Goal: Task Accomplishment & Management: Use online tool/utility

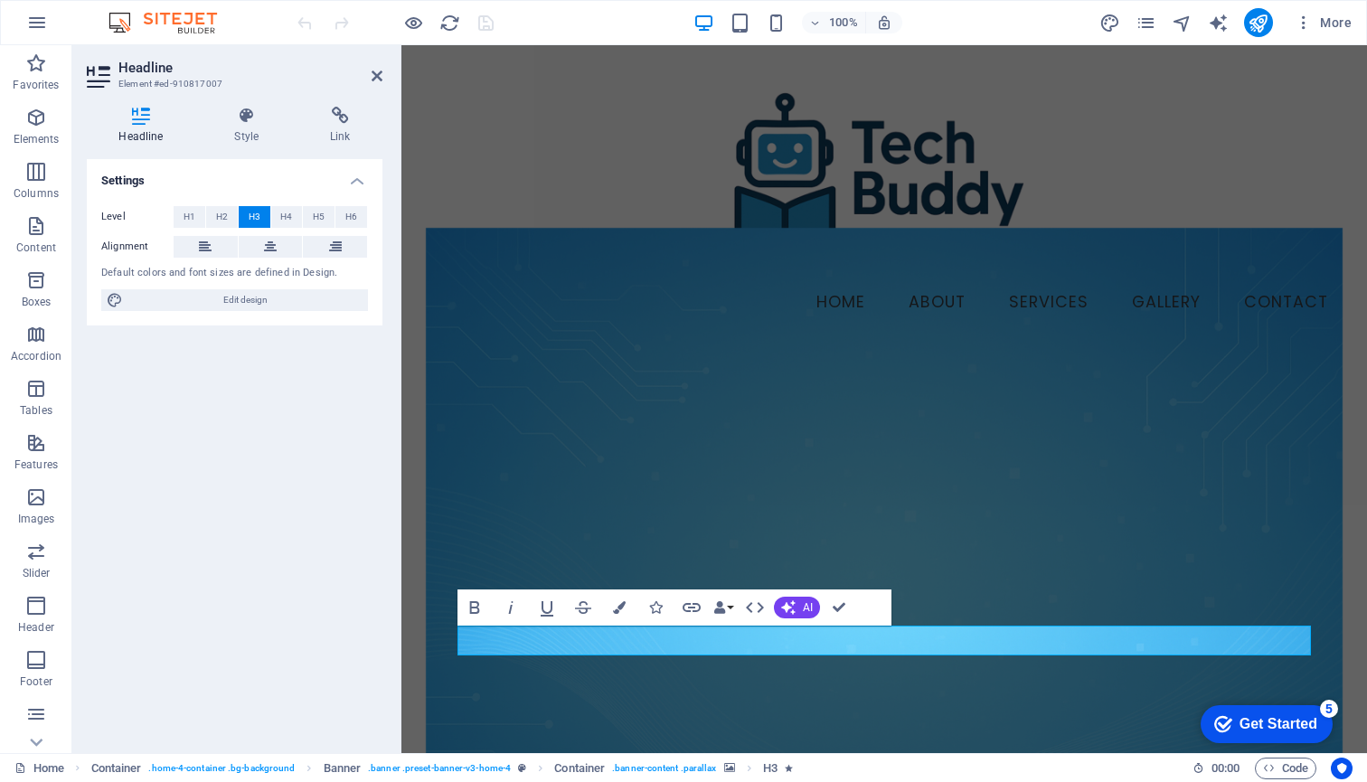
click at [209, 273] on div "Default colors and font sizes are defined in Design." at bounding box center [234, 273] width 267 height 15
click at [114, 299] on icon at bounding box center [115, 300] width 16 height 22
select select "px"
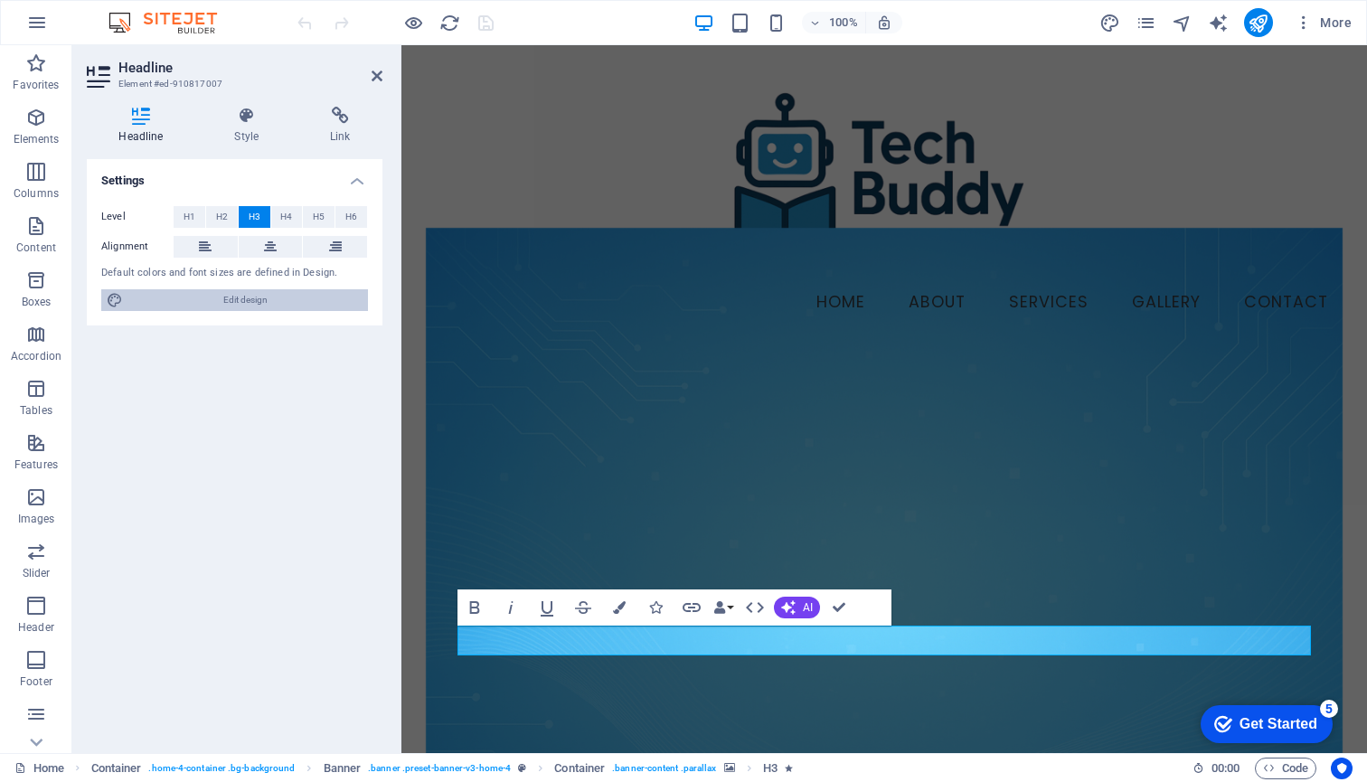
select select "200"
select select "px"
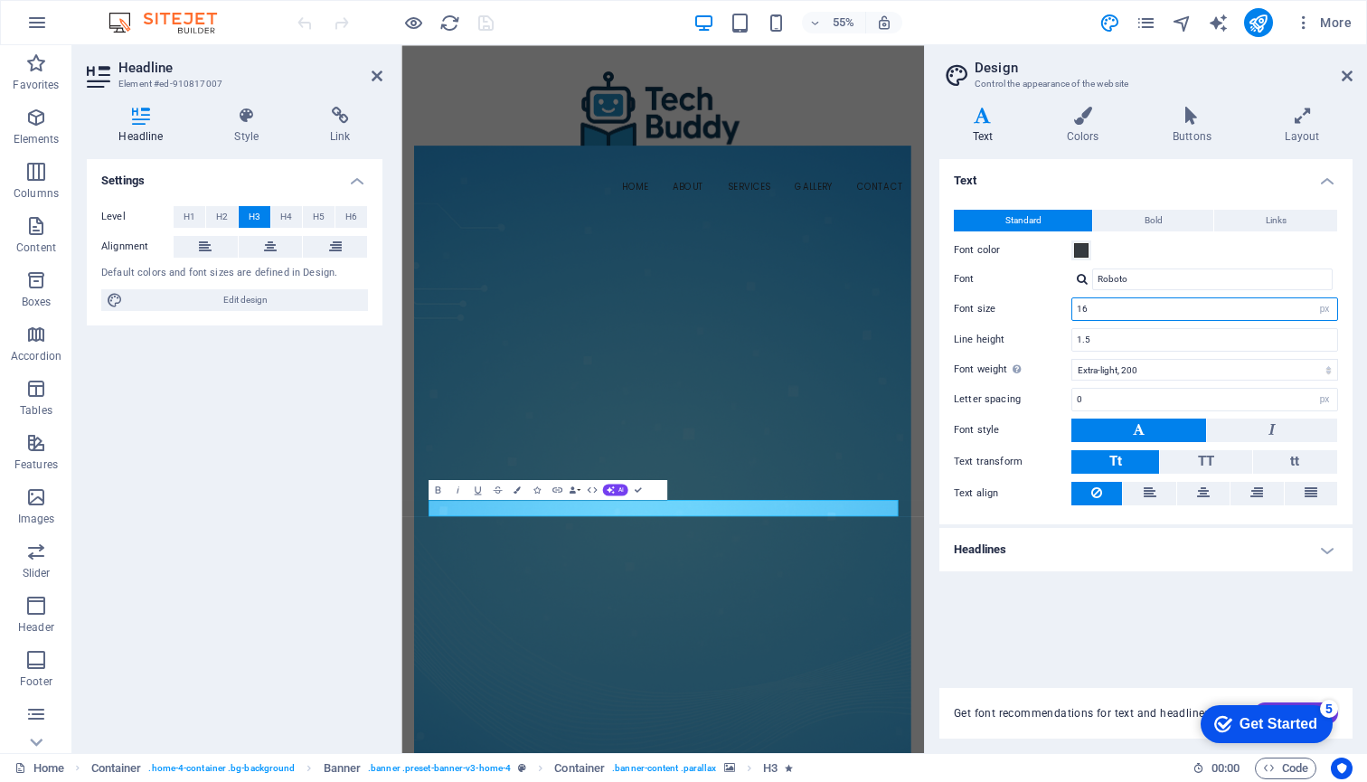
click at [1210, 311] on input "16" at bounding box center [1204, 309] width 265 height 22
type input "2"
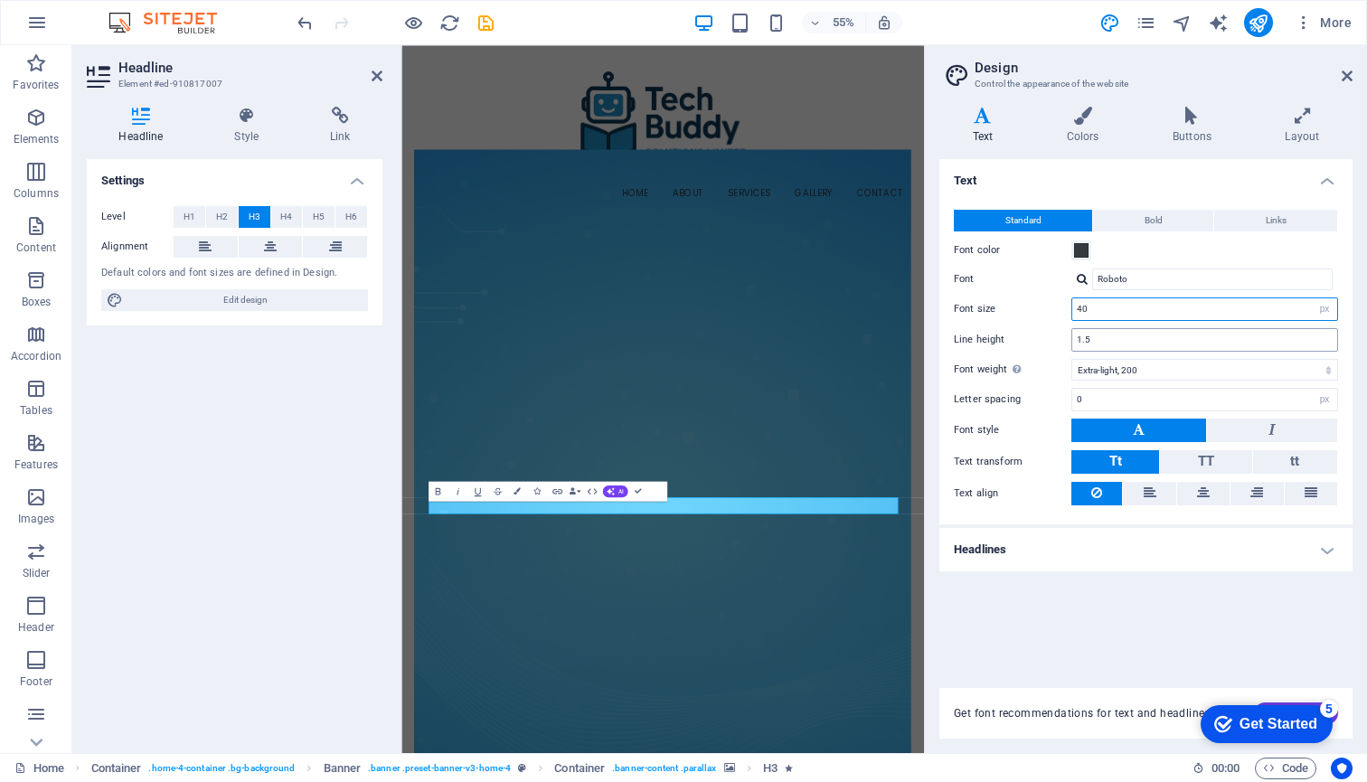
type input "40"
click at [1124, 344] on input "1.5" at bounding box center [1204, 340] width 265 height 22
click at [1160, 220] on span "Bold" at bounding box center [1154, 221] width 18 height 22
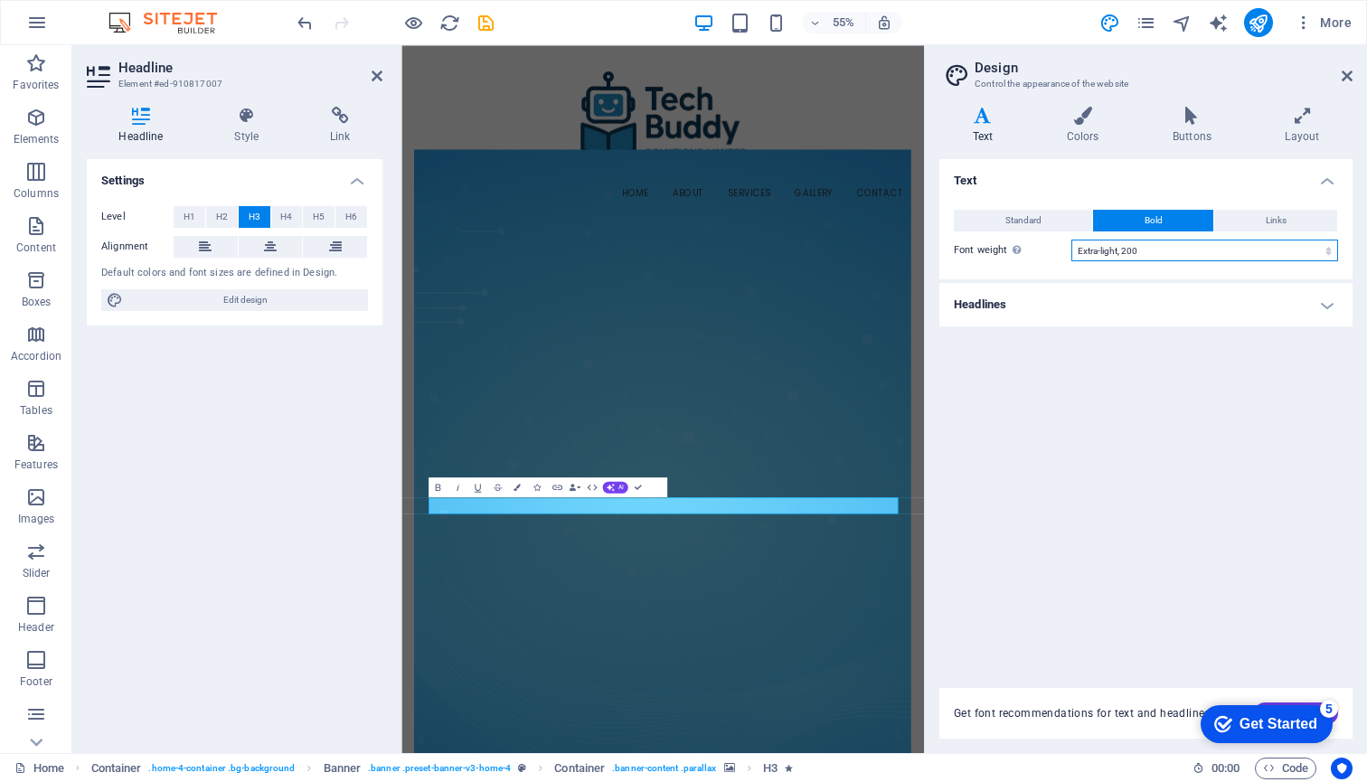
click at [1186, 248] on select "Thin, 100 Extra-light, 200 Light, 300 Regular, 400 Medium, 500 Semi-bold, 600 B…" at bounding box center [1204, 251] width 267 height 22
select select "600"
click at [1348, 75] on icon at bounding box center [1347, 76] width 11 height 14
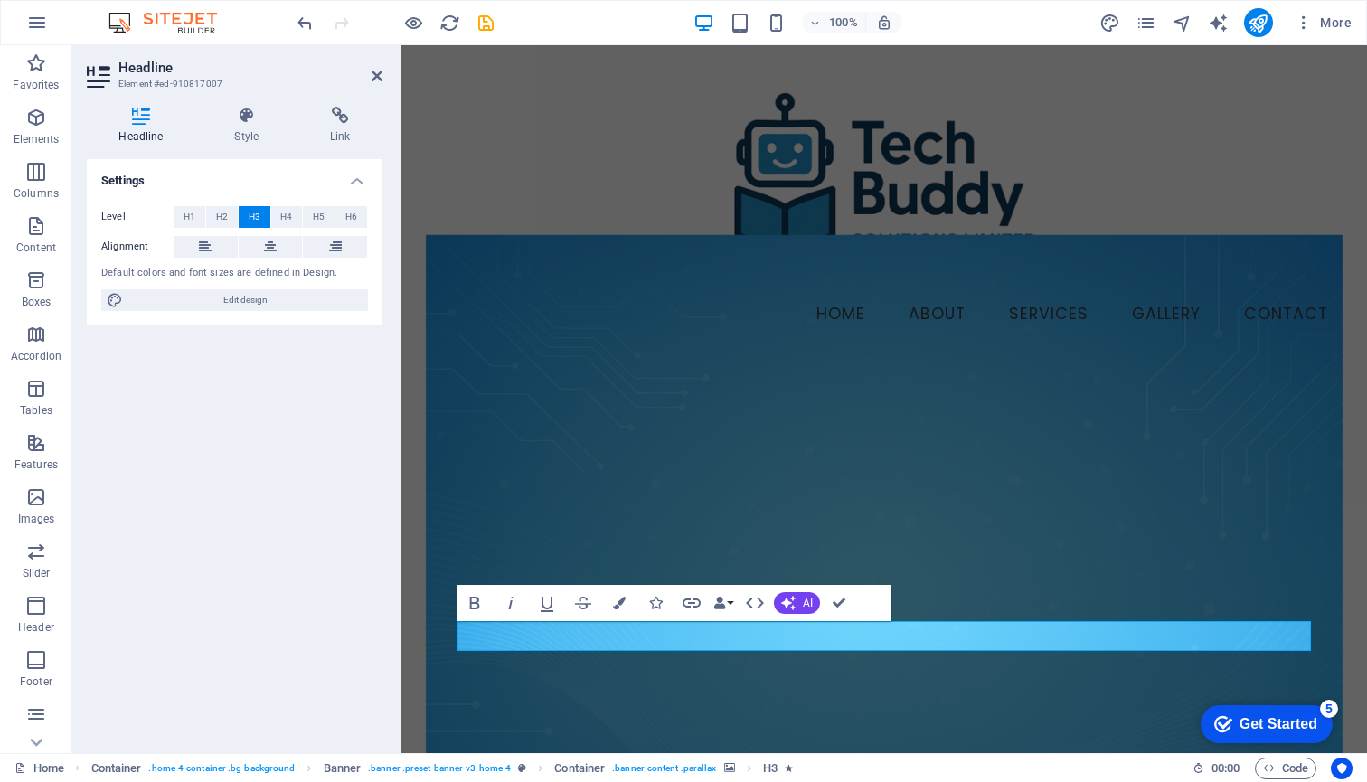
click at [1006, 511] on figure at bounding box center [885, 556] width 918 height 645
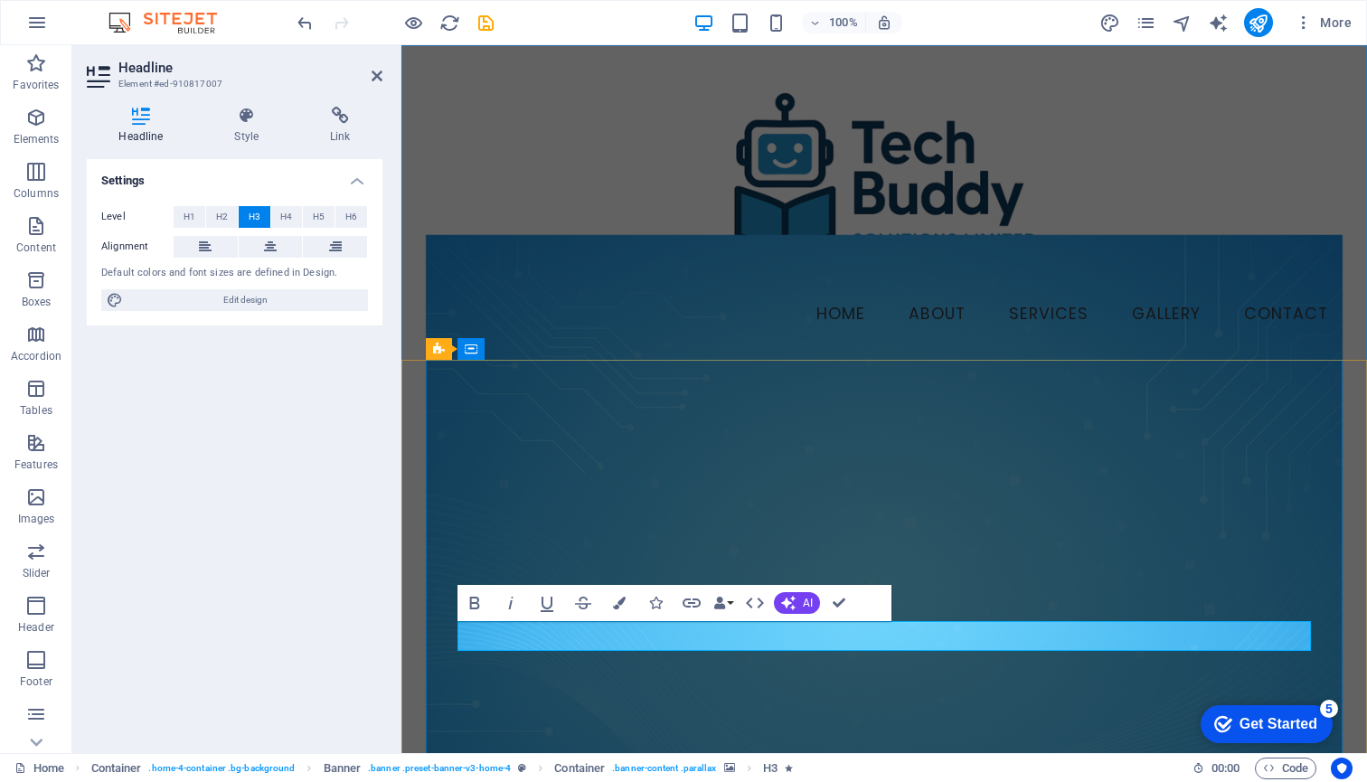
drag, startPoint x: 1090, startPoint y: 634, endPoint x: 679, endPoint y: 633, distance: 411.3
copy span "You Imagine it, We create it."
click at [1154, 233] on figure at bounding box center [885, 175] width 918 height 212
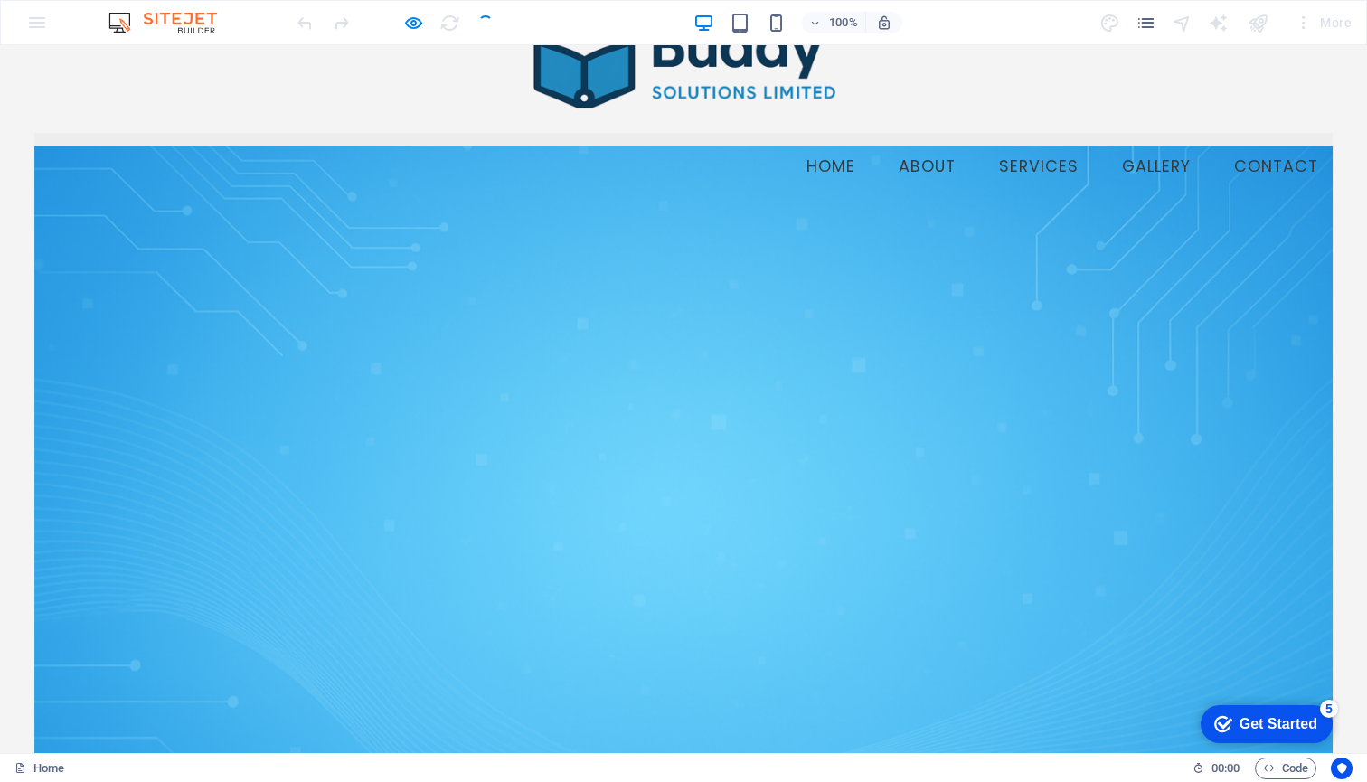
scroll to position [182, 0]
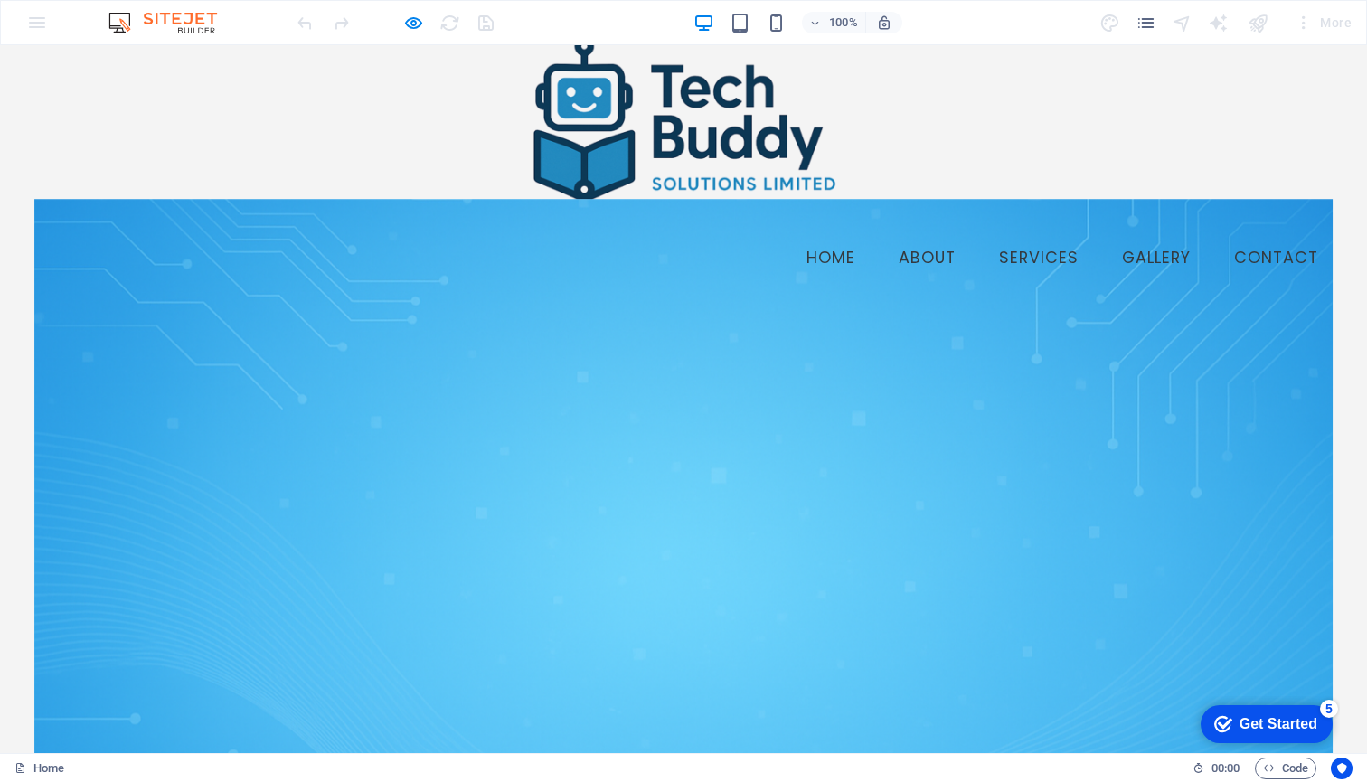
scroll to position [62, 0]
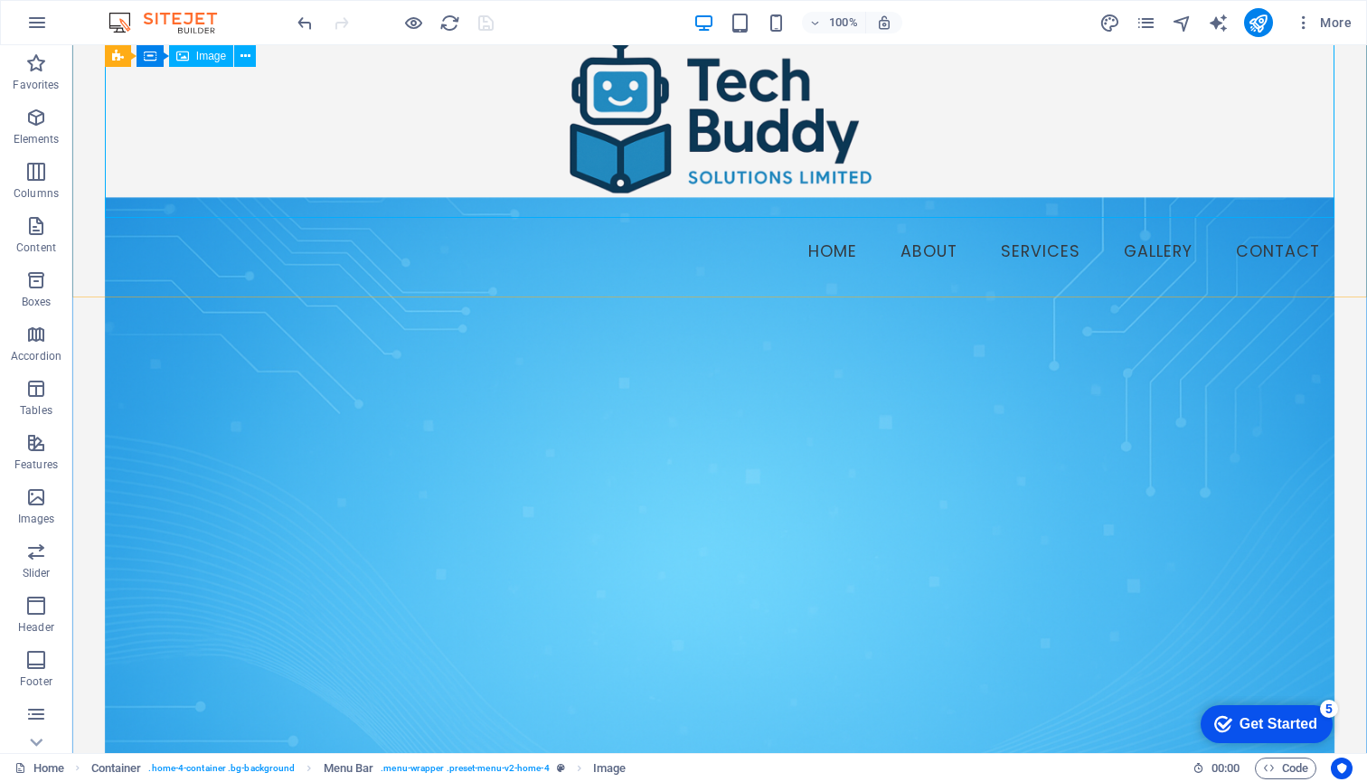
click at [709, 110] on figure at bounding box center [719, 112] width 1229 height 212
click at [571, 258] on nav "Home About Services Gallery Contact" at bounding box center [719, 246] width 1229 height 57
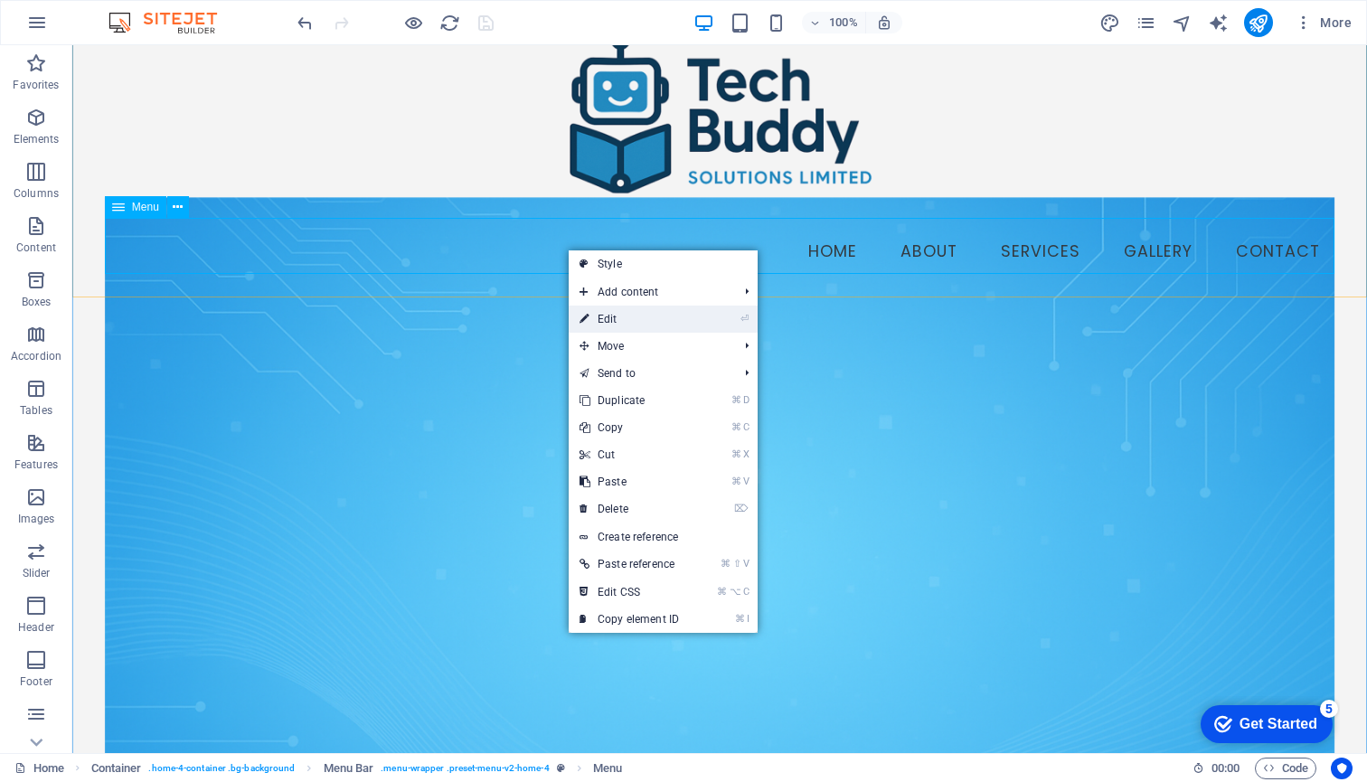
click at [603, 315] on link "⏎ Edit" at bounding box center [629, 319] width 121 height 27
select select
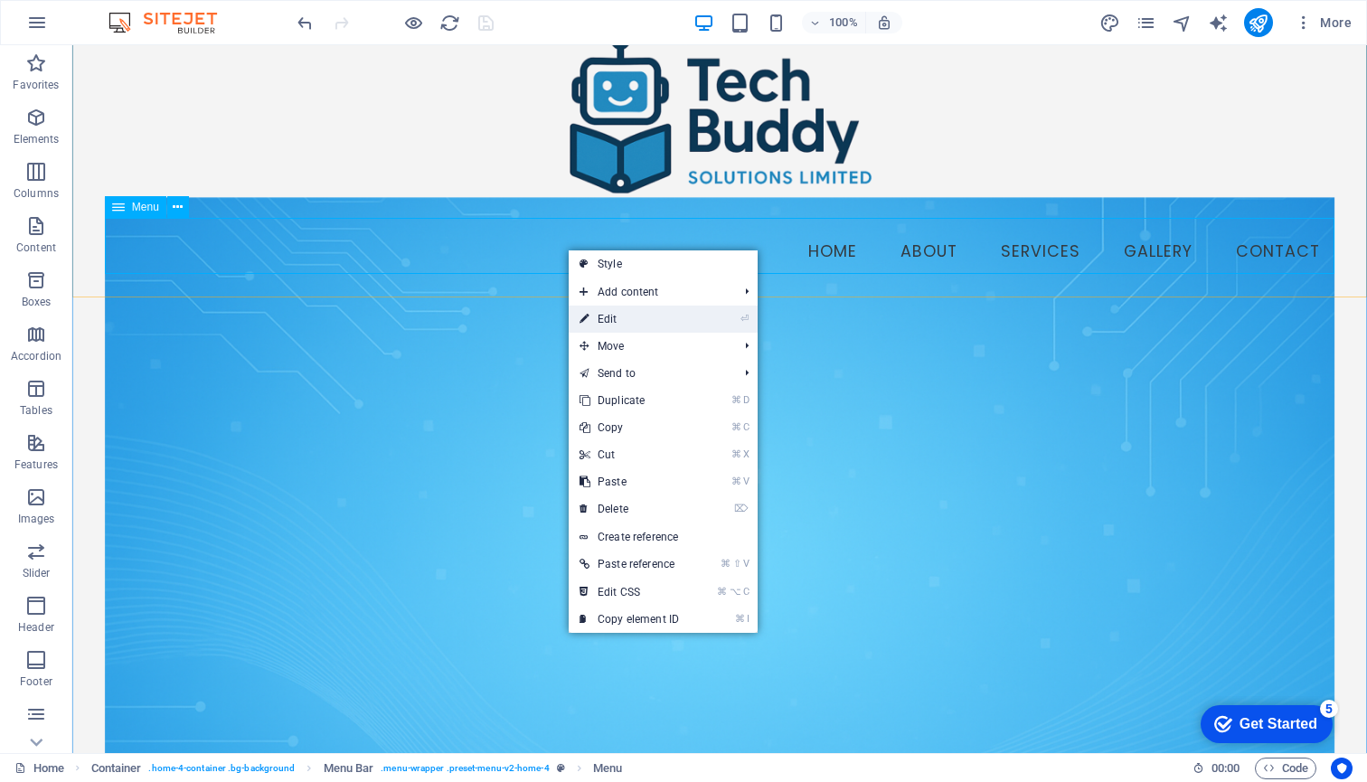
select select
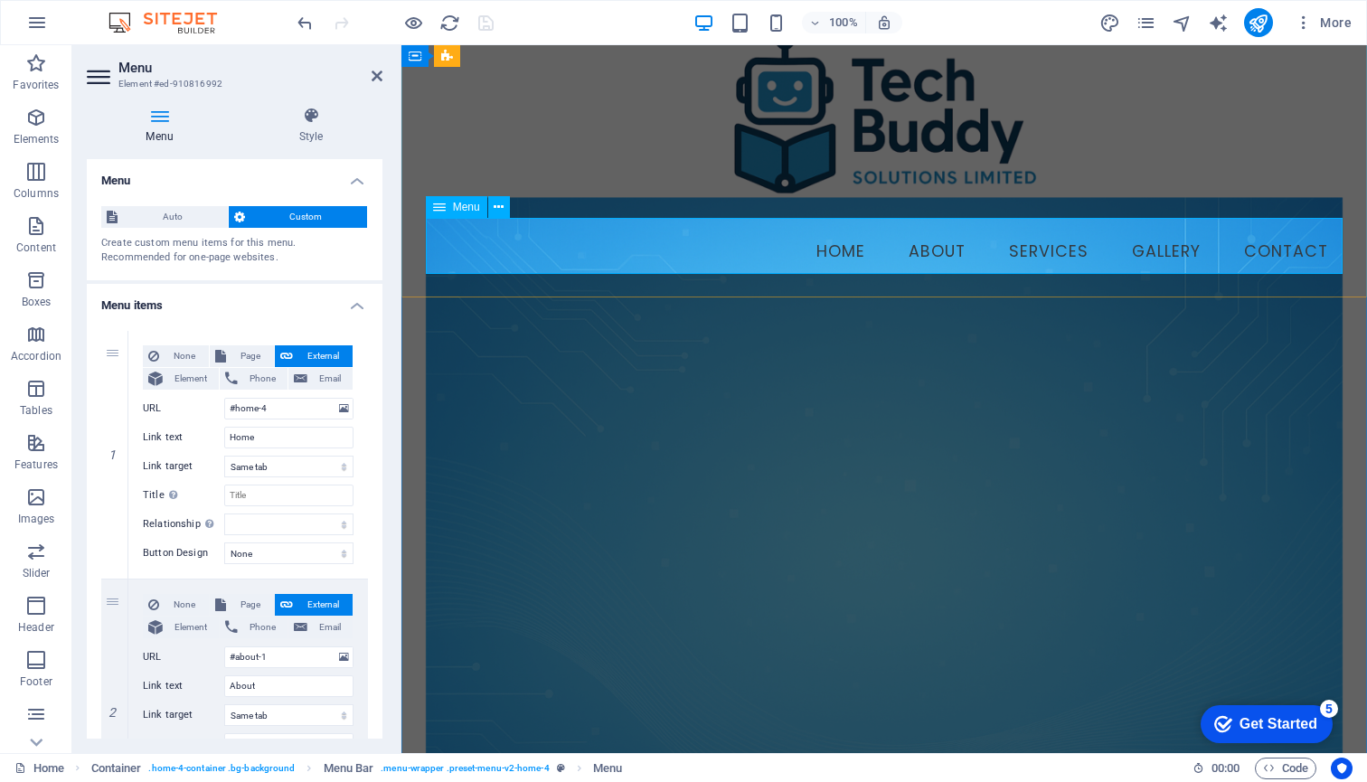
click at [471, 206] on span "Menu" at bounding box center [466, 207] width 27 height 11
click at [535, 264] on nav "Home About Services Gallery Contact" at bounding box center [885, 246] width 918 height 57
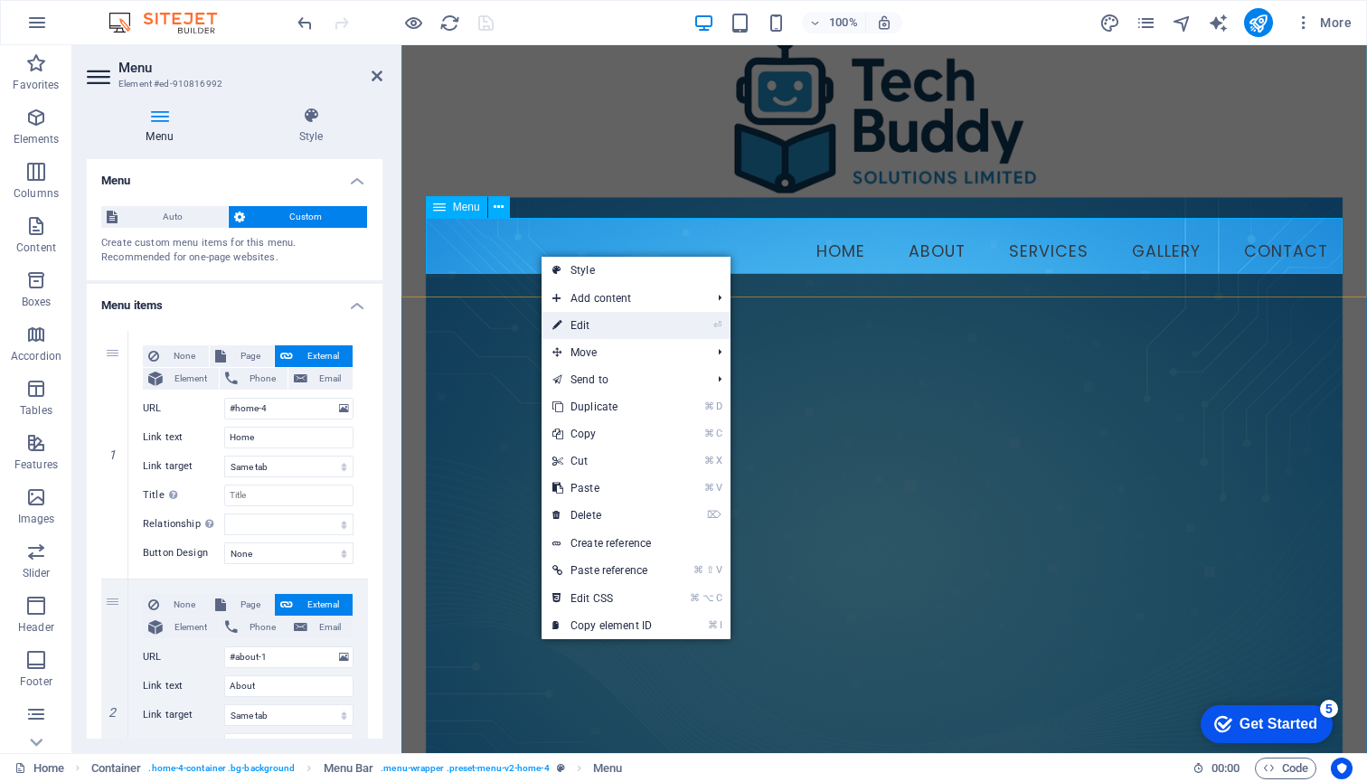
click at [592, 319] on link "⏎ Edit" at bounding box center [602, 325] width 121 height 27
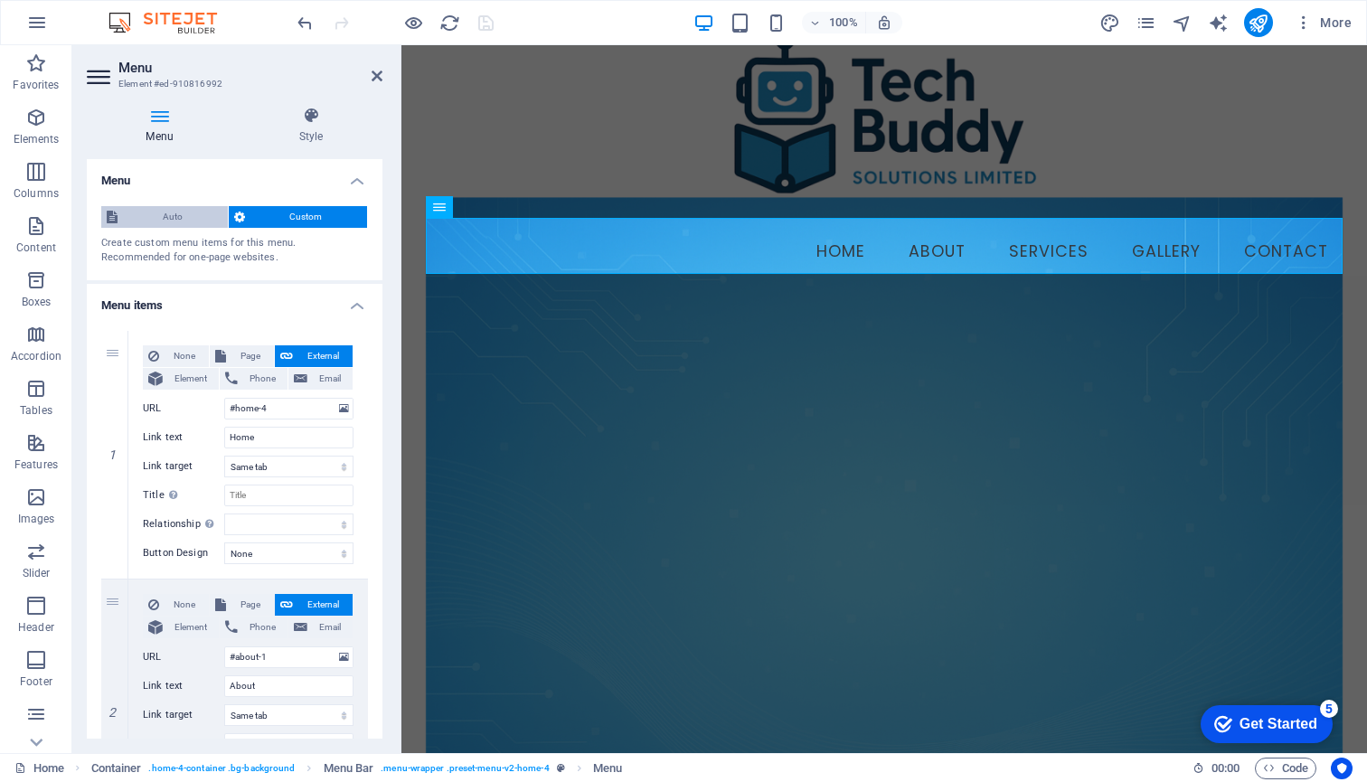
click at [174, 216] on span "Auto" at bounding box center [172, 217] width 99 height 22
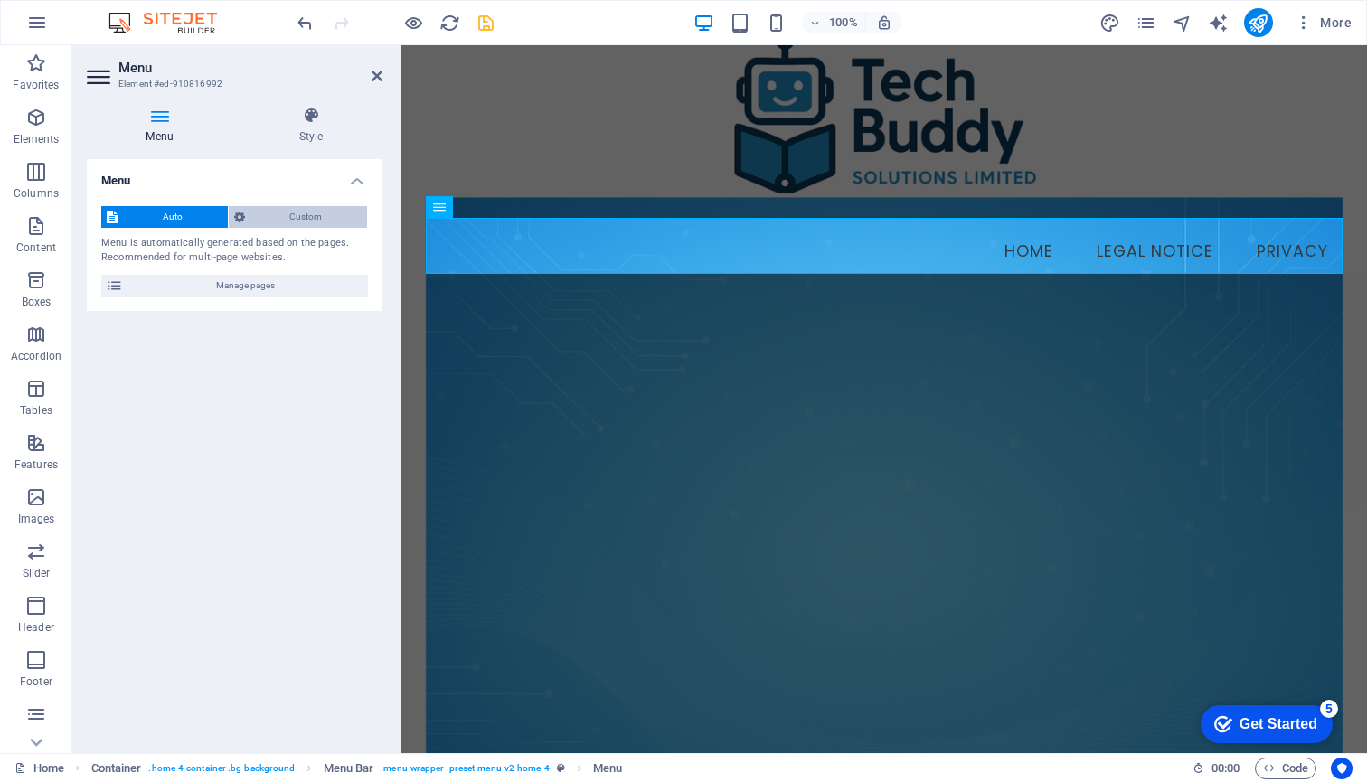
click at [289, 219] on span "Custom" at bounding box center [306, 217] width 112 height 22
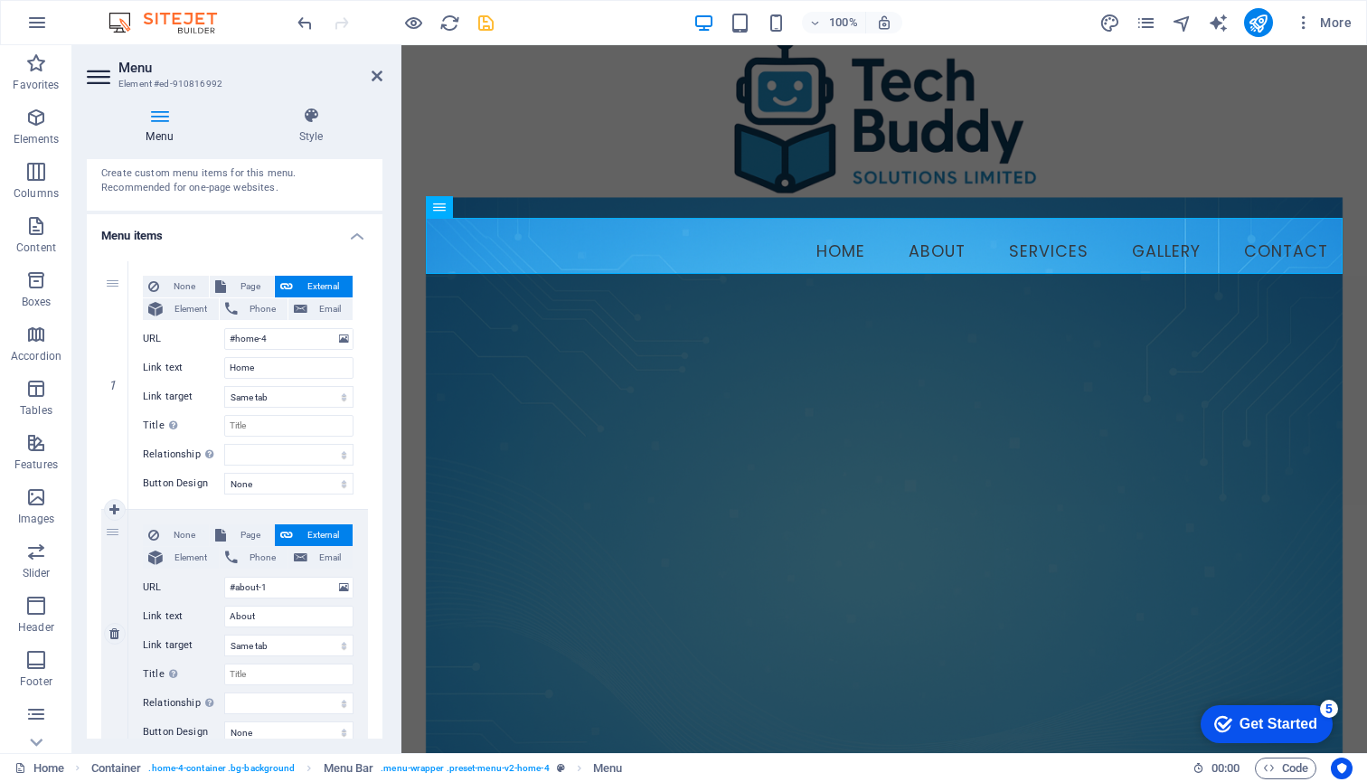
scroll to position [23, 0]
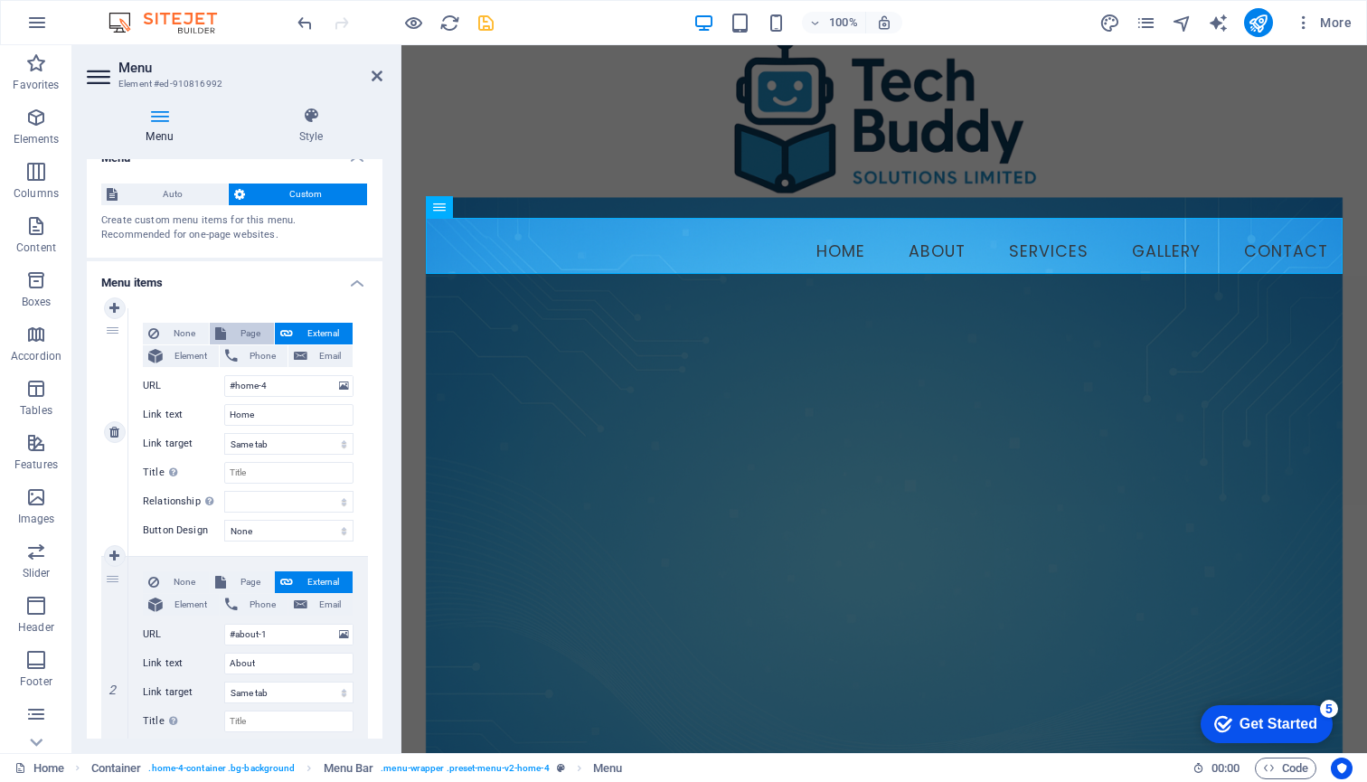
click at [240, 331] on span "Page" at bounding box center [249, 334] width 37 height 22
select select
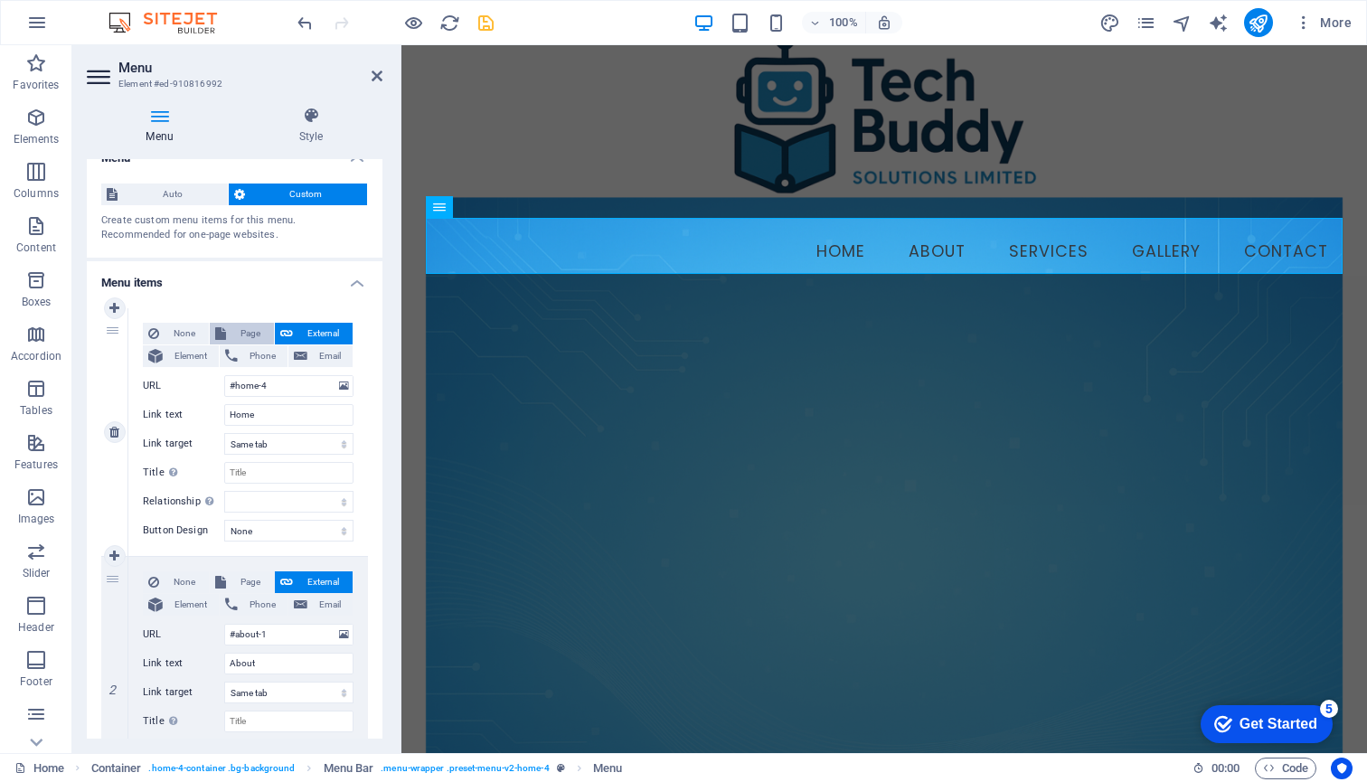
select select
click at [341, 384] on select "Home Subpage Legal Notice Privacy" at bounding box center [288, 386] width 129 height 22
click at [316, 118] on icon at bounding box center [311, 116] width 143 height 18
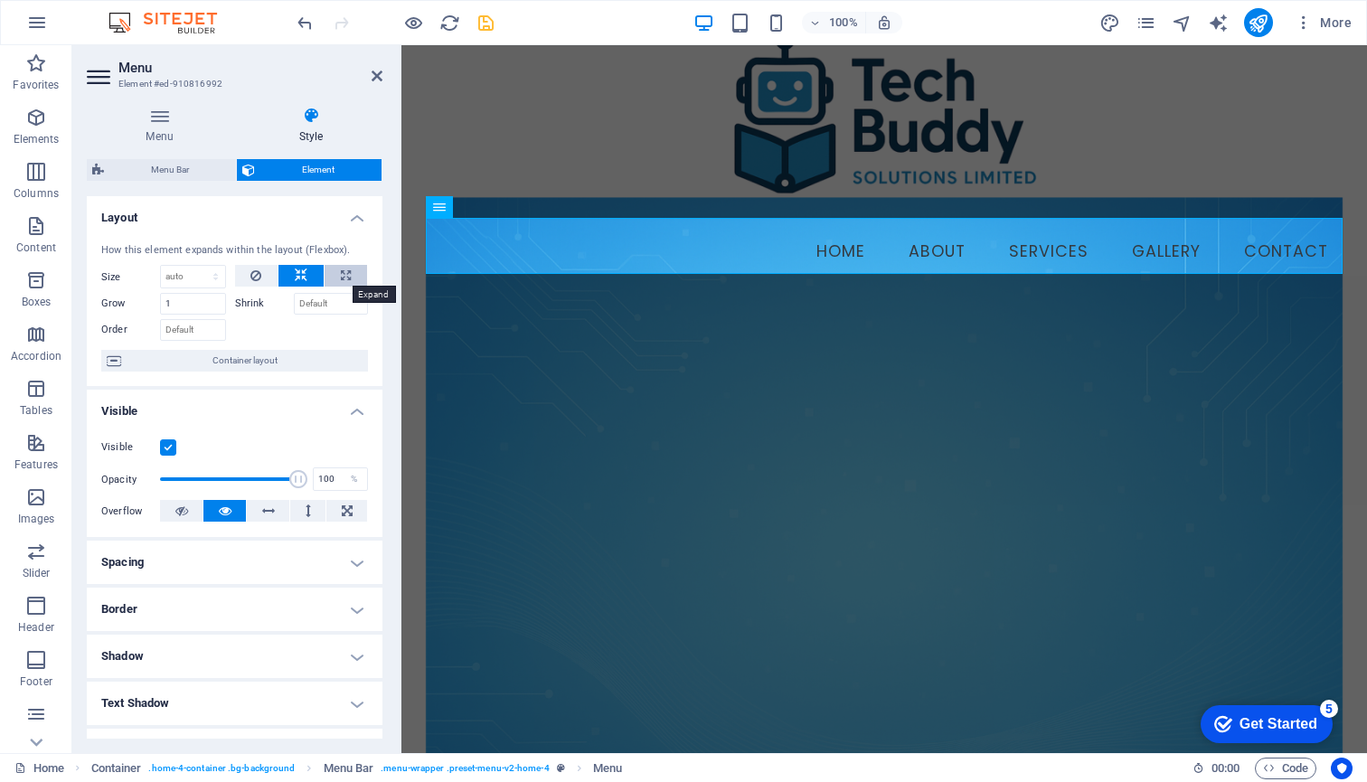
click at [341, 274] on icon at bounding box center [346, 276] width 10 height 22
type input "100"
select select "%"
click at [296, 271] on icon at bounding box center [301, 276] width 13 height 22
select select "DISABLED_OPTION_VALUE"
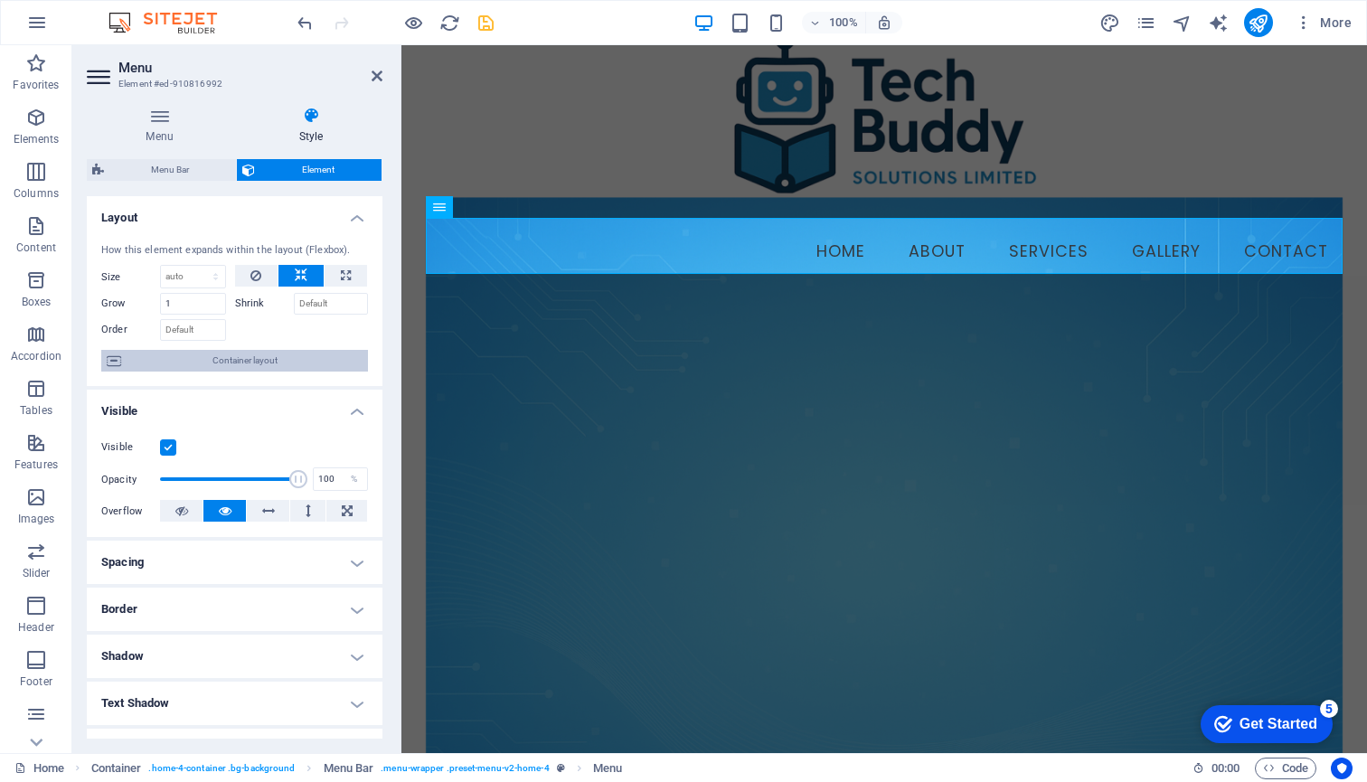
click at [228, 355] on span "Container layout" at bounding box center [245, 361] width 236 height 22
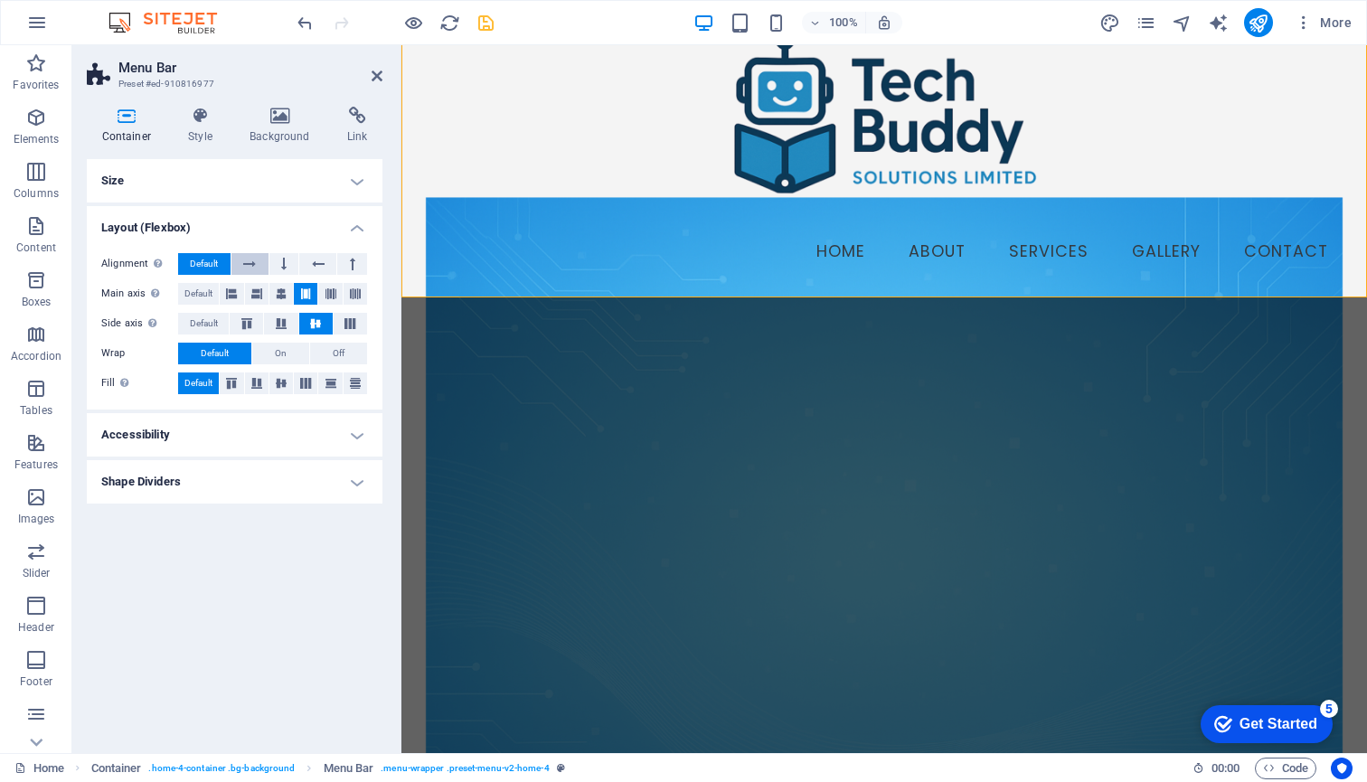
click at [251, 259] on icon at bounding box center [249, 264] width 13 height 22
click at [284, 260] on icon at bounding box center [283, 264] width 5 height 22
click at [316, 263] on icon at bounding box center [318, 264] width 13 height 22
click at [354, 264] on icon at bounding box center [352, 264] width 5 height 22
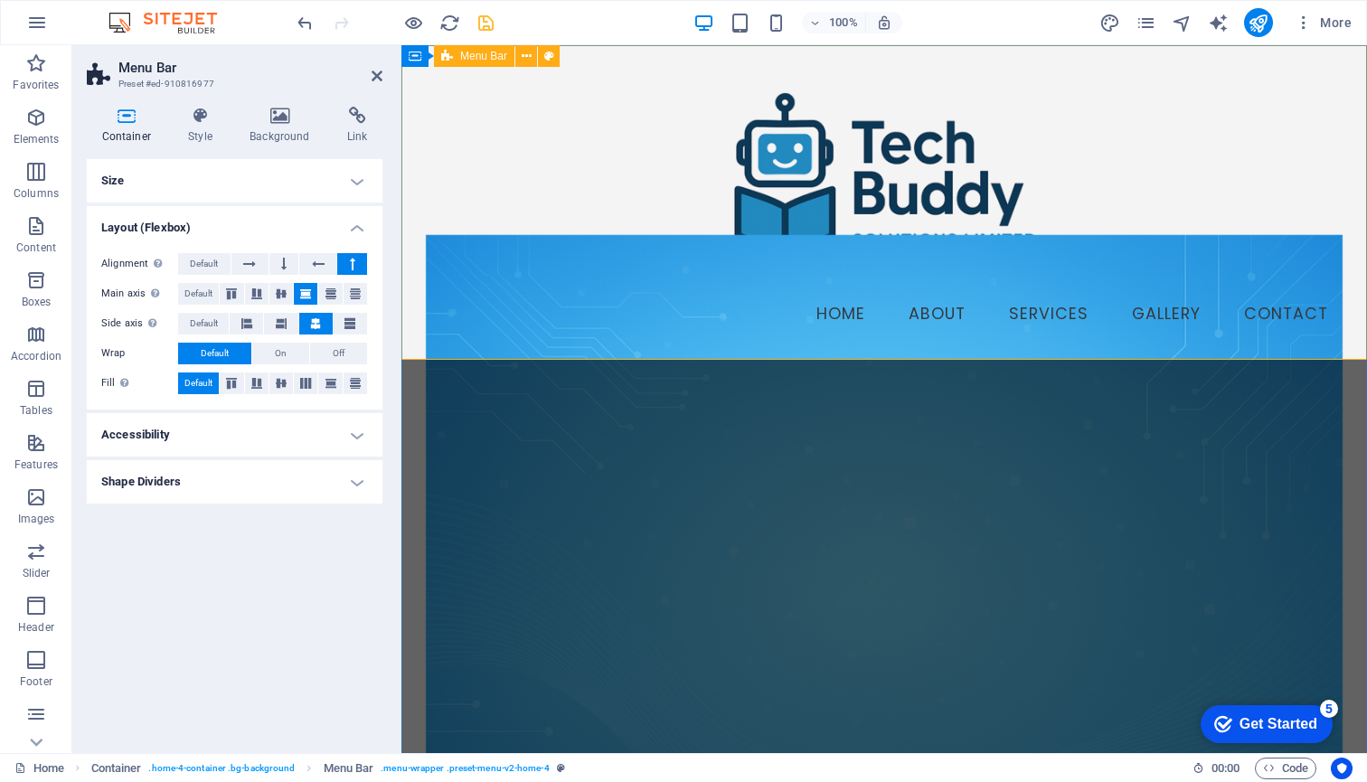
scroll to position [0, 0]
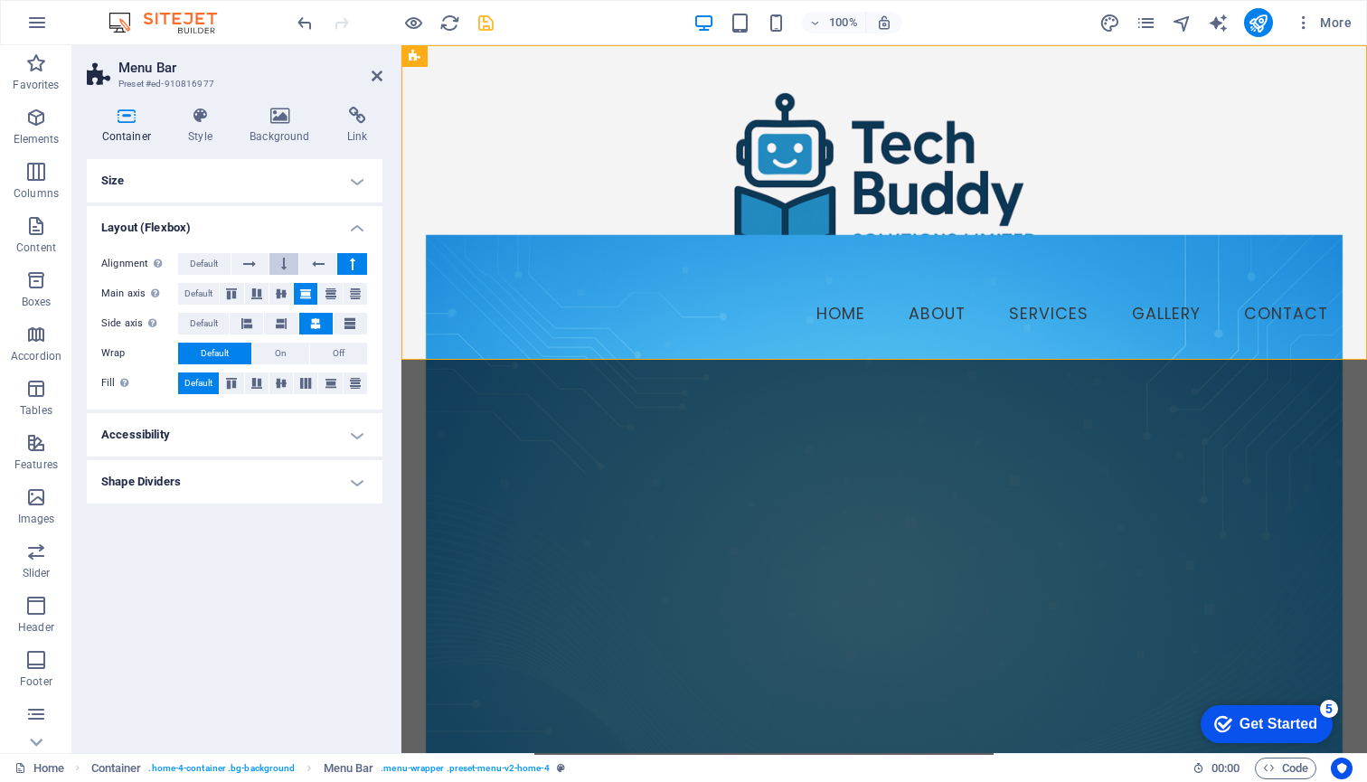
click at [285, 263] on icon at bounding box center [283, 264] width 5 height 22
click at [203, 266] on span "Default" at bounding box center [204, 264] width 28 height 22
click at [353, 479] on h4 "Shape Dividers" at bounding box center [235, 481] width 296 height 43
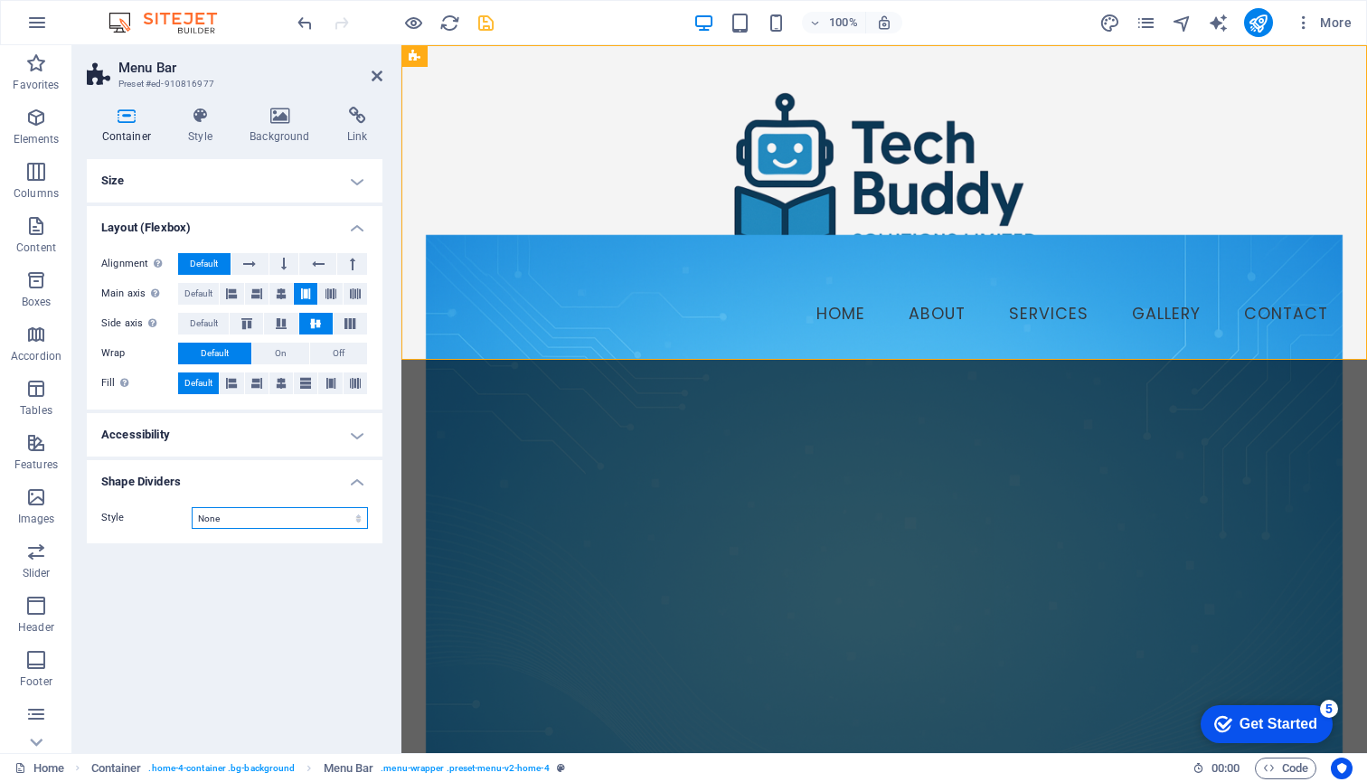
click at [350, 520] on select "None Triangle Square Diagonal Polygon 1 Polygon 2 Zigzag Multiple Zigzags Waves…" at bounding box center [280, 518] width 176 height 22
click at [298, 429] on h4 "Accessibility" at bounding box center [235, 434] width 296 height 43
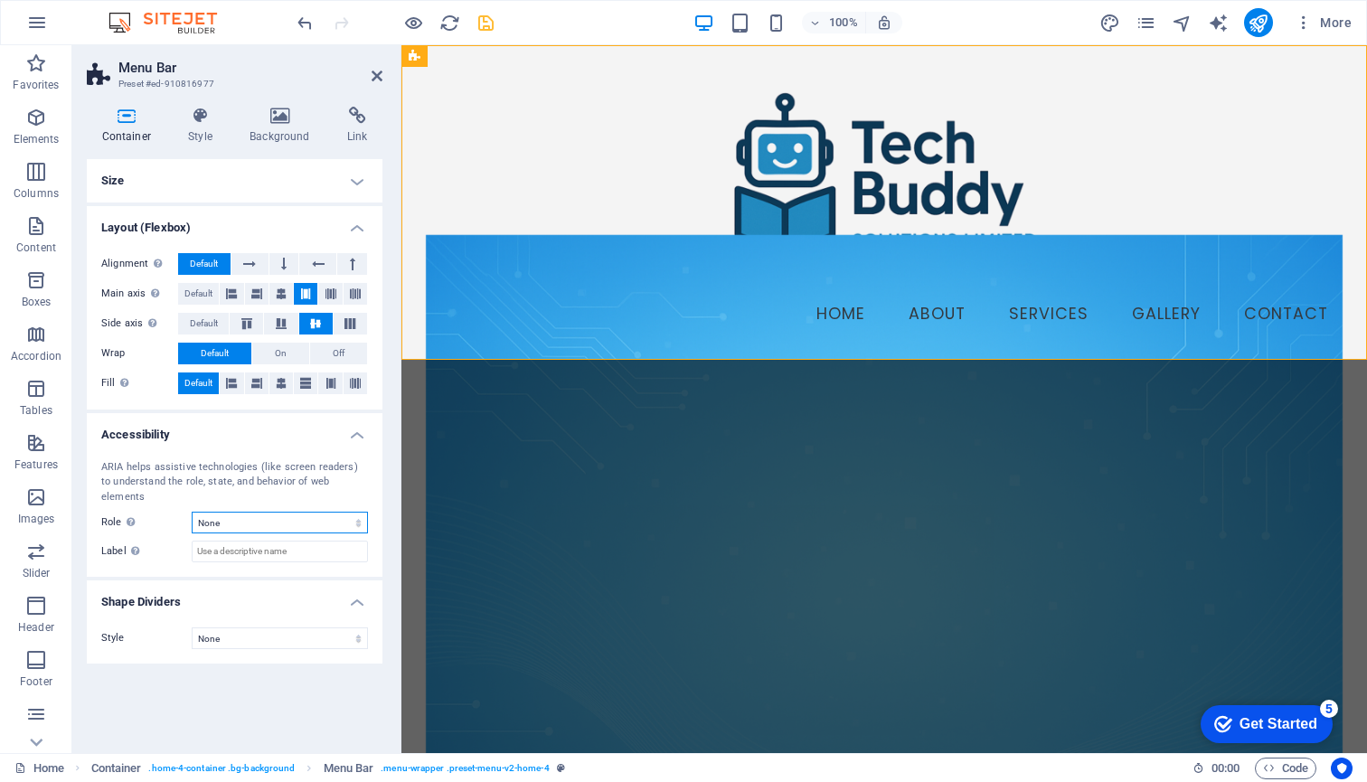
click at [299, 512] on select "None Alert Article Banner Comment Complementary Dialog Footer Header Marquee Pr…" at bounding box center [280, 523] width 176 height 22
click at [281, 290] on icon at bounding box center [281, 294] width 11 height 22
click at [309, 291] on icon at bounding box center [305, 294] width 11 height 22
click at [349, 324] on icon at bounding box center [350, 323] width 22 height 11
click at [317, 321] on icon at bounding box center [316, 323] width 22 height 11
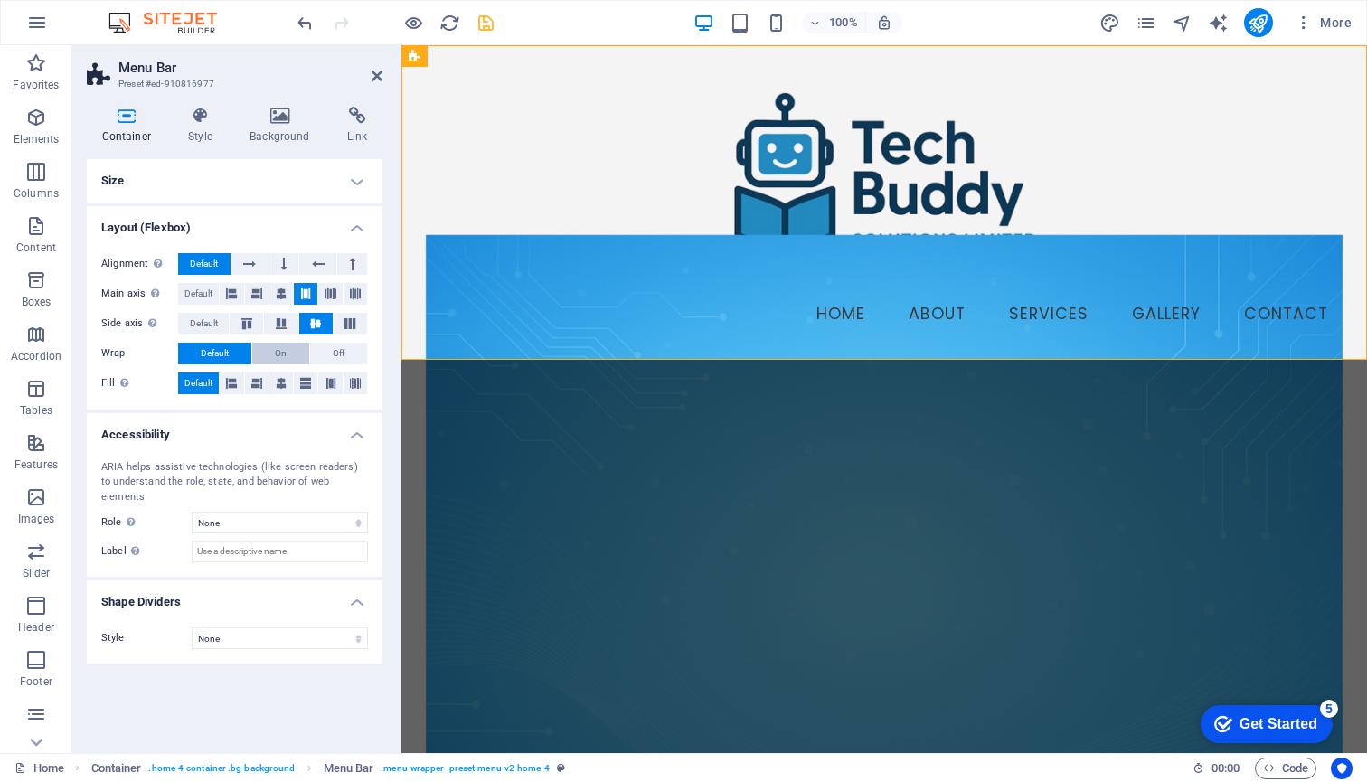
click at [279, 352] on span "On" at bounding box center [281, 354] width 12 height 22
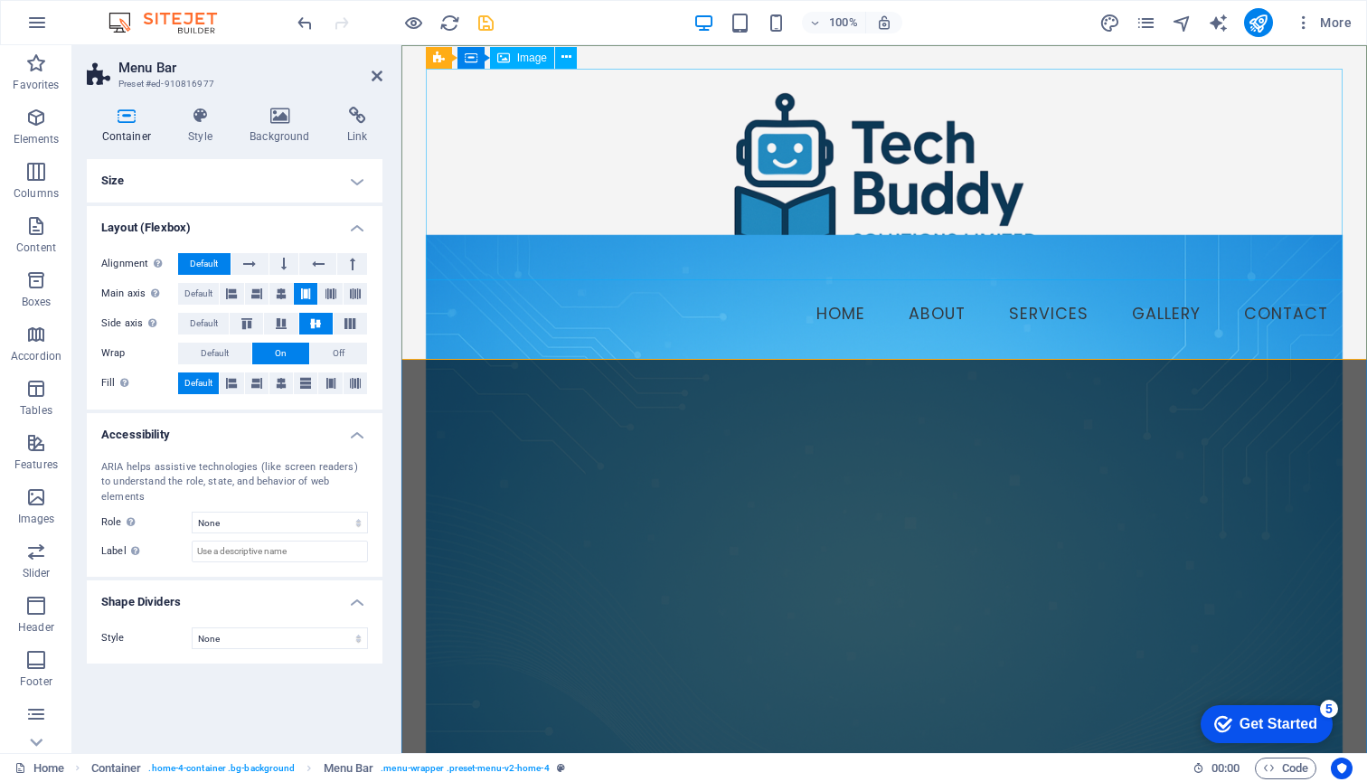
click at [801, 173] on figure at bounding box center [885, 175] width 918 height 212
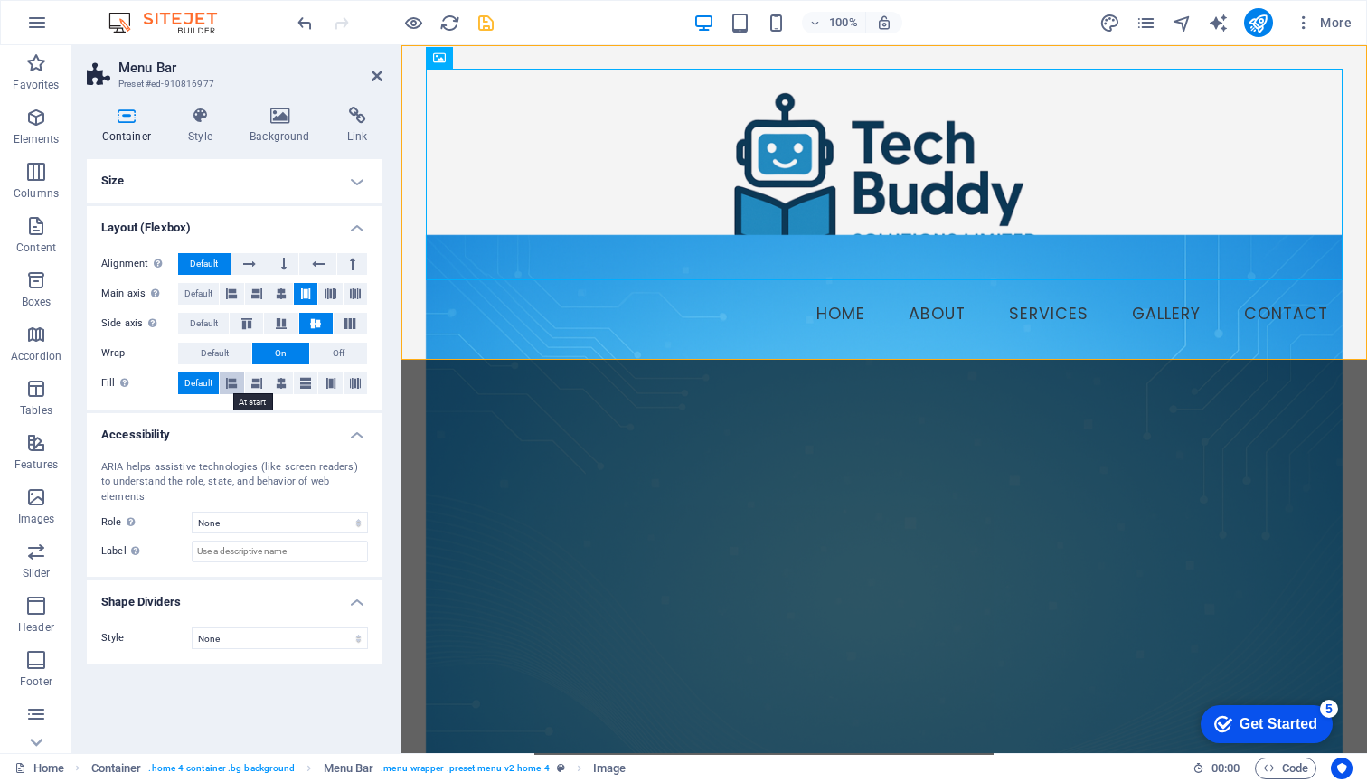
click at [233, 379] on icon at bounding box center [231, 383] width 11 height 22
click at [282, 381] on icon at bounding box center [281, 383] width 11 height 22
click at [376, 74] on icon at bounding box center [377, 76] width 11 height 14
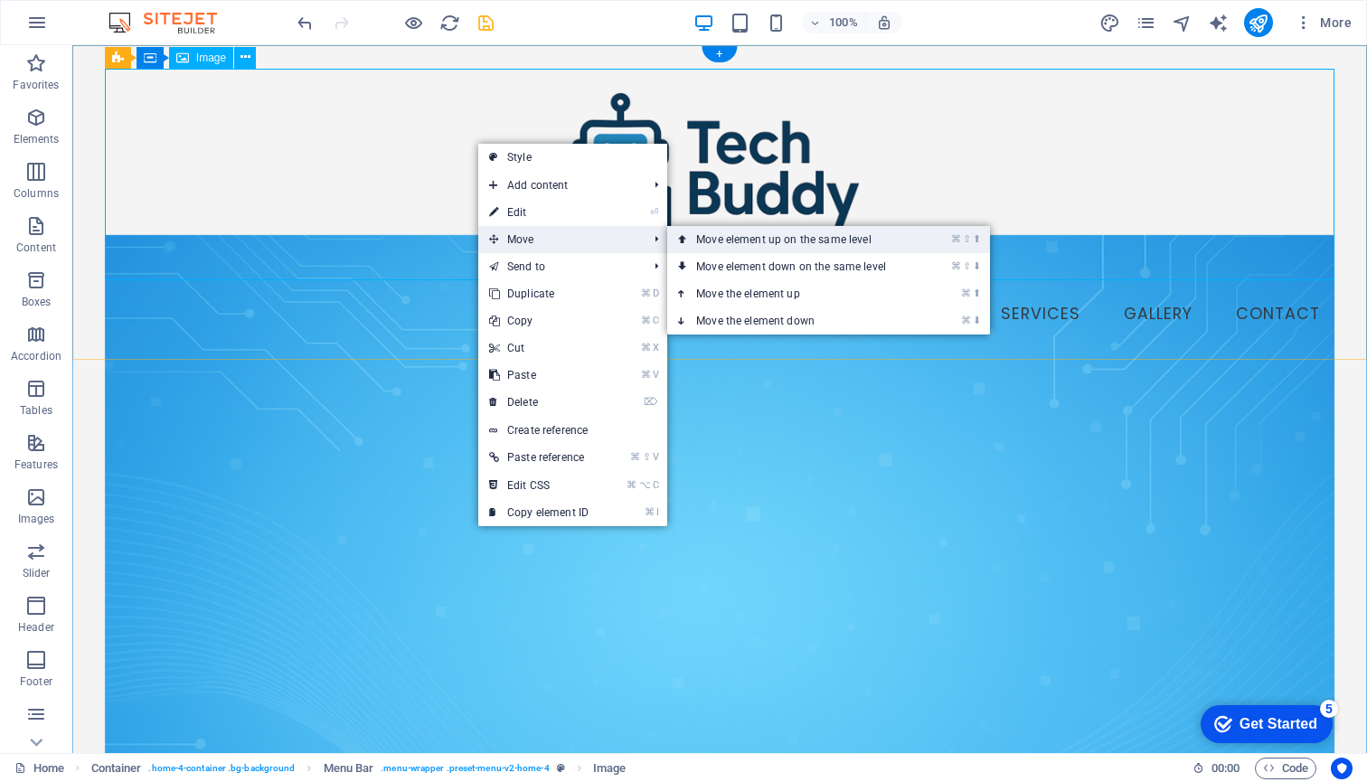
click at [763, 244] on link "⌘ ⇧ ⬆ Move element up on the same level" at bounding box center [794, 239] width 255 height 27
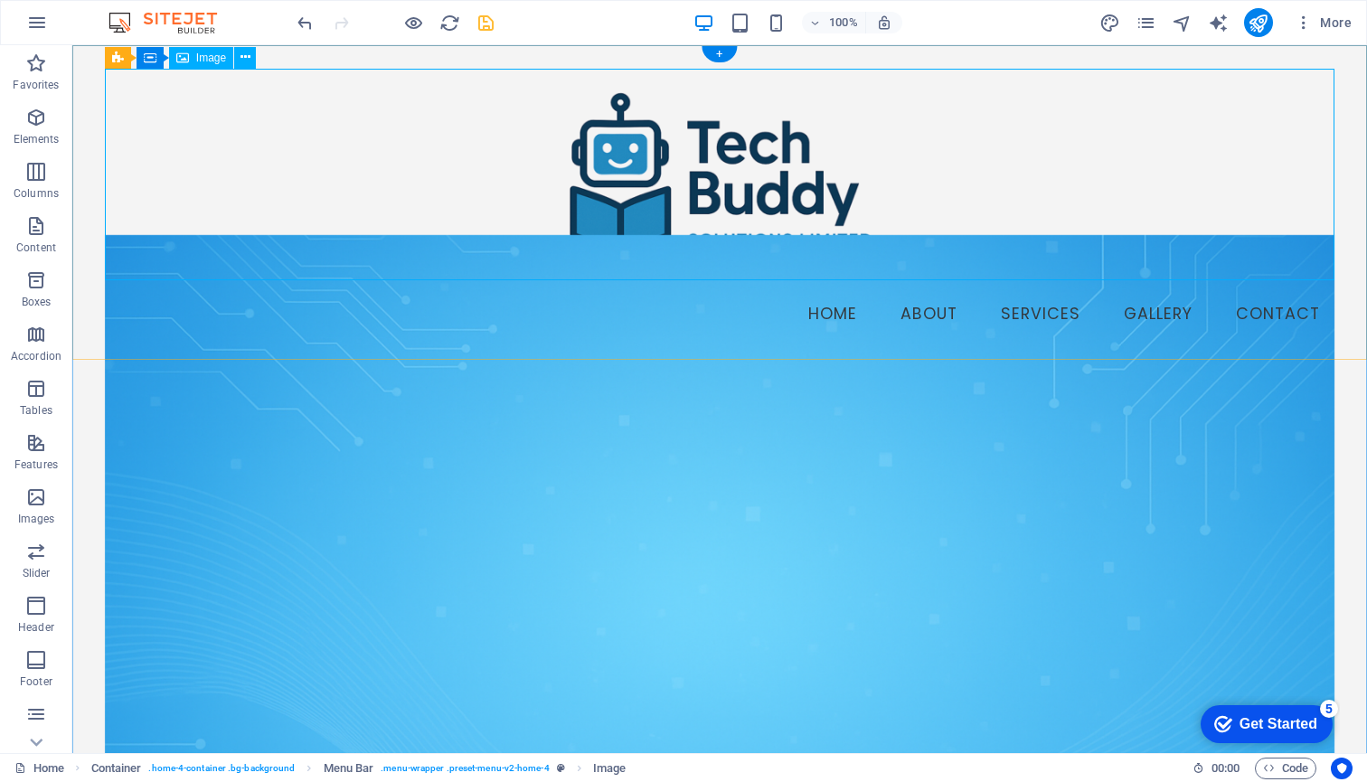
click at [723, 172] on figure at bounding box center [719, 175] width 1229 height 212
drag, startPoint x: 744, startPoint y: 137, endPoint x: 634, endPoint y: 236, distance: 148.5
click at [634, 236] on figure at bounding box center [719, 175] width 1229 height 212
click at [674, 214] on figure at bounding box center [719, 175] width 1229 height 212
click at [677, 172] on figure at bounding box center [719, 175] width 1229 height 212
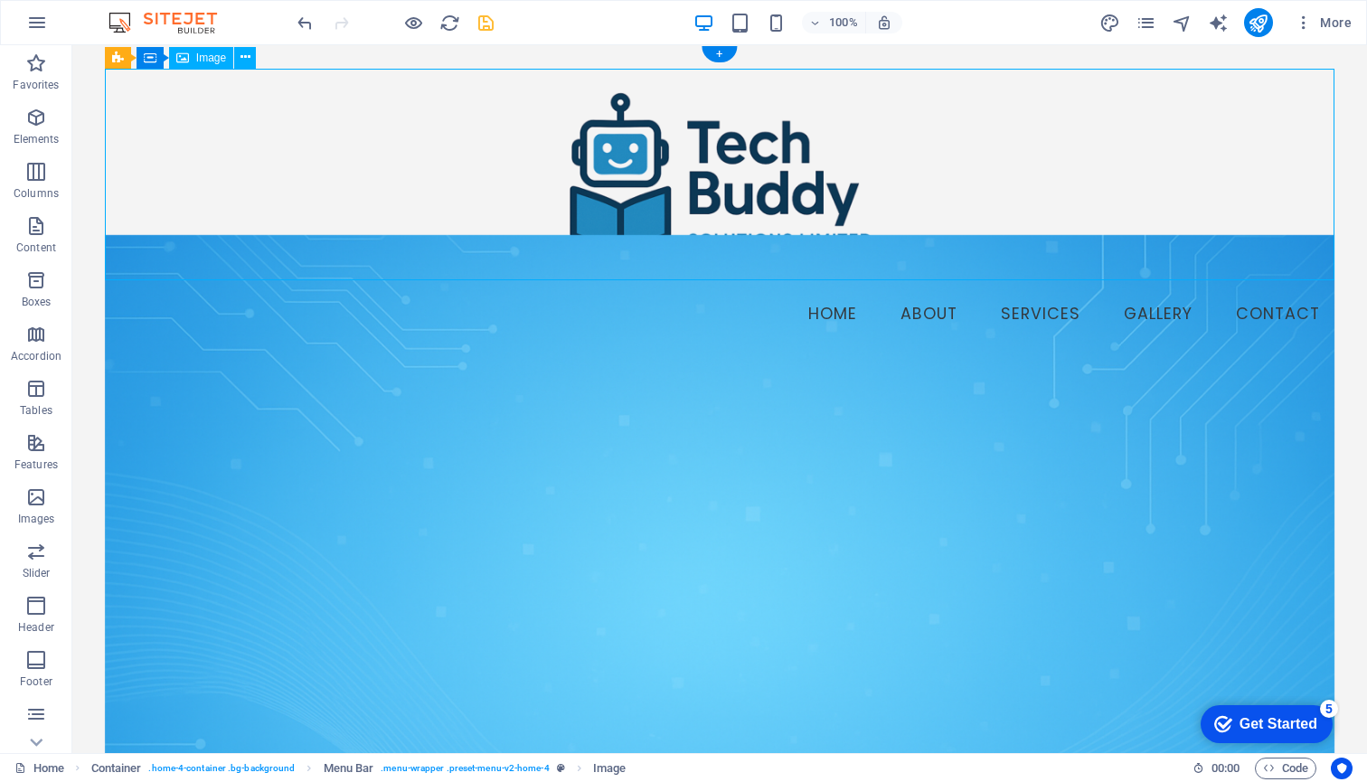
click at [677, 172] on figure at bounding box center [719, 175] width 1229 height 212
select select "px"
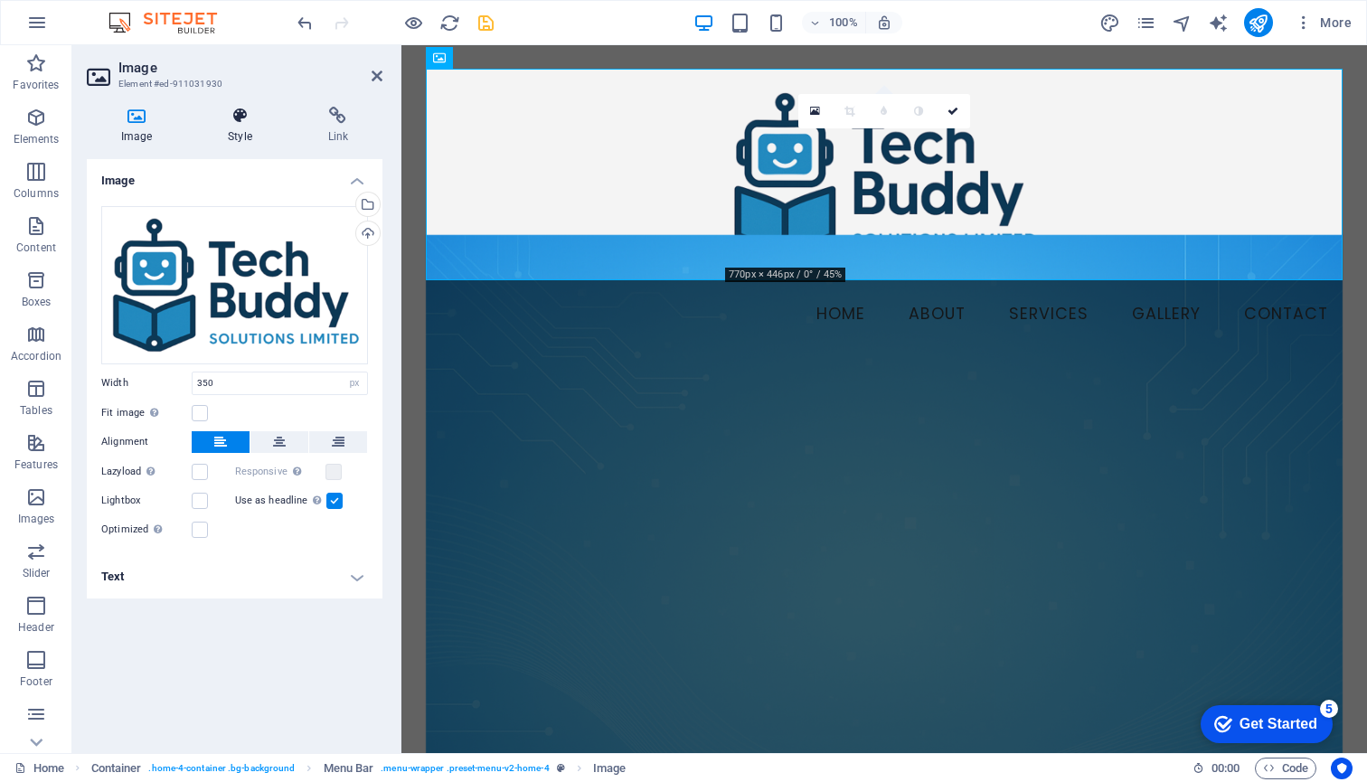
click at [239, 117] on icon at bounding box center [239, 116] width 92 height 18
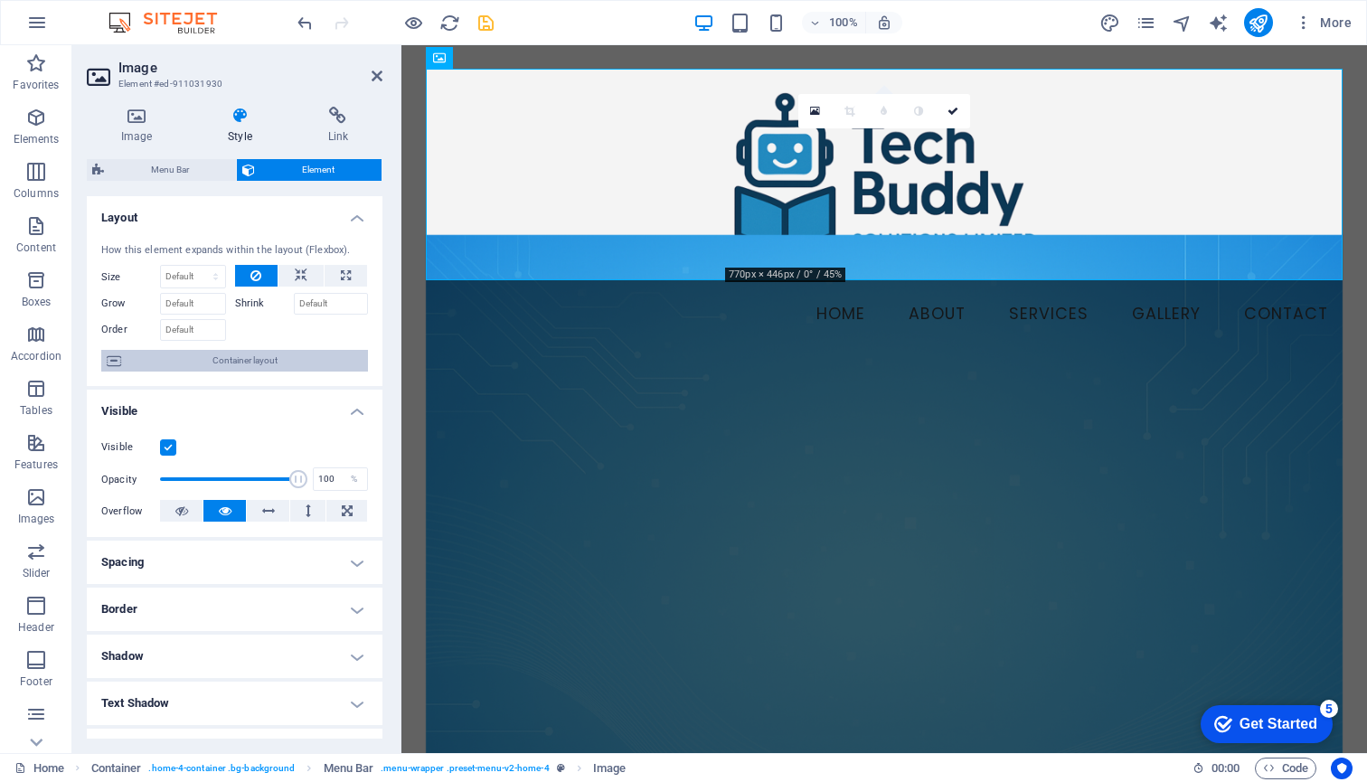
click at [234, 358] on span "Container layout" at bounding box center [245, 361] width 236 height 22
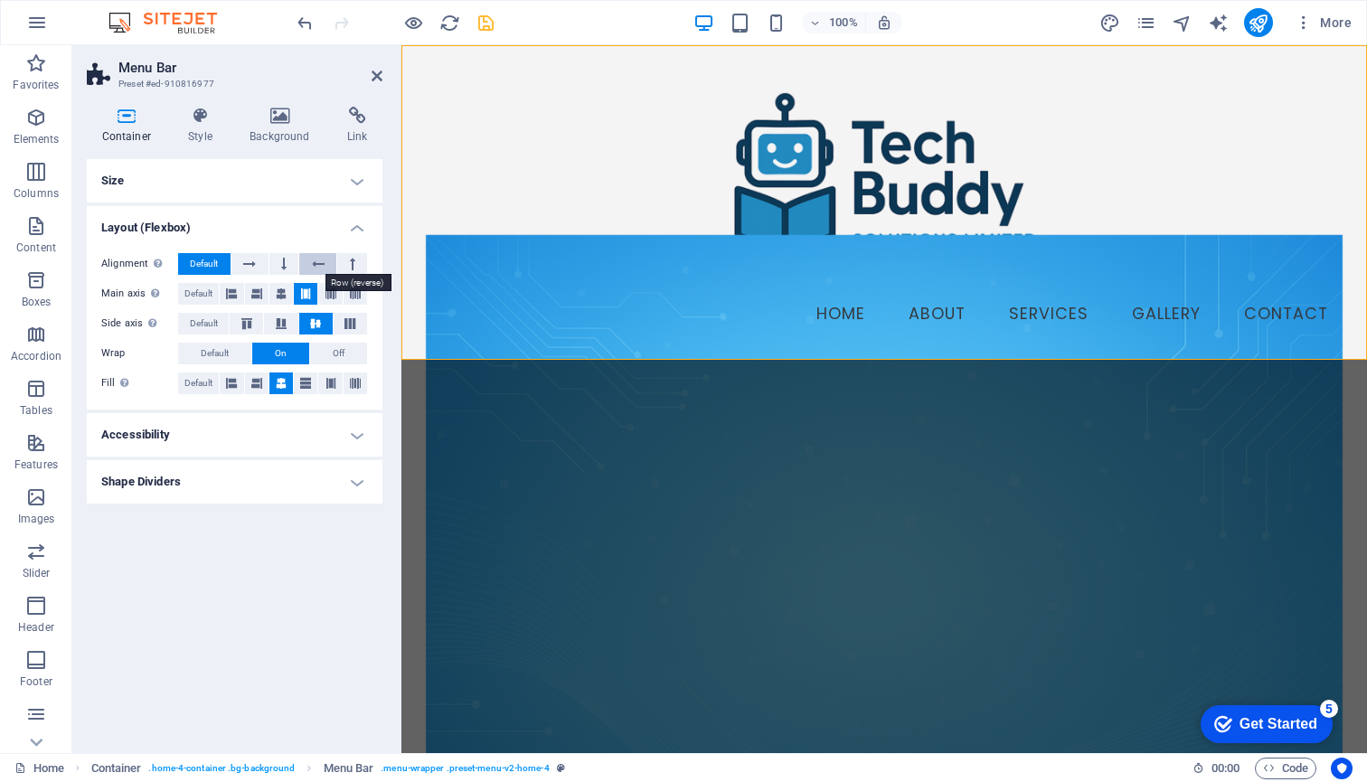
click at [309, 259] on button at bounding box center [317, 264] width 37 height 22
click at [315, 259] on icon at bounding box center [318, 264] width 13 height 22
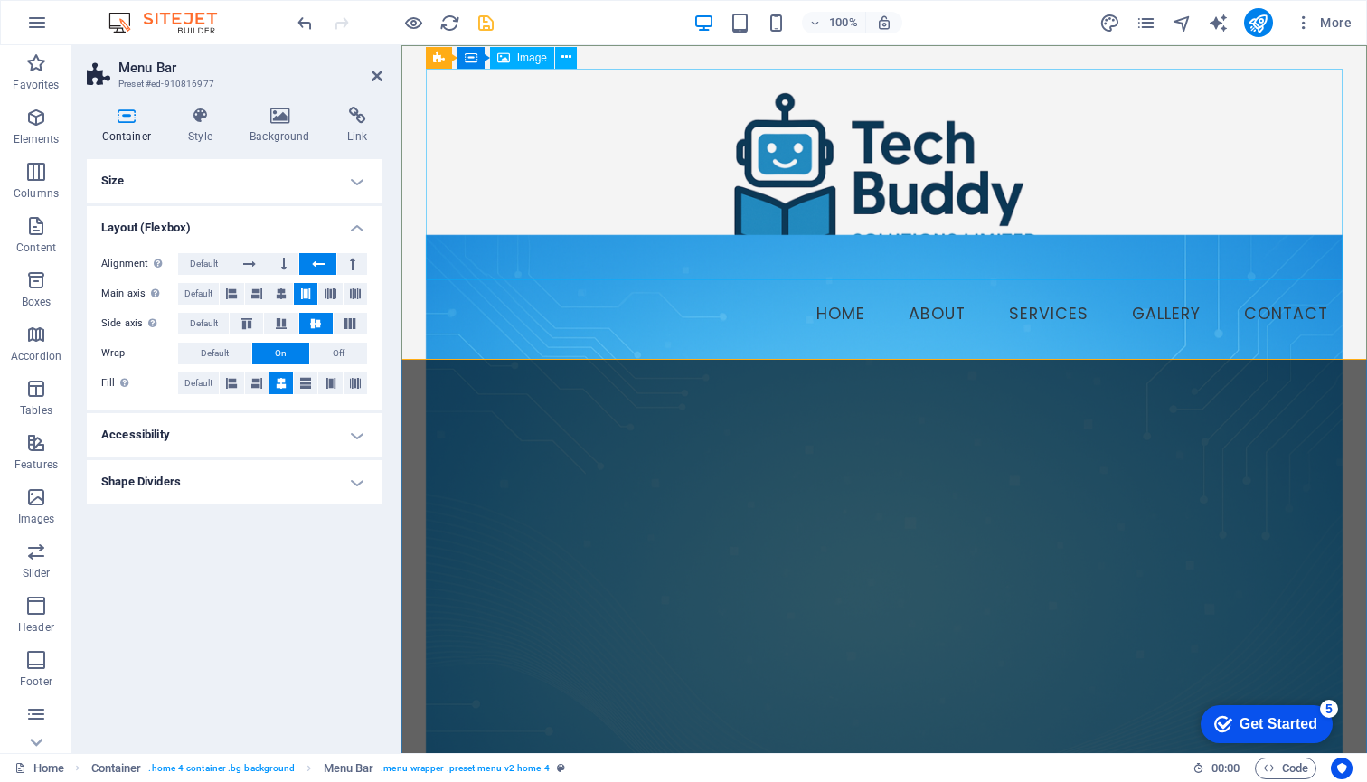
click at [824, 176] on figure at bounding box center [885, 175] width 918 height 212
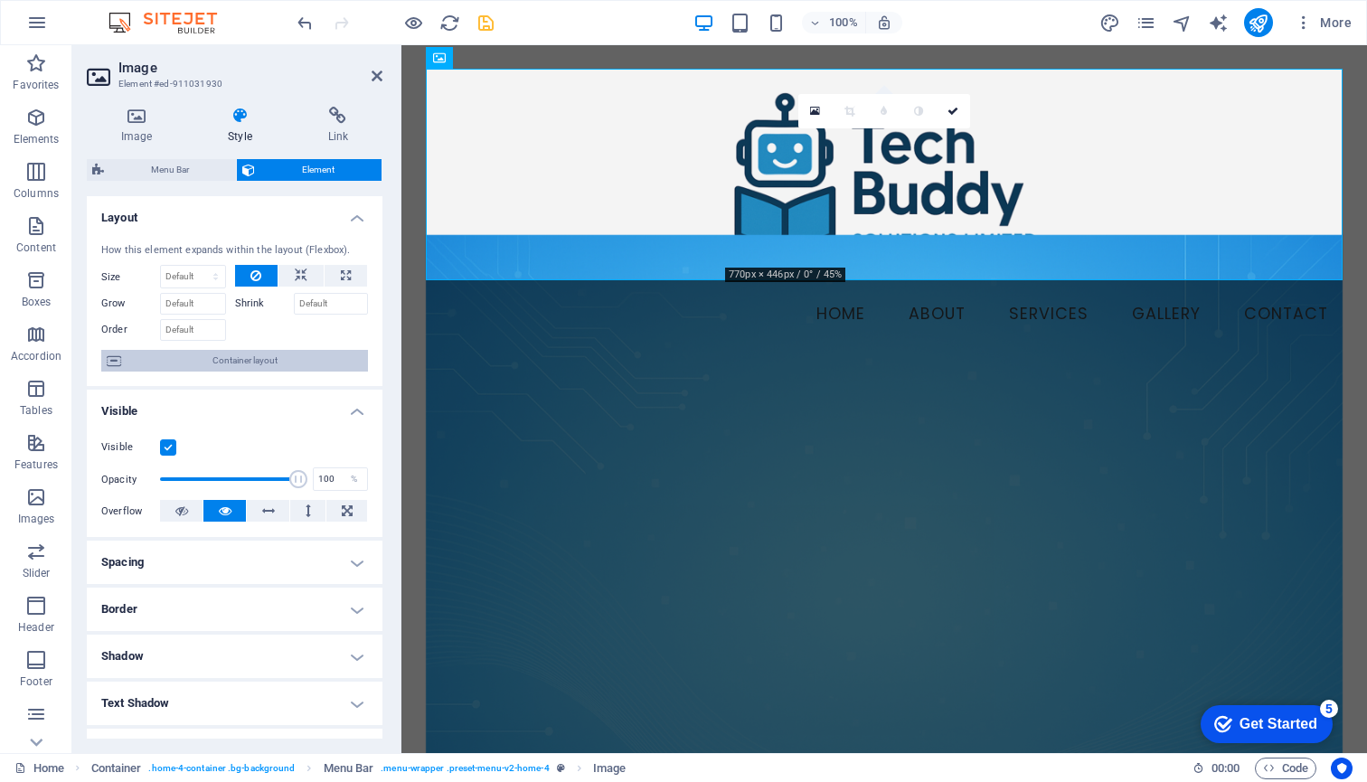
click at [231, 356] on span "Container layout" at bounding box center [245, 361] width 236 height 22
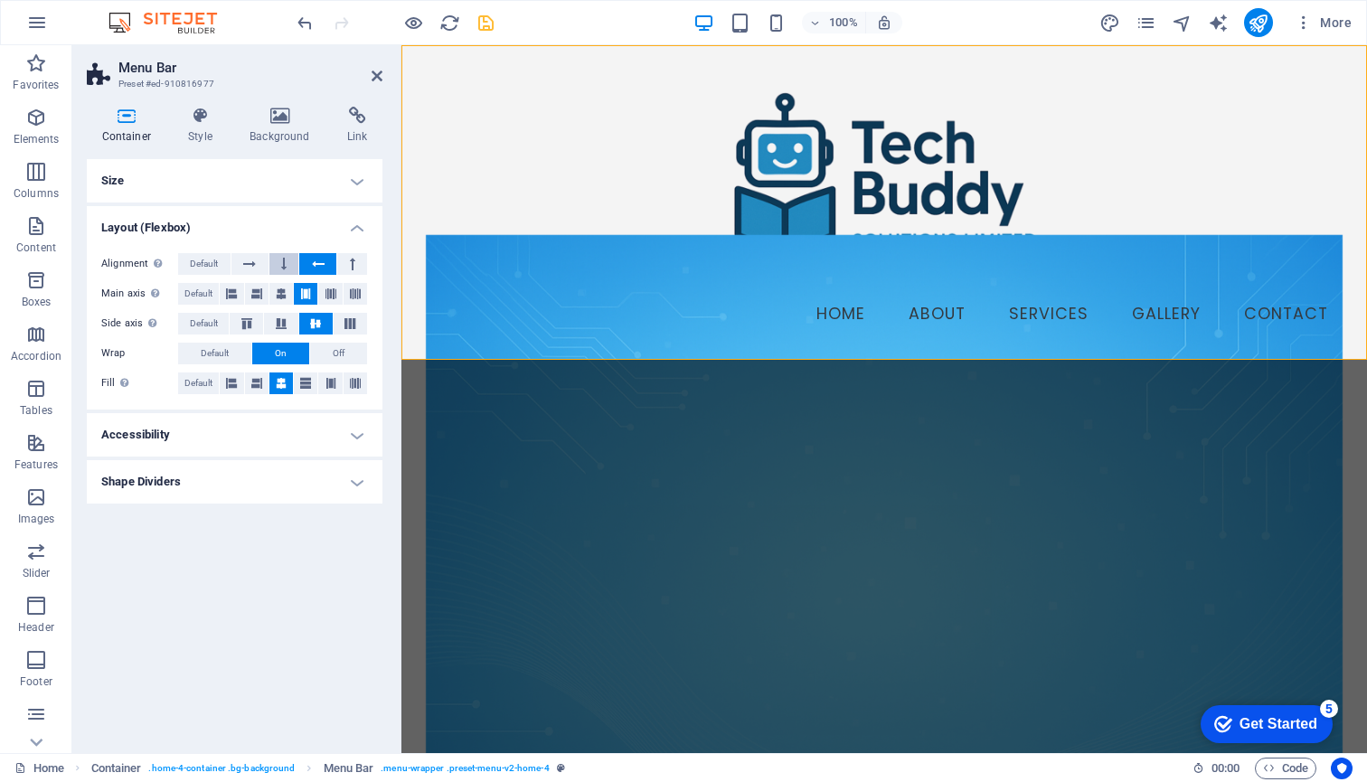
click at [288, 259] on button at bounding box center [284, 264] width 30 height 22
click at [250, 260] on icon at bounding box center [249, 264] width 13 height 22
click at [325, 260] on icon at bounding box center [318, 264] width 13 height 22
click at [324, 257] on icon at bounding box center [318, 264] width 13 height 22
click at [352, 262] on icon at bounding box center [352, 264] width 5 height 22
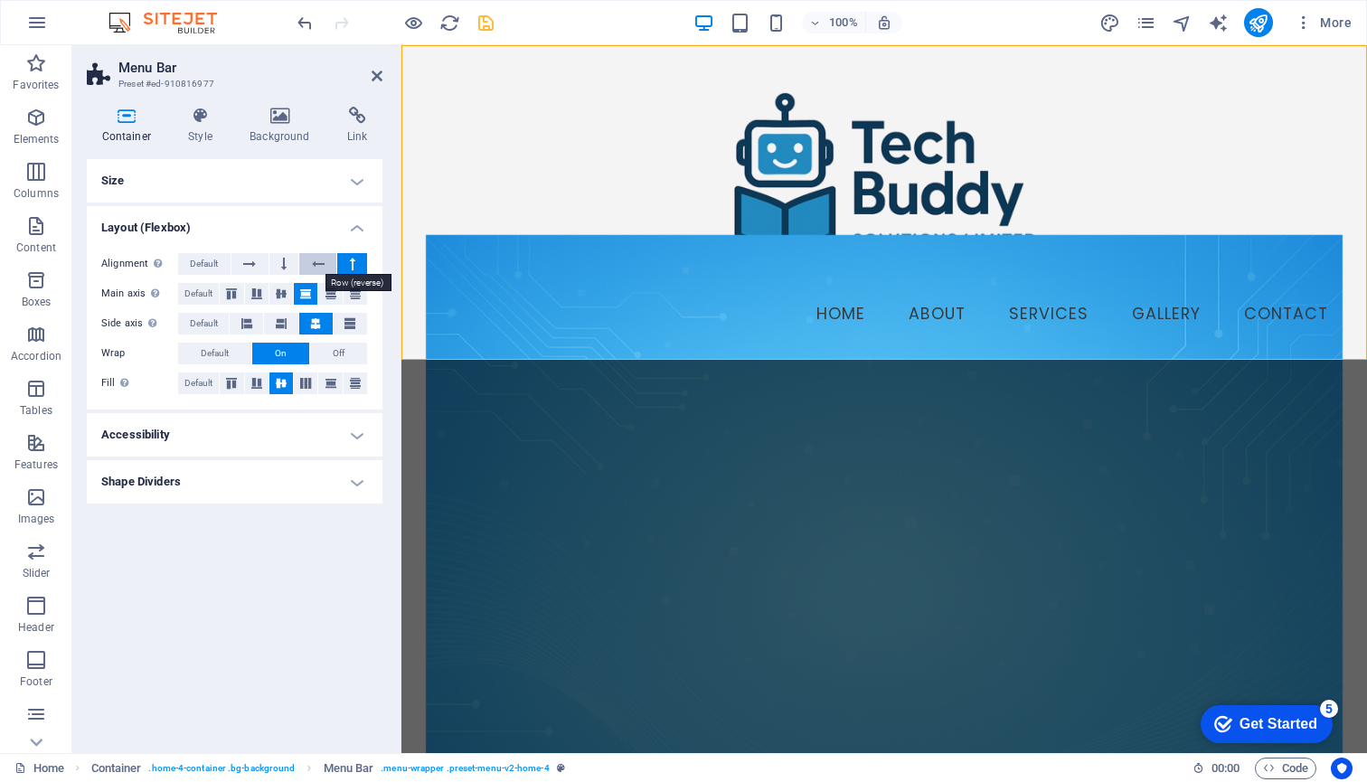
click at [323, 260] on icon at bounding box center [318, 264] width 13 height 22
click at [234, 292] on icon at bounding box center [231, 294] width 11 height 22
click at [259, 292] on icon at bounding box center [256, 294] width 11 height 22
click at [287, 288] on icon at bounding box center [281, 294] width 11 height 22
click at [312, 289] on button at bounding box center [306, 294] width 24 height 22
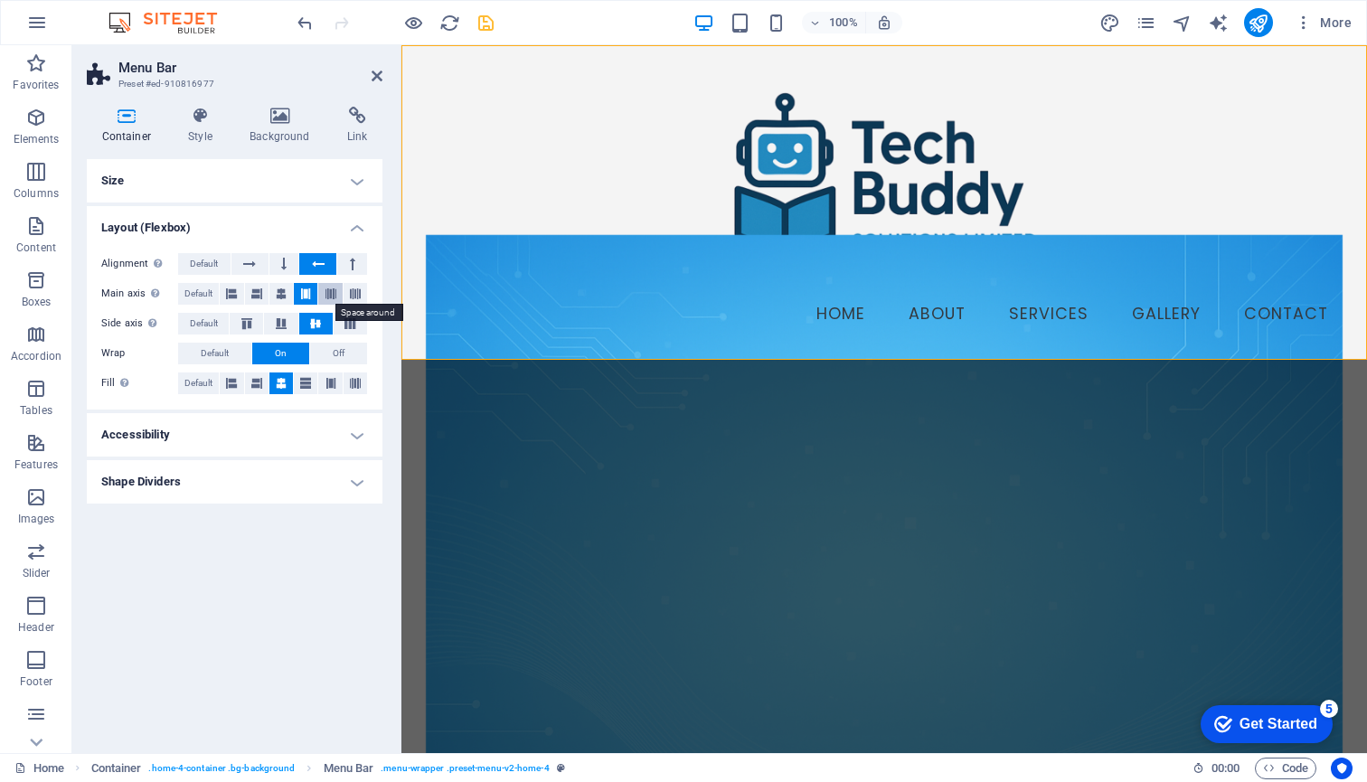
click at [337, 291] on button at bounding box center [330, 294] width 24 height 22
click at [197, 291] on span "Default" at bounding box center [198, 294] width 28 height 22
click at [360, 431] on h4 "Accessibility" at bounding box center [235, 434] width 296 height 43
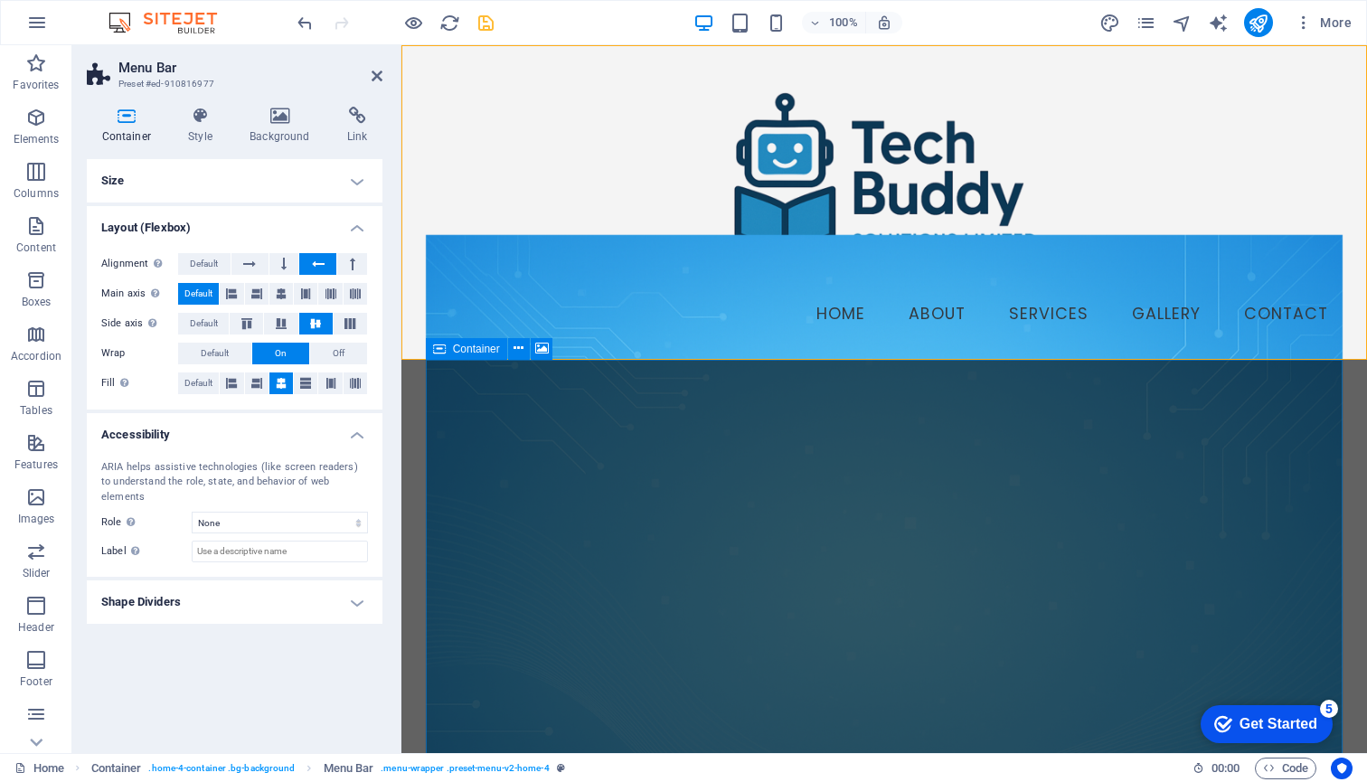
click at [356, 584] on h4 "Shape Dividers" at bounding box center [235, 601] width 296 height 43
click at [276, 348] on span "On" at bounding box center [281, 354] width 12 height 22
click at [197, 381] on span "Default" at bounding box center [198, 383] width 28 height 22
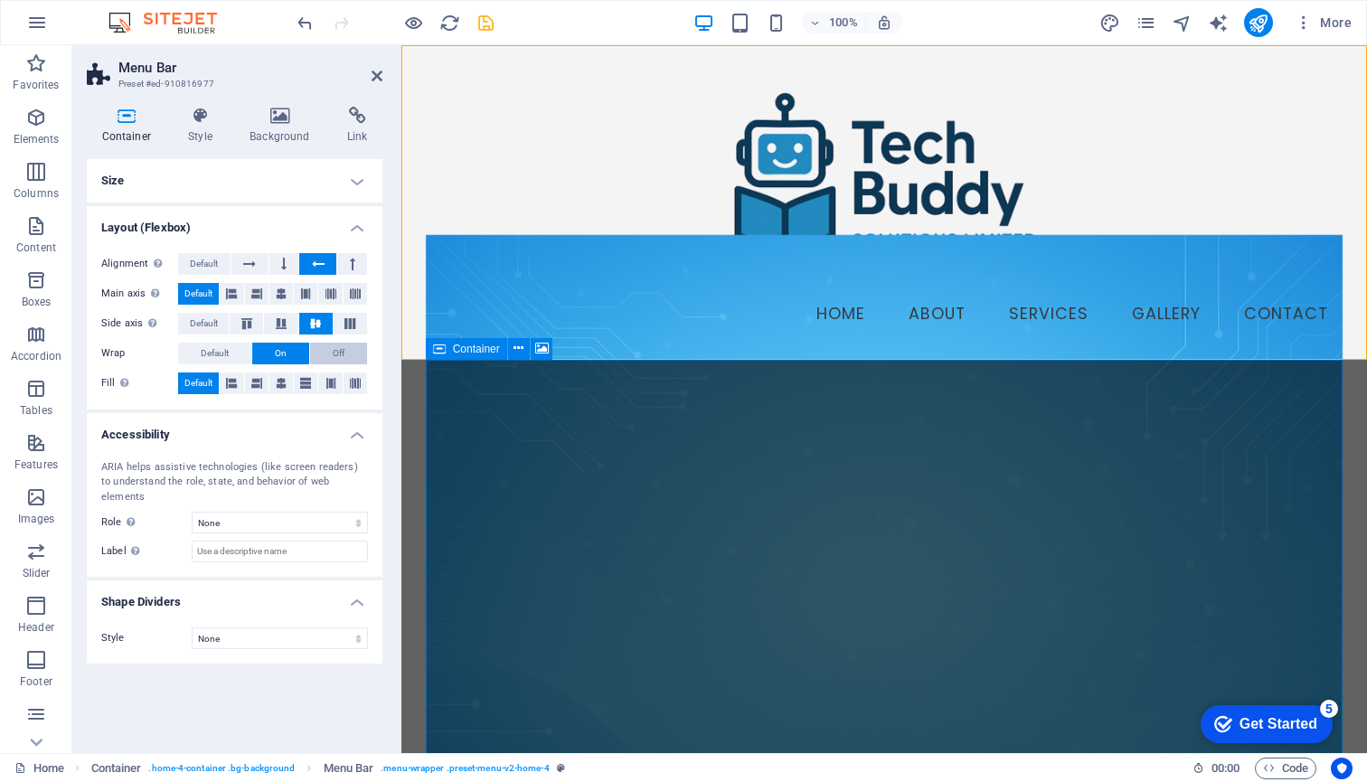
click at [339, 353] on span "Off" at bounding box center [339, 354] width 12 height 22
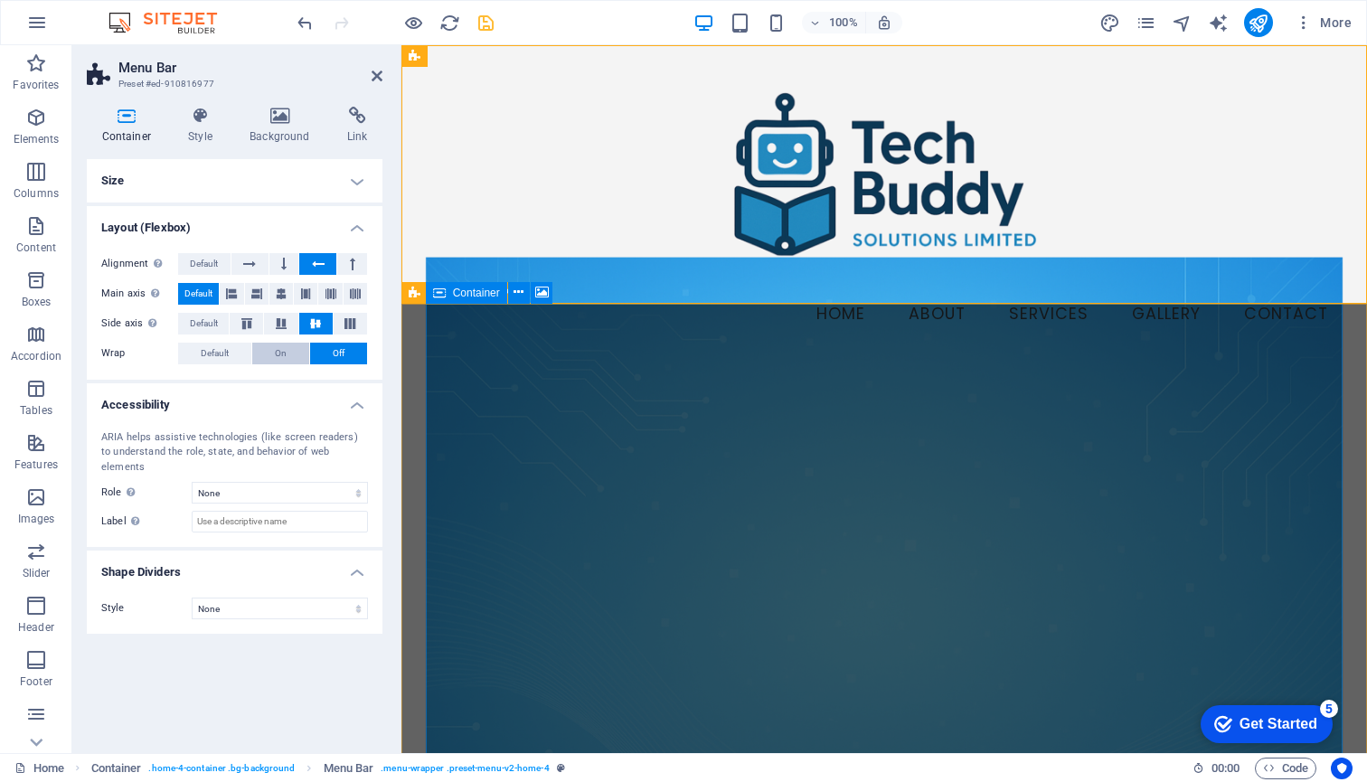
click at [282, 349] on span "On" at bounding box center [281, 354] width 12 height 22
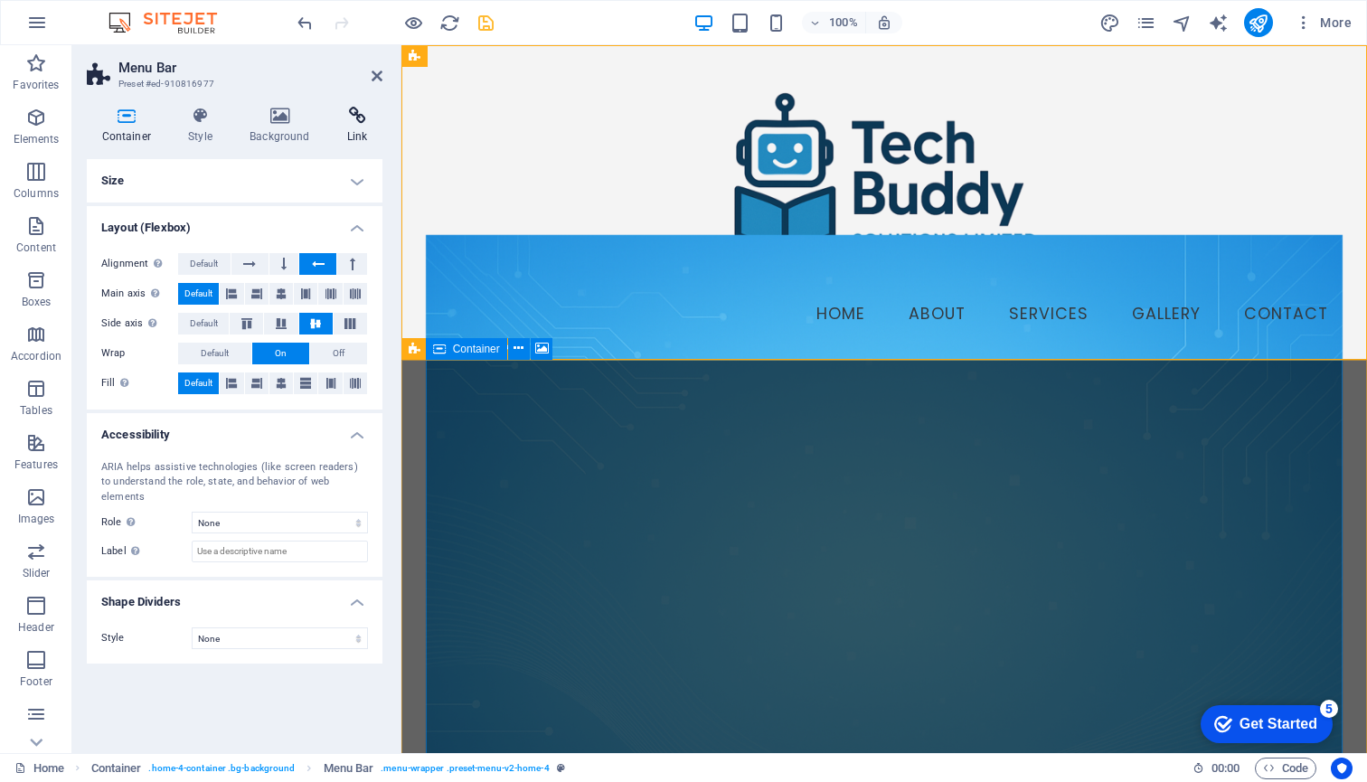
click at [366, 118] on icon at bounding box center [357, 116] width 51 height 18
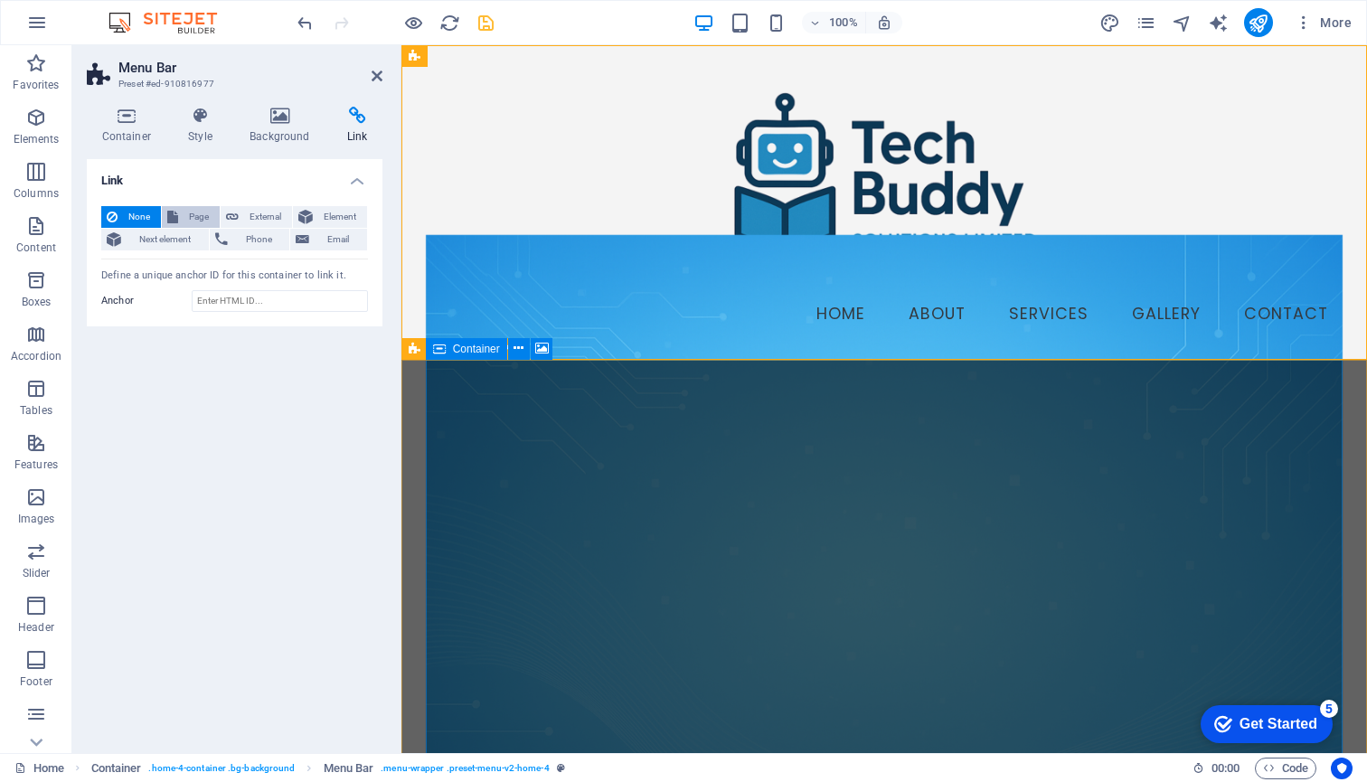
click at [191, 221] on span "Page" at bounding box center [199, 217] width 31 height 22
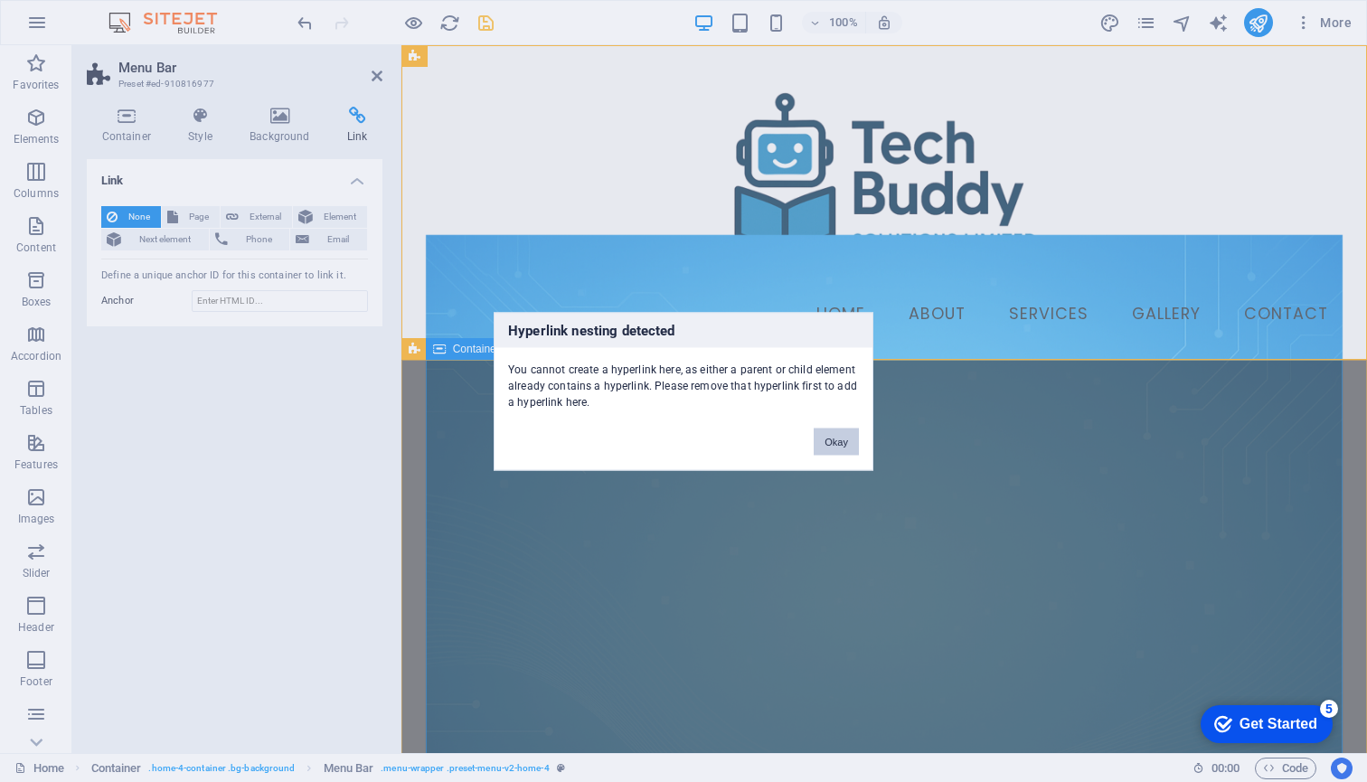
click at [837, 444] on button "Okay" at bounding box center [836, 441] width 45 height 27
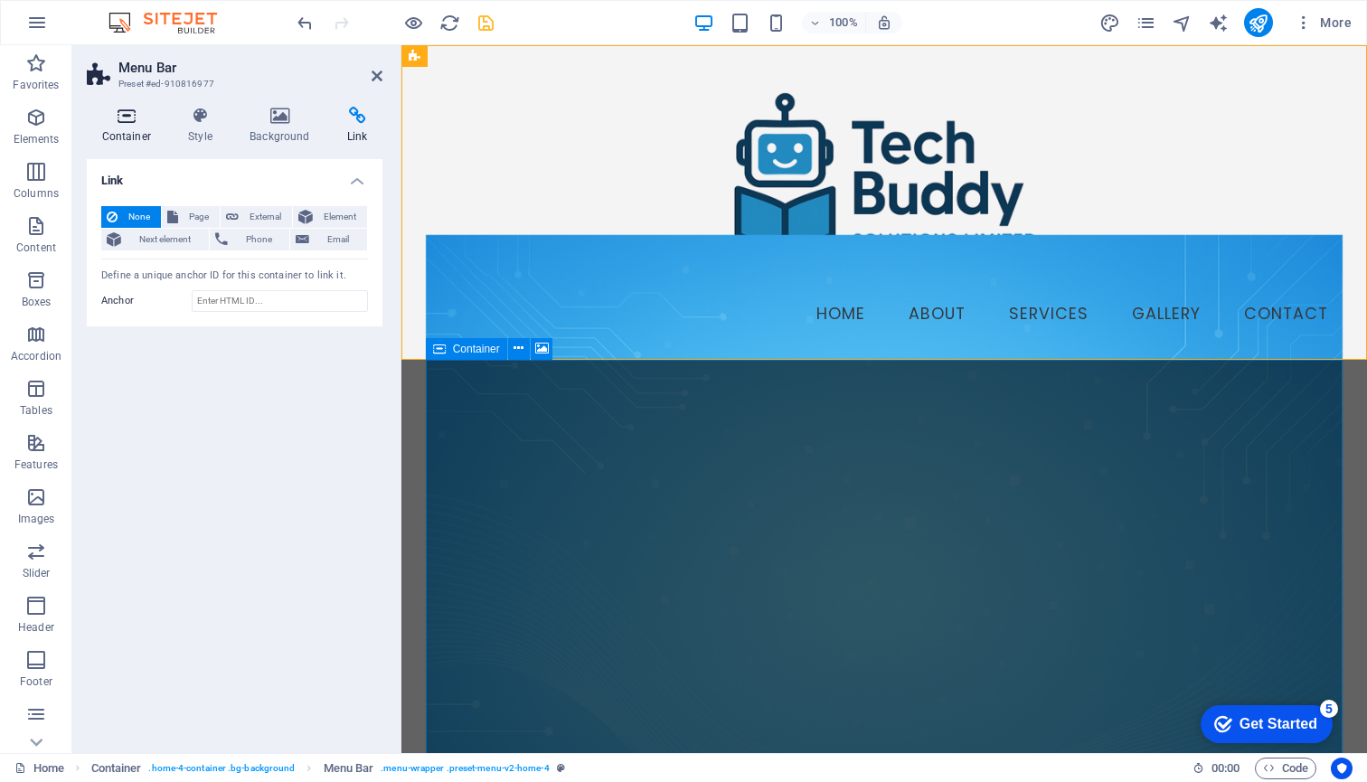
click at [130, 108] on icon at bounding box center [127, 116] width 80 height 18
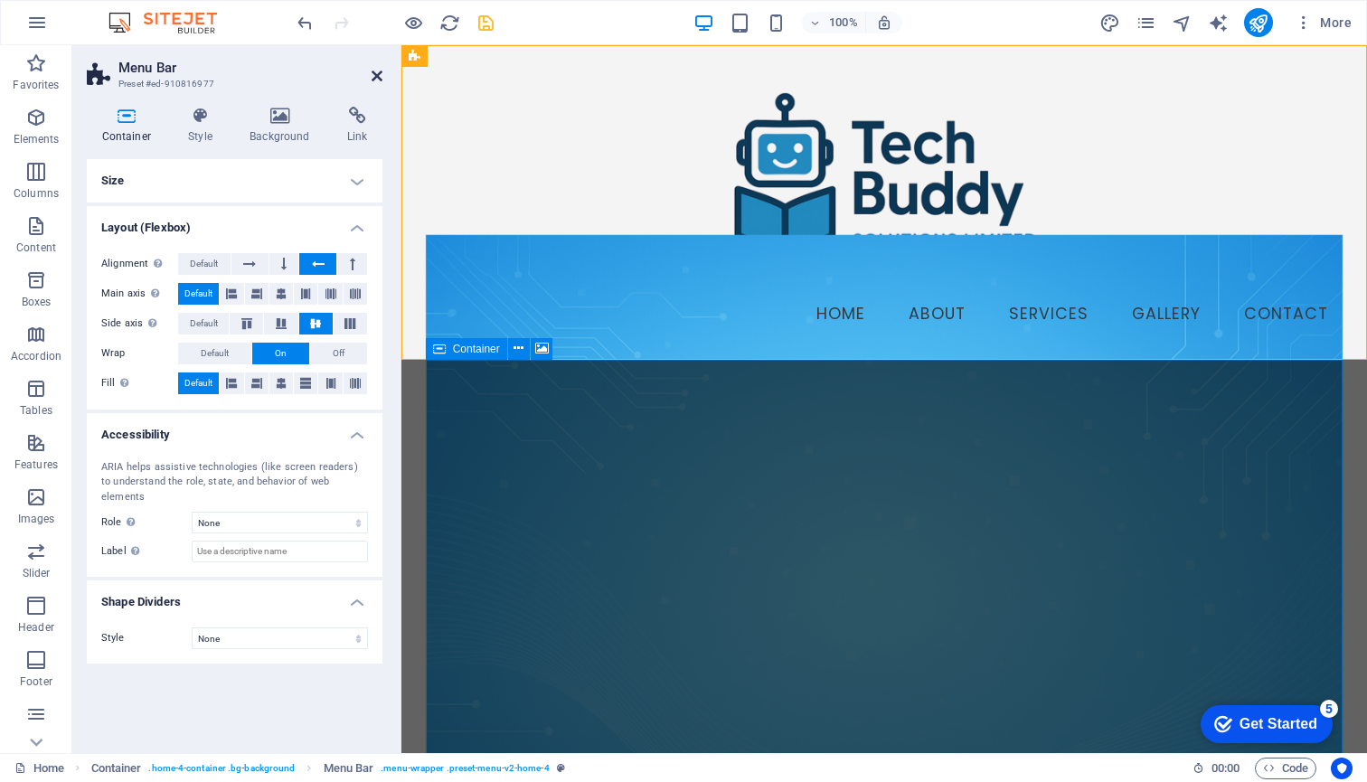
click at [379, 73] on icon at bounding box center [377, 76] width 11 height 14
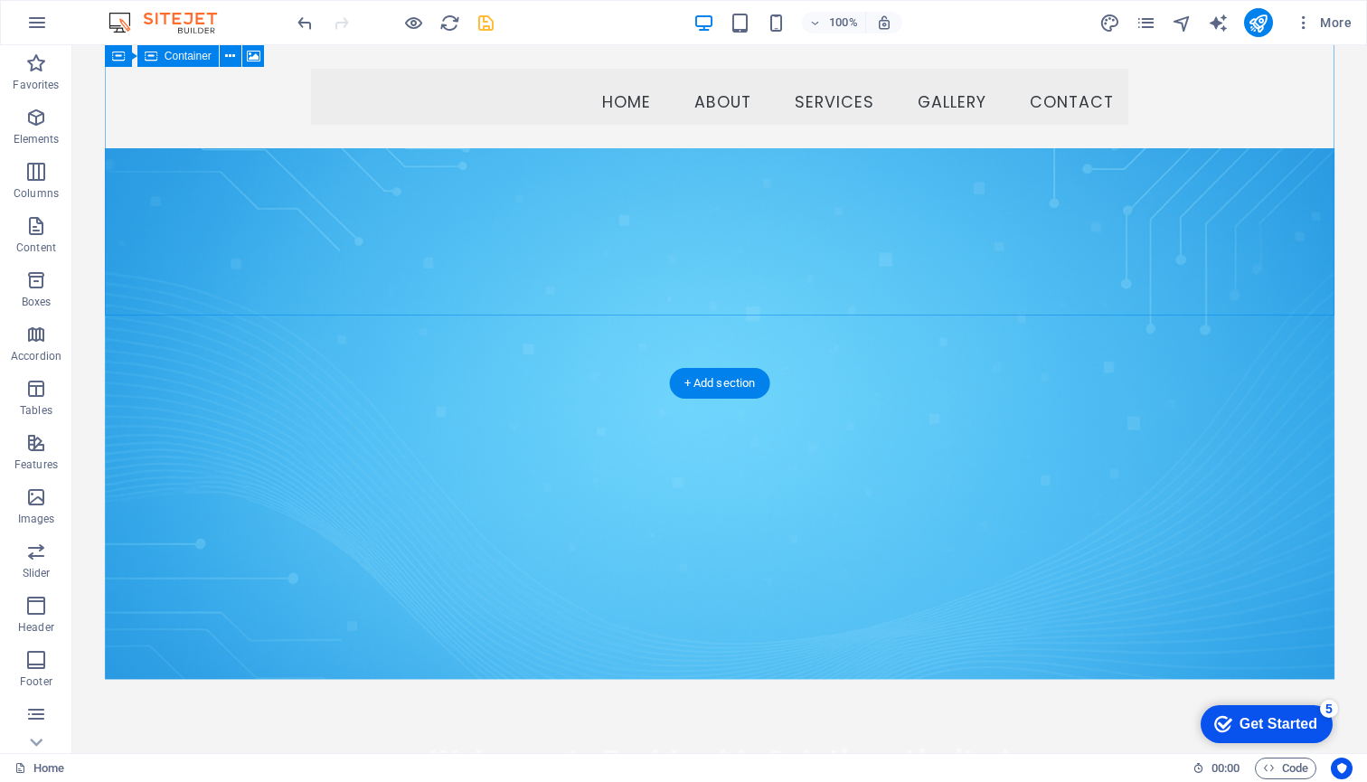
scroll to position [331, 0]
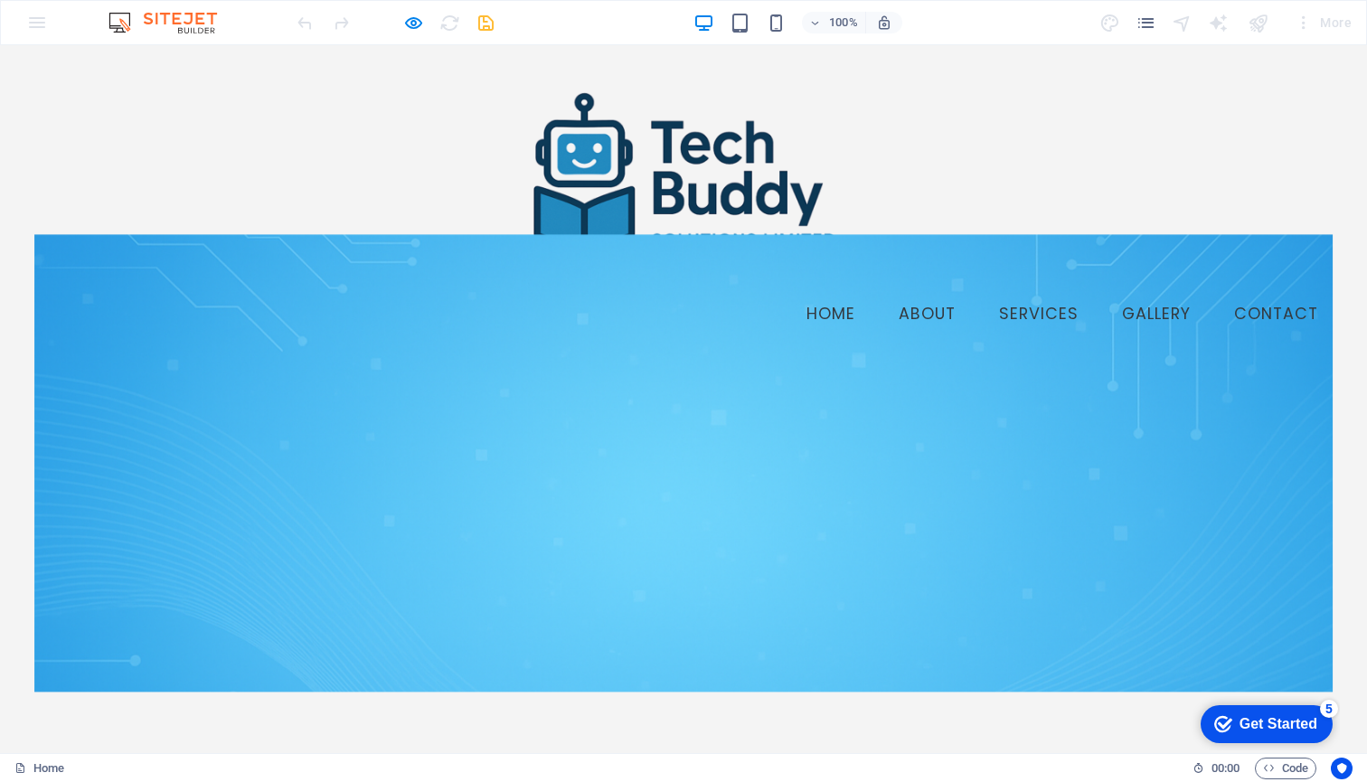
scroll to position [0, 0]
click at [674, 158] on img at bounding box center [683, 175] width 316 height 184
click at [680, 153] on img at bounding box center [683, 175] width 316 height 184
click at [613, 232] on img at bounding box center [683, 175] width 316 height 184
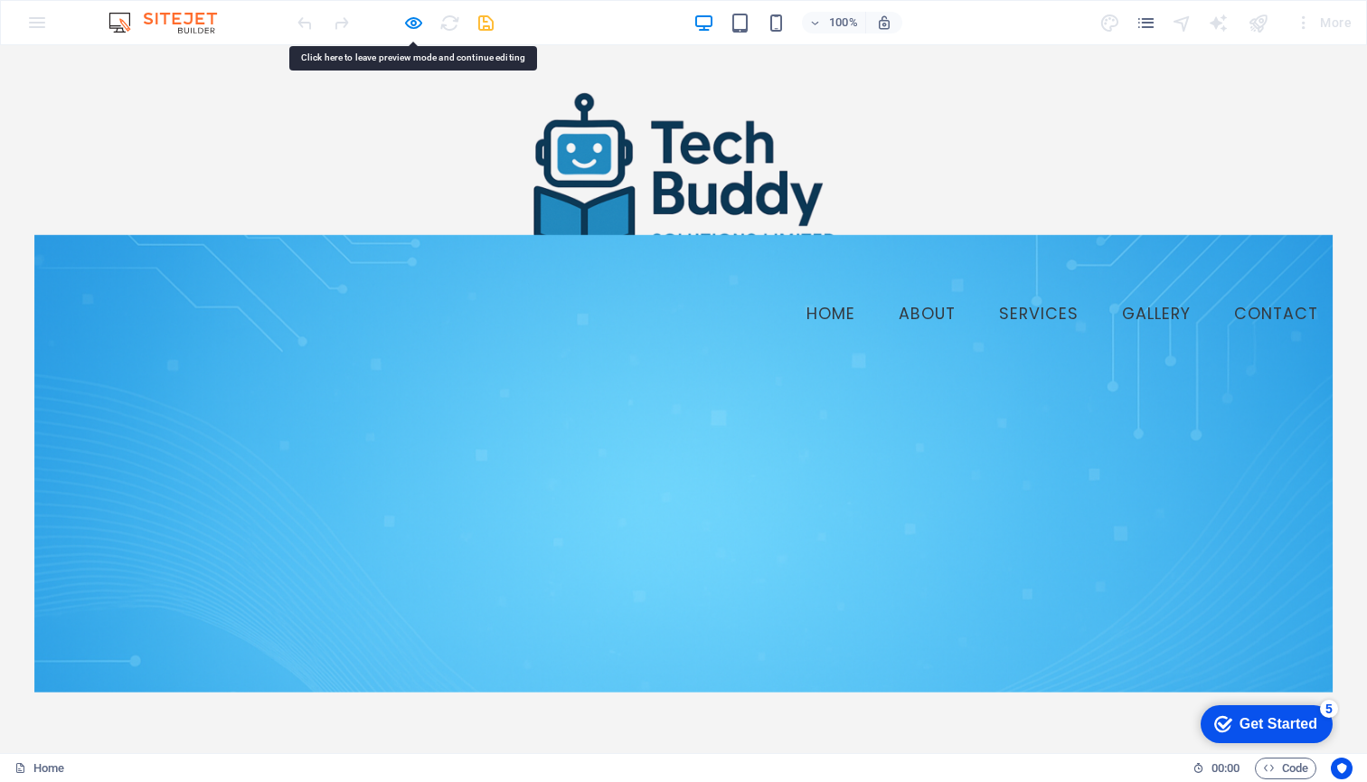
click at [613, 232] on img at bounding box center [683, 175] width 316 height 184
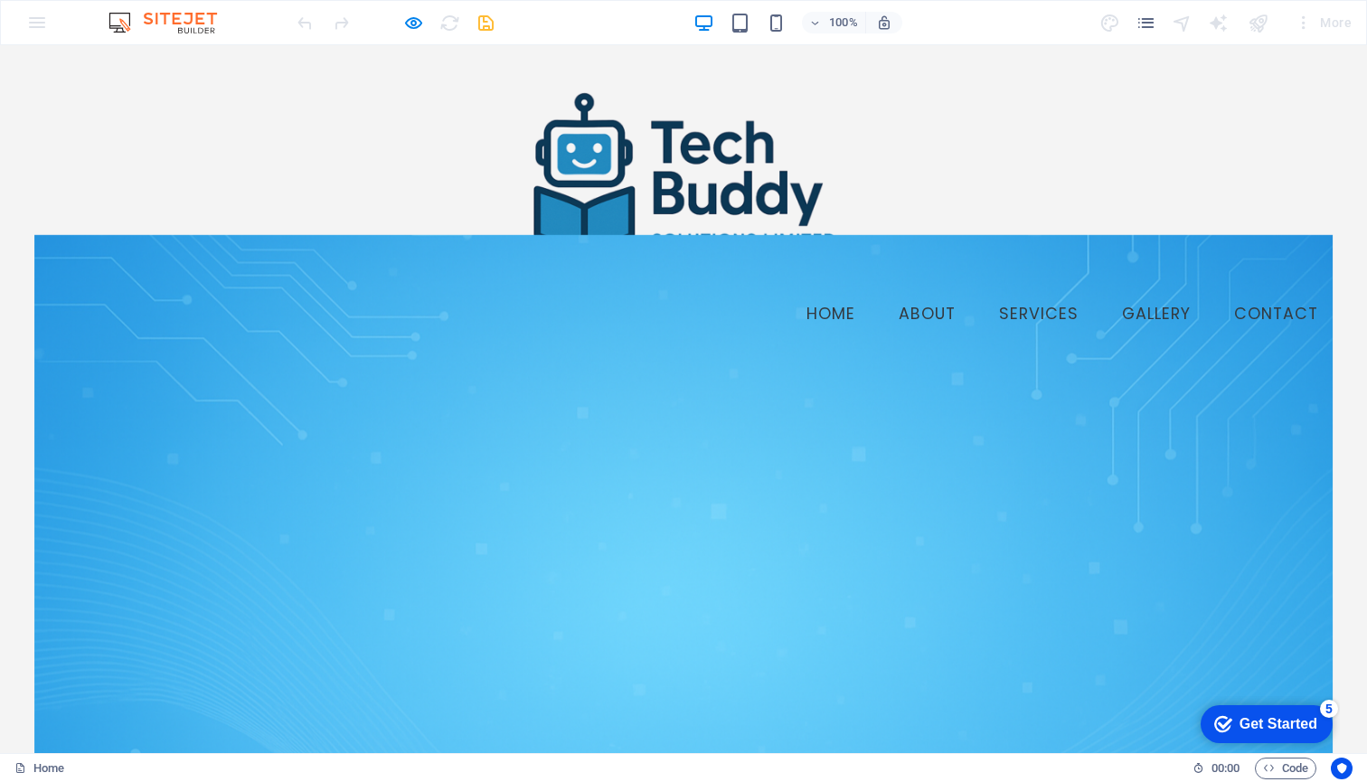
click at [696, 198] on img at bounding box center [683, 175] width 316 height 184
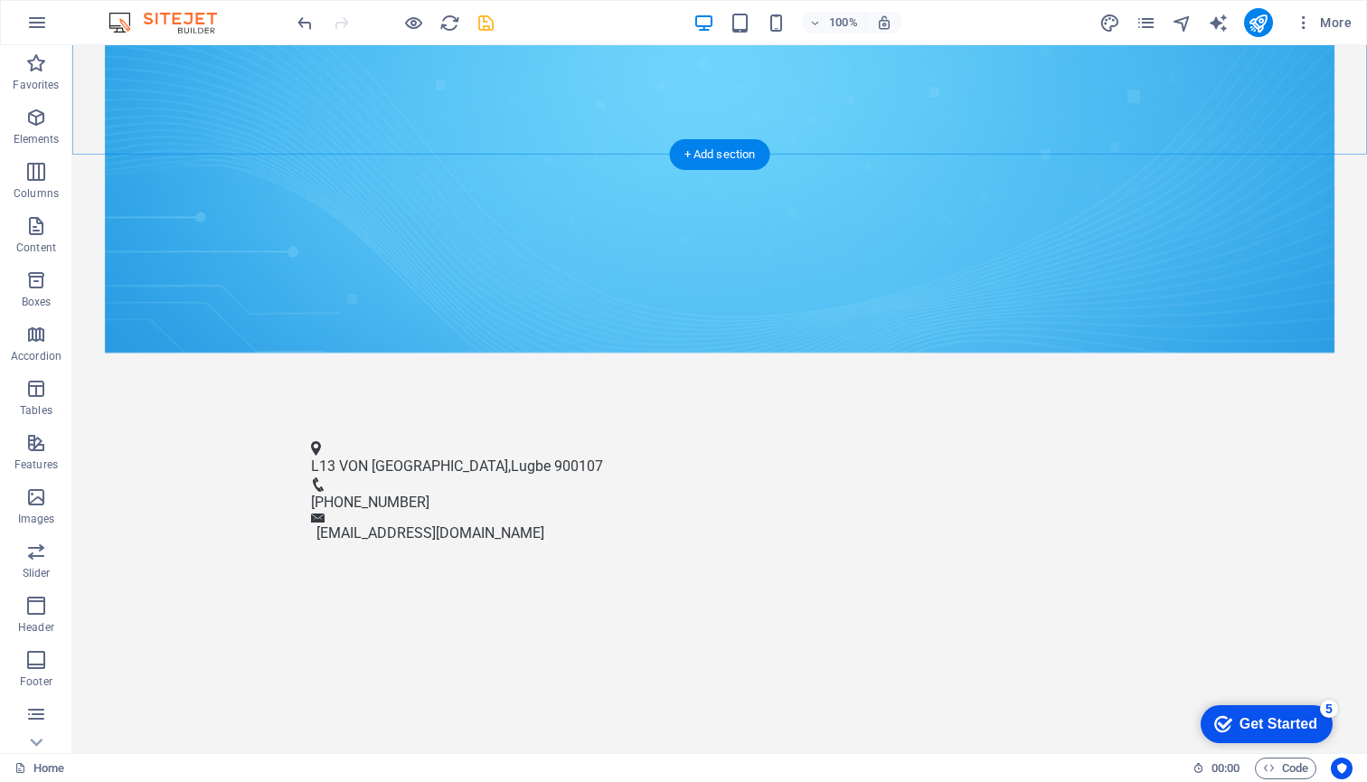
scroll to position [881, 0]
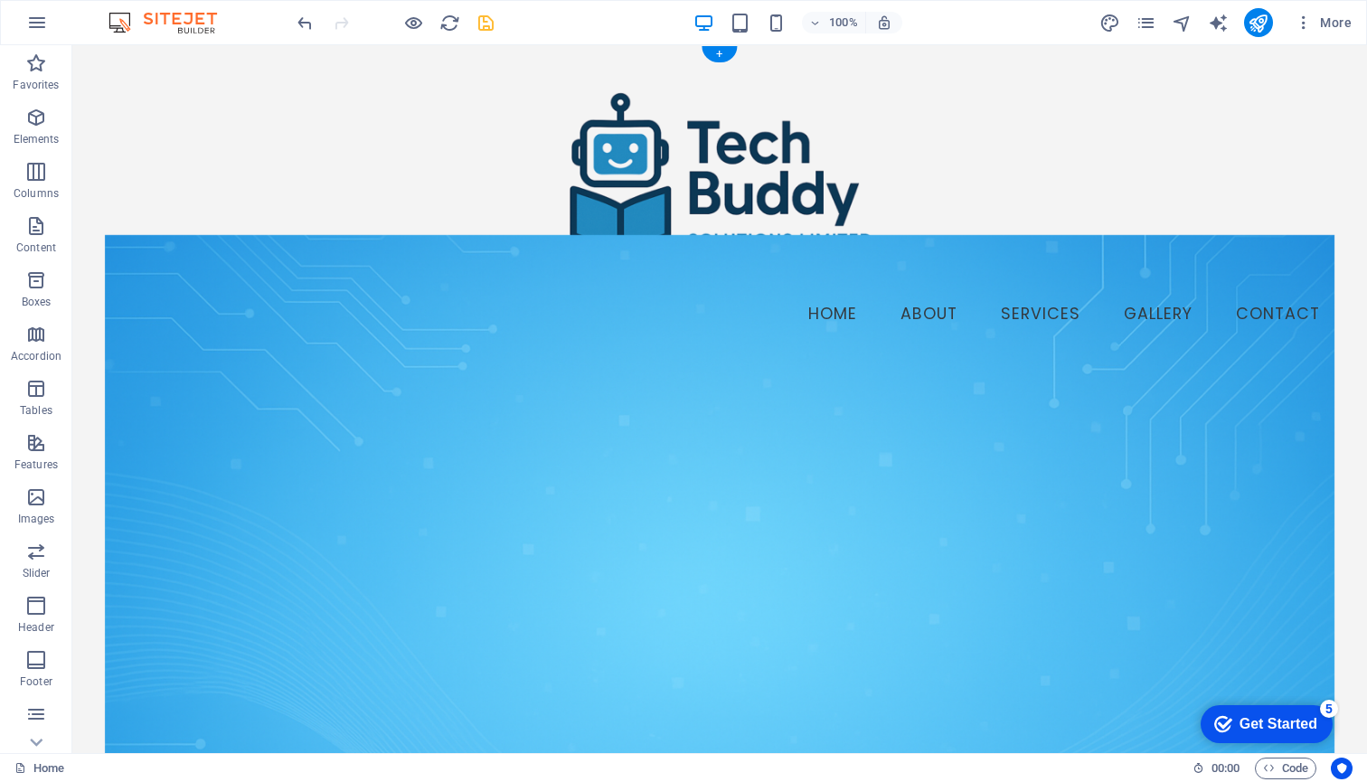
scroll to position [0, 0]
click at [730, 184] on img at bounding box center [719, 175] width 316 height 184
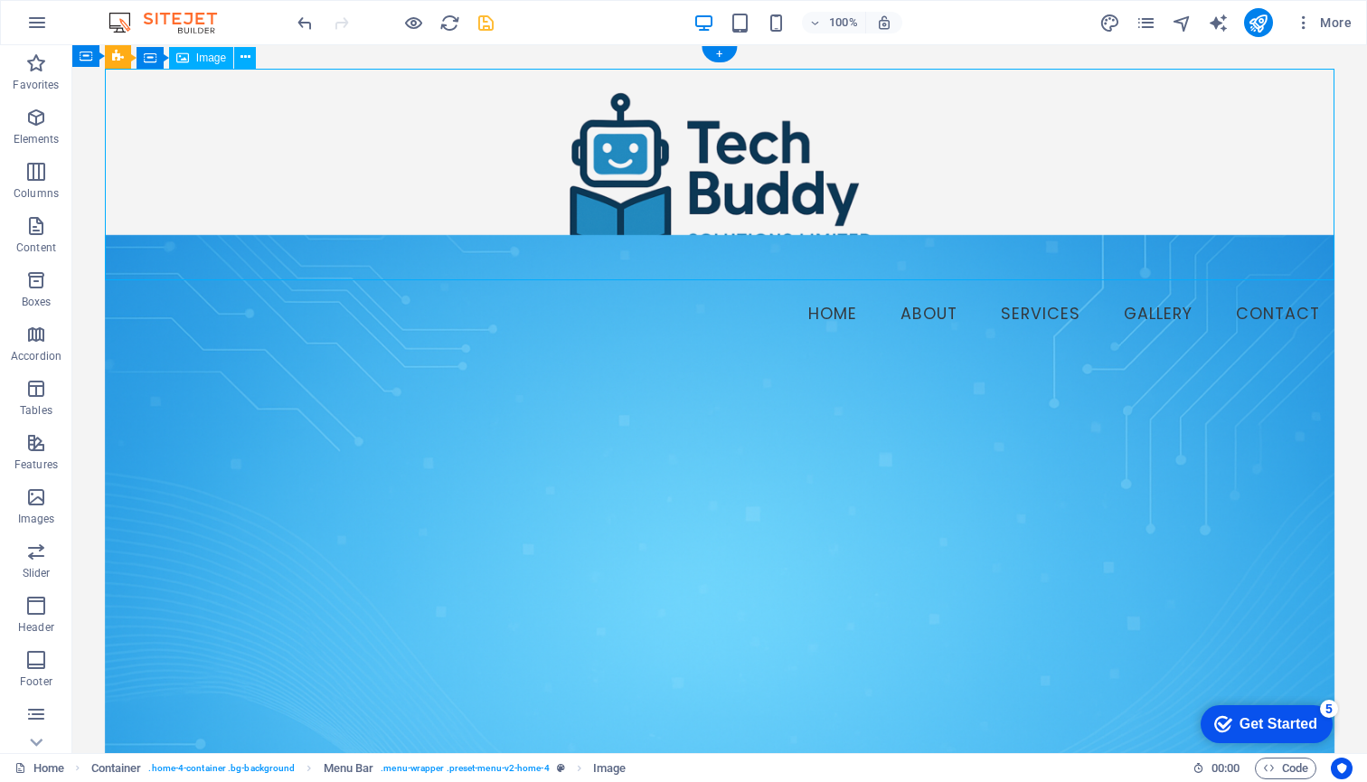
click at [721, 144] on img at bounding box center [719, 175] width 316 height 184
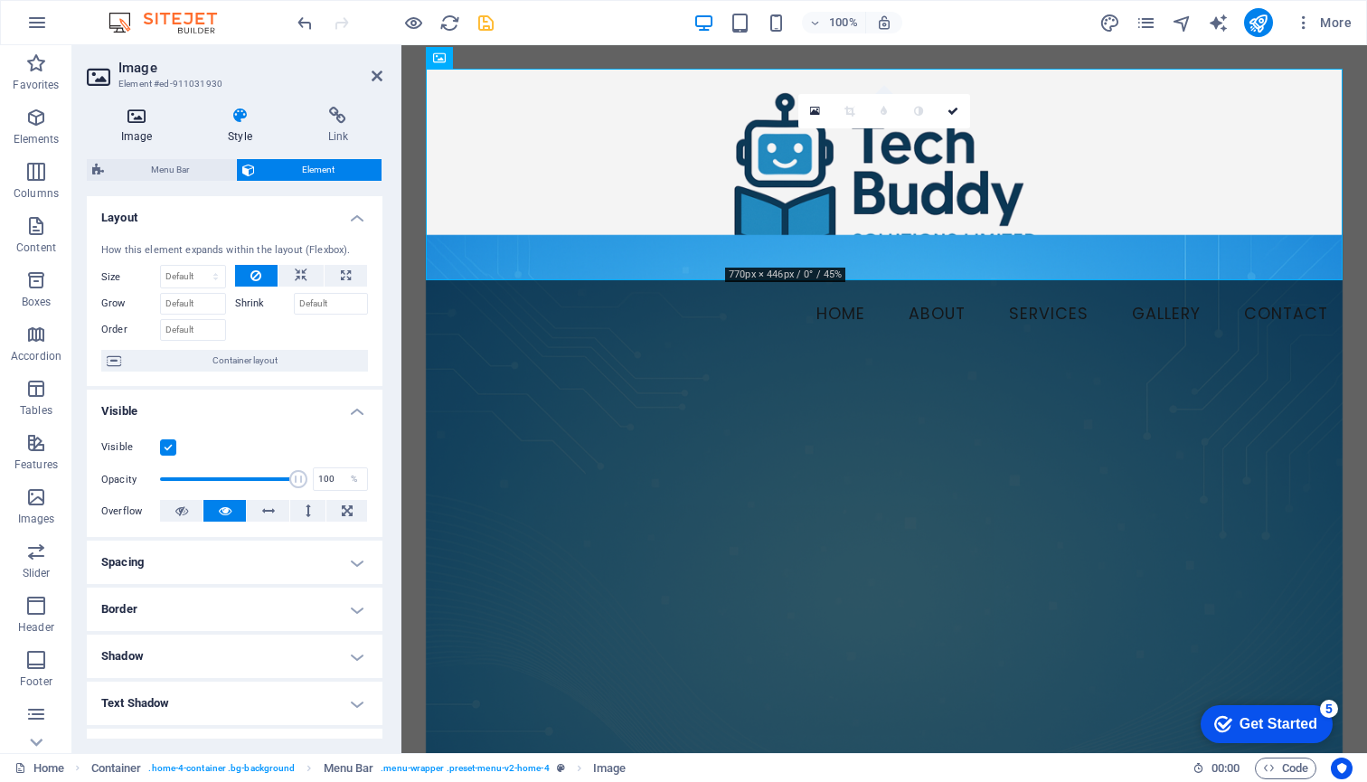
click at [138, 113] on icon at bounding box center [136, 116] width 99 height 18
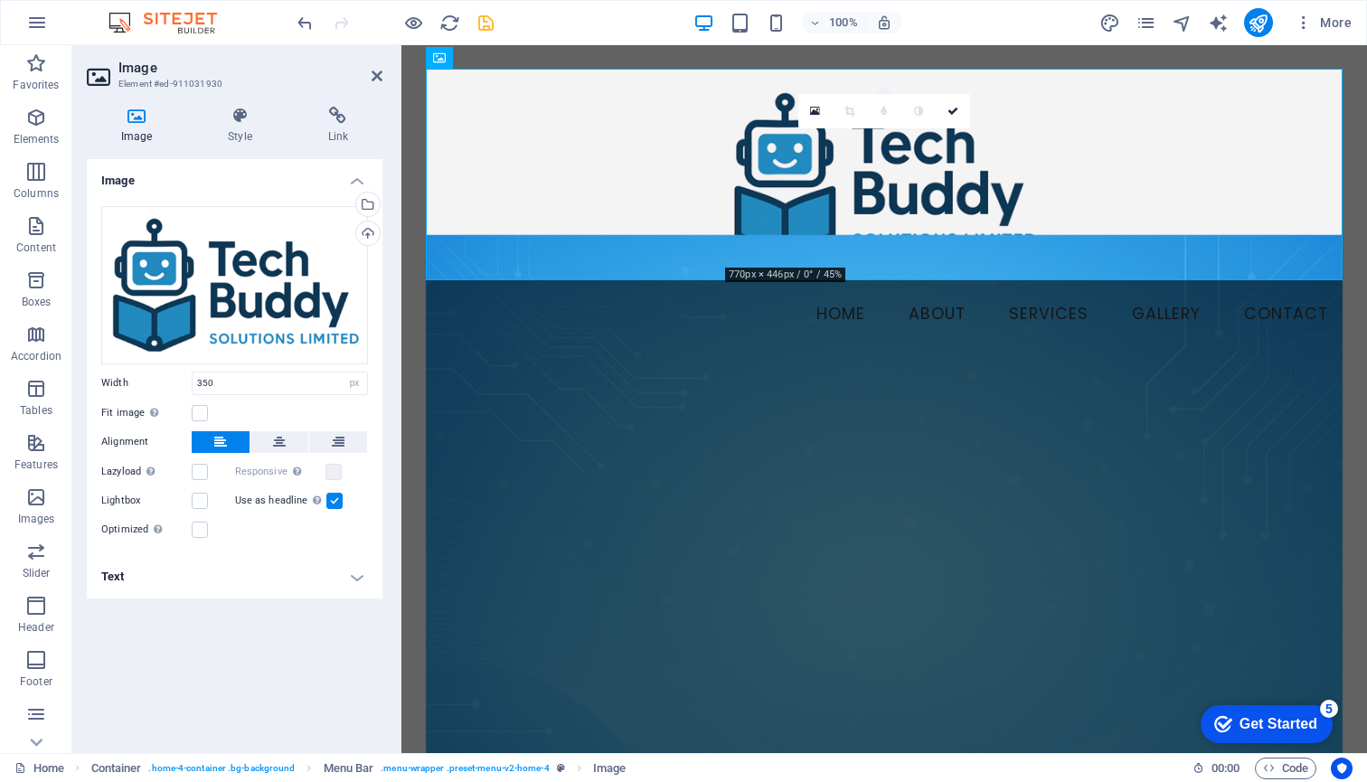
click at [333, 497] on label at bounding box center [334, 501] width 16 height 16
click at [0, 0] on input "Use as headline The image will be wrapped in an H1 headline tag. Useful for giv…" at bounding box center [0, 0] width 0 height 0
click at [200, 410] on label at bounding box center [200, 413] width 16 height 16
click at [0, 0] on input "Fit image Automatically fit image to a fixed width and height" at bounding box center [0, 0] width 0 height 0
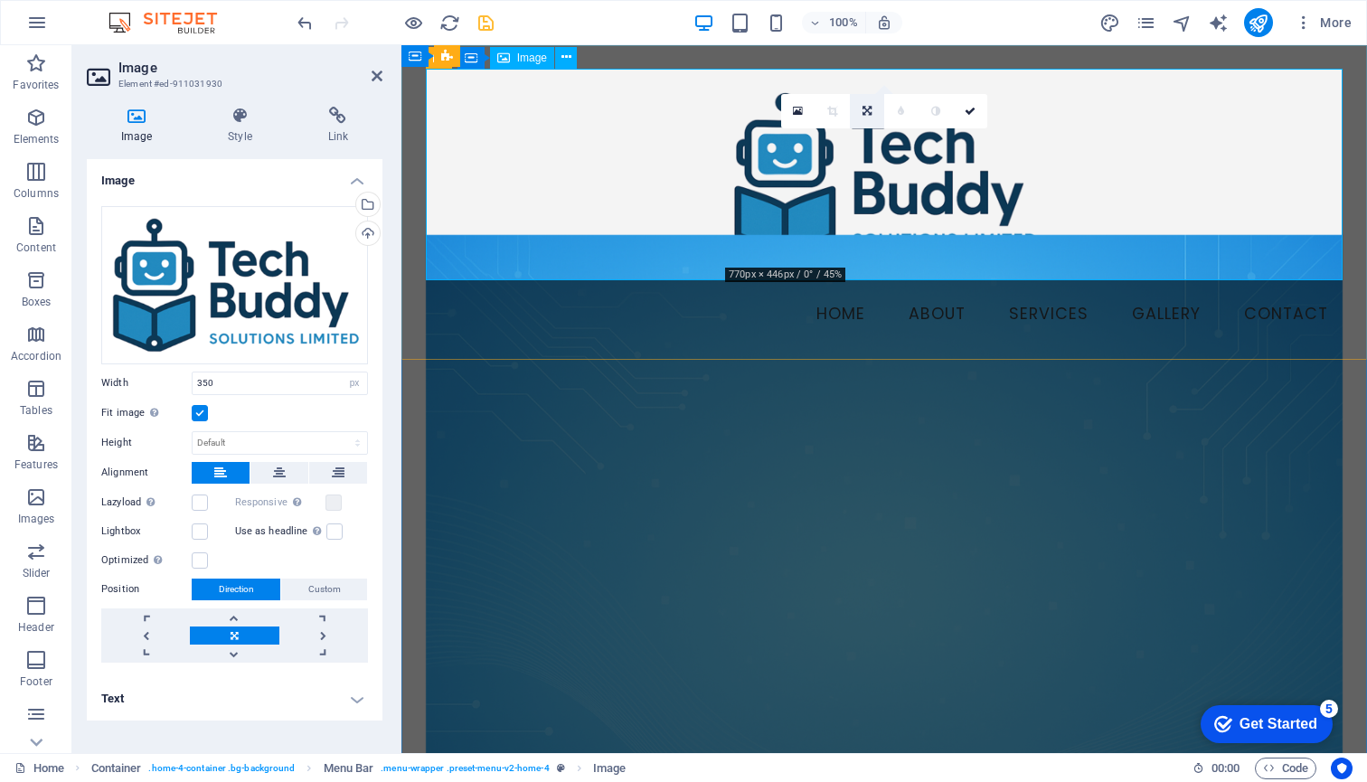
click at [869, 106] on icon at bounding box center [866, 111] width 9 height 11
click at [832, 137] on icon at bounding box center [832, 139] width 8 height 11
click at [832, 128] on div "0" at bounding box center [884, 111] width 206 height 34
click at [871, 106] on icon at bounding box center [866, 111] width 8 height 11
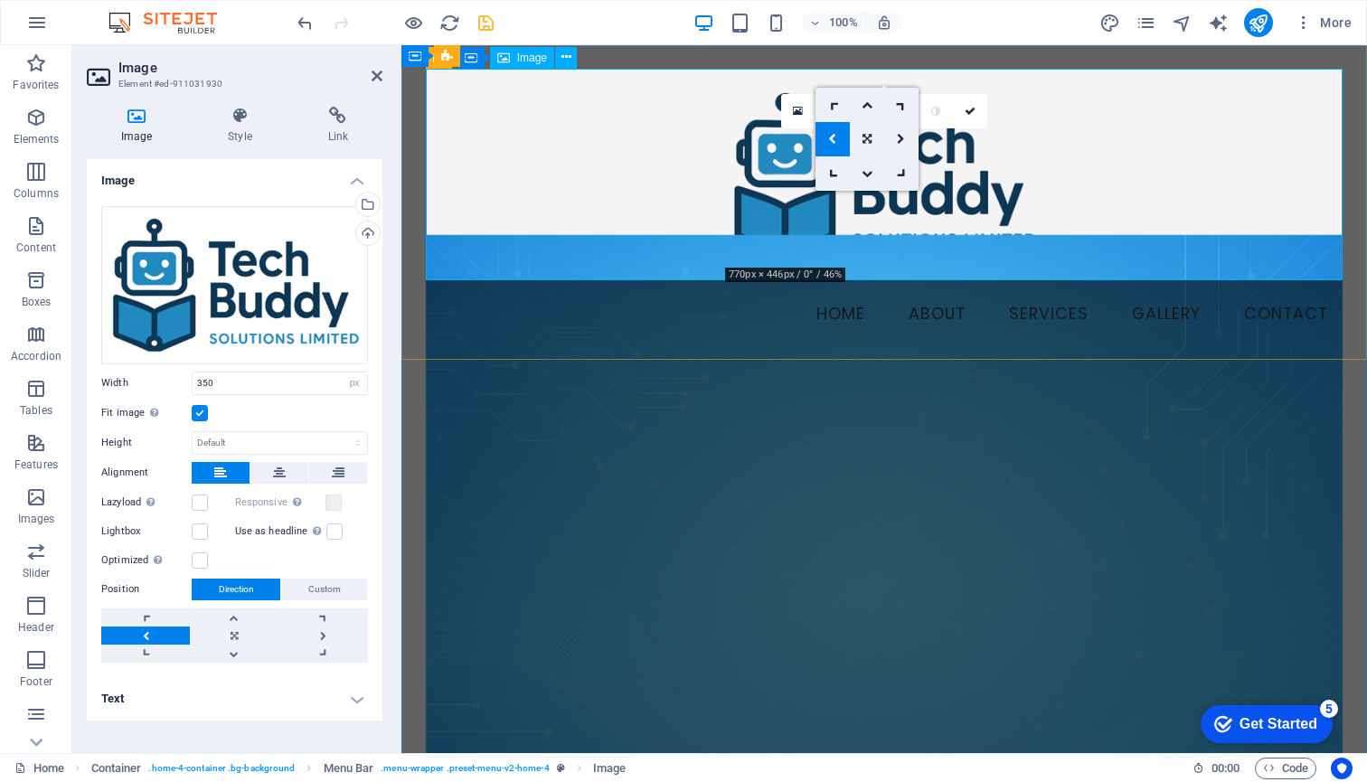
click at [836, 137] on icon at bounding box center [832, 139] width 8 height 11
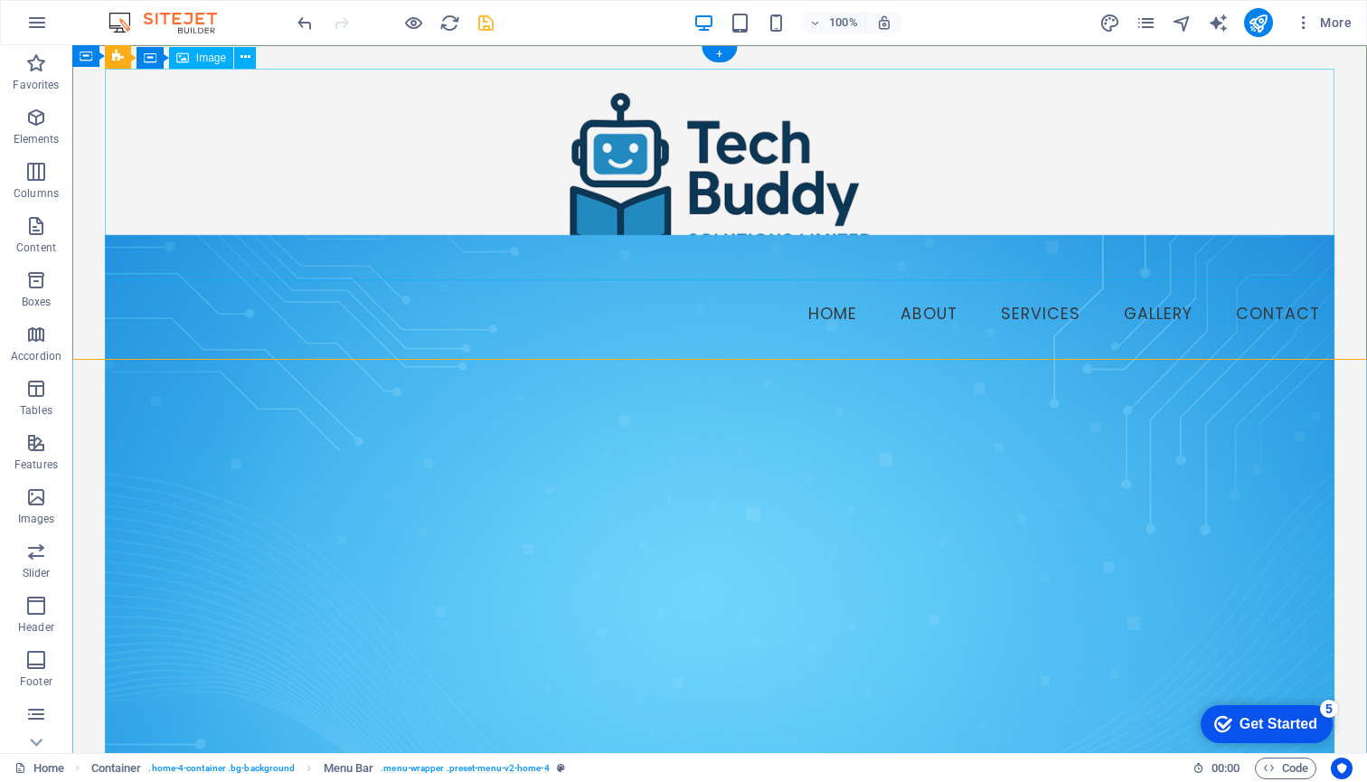
click at [636, 216] on figure at bounding box center [719, 175] width 1229 height 212
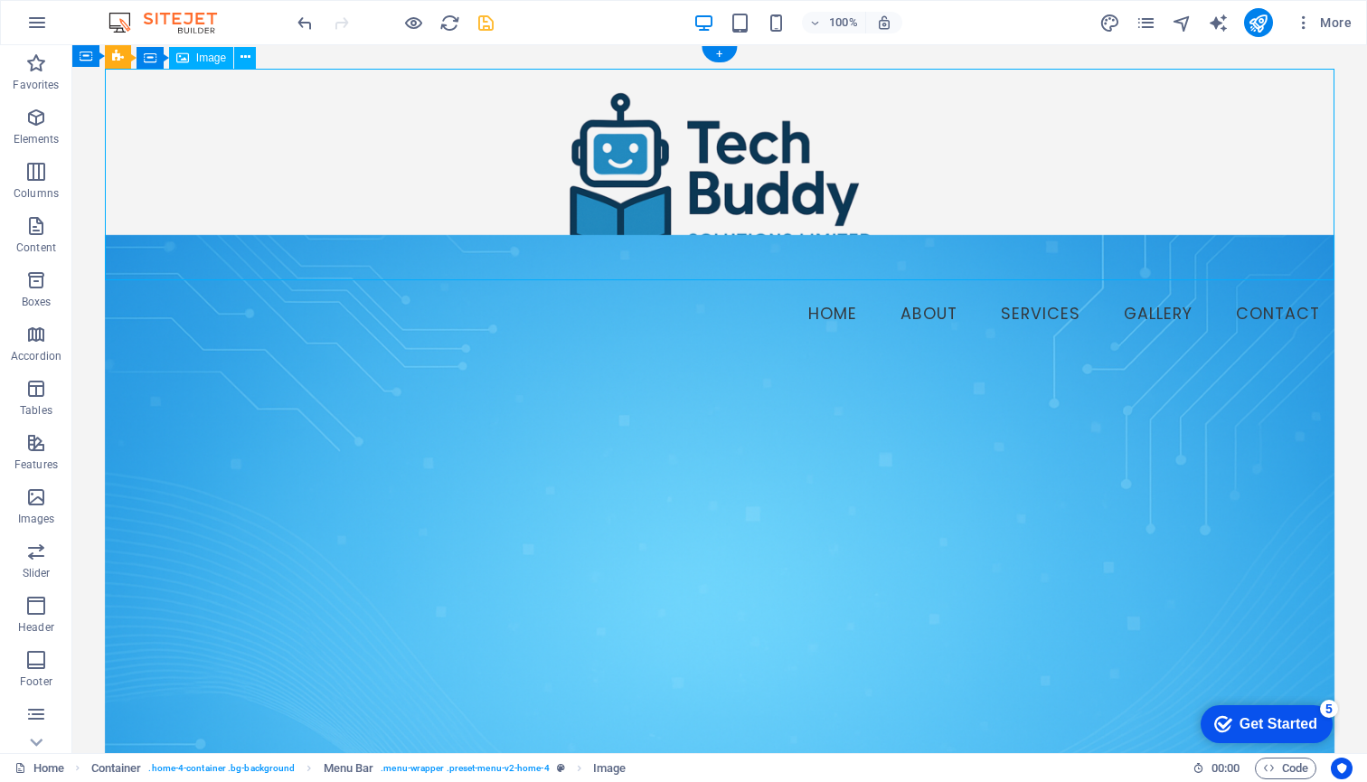
click at [636, 216] on figure at bounding box center [719, 175] width 1229 height 212
select select "px"
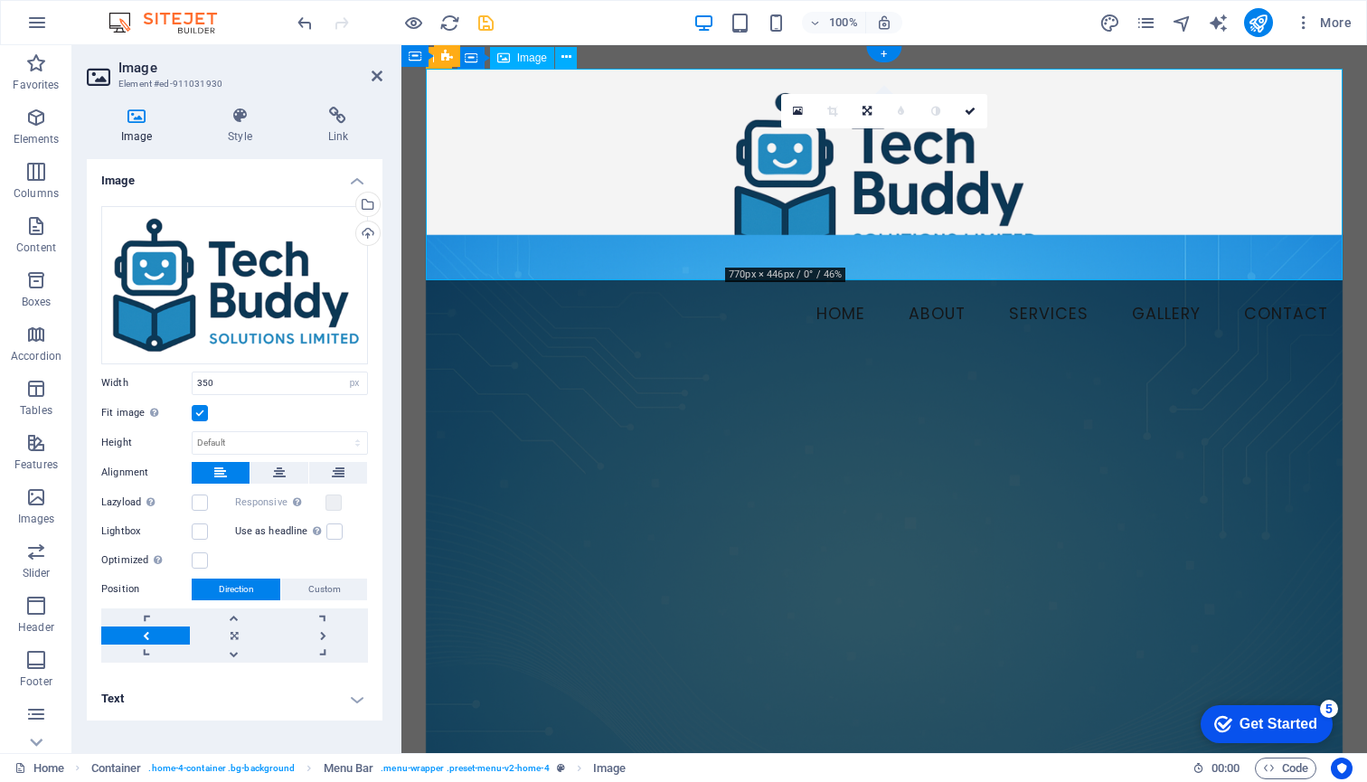
click at [806, 167] on figure at bounding box center [885, 175] width 918 height 212
click at [863, 109] on icon at bounding box center [866, 111] width 9 height 11
click at [834, 130] on link at bounding box center [832, 139] width 34 height 34
click at [873, 110] on link at bounding box center [867, 111] width 34 height 34
click at [834, 136] on icon at bounding box center [832, 139] width 8 height 11
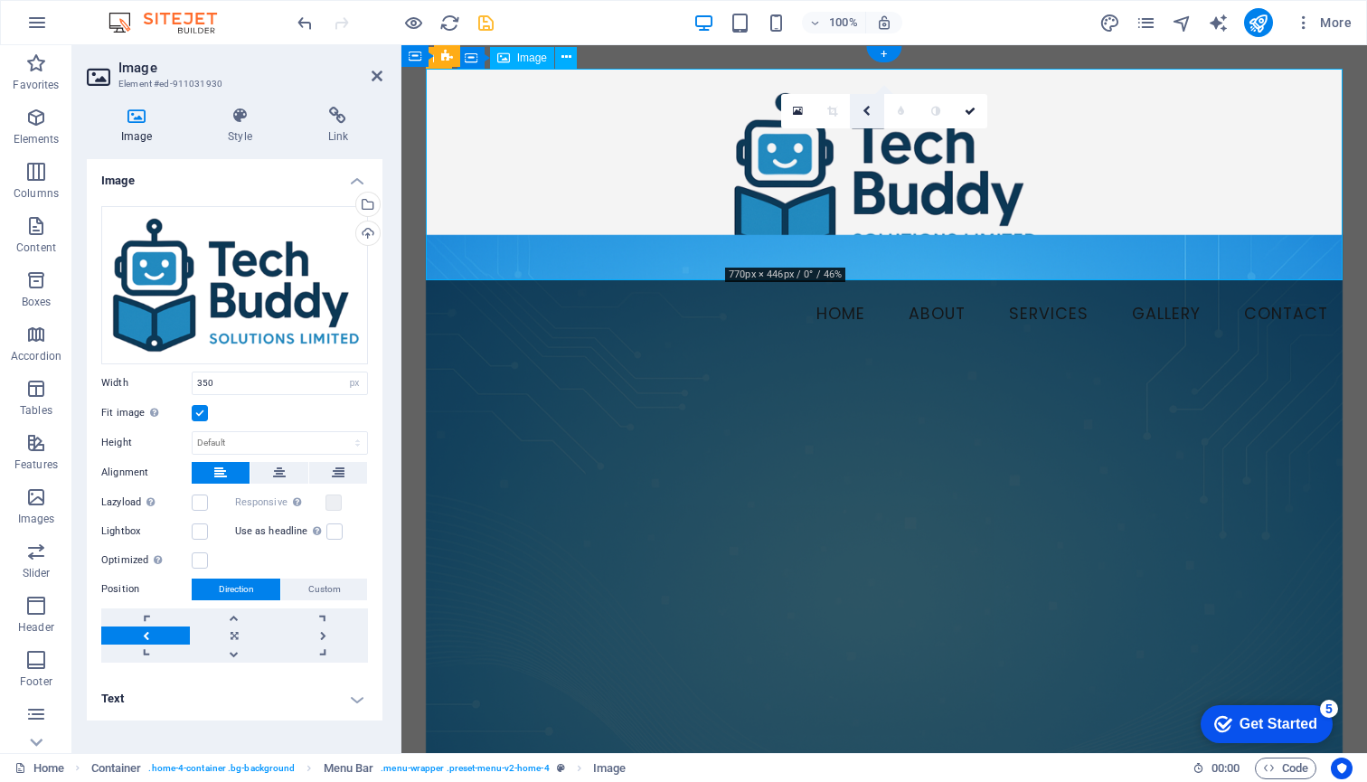
click at [868, 108] on icon at bounding box center [866, 111] width 8 height 11
click at [832, 169] on icon at bounding box center [831, 172] width 15 height 15
click at [150, 632] on link at bounding box center [145, 635] width 89 height 18
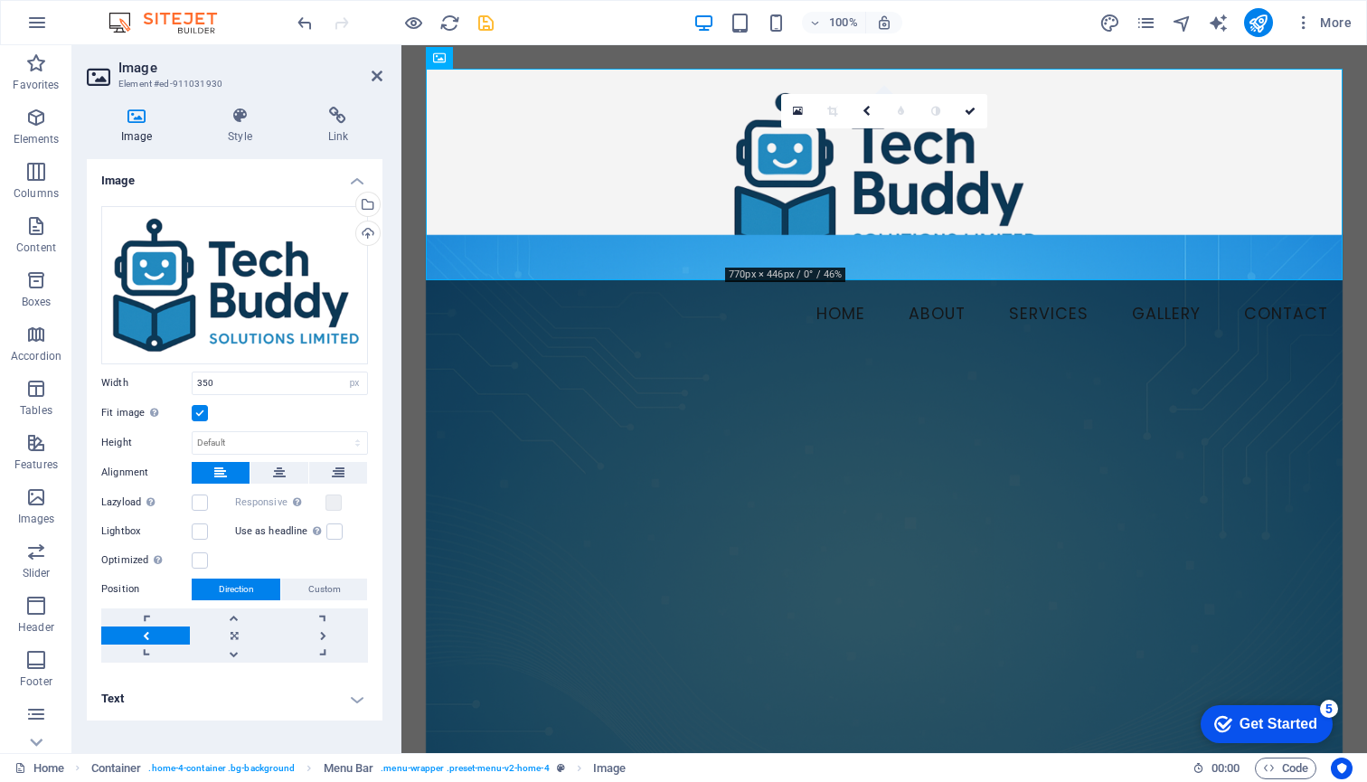
click at [150, 632] on link at bounding box center [145, 635] width 89 height 18
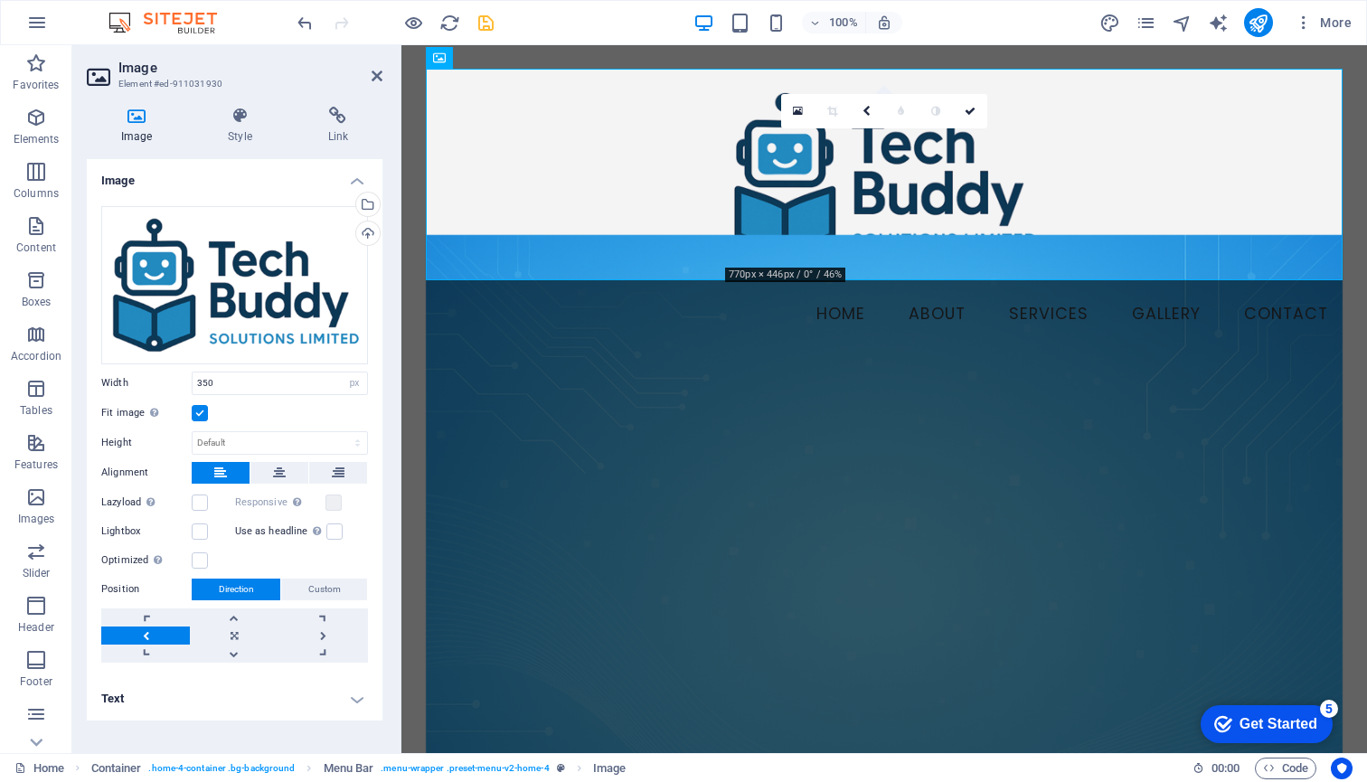
click at [150, 632] on link at bounding box center [145, 635] width 89 height 18
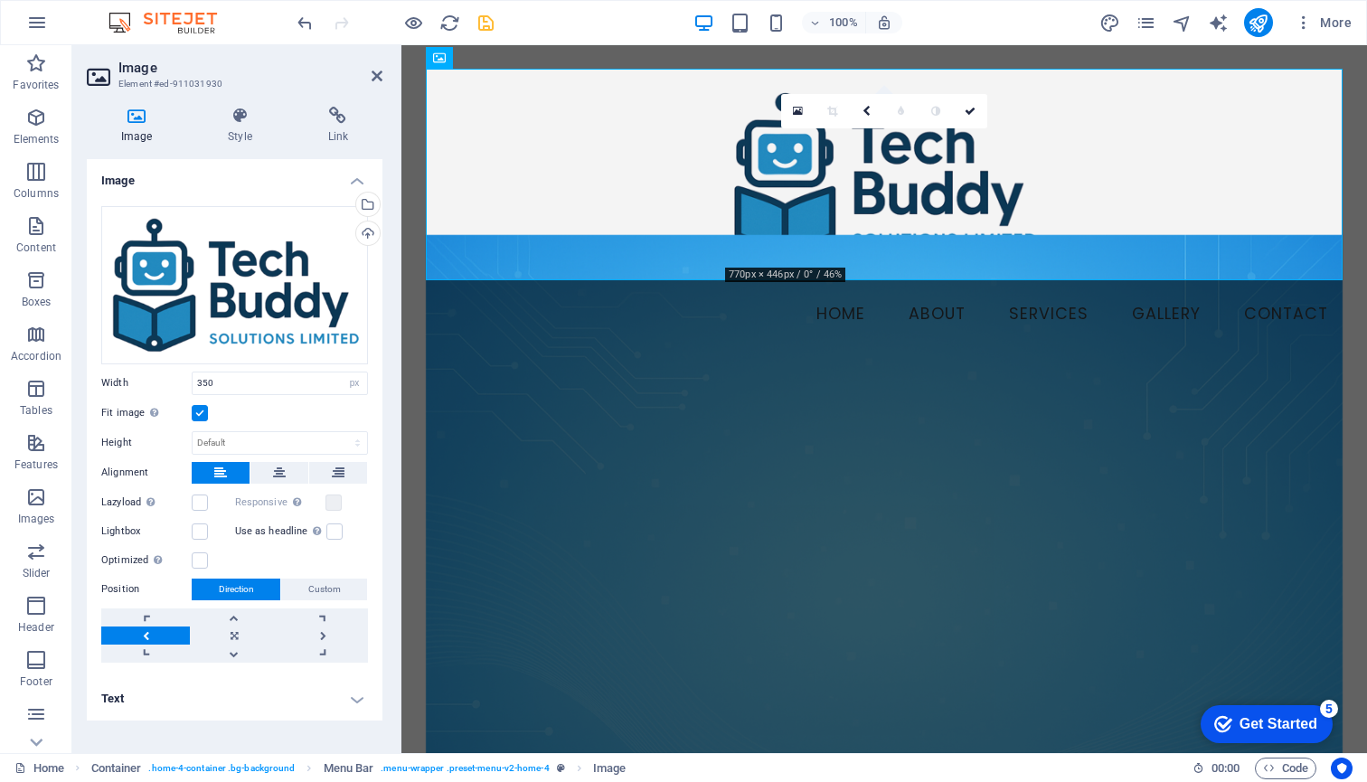
click at [150, 632] on link at bounding box center [145, 635] width 89 height 18
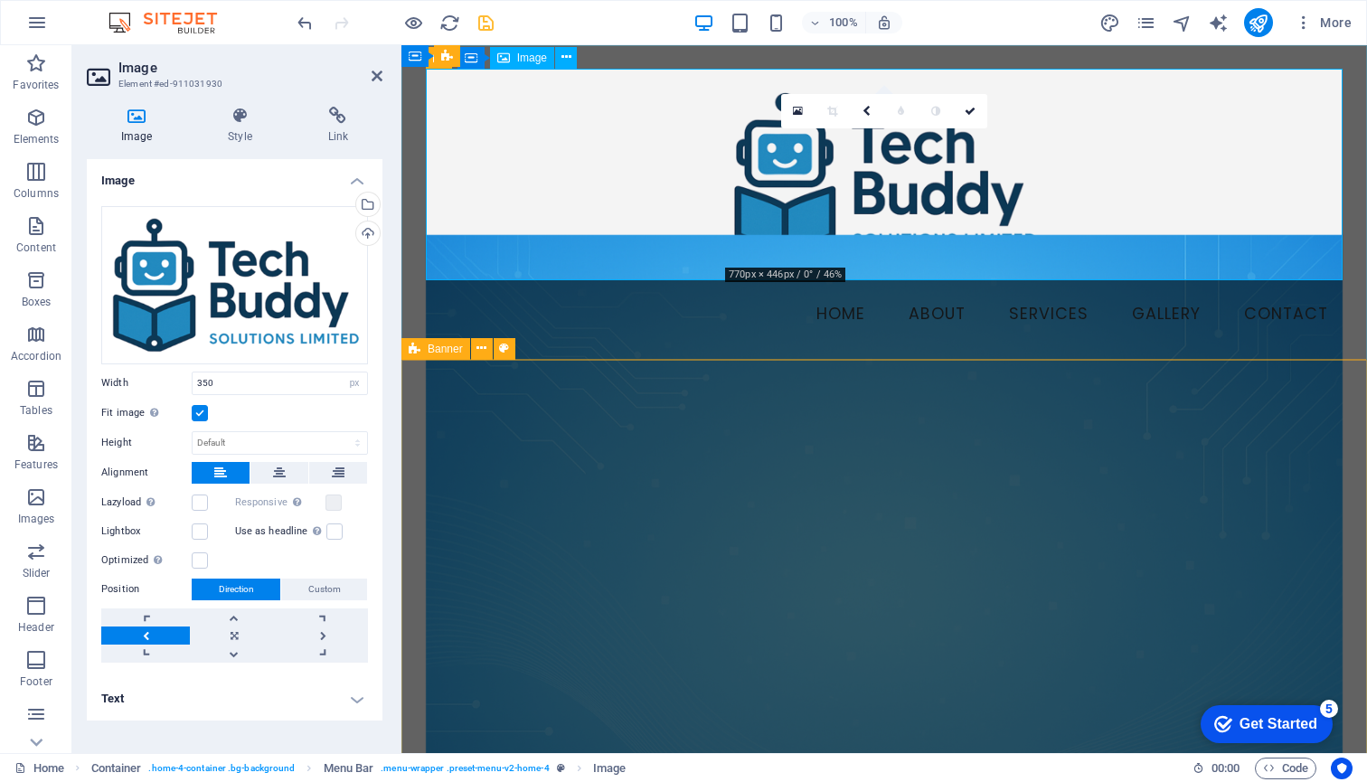
click at [451, 199] on figure at bounding box center [885, 175] width 918 height 212
click at [212, 445] on select "Default auto px" at bounding box center [280, 443] width 174 height 22
select select "px"
type input "203"
click at [337, 442] on input "203" at bounding box center [280, 443] width 174 height 22
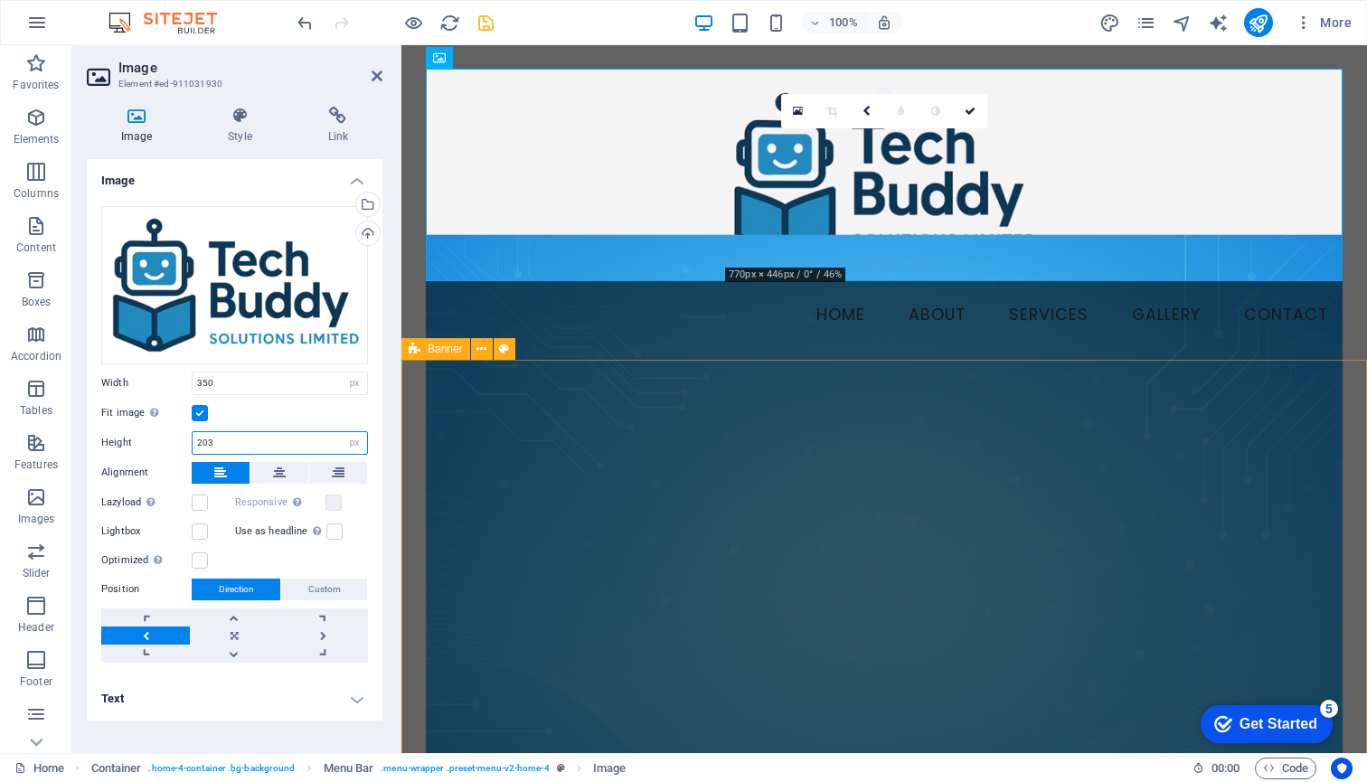
click at [337, 442] on input "203" at bounding box center [280, 443] width 174 height 22
click at [278, 415] on div "Fit image Automatically fit image to a fixed width and height" at bounding box center [234, 413] width 267 height 22
click at [201, 415] on label at bounding box center [200, 413] width 16 height 16
click at [0, 0] on input "Fit image Automatically fit image to a fixed width and height" at bounding box center [0, 0] width 0 height 0
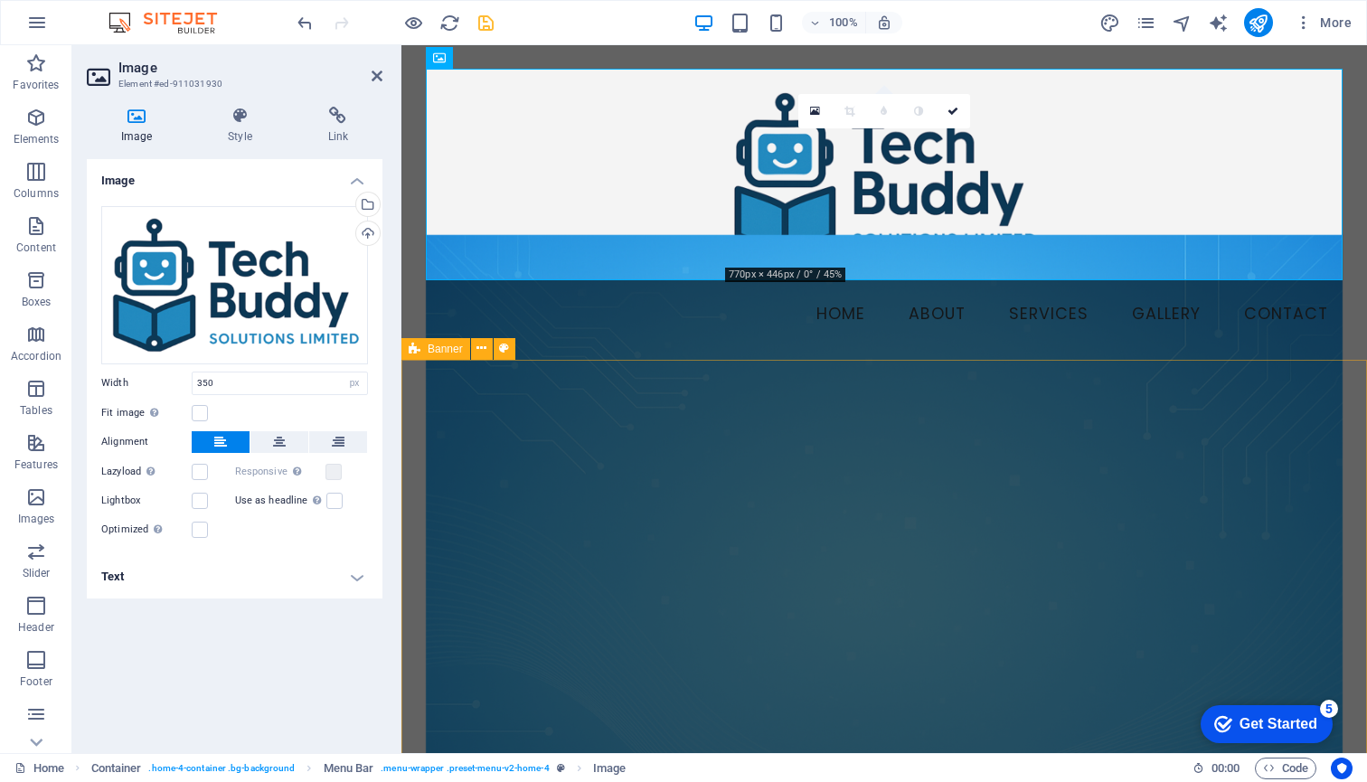
click at [140, 118] on icon at bounding box center [136, 116] width 99 height 18
click at [339, 438] on icon at bounding box center [338, 442] width 13 height 22
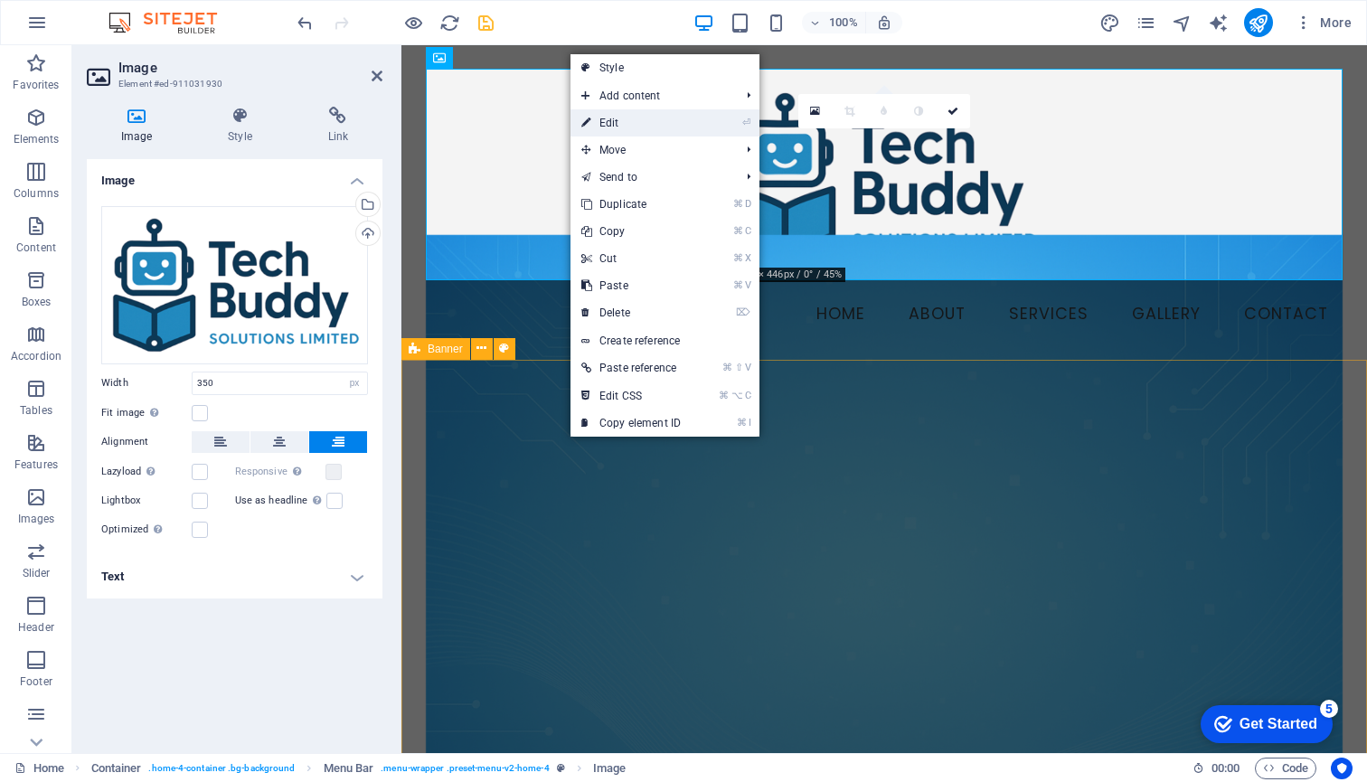
click at [617, 120] on link "⏎ Edit" at bounding box center [630, 122] width 121 height 27
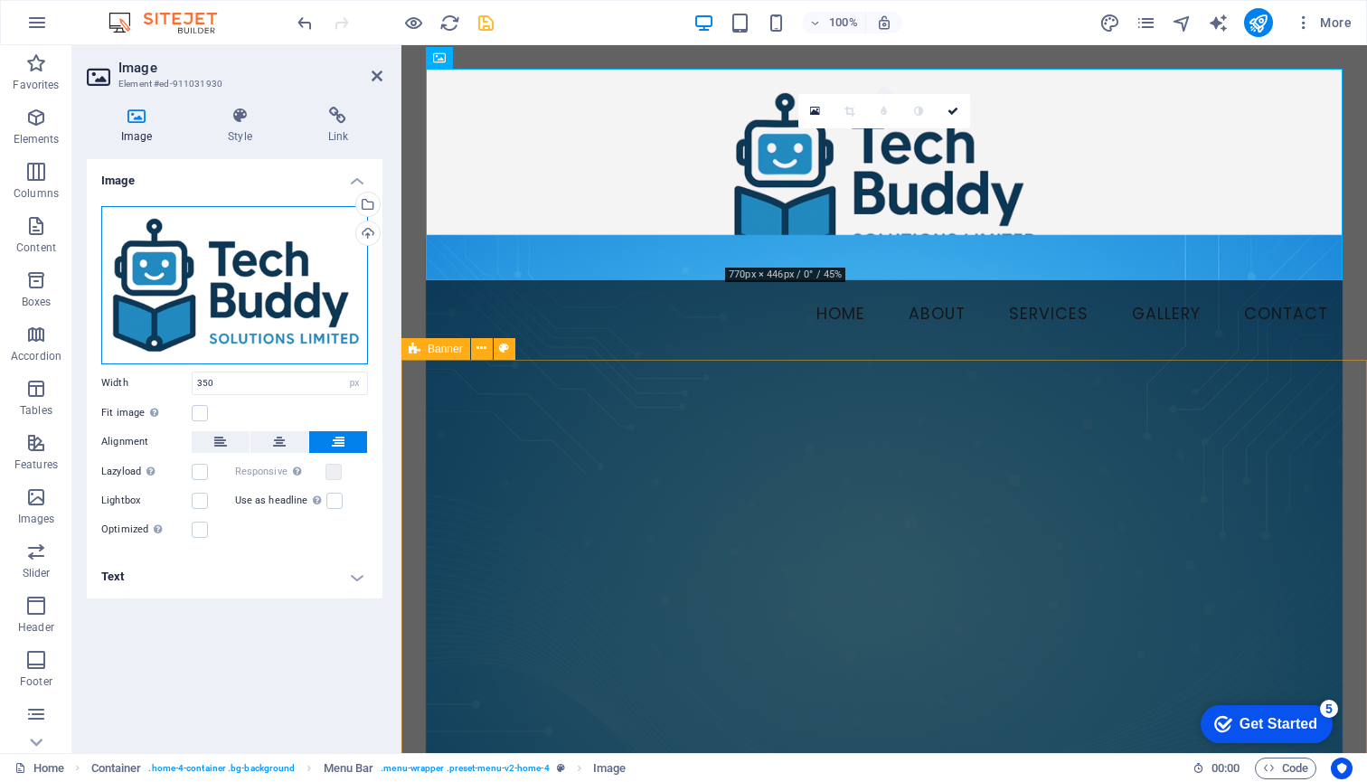
click at [140, 263] on div "Drag files here, click to choose files or select files from Files or our free s…" at bounding box center [234, 285] width 267 height 158
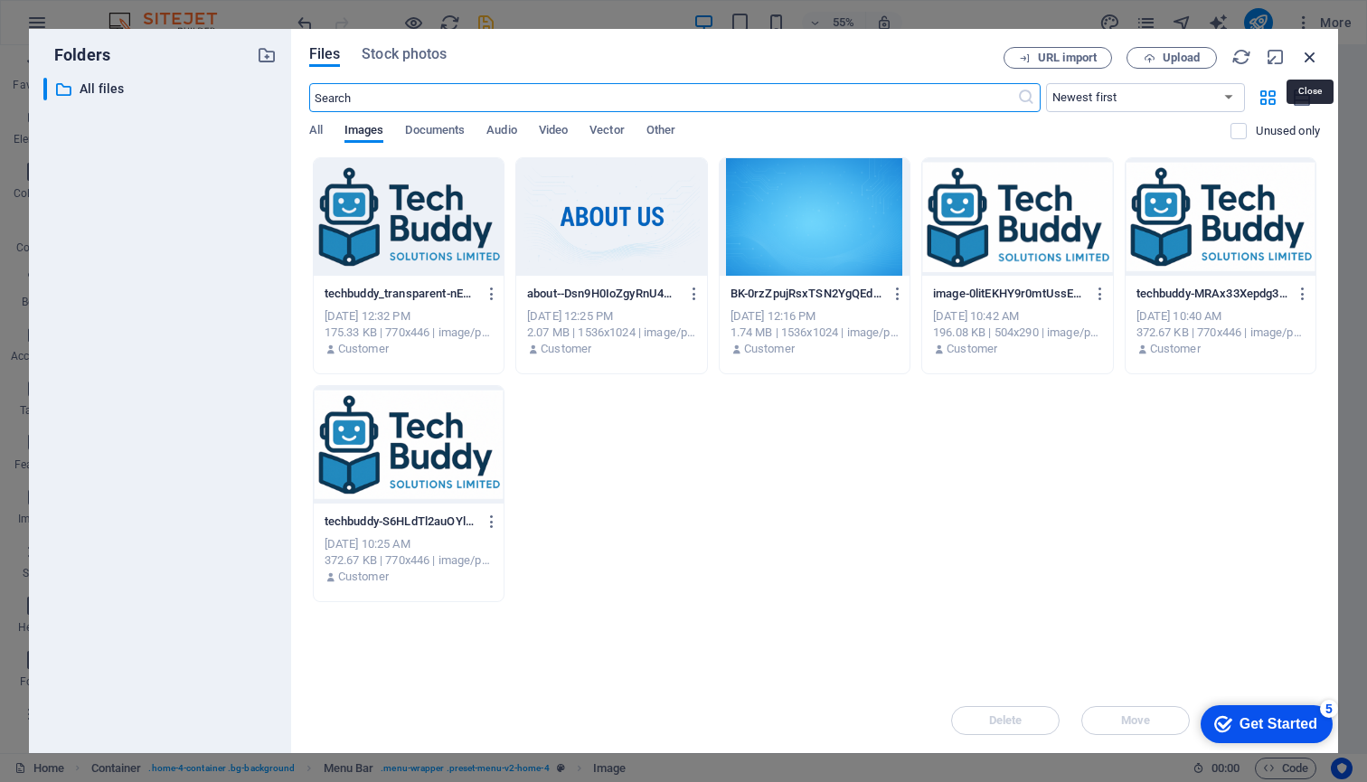
click at [1311, 56] on icon "button" at bounding box center [1310, 57] width 20 height 20
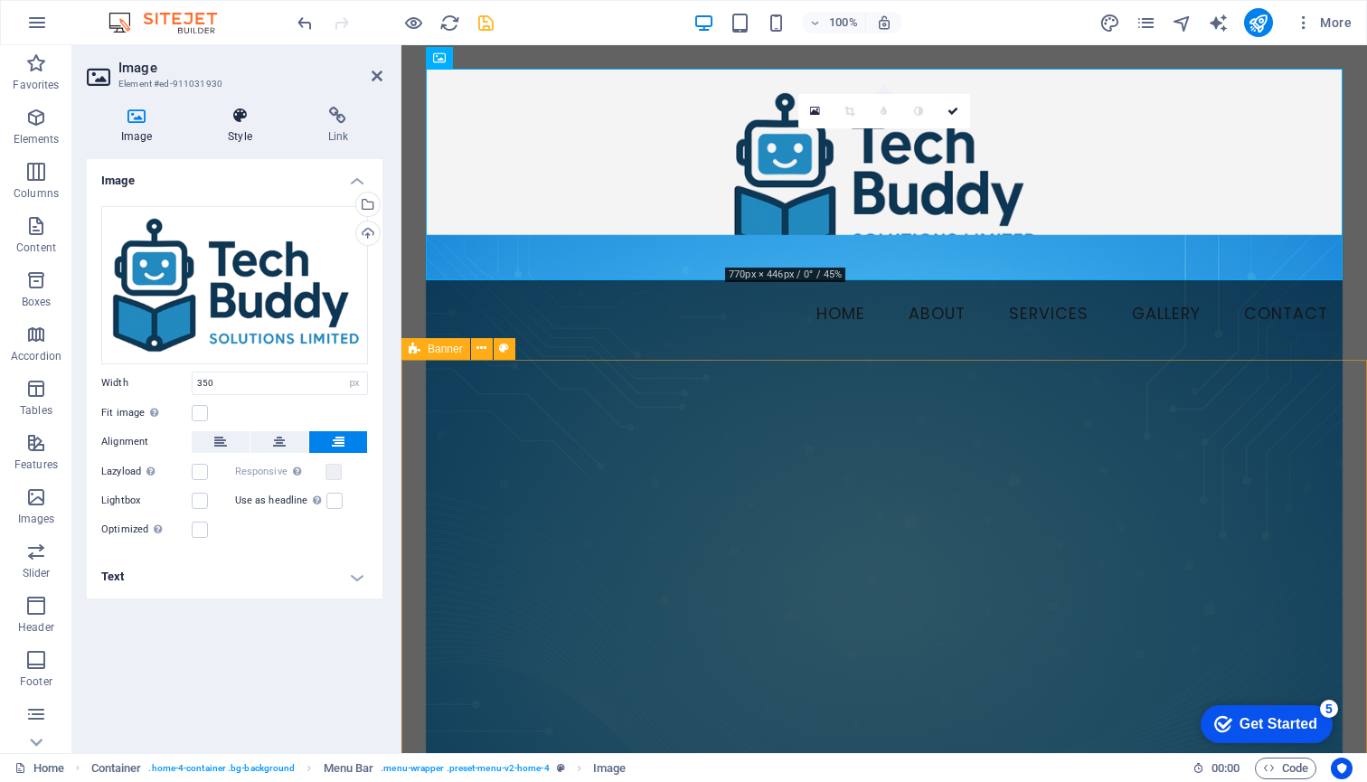
click at [238, 115] on icon at bounding box center [239, 116] width 92 height 18
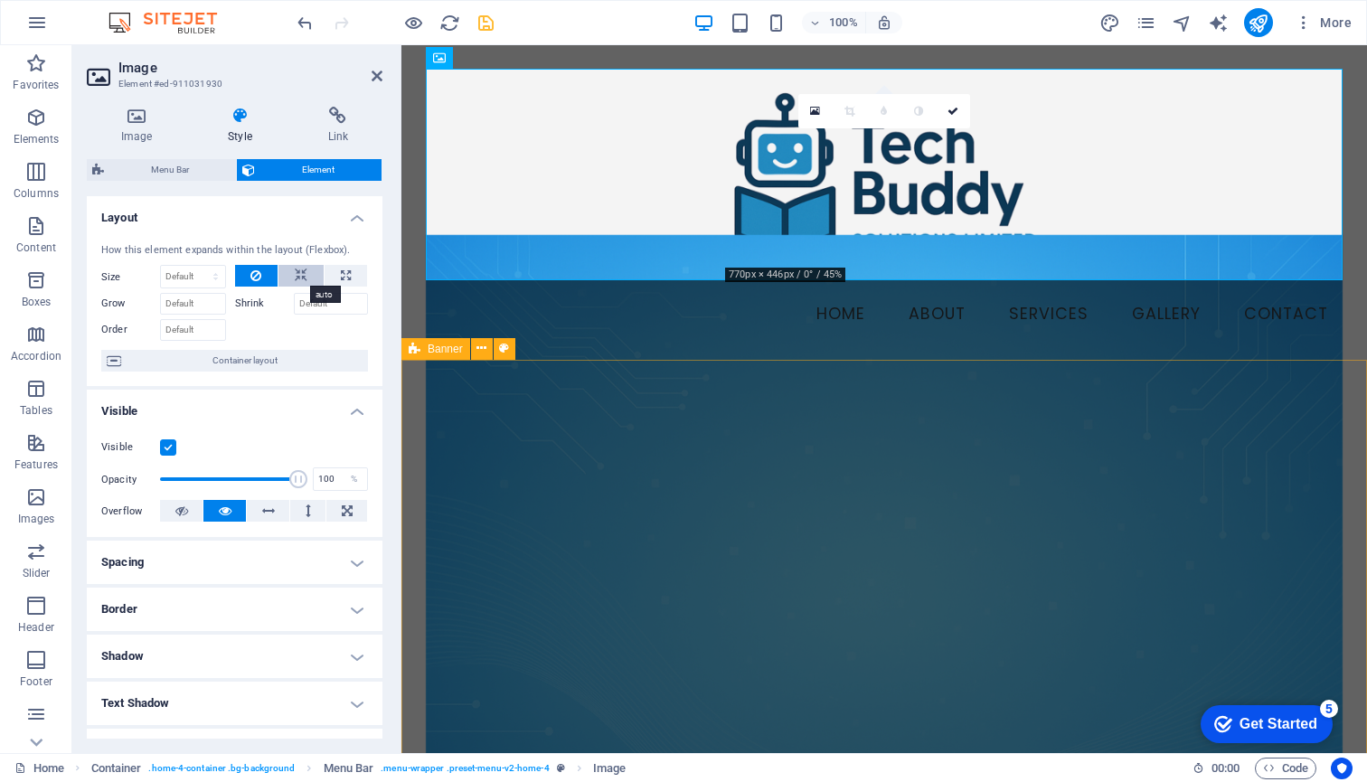
click at [305, 272] on button at bounding box center [300, 276] width 45 height 22
click at [250, 274] on icon at bounding box center [255, 276] width 11 height 22
click at [186, 331] on input "Order" at bounding box center [193, 330] width 66 height 22
click at [229, 357] on span "Container layout" at bounding box center [245, 361] width 236 height 22
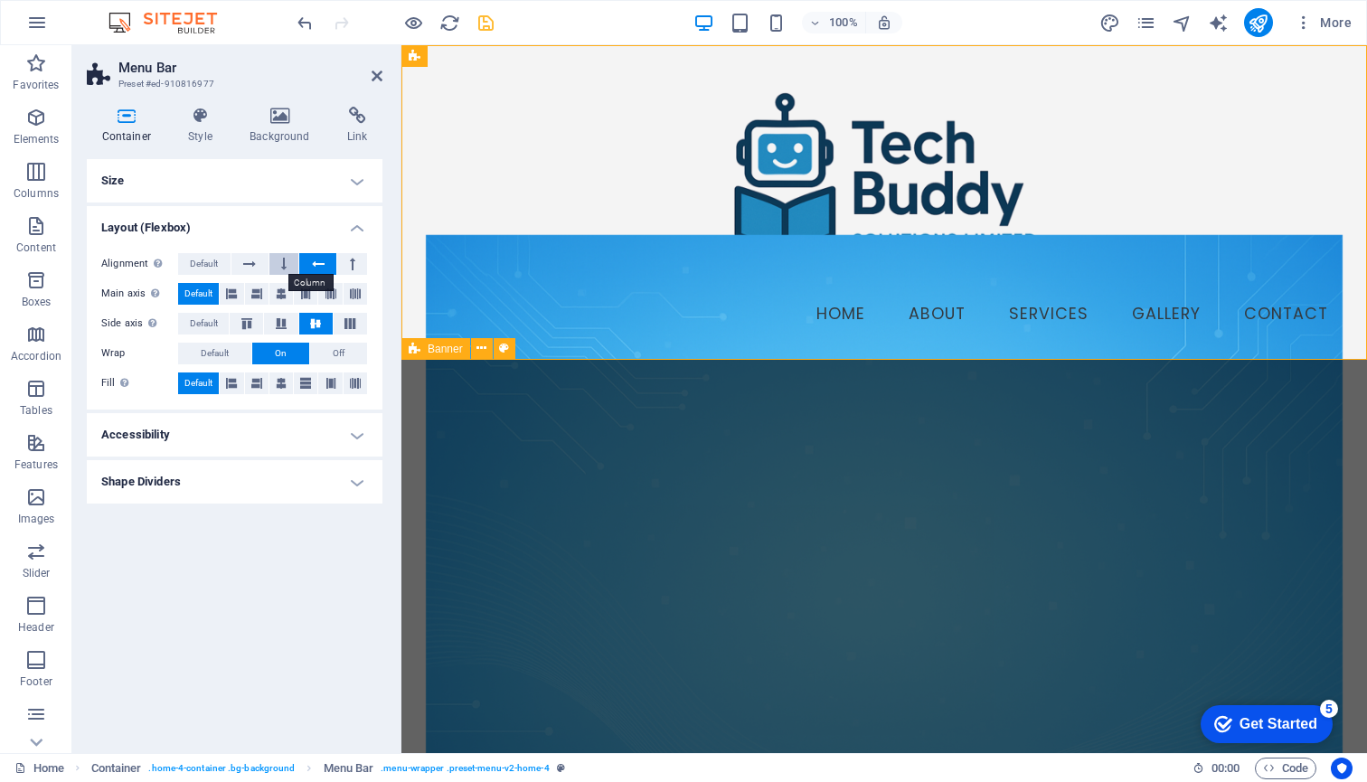
click at [288, 264] on button at bounding box center [284, 264] width 30 height 22
click at [253, 259] on icon at bounding box center [249, 264] width 13 height 22
click at [377, 72] on icon at bounding box center [377, 76] width 11 height 14
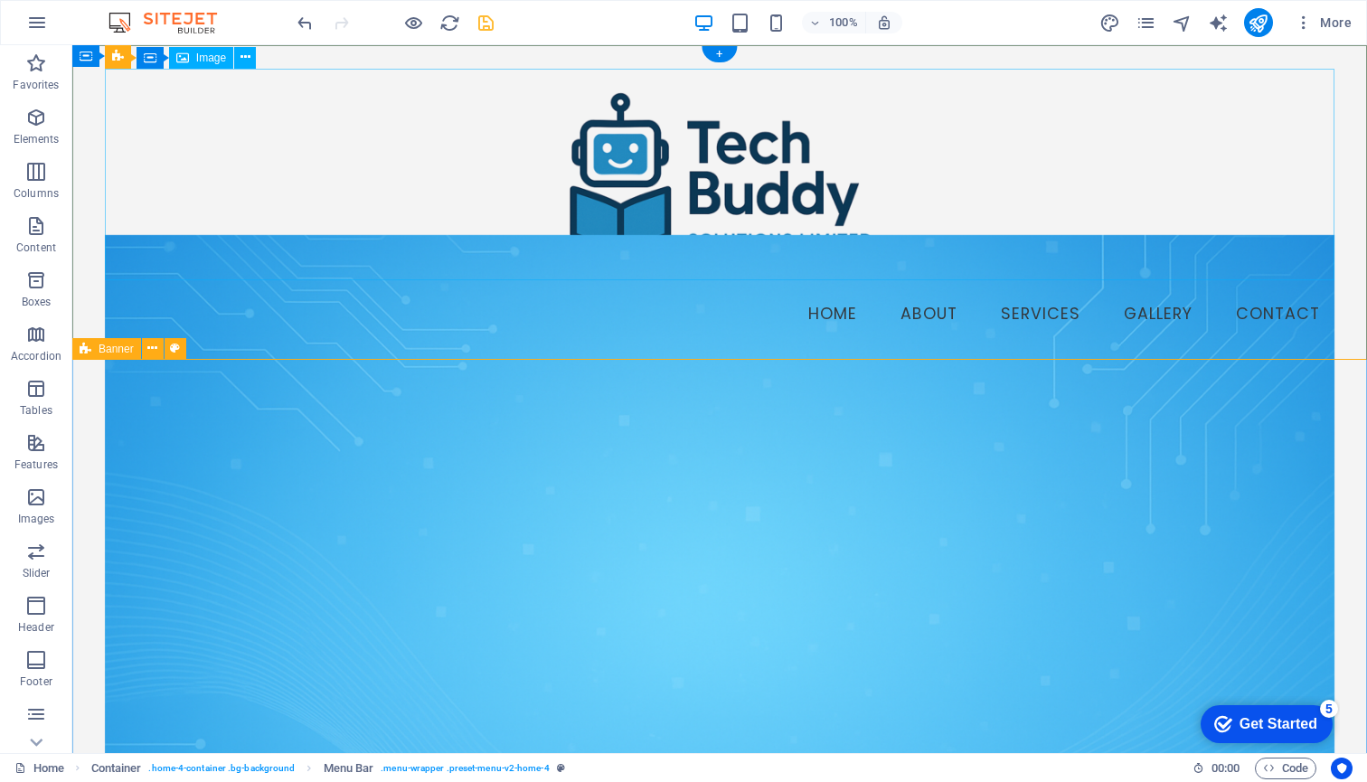
click at [709, 179] on img at bounding box center [719, 175] width 316 height 184
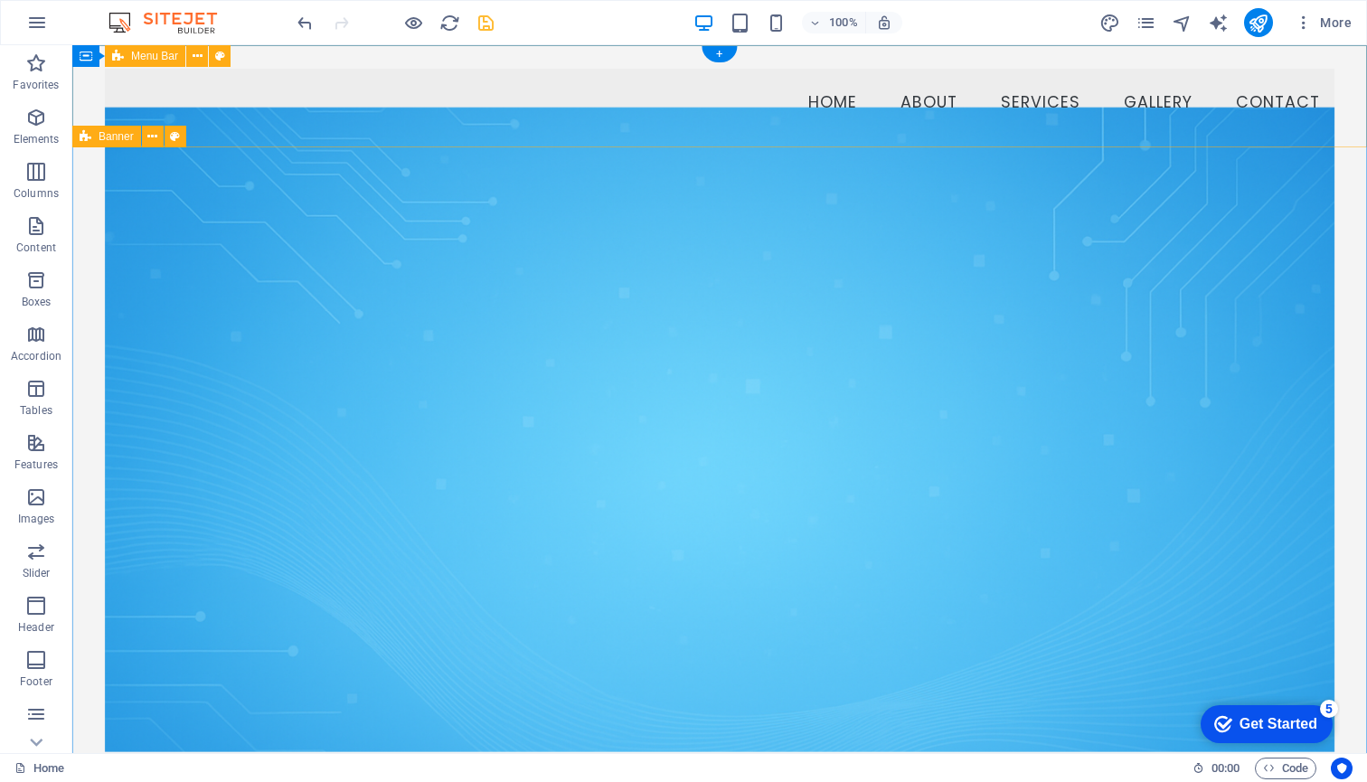
click at [773, 132] on div "Menu Home About Services Gallery Contact" at bounding box center [719, 96] width 1295 height 103
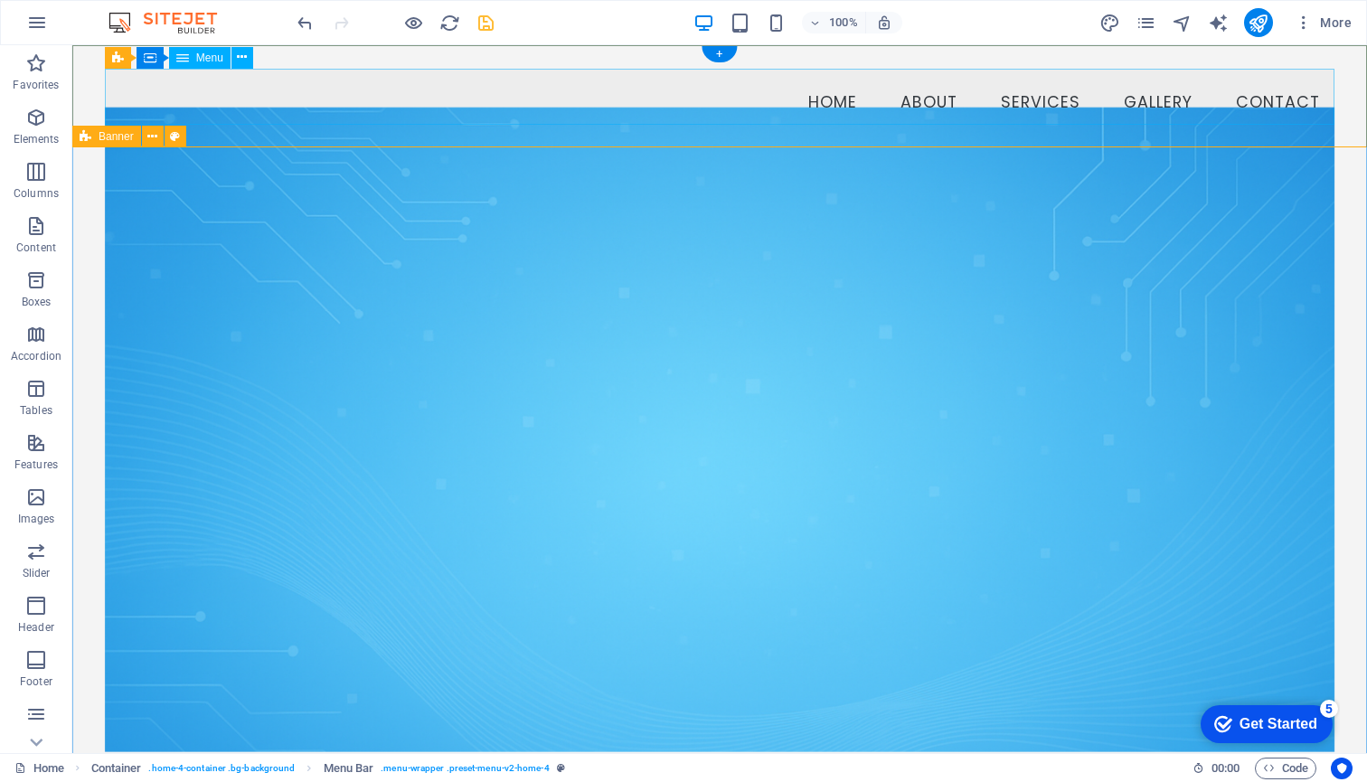
click at [742, 92] on nav "Home About Services Gallery Contact" at bounding box center [719, 97] width 1229 height 57
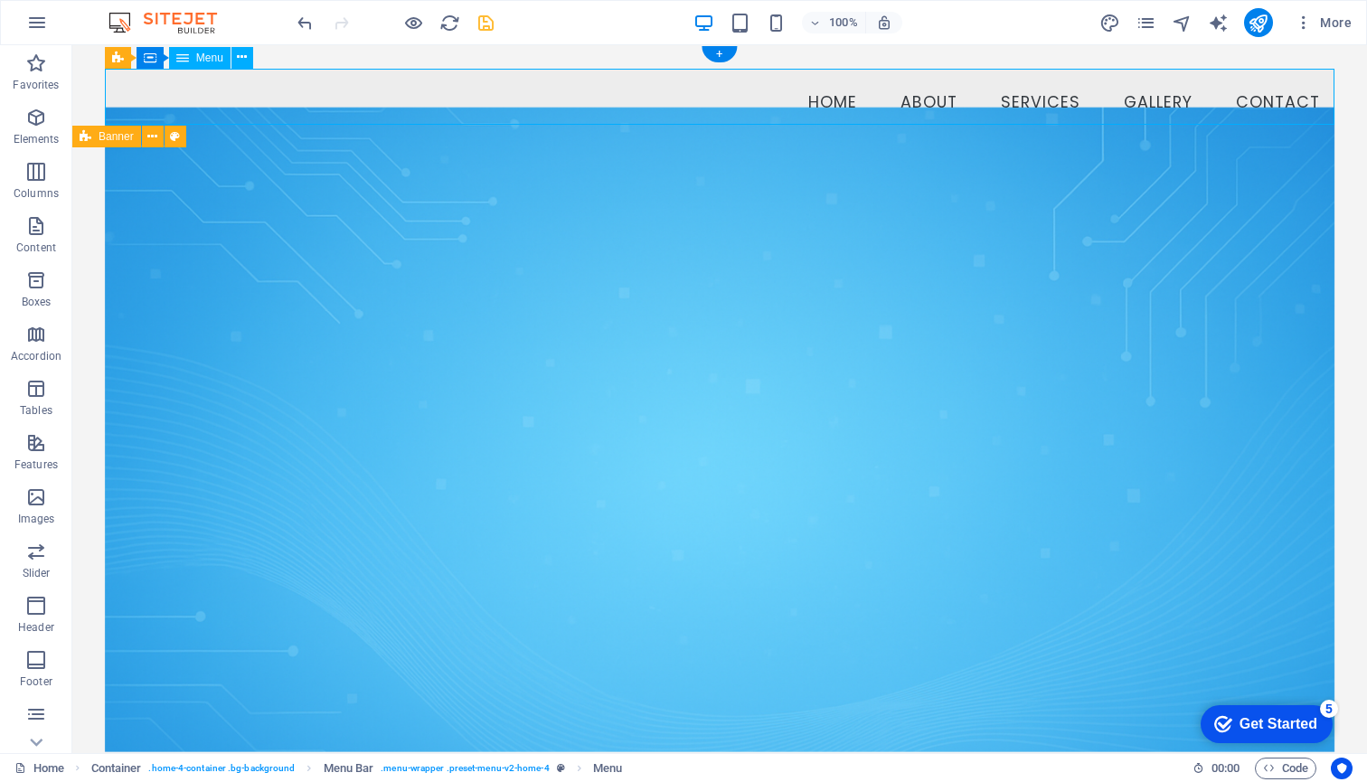
click at [742, 92] on nav "Home About Services Gallery Contact" at bounding box center [719, 97] width 1229 height 57
click at [645, 92] on nav "Home About Services Gallery Contact" at bounding box center [719, 97] width 1229 height 57
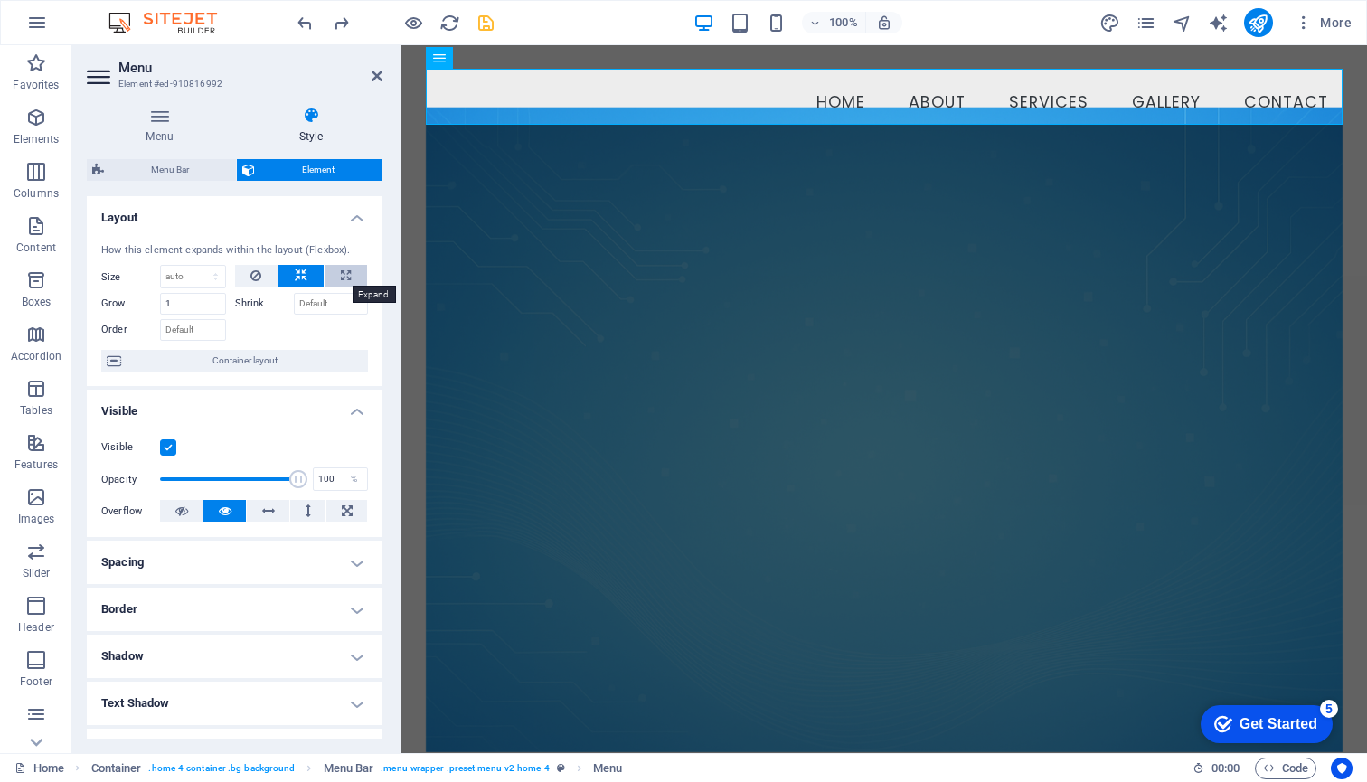
click at [343, 271] on icon at bounding box center [346, 276] width 10 height 22
type input "100"
select select "%"
click at [651, 97] on nav "Home About Services Gallery Contact" at bounding box center [885, 97] width 918 height 57
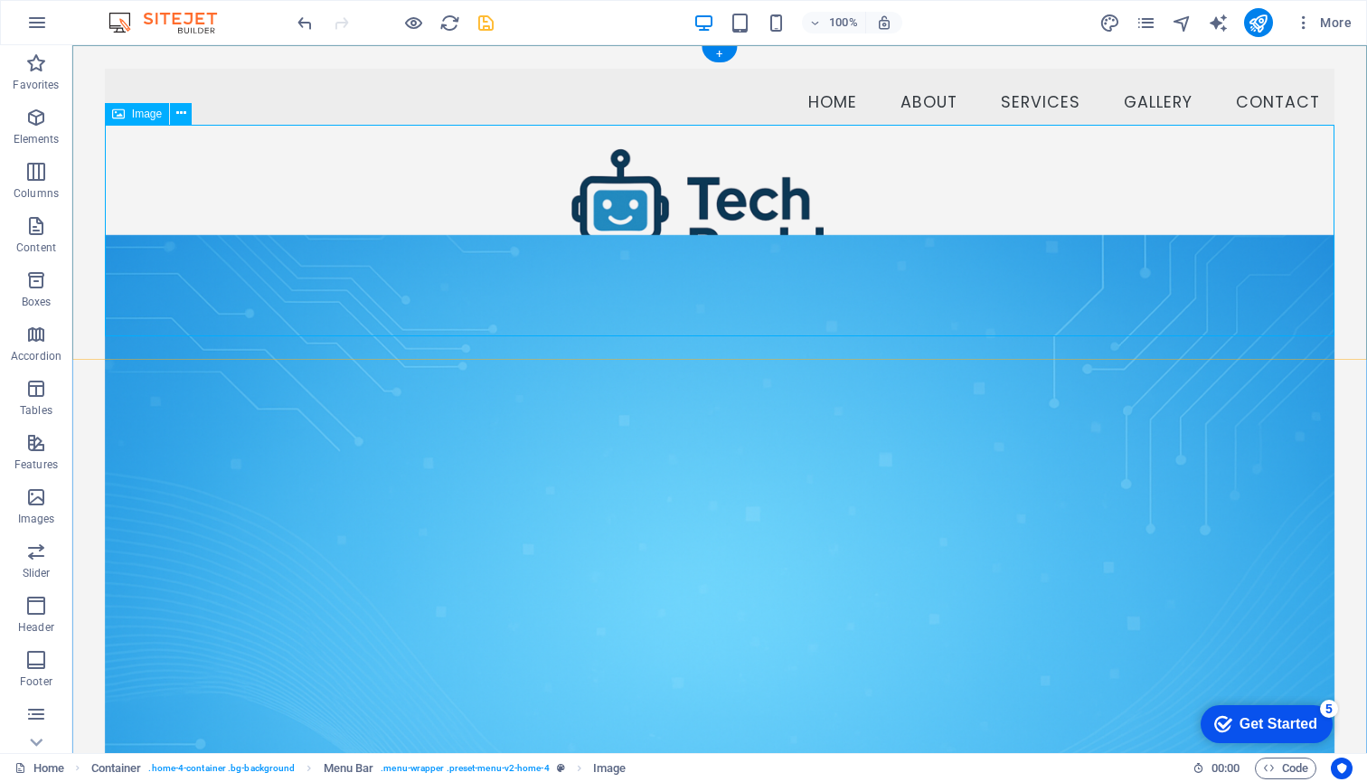
click at [671, 239] on figure at bounding box center [719, 231] width 1229 height 212
click at [692, 97] on nav "Home About Services Gallery Contact" at bounding box center [719, 97] width 1229 height 57
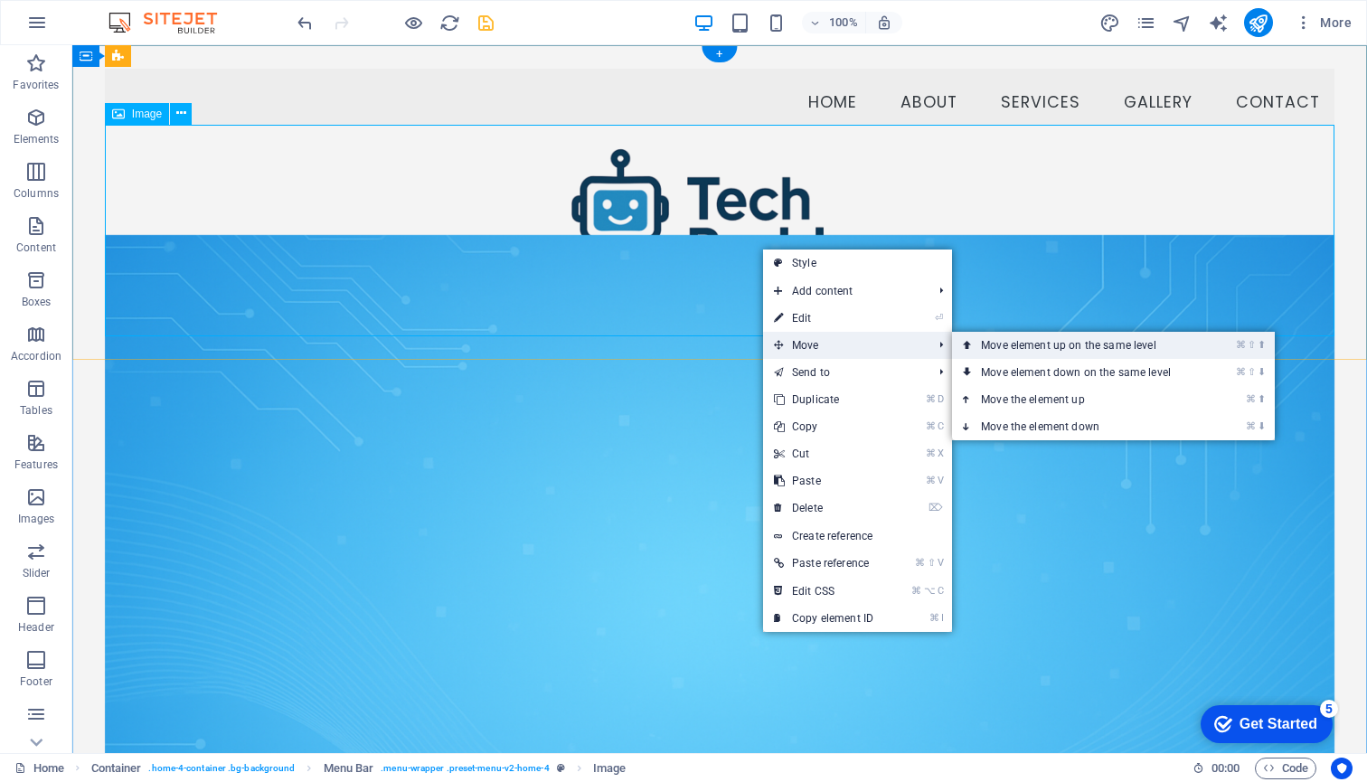
click at [1065, 349] on link "⌘ ⇧ ⬆ Move element up on the same level" at bounding box center [1079, 345] width 255 height 27
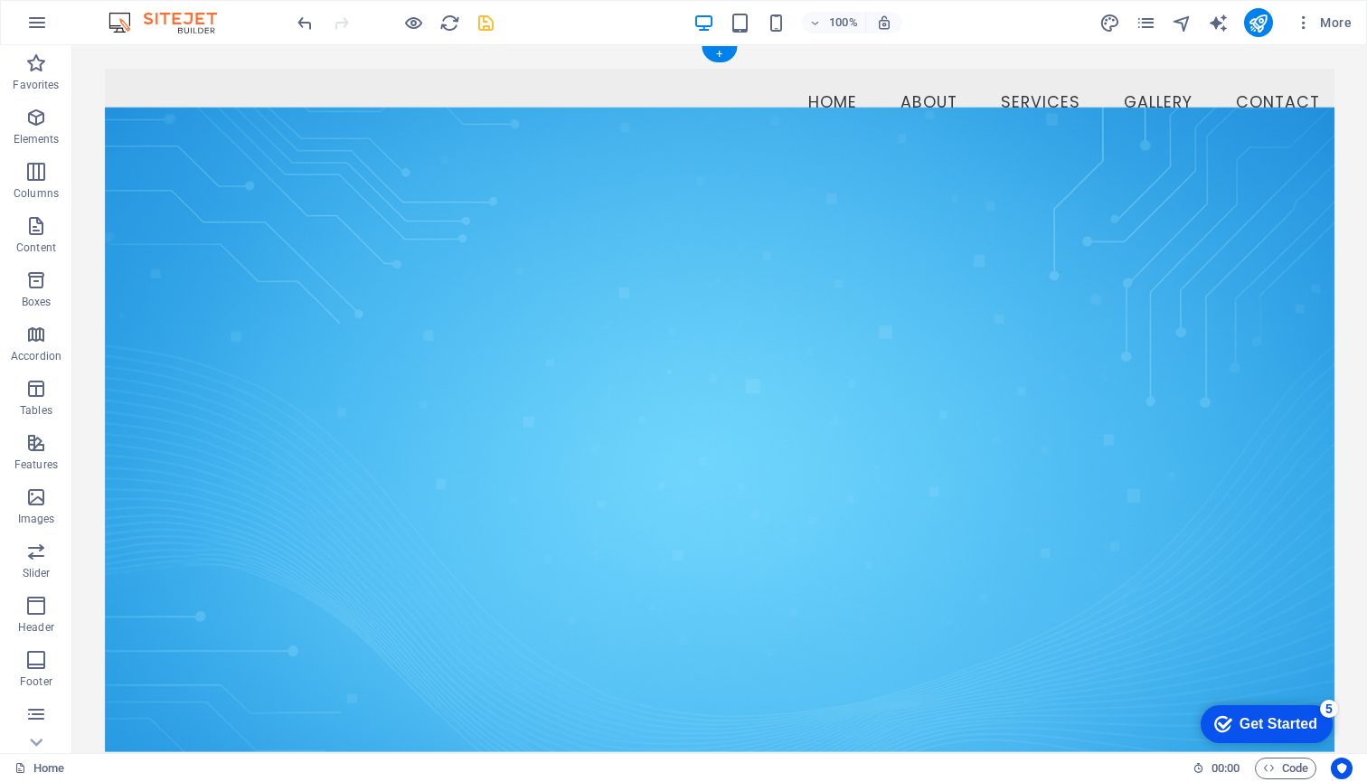
click at [789, 255] on figure at bounding box center [719, 430] width 1229 height 645
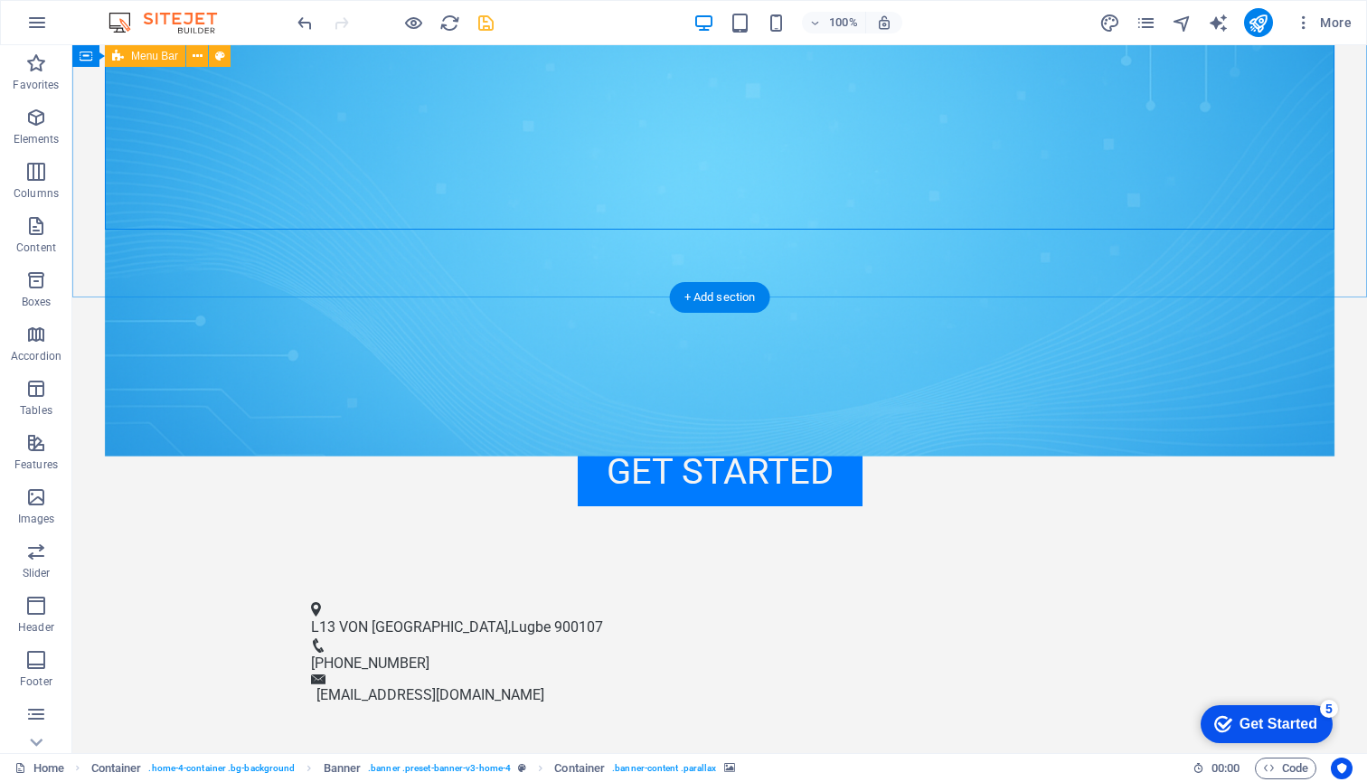
scroll to position [520, 0]
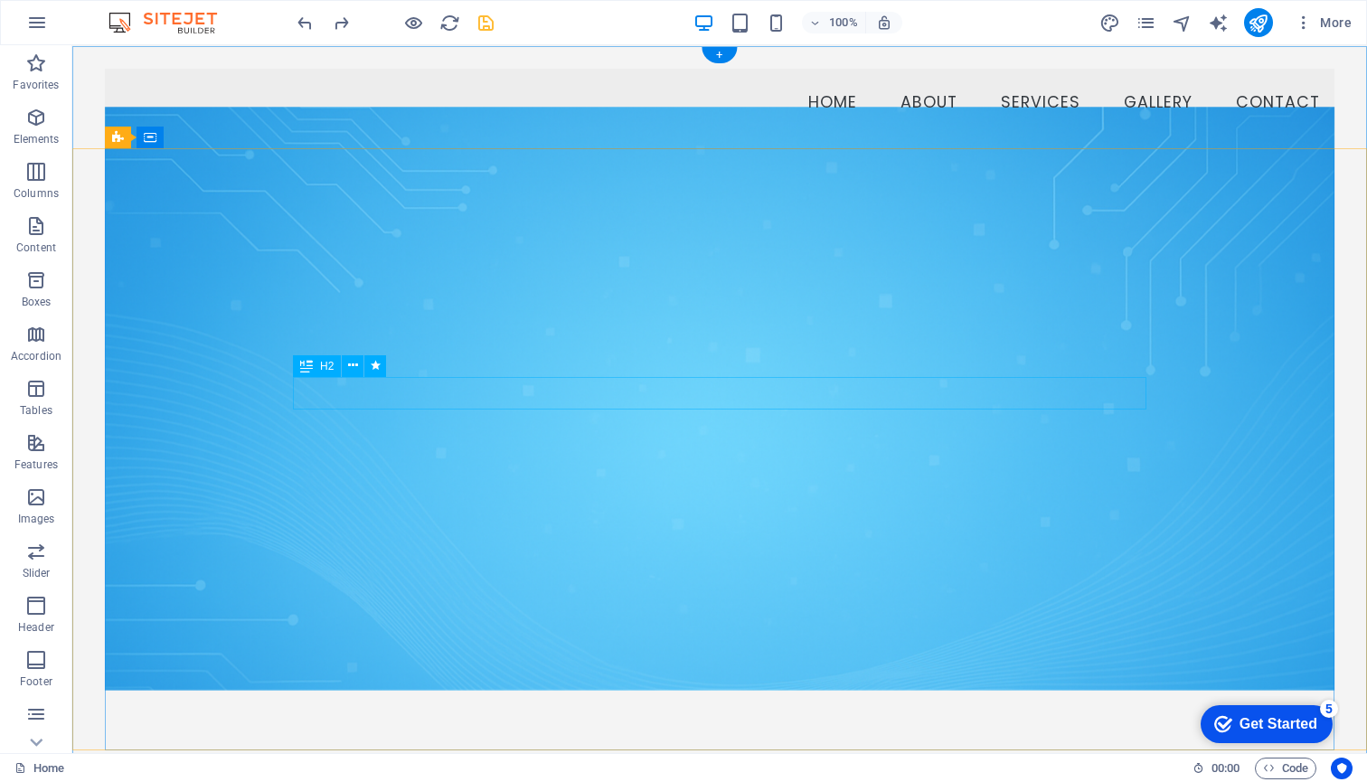
scroll to position [0, 0]
click at [520, 84] on nav "Home About Services Gallery Contact" at bounding box center [719, 97] width 1229 height 57
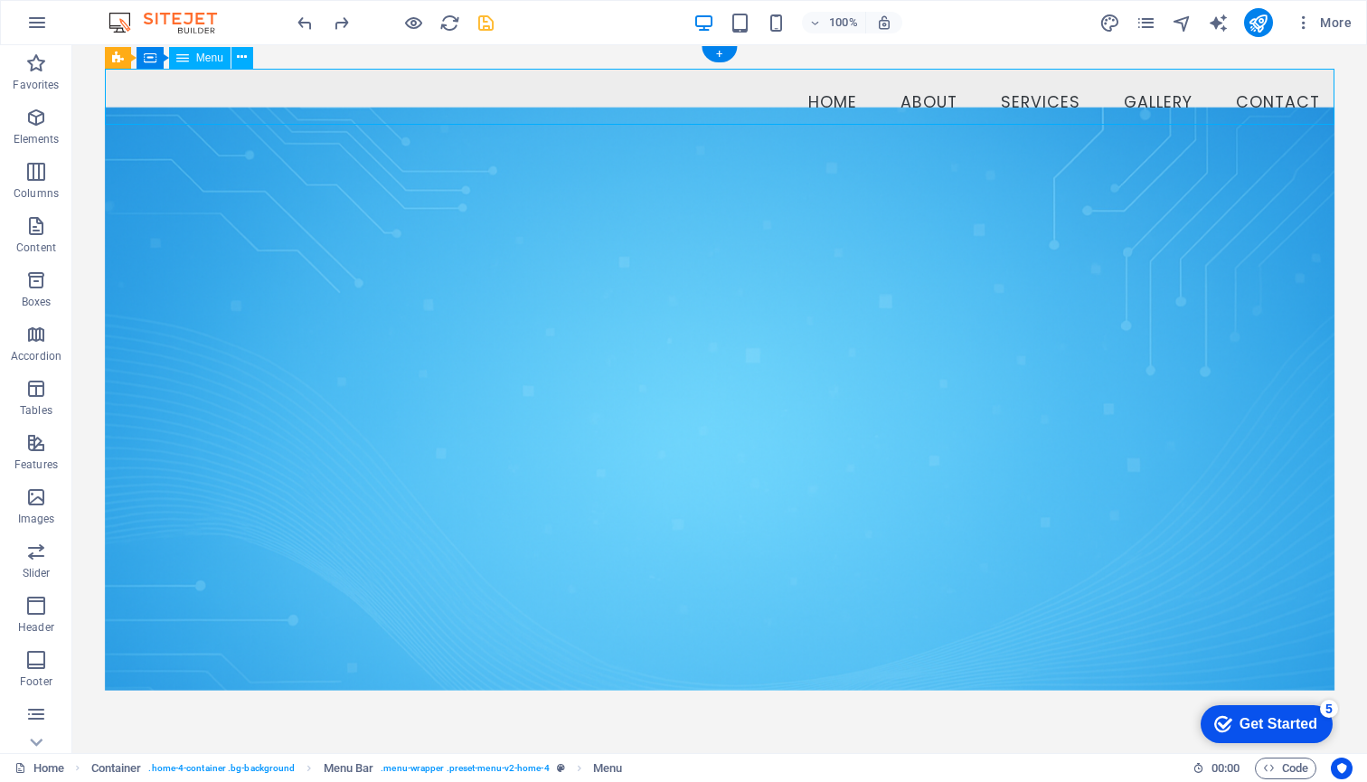
click at [700, 96] on nav "Home About Services Gallery Contact" at bounding box center [719, 97] width 1229 height 57
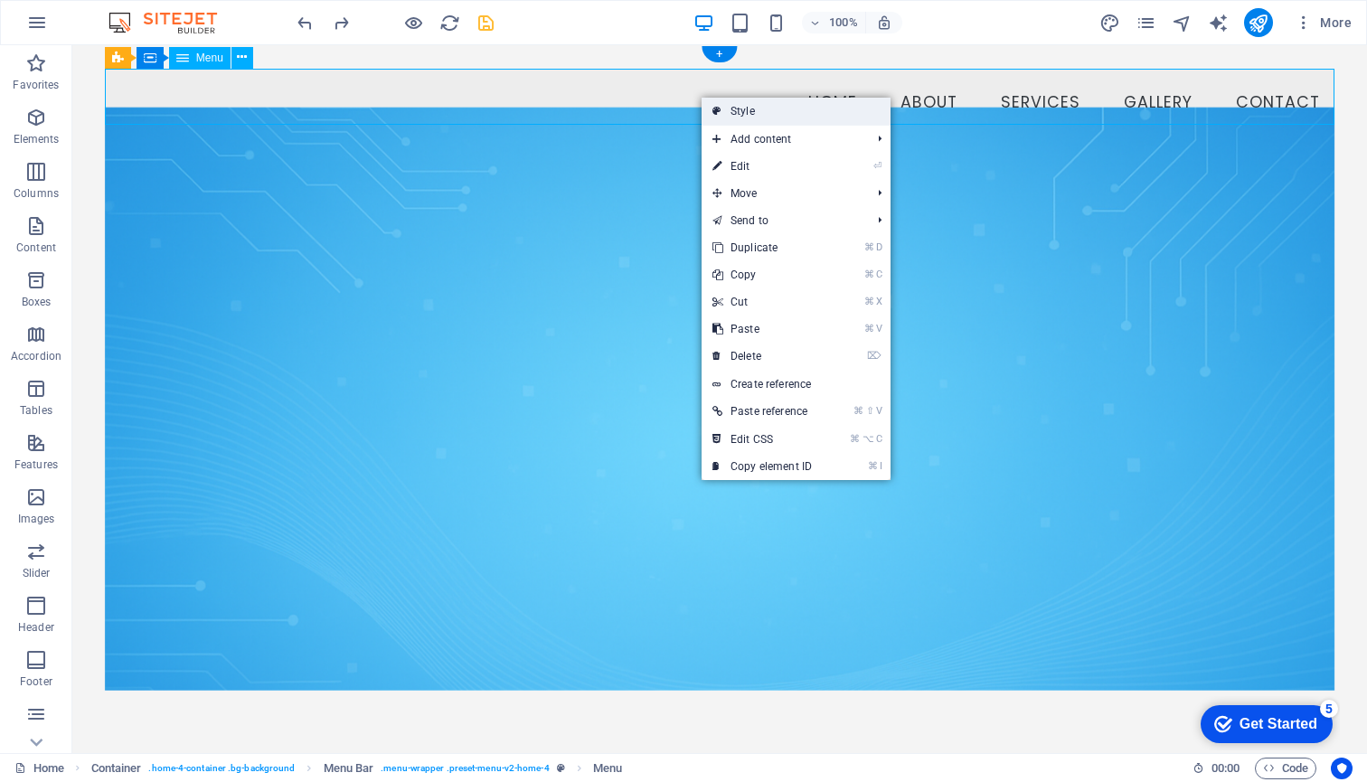
click at [748, 109] on link "Style" at bounding box center [796, 111] width 189 height 27
select select "vw"
select select "rem"
select select "vw"
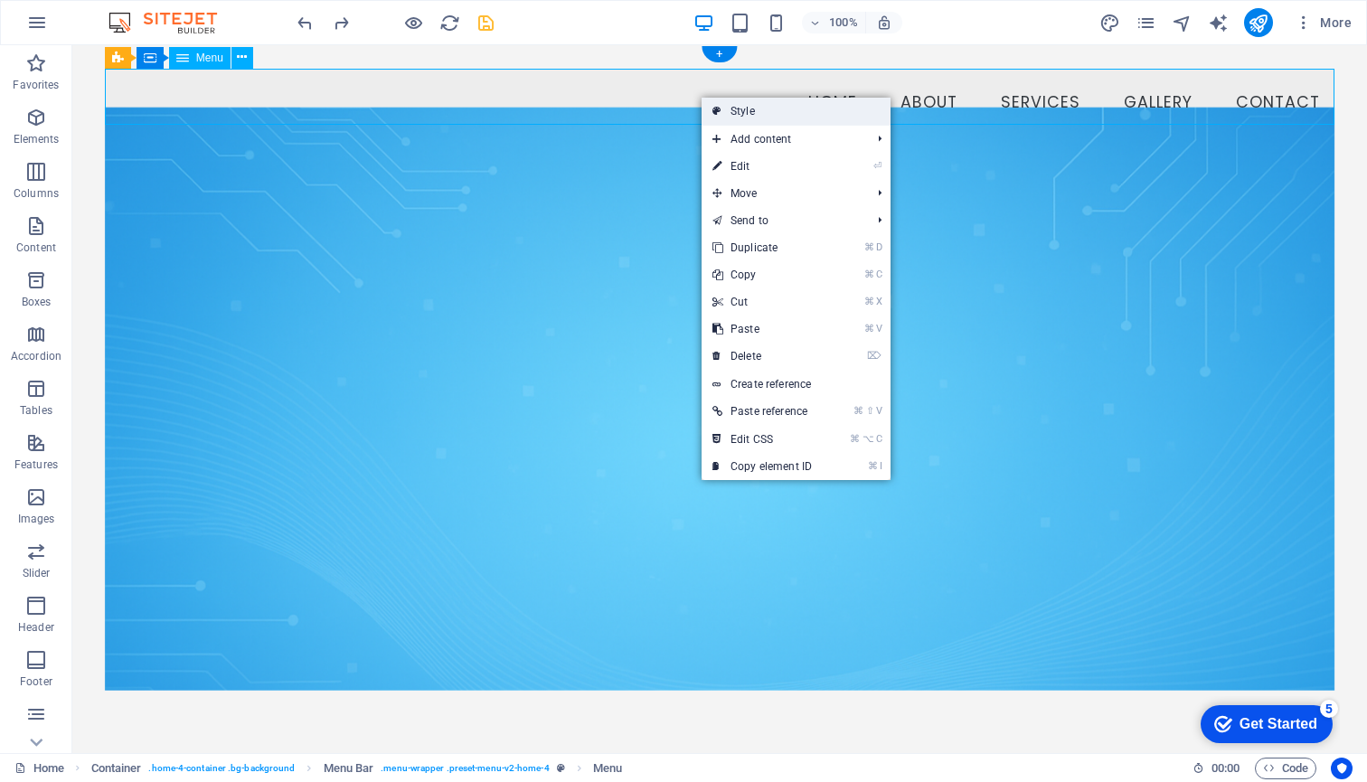
select select "rem"
select select "preset-menu-v2-home-4"
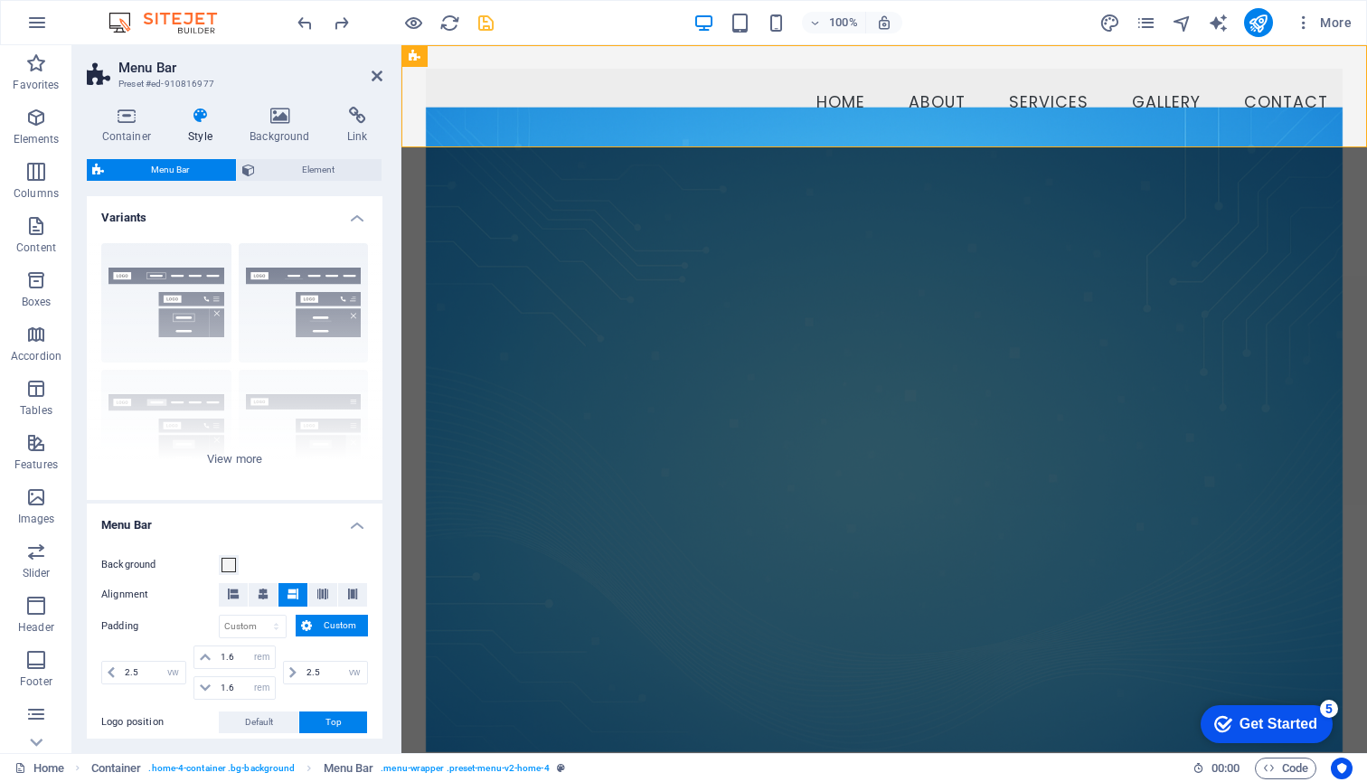
click at [198, 115] on icon at bounding box center [201, 116] width 54 height 18
click at [221, 455] on div "Border Centered Default Fixed Loki Trigger Wide XXL" at bounding box center [235, 364] width 296 height 271
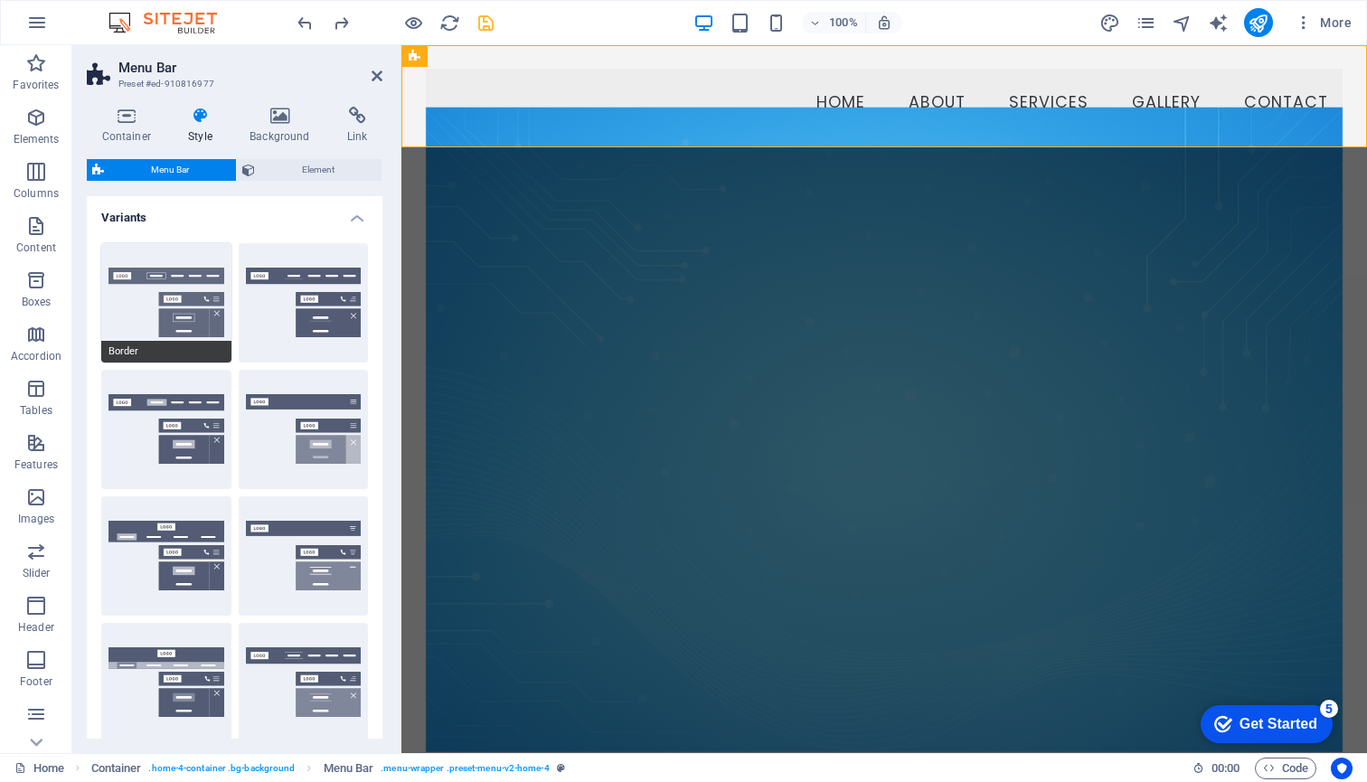
click at [160, 269] on button "Border" at bounding box center [166, 302] width 130 height 119
type input "1"
select select "rem"
type input "1"
select select "rem"
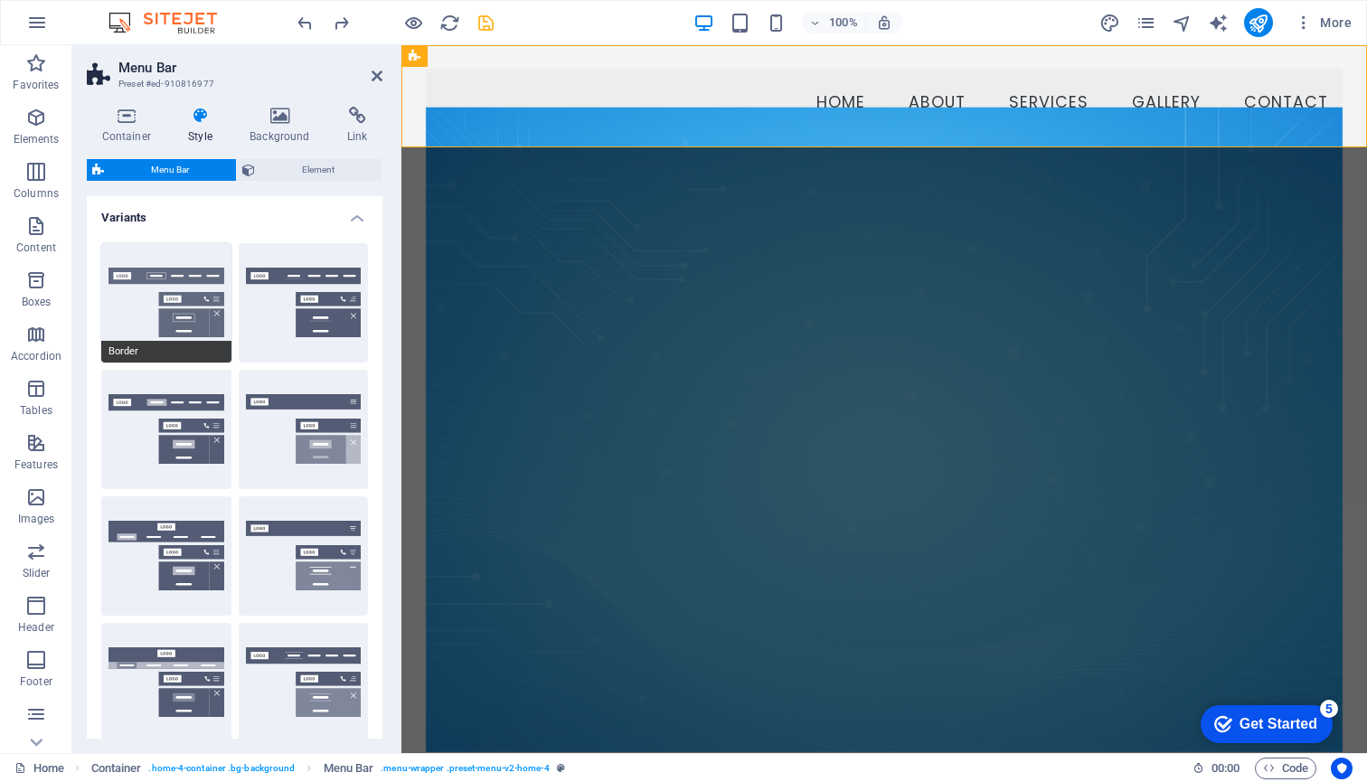
type input "1"
select select "rem"
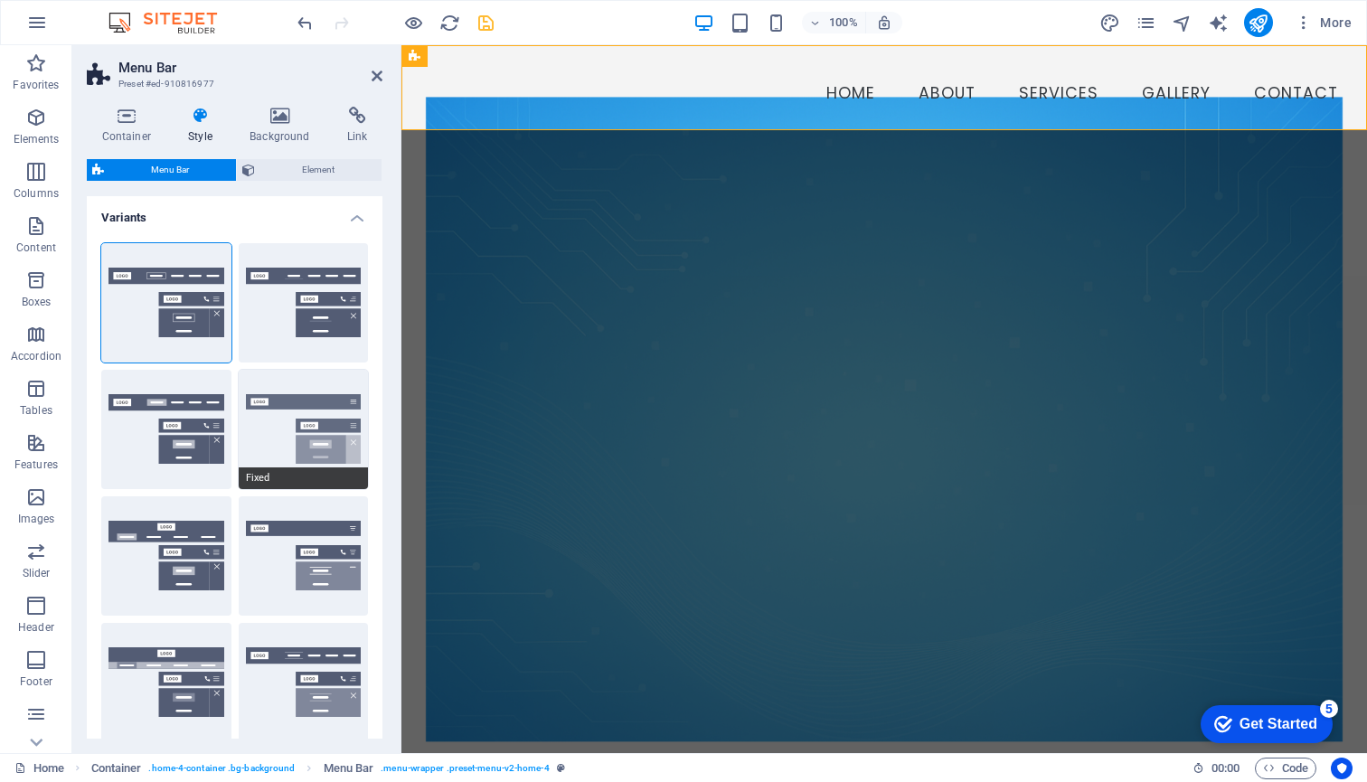
click at [276, 401] on button "Fixed" at bounding box center [304, 429] width 130 height 119
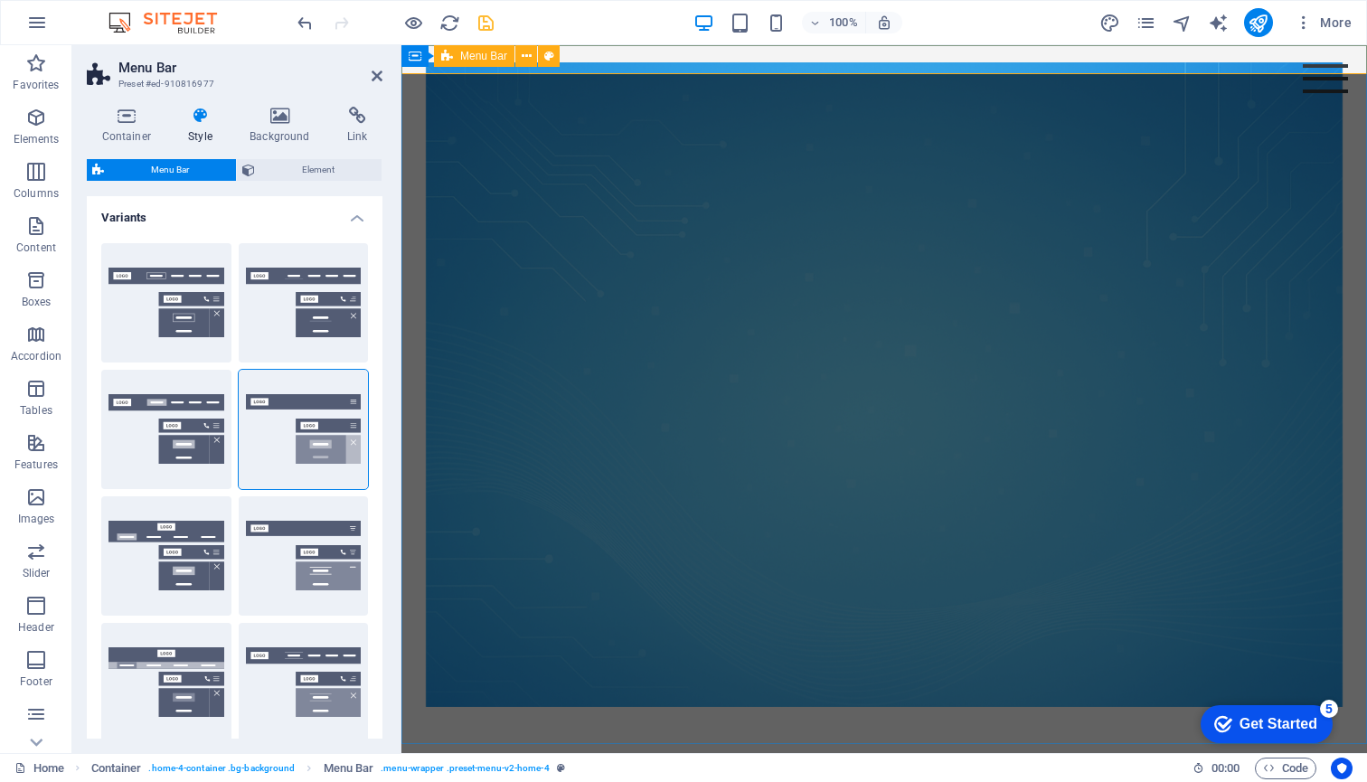
click at [918, 62] on div "Menu Home About Services Gallery Contact" at bounding box center [884, 59] width 966 height 29
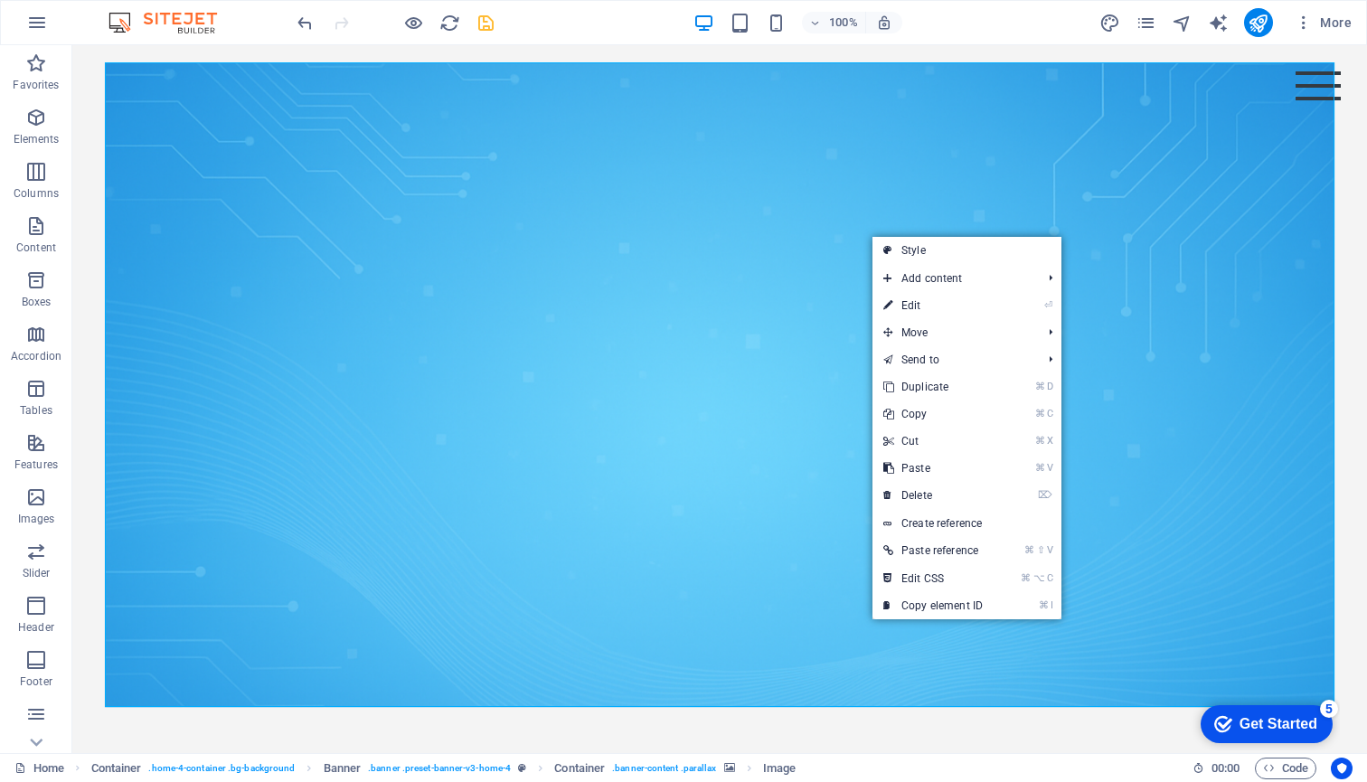
click at [802, 236] on figure at bounding box center [719, 384] width 1229 height 645
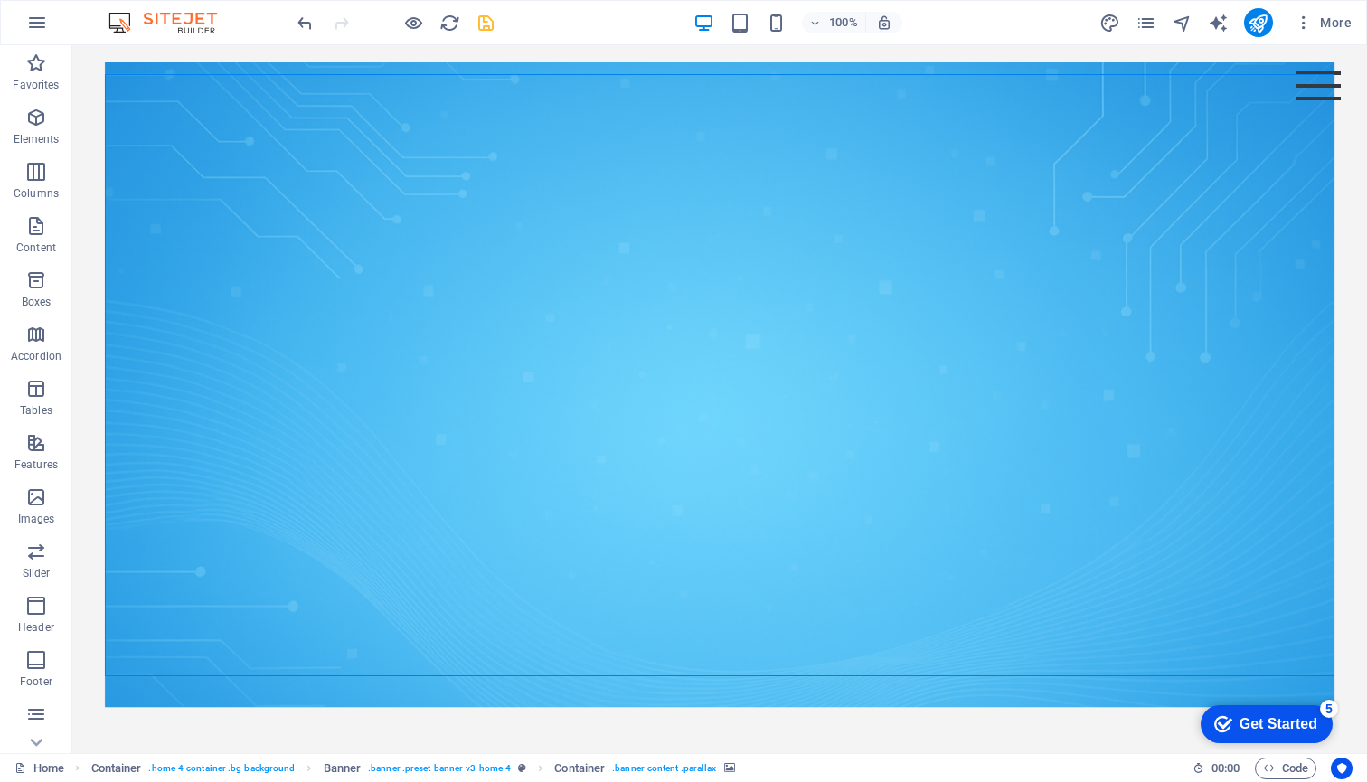
click at [828, 192] on figure at bounding box center [719, 384] width 1229 height 645
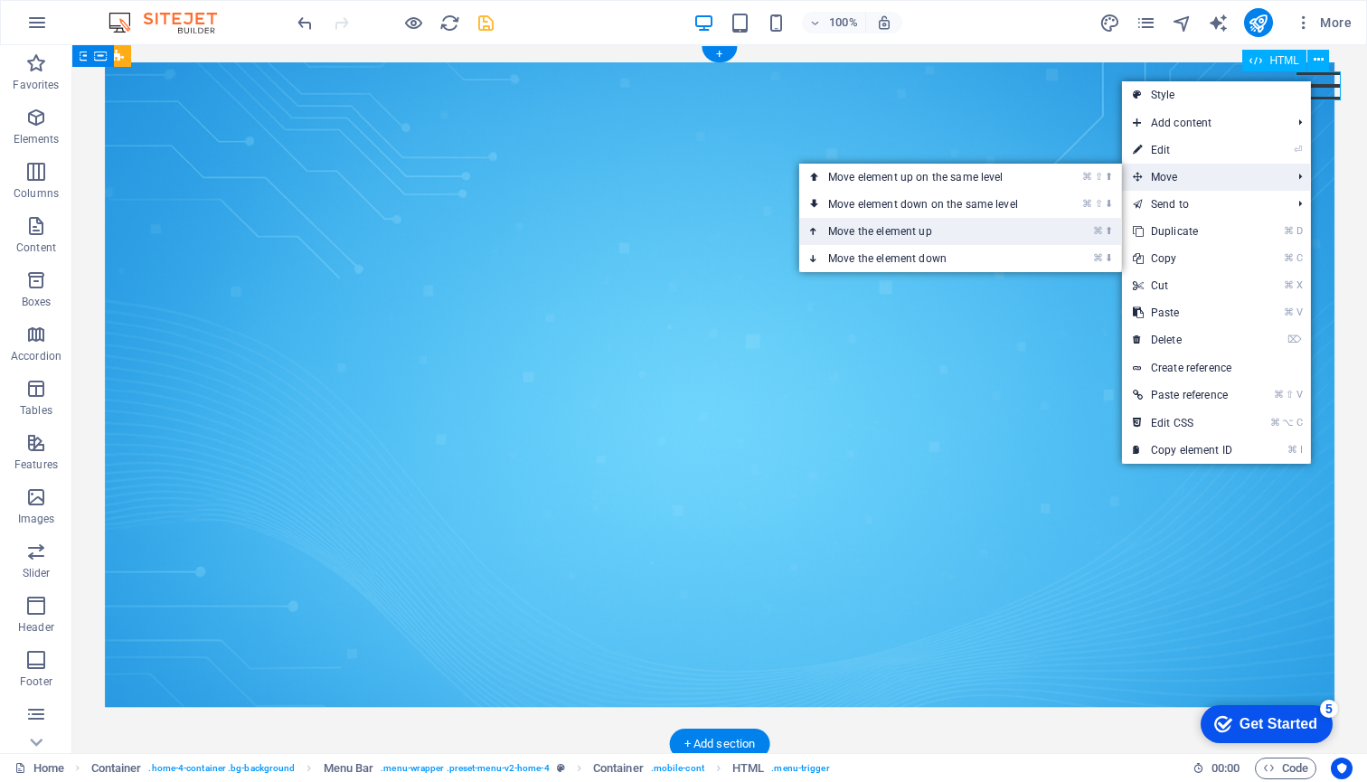
click at [932, 224] on link "⌘ ⬆ Move the element up" at bounding box center [926, 231] width 255 height 27
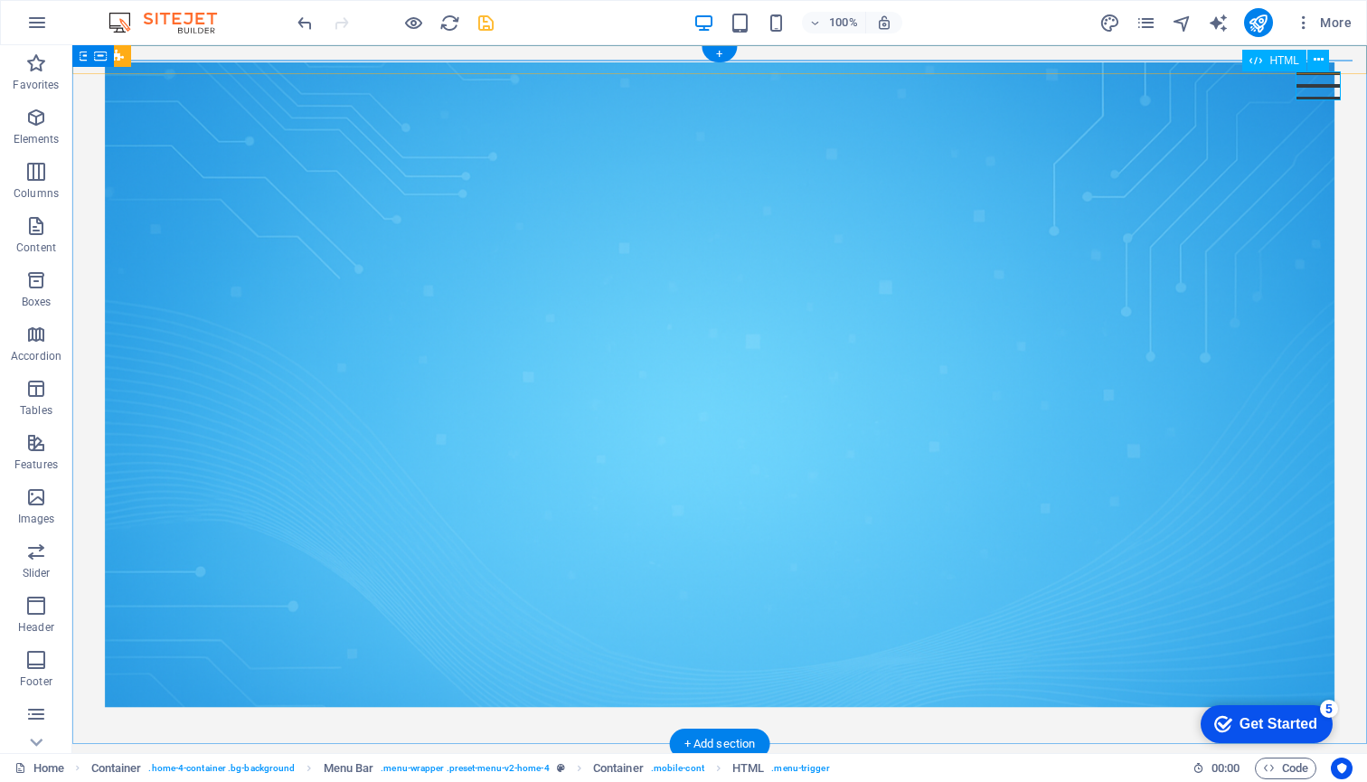
click at [1324, 89] on div "Menu" at bounding box center [1317, 85] width 45 height 29
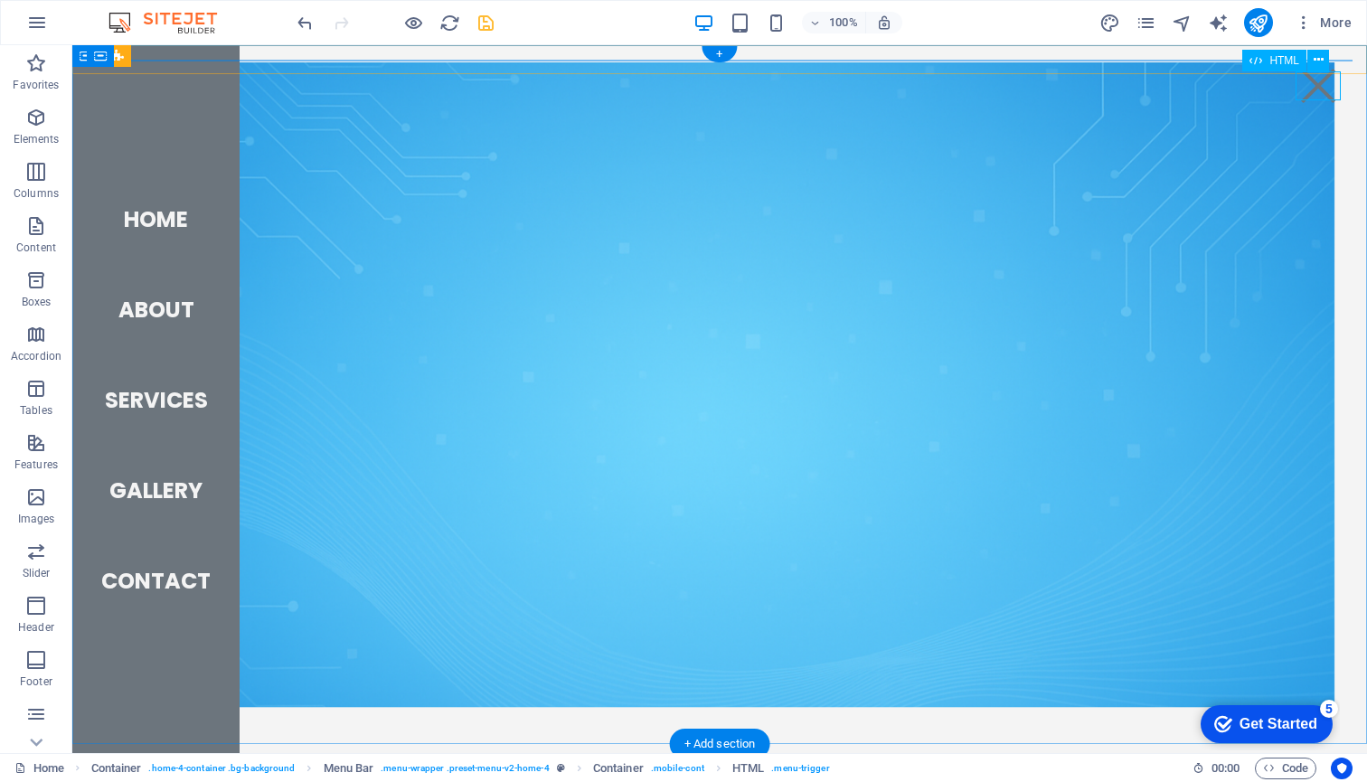
click at [1324, 89] on div "Menu" at bounding box center [1317, 85] width 45 height 29
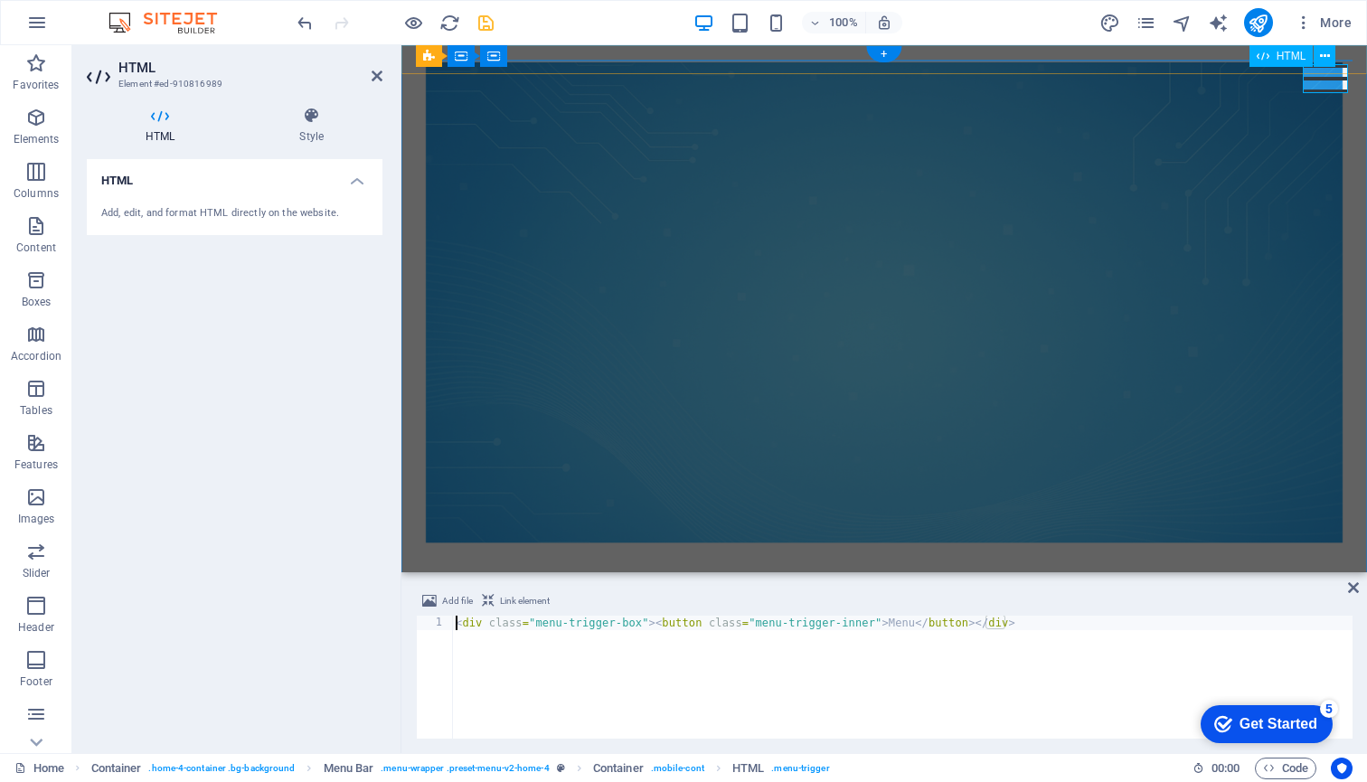
click at [1324, 89] on div "Menu" at bounding box center [1325, 78] width 45 height 29
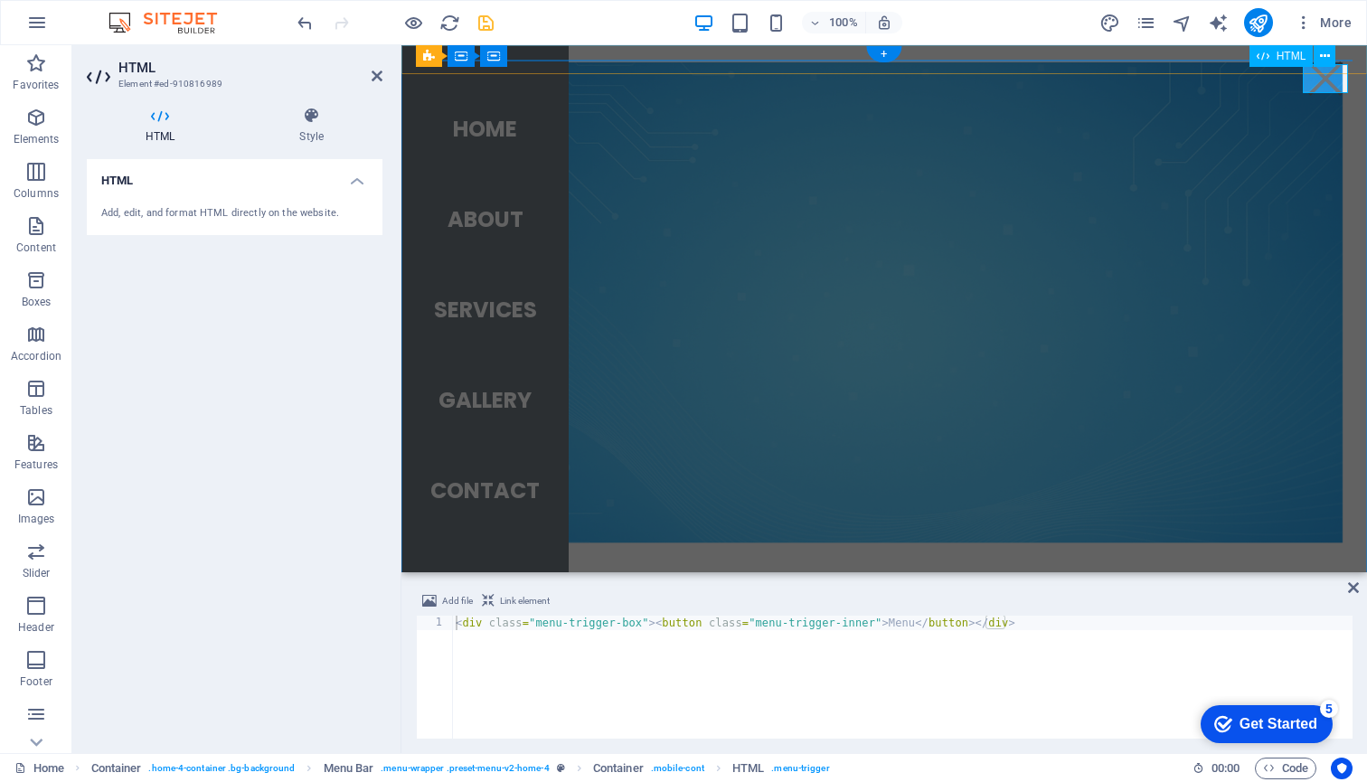
click at [1324, 89] on div "Menu" at bounding box center [1325, 78] width 45 height 29
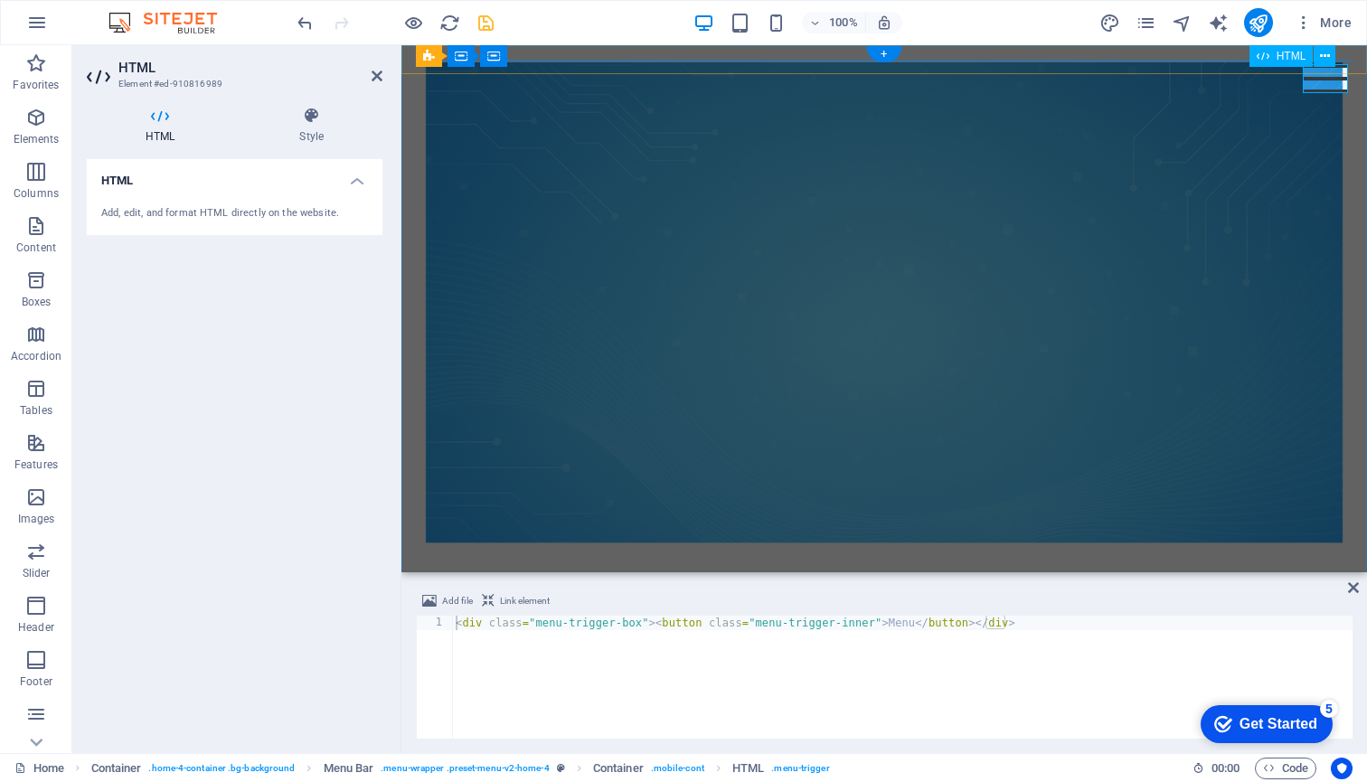
click at [1324, 89] on div "Menu" at bounding box center [1325, 78] width 45 height 29
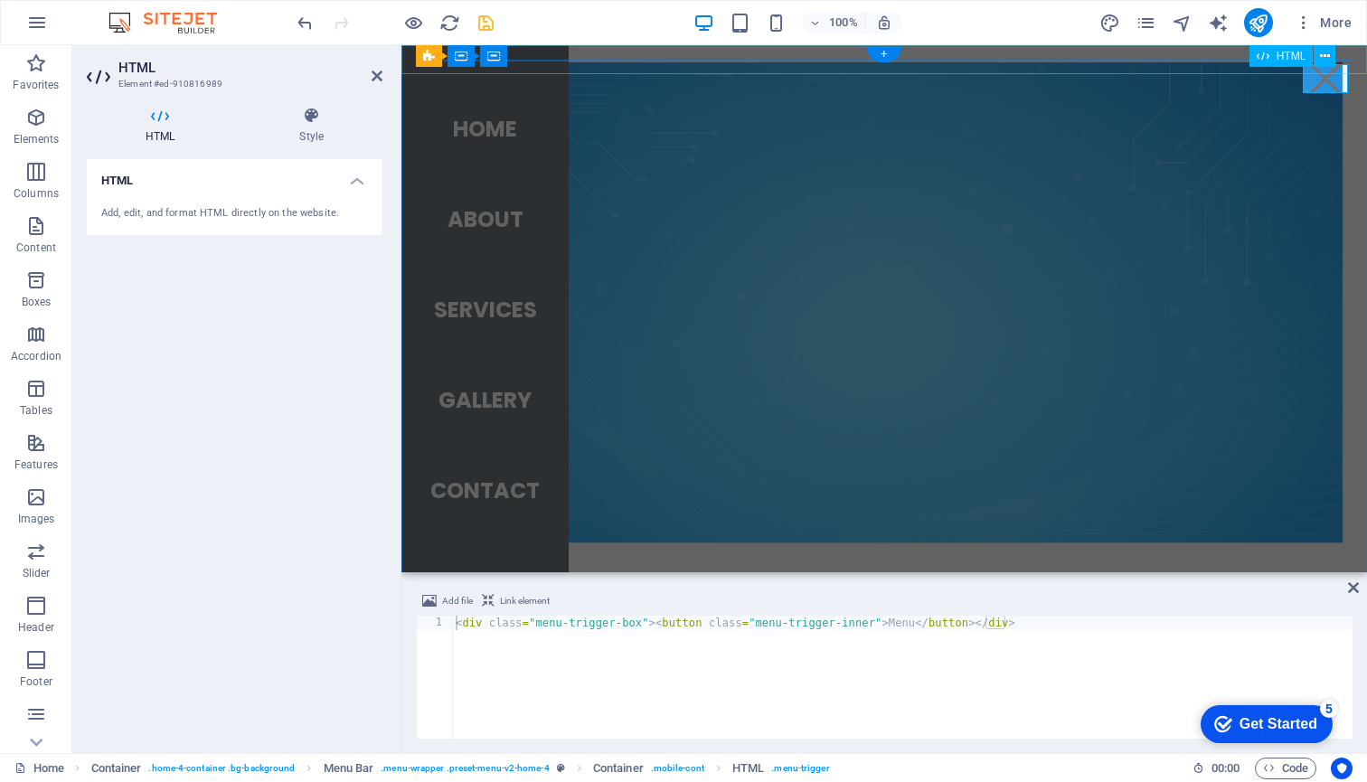
click at [1324, 89] on div "Menu" at bounding box center [1325, 78] width 45 height 29
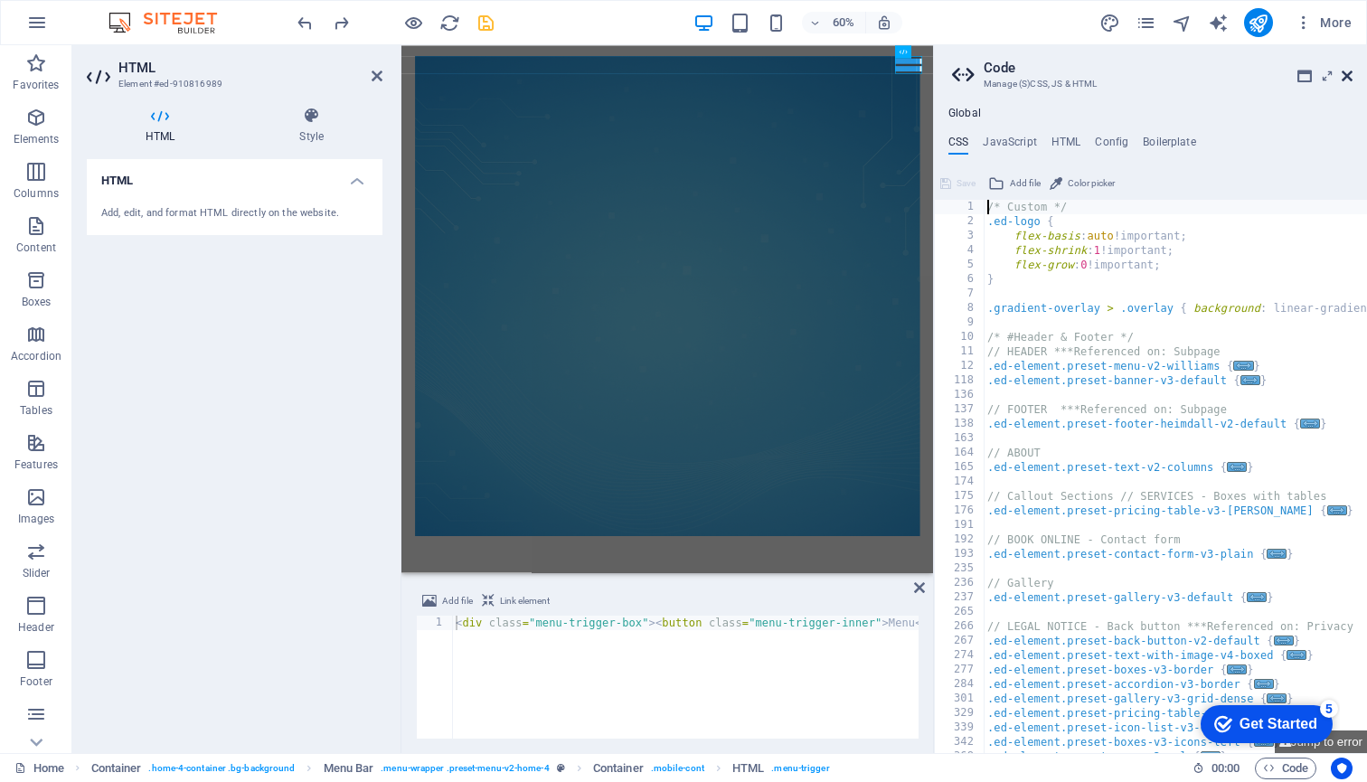
click at [1352, 73] on icon at bounding box center [1347, 76] width 11 height 14
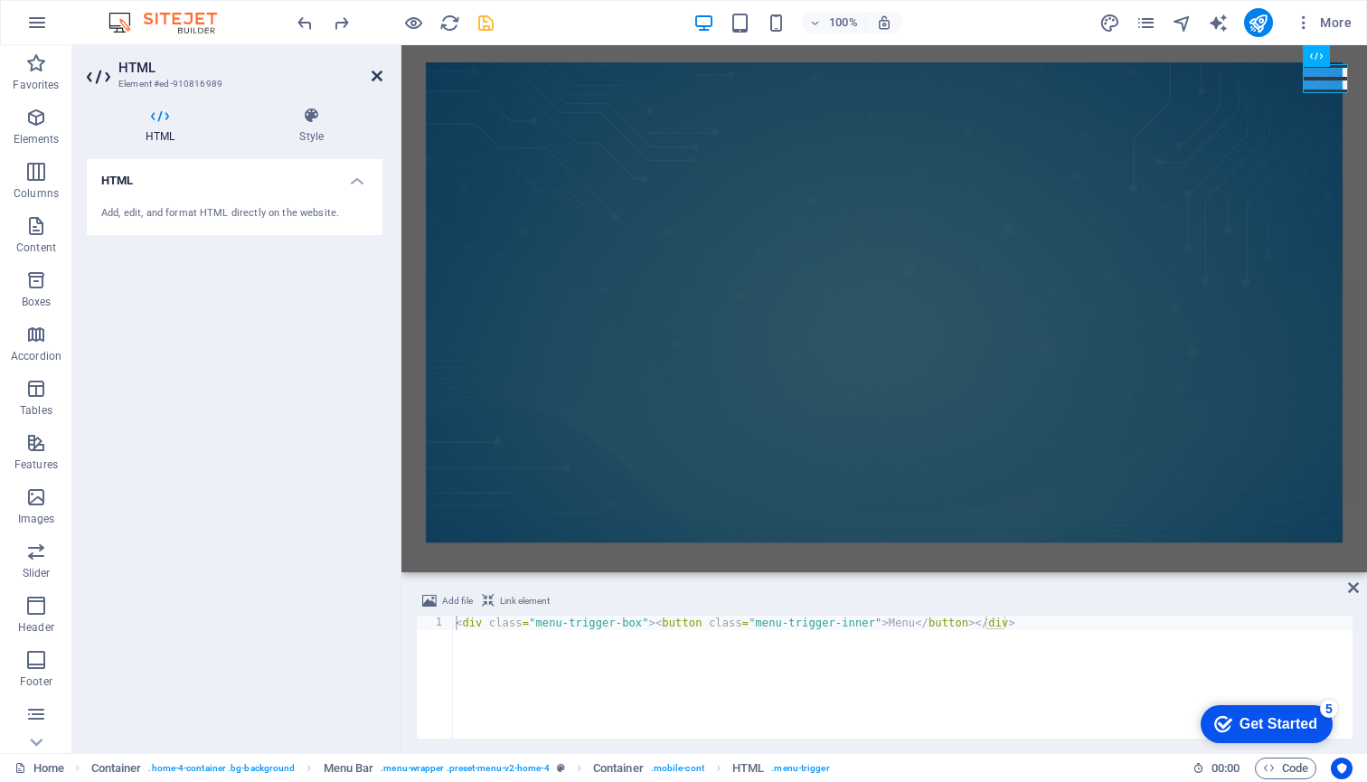
click at [379, 73] on icon at bounding box center [377, 76] width 11 height 14
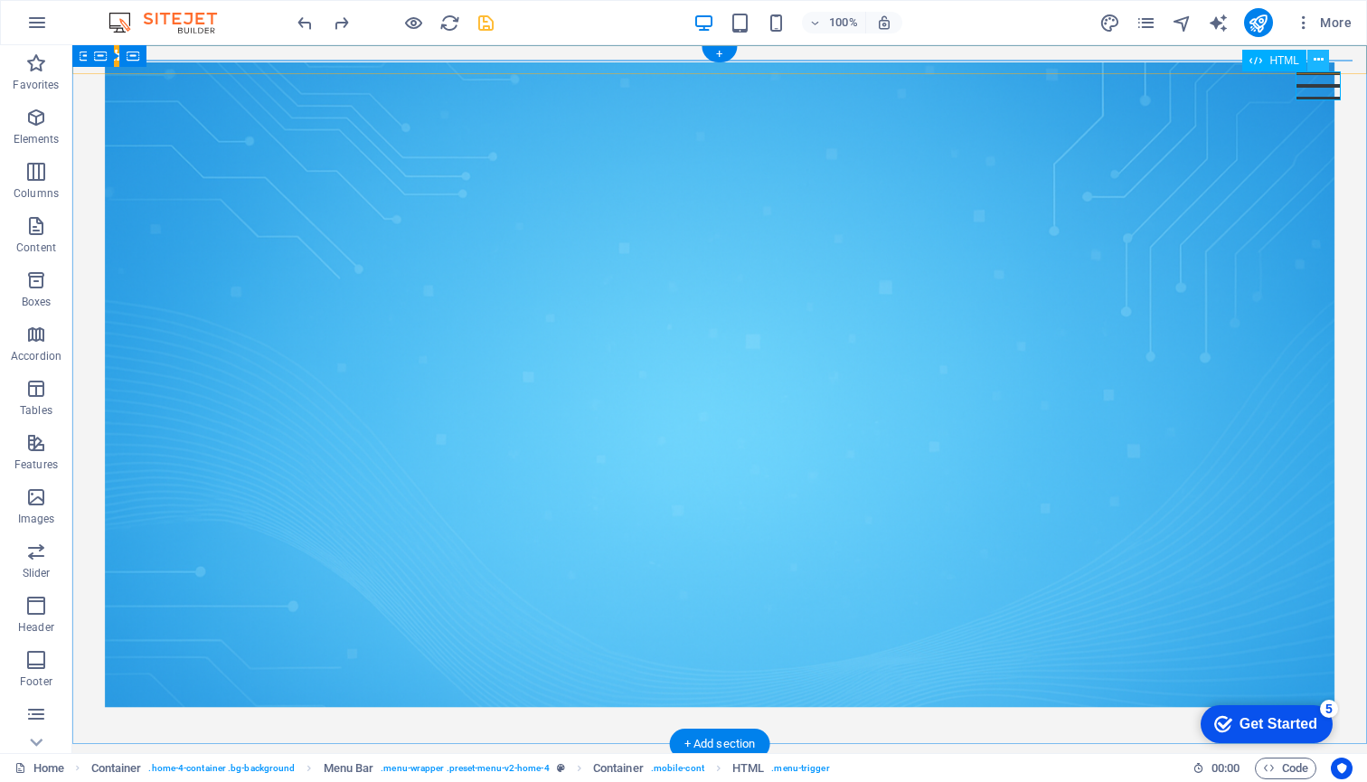
click at [1313, 60] on button at bounding box center [1318, 61] width 22 height 22
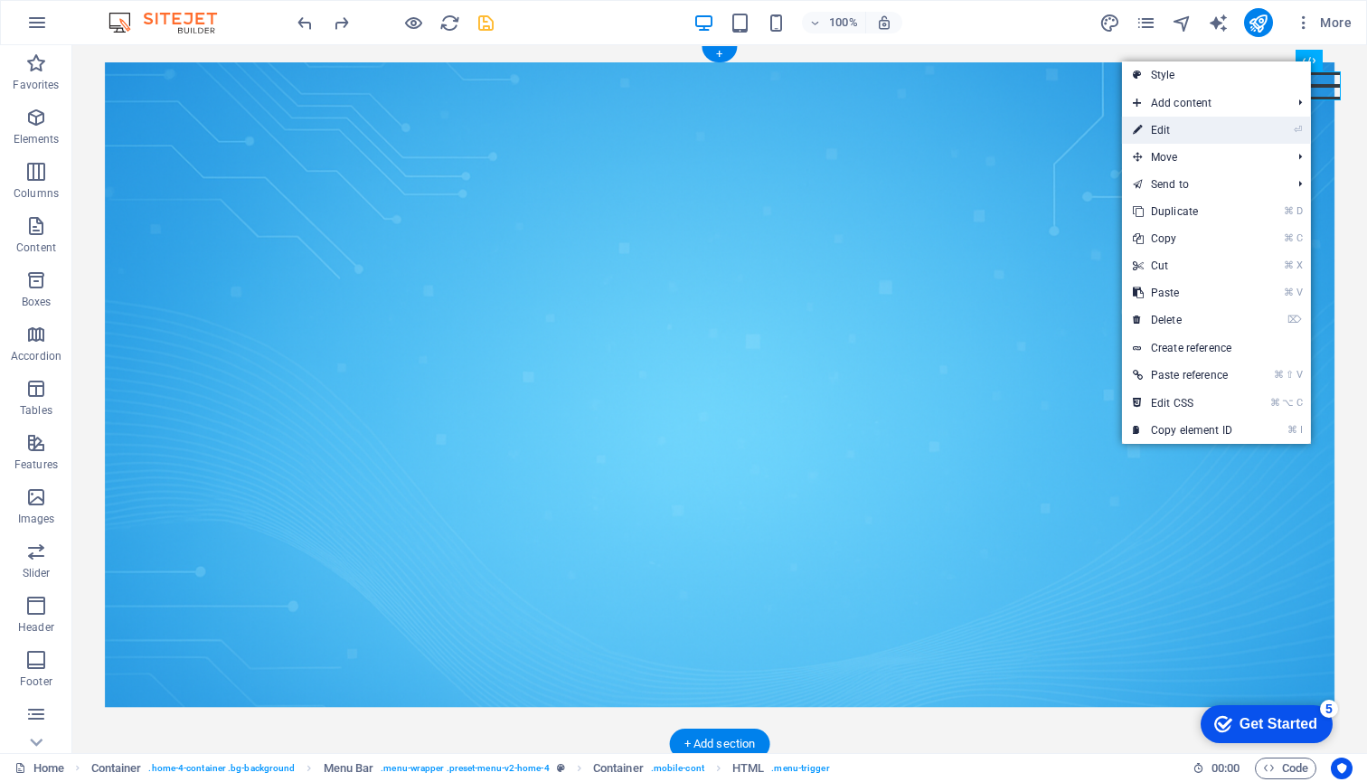
click at [1182, 130] on link "⏎ Edit" at bounding box center [1182, 130] width 121 height 27
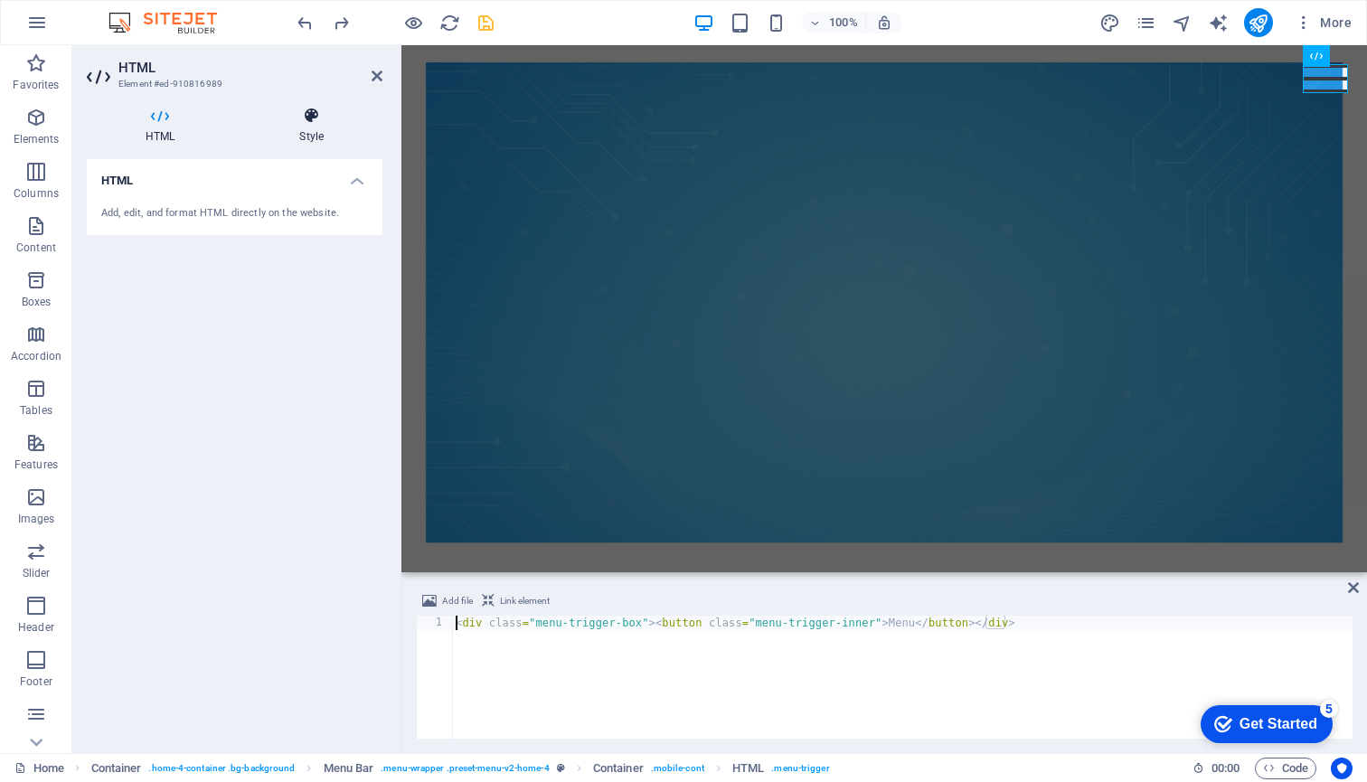
click at [316, 120] on icon at bounding box center [311, 116] width 142 height 18
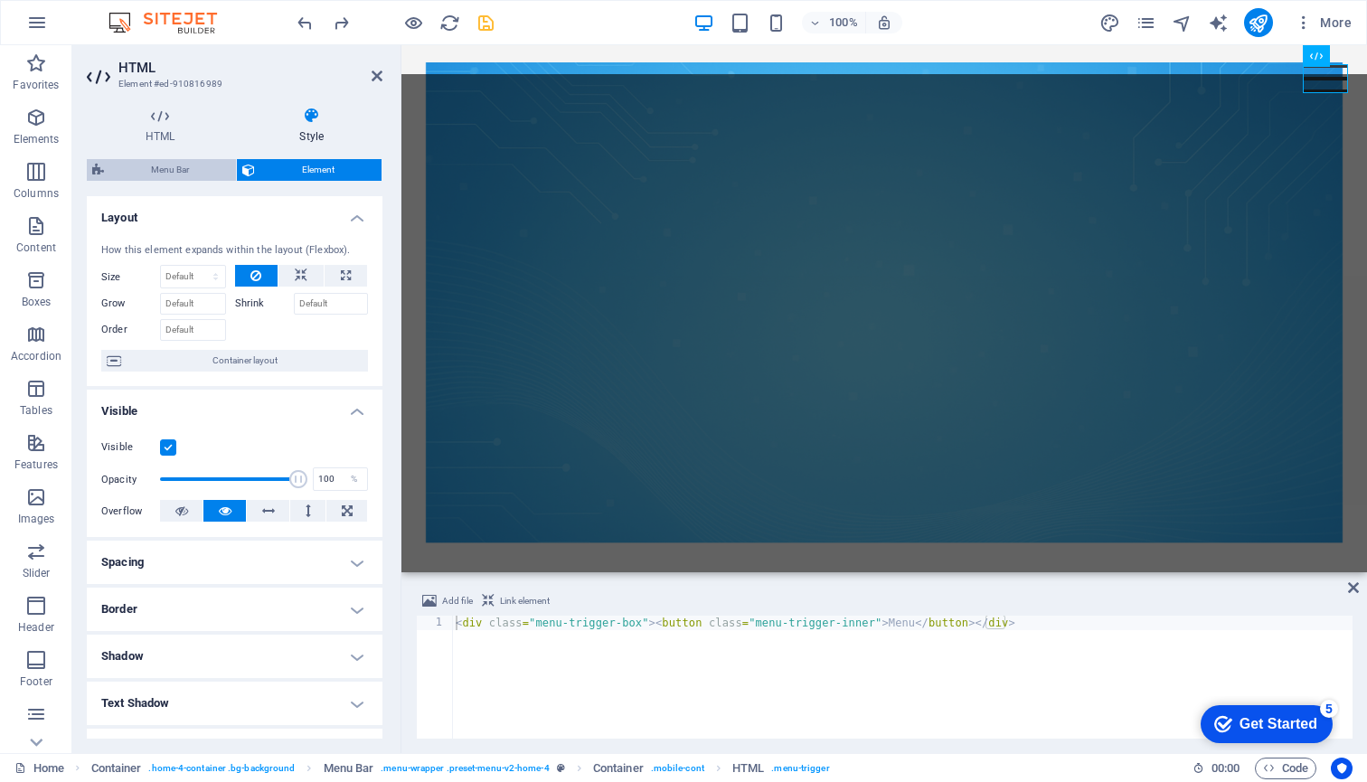
click at [178, 171] on span "Menu Bar" at bounding box center [169, 170] width 121 height 22
select select "vw"
select select "rem"
select select "vw"
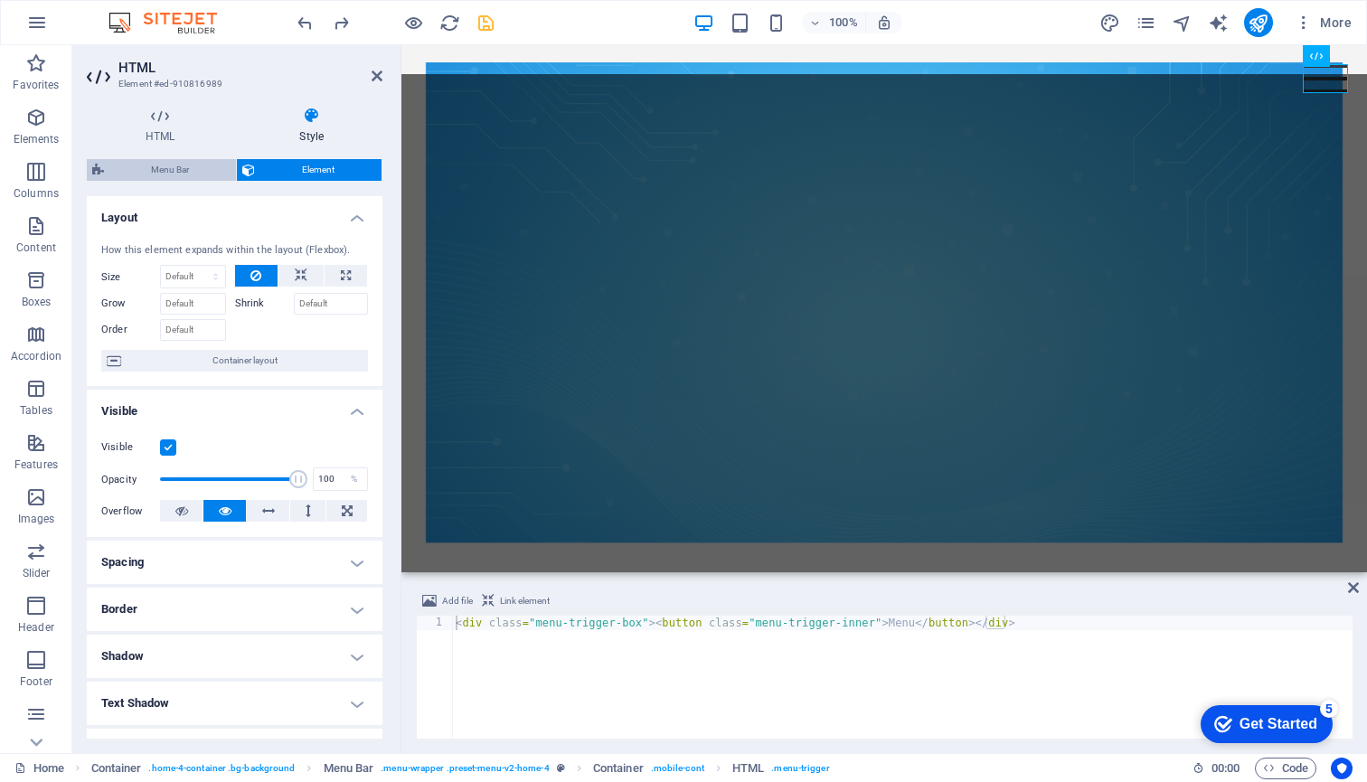
select select "rem"
select select "preset-menu-v2-home-4"
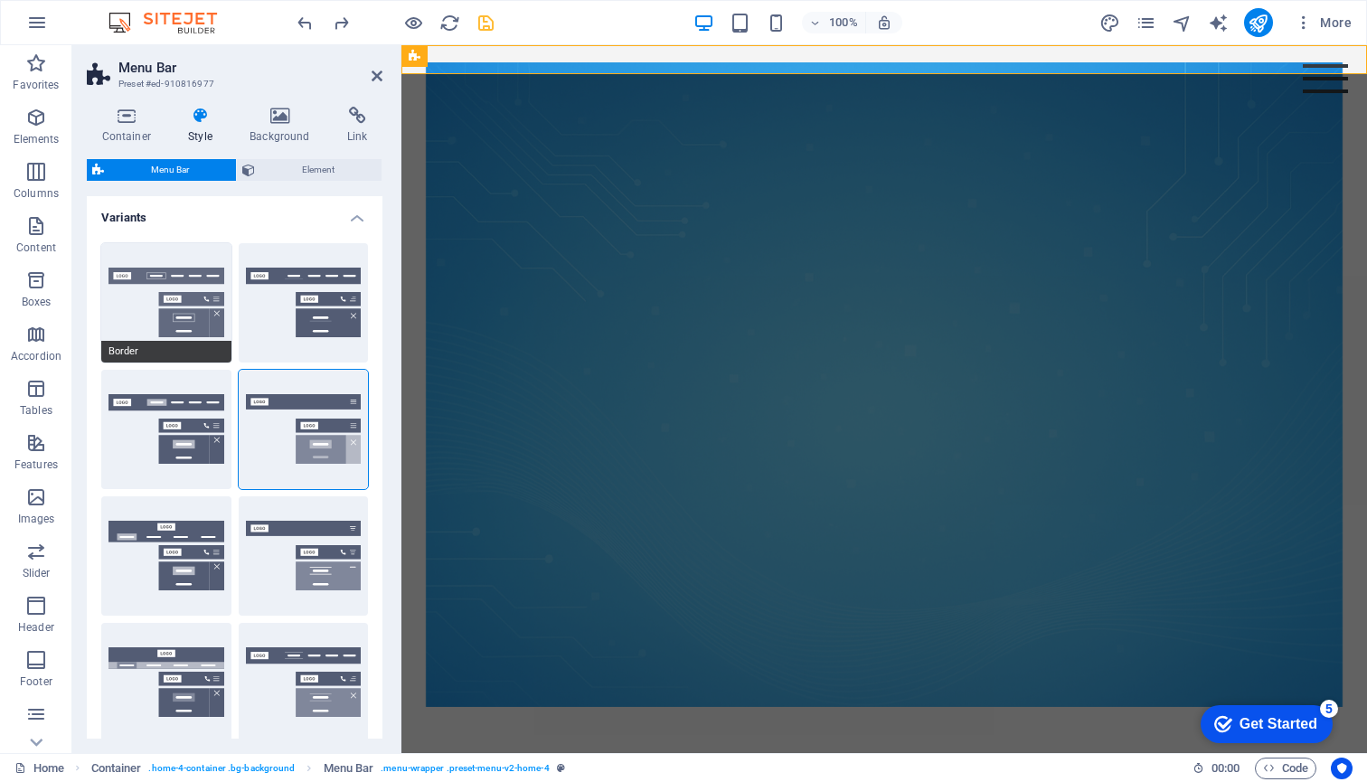
click at [157, 343] on span "Border" at bounding box center [166, 352] width 130 height 22
type input "1"
select select "rem"
type input "1"
select select "rem"
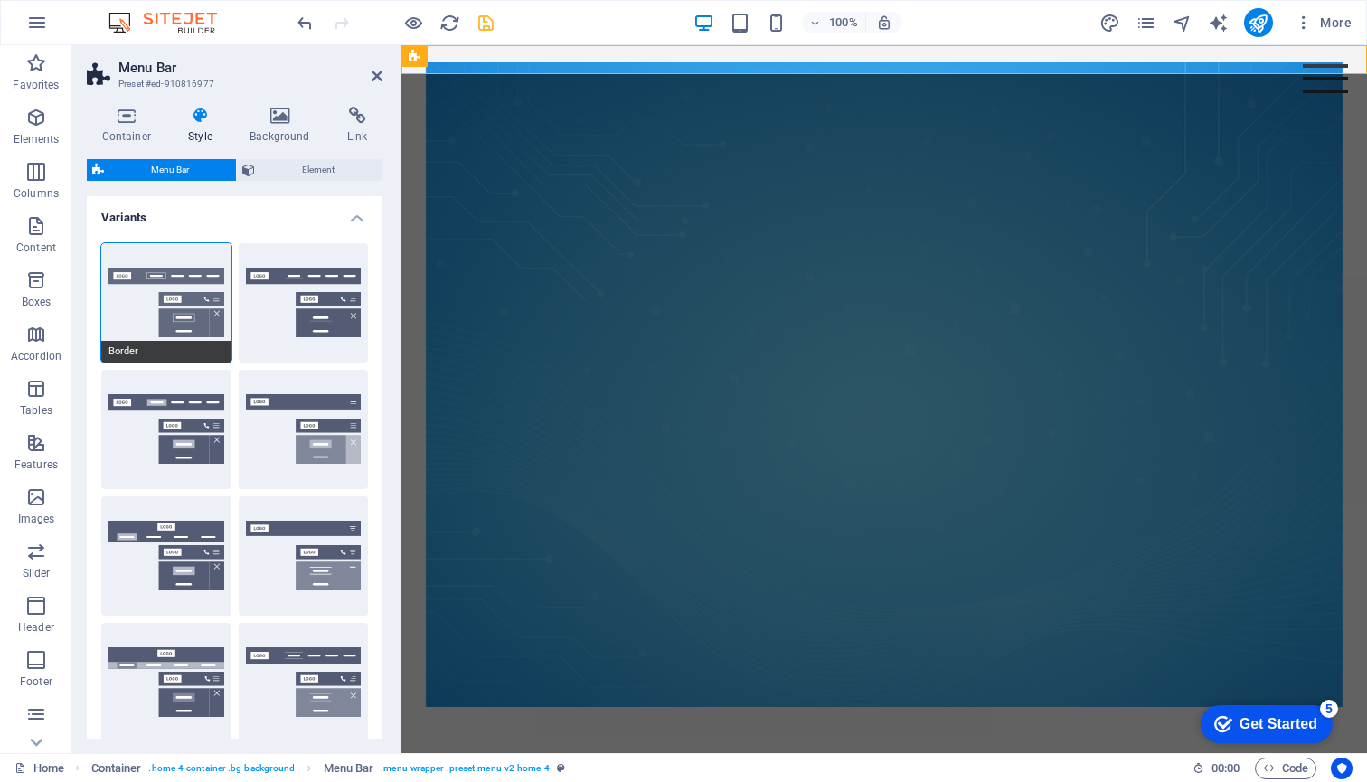
type input "1"
select select "rem"
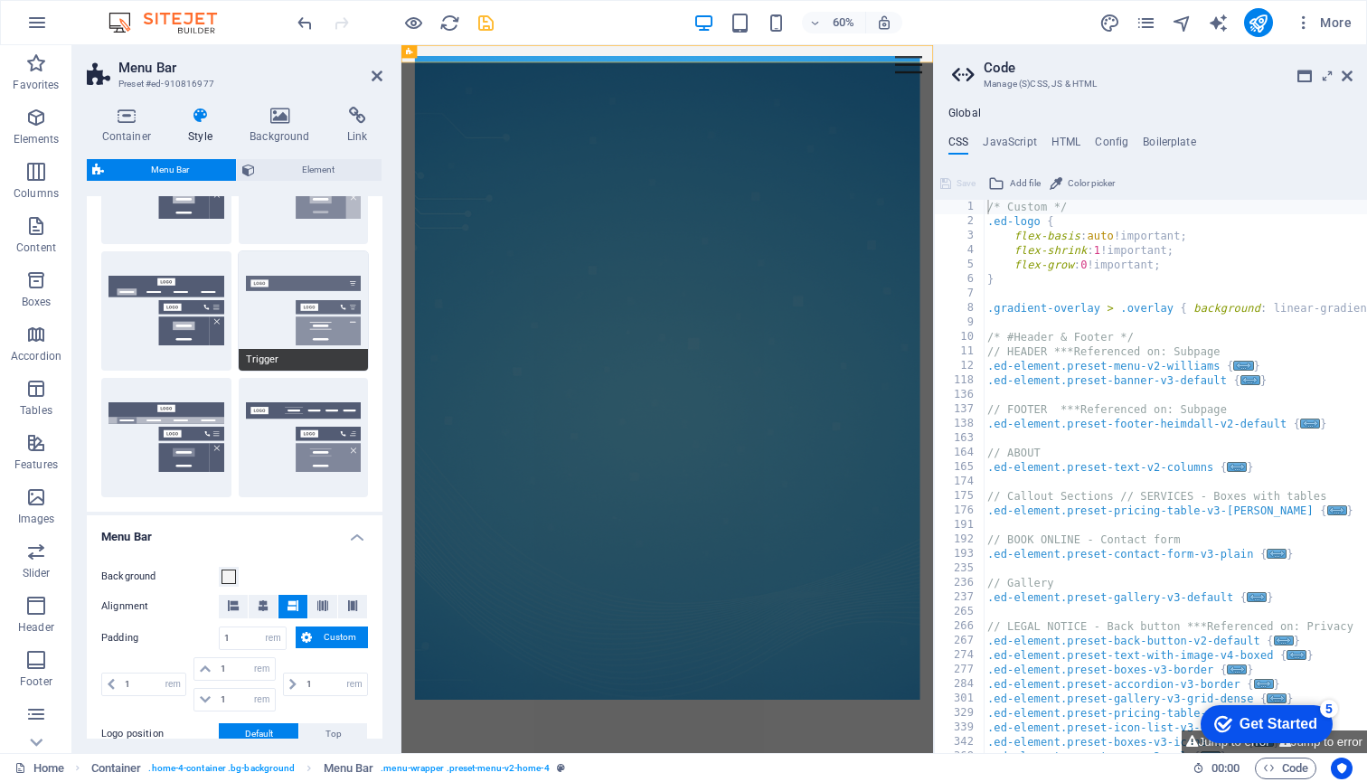
scroll to position [269, 0]
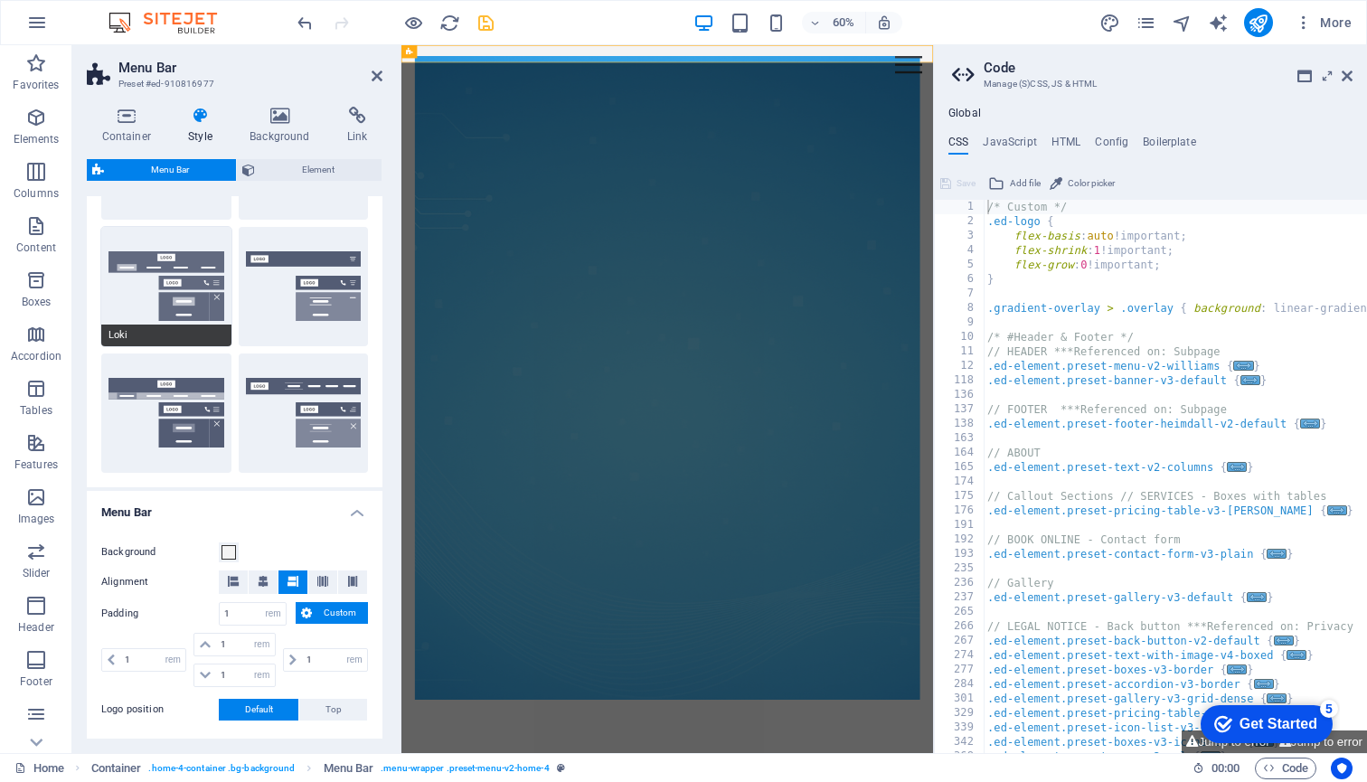
click at [172, 278] on button "Loki" at bounding box center [166, 286] width 130 height 119
type input "0"
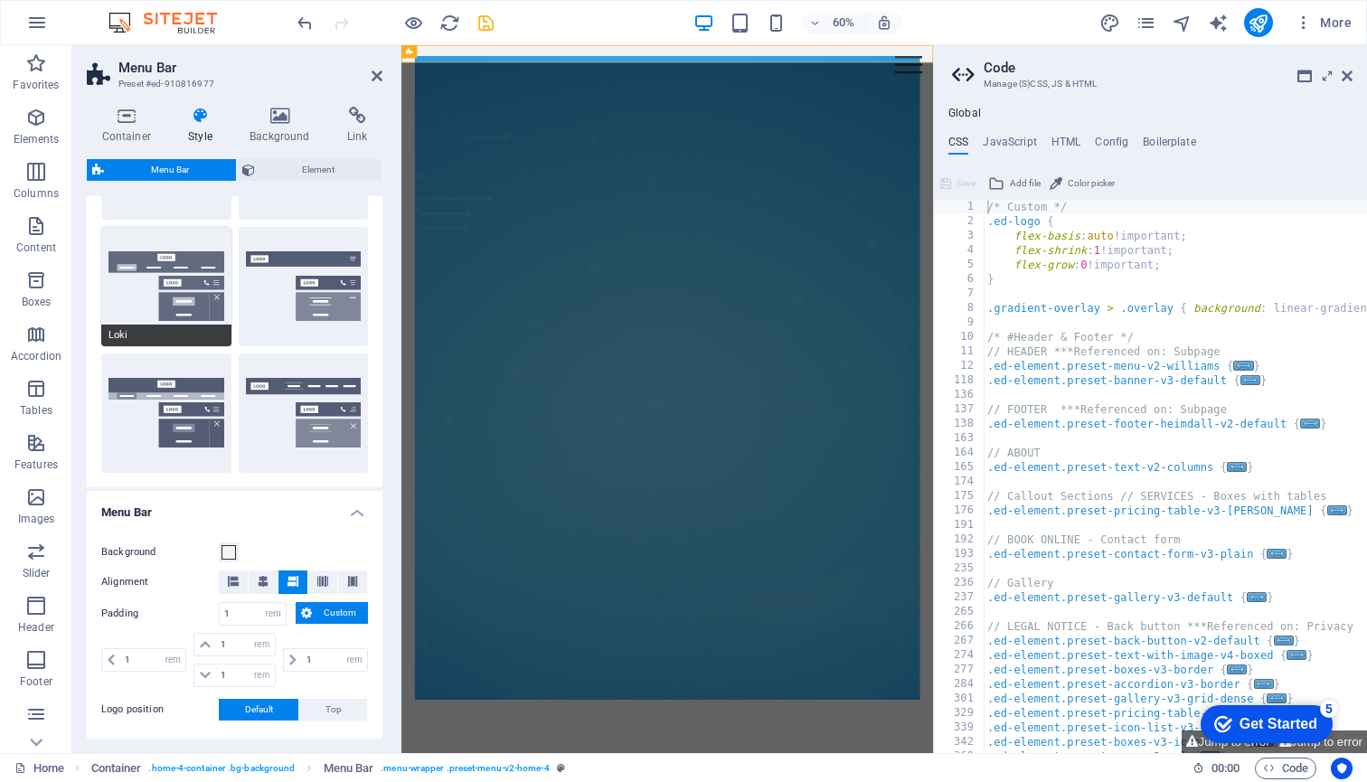
type input "0"
select select "DISABLED_OPTION_VALUE"
type input "2"
type input "1"
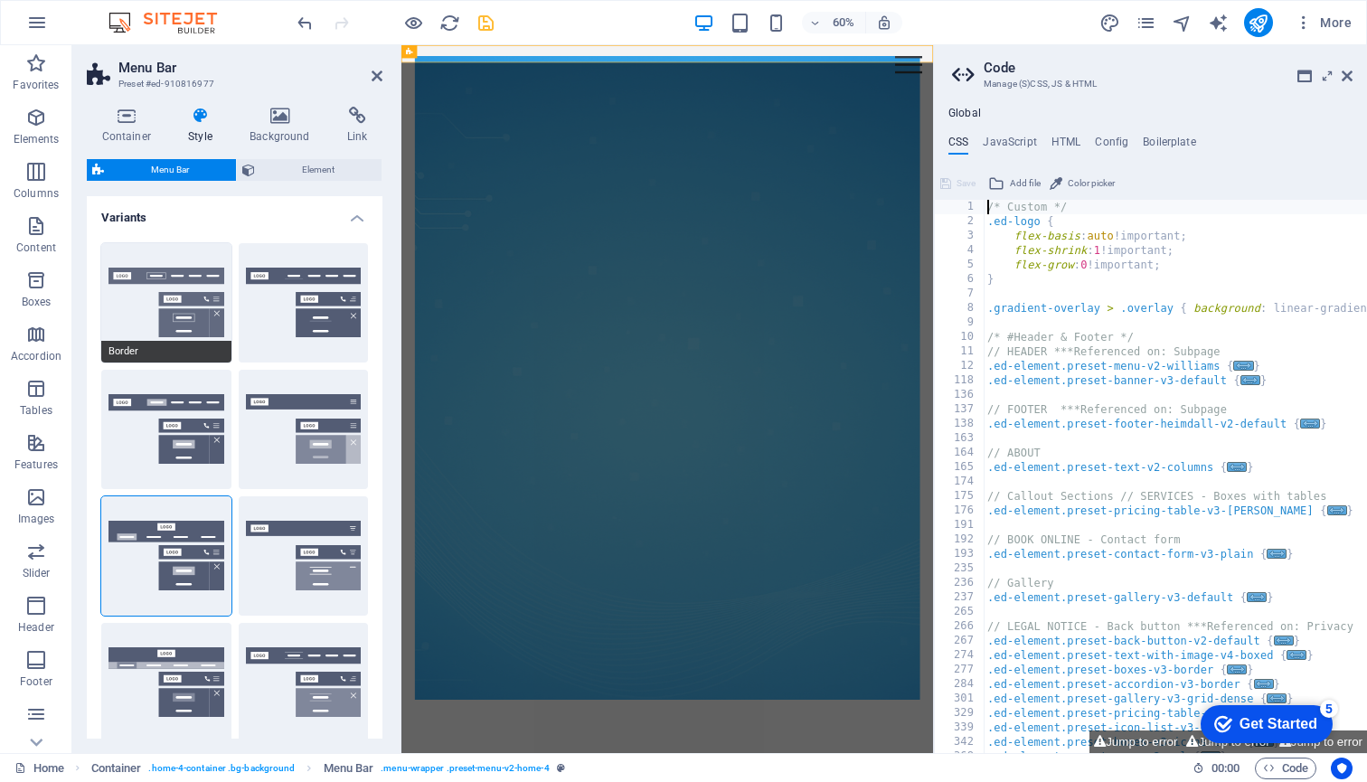
scroll to position [0, 0]
click at [149, 295] on button "Border" at bounding box center [166, 302] width 130 height 119
type input "1"
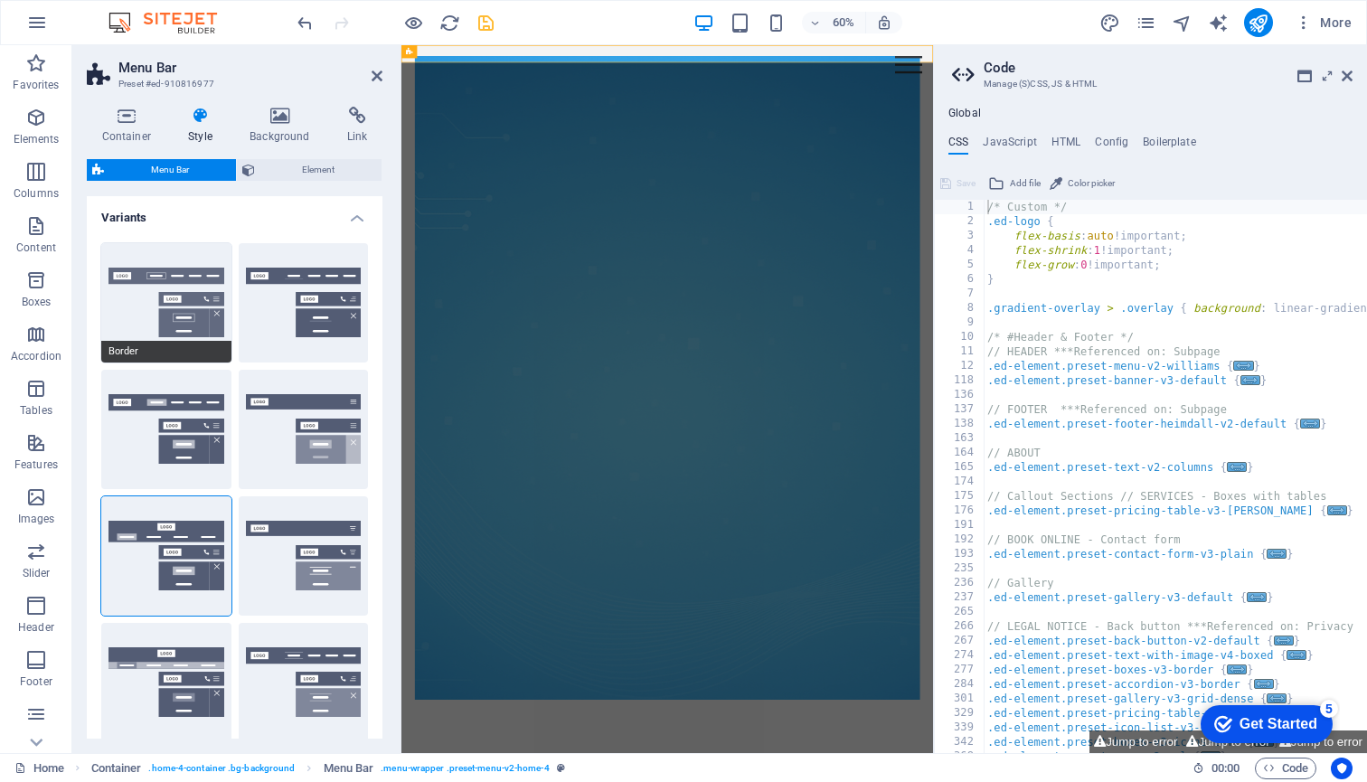
type input "1"
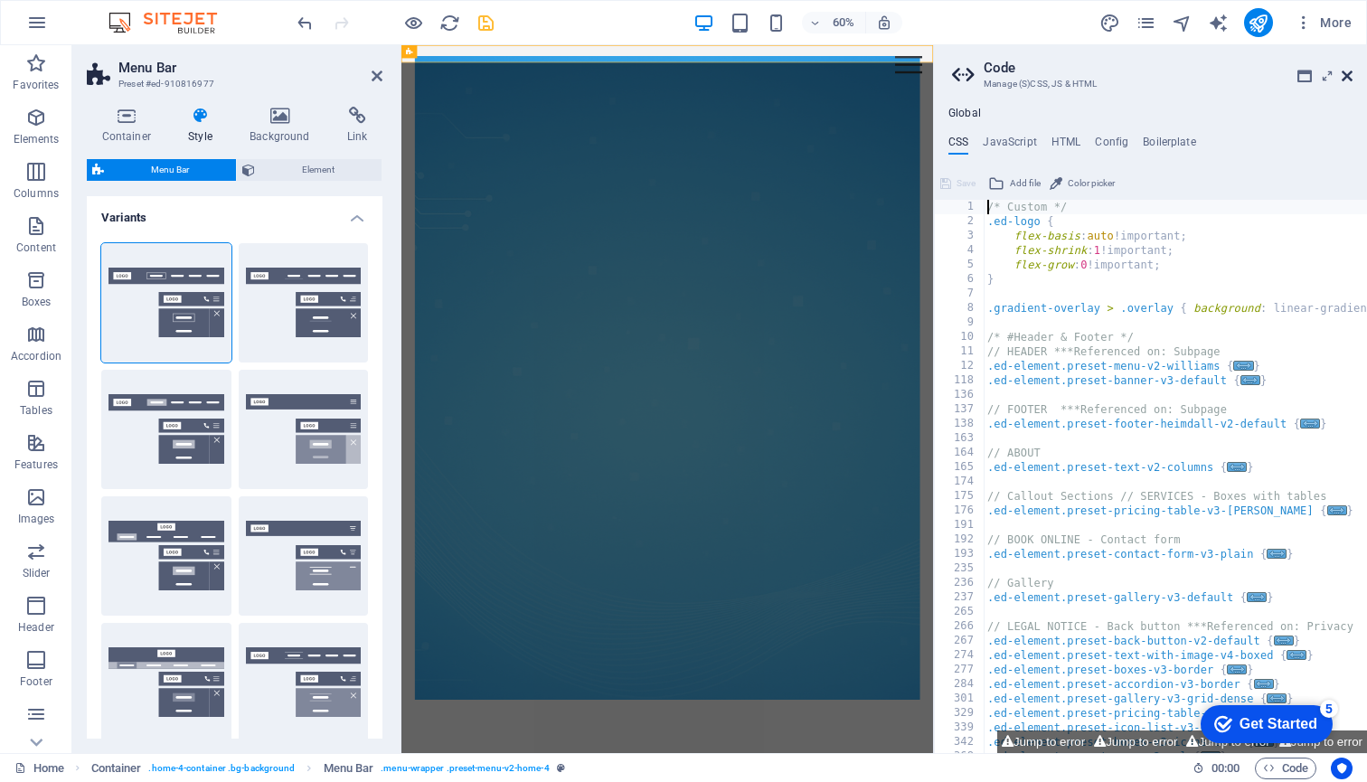
click at [1352, 71] on icon at bounding box center [1347, 76] width 11 height 14
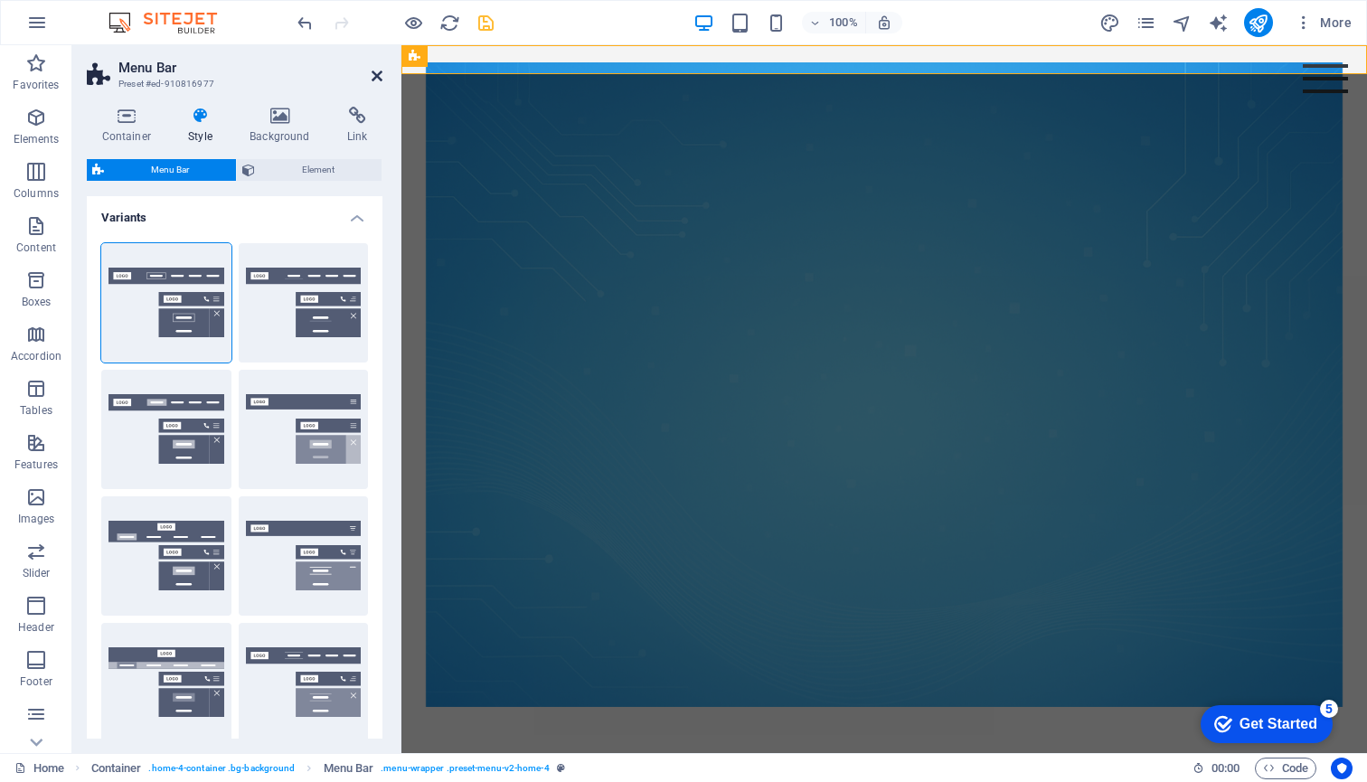
click at [379, 70] on icon at bounding box center [377, 76] width 11 height 14
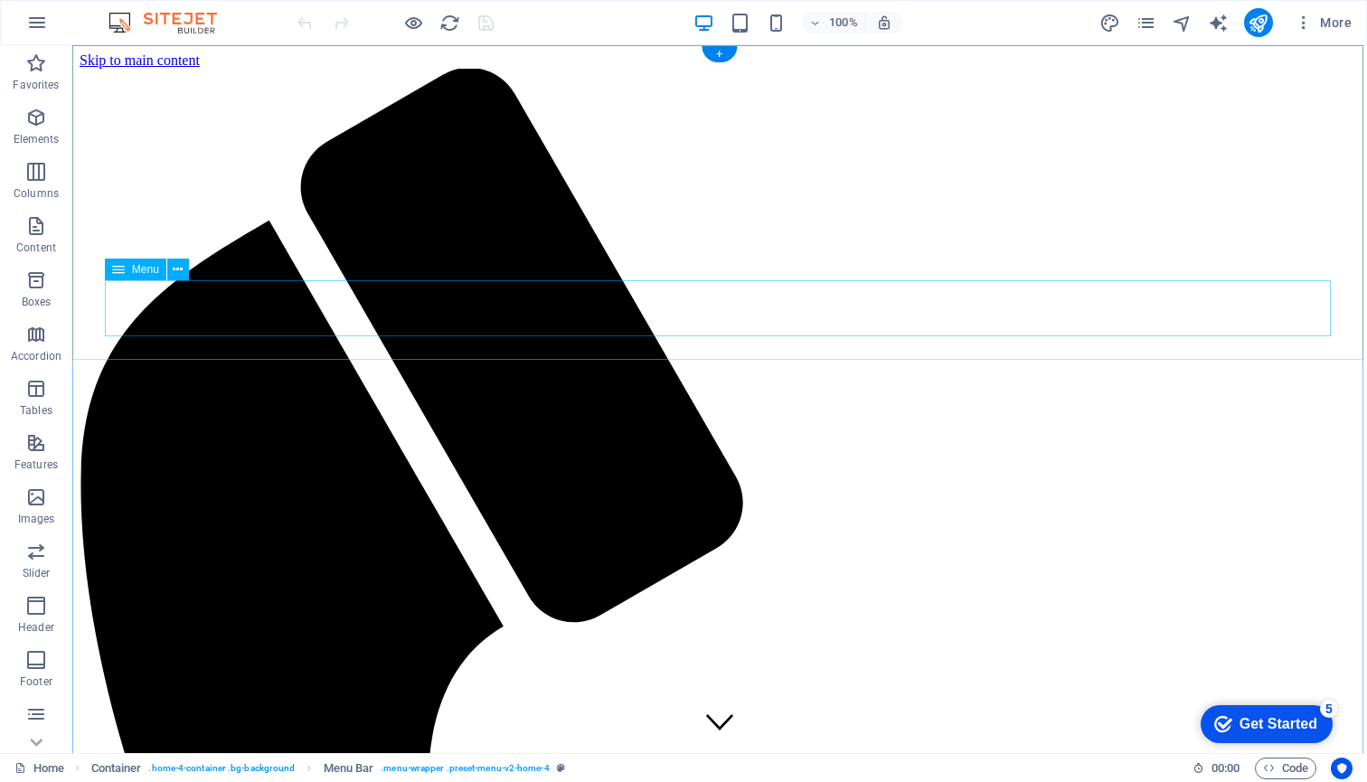
select select
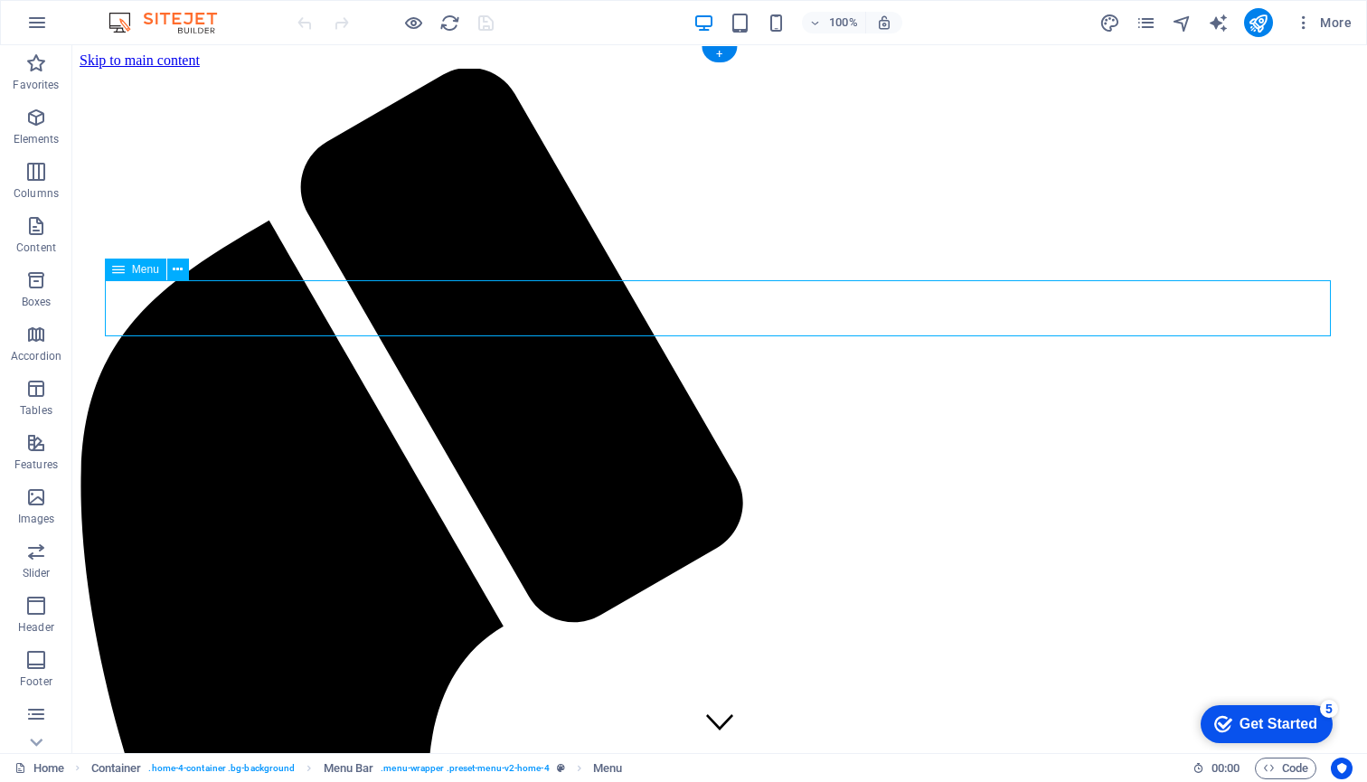
select select
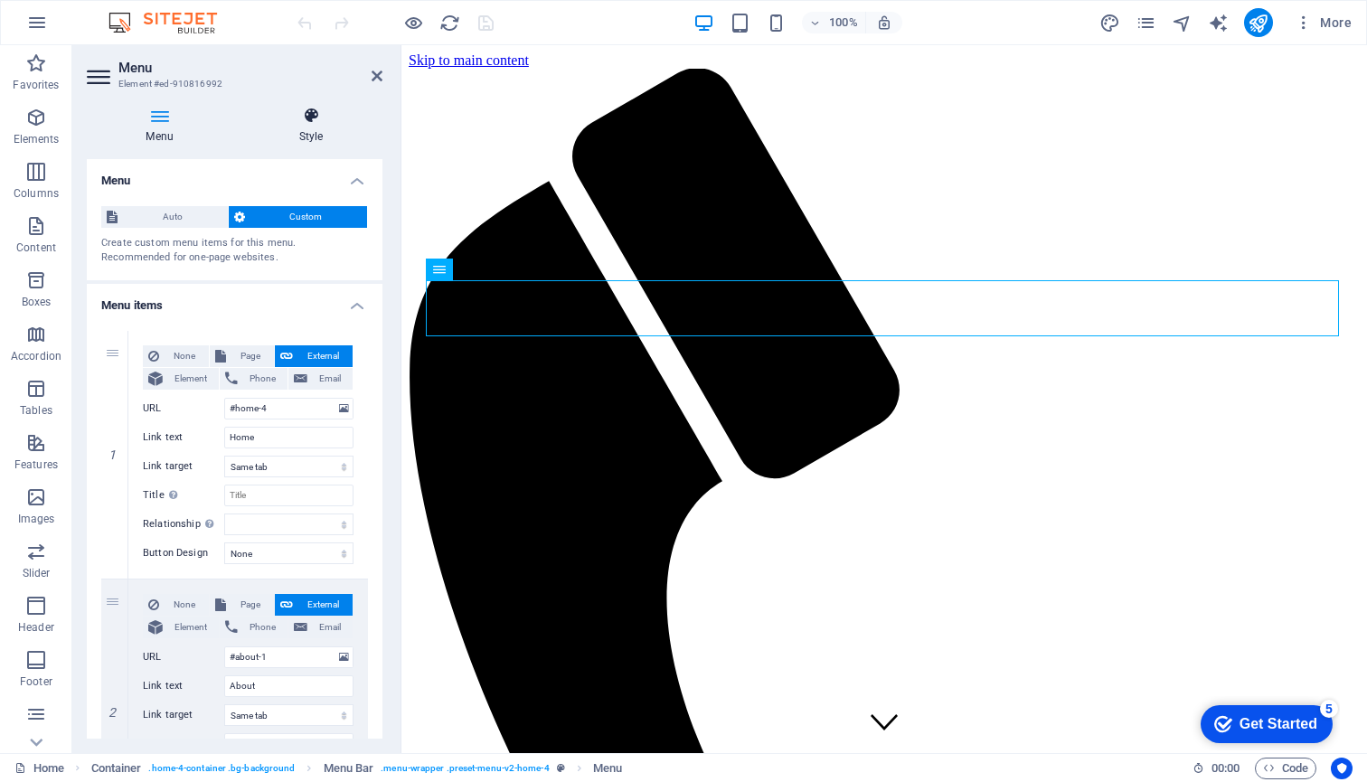
click at [315, 114] on icon at bounding box center [311, 116] width 143 height 18
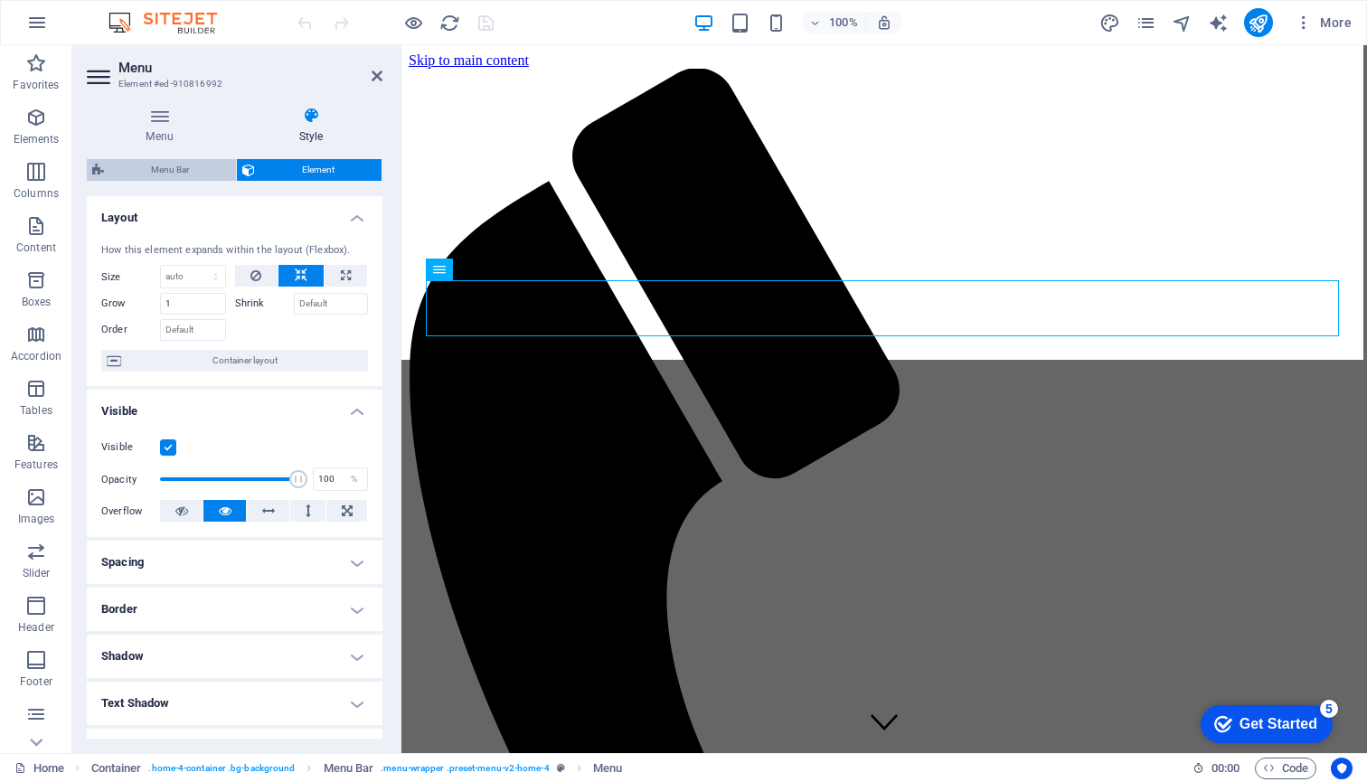
click at [163, 169] on span "Menu Bar" at bounding box center [169, 170] width 121 height 22
select select "rem"
select select "preset-menu-v2-home-4"
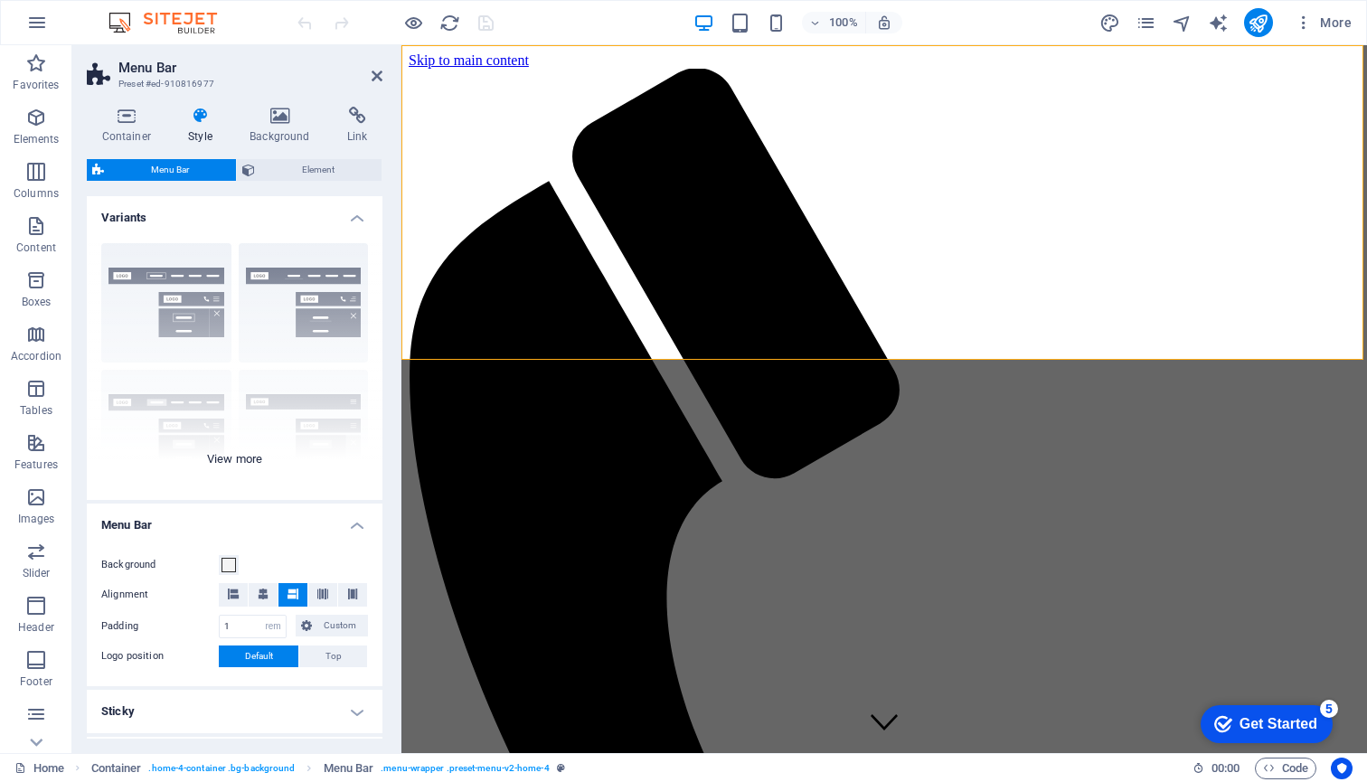
click at [134, 297] on div "Border Centered Default Fixed Loki Trigger Wide XXL" at bounding box center [235, 364] width 296 height 271
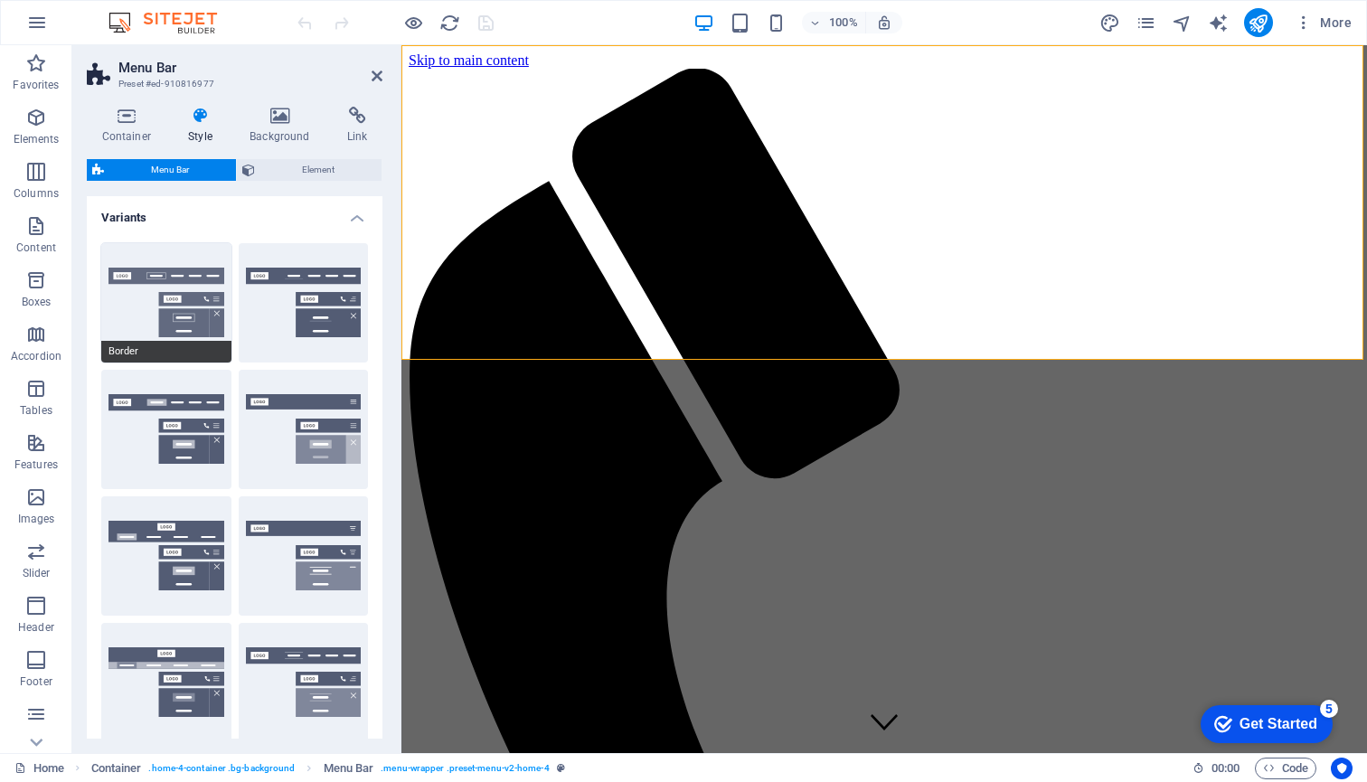
click at [133, 292] on button "Border" at bounding box center [166, 302] width 130 height 119
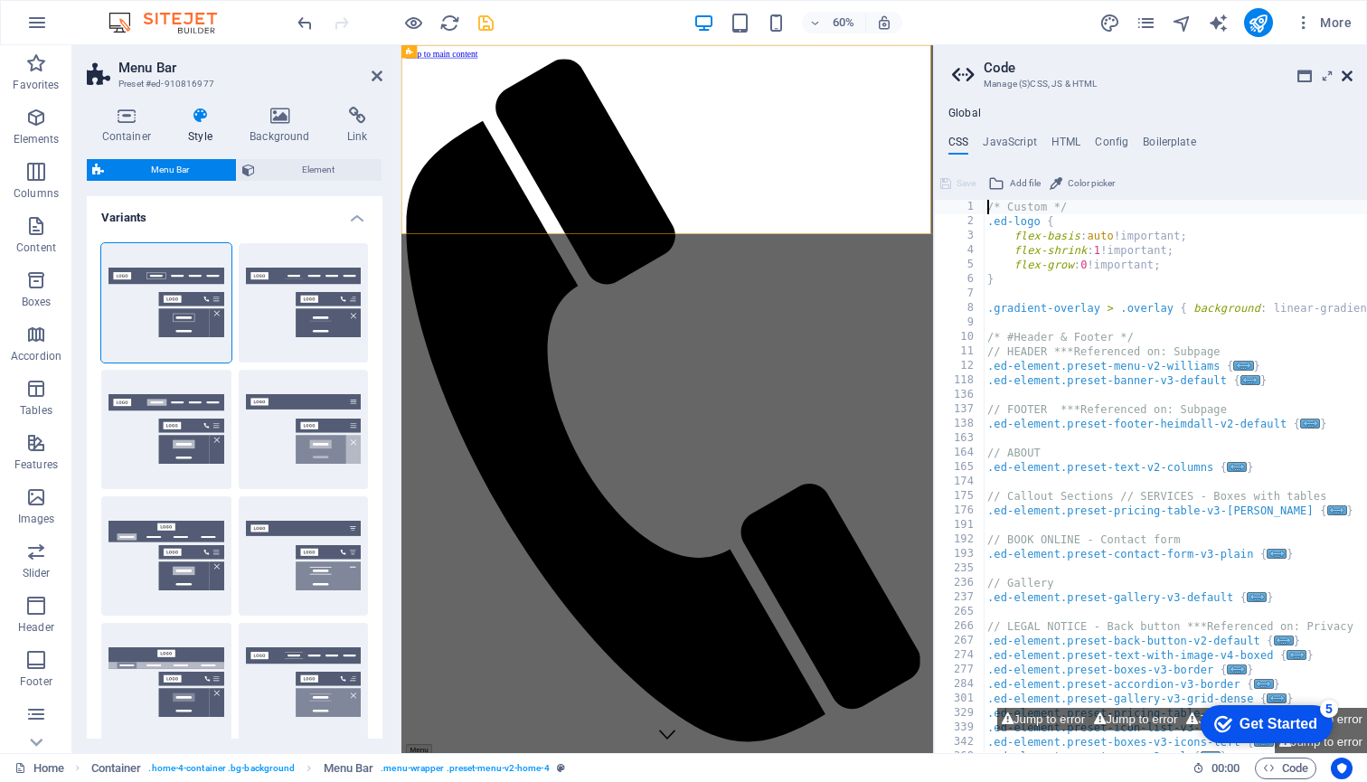
click at [1347, 75] on icon at bounding box center [1347, 76] width 11 height 14
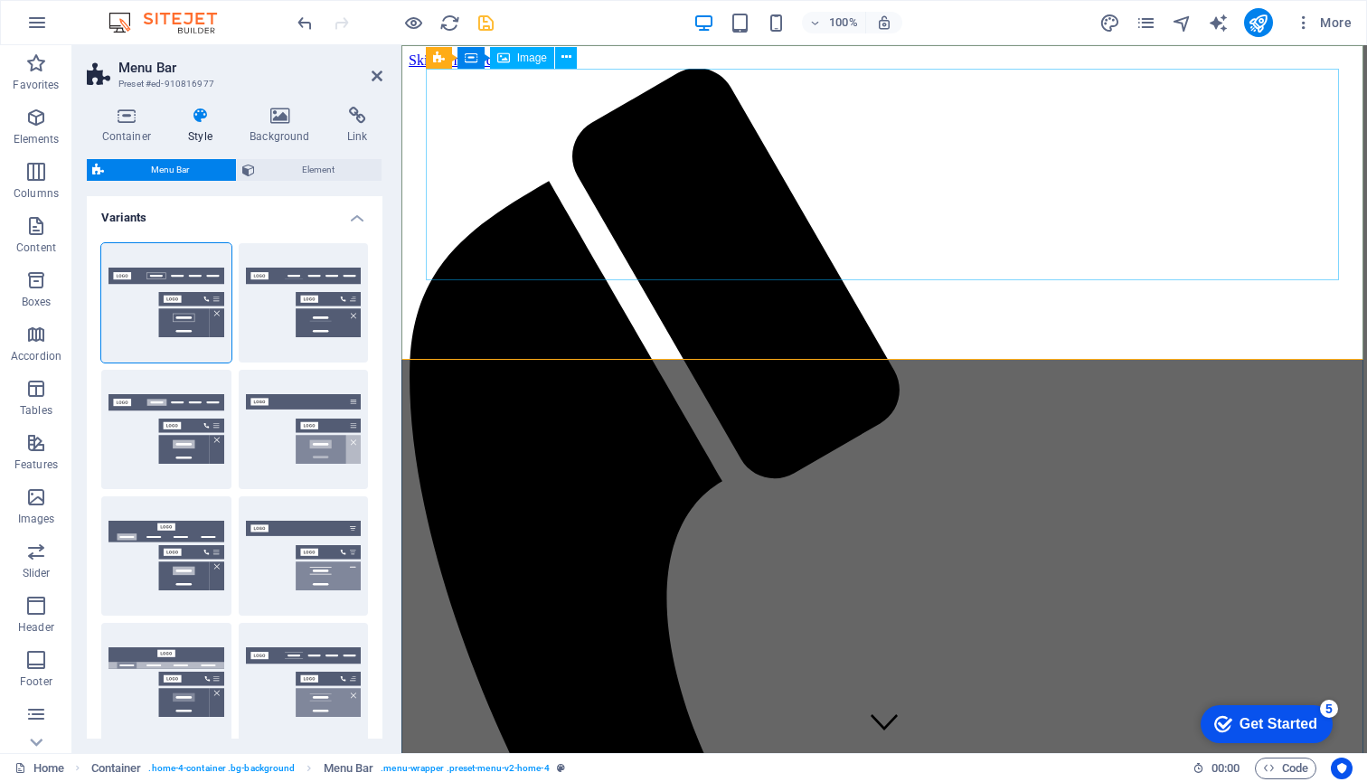
click at [378, 73] on icon at bounding box center [377, 76] width 11 height 14
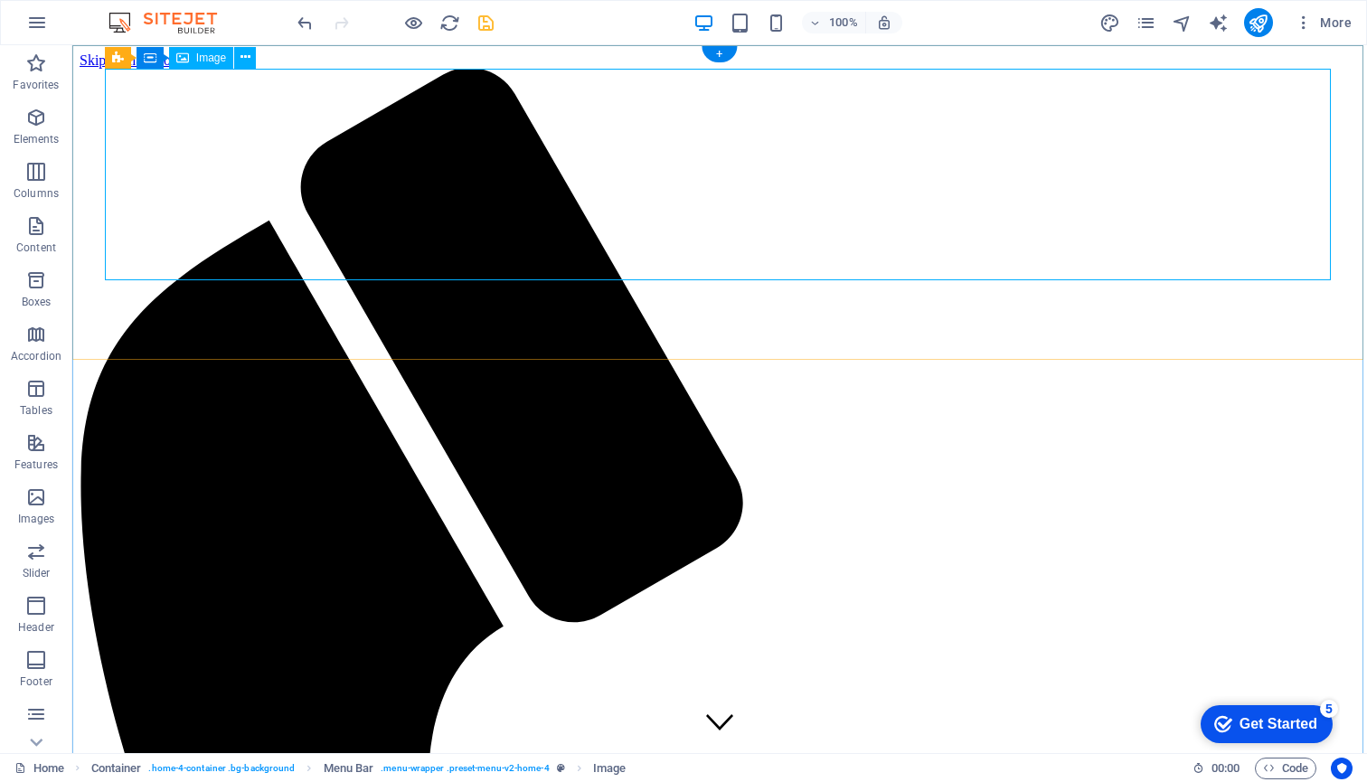
select select "px"
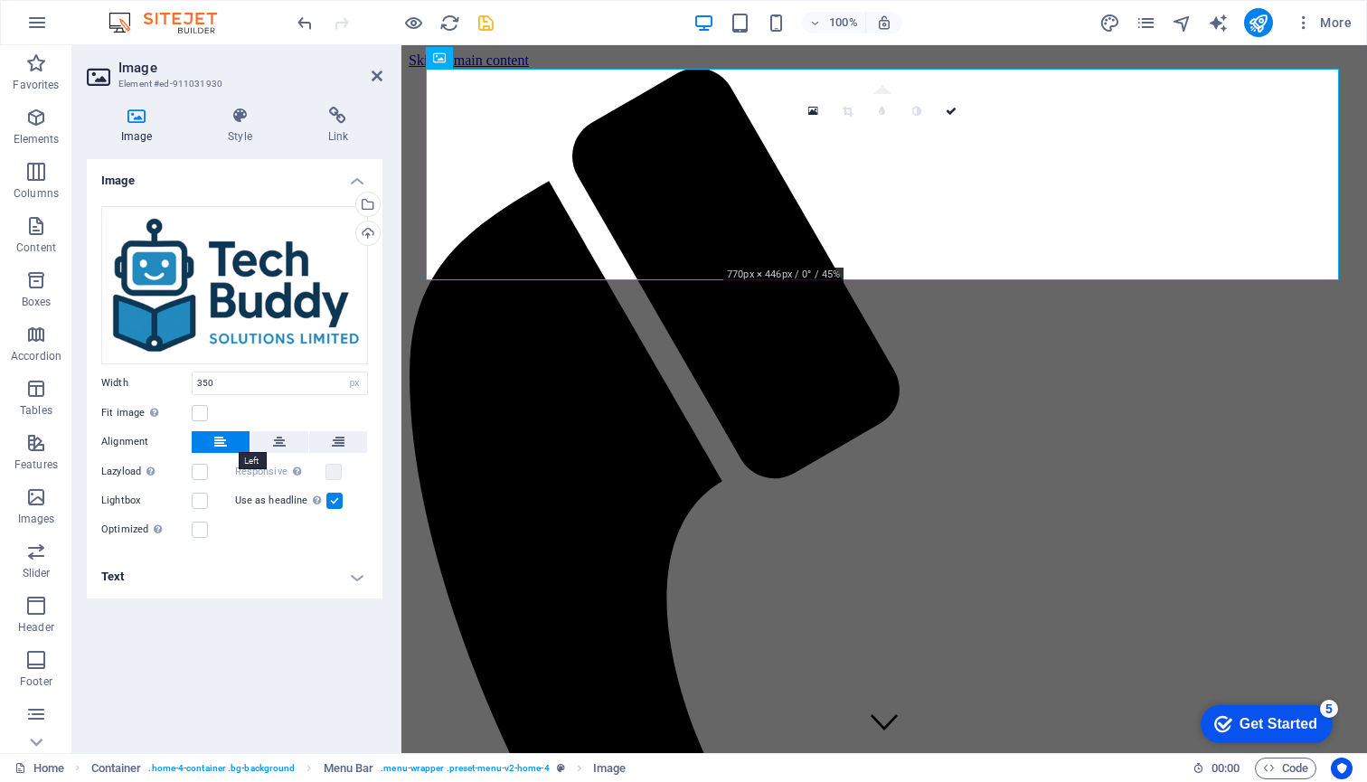
click at [216, 439] on icon at bounding box center [220, 442] width 13 height 22
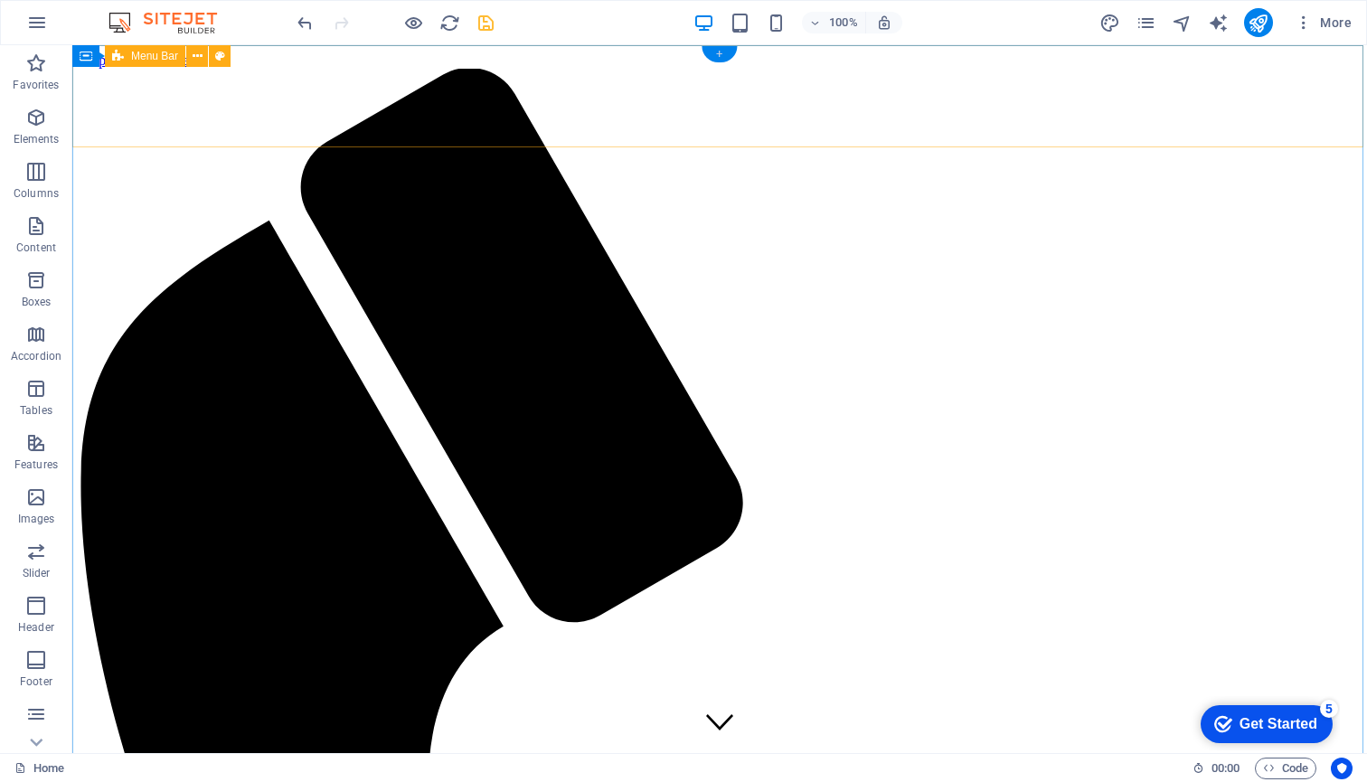
click at [720, 53] on div "+" at bounding box center [719, 54] width 35 height 16
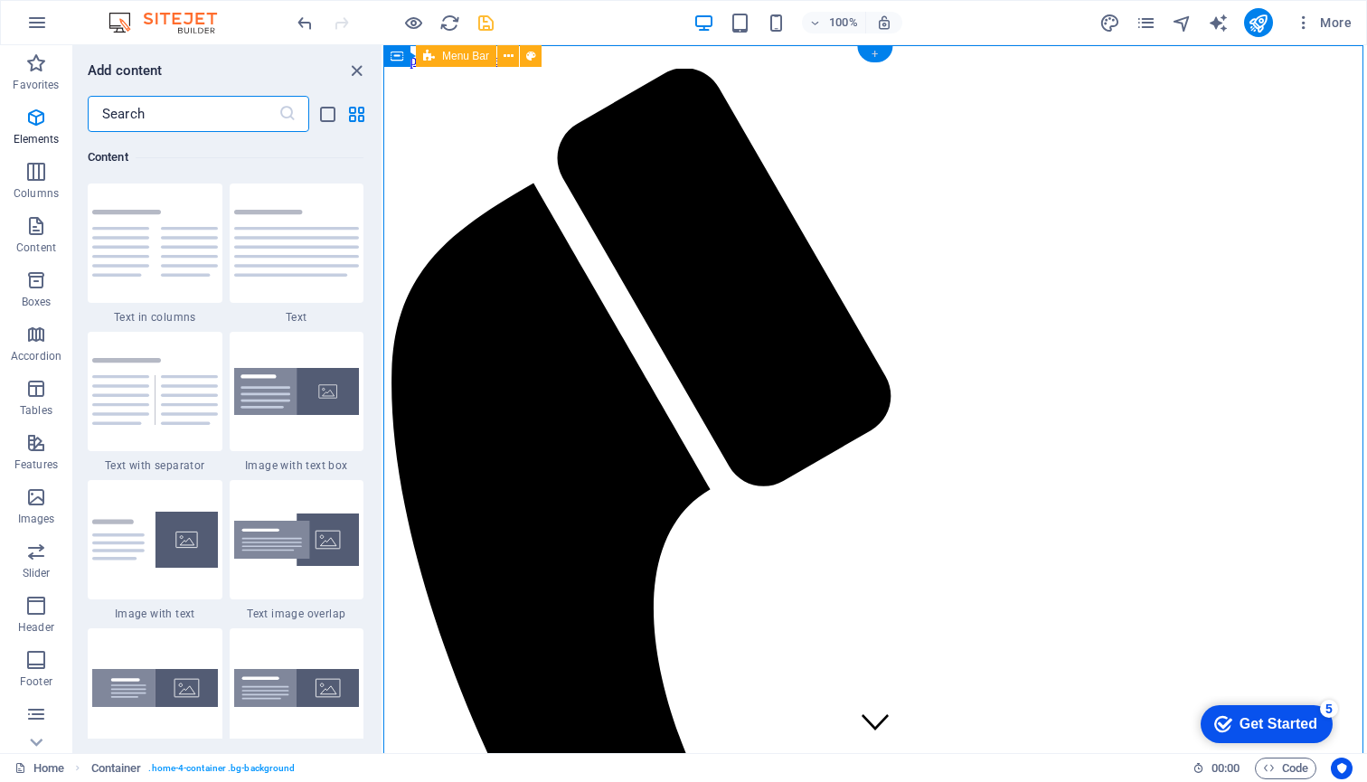
scroll to position [3163, 0]
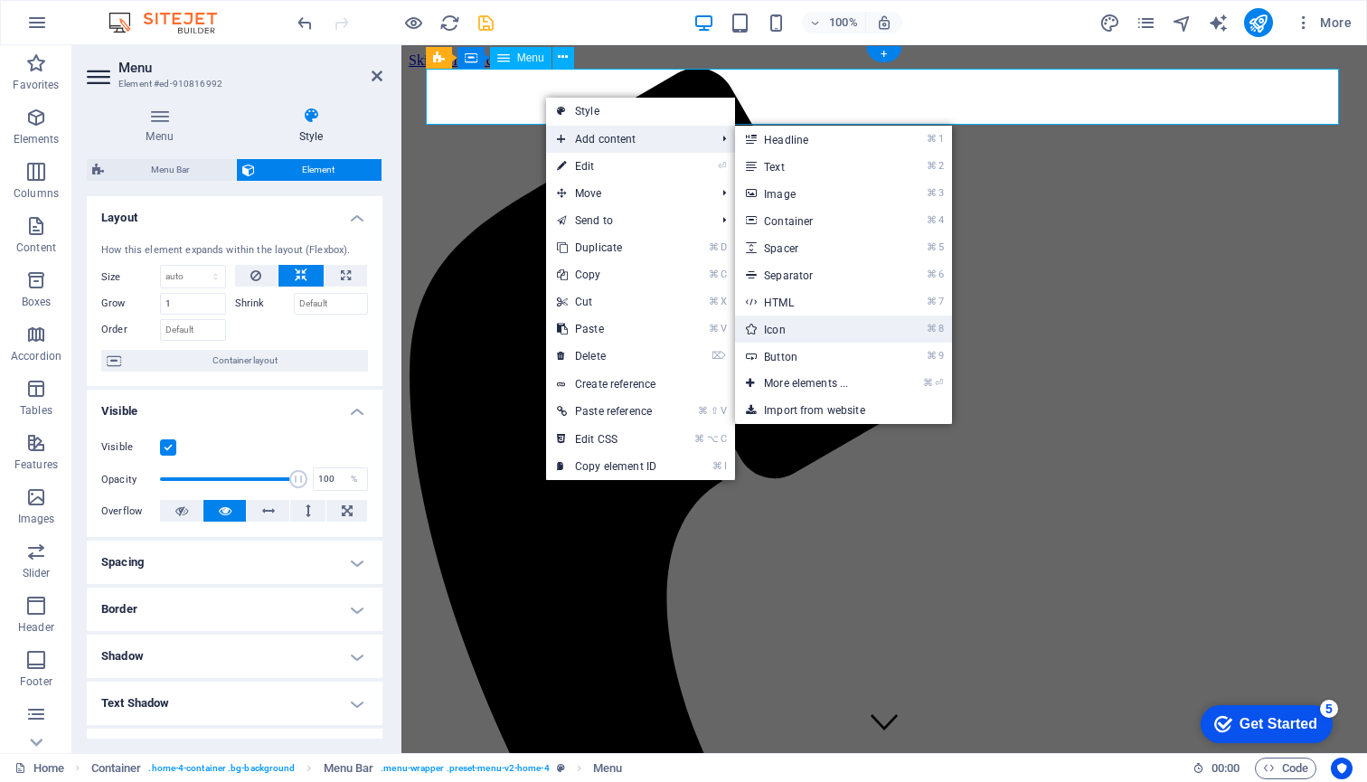
click at [783, 328] on link "⌘ 8 Icon" at bounding box center [809, 329] width 149 height 27
select select "xMidYMid"
select select "px"
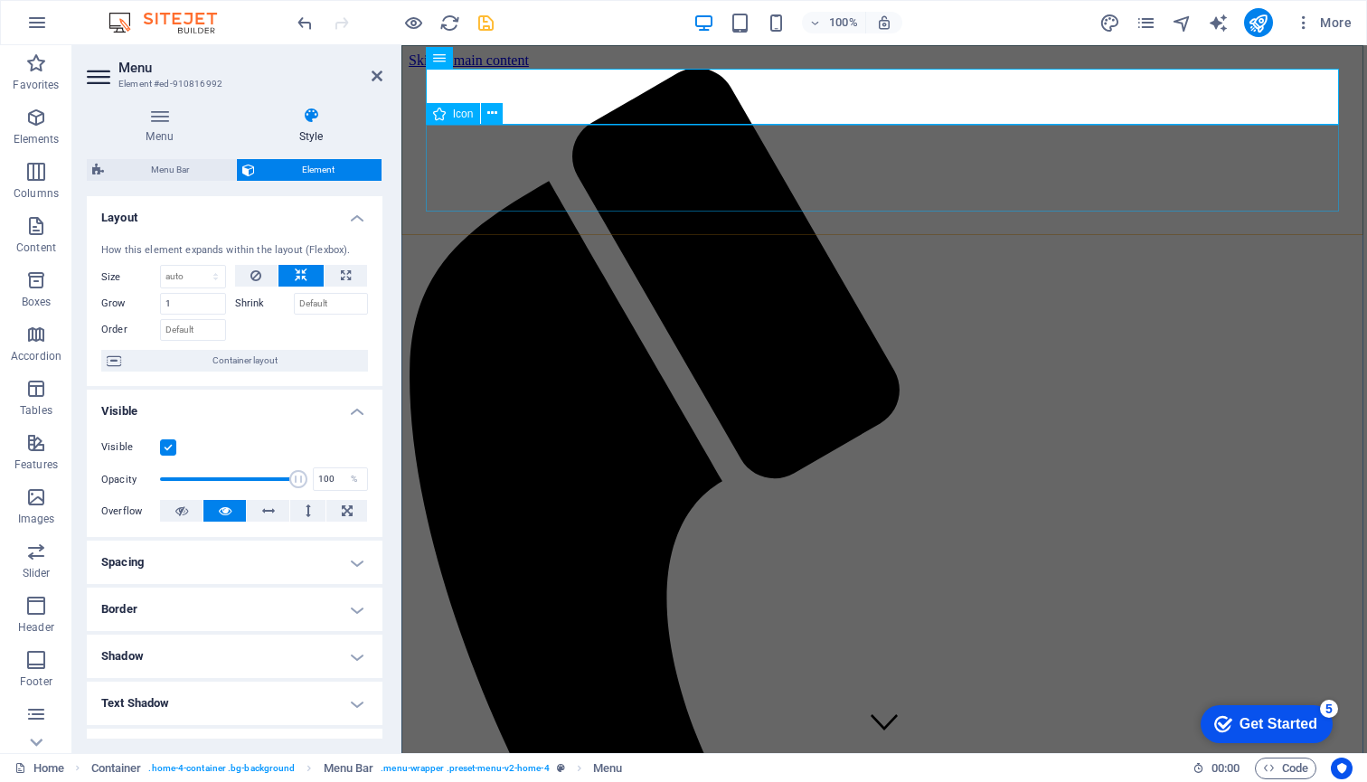
select select "xMidYMid"
select select "px"
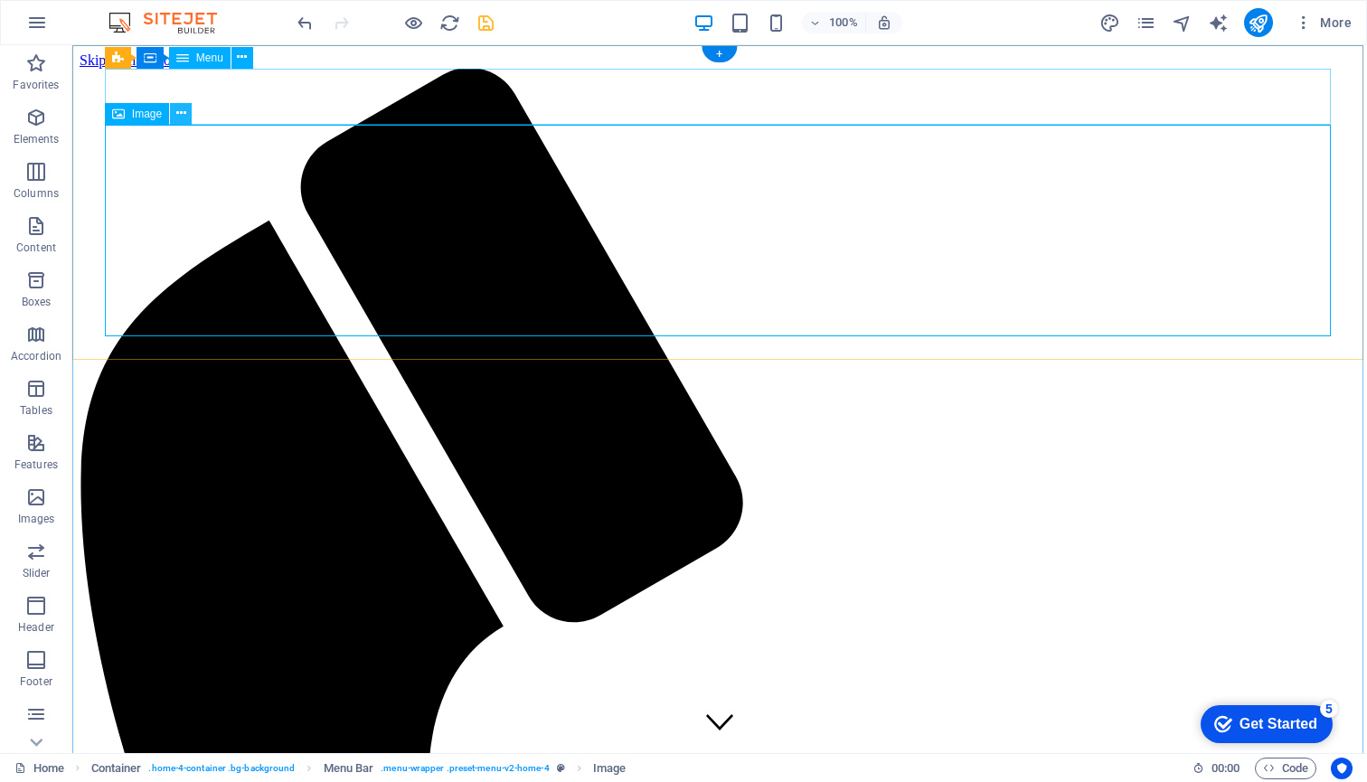
click at [181, 110] on icon at bounding box center [181, 113] width 10 height 19
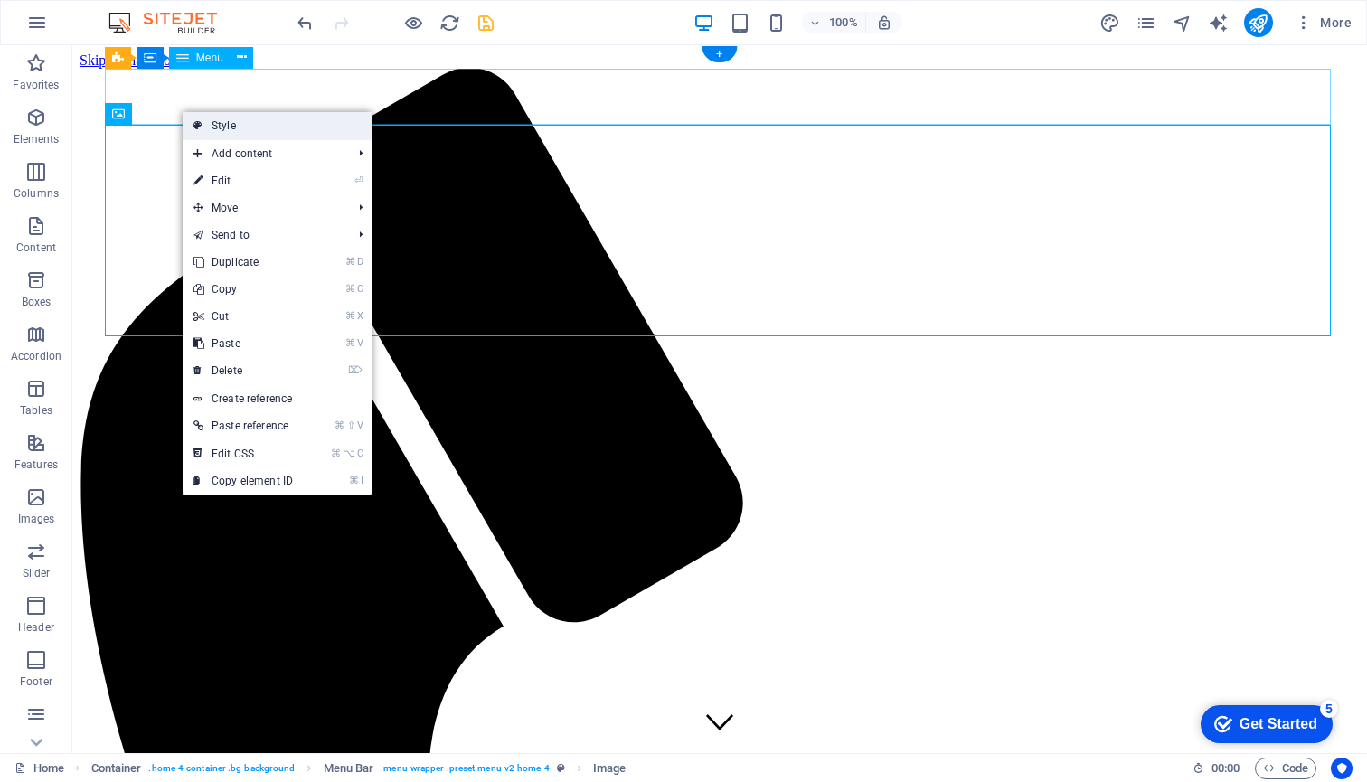
click at [232, 122] on link "Style" at bounding box center [277, 125] width 189 height 27
select select "rem"
select select "preset-menu-v2-home-4"
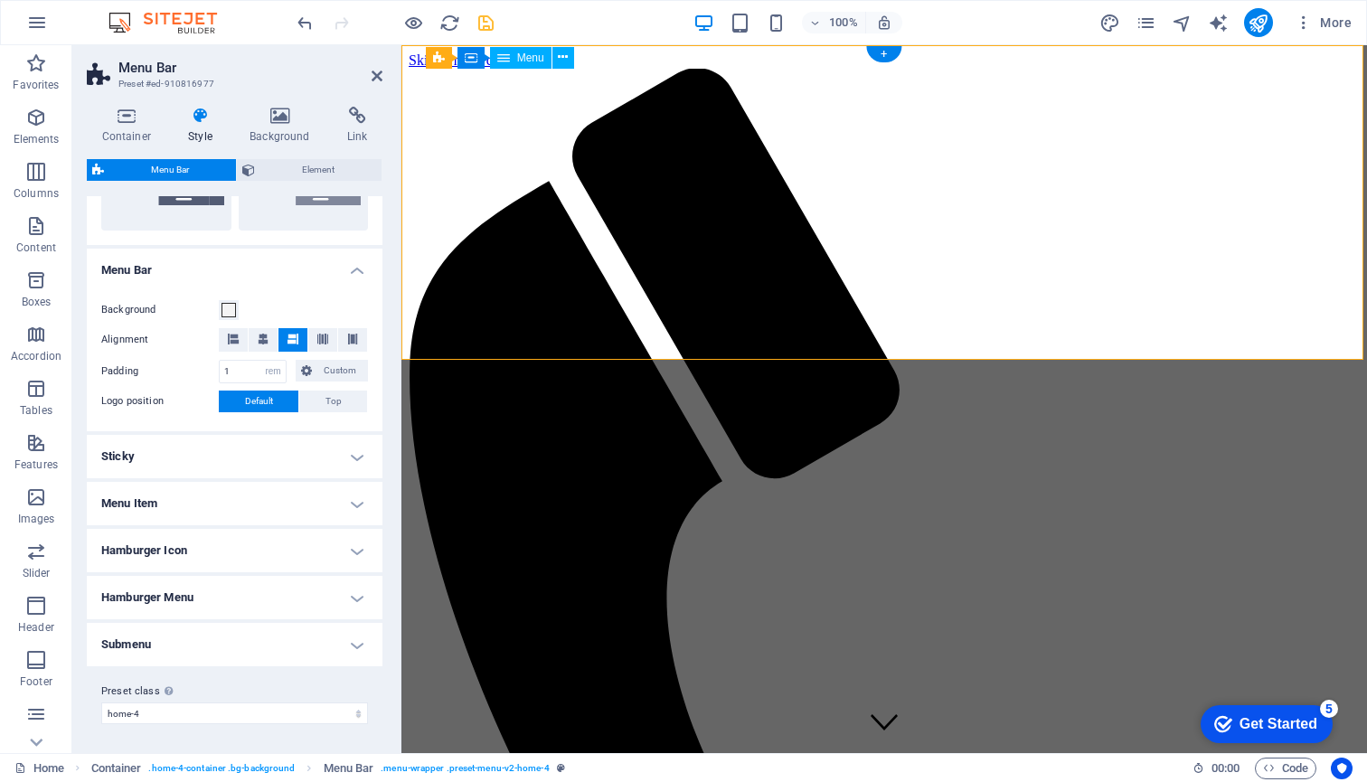
scroll to position [511, 0]
click at [334, 400] on span "Top" at bounding box center [333, 402] width 16 height 22
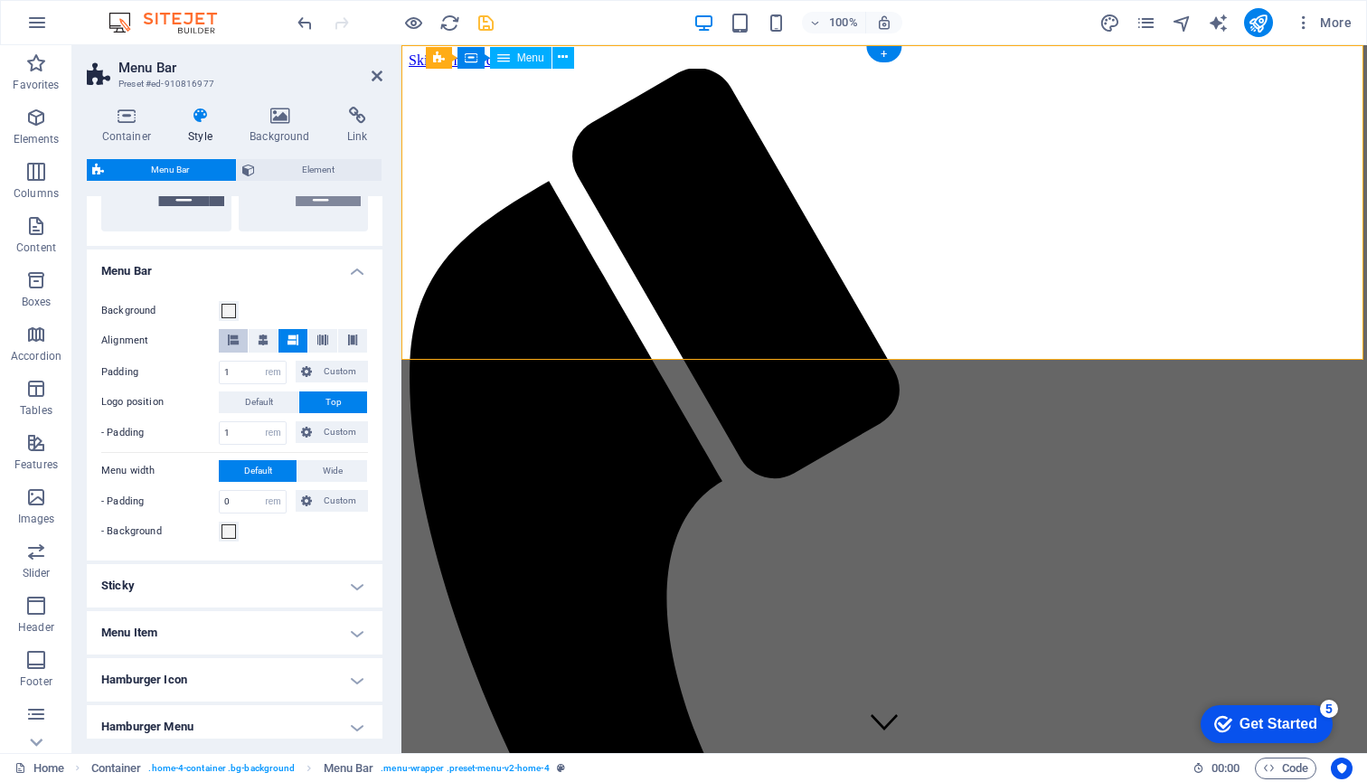
click at [239, 338] on button at bounding box center [233, 341] width 29 height 24
click at [323, 467] on span "Wide" at bounding box center [333, 471] width 20 height 22
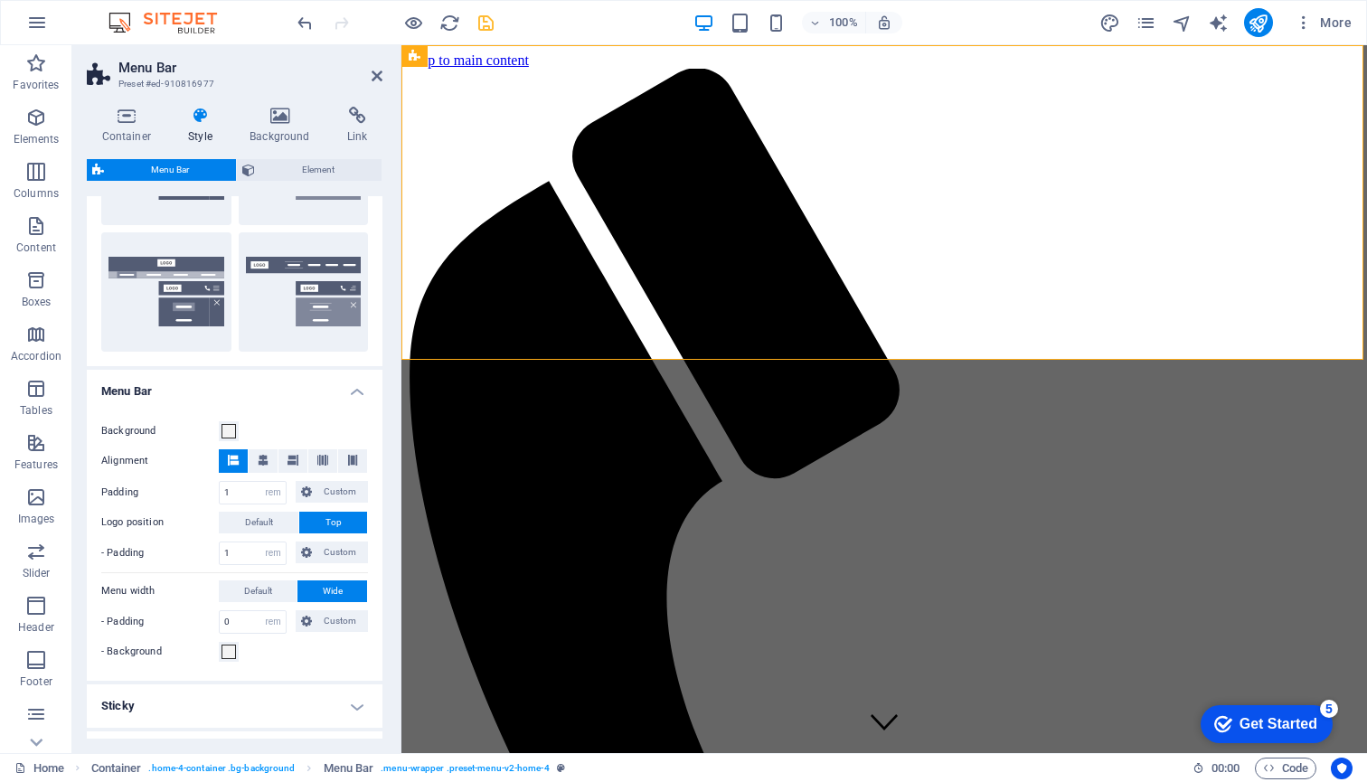
scroll to position [389, 0]
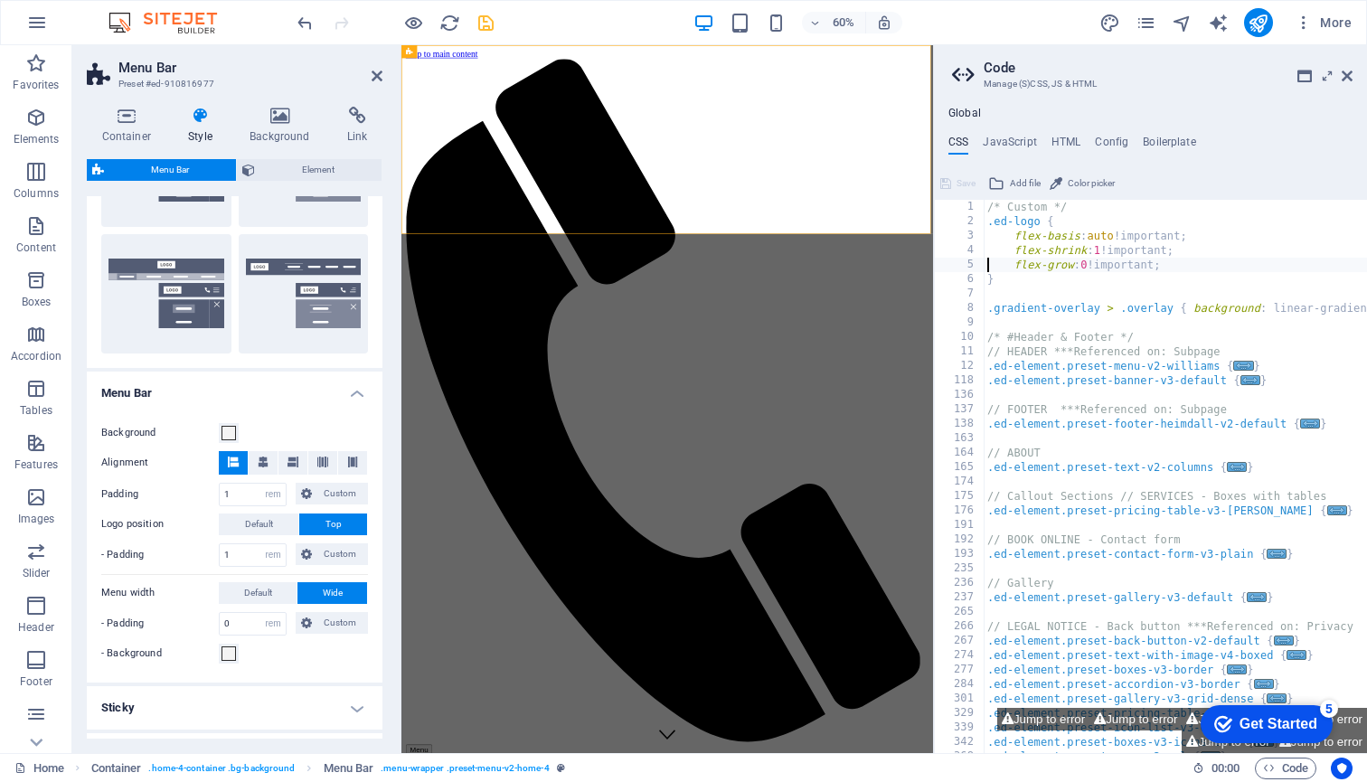
type textarea "}"
type textarea ".gradient-overlay > .overlay { background: linear-gradient(90deg, #{$color-back…"
type textarea ".ed-element.preset-banner-v3-default {"
type textarea ".ed-element.preset-footer-heimdall-v2-default {"
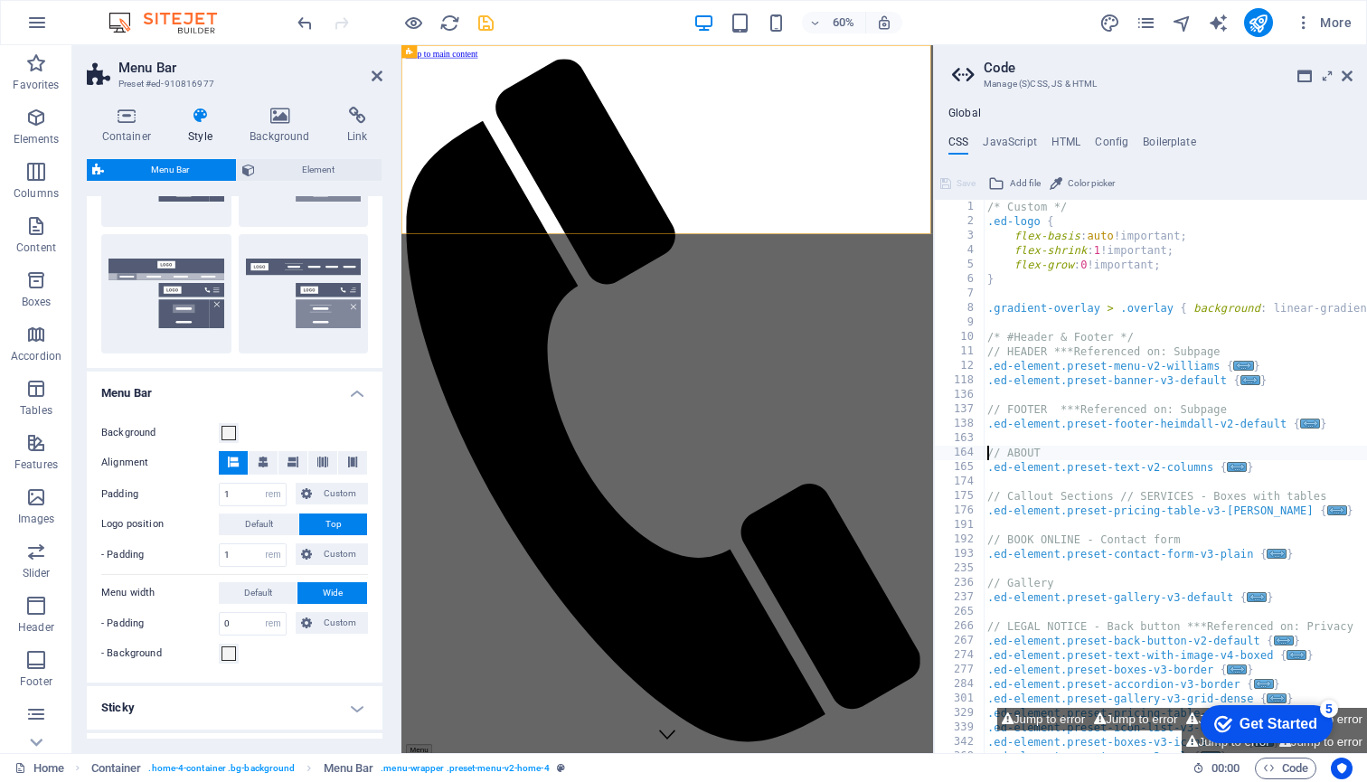
type textarea ".ed-element.preset-text-v2-columns {"
type textarea ".ed-element.preset-pricing-table-v3-[PERSON_NAME] {"
type textarea ".ed-element.preset-contact-form-v3-plain {"
type textarea ".ed-element.preset-gallery-v3-default {"
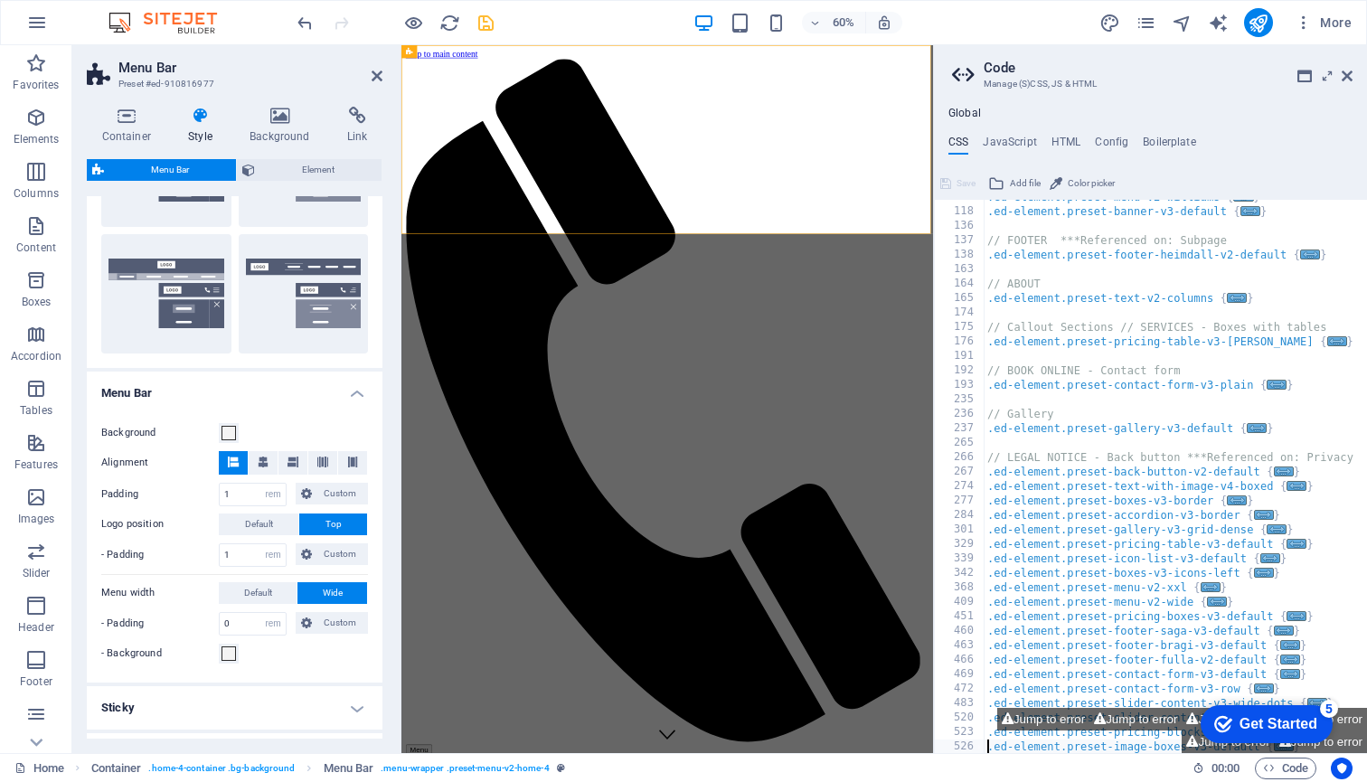
type textarea ".ed-element.preset-real-estate-real-estate {"
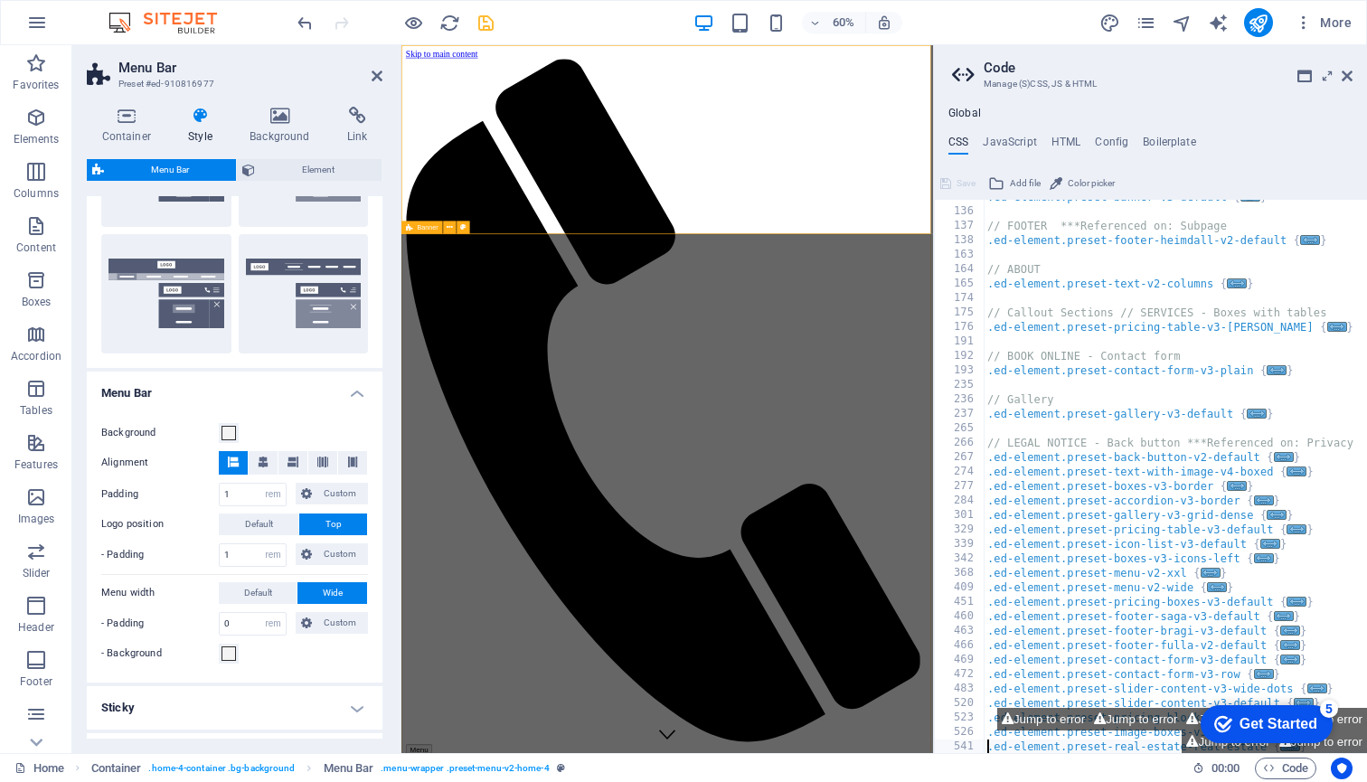
click at [1352, 75] on aside "Code Manage (S)CSS, JS & HTML Global CSS JavaScript HTML Config Boilerplate .ed…" at bounding box center [1150, 399] width 434 height 708
click at [1347, 75] on icon at bounding box center [1347, 76] width 11 height 14
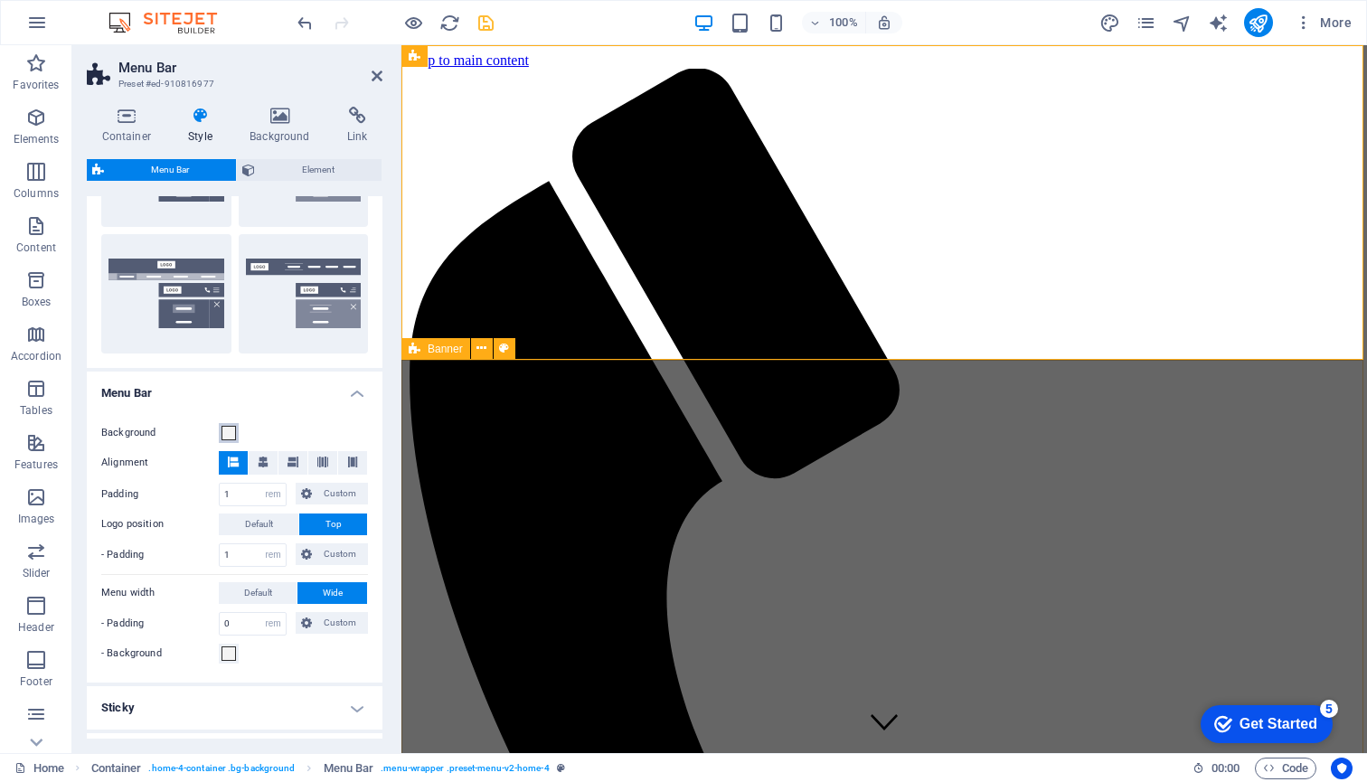
click at [229, 432] on span at bounding box center [228, 433] width 14 height 14
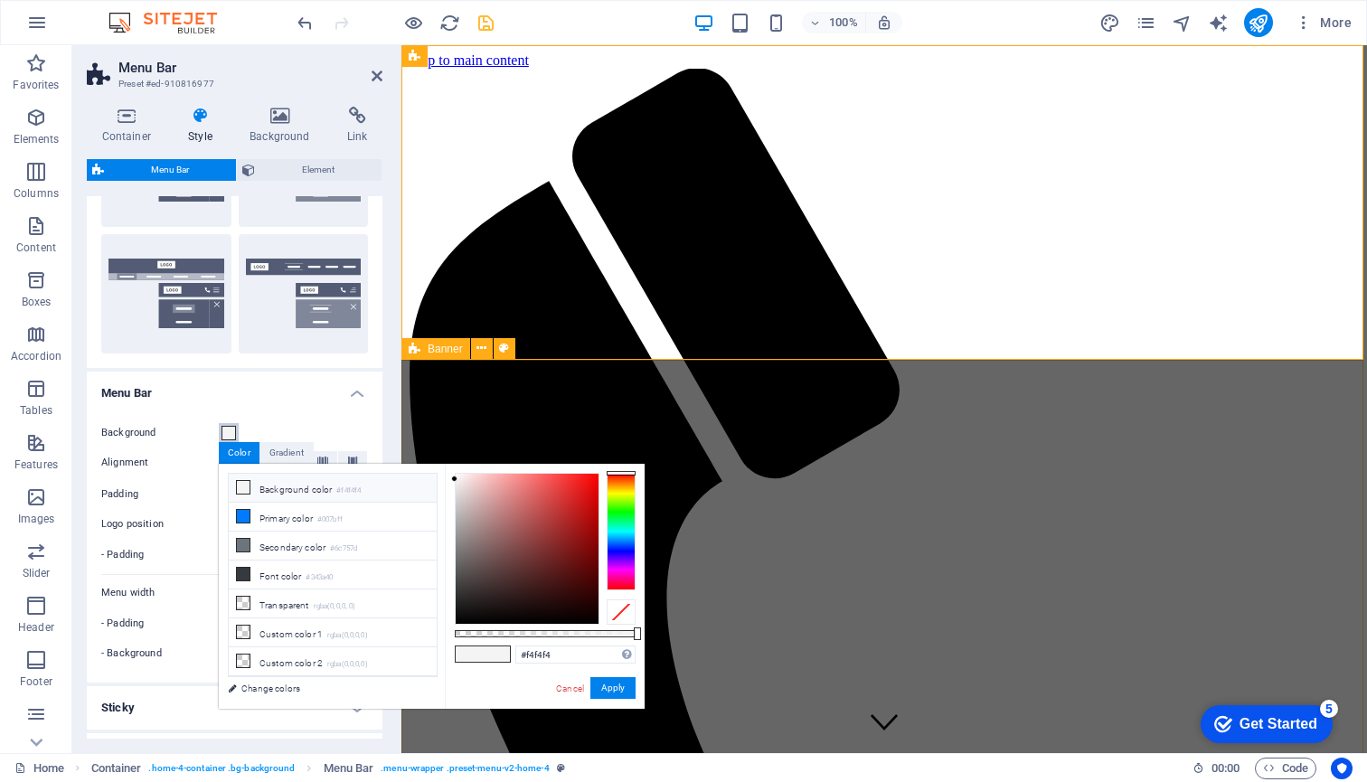
click at [229, 432] on span at bounding box center [228, 433] width 14 height 14
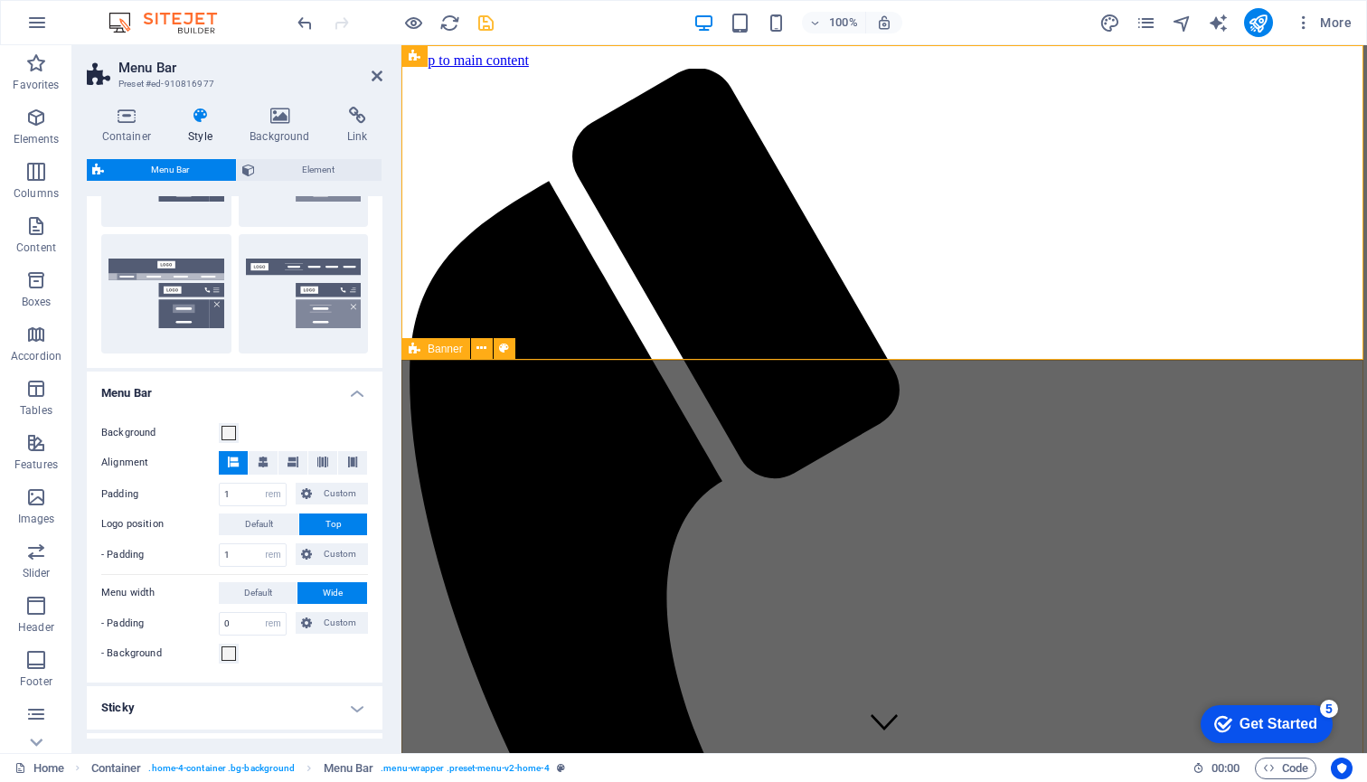
click at [278, 404] on div "Background Alignment Padding 1 px rem % vh vw Custom Custom 1 px rem % vh vw 1 …" at bounding box center [234, 543] width 303 height 278
click at [308, 522] on button "Top" at bounding box center [333, 524] width 68 height 22
click at [260, 521] on span "Default" at bounding box center [259, 524] width 28 height 22
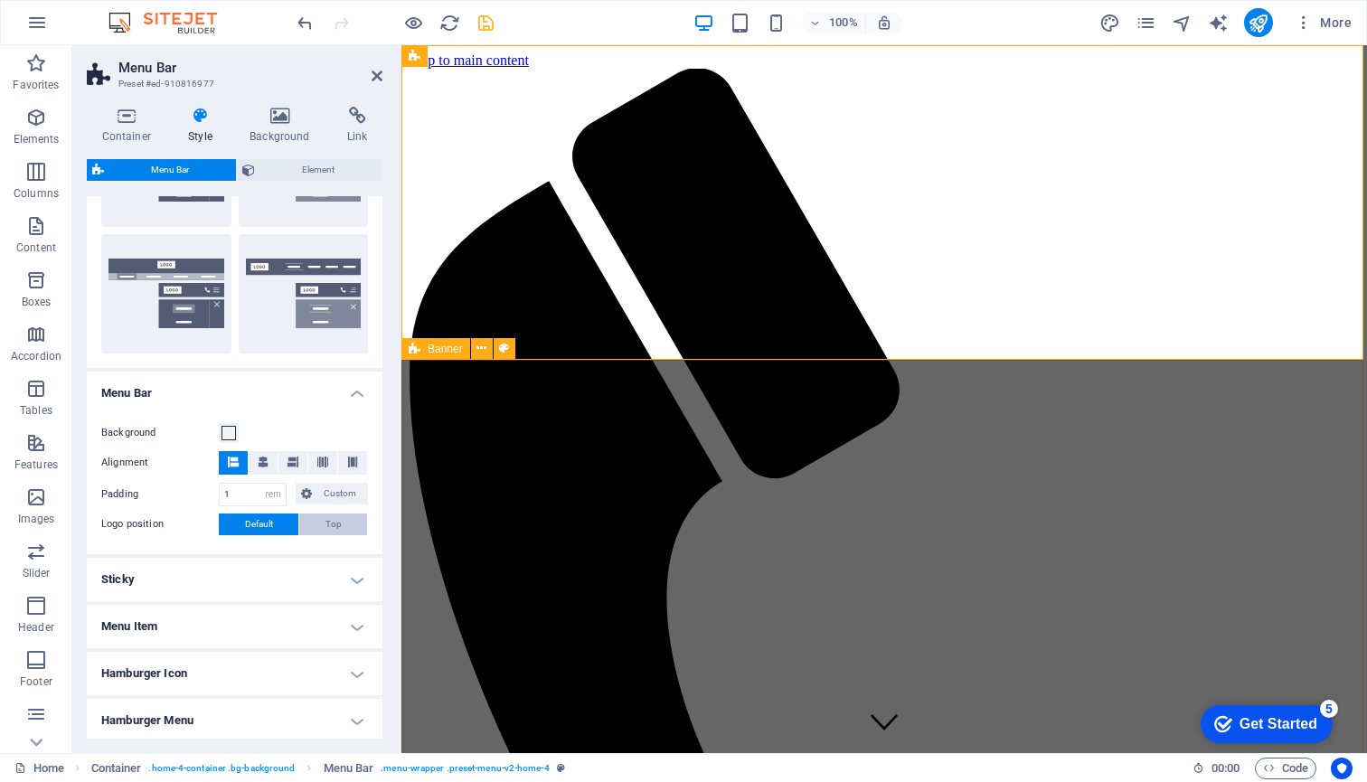
click at [331, 520] on span "Top" at bounding box center [333, 524] width 16 height 22
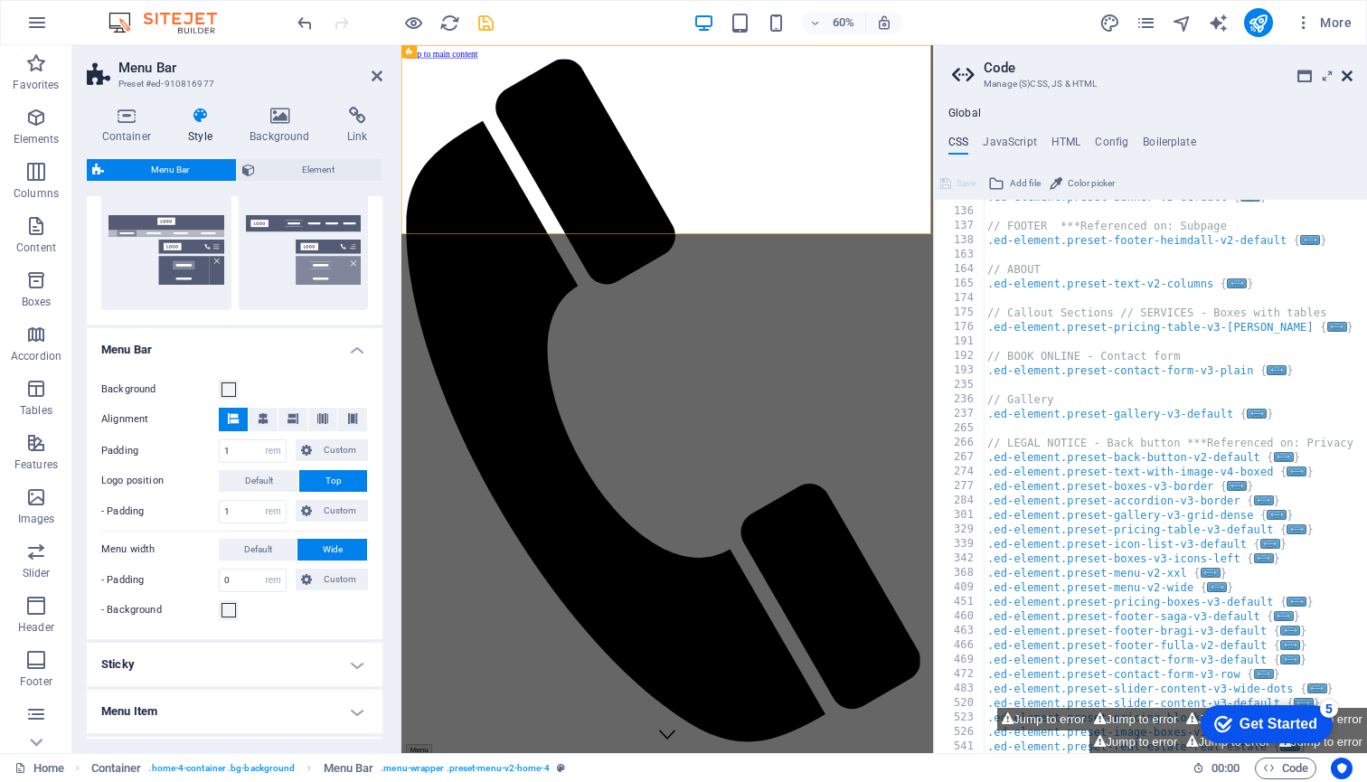
click at [1344, 75] on icon at bounding box center [1347, 76] width 11 height 14
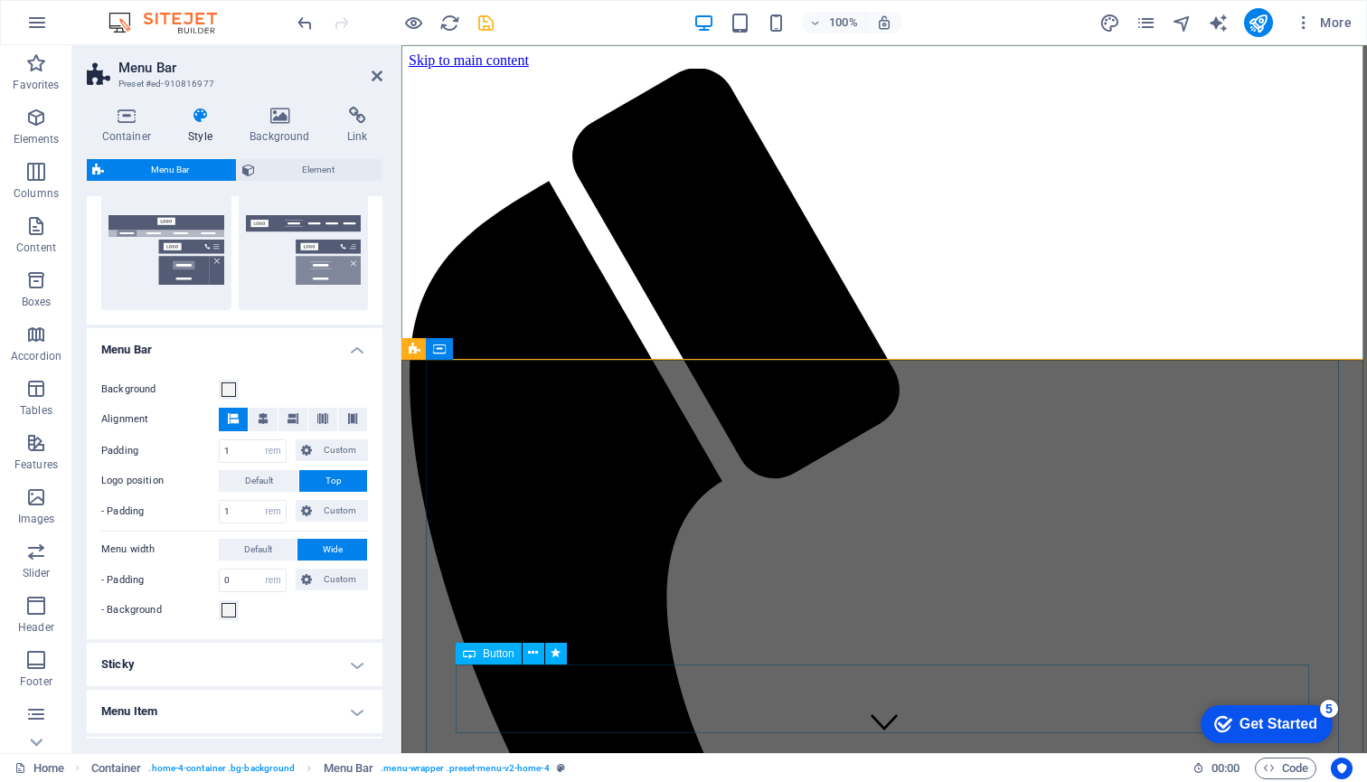
click at [1253, 730] on div "Get Started" at bounding box center [1278, 724] width 78 height 16
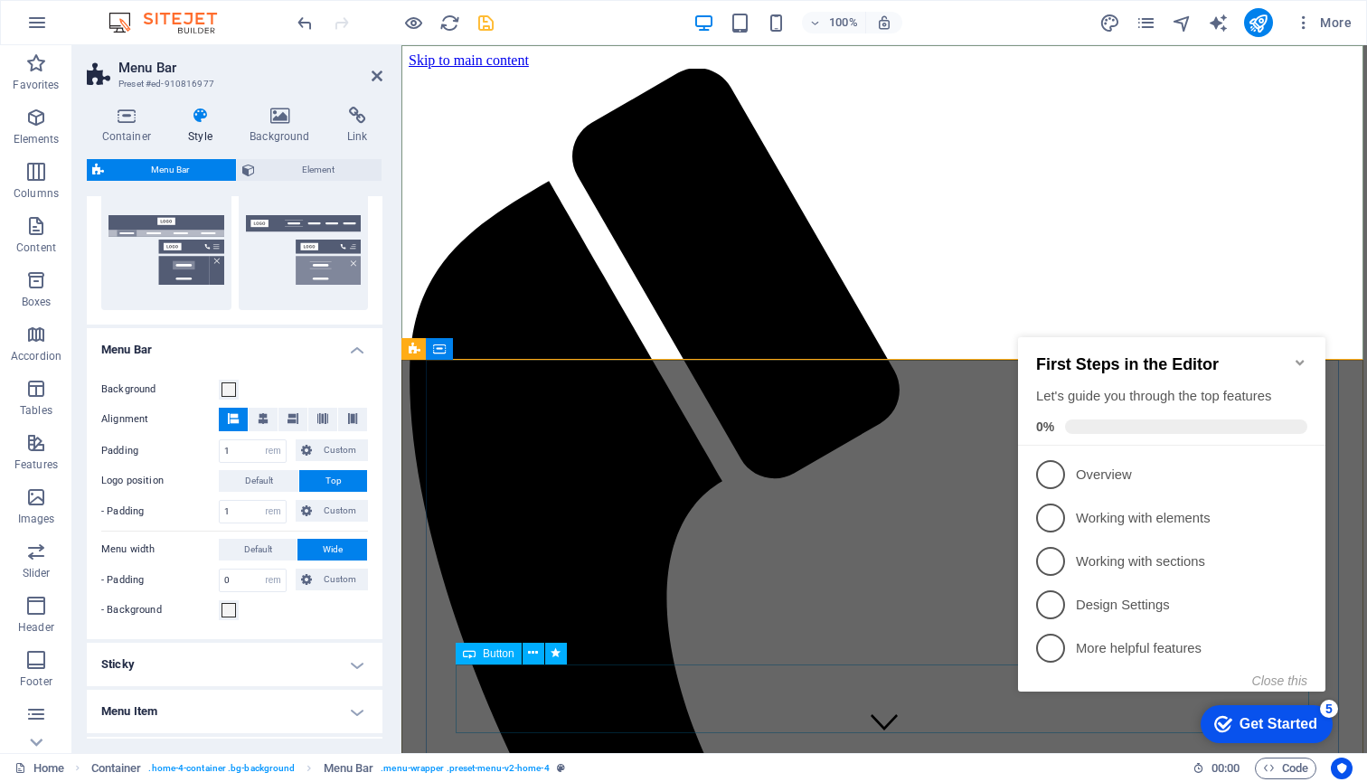
click at [1089, 420] on span at bounding box center [1186, 426] width 242 height 14
click at [1052, 466] on span "1" at bounding box center [1050, 474] width 29 height 29
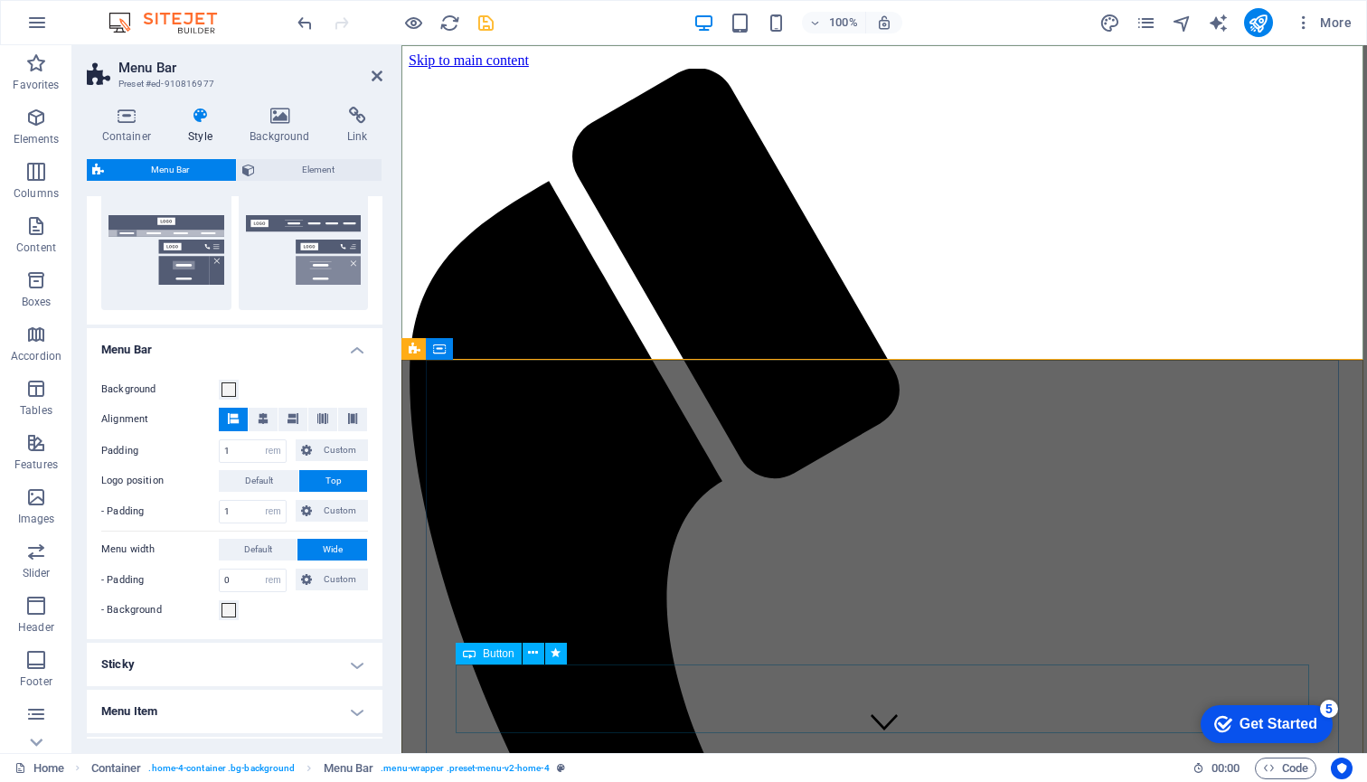
scroll to position [0, 0]
click at [1272, 730] on div "Get Started" at bounding box center [1278, 724] width 78 height 16
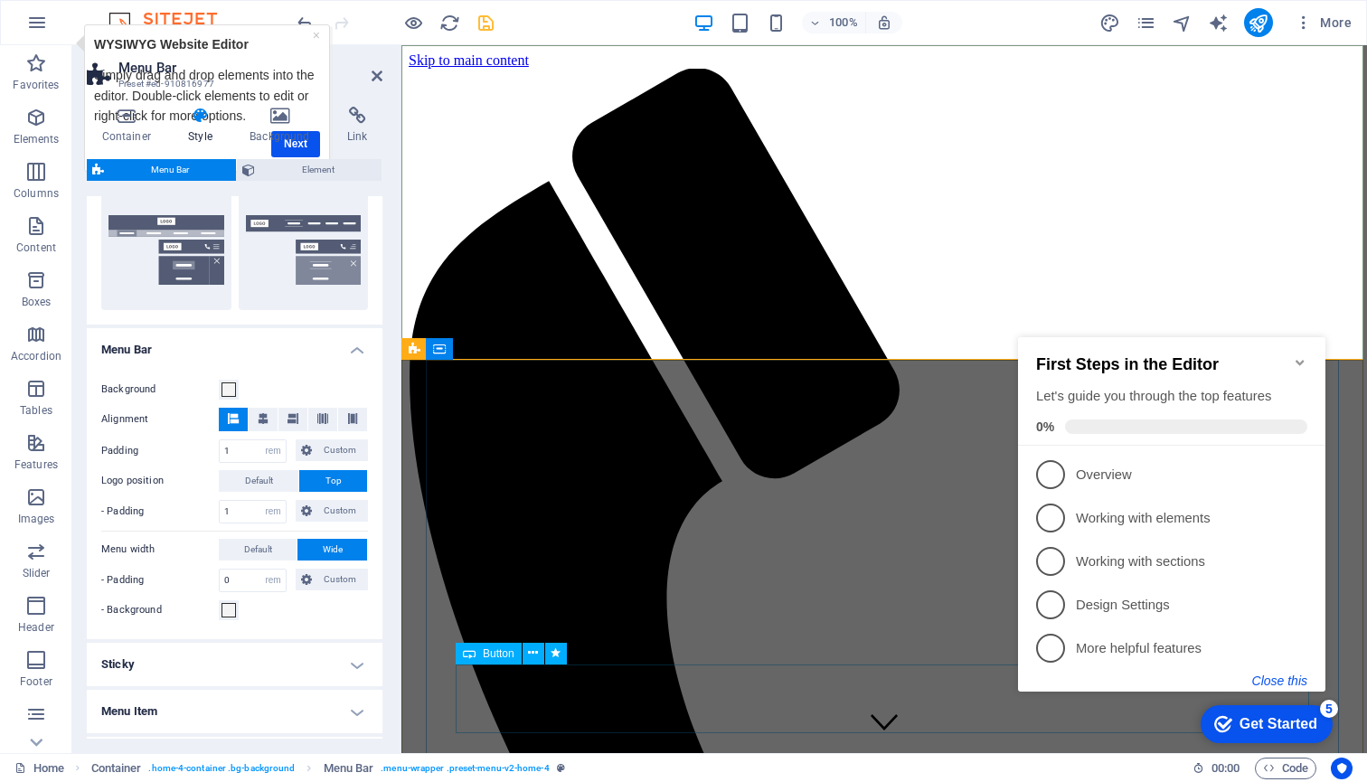
click at [1272, 678] on button "Close this" at bounding box center [1279, 681] width 55 height 14
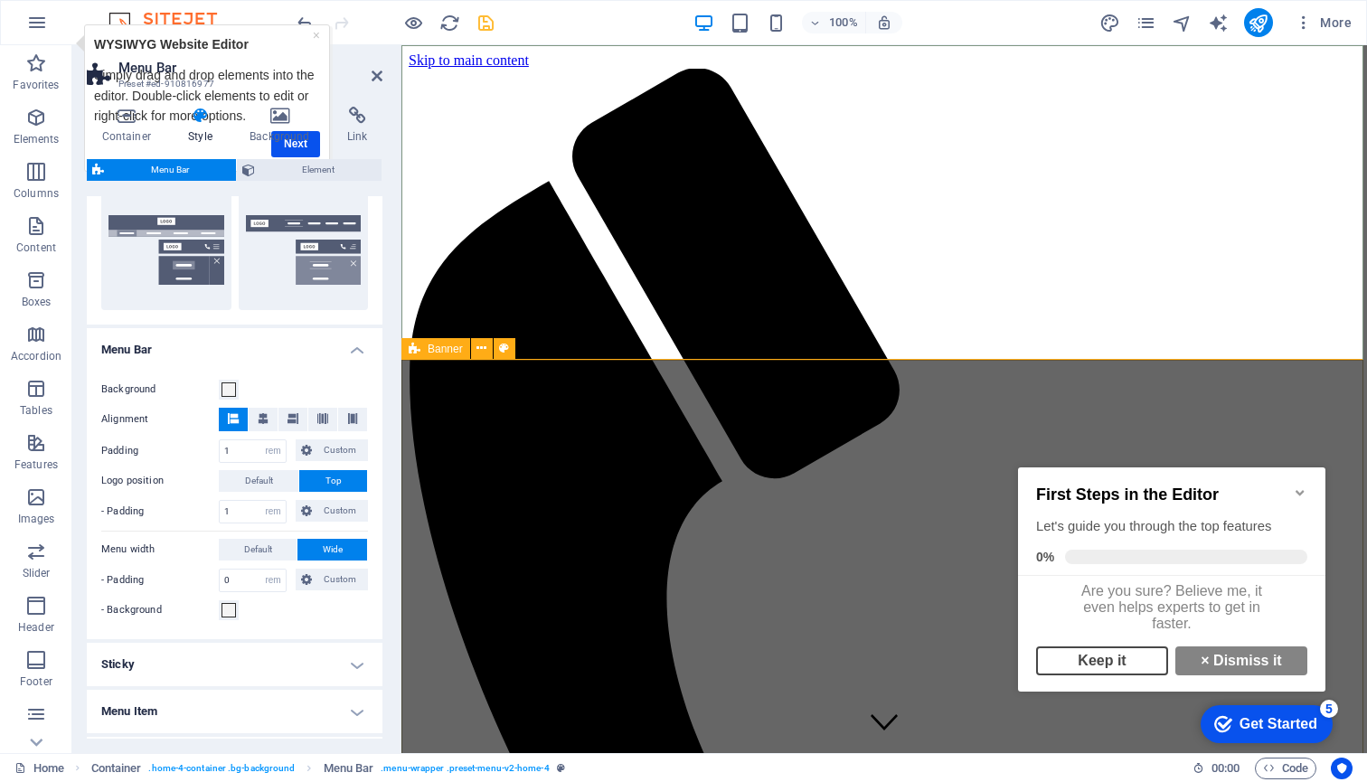
click at [1085, 674] on link "Keep it" at bounding box center [1102, 660] width 132 height 29
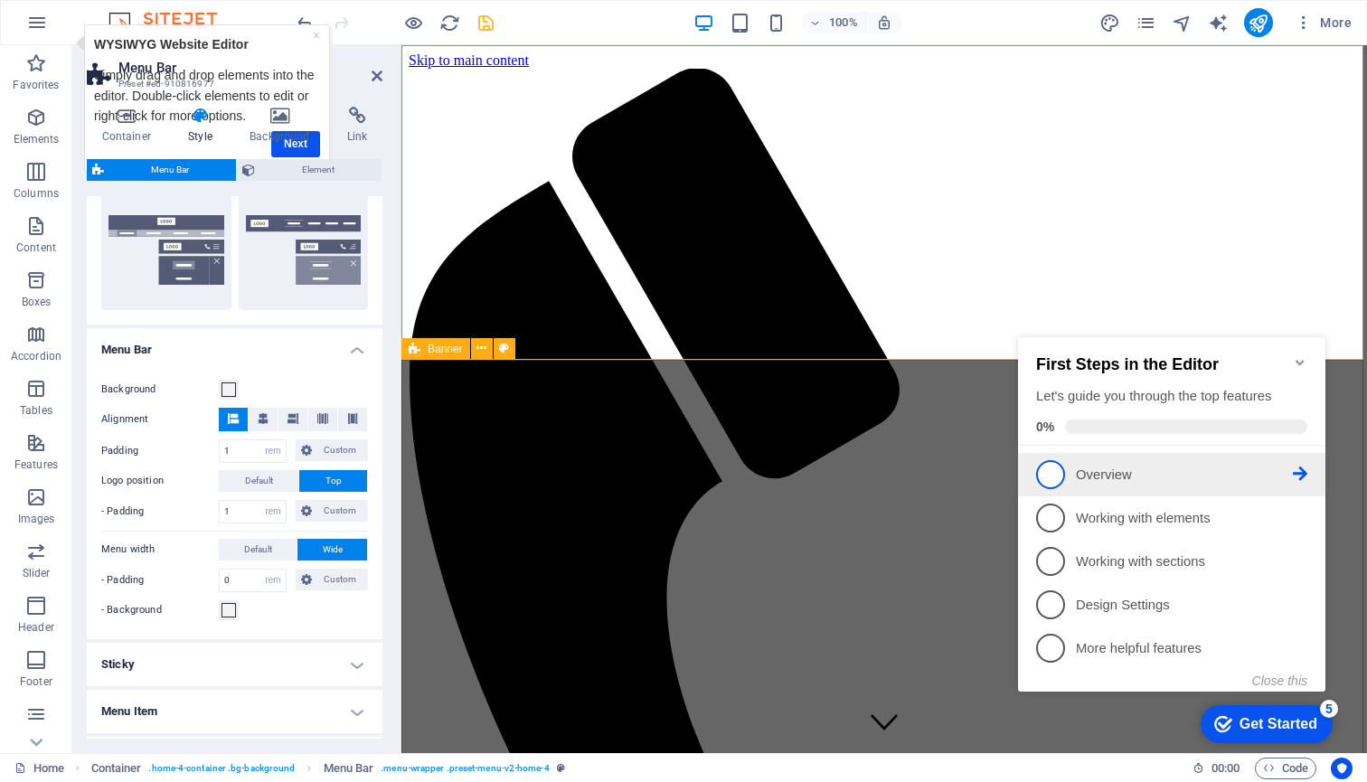
click at [1052, 470] on span "1" at bounding box center [1050, 474] width 29 height 29
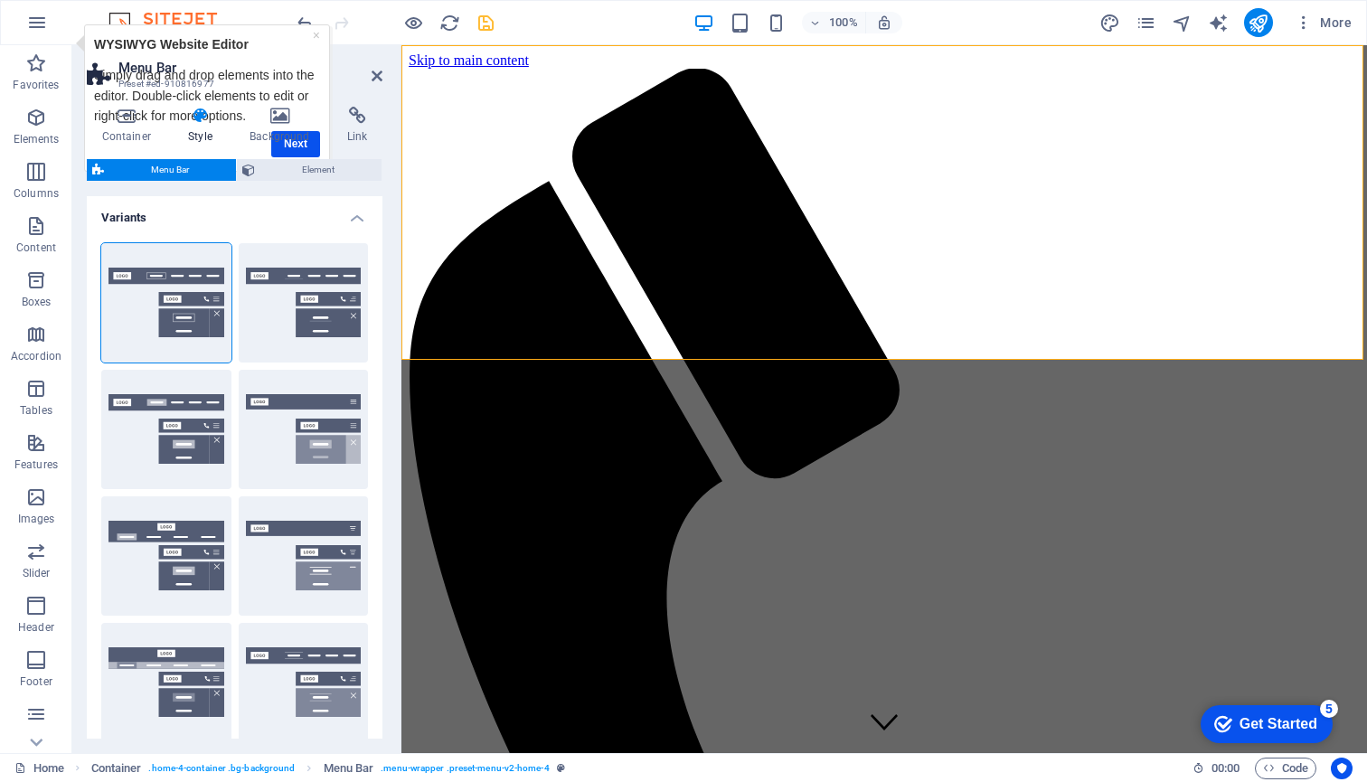
click at [294, 145] on div "Container Style Background Link Size Height Default px rem % vh vw Min. height …" at bounding box center [235, 423] width 296 height 632
click at [295, 136] on h4 "Background" at bounding box center [284, 126] width 98 height 38
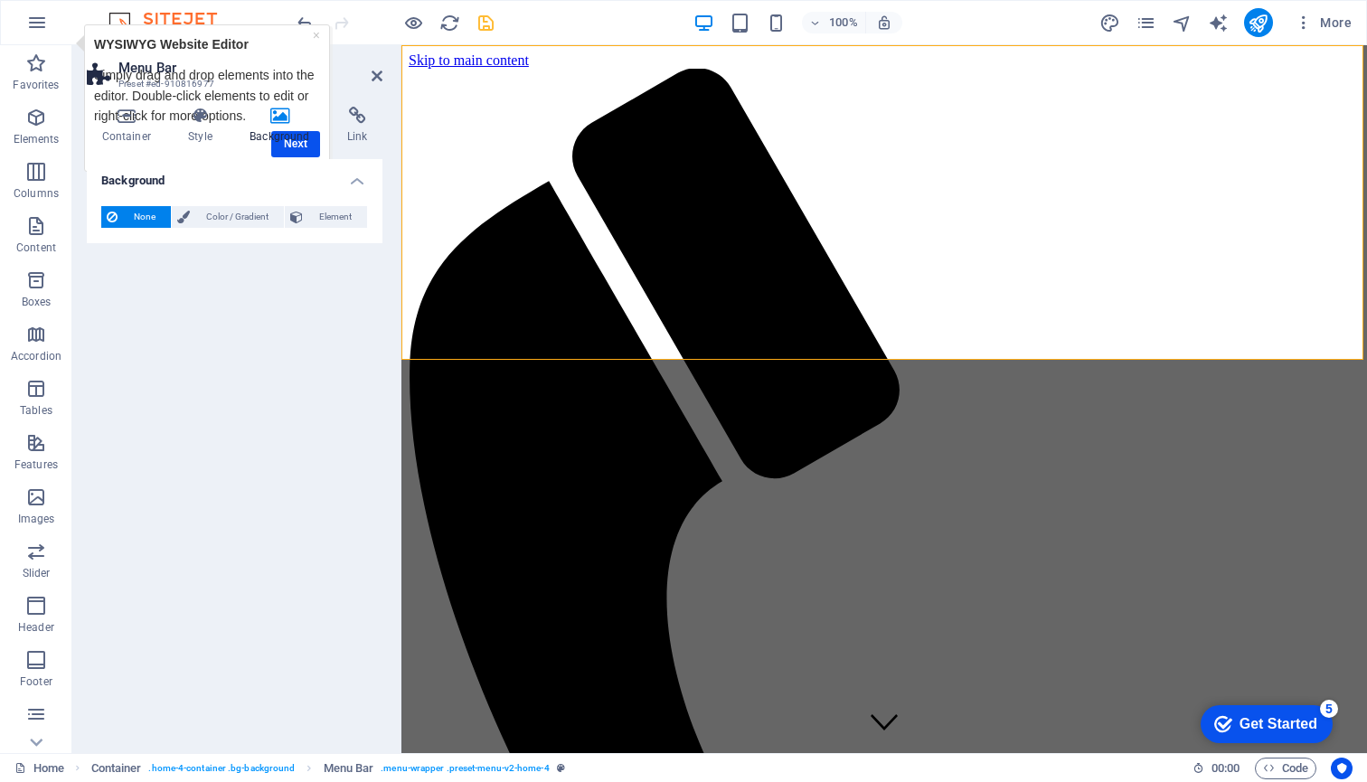
click at [263, 130] on h4 "Background" at bounding box center [284, 126] width 98 height 38
click at [198, 135] on h4 "Style" at bounding box center [204, 126] width 61 height 38
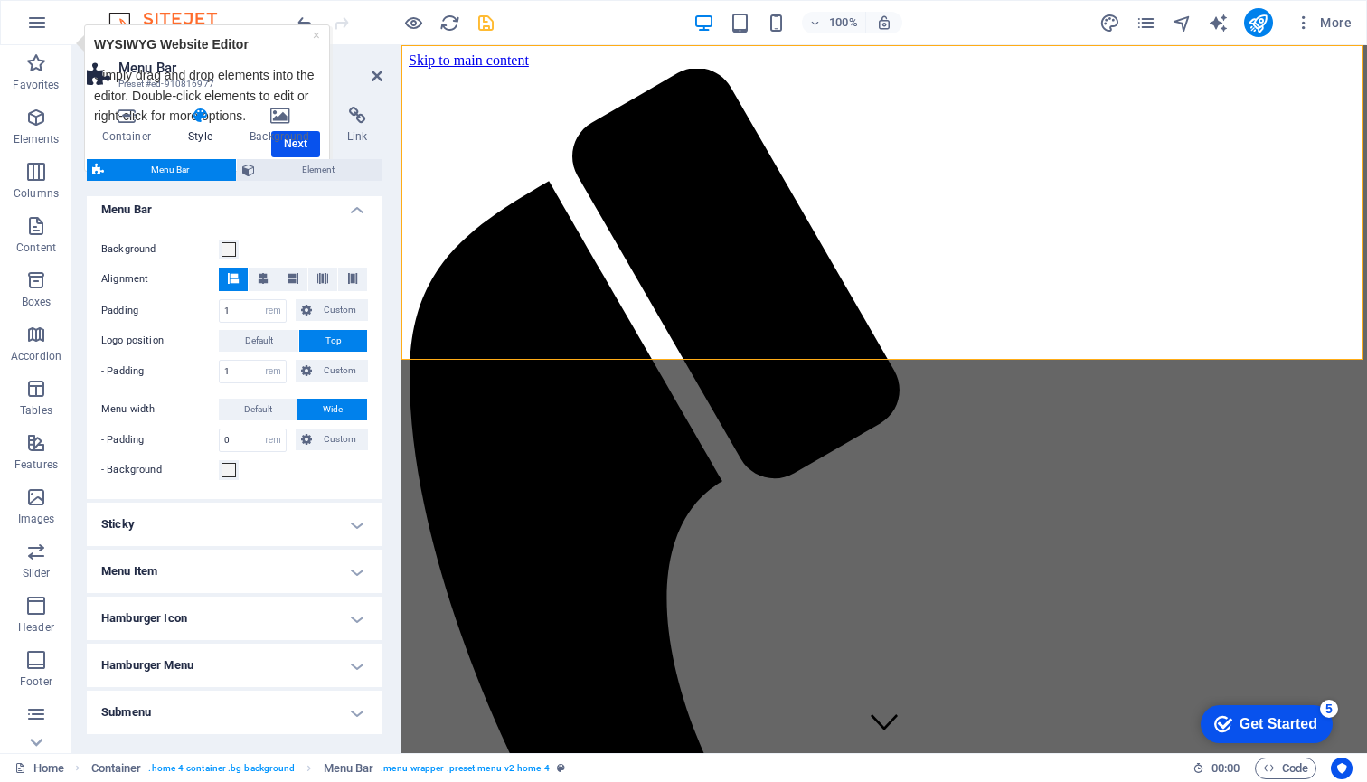
scroll to position [568, 0]
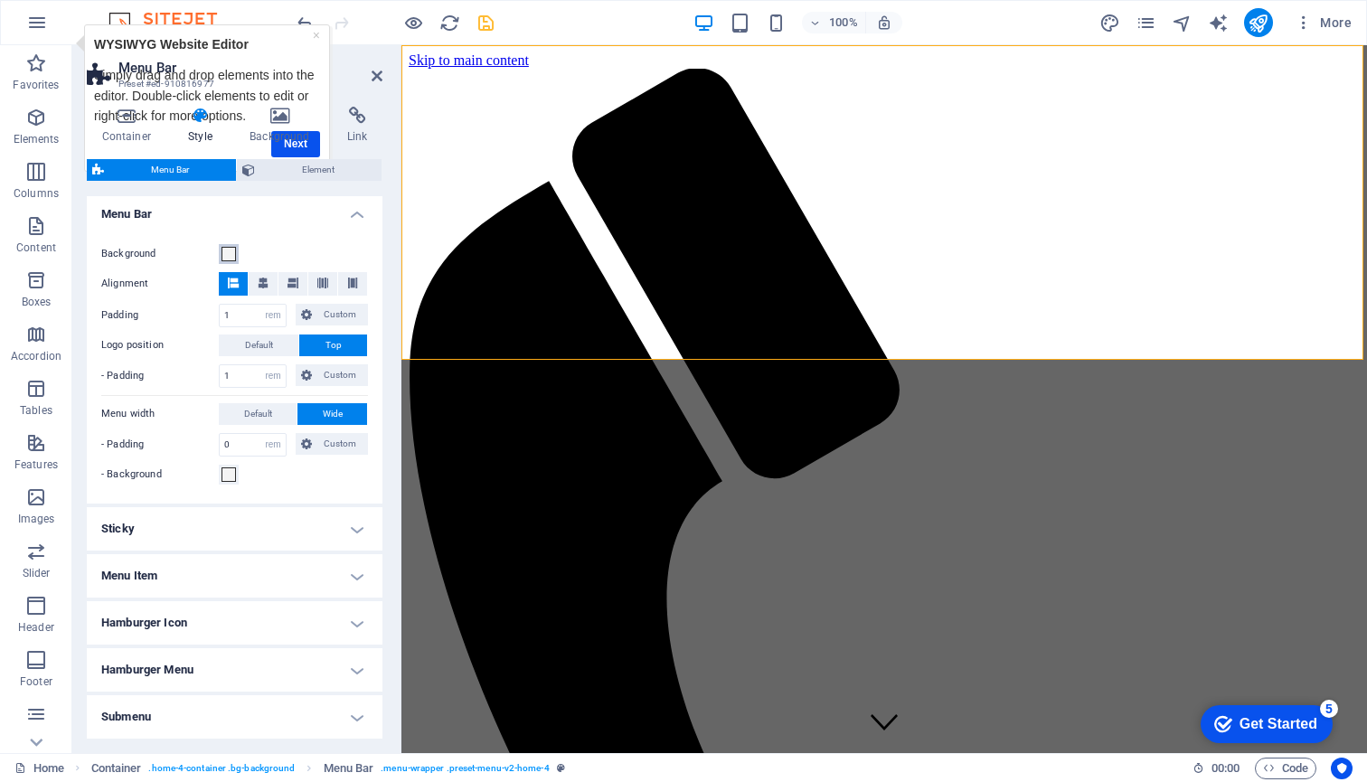
click at [231, 252] on span at bounding box center [228, 254] width 14 height 14
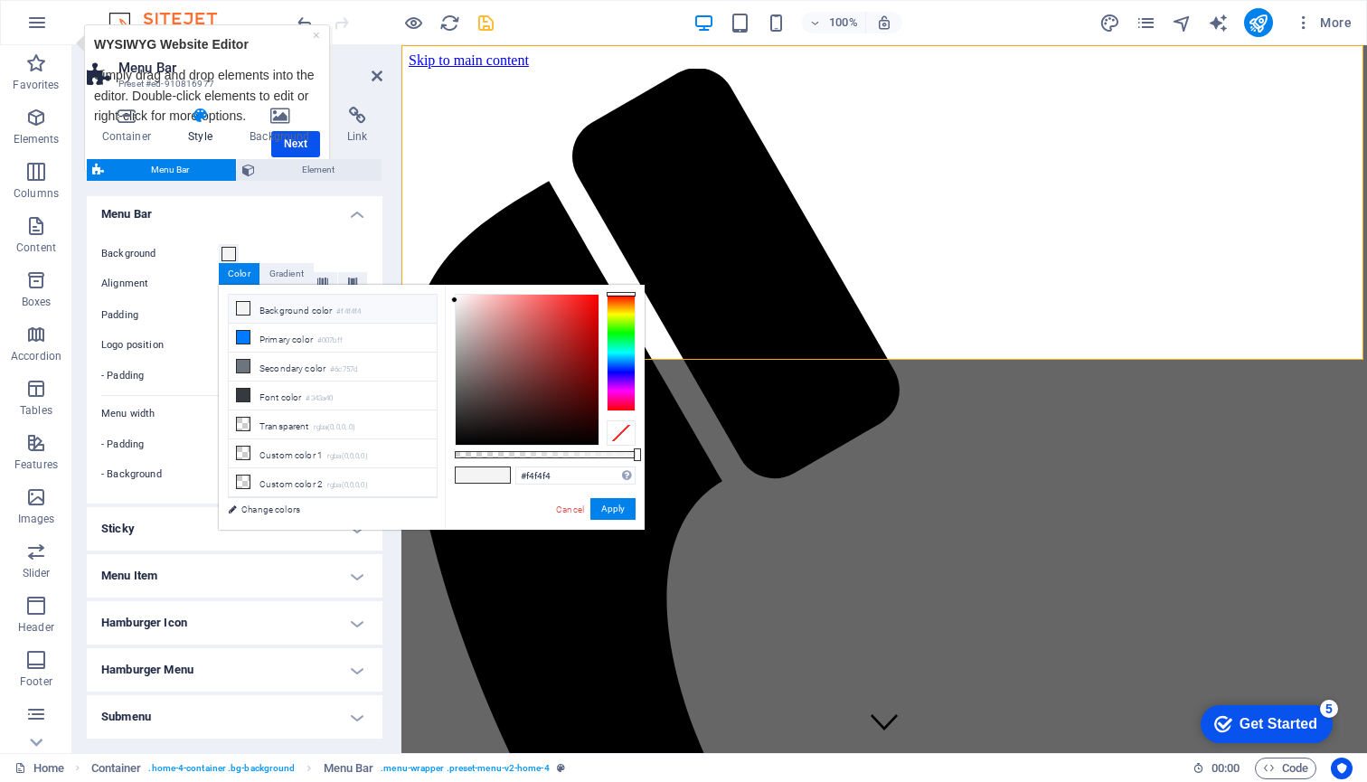
click at [253, 306] on li "Background color #f4f4f4" at bounding box center [333, 309] width 208 height 29
click at [572, 506] on link "Cancel" at bounding box center [570, 510] width 32 height 14
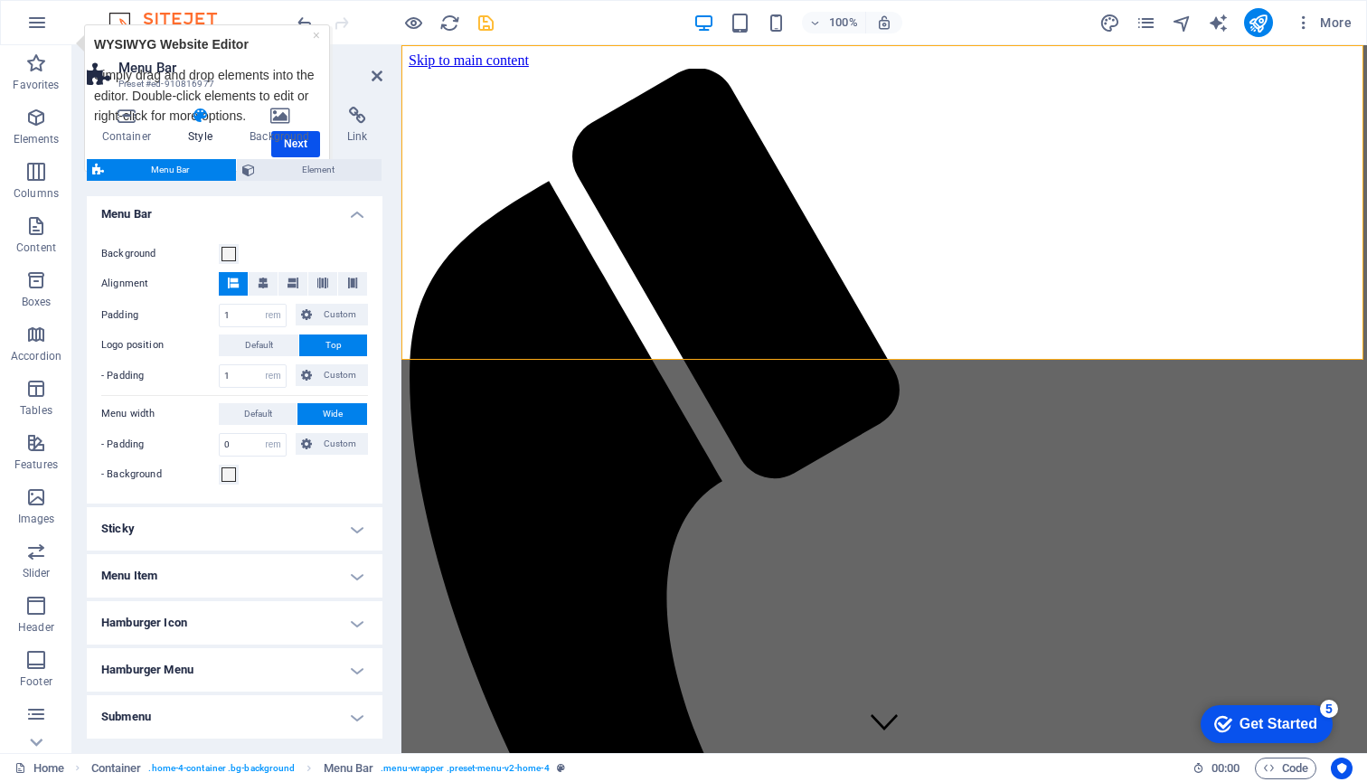
click at [351, 573] on h4 "Menu Item" at bounding box center [235, 575] width 296 height 43
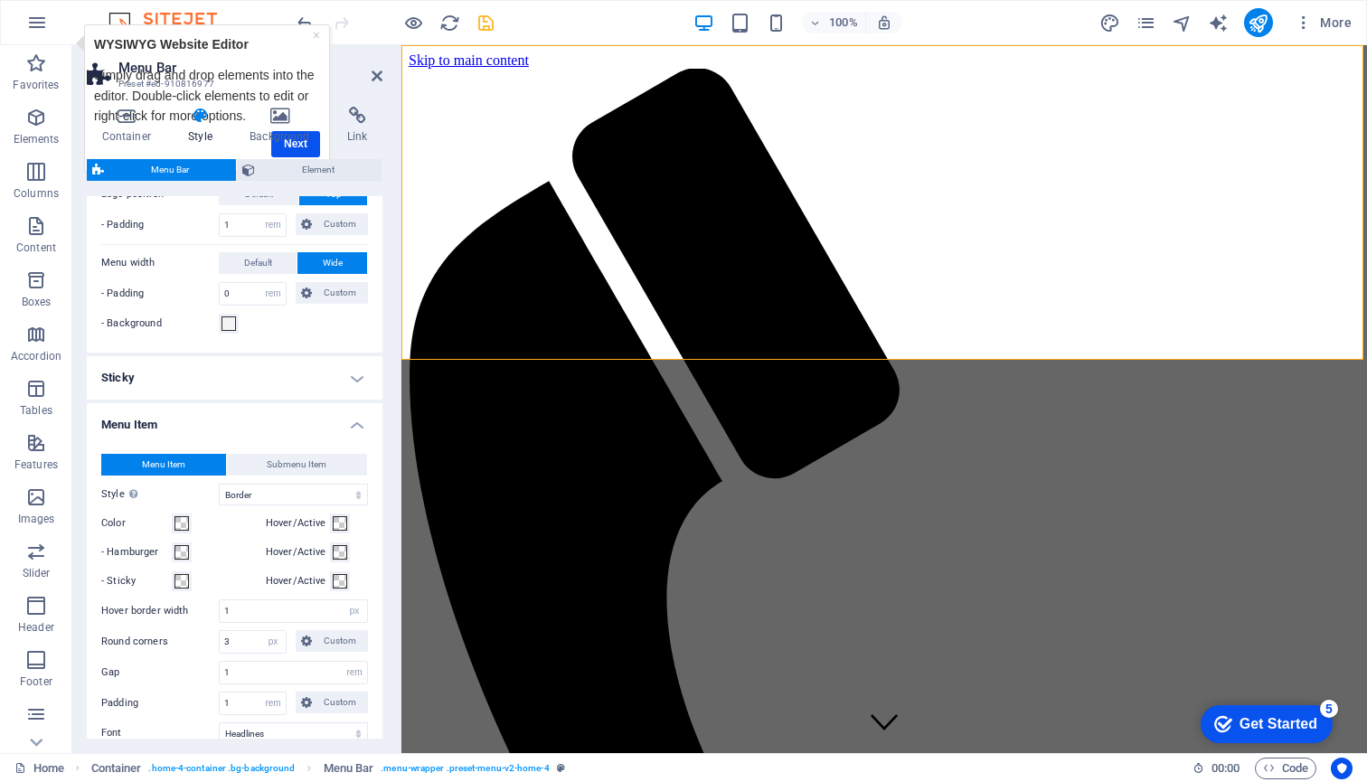
scroll to position [727, 0]
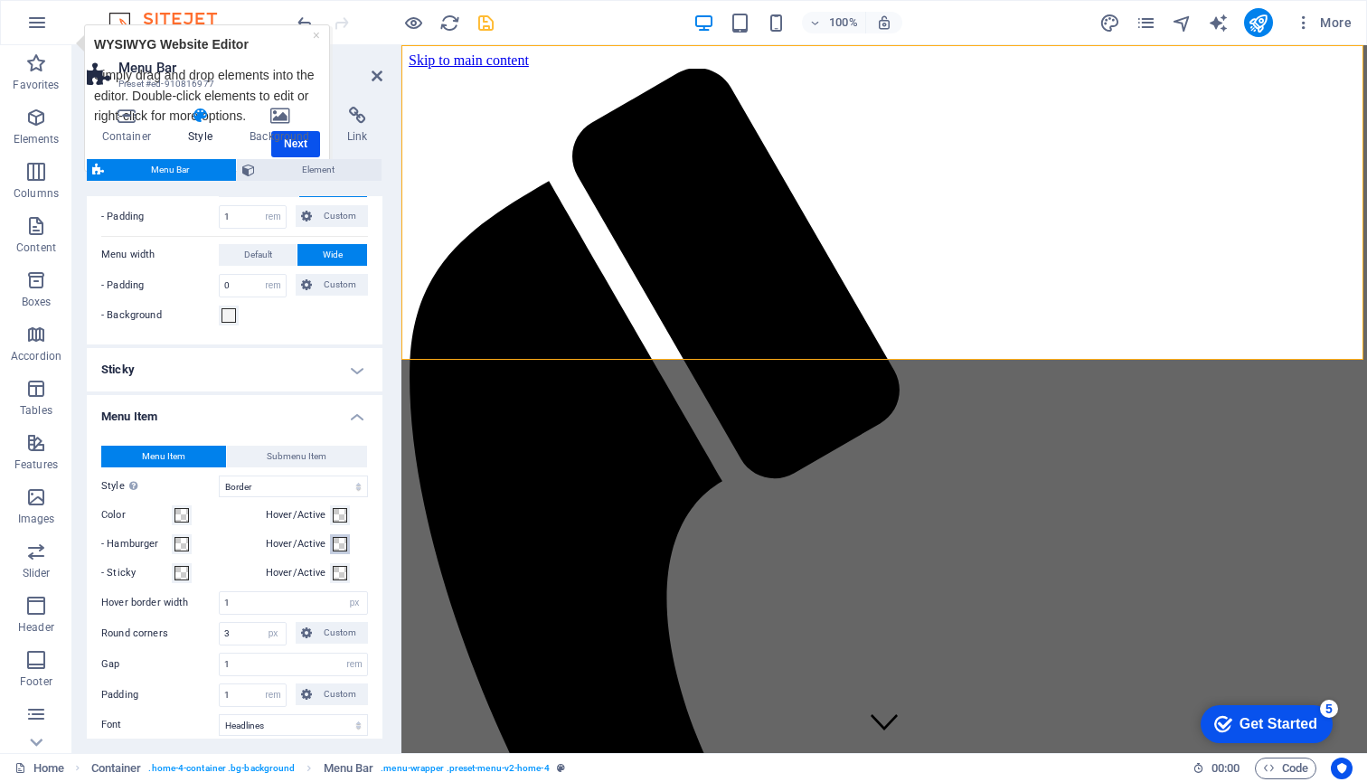
click at [337, 544] on span at bounding box center [340, 544] width 14 height 14
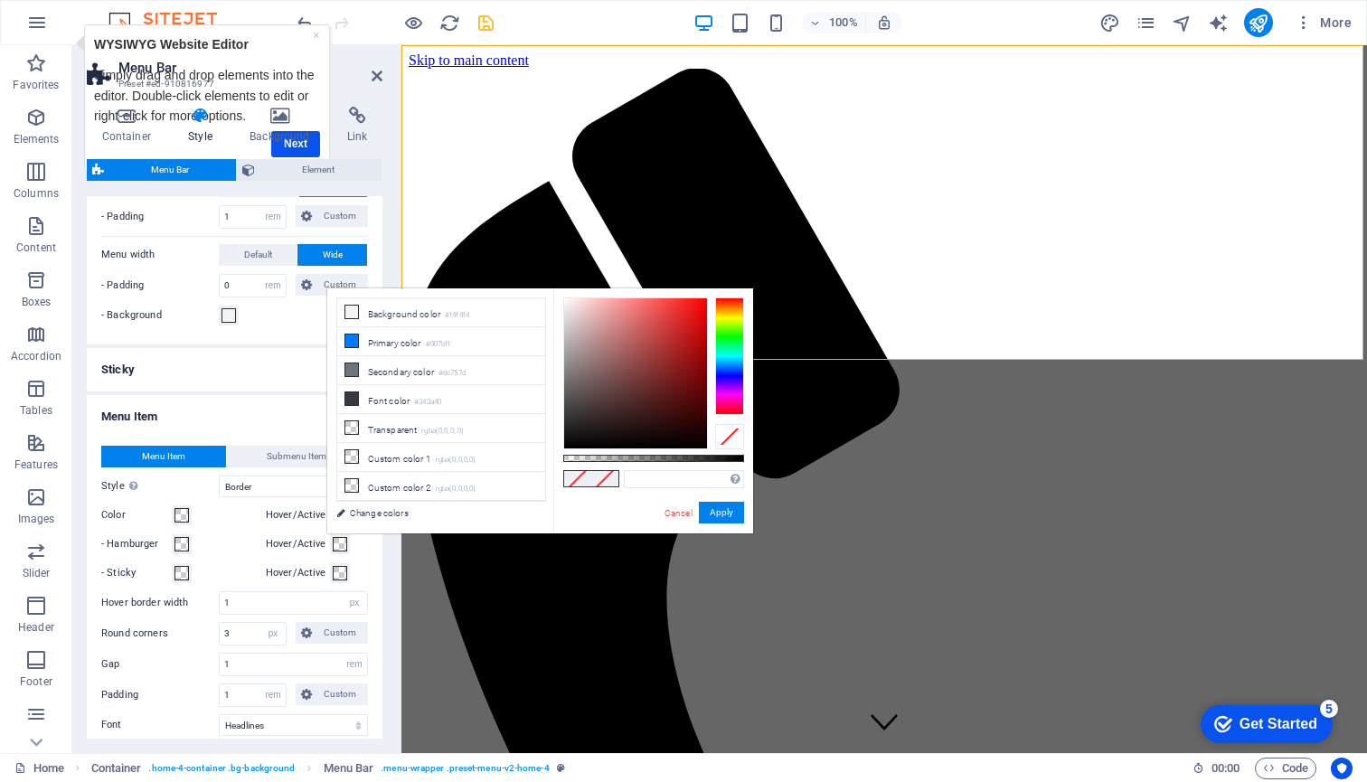
click at [337, 544] on span at bounding box center [340, 544] width 14 height 14
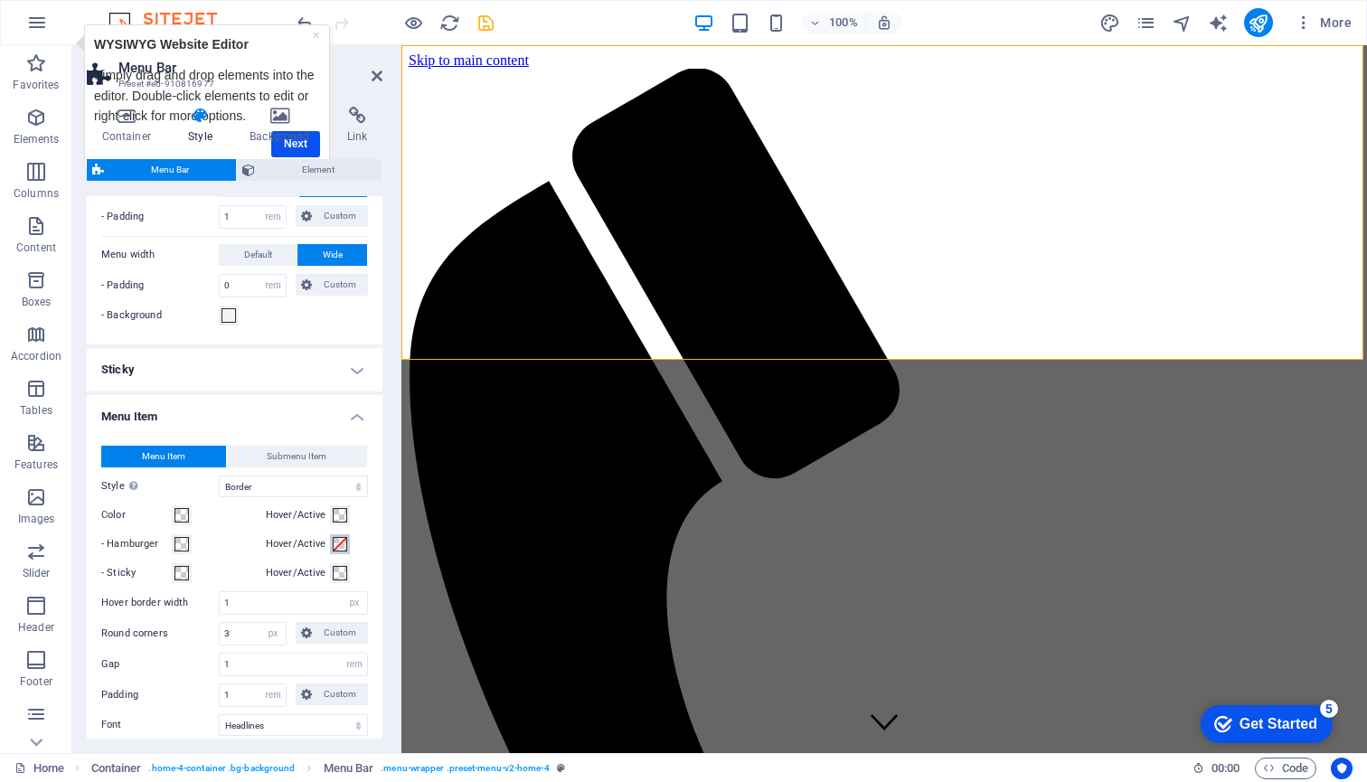
click at [337, 544] on span at bounding box center [340, 544] width 14 height 14
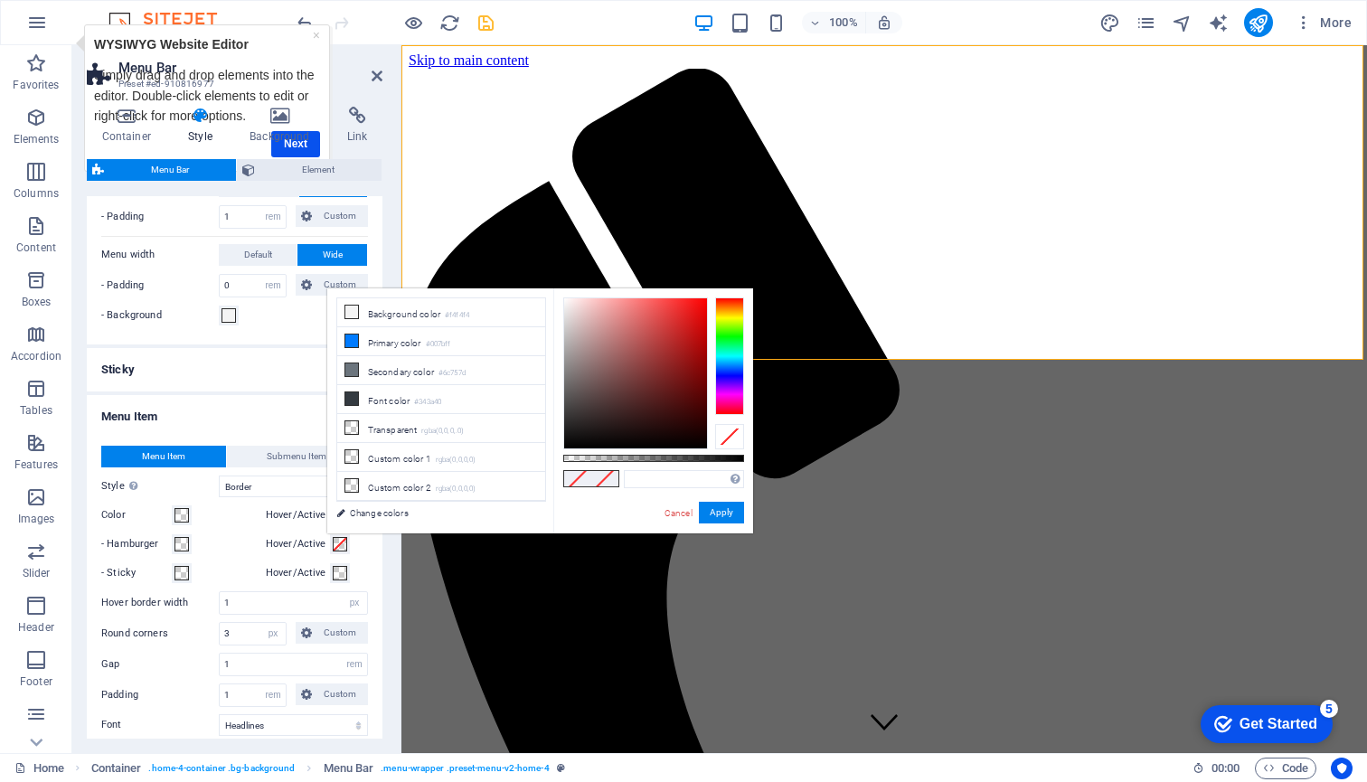
click at [337, 544] on span at bounding box center [340, 544] width 14 height 14
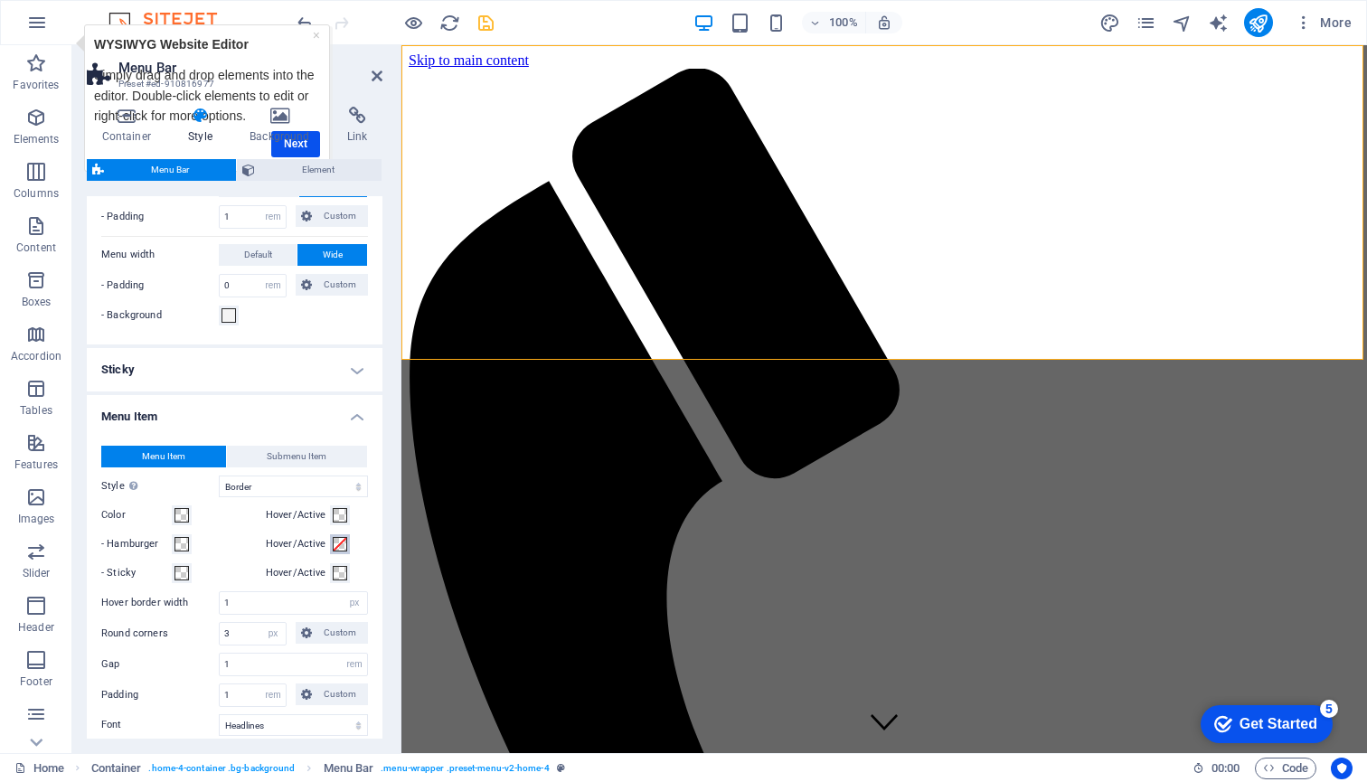
click at [343, 544] on span at bounding box center [340, 544] width 14 height 14
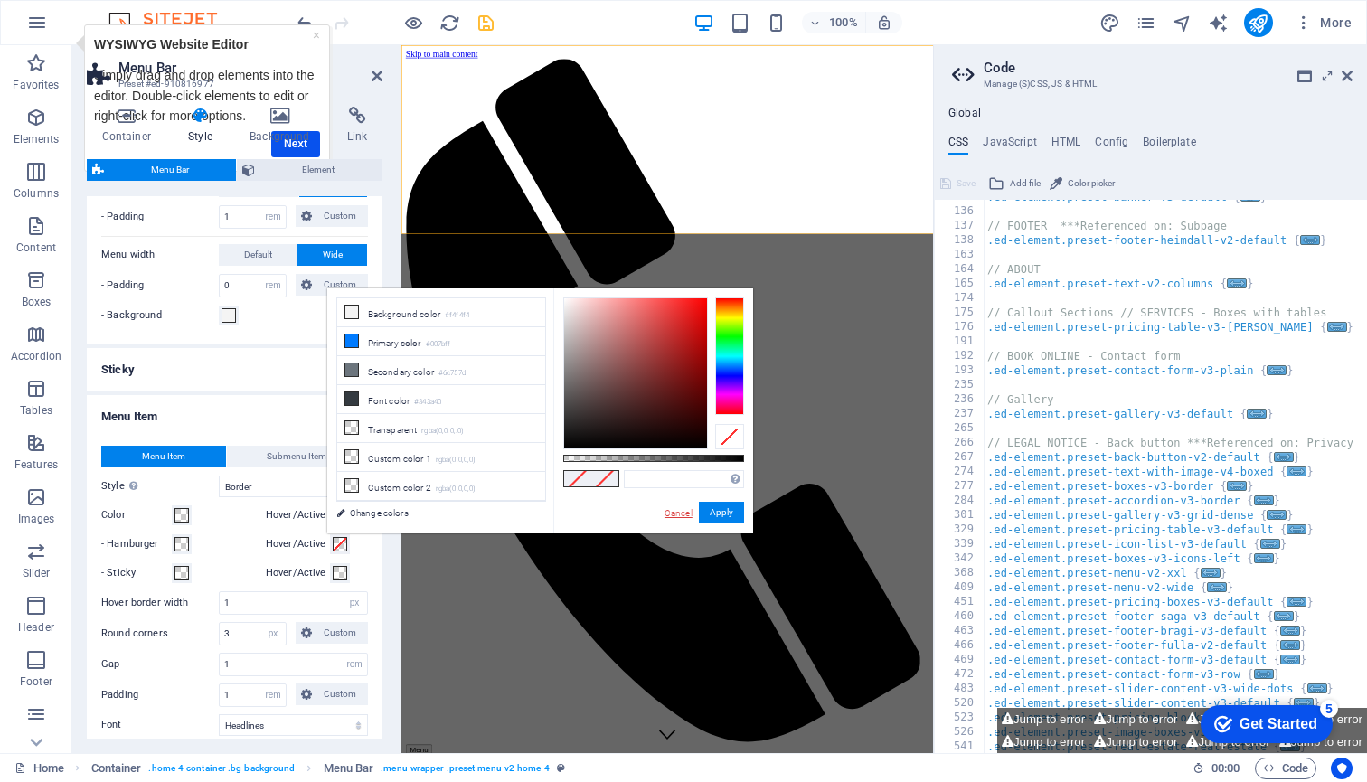
scroll to position [184, 0]
click at [678, 513] on link "Cancel" at bounding box center [679, 513] width 32 height 14
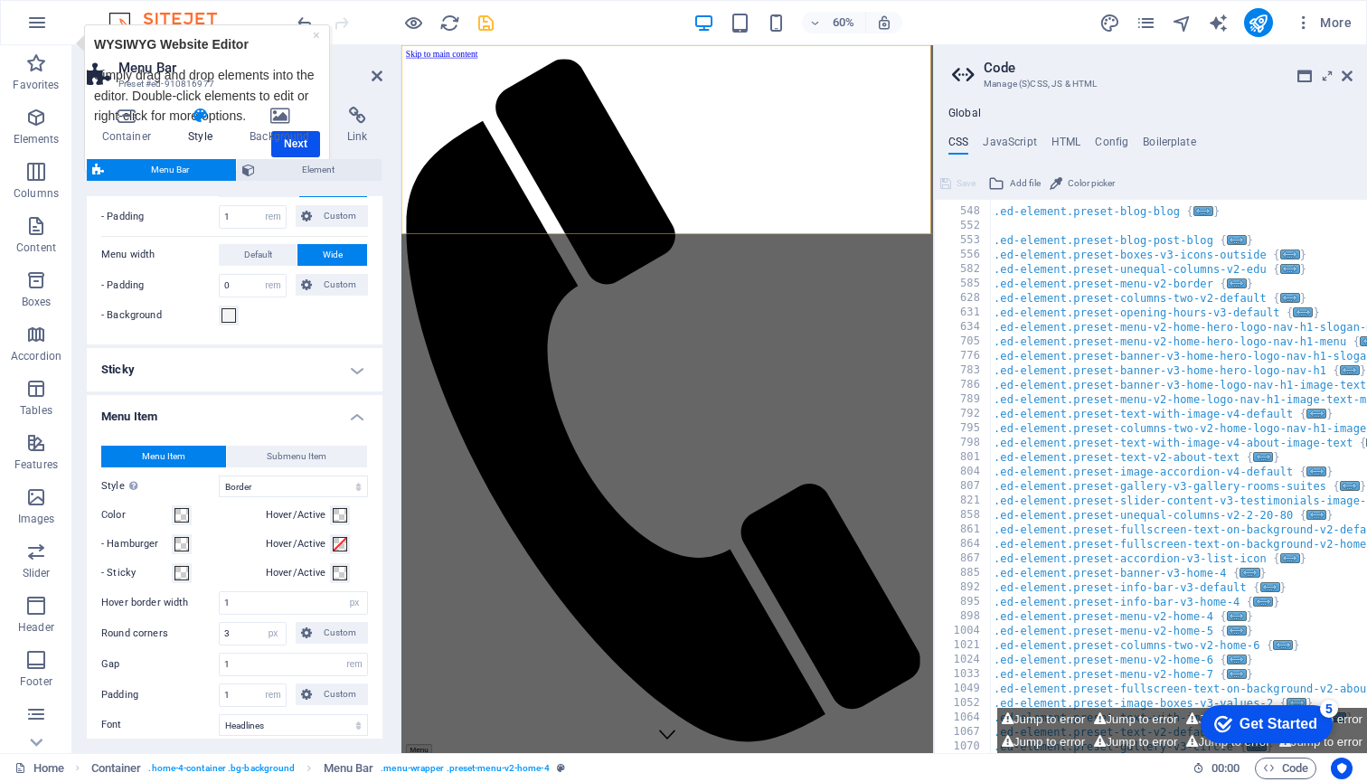
scroll to position [762, 0]
click at [1345, 75] on icon at bounding box center [1347, 76] width 11 height 14
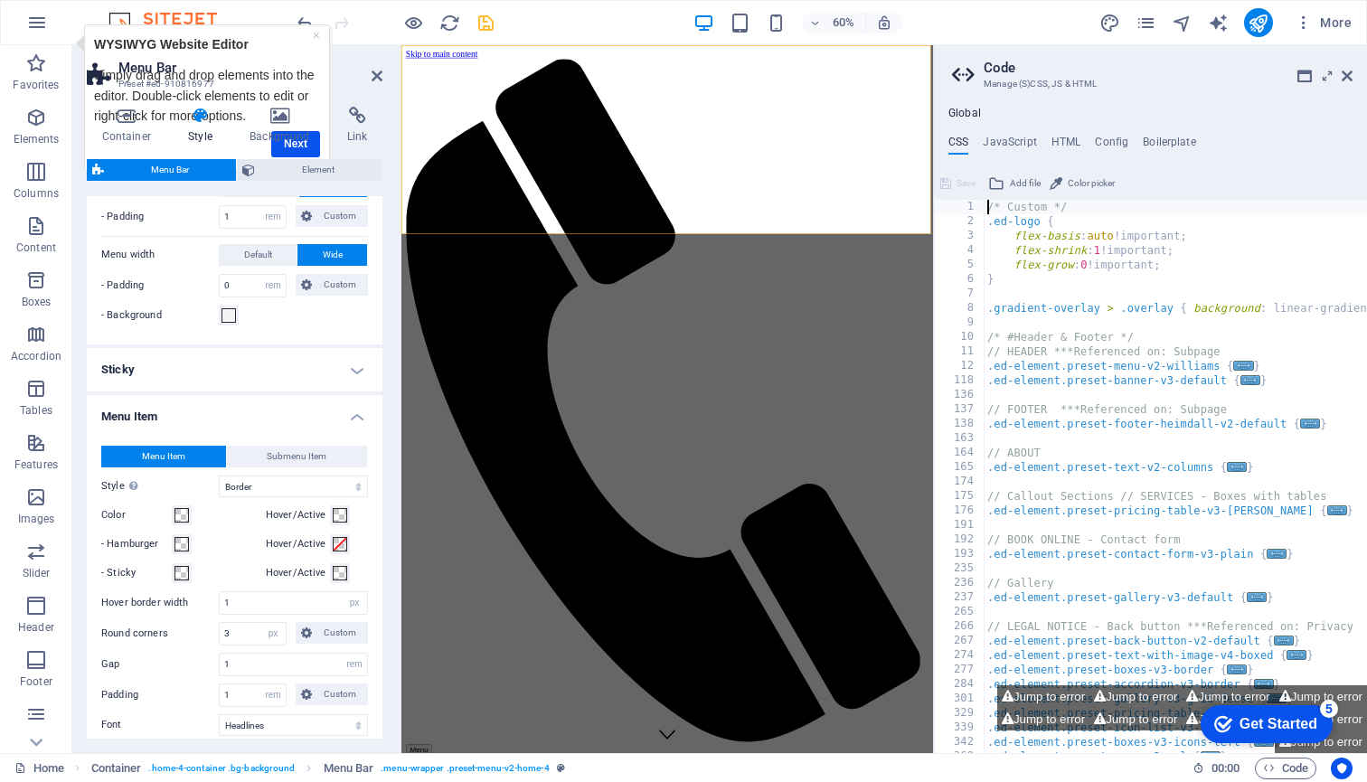
scroll to position [0, 0]
click at [1345, 76] on icon at bounding box center [1347, 76] width 11 height 14
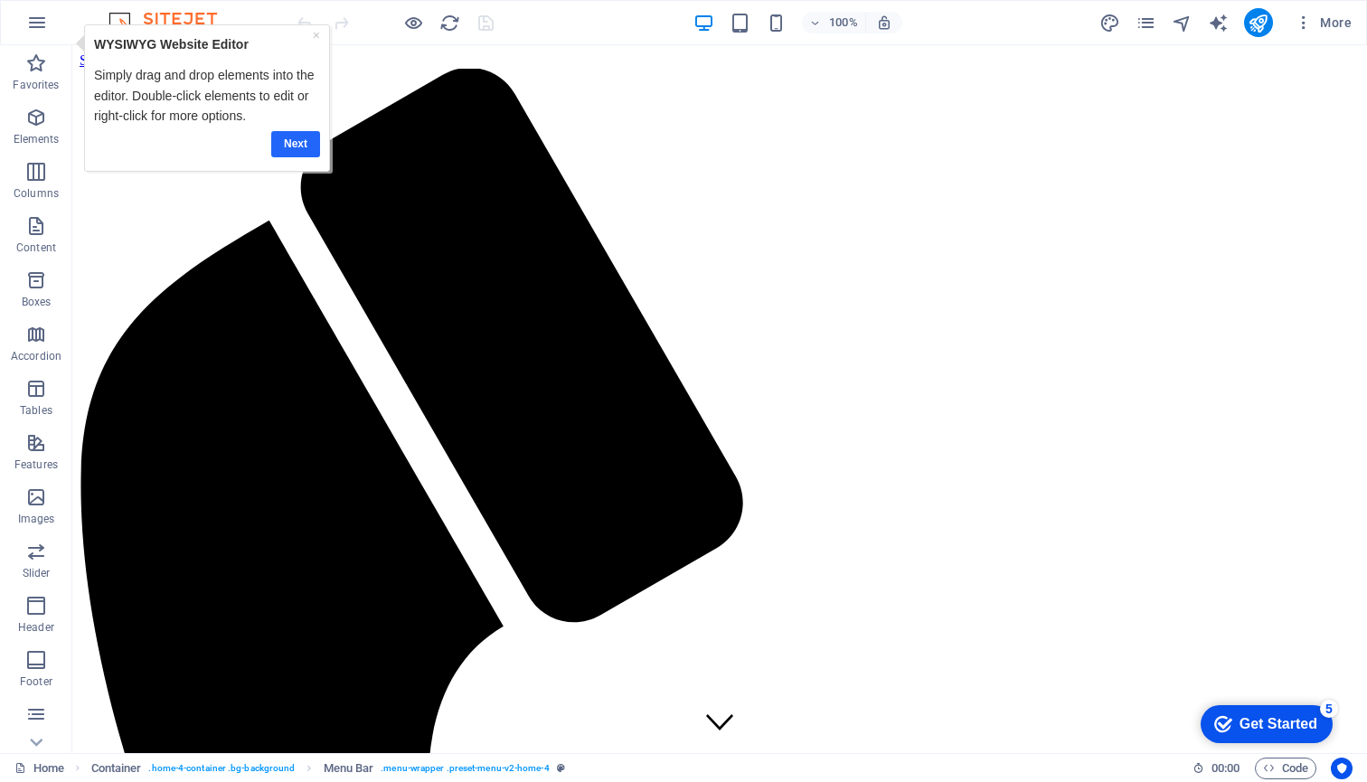
click at [287, 139] on link "Next" at bounding box center [294, 144] width 49 height 26
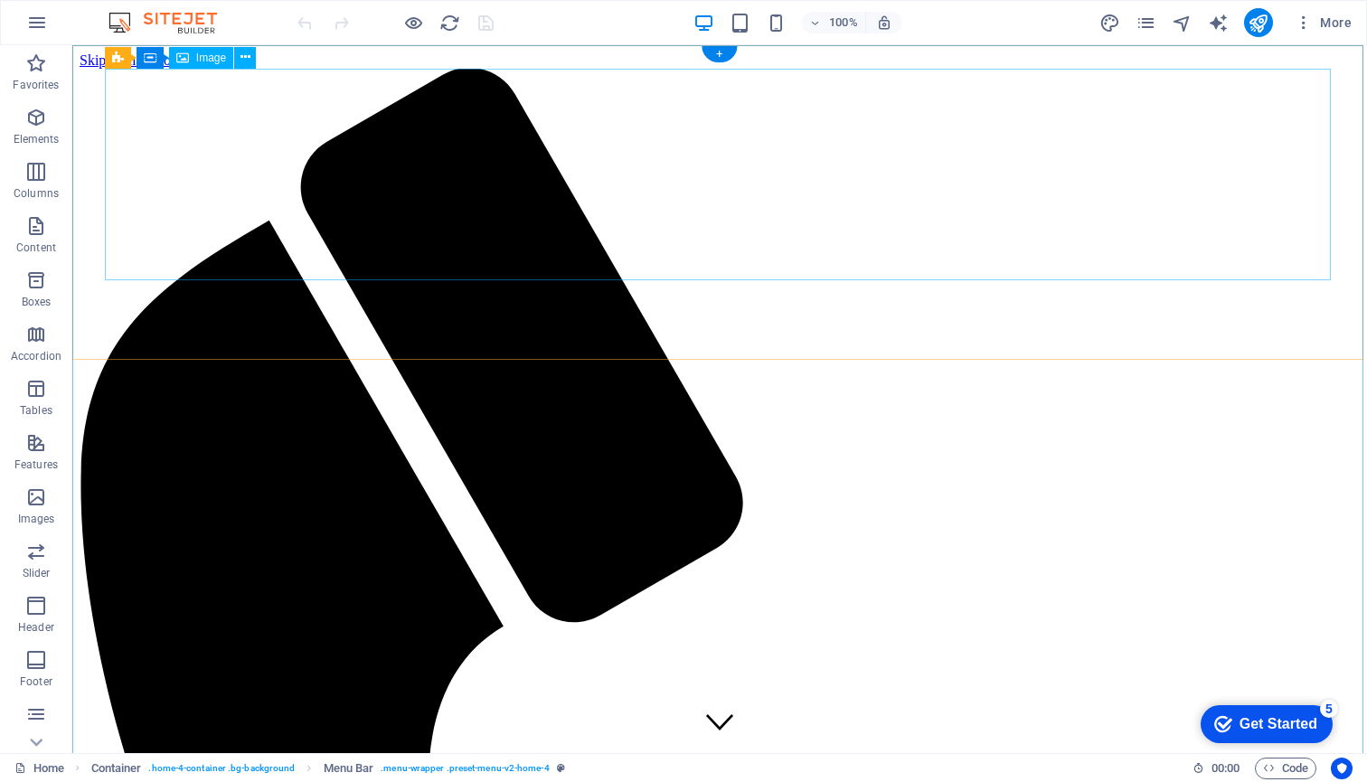
select select "px"
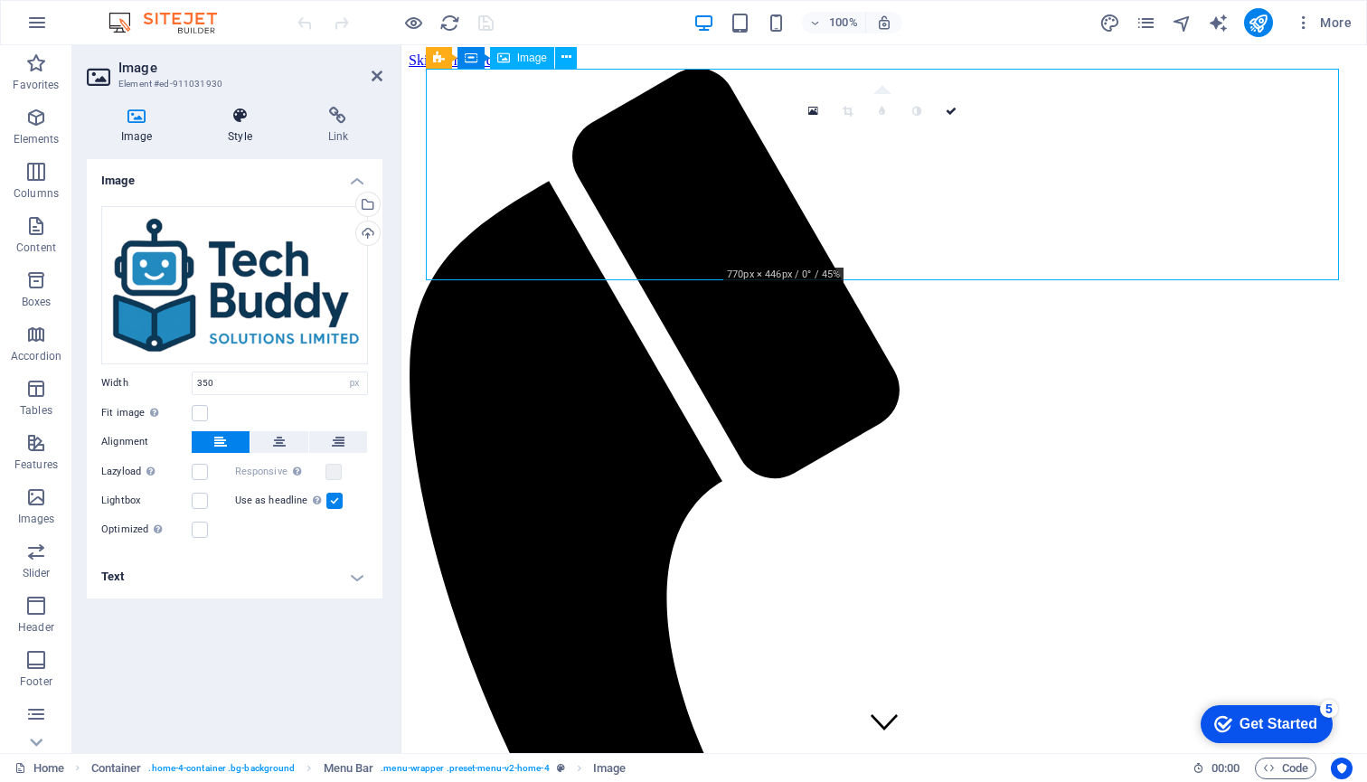
click at [242, 114] on icon at bounding box center [239, 116] width 92 height 18
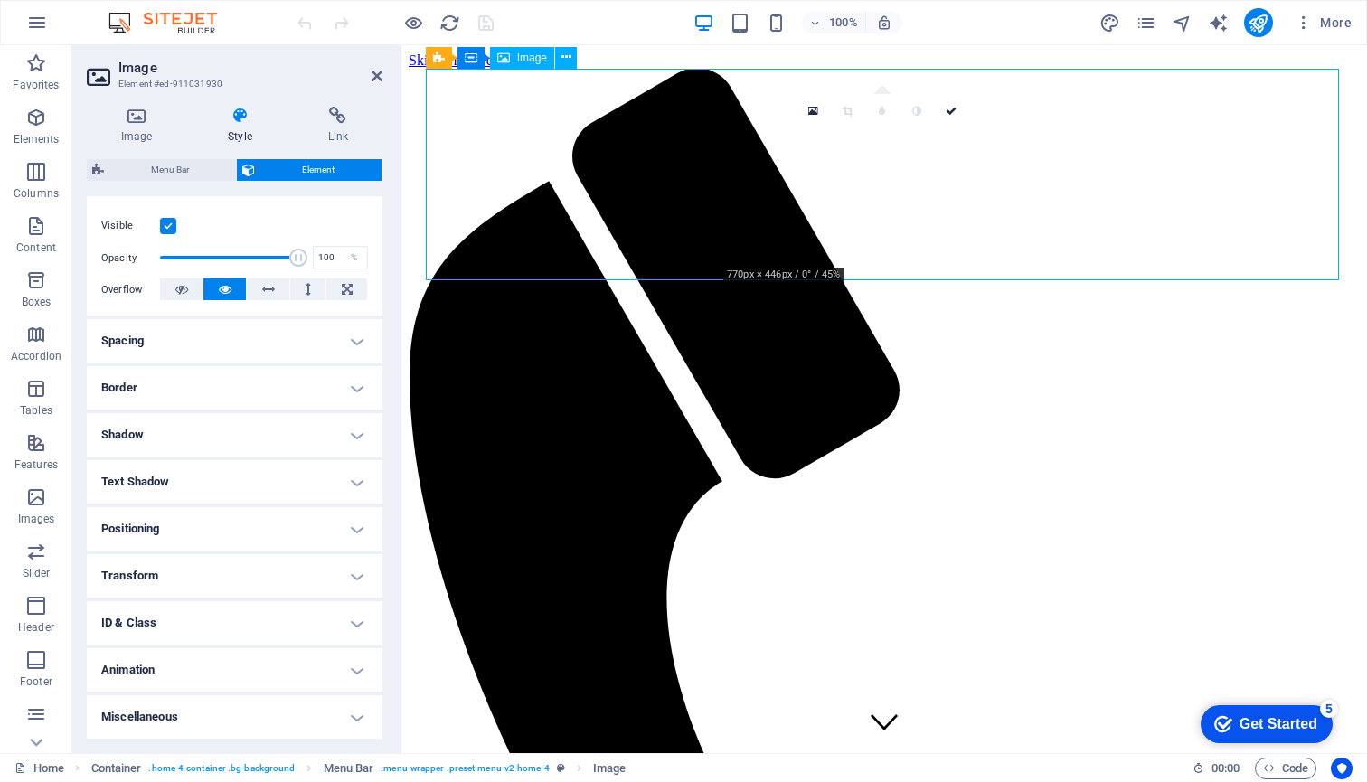
scroll to position [221, 0]
click at [353, 674] on h4 "Animation" at bounding box center [235, 670] width 296 height 43
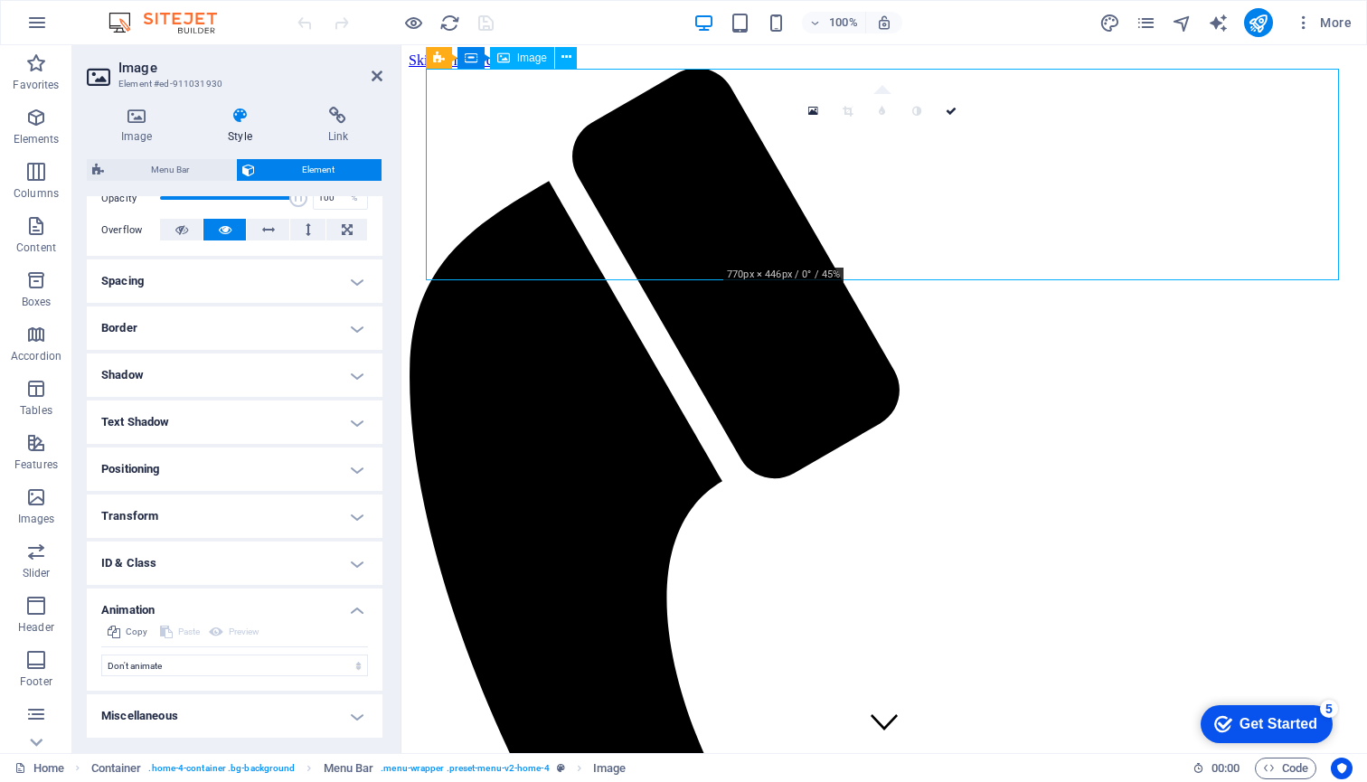
scroll to position [279, 0]
click at [353, 665] on select "Don't animate Show / Hide Slide up/down Zoom in/out Slide left to right Slide r…" at bounding box center [234, 667] width 267 height 22
select select "shrink"
select select "scroll"
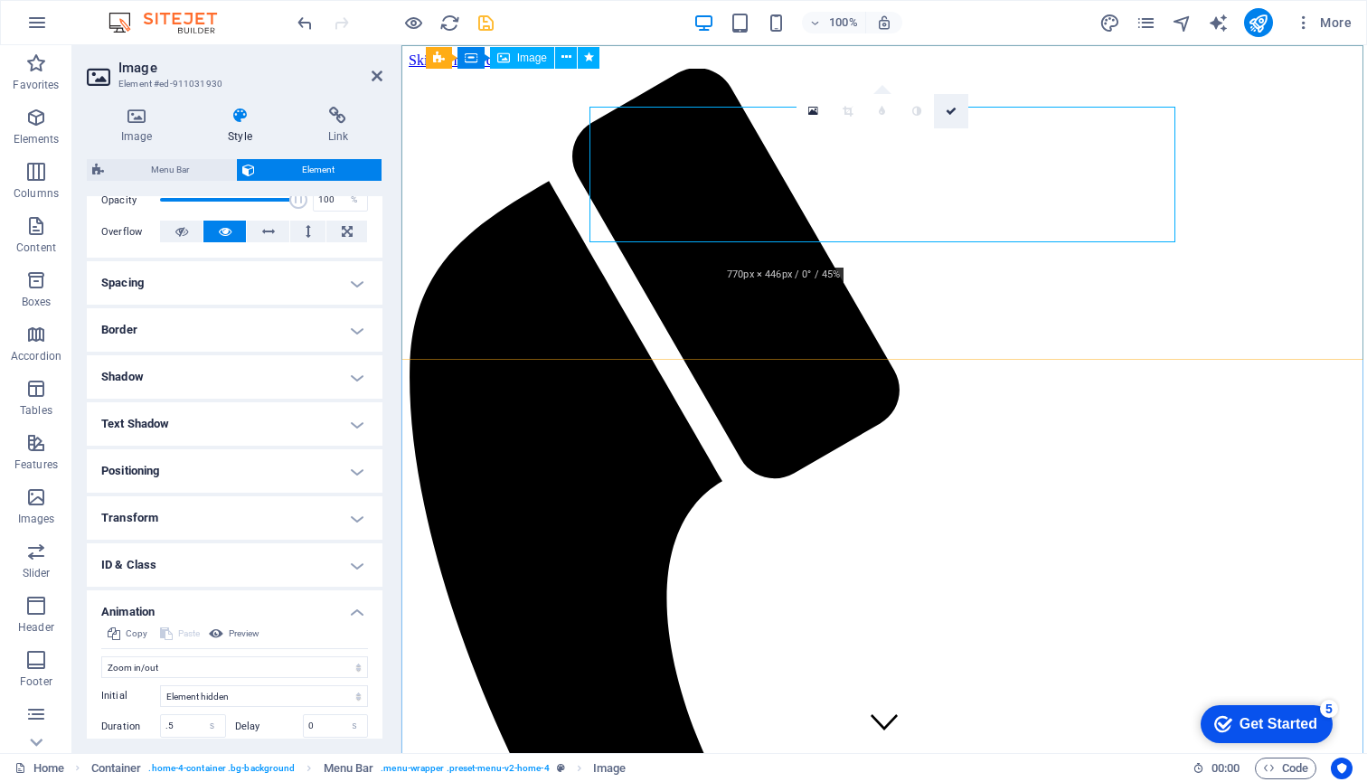
click at [954, 114] on icon at bounding box center [951, 111] width 11 height 11
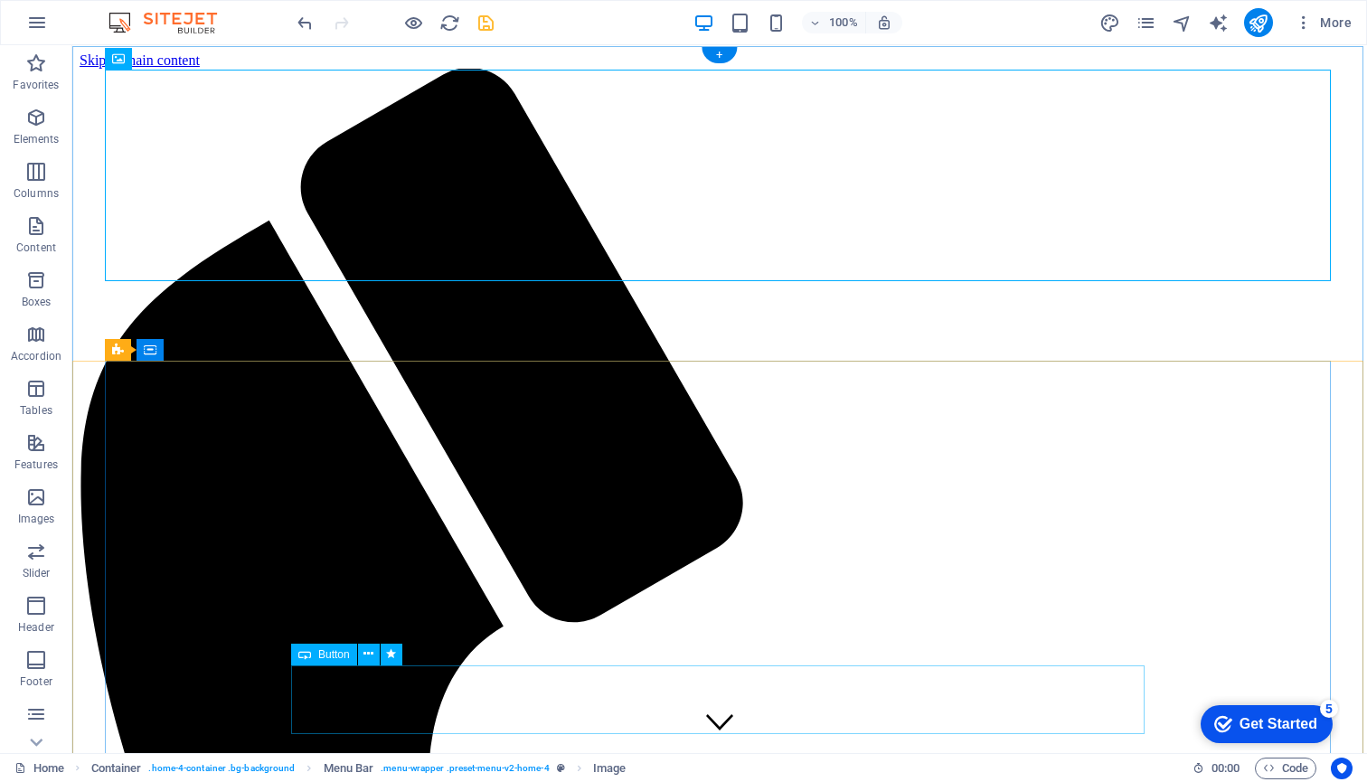
scroll to position [0, 0]
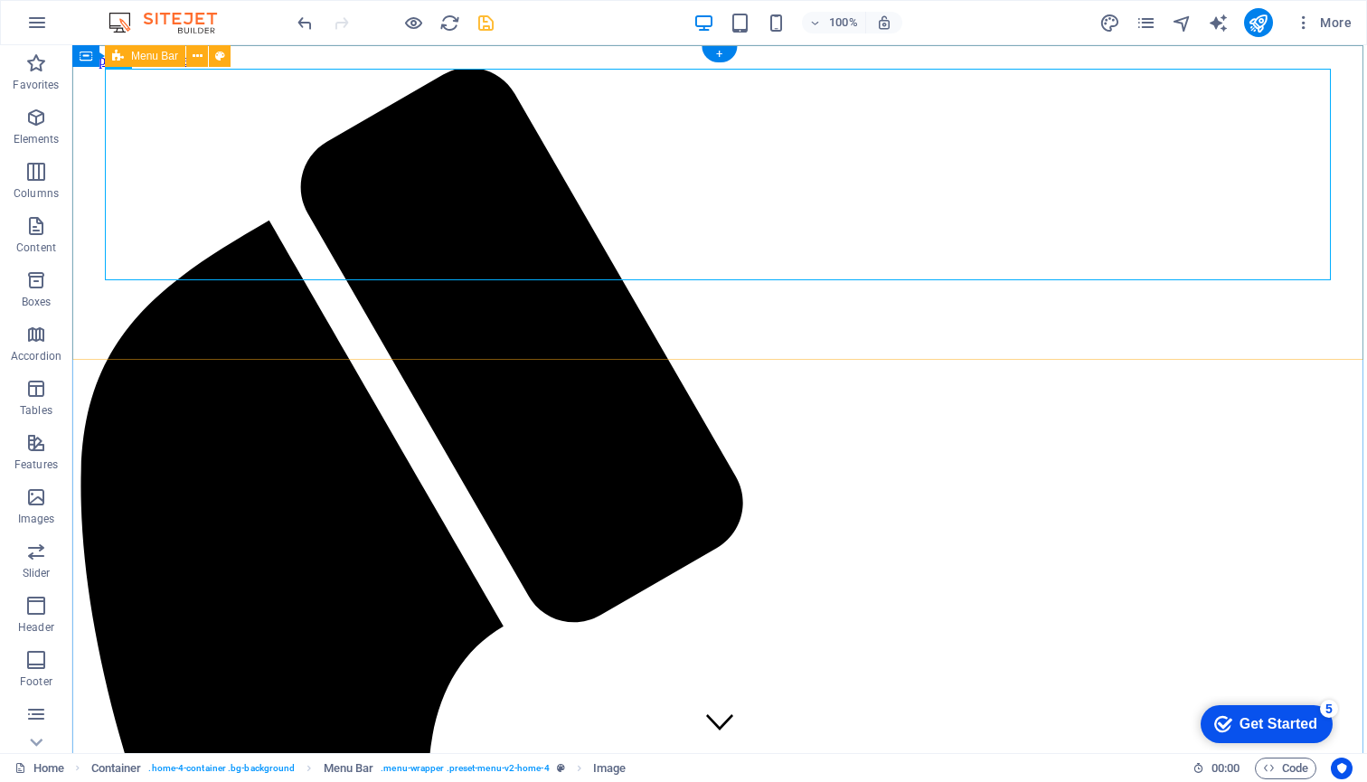
click at [119, 55] on icon at bounding box center [118, 56] width 12 height 22
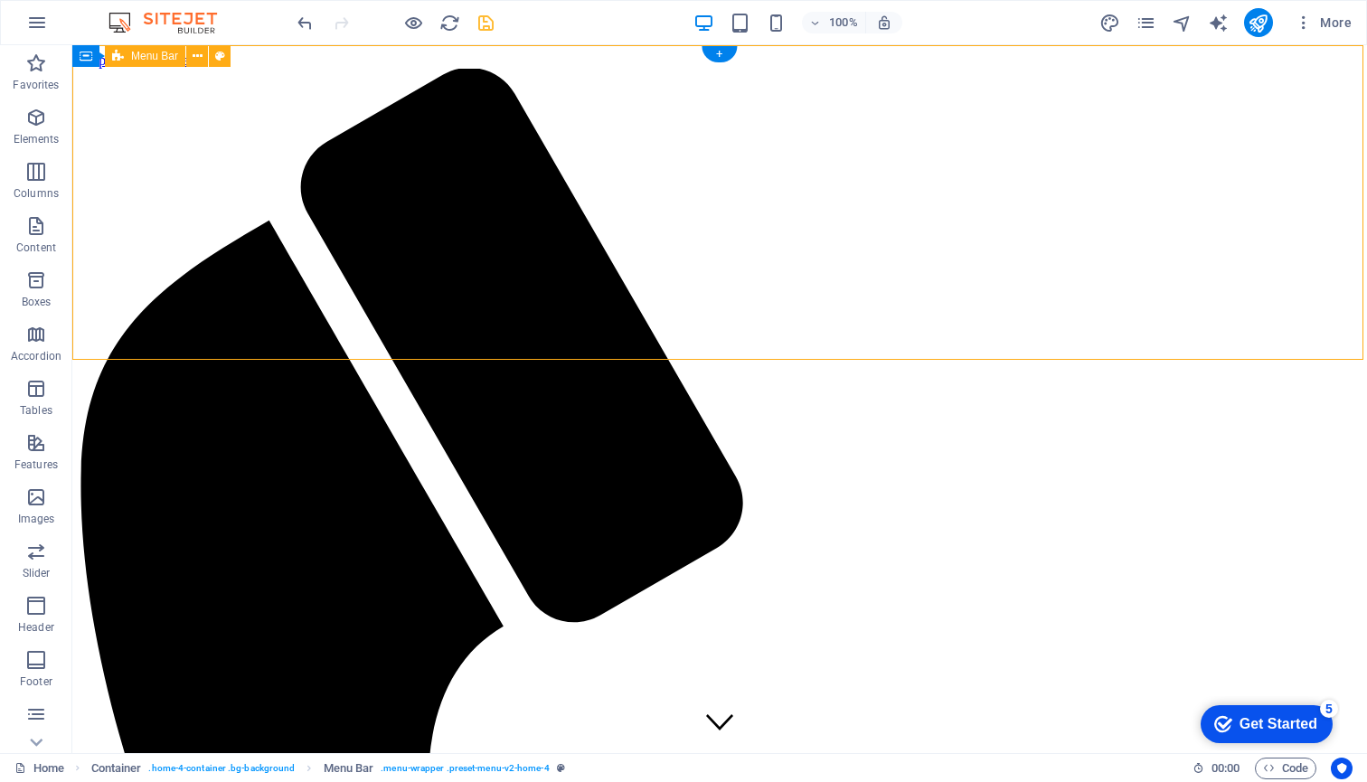
click at [119, 55] on icon at bounding box center [118, 56] width 12 height 22
click at [201, 54] on icon at bounding box center [198, 56] width 10 height 19
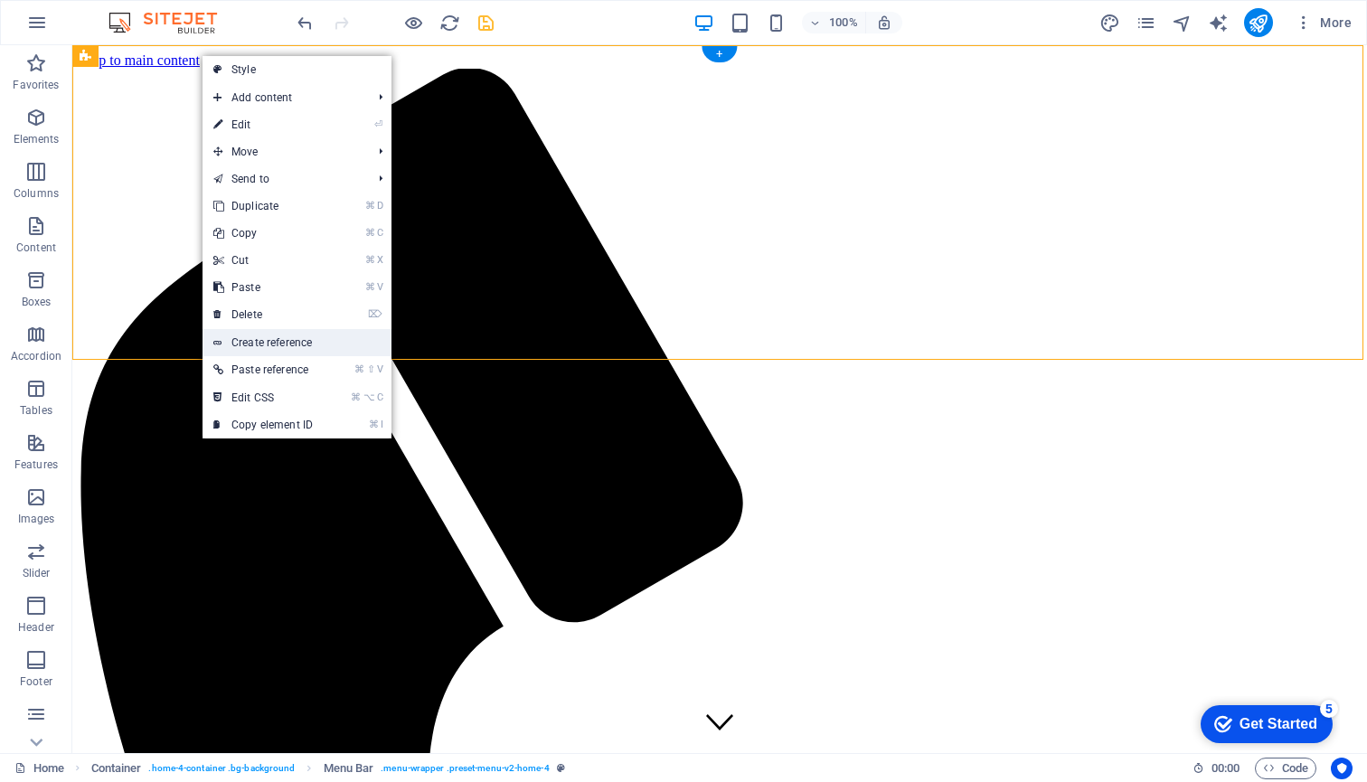
click at [266, 337] on link "Create reference" at bounding box center [297, 342] width 189 height 27
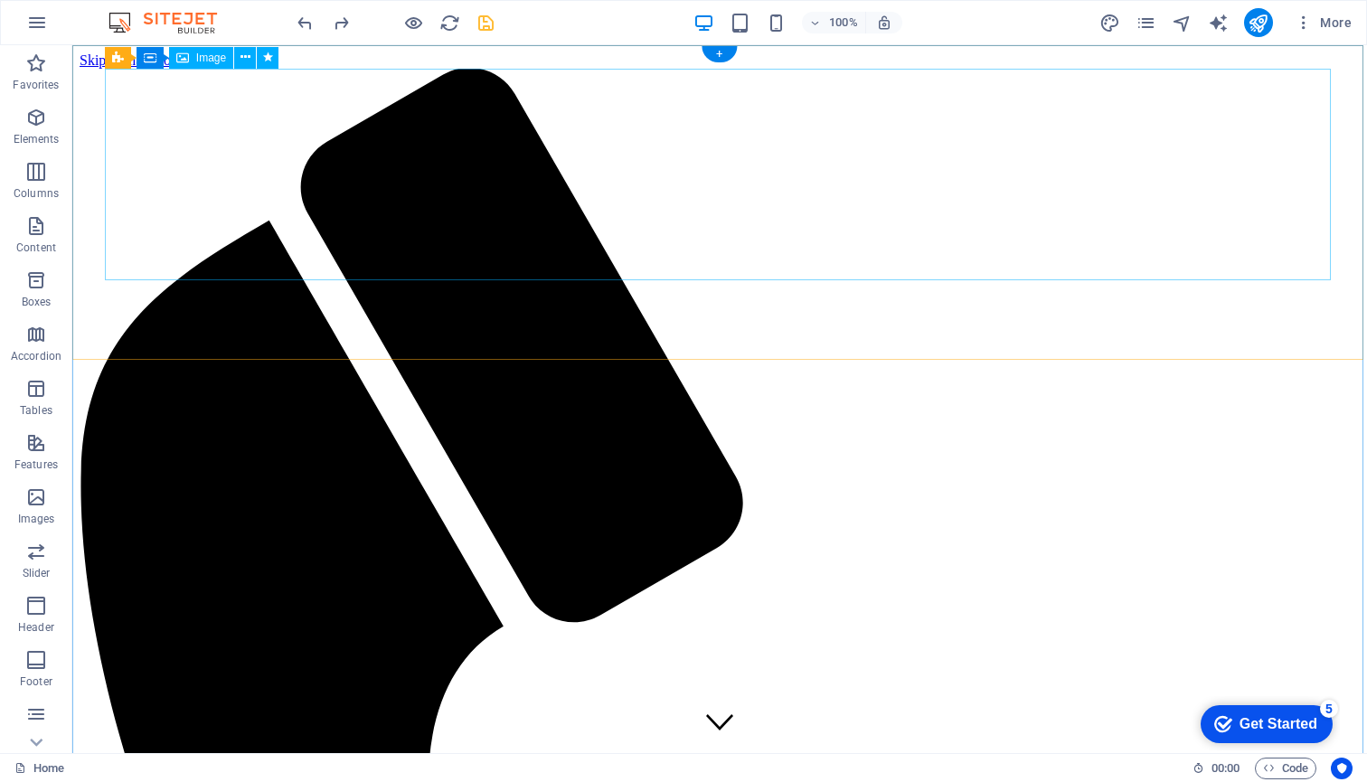
select select "shrink"
select select "s"
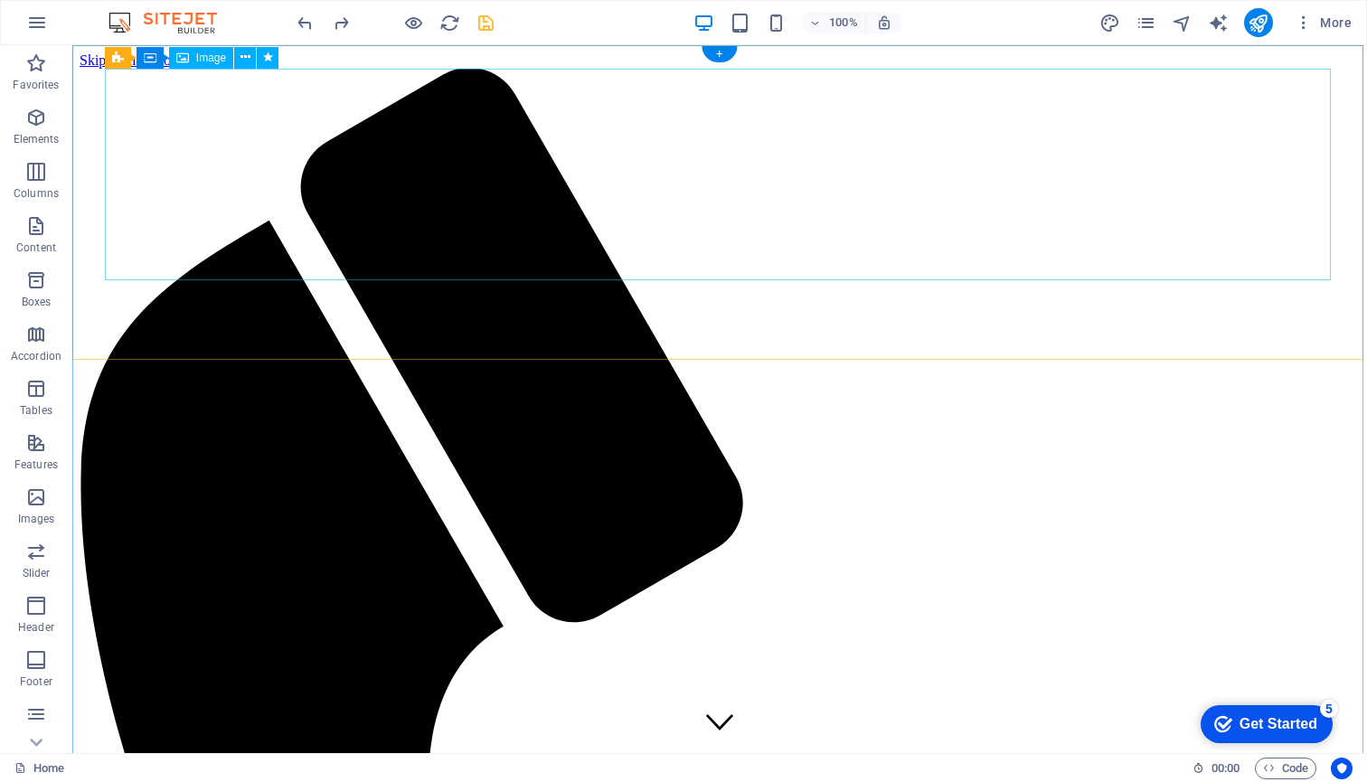
select select "scroll"
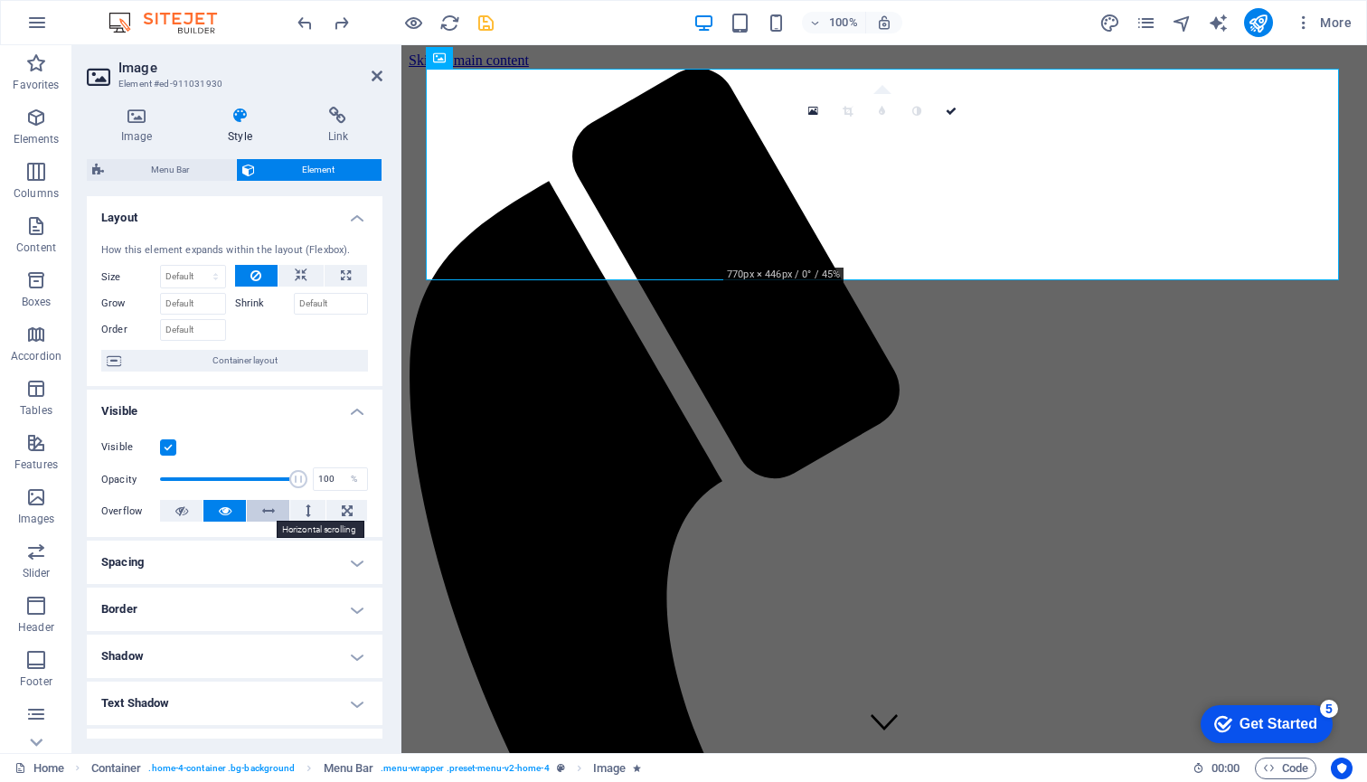
click at [264, 506] on icon at bounding box center [268, 511] width 13 height 22
click at [347, 509] on icon at bounding box center [347, 511] width 11 height 22
click at [223, 507] on icon at bounding box center [225, 511] width 13 height 22
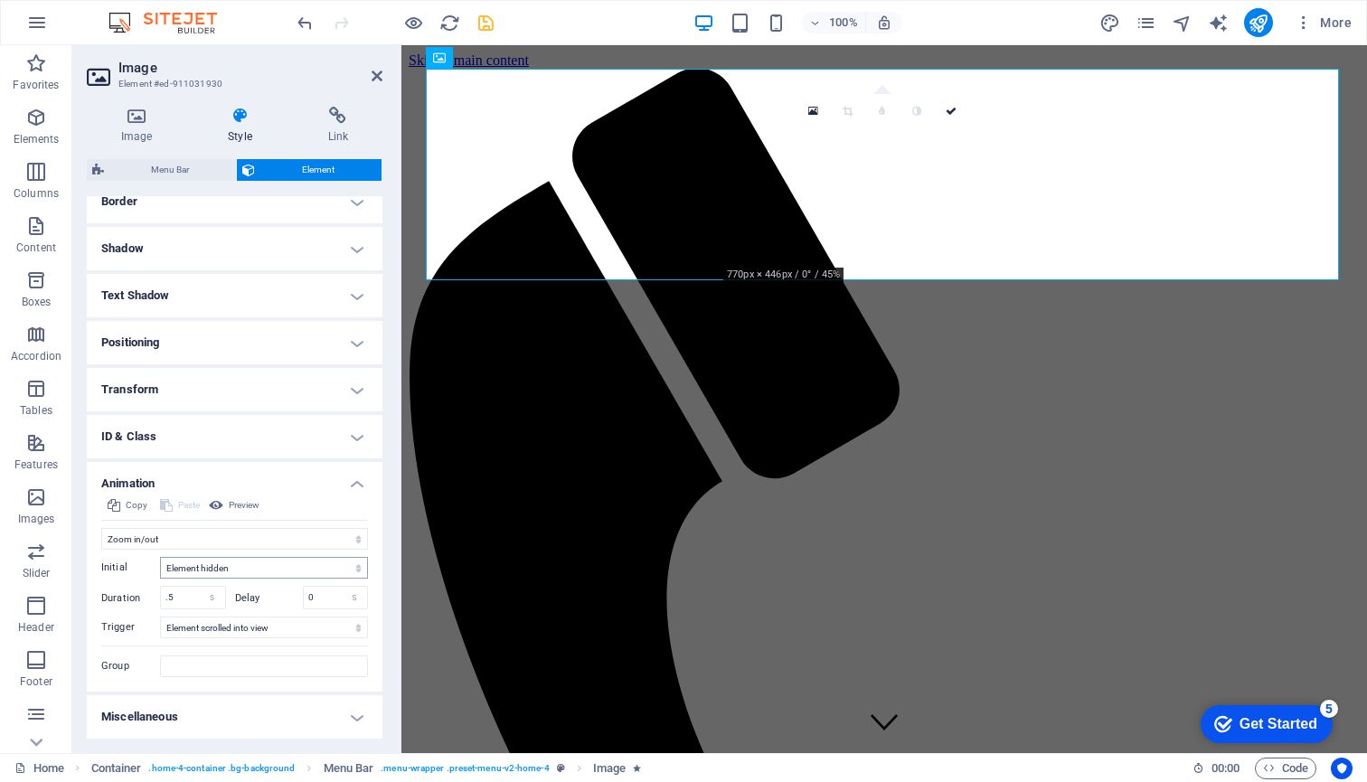
scroll to position [407, 0]
click at [235, 506] on span "Preview" at bounding box center [244, 506] width 31 height 22
click at [352, 570] on select "Element hidden Element shown" at bounding box center [264, 569] width 208 height 22
select select "show"
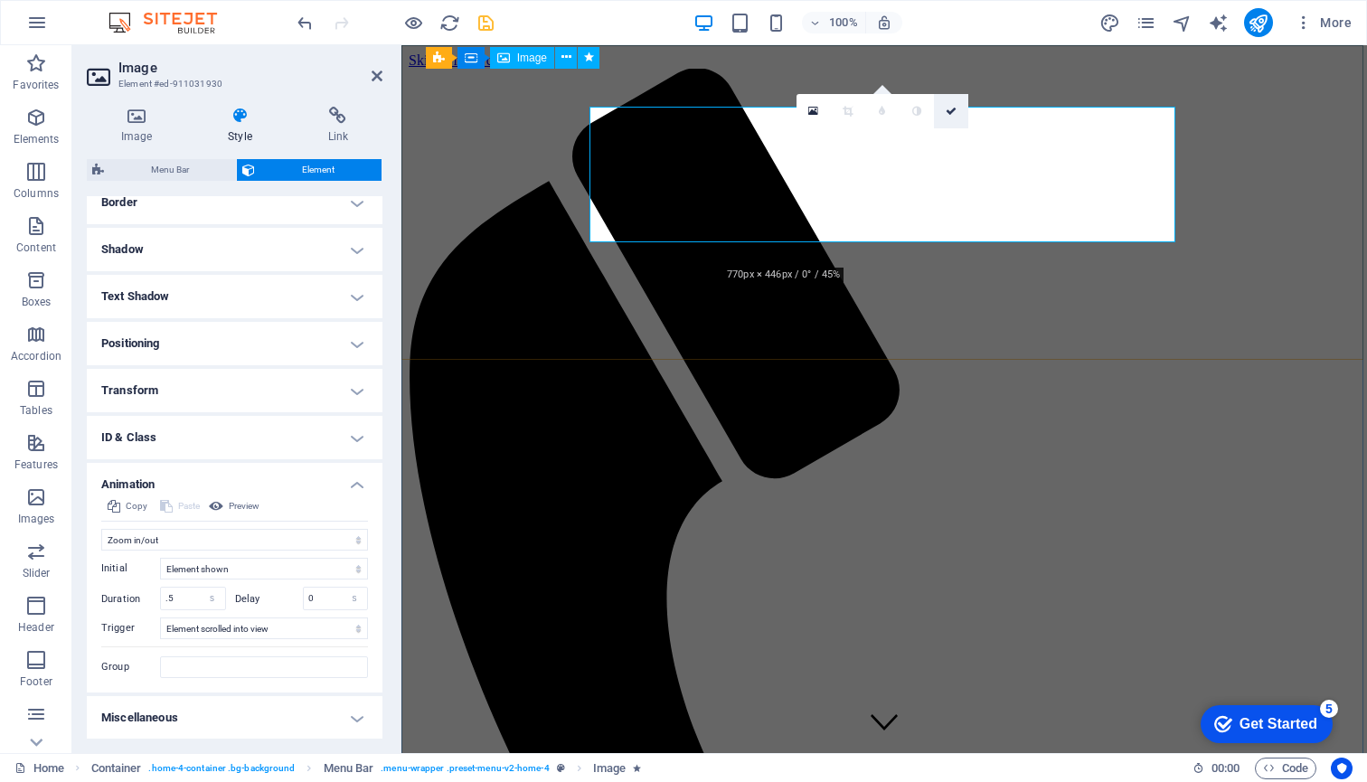
click at [951, 110] on icon at bounding box center [951, 111] width 11 height 11
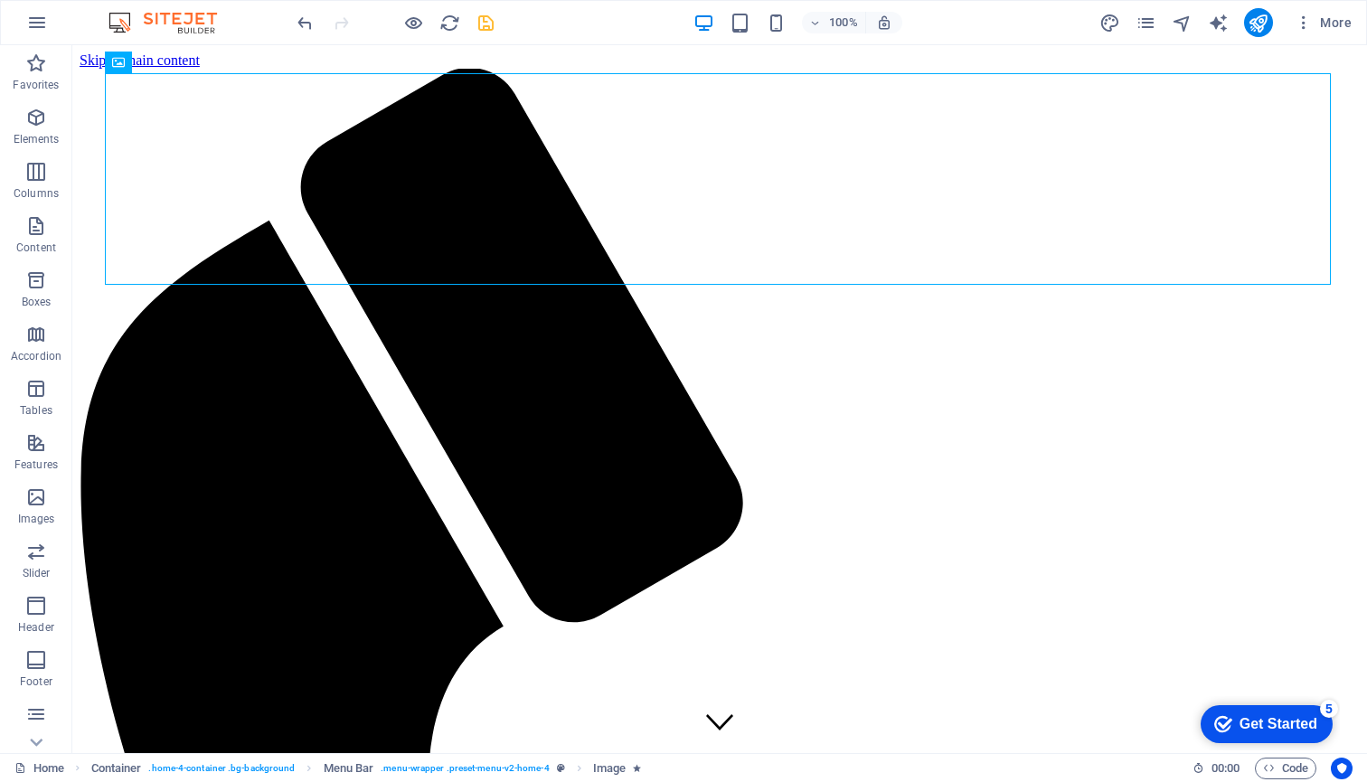
scroll to position [0, 0]
click at [0, 0] on span "More" at bounding box center [0, 0] width 0 height 0
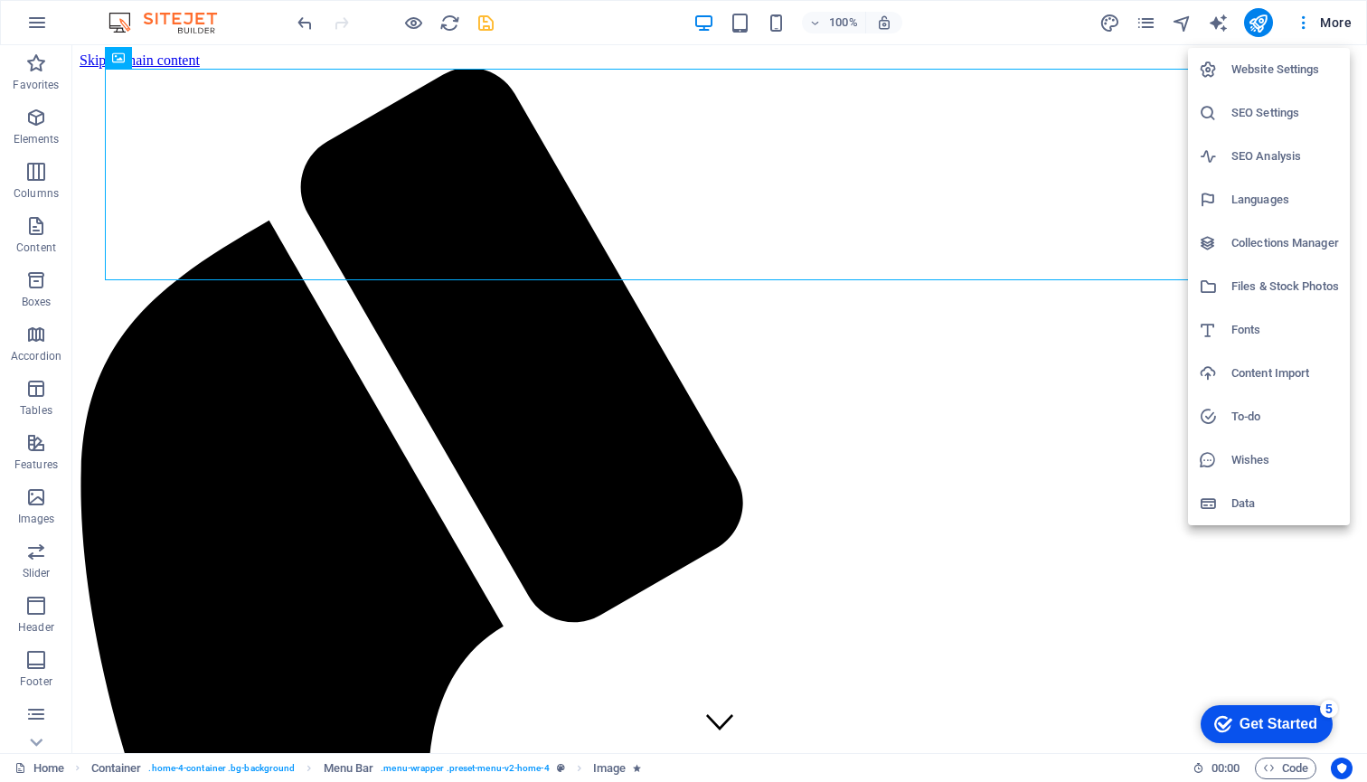
click at [1286, 285] on h6 "Files & Stock Photos" at bounding box center [1285, 287] width 108 height 22
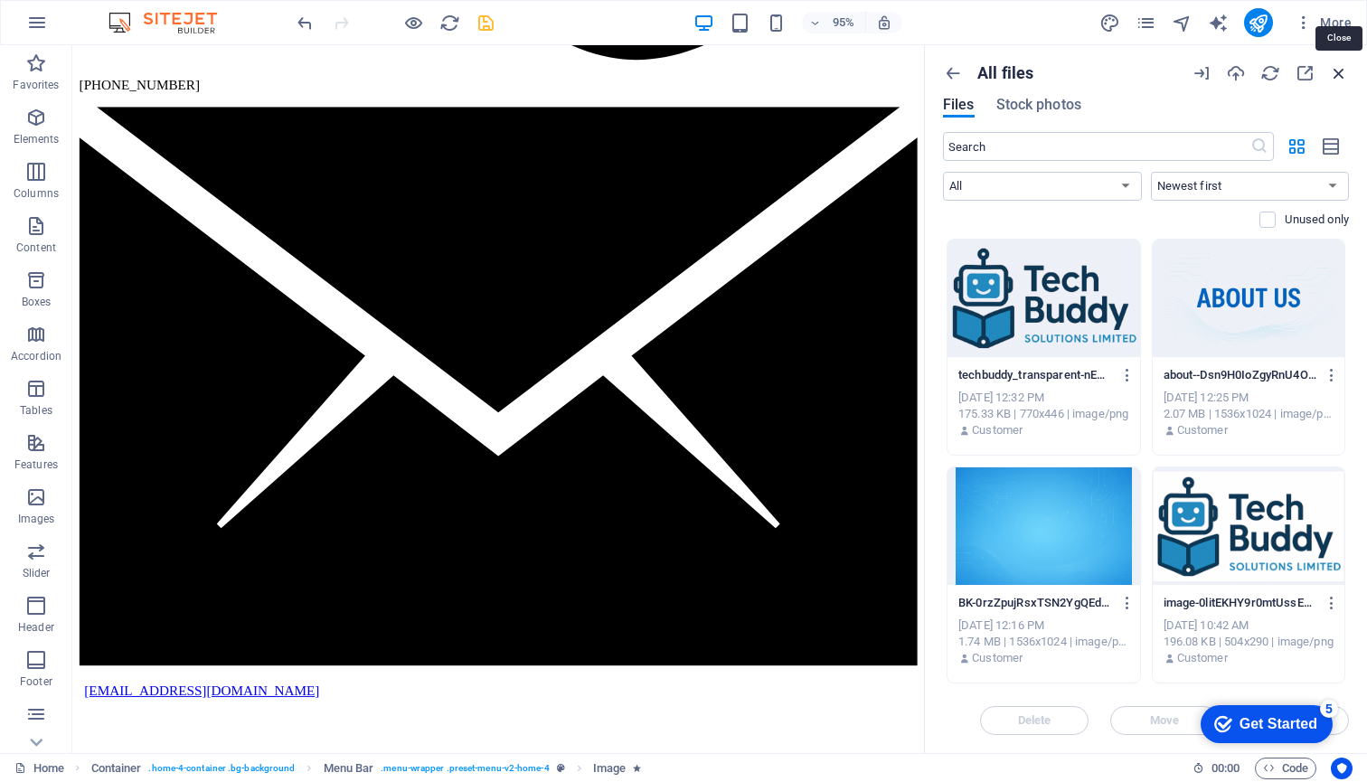
click at [1343, 72] on icon "button" at bounding box center [1339, 73] width 20 height 20
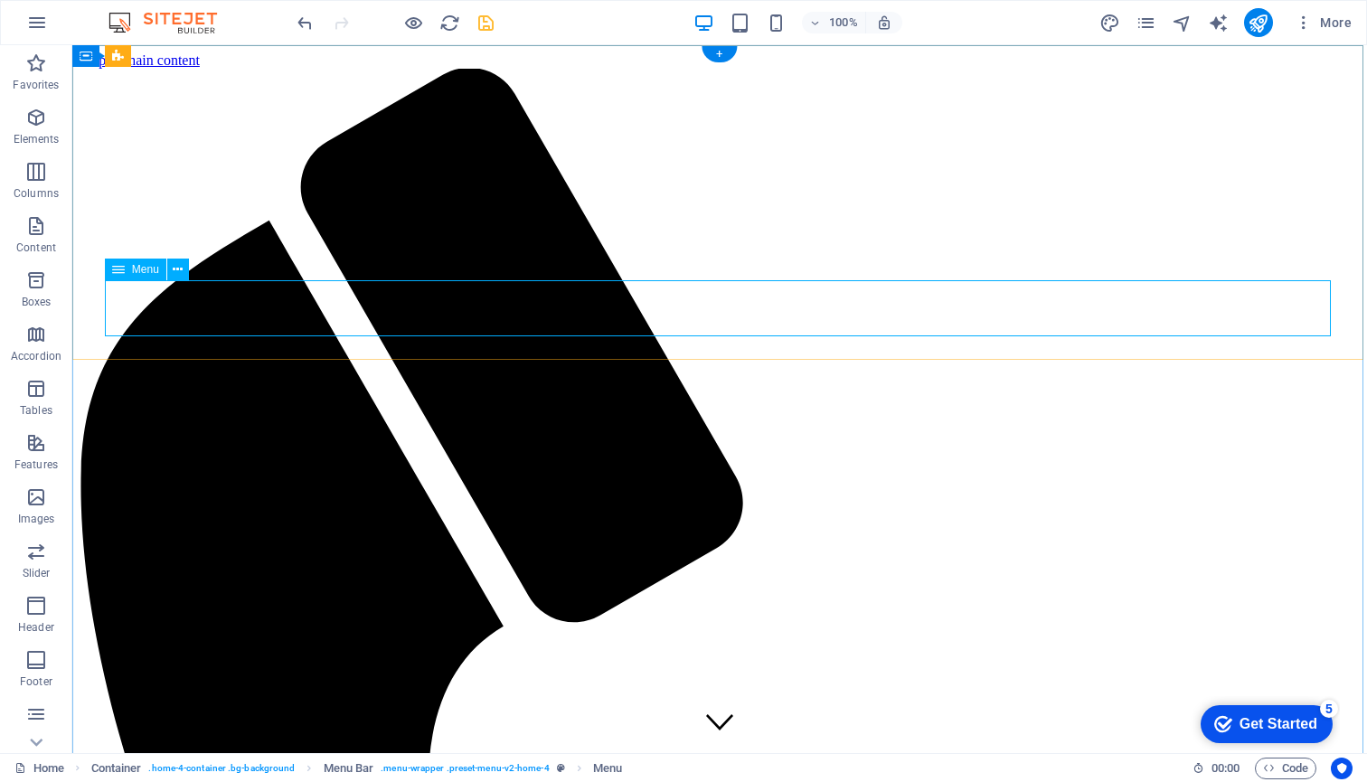
click at [118, 272] on icon at bounding box center [118, 270] width 13 height 22
select select
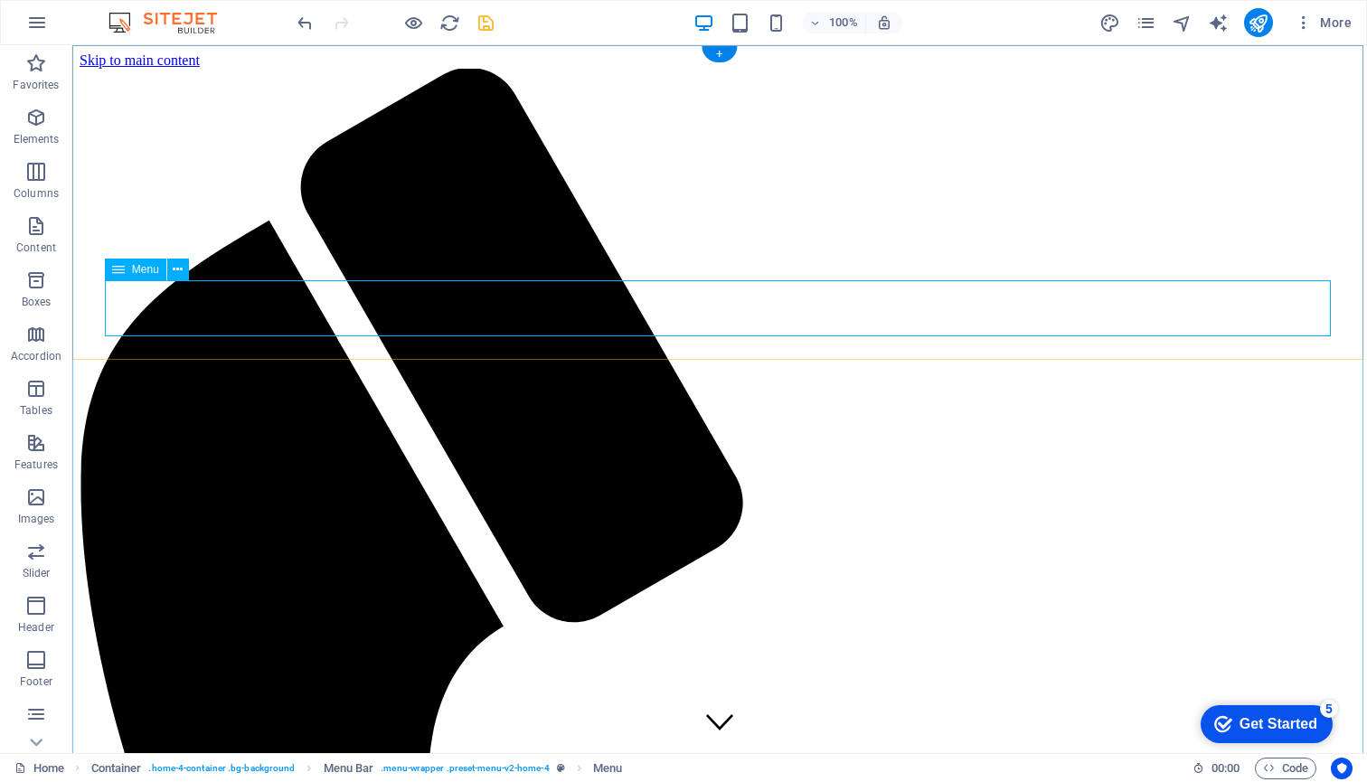
select select
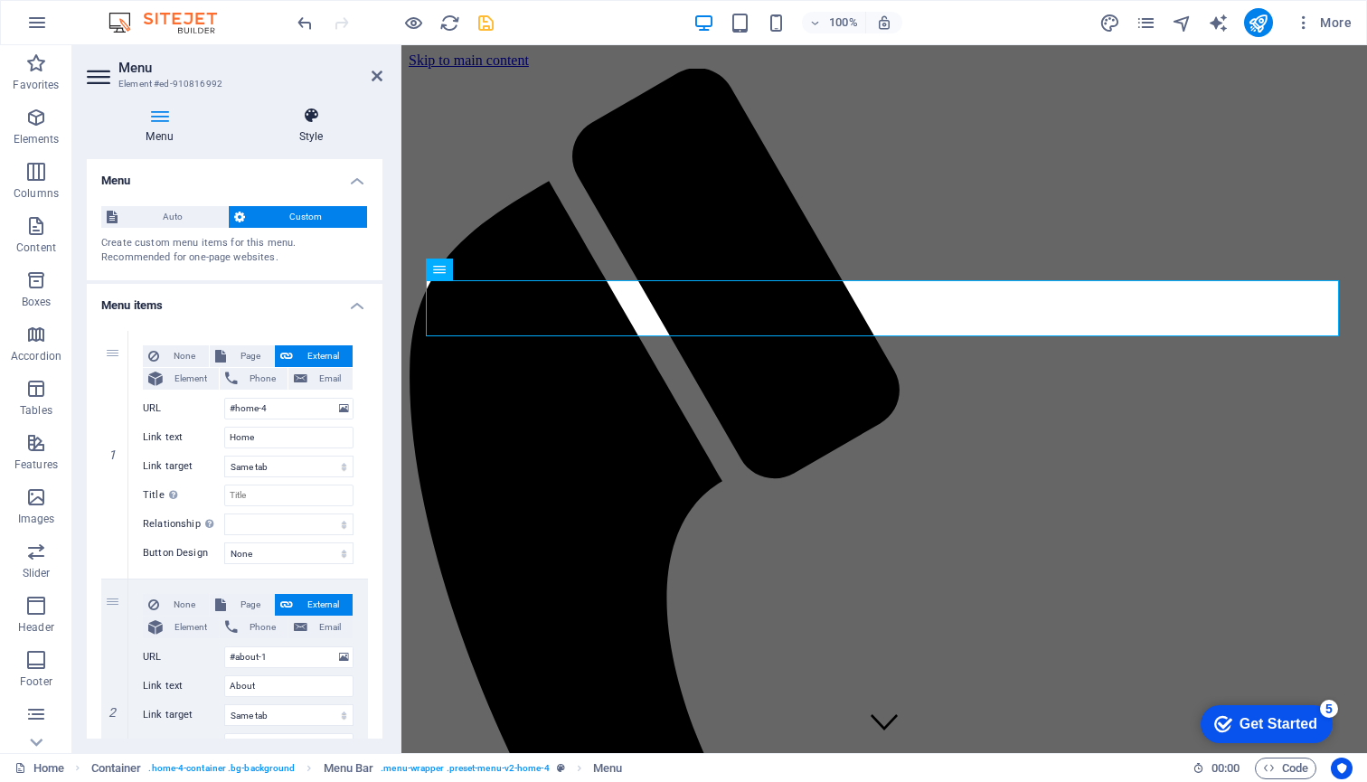
click at [306, 116] on icon at bounding box center [311, 116] width 143 height 18
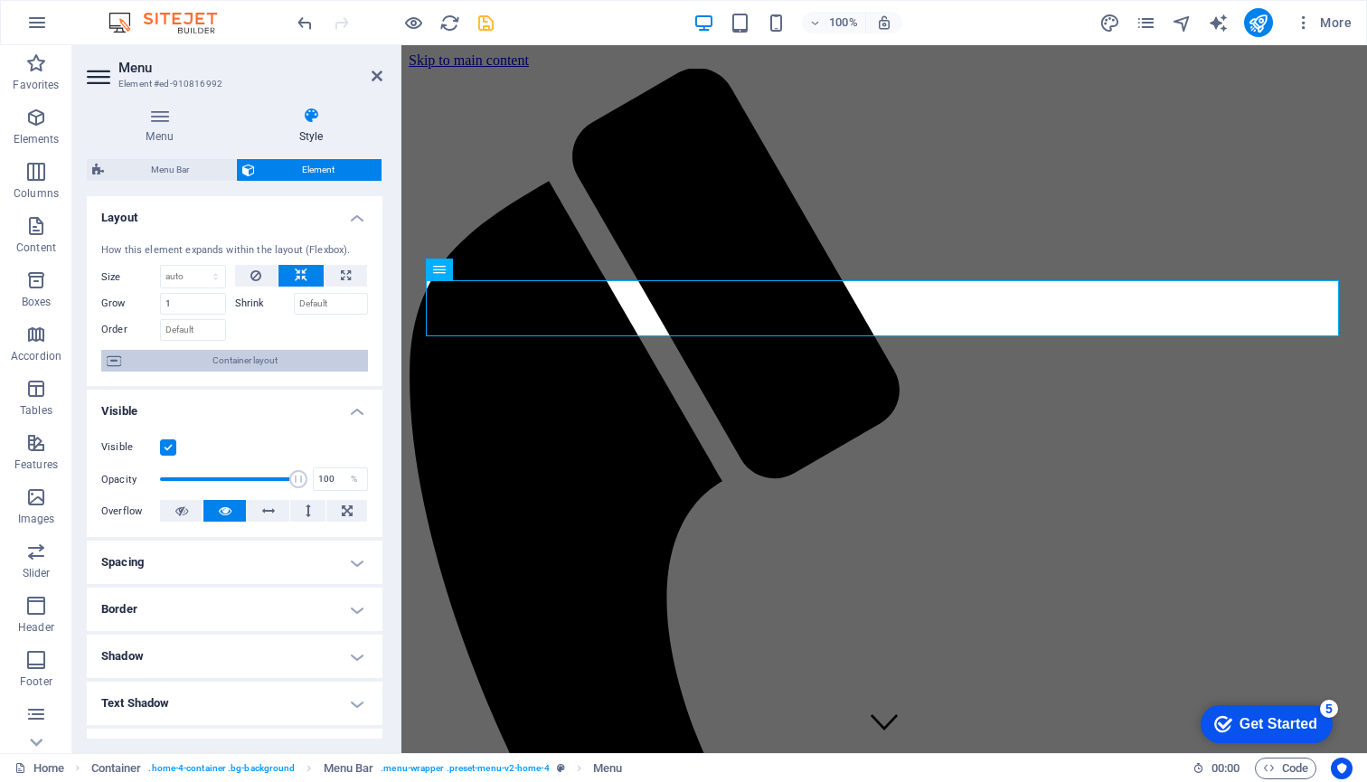
click at [234, 359] on span "Container layout" at bounding box center [245, 361] width 236 height 22
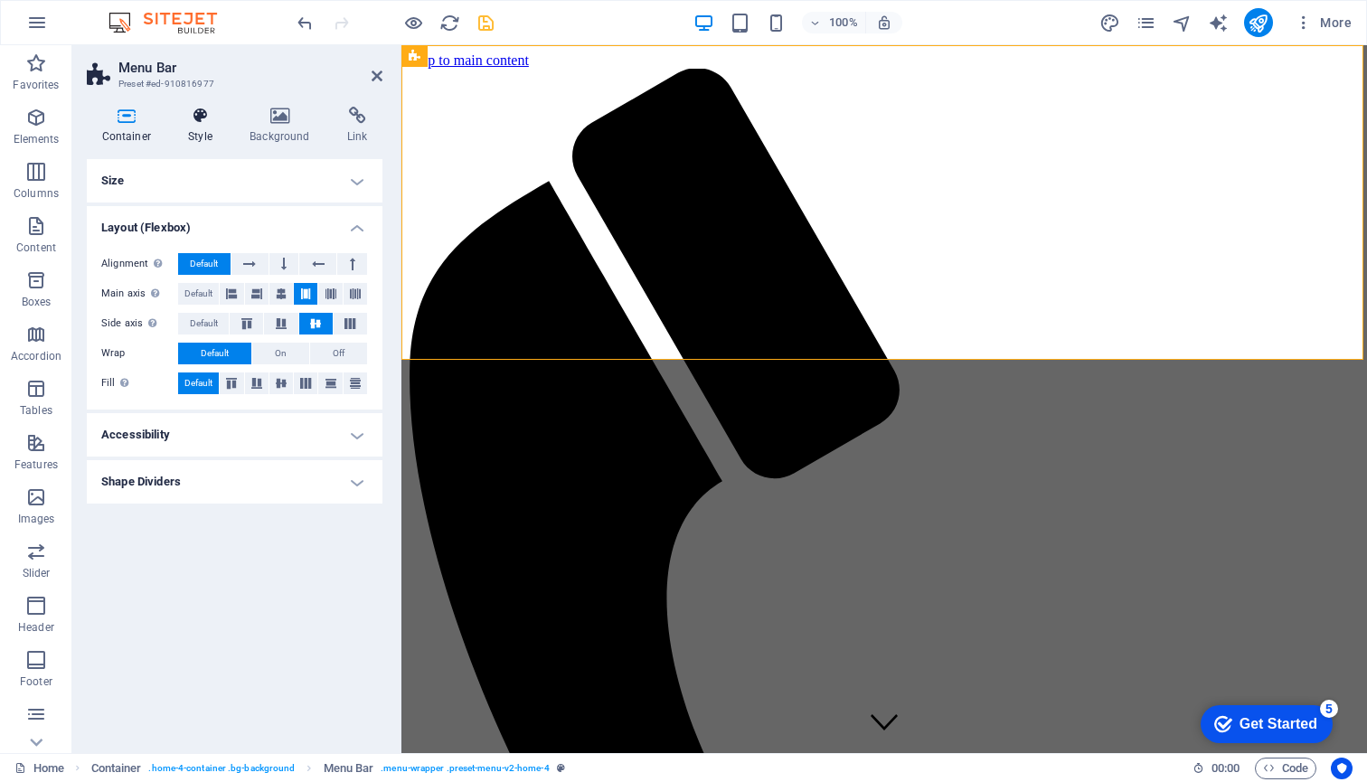
click at [199, 111] on icon at bounding box center [201, 116] width 54 height 18
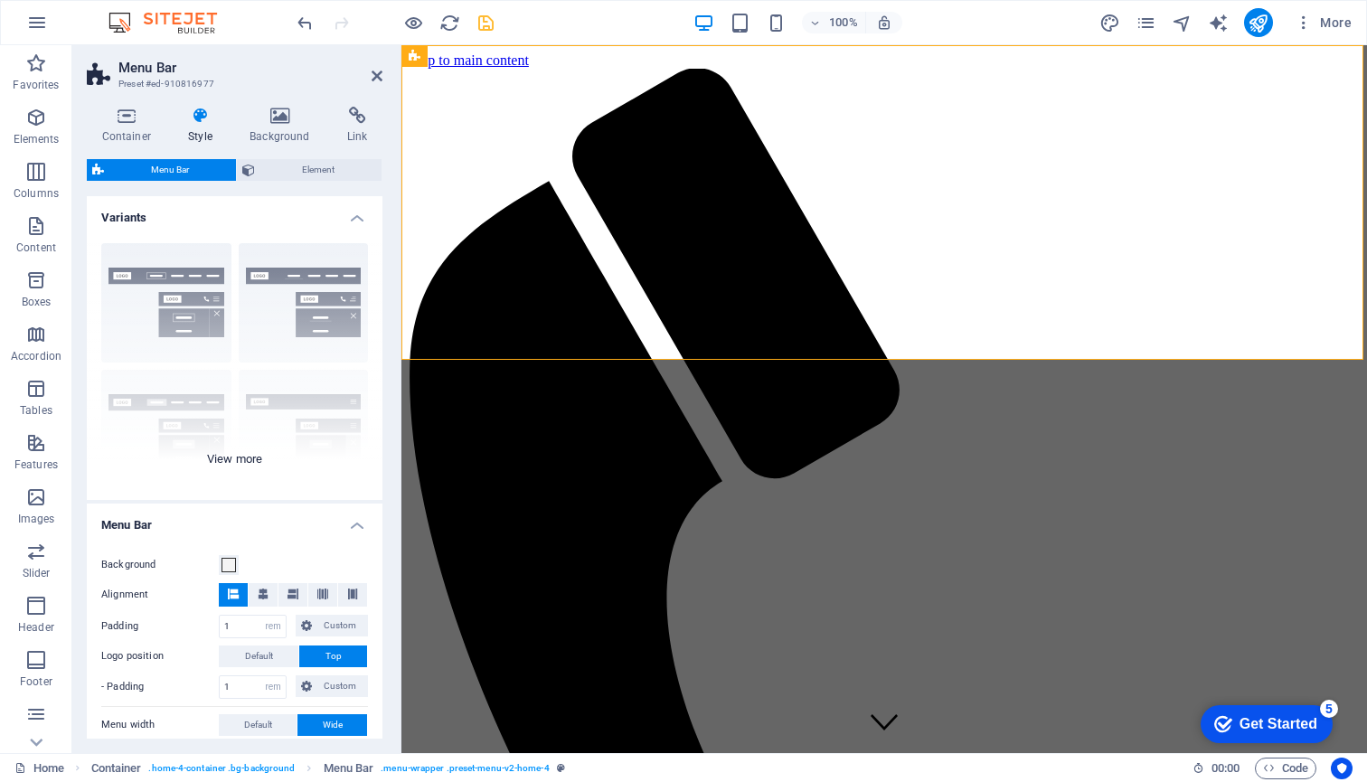
click at [223, 454] on div "Border Centered Default Fixed Loki Trigger Wide XXL" at bounding box center [235, 364] width 296 height 271
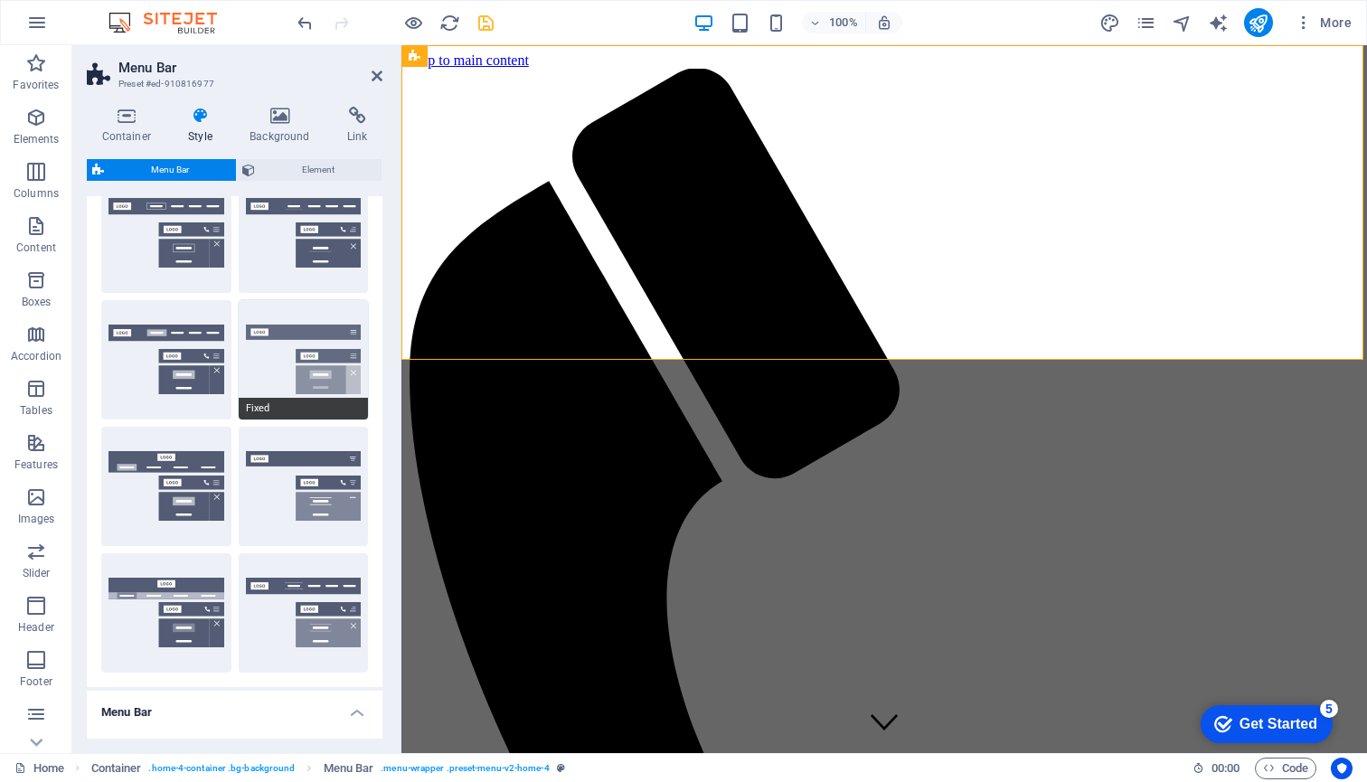
scroll to position [78, 0]
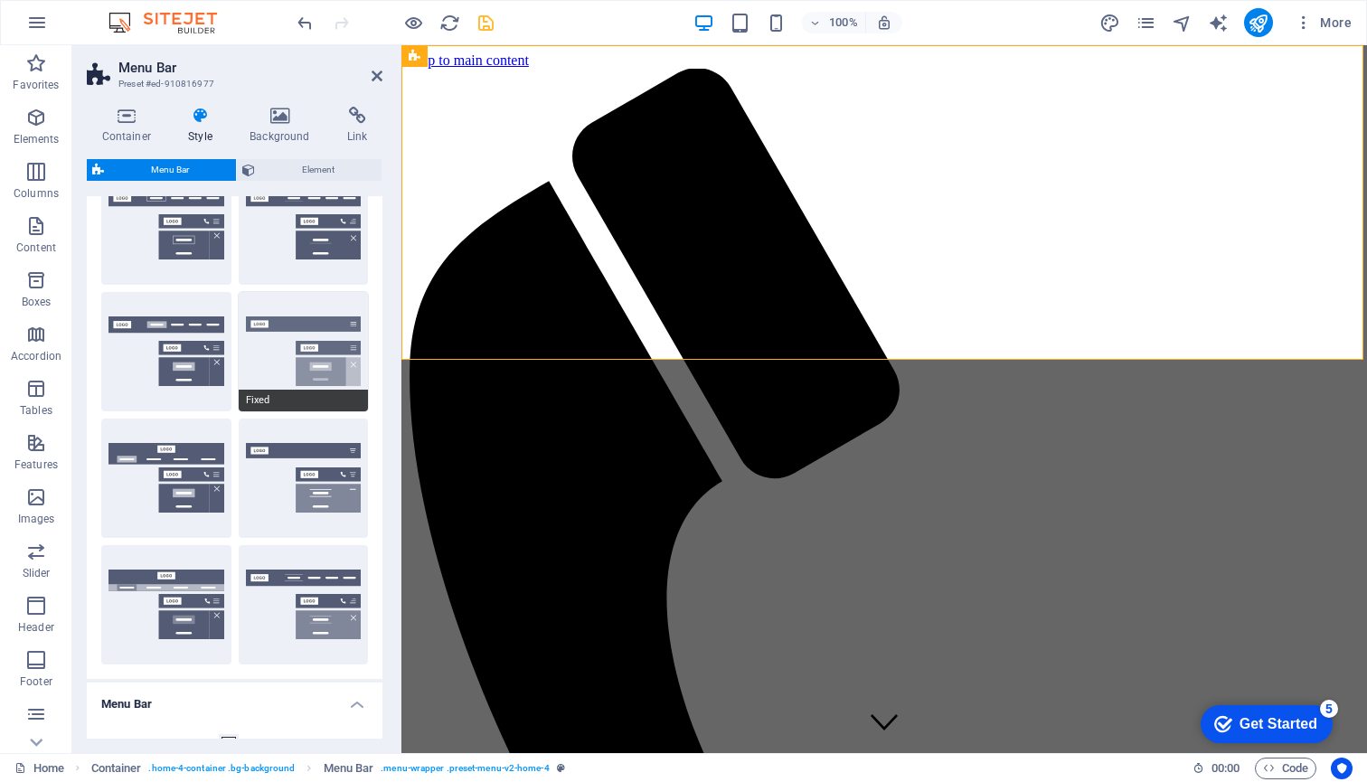
click at [291, 320] on button "Fixed" at bounding box center [304, 351] width 130 height 119
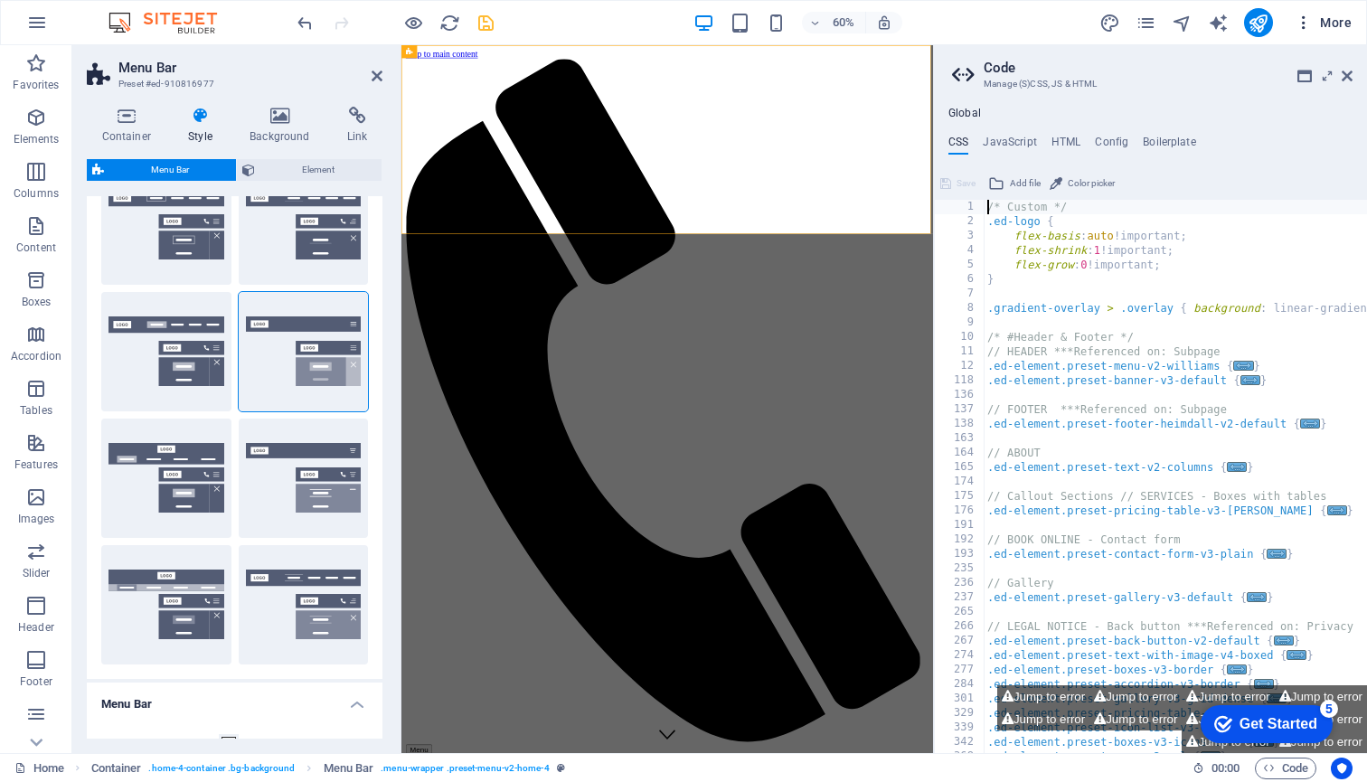
click at [0, 0] on span "More" at bounding box center [0, 0] width 0 height 0
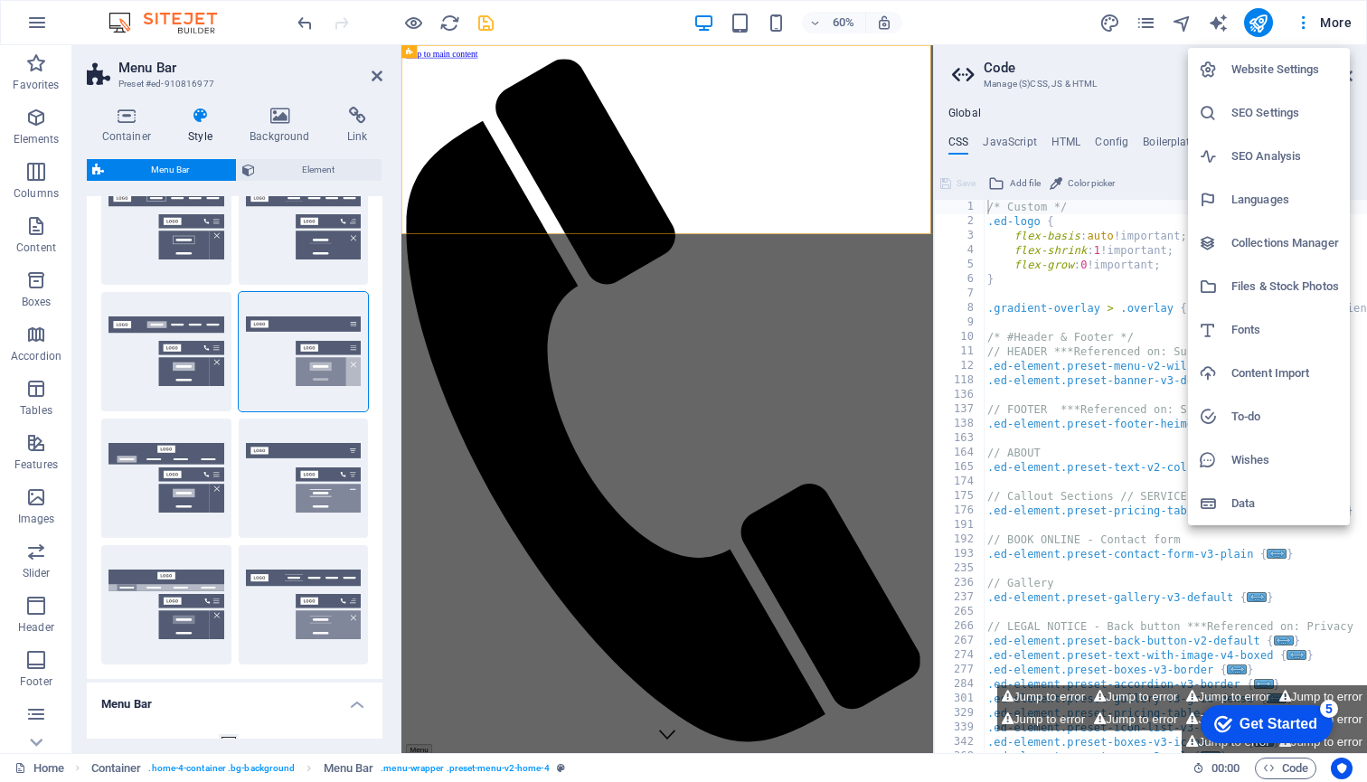
click at [1250, 70] on h6 "Website Settings" at bounding box center [1285, 70] width 108 height 22
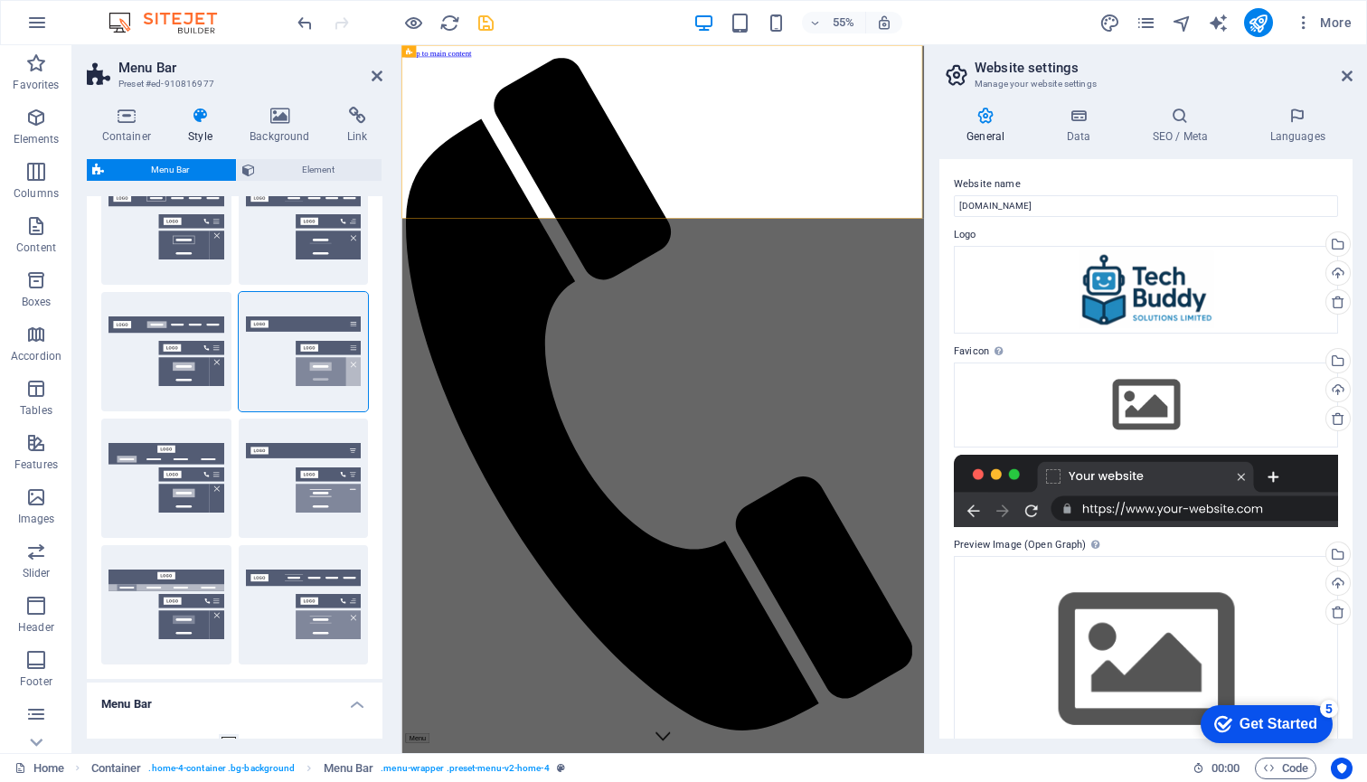
scroll to position [0, 0]
click at [1082, 118] on icon at bounding box center [1078, 116] width 79 height 18
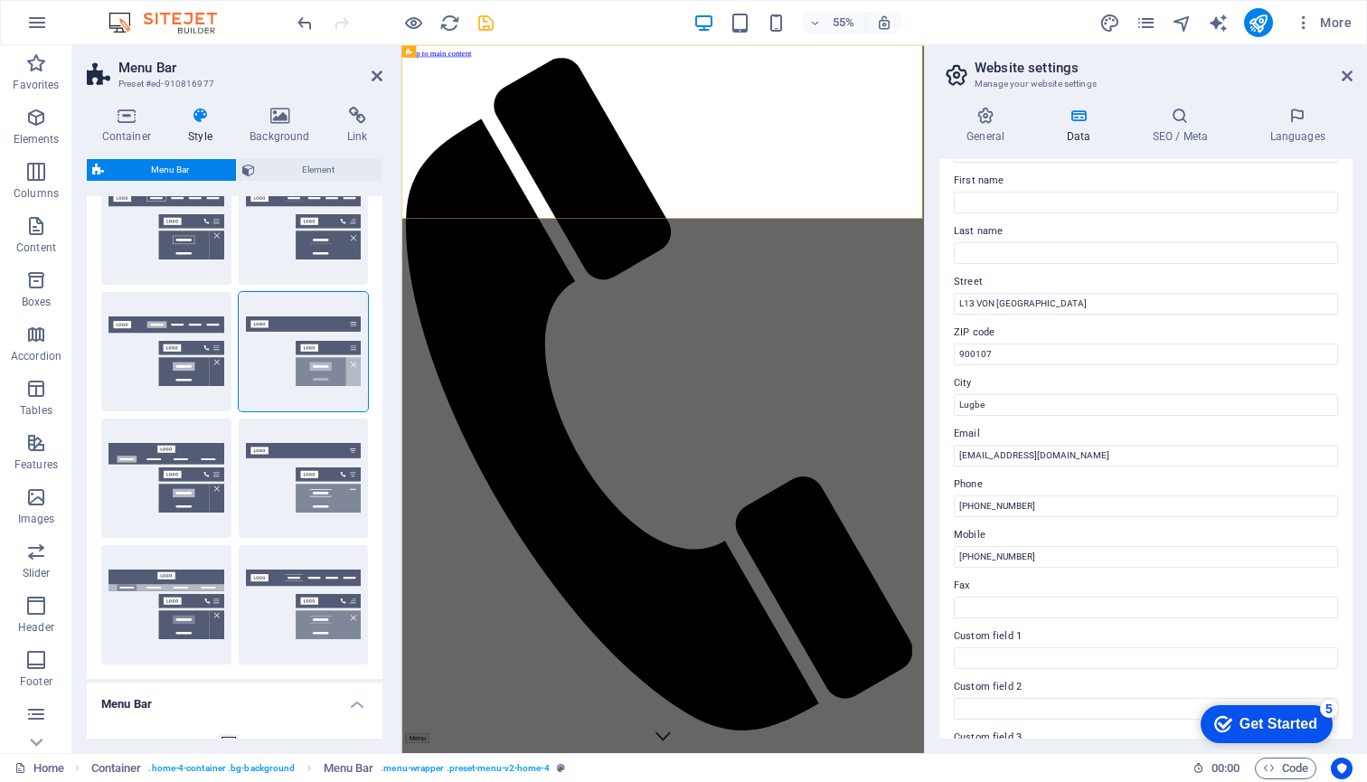
scroll to position [84, 0]
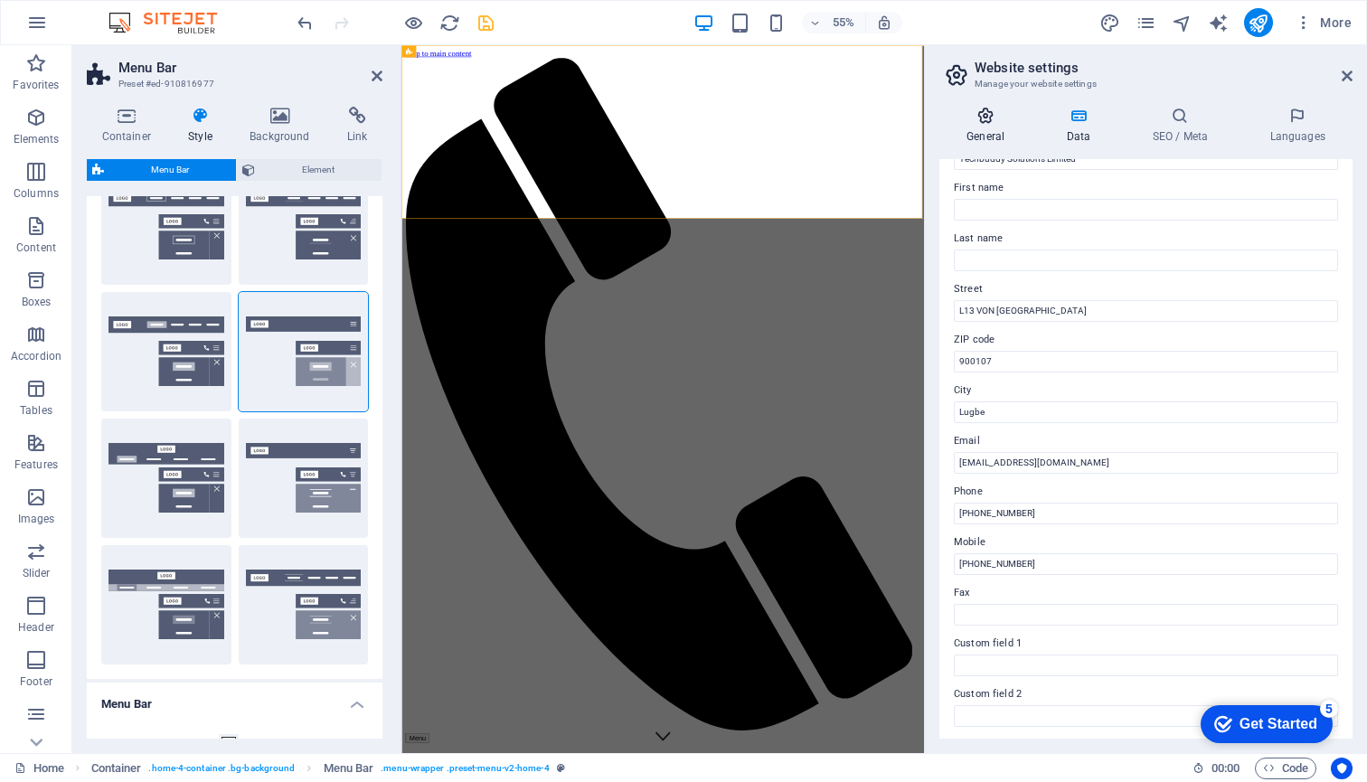
click at [983, 122] on icon at bounding box center [985, 116] width 92 height 18
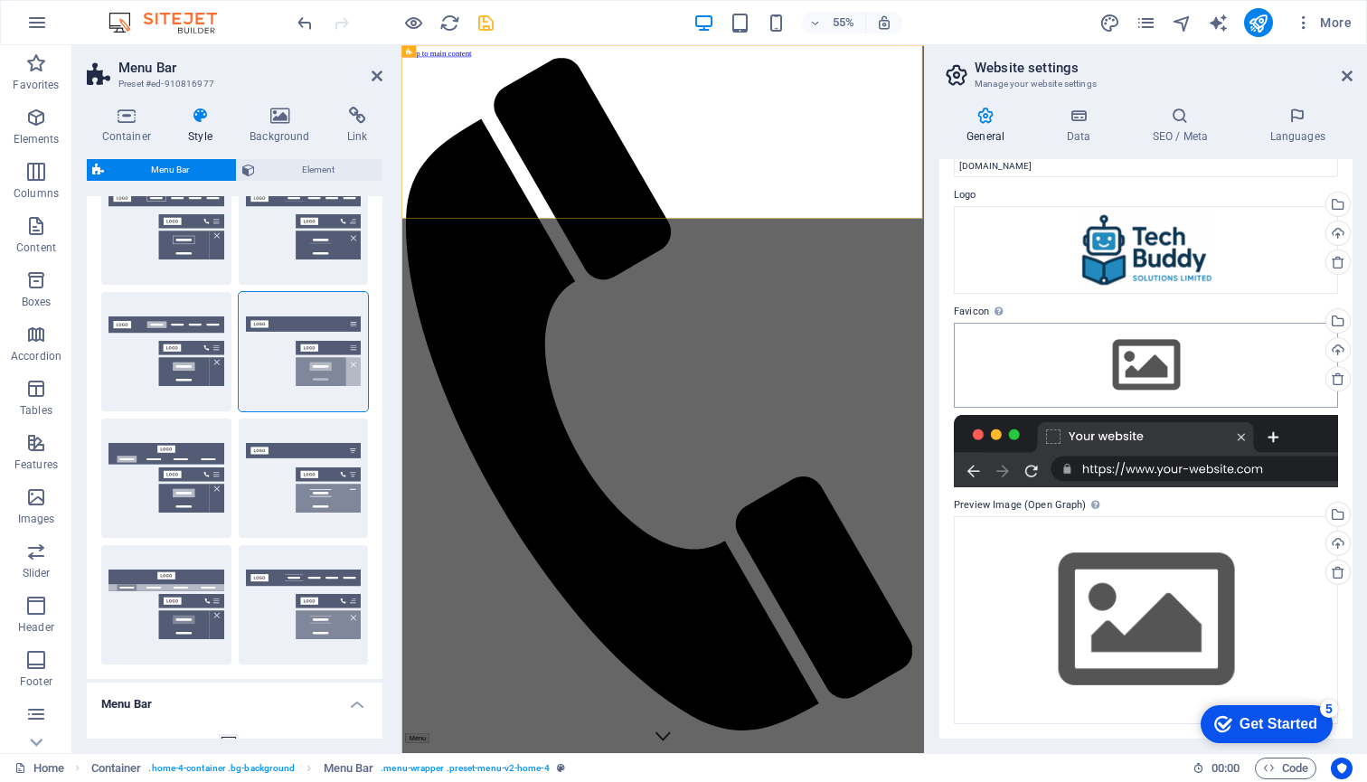
scroll to position [39, 0]
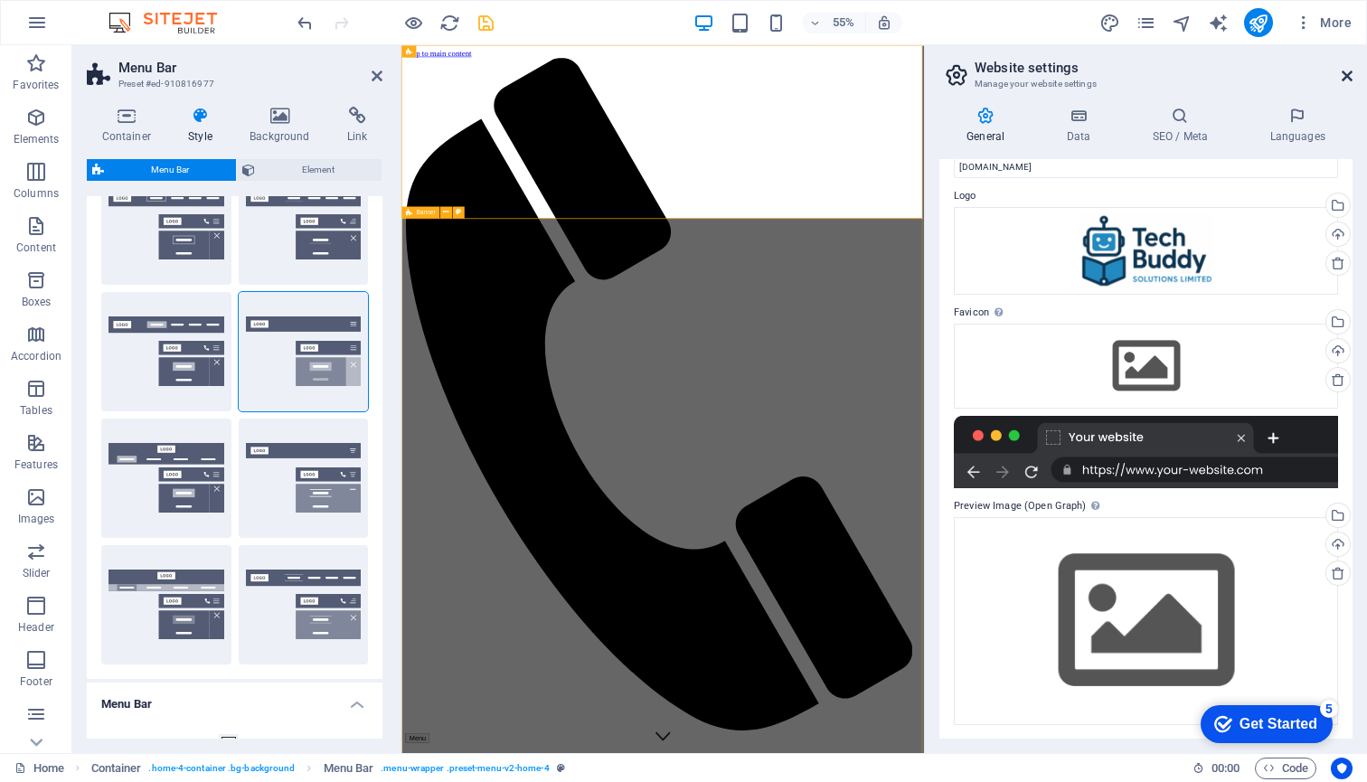
click at [1348, 73] on icon at bounding box center [1347, 76] width 11 height 14
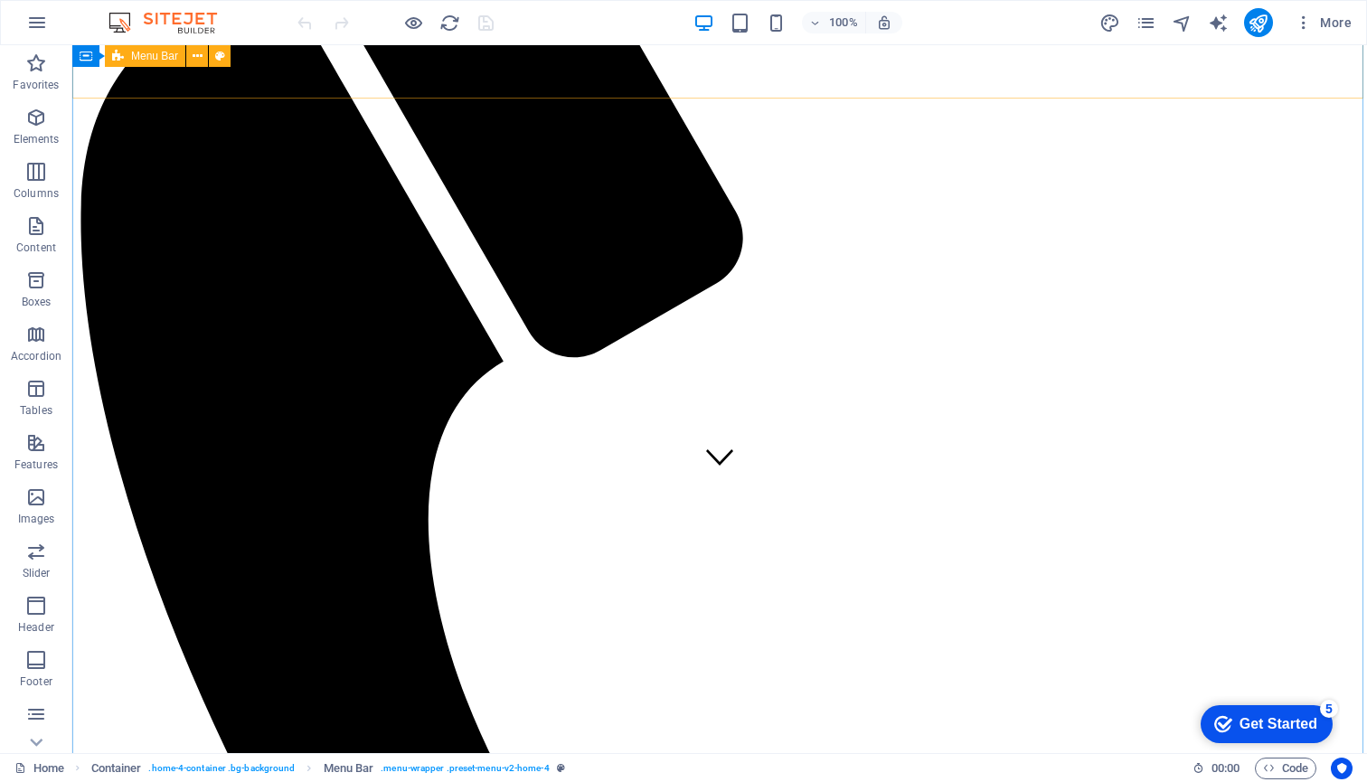
scroll to position [257, 0]
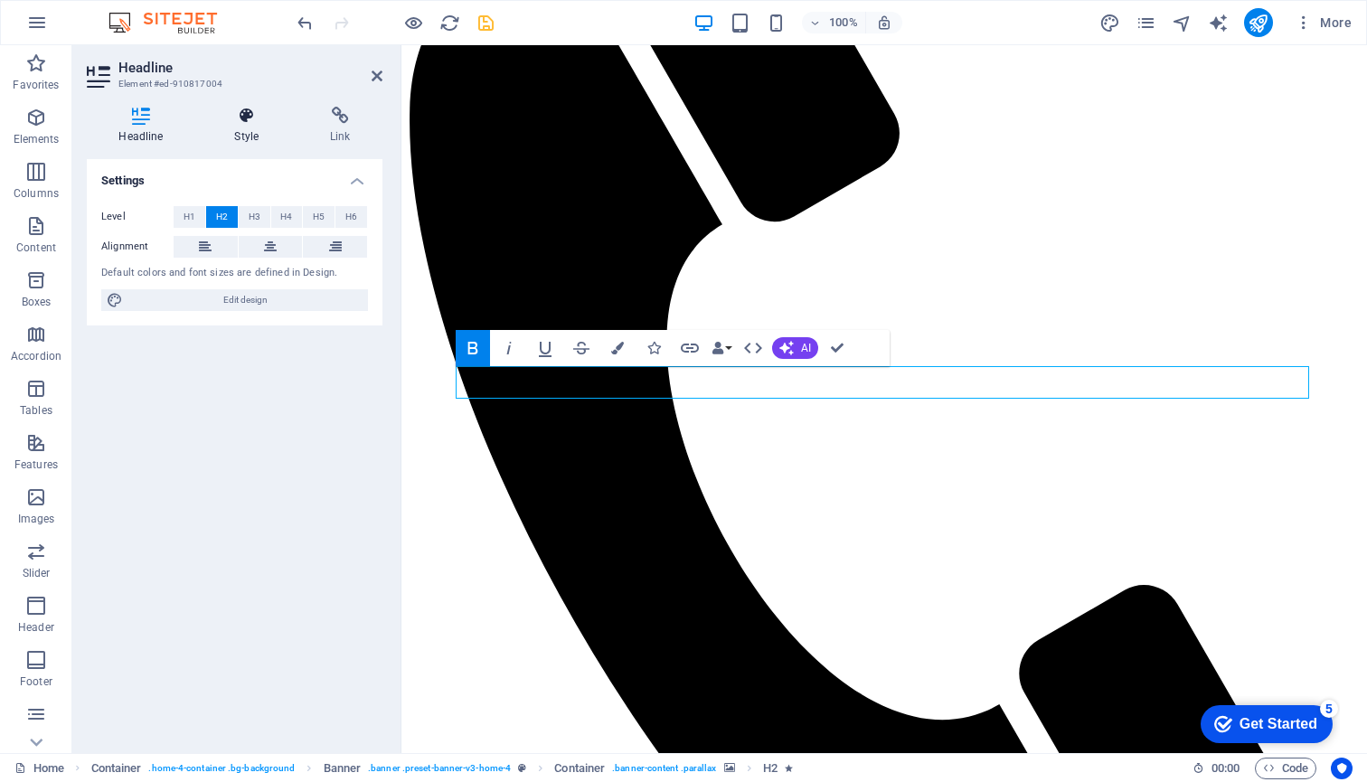
click at [250, 118] on icon at bounding box center [247, 116] width 89 height 18
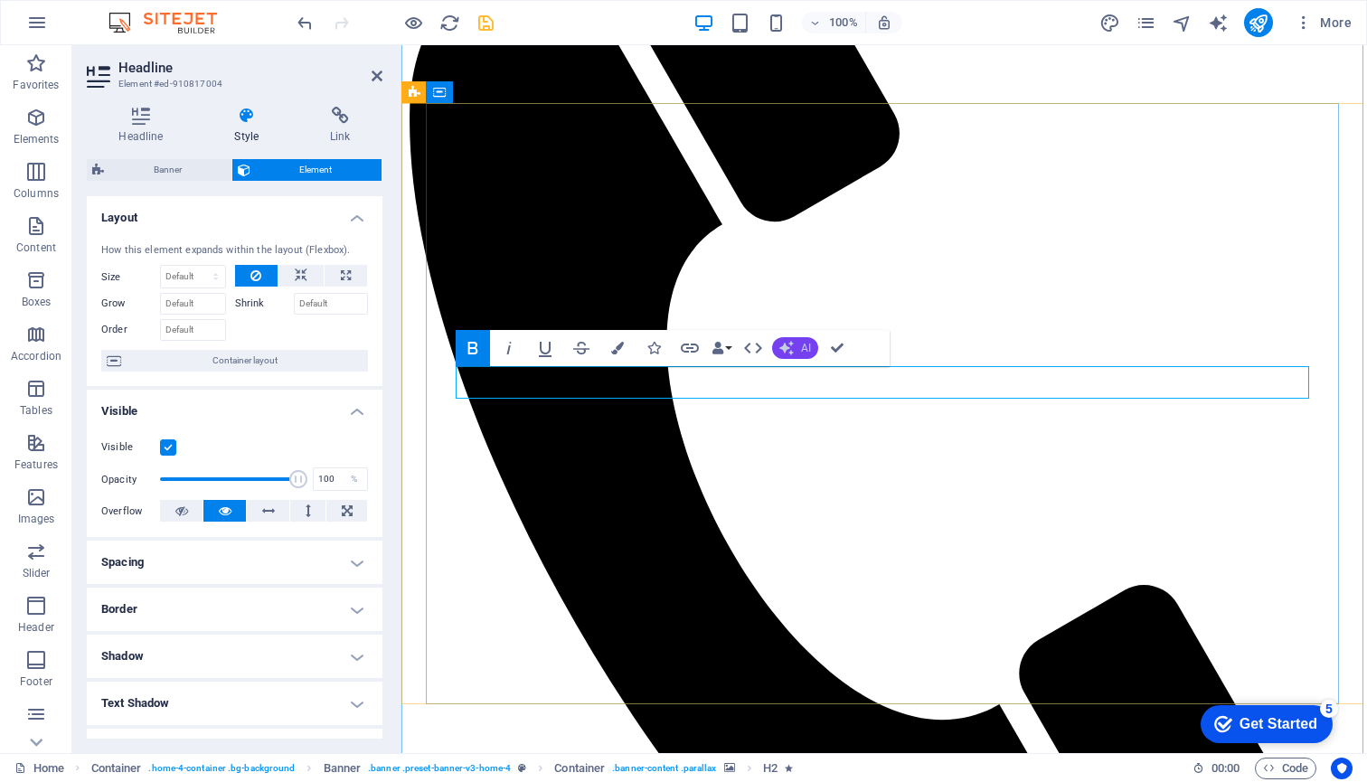
click at [793, 344] on icon "button" at bounding box center [786, 348] width 14 height 14
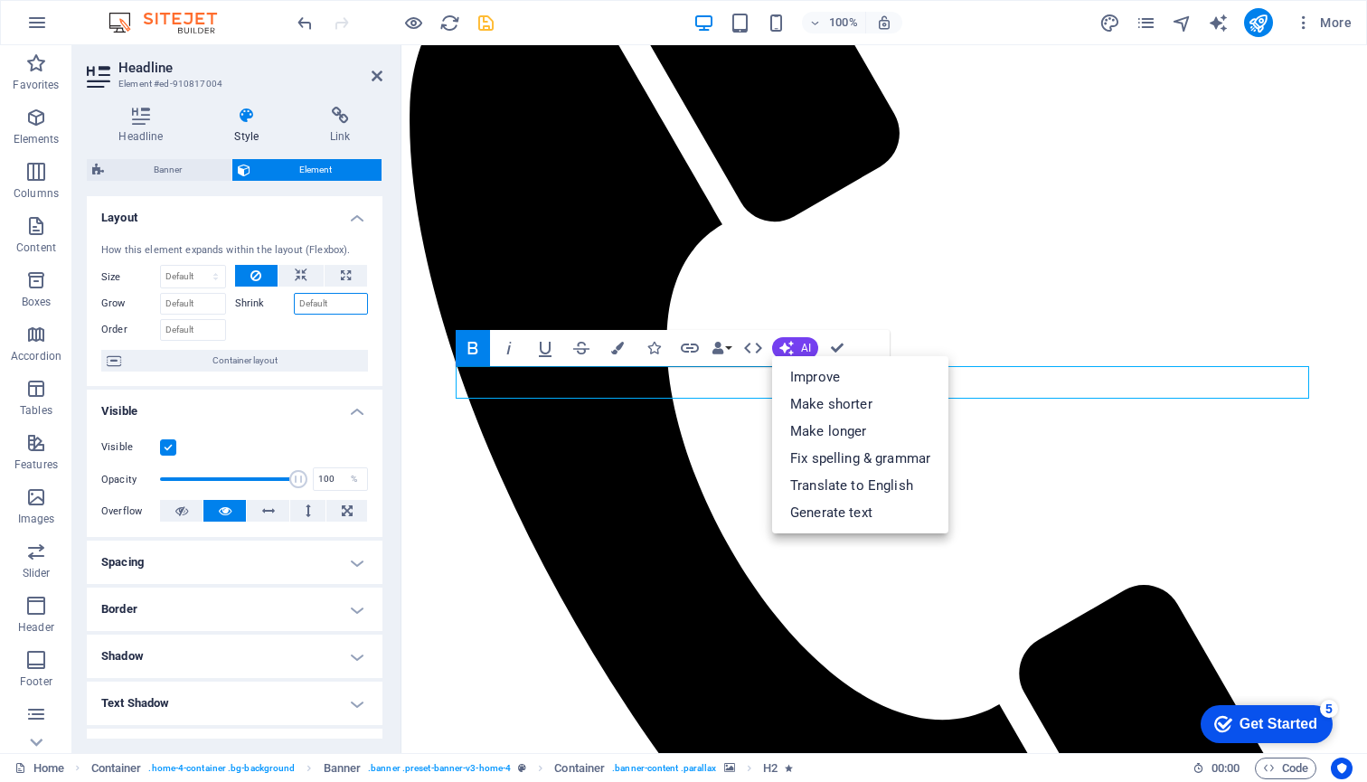
click at [327, 301] on input "Shrink" at bounding box center [331, 304] width 75 height 22
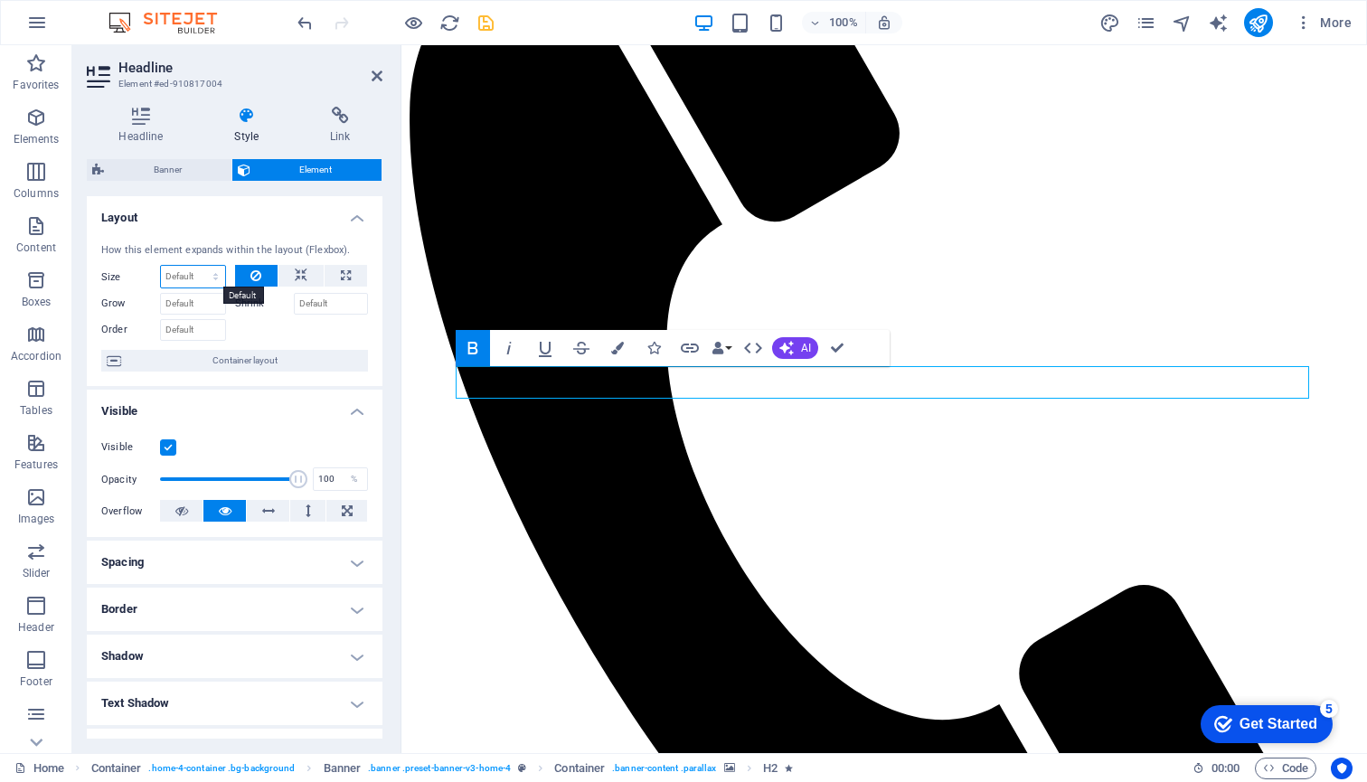
click at [193, 275] on select "Default auto px % 1/1 1/2 1/3 1/4 1/5 1/6 1/7 1/8 1/9 1/10" at bounding box center [193, 277] width 64 height 22
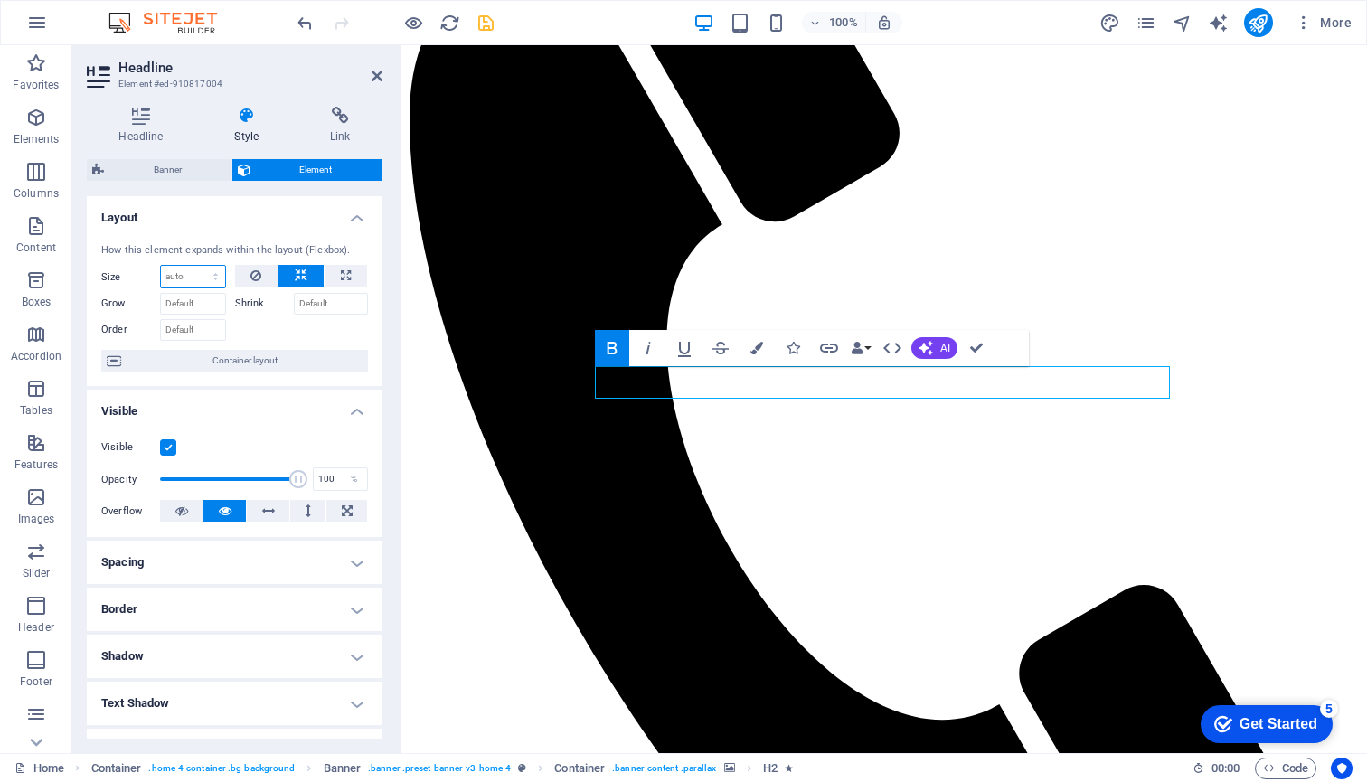
click at [214, 271] on select "Default auto px % 1/1 1/2 1/3 1/4 1/5 1/6 1/7 1/8 1/9 1/10" at bounding box center [193, 277] width 64 height 22
select select "1/9"
type input "11.11"
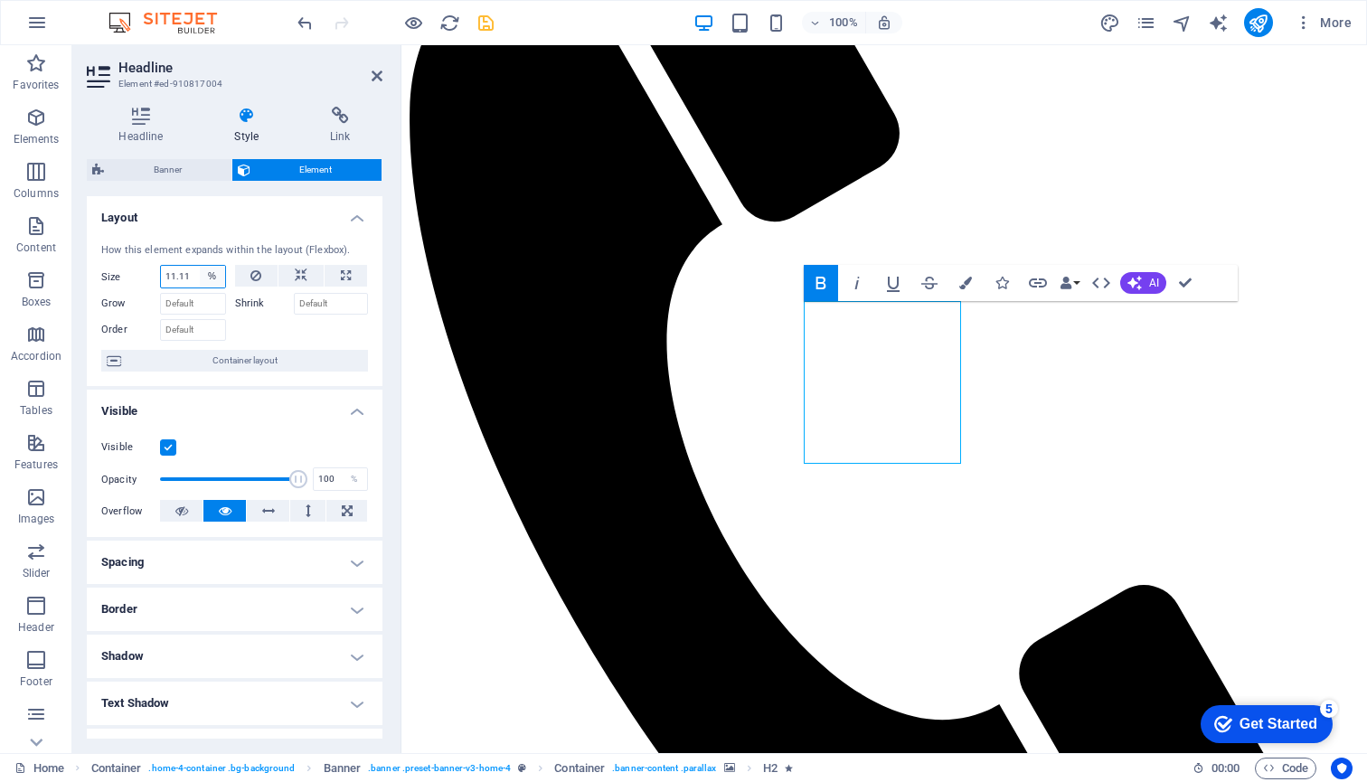
click at [212, 271] on select "Default auto px % 1/1 1/2 1/3 1/4 1/5 1/6 1/7 1/8 1/9 1/10" at bounding box center [212, 277] width 25 height 22
select select "auto"
select select "DISABLED_OPTION_VALUE"
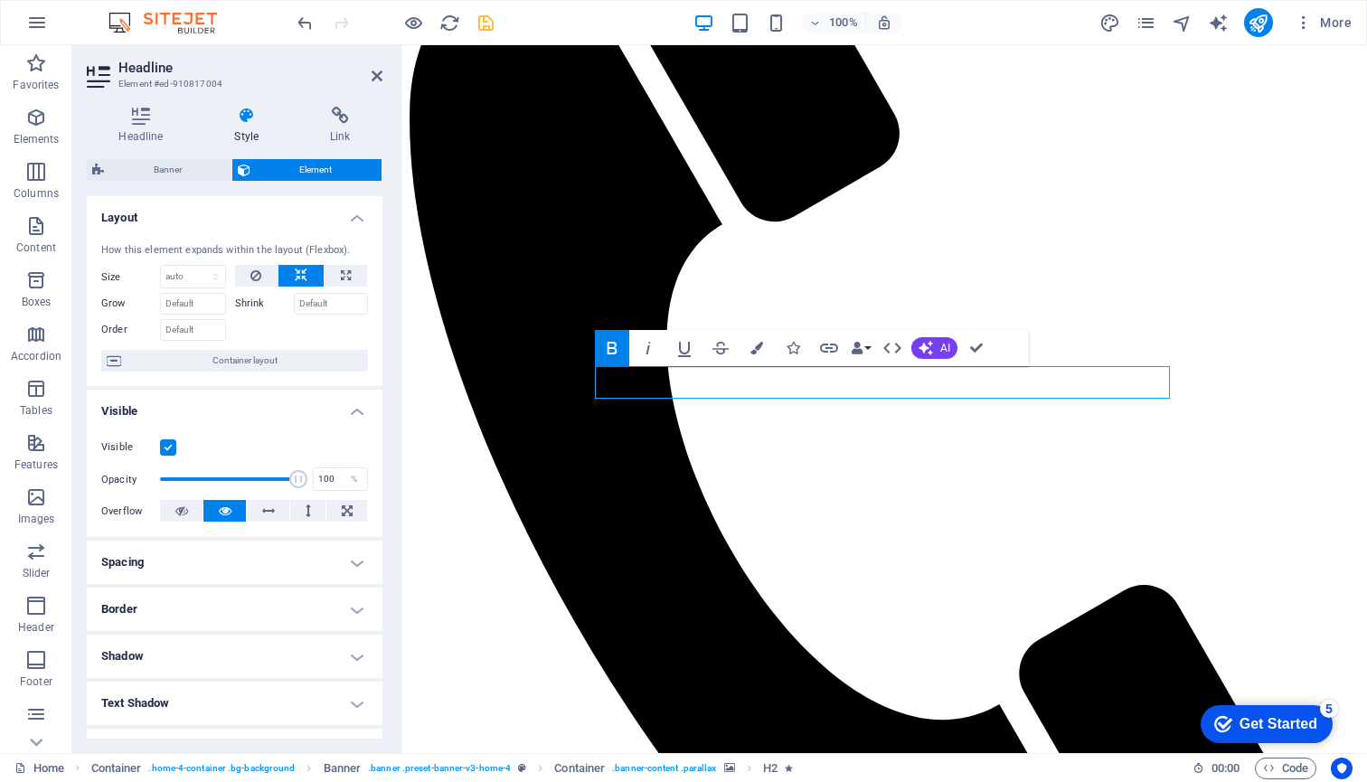
click at [324, 329] on div at bounding box center [302, 328] width 134 height 26
click at [184, 507] on icon at bounding box center [181, 511] width 13 height 22
click at [224, 501] on icon at bounding box center [225, 511] width 13 height 22
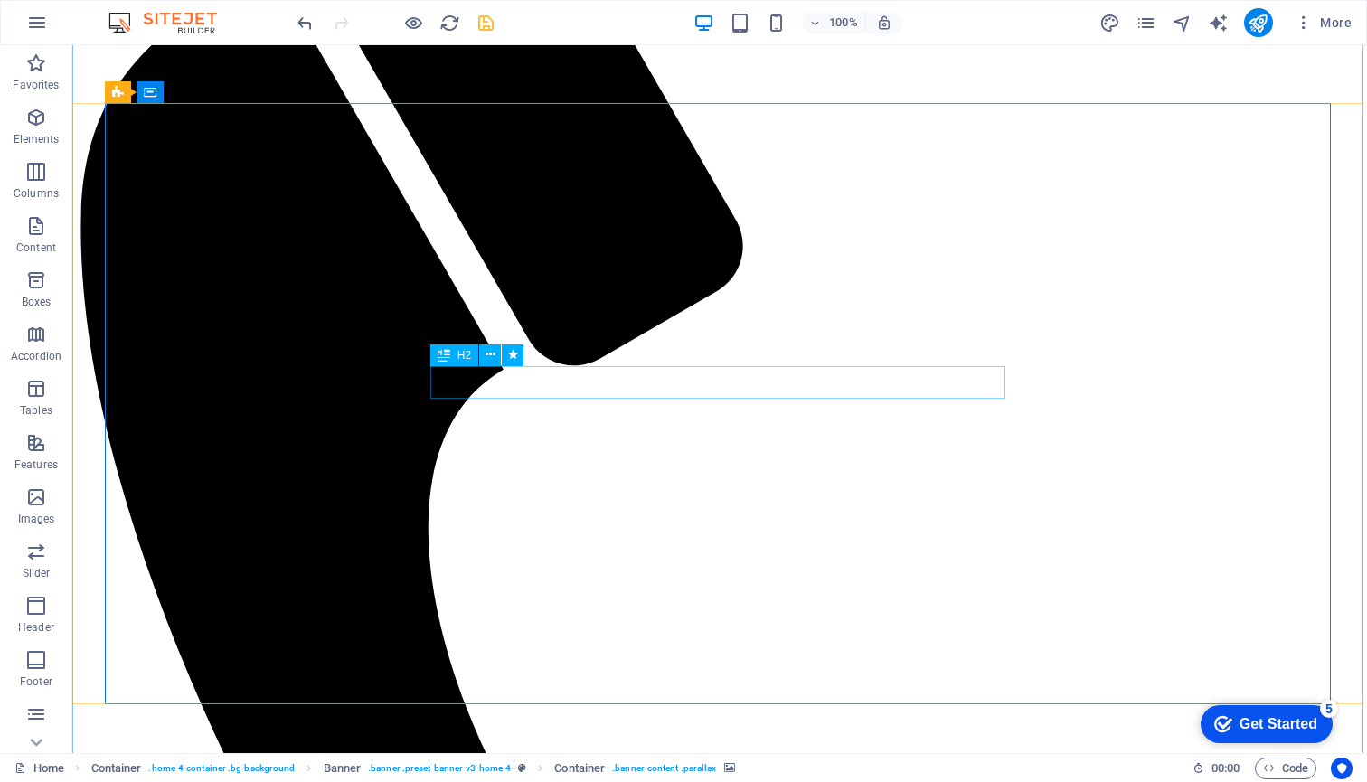
click at [458, 356] on span "H2" at bounding box center [464, 355] width 14 height 11
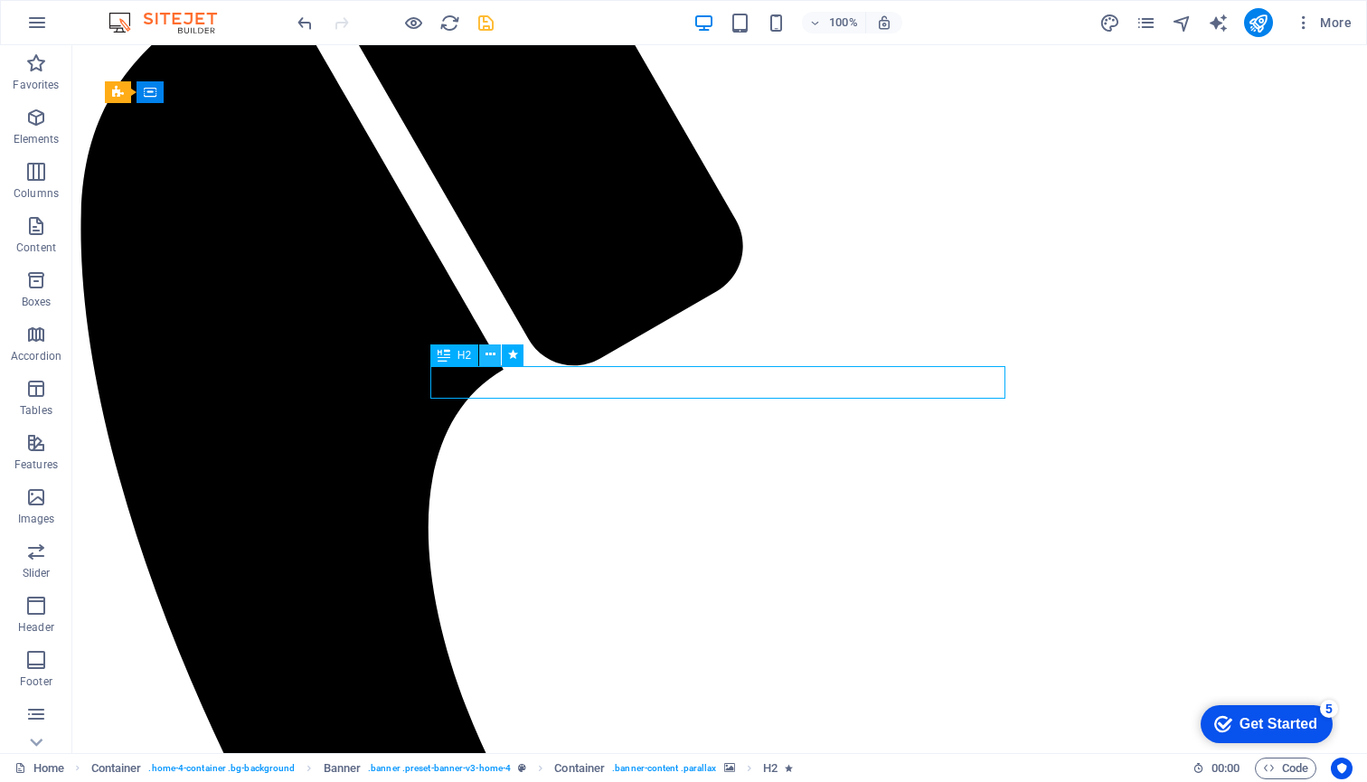
click at [492, 353] on icon at bounding box center [490, 354] width 10 height 19
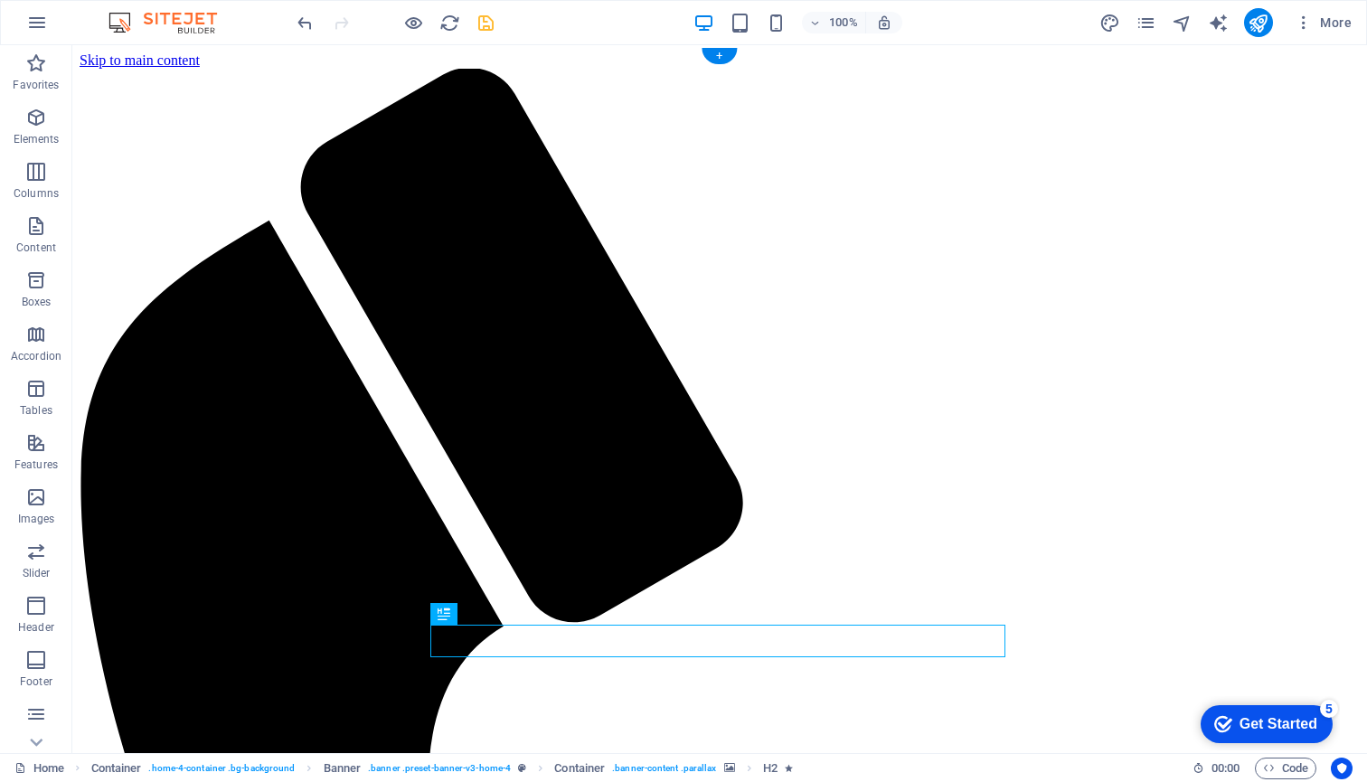
scroll to position [0, 0]
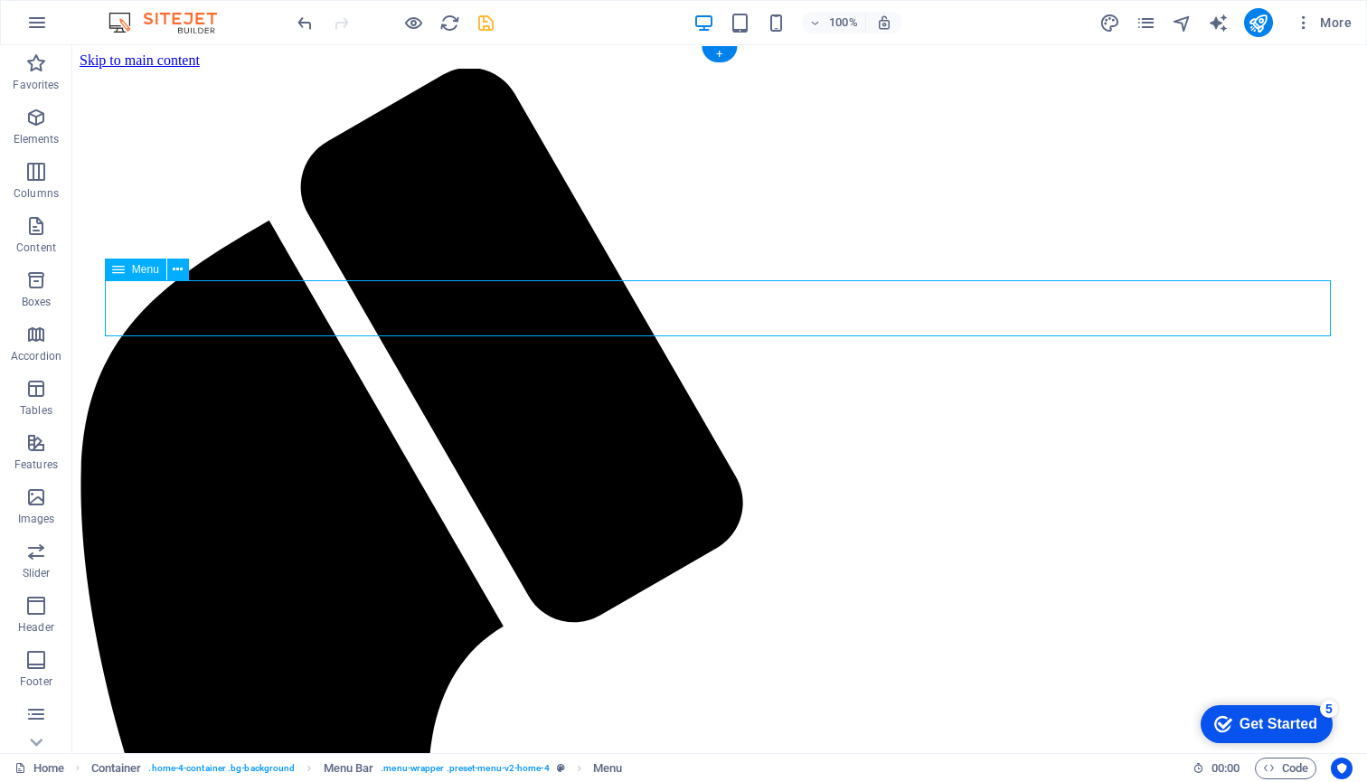
select select
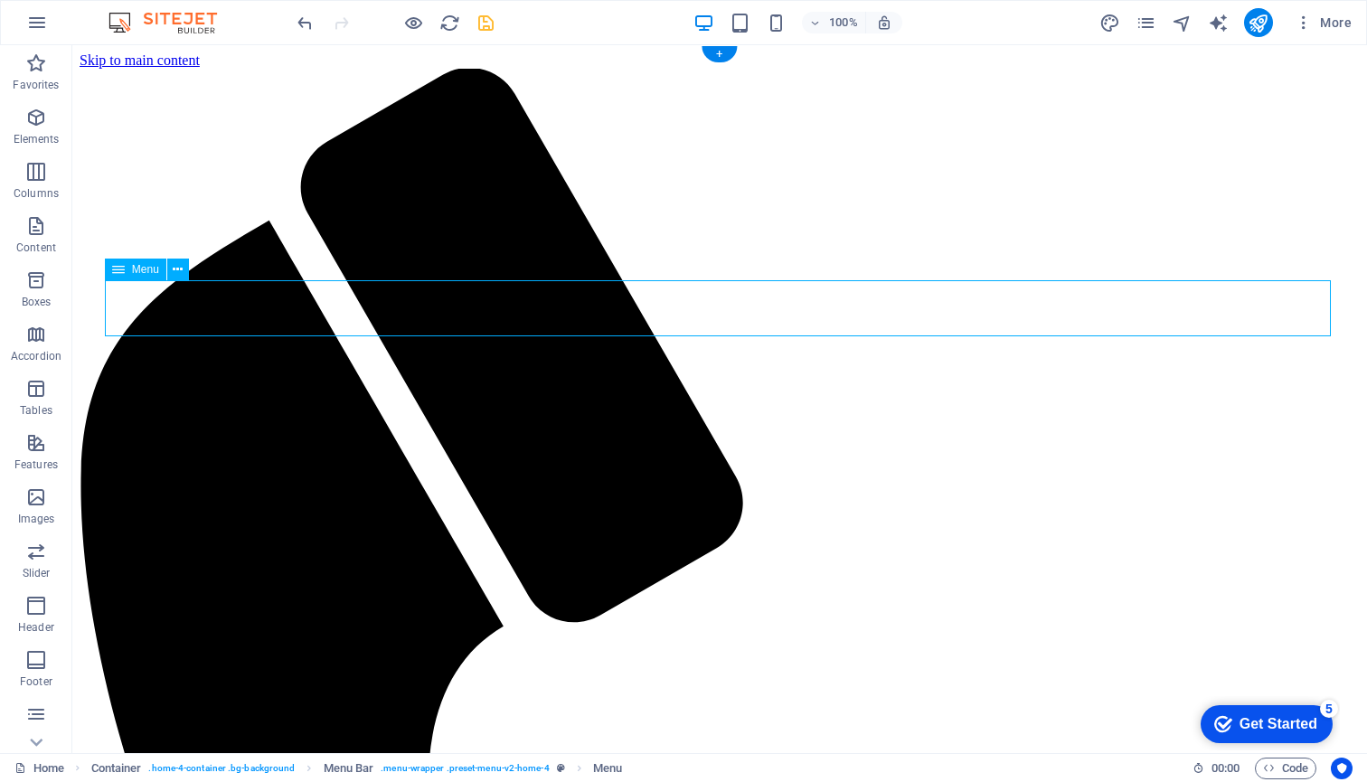
select select
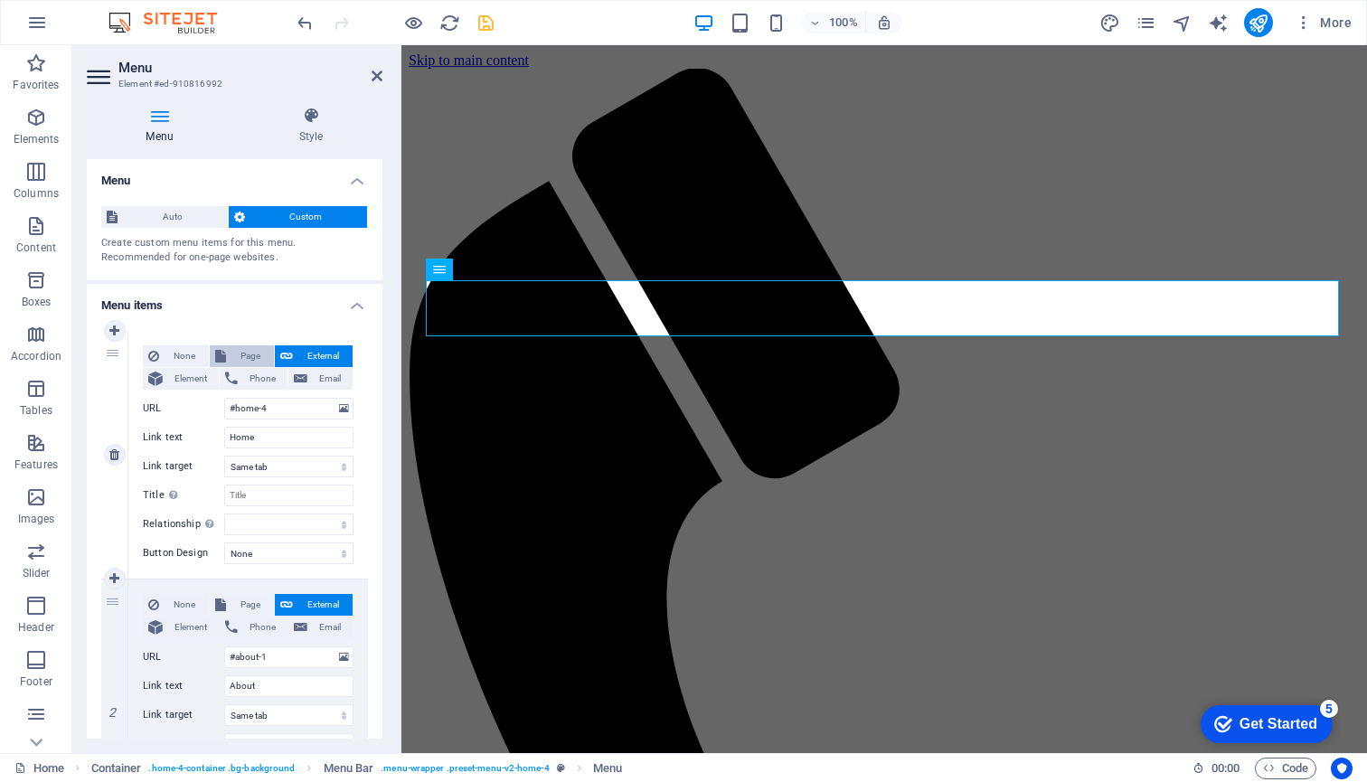
click at [244, 356] on span "Page" at bounding box center [249, 356] width 37 height 22
select select
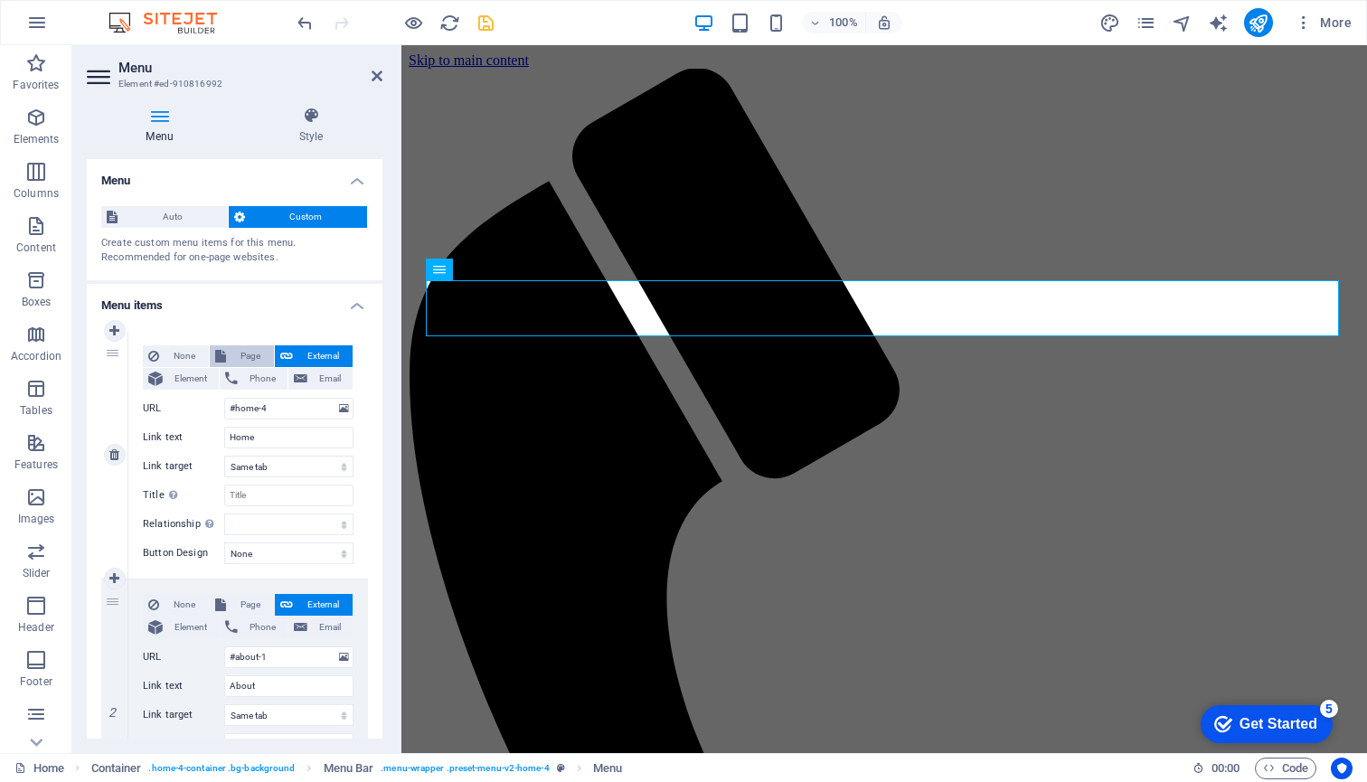
select select
click at [342, 410] on select "Home Subpage Legal Notice Privacy" at bounding box center [288, 409] width 129 height 22
select select "0"
select select
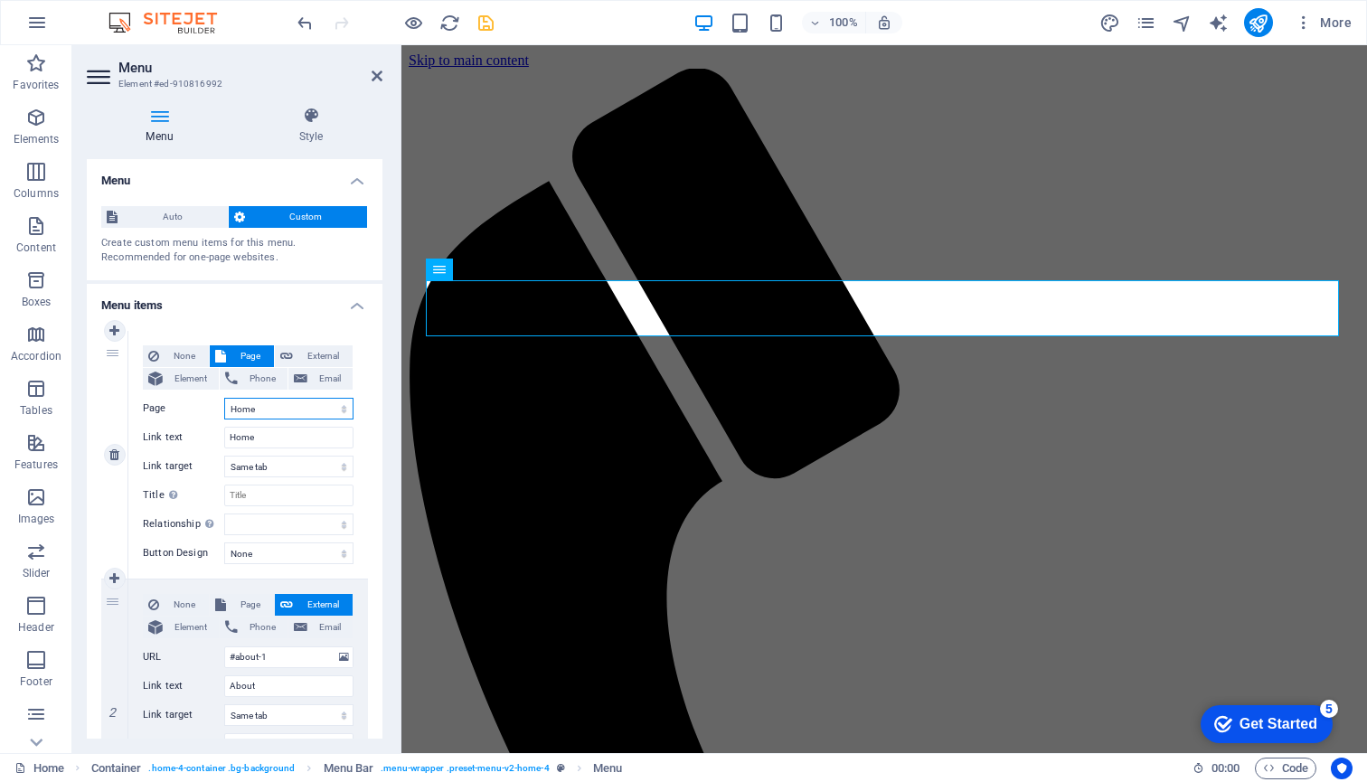
select select
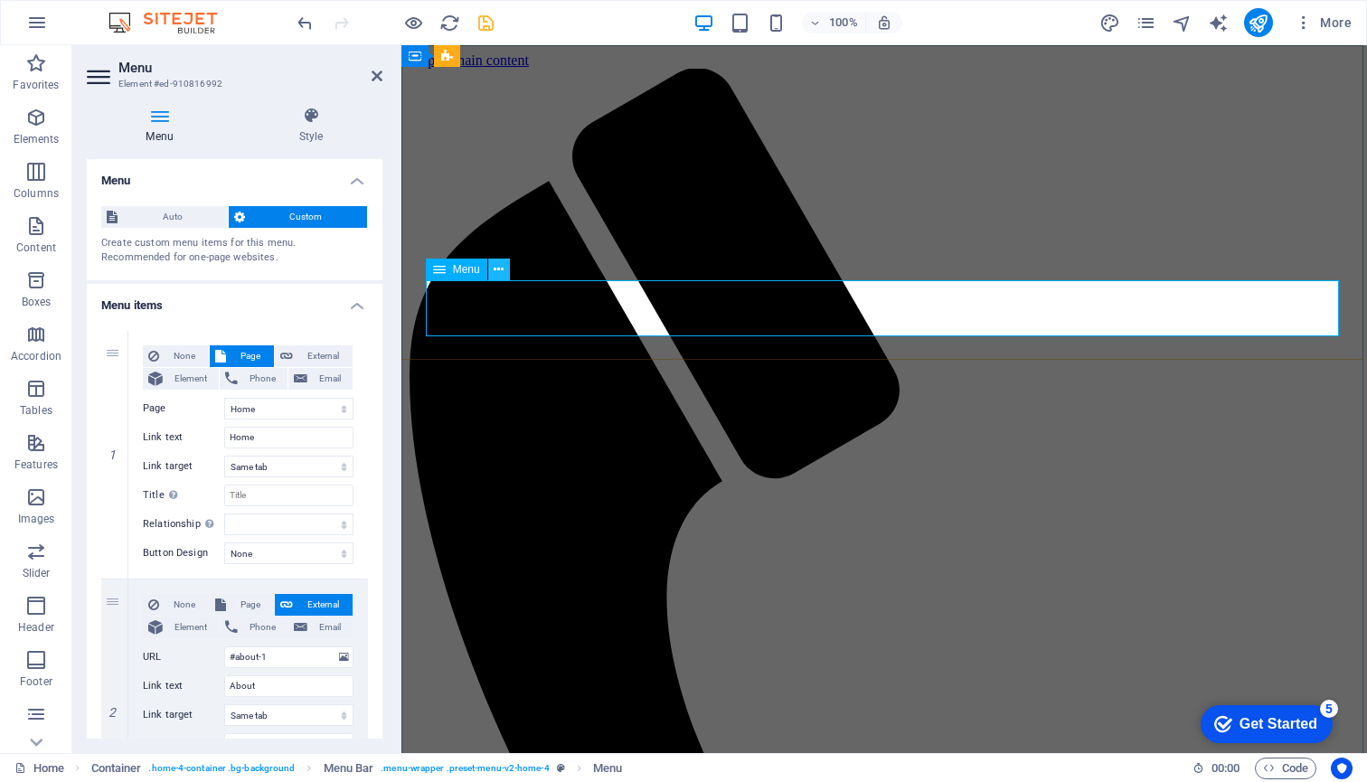
click at [500, 272] on icon at bounding box center [499, 269] width 10 height 19
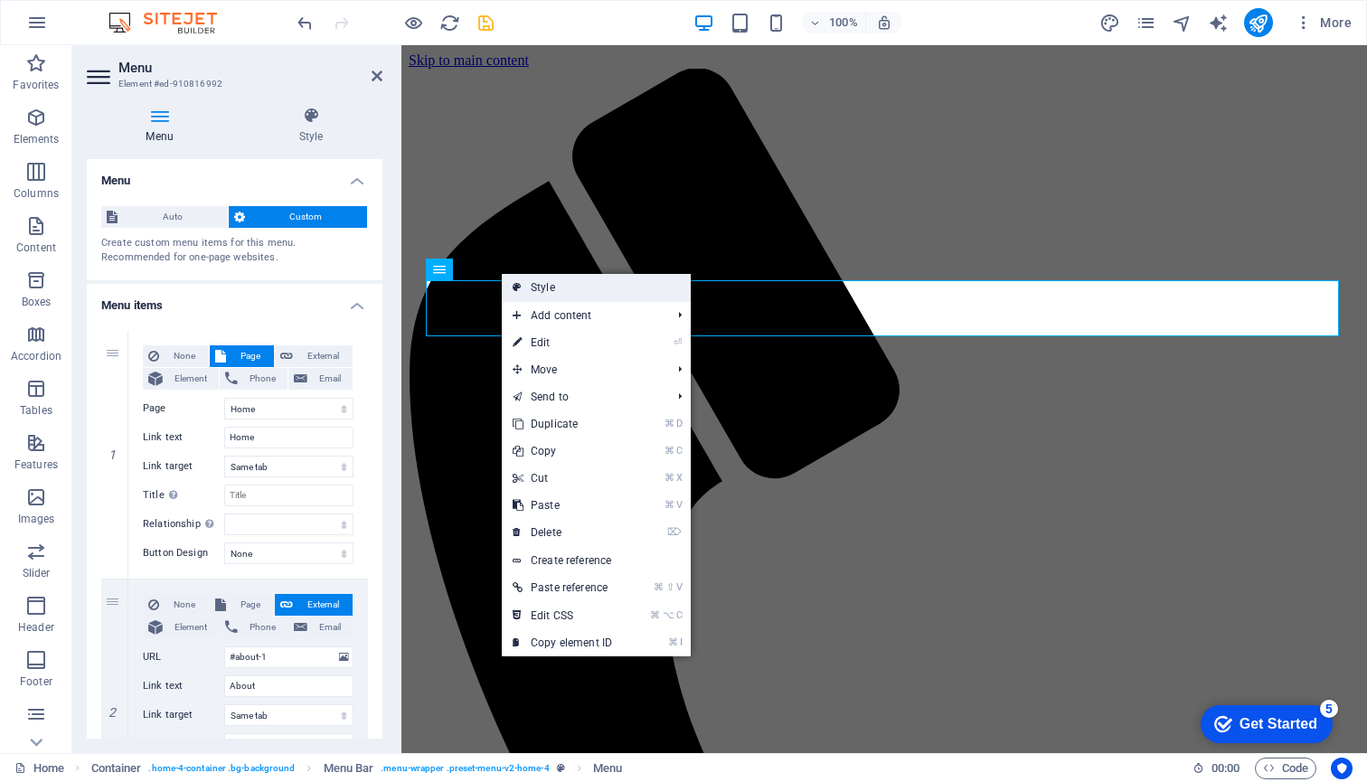
click at [538, 286] on link "Style" at bounding box center [596, 287] width 189 height 27
select select "rem"
select select "preset-menu-v2-home-4"
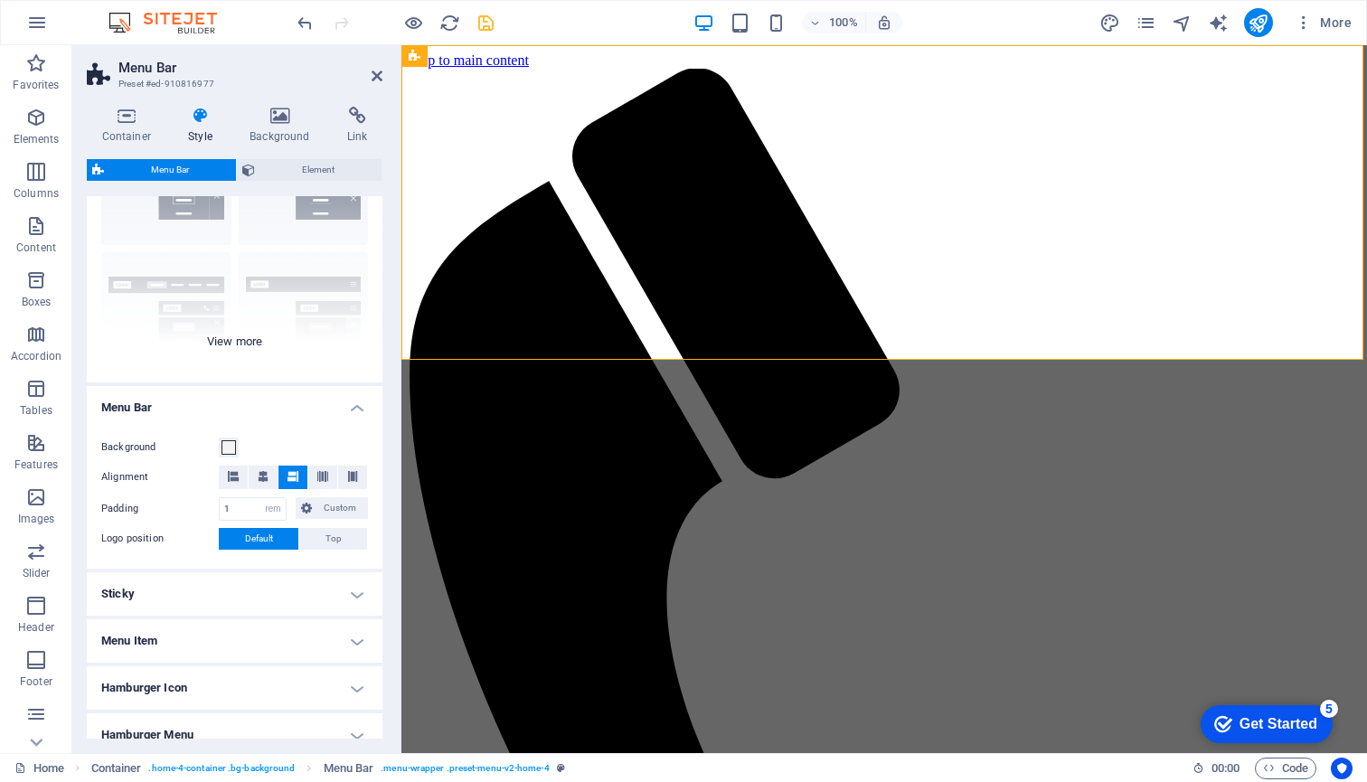
scroll to position [133, 0]
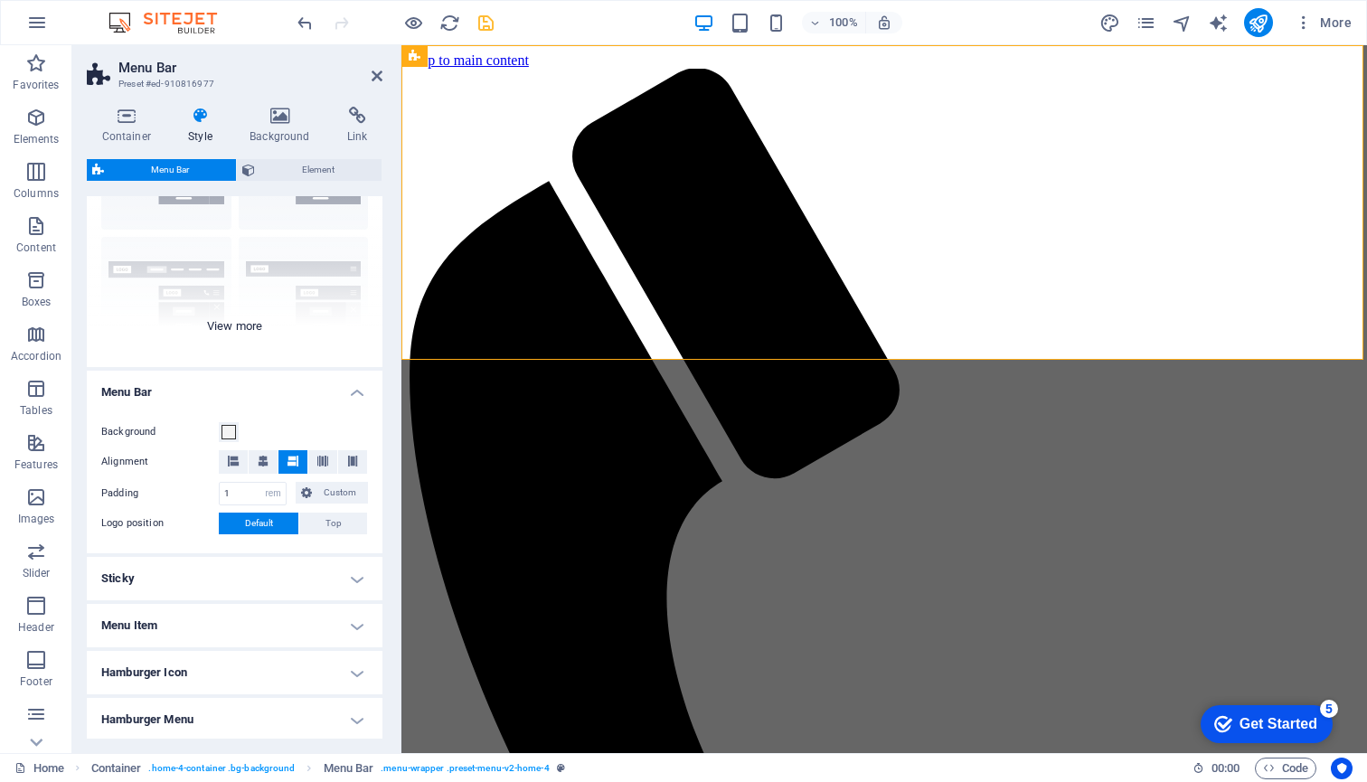
click at [234, 325] on div "Border Centered Default Fixed Loki Trigger Wide XXL" at bounding box center [235, 231] width 296 height 271
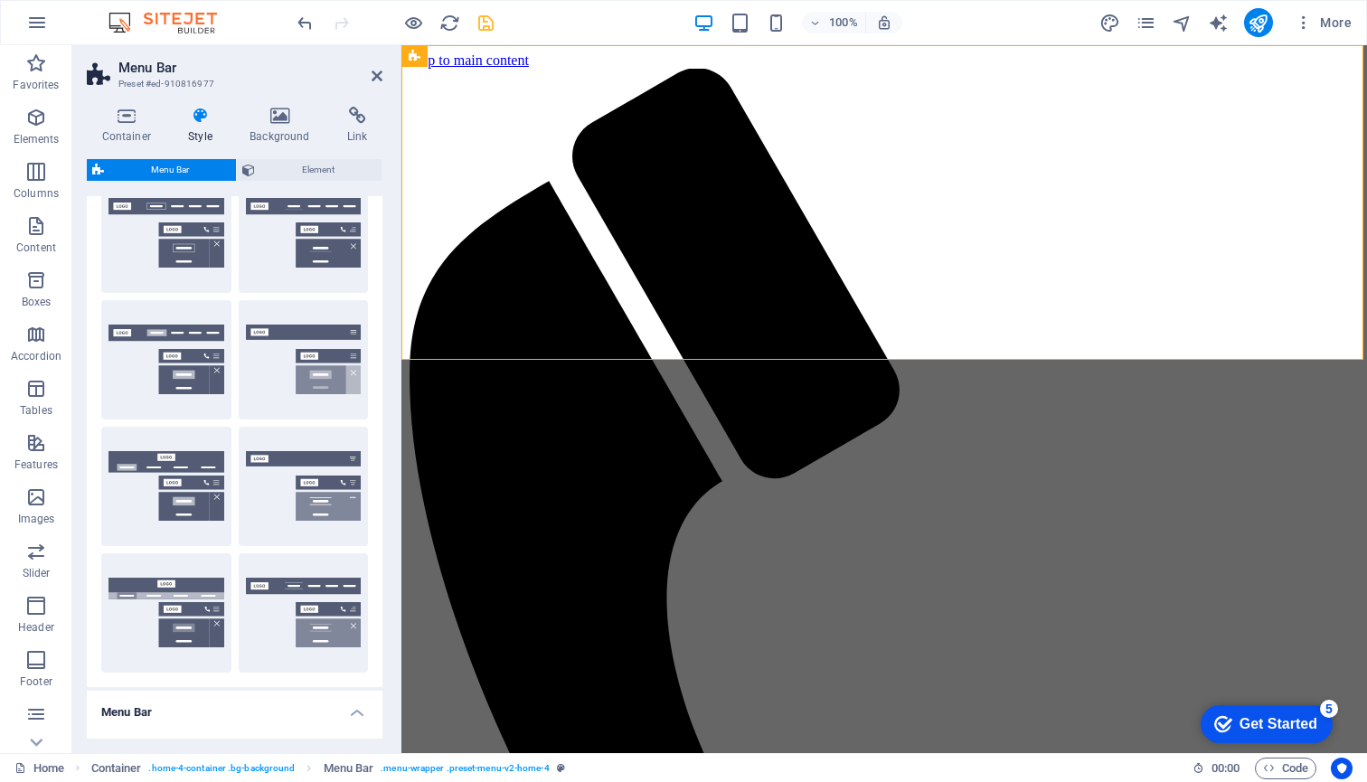
scroll to position [42, 0]
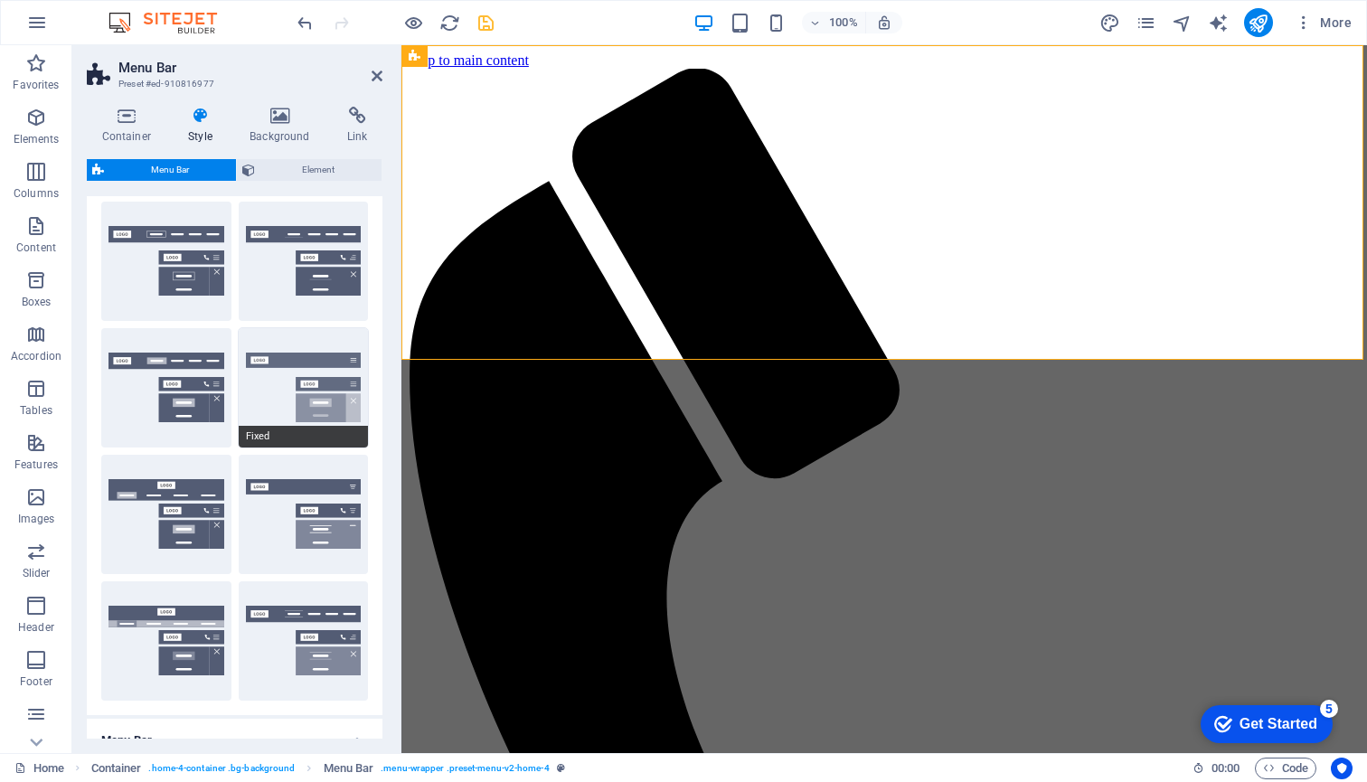
click at [306, 369] on button "Fixed" at bounding box center [304, 387] width 130 height 119
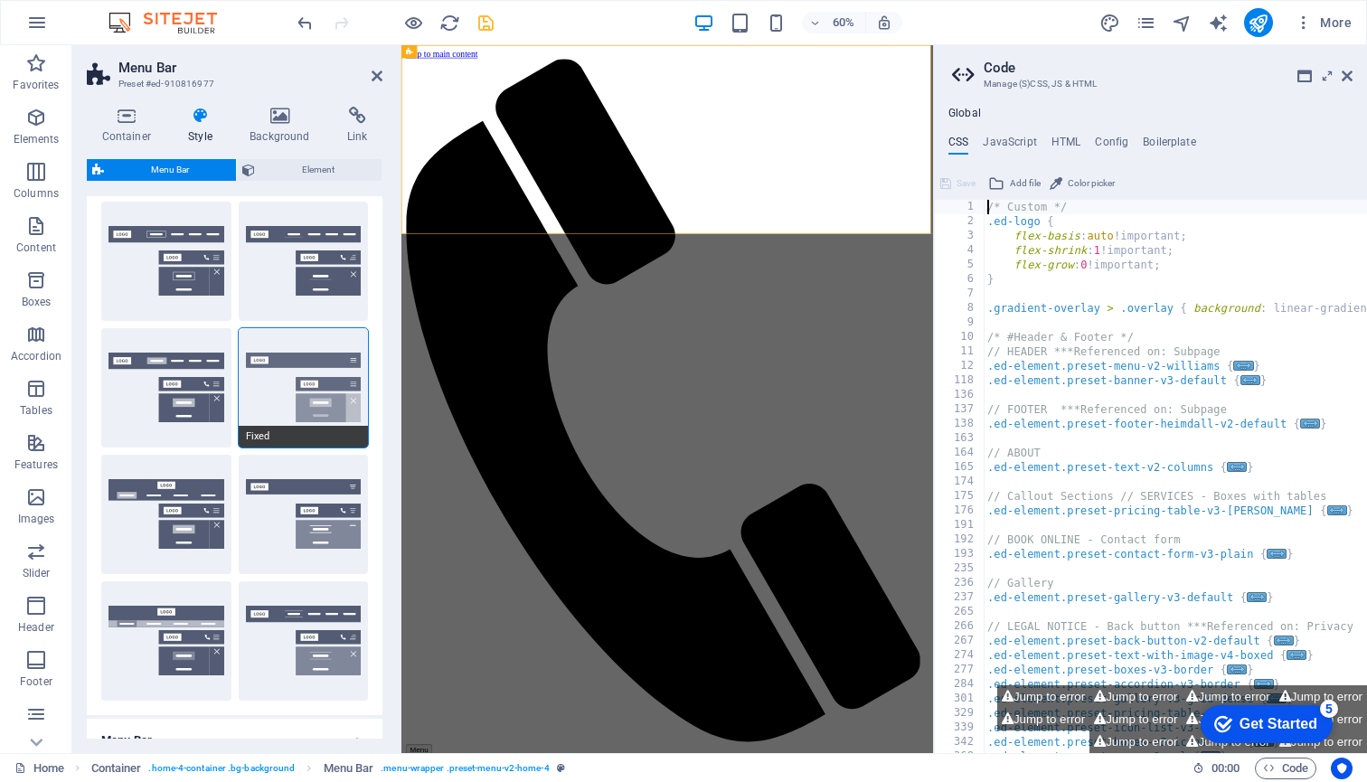
type textarea "/* Custom */"
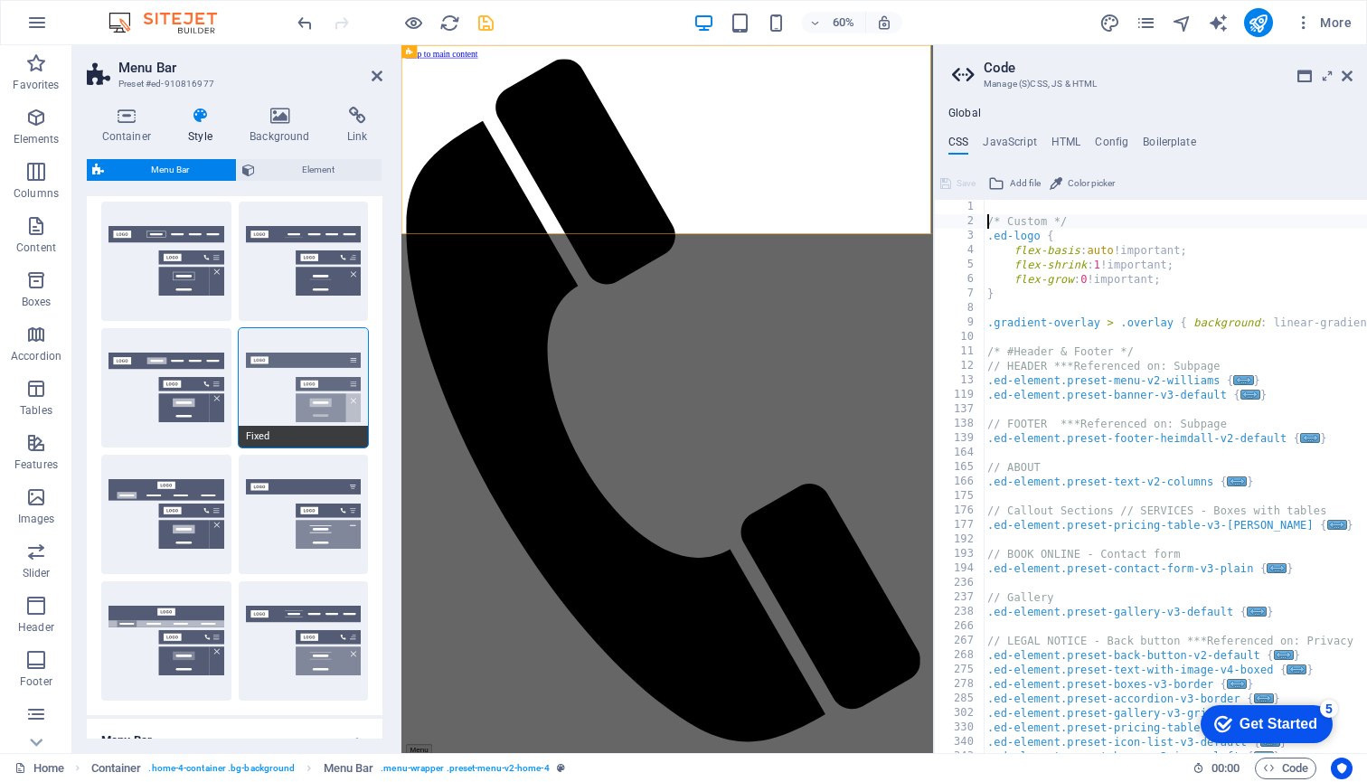
scroll to position [0, 1]
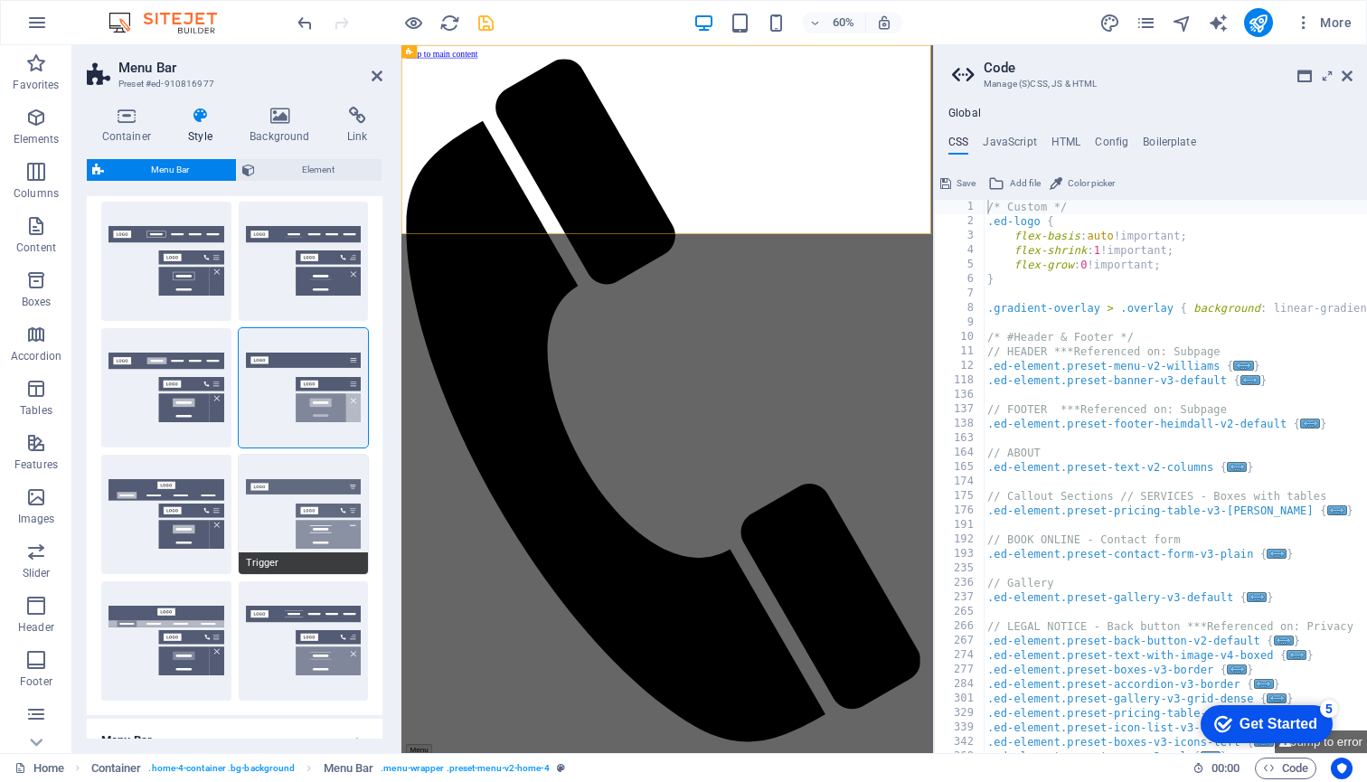
click at [309, 506] on button "Trigger" at bounding box center [304, 514] width 130 height 119
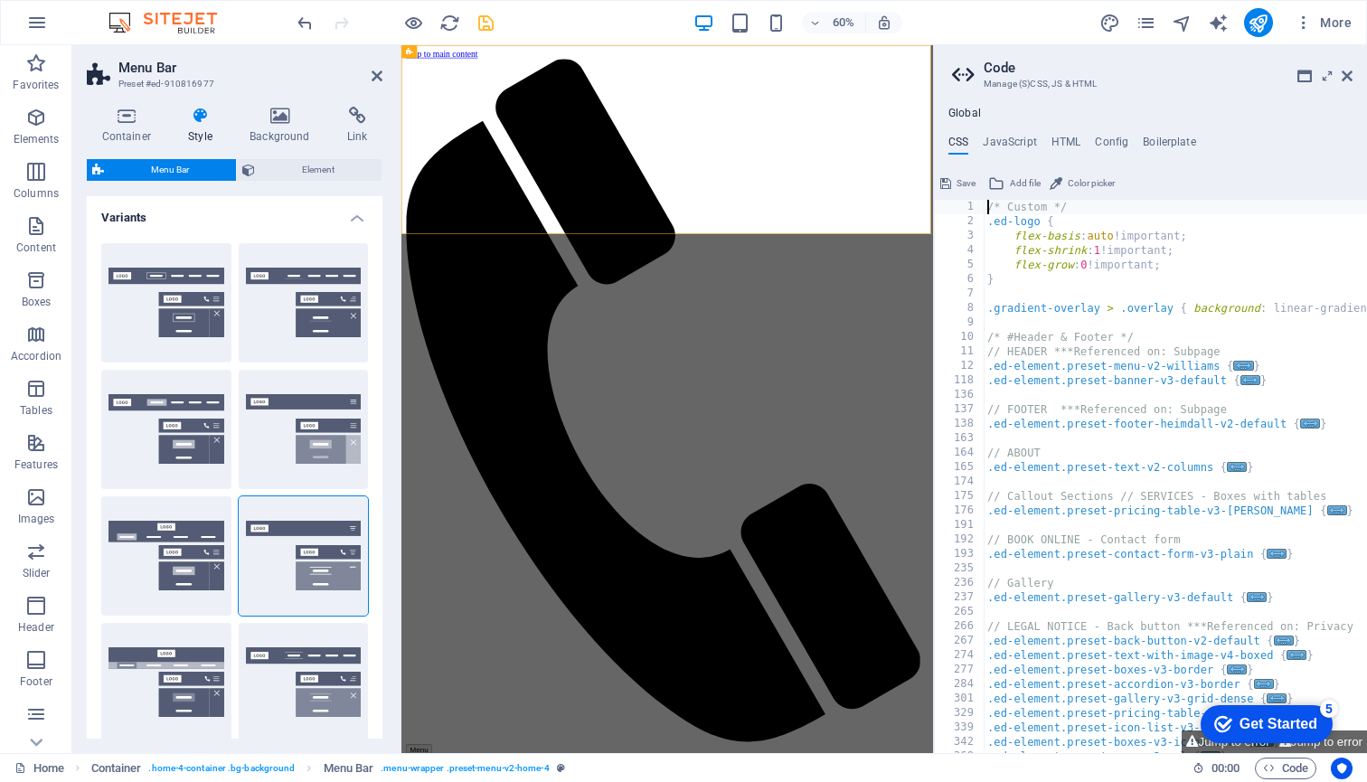
scroll to position [0, 0]
click at [316, 415] on button "Fixed" at bounding box center [304, 429] width 130 height 119
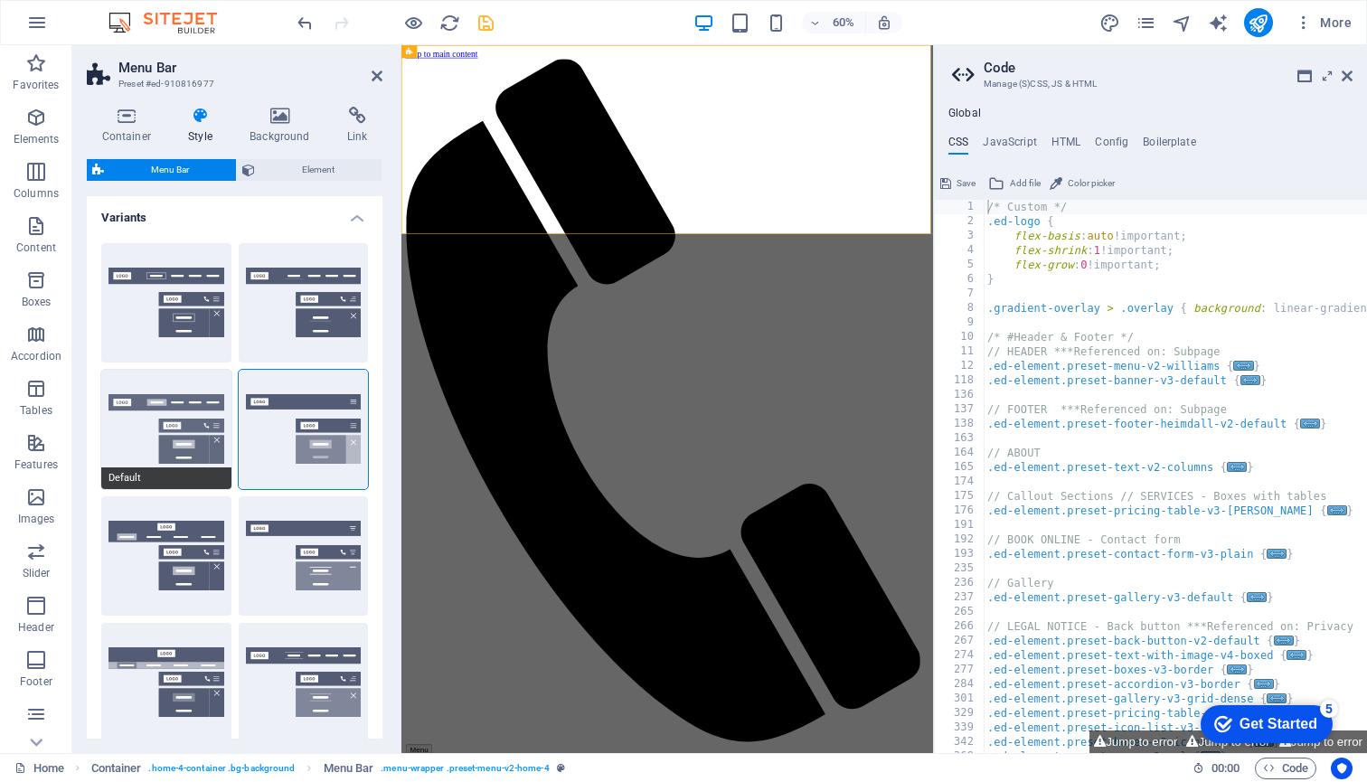
click at [136, 419] on button "Default" at bounding box center [166, 429] width 130 height 119
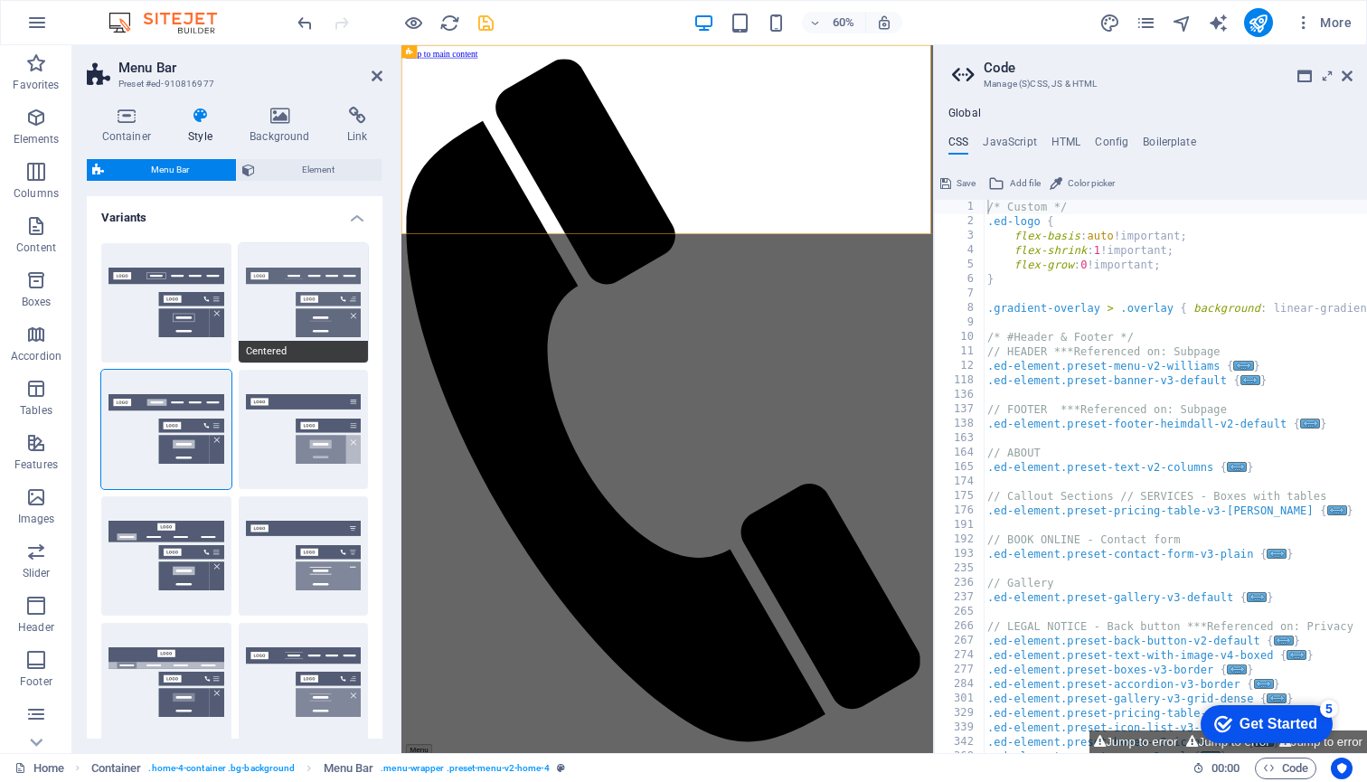
click at [271, 298] on button "Centered" at bounding box center [304, 302] width 130 height 119
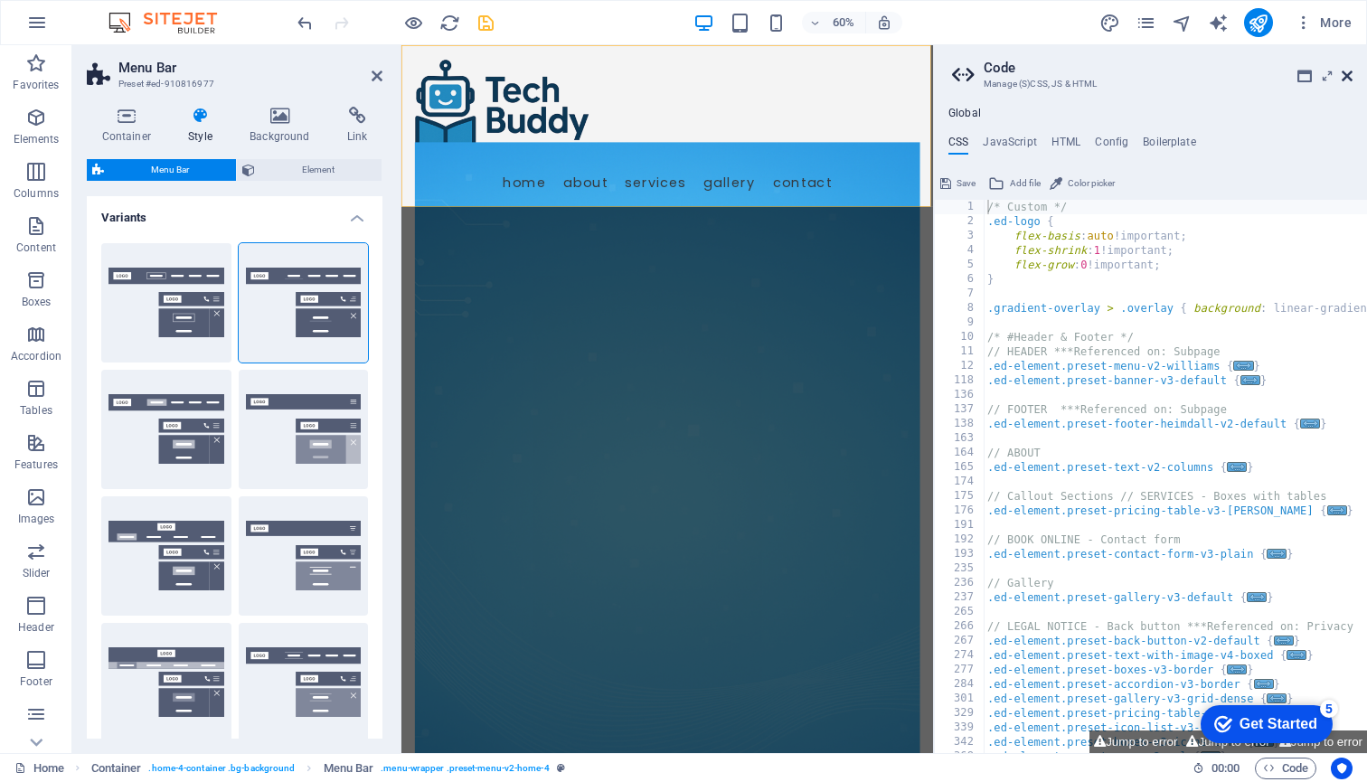
click at [1347, 78] on icon at bounding box center [1347, 76] width 11 height 14
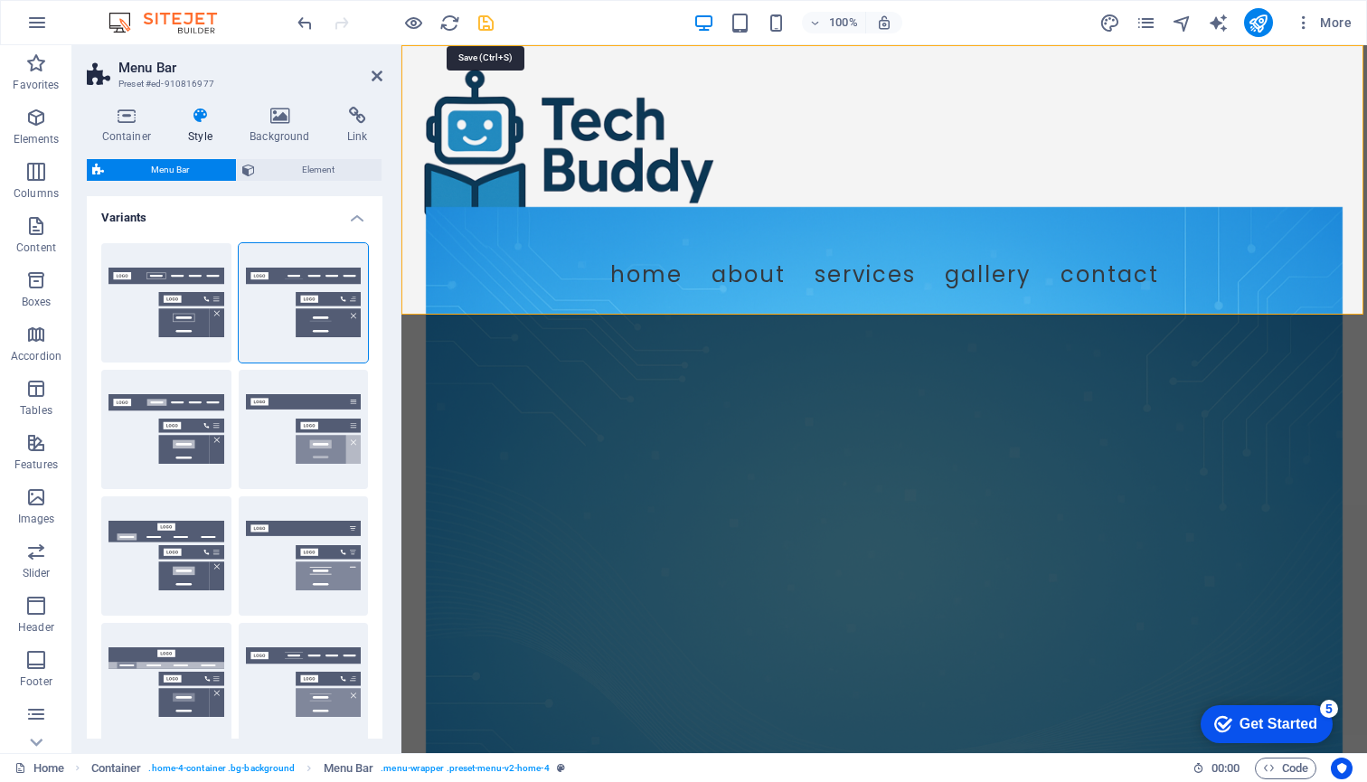
click at [487, 14] on icon "save" at bounding box center [486, 23] width 21 height 21
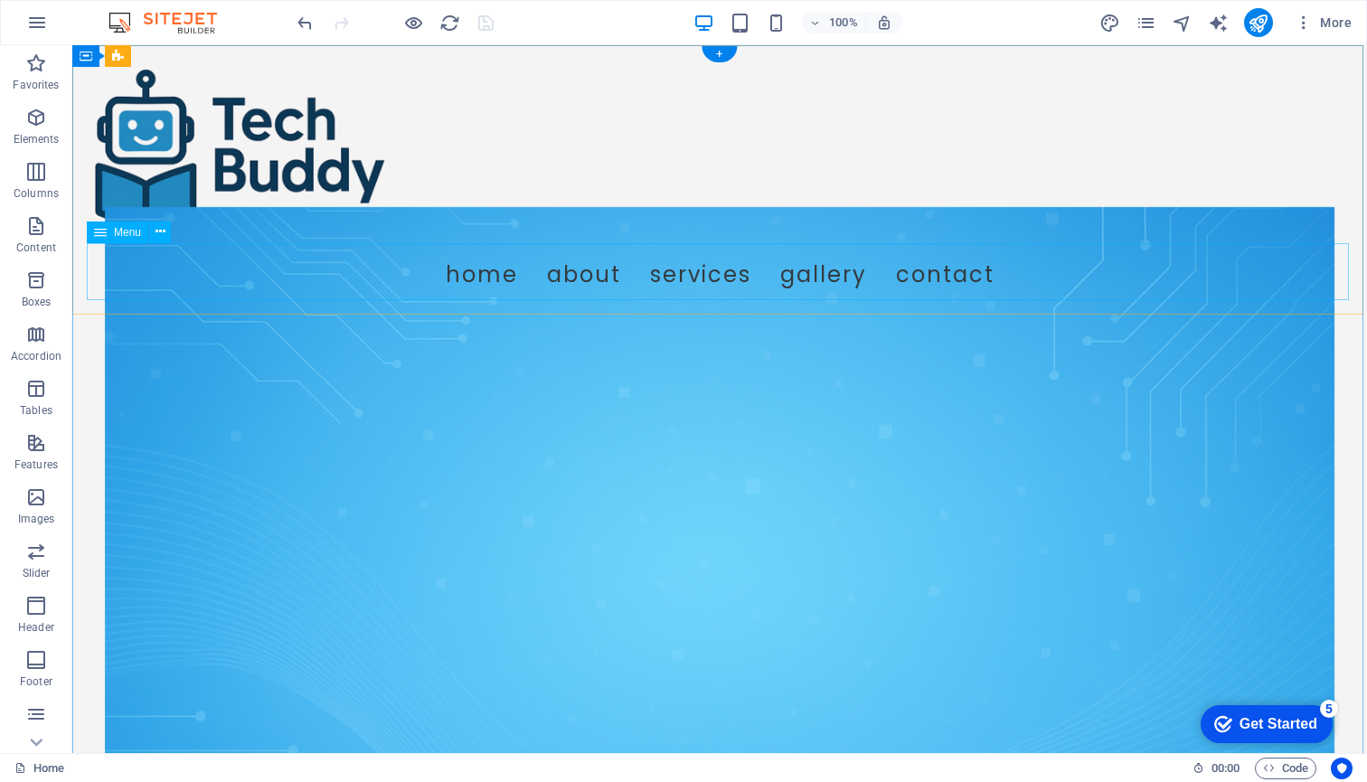
click at [524, 273] on nav "Home About Services Gallery Contact" at bounding box center [720, 271] width 1266 height 57
select select
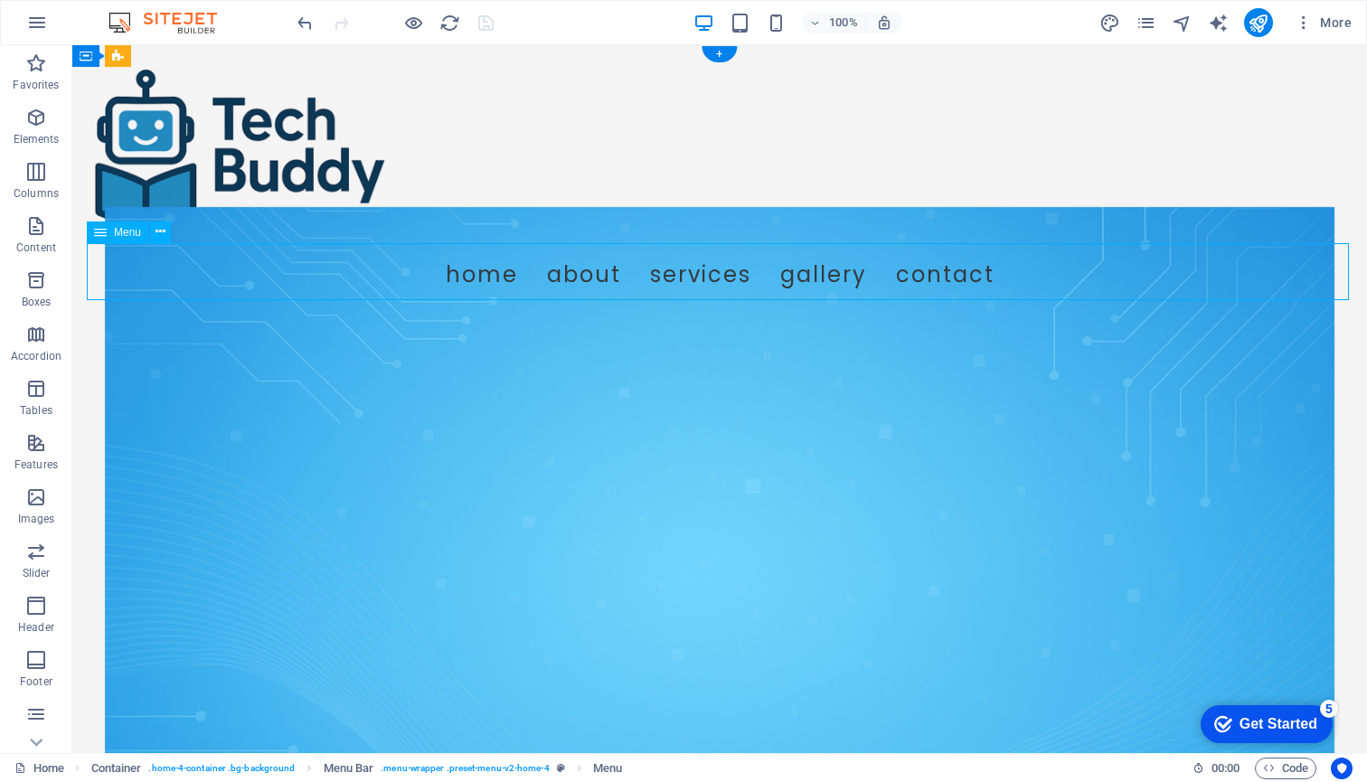
select select
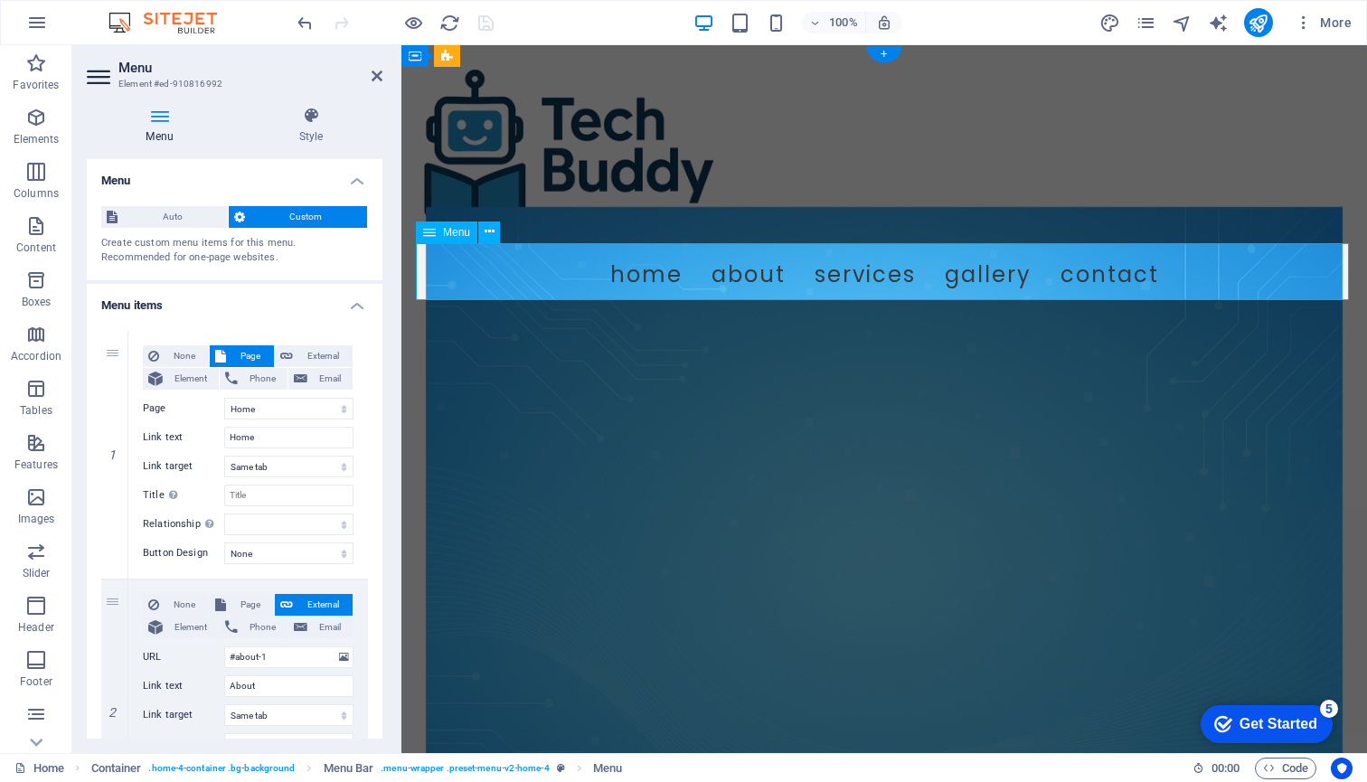
click at [616, 276] on nav "Home About Services Gallery Contact" at bounding box center [884, 271] width 937 height 57
click at [630, 272] on nav "Home About Services Gallery Contact" at bounding box center [884, 271] width 937 height 57
click at [308, 110] on icon at bounding box center [311, 116] width 143 height 18
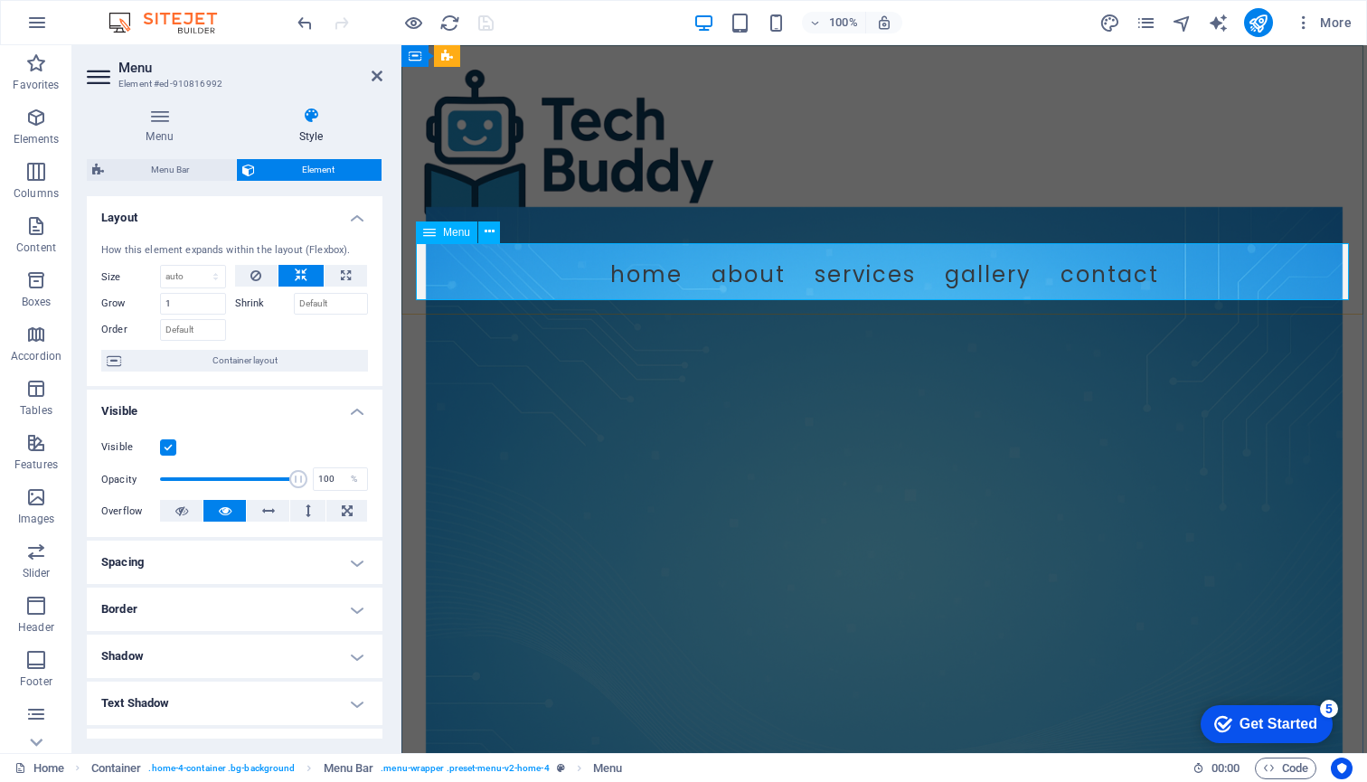
click at [645, 274] on nav "Home About Services Gallery Contact" at bounding box center [884, 271] width 937 height 57
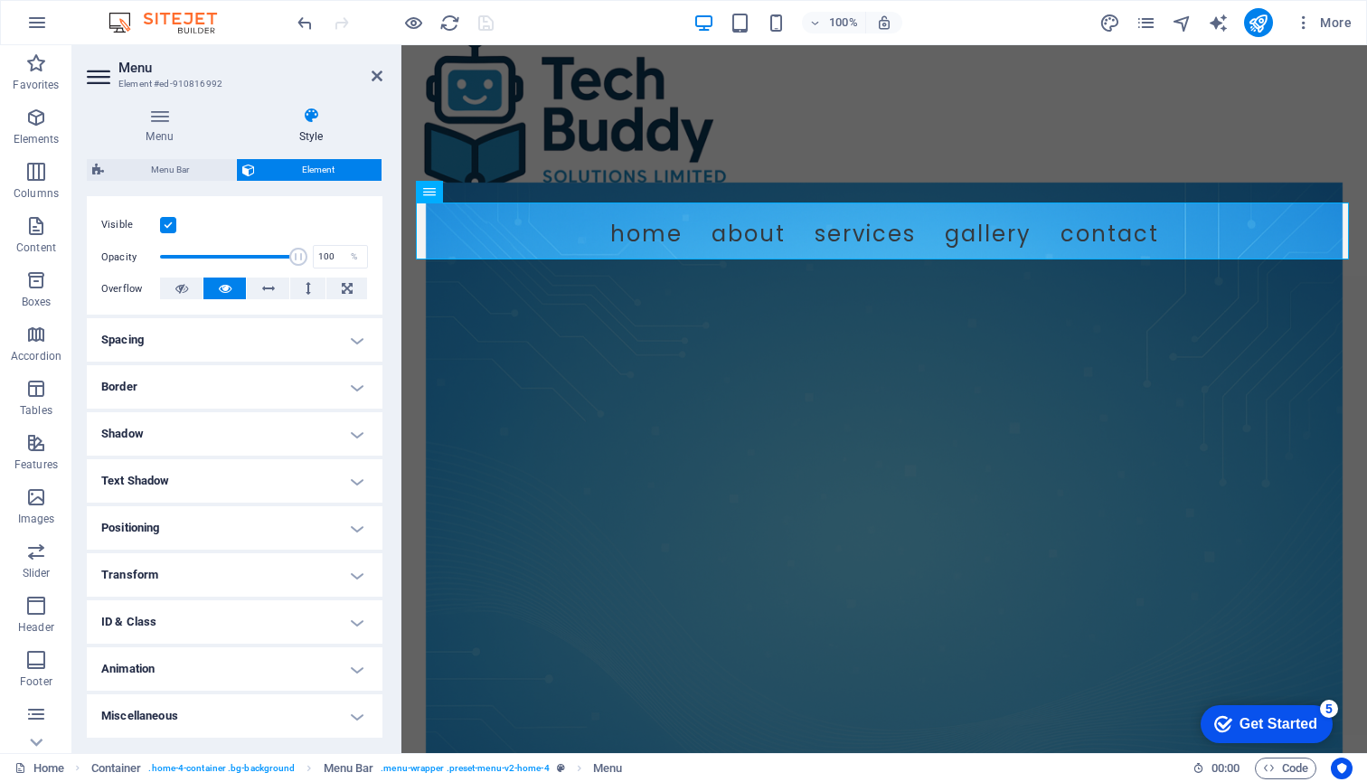
scroll to position [221, 0]
click at [352, 667] on h4 "Animation" at bounding box center [235, 670] width 296 height 43
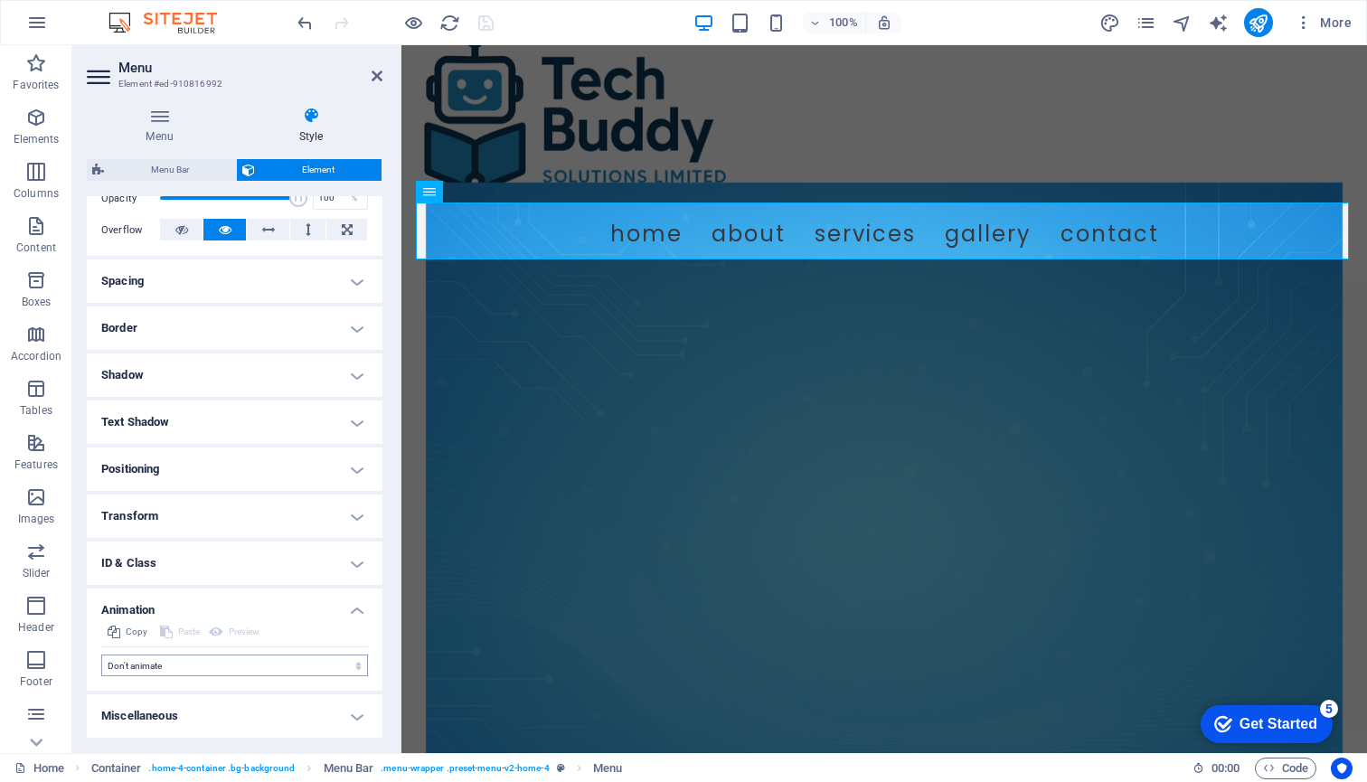
scroll to position [279, 0]
select select "move-right-to-left"
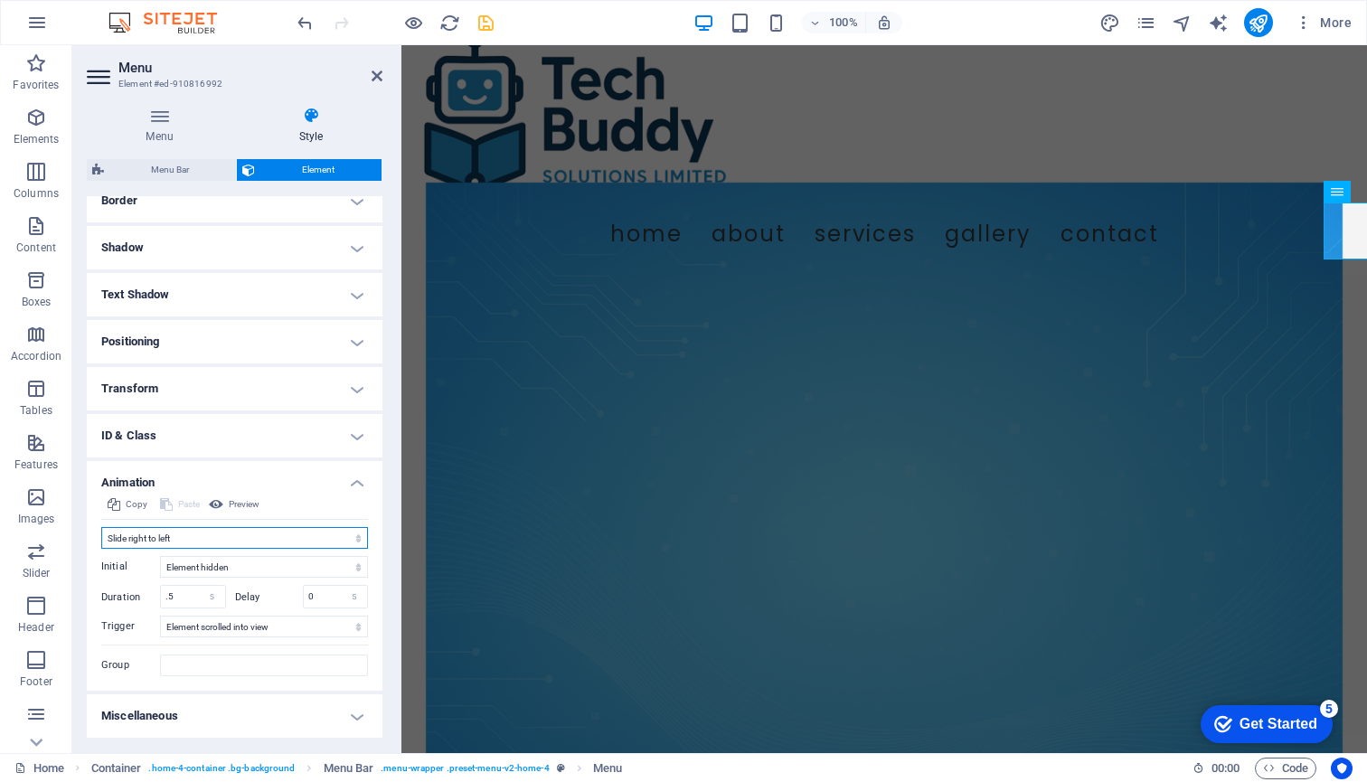
scroll to position [407, 0]
click at [350, 627] on select "No automatic trigger On page load Element scrolled into view" at bounding box center [264, 628] width 208 height 22
select select "onload"
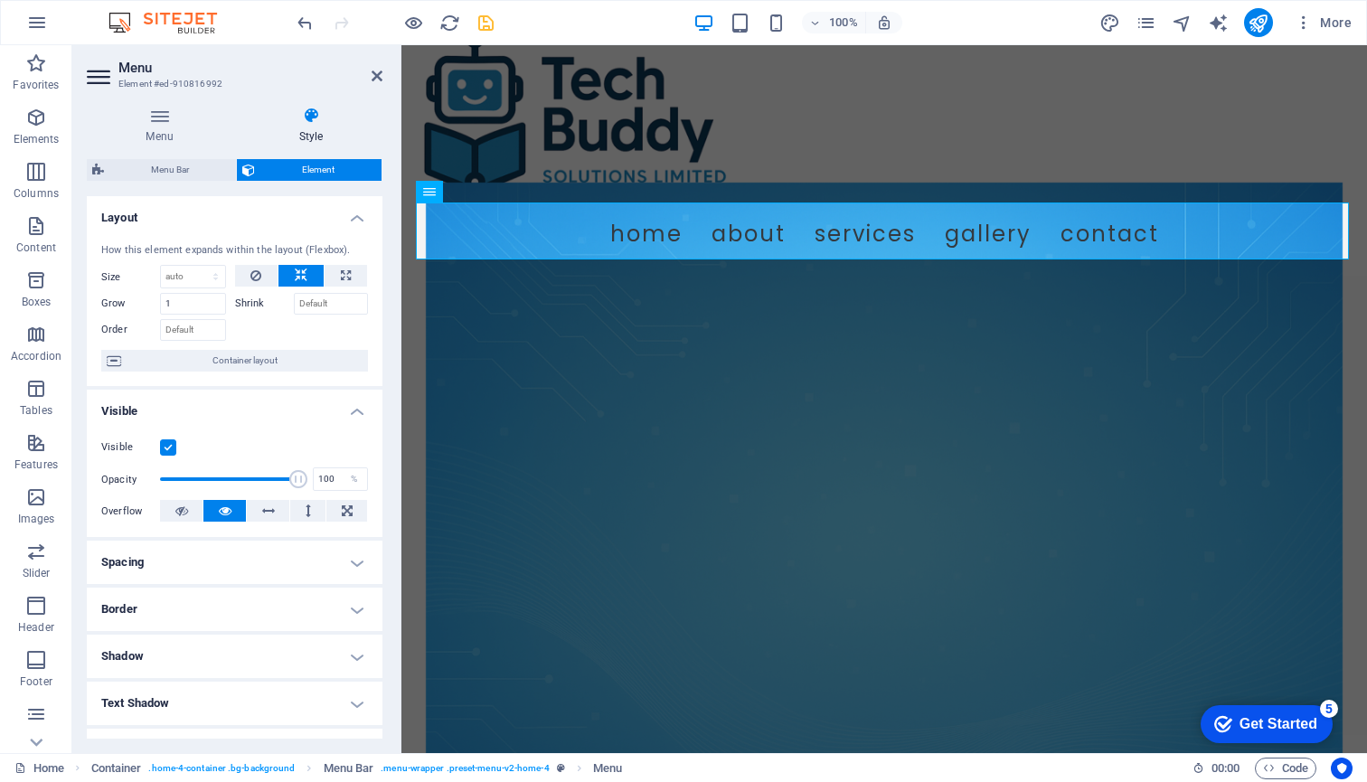
scroll to position [0, 0]
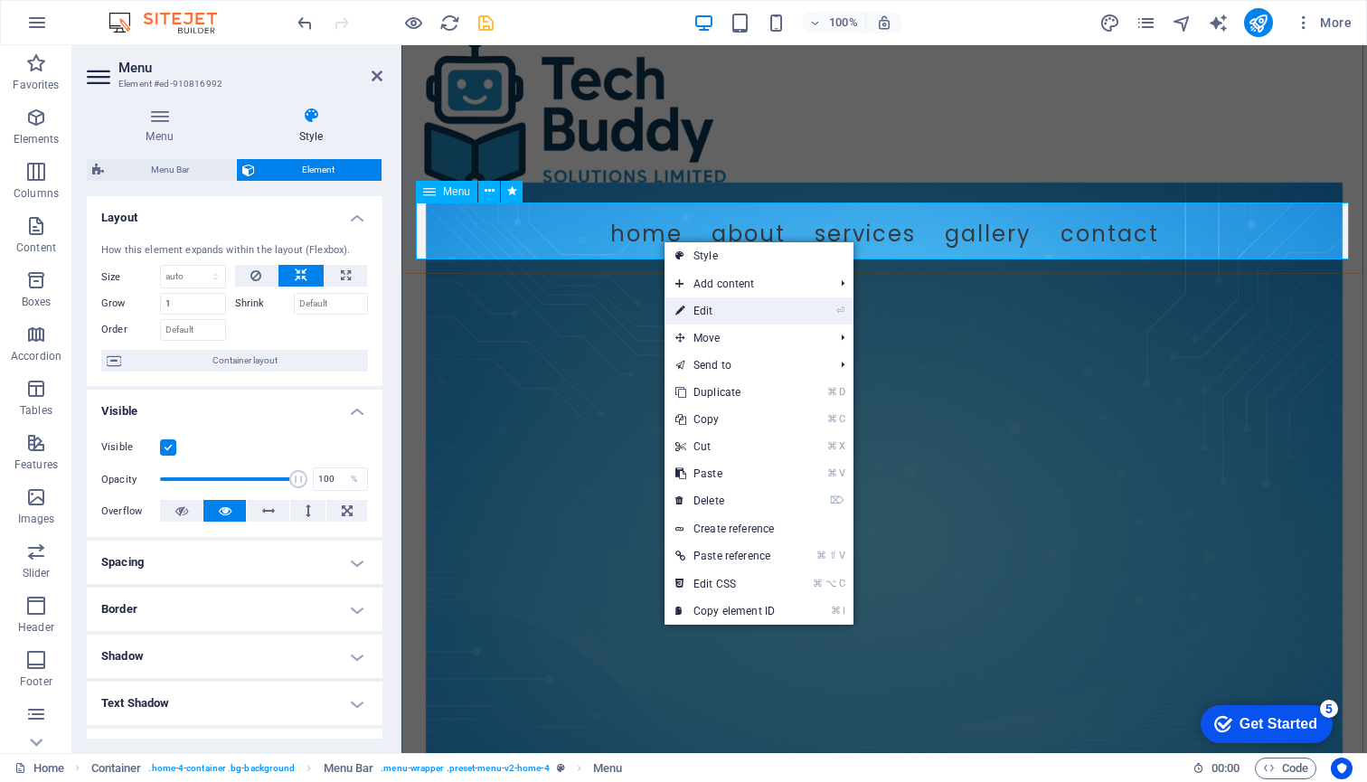
click at [705, 308] on link "⏎ Edit" at bounding box center [724, 310] width 121 height 27
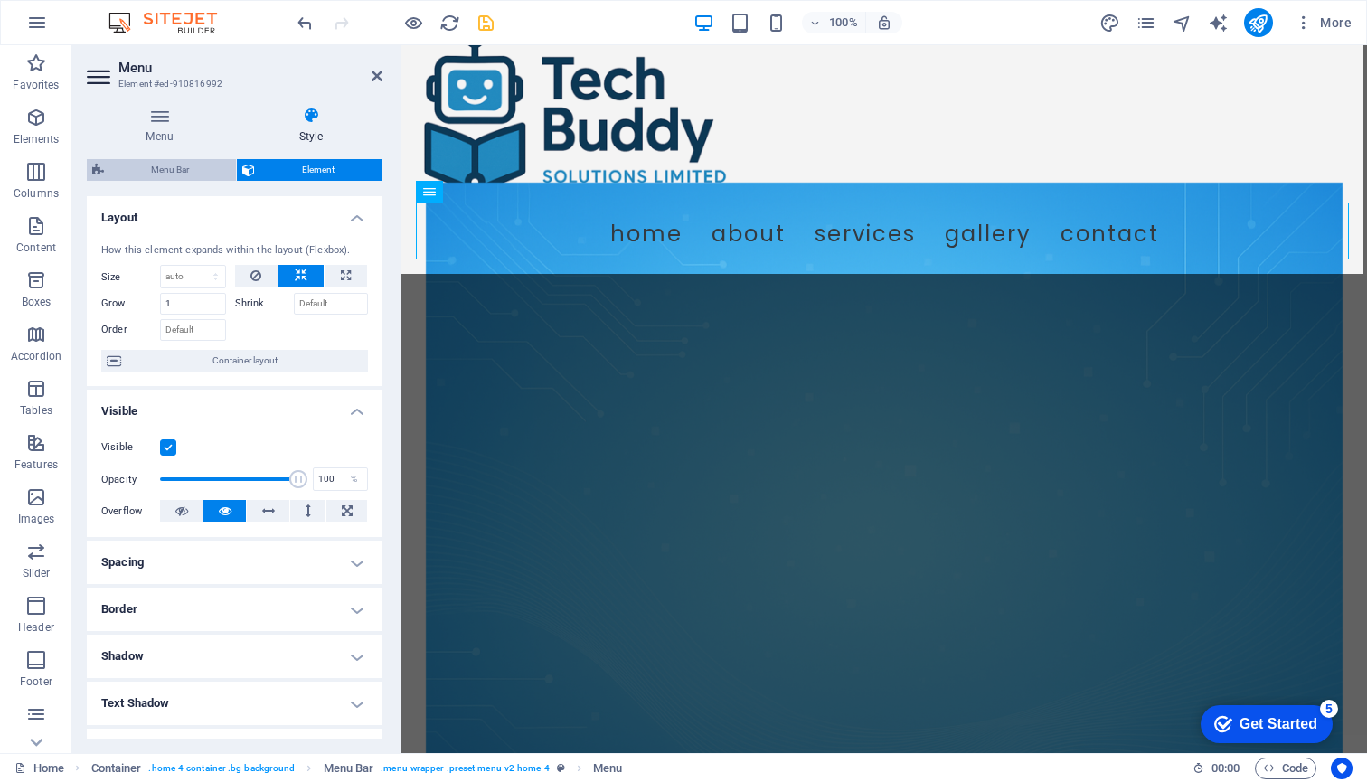
click at [174, 171] on span "Menu Bar" at bounding box center [169, 170] width 121 height 22
select select "rem"
select select "preset-menu-v2-home-4"
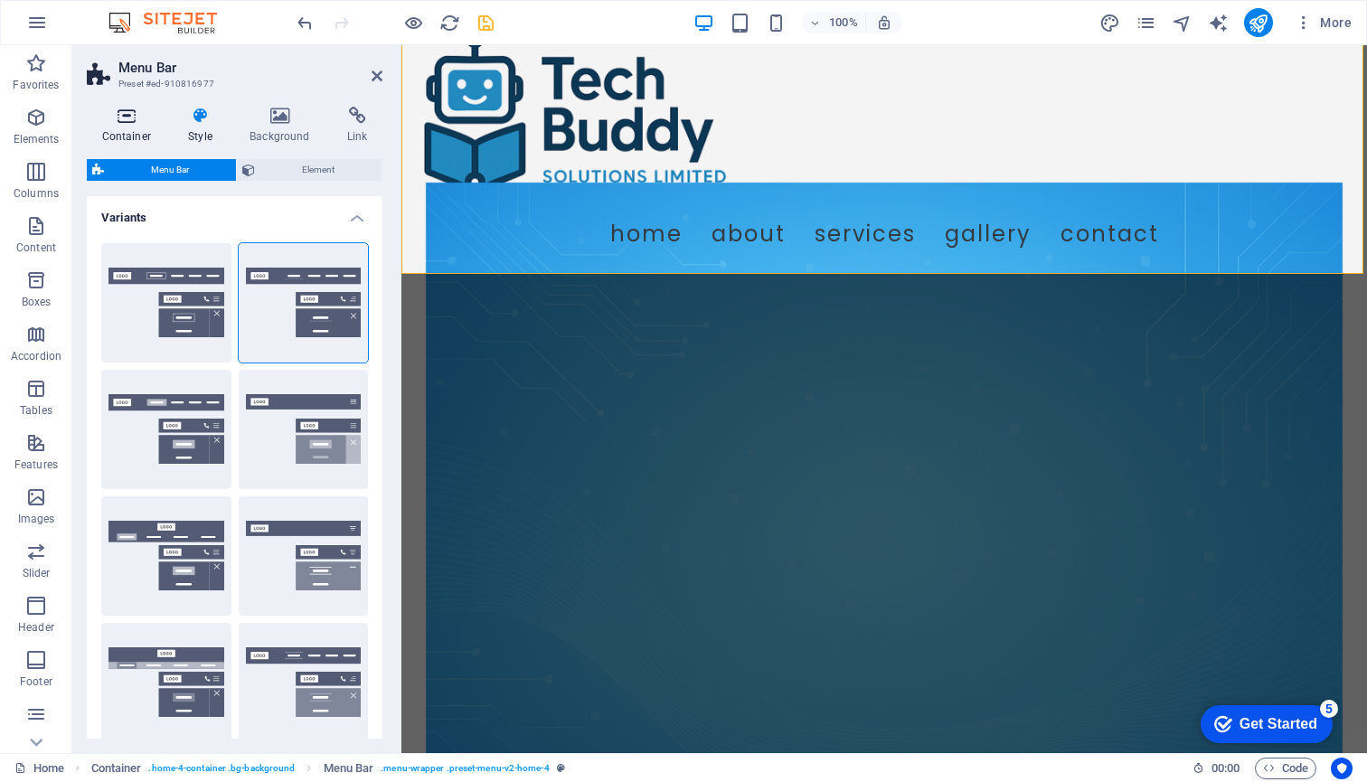
click at [119, 125] on h4 "Container" at bounding box center [130, 126] width 87 height 38
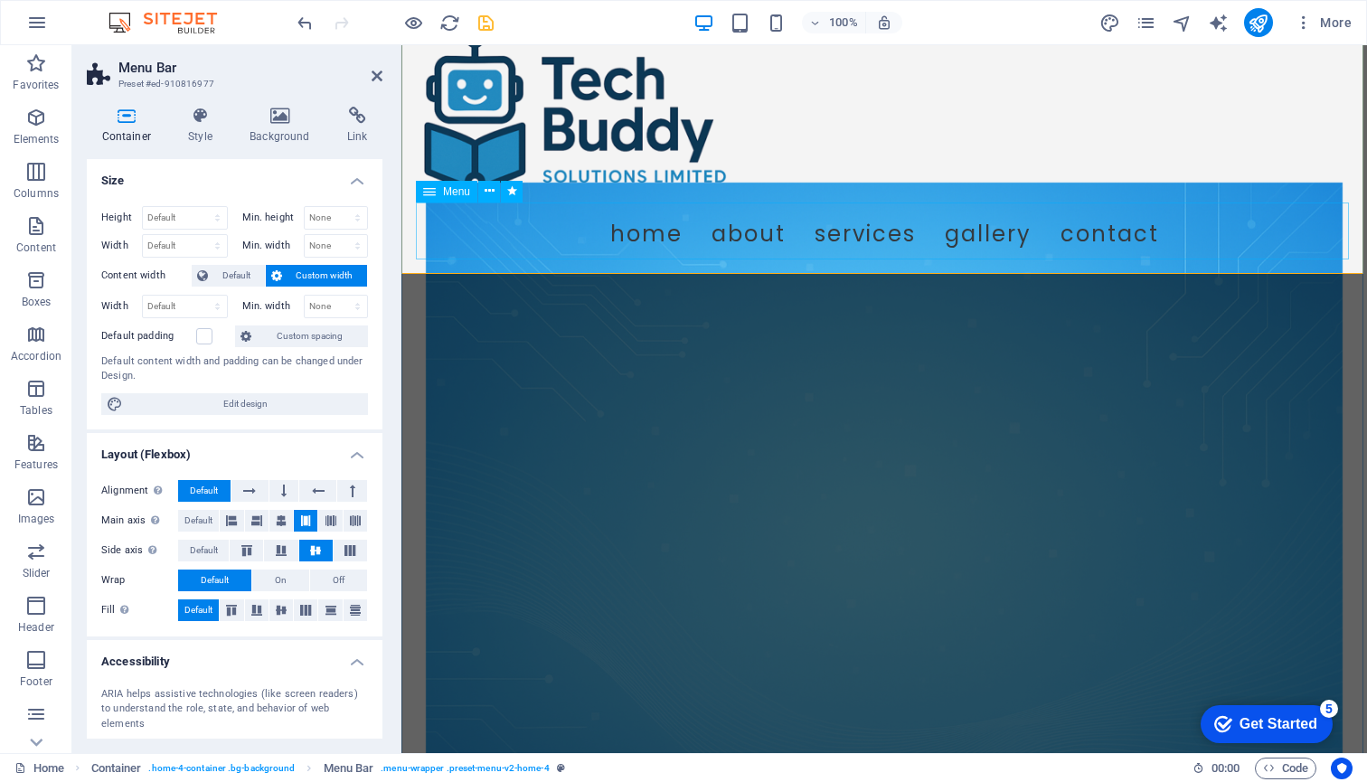
click at [658, 243] on nav "Home About Services Gallery Contact" at bounding box center [884, 231] width 937 height 57
select select "move-right-to-left"
select select "s"
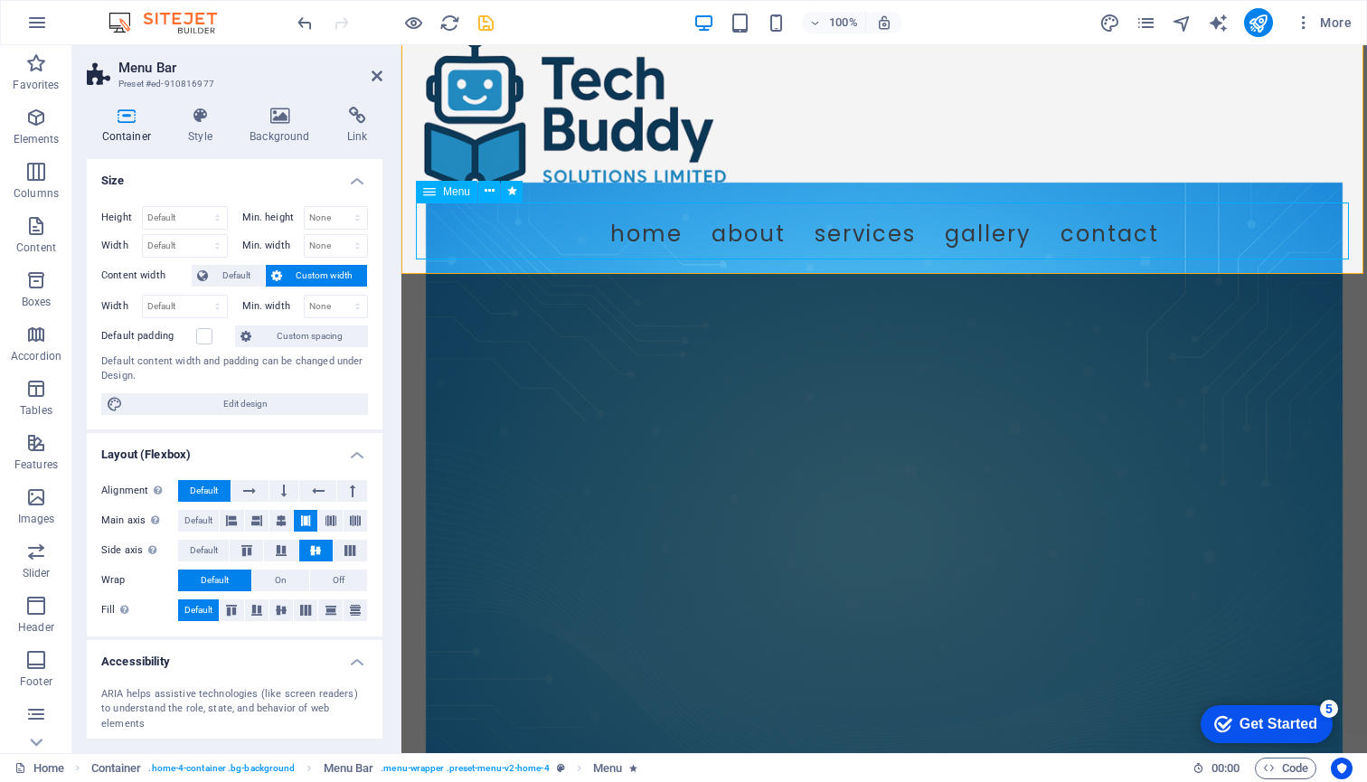
select select "onload"
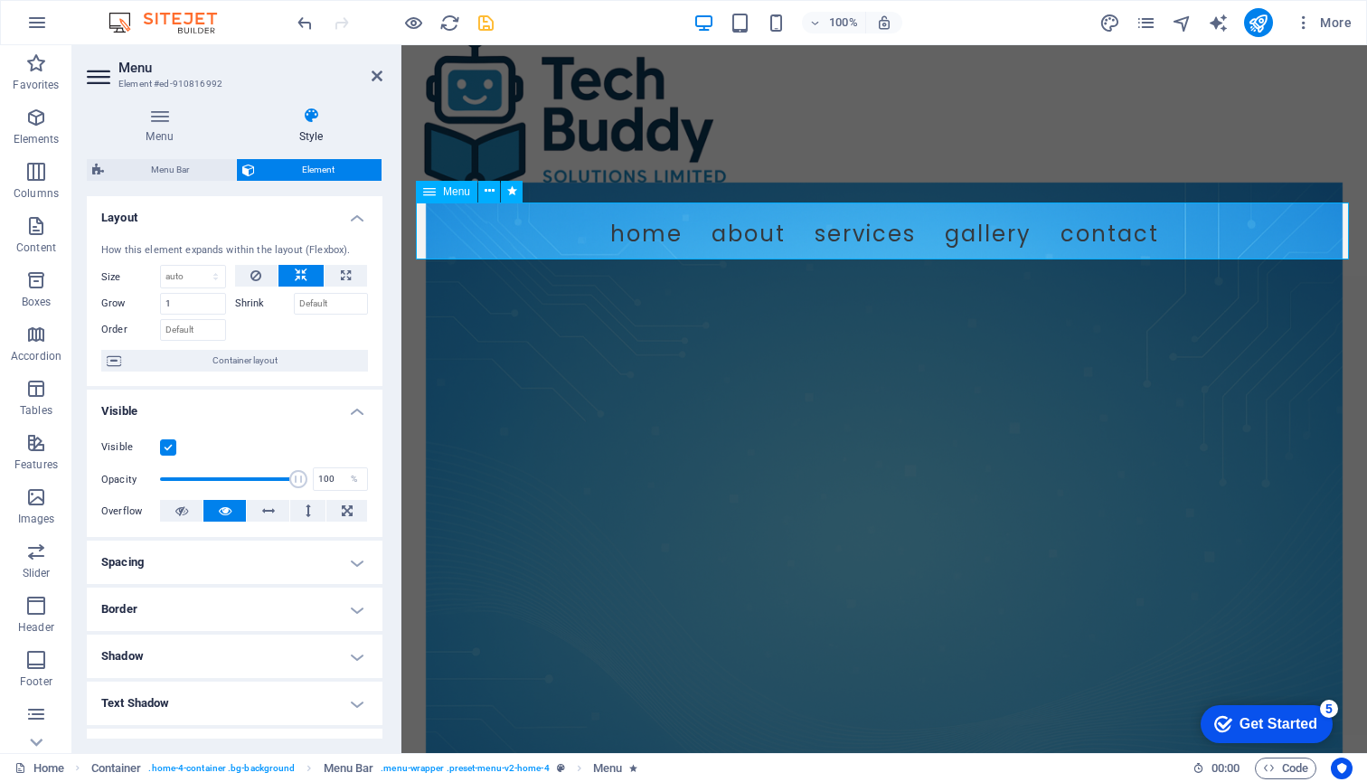
click at [644, 230] on nav "Home About Services Gallery Contact" at bounding box center [884, 231] width 937 height 57
click at [1066, 69] on figure at bounding box center [884, 111] width 937 height 184
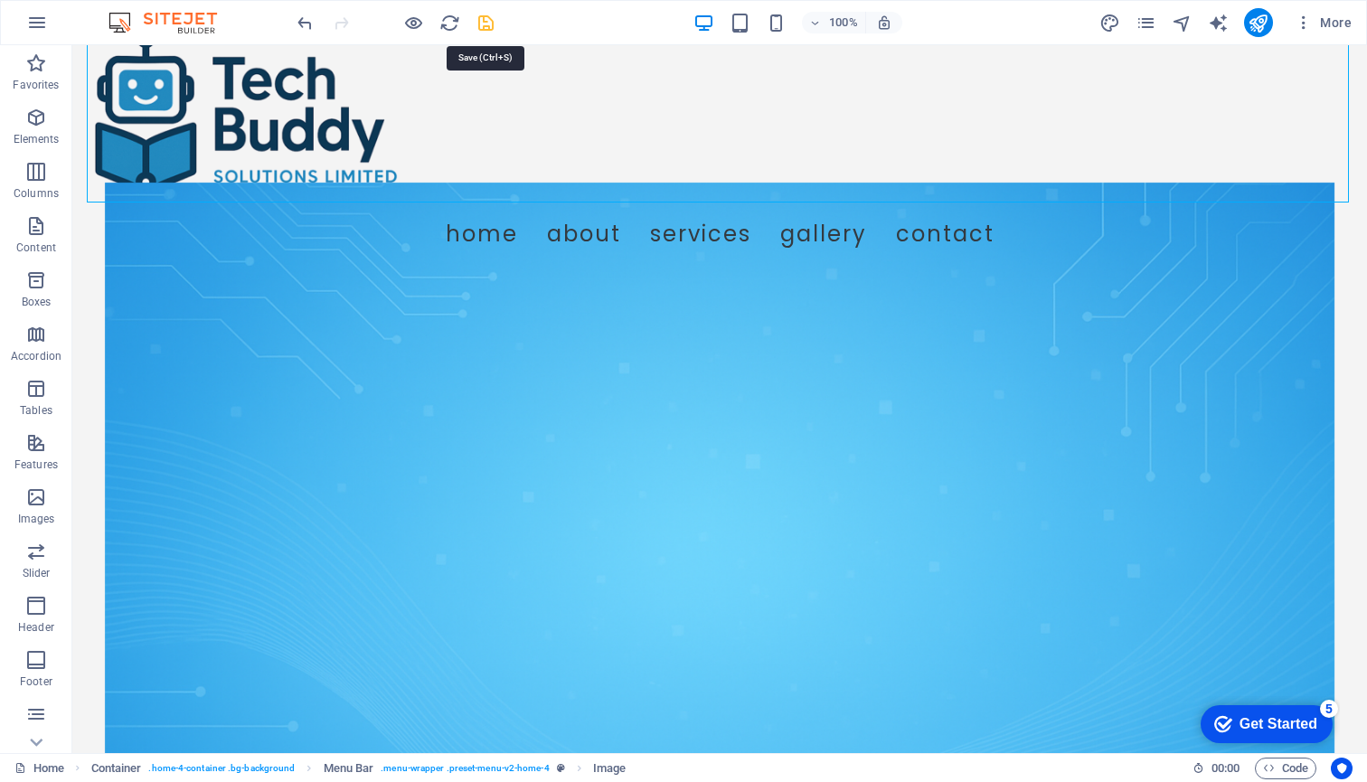
click at [487, 18] on icon "save" at bounding box center [486, 23] width 21 height 21
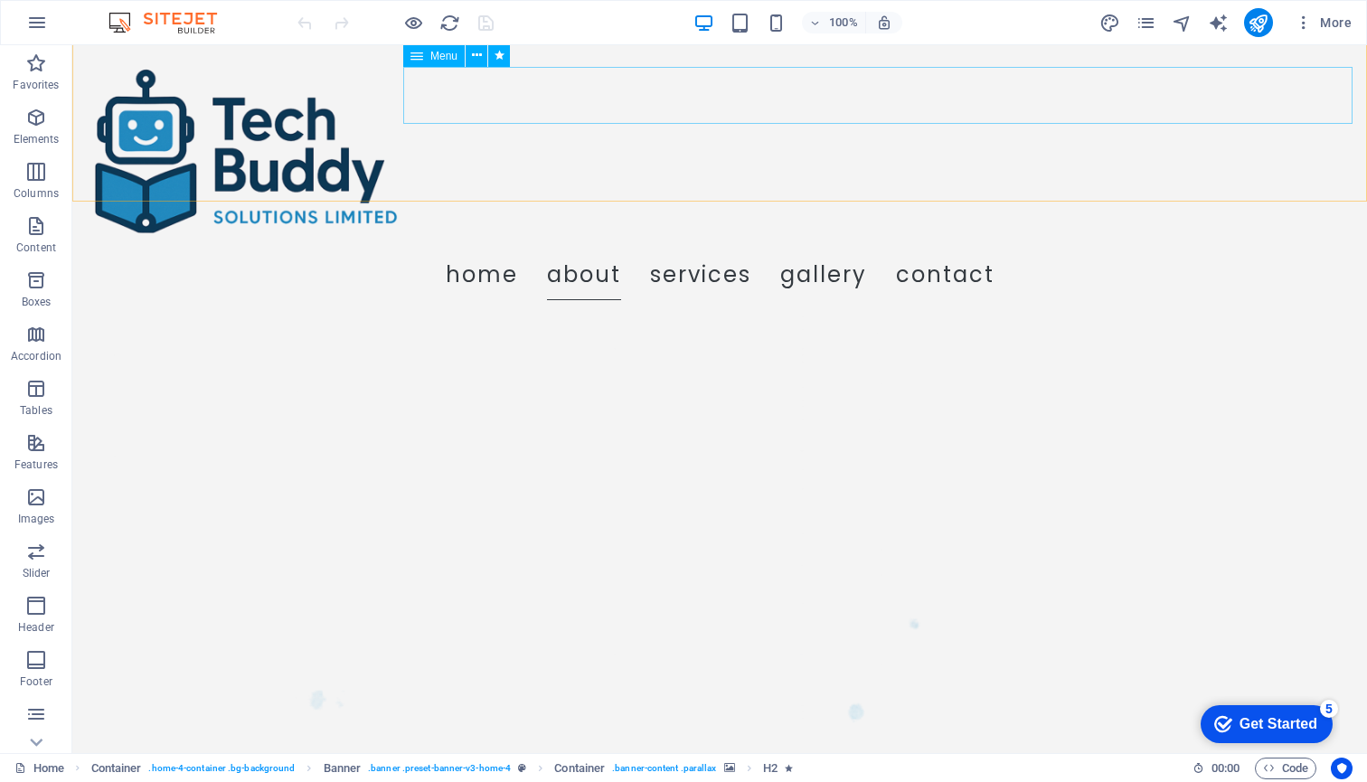
scroll to position [1054, 0]
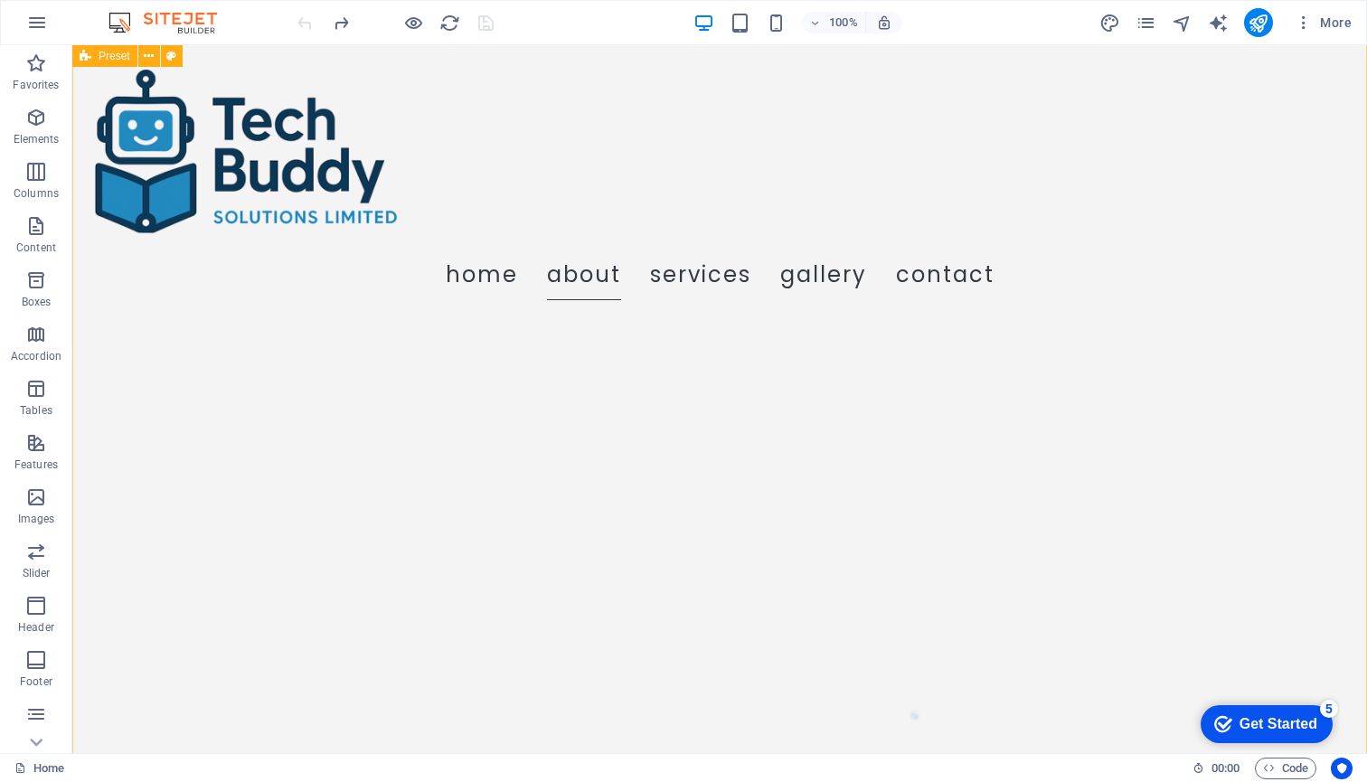
scroll to position [827, 0]
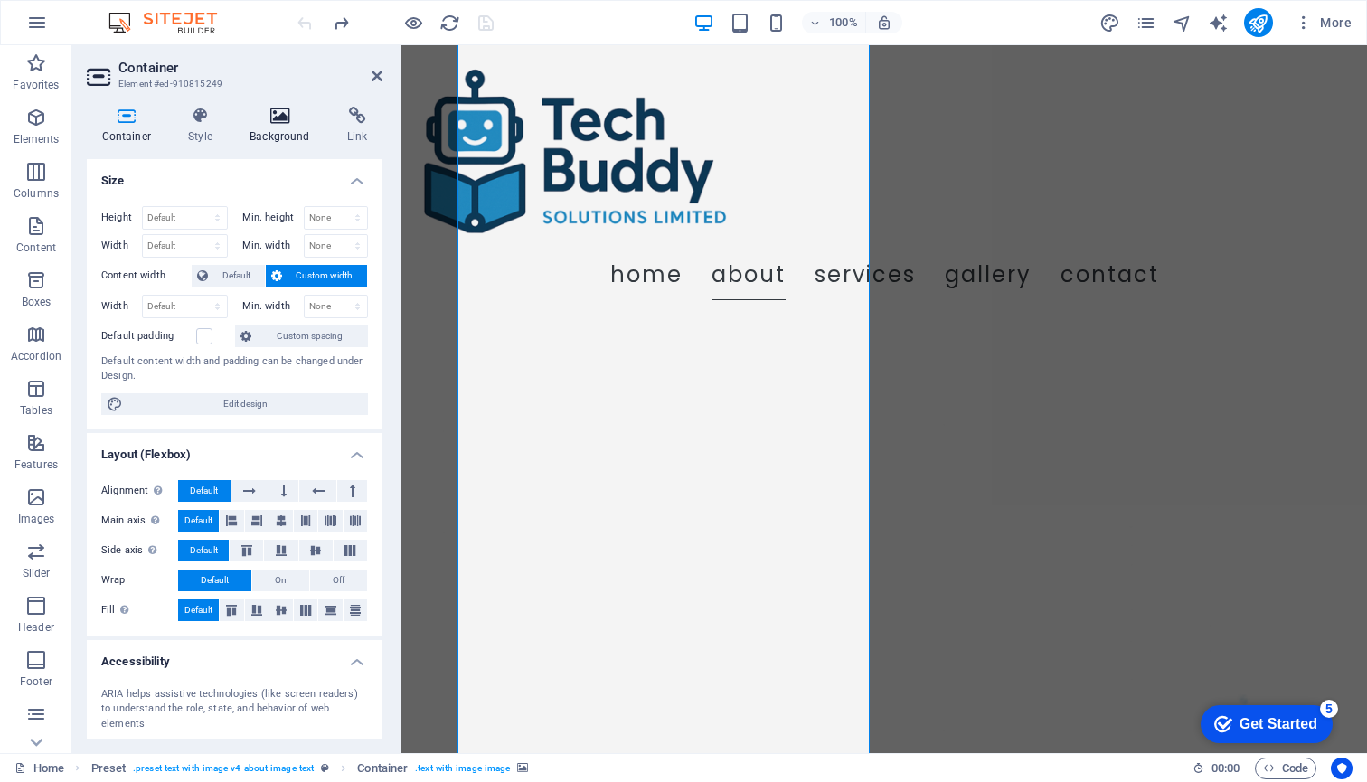
click at [282, 123] on icon at bounding box center [280, 116] width 90 height 18
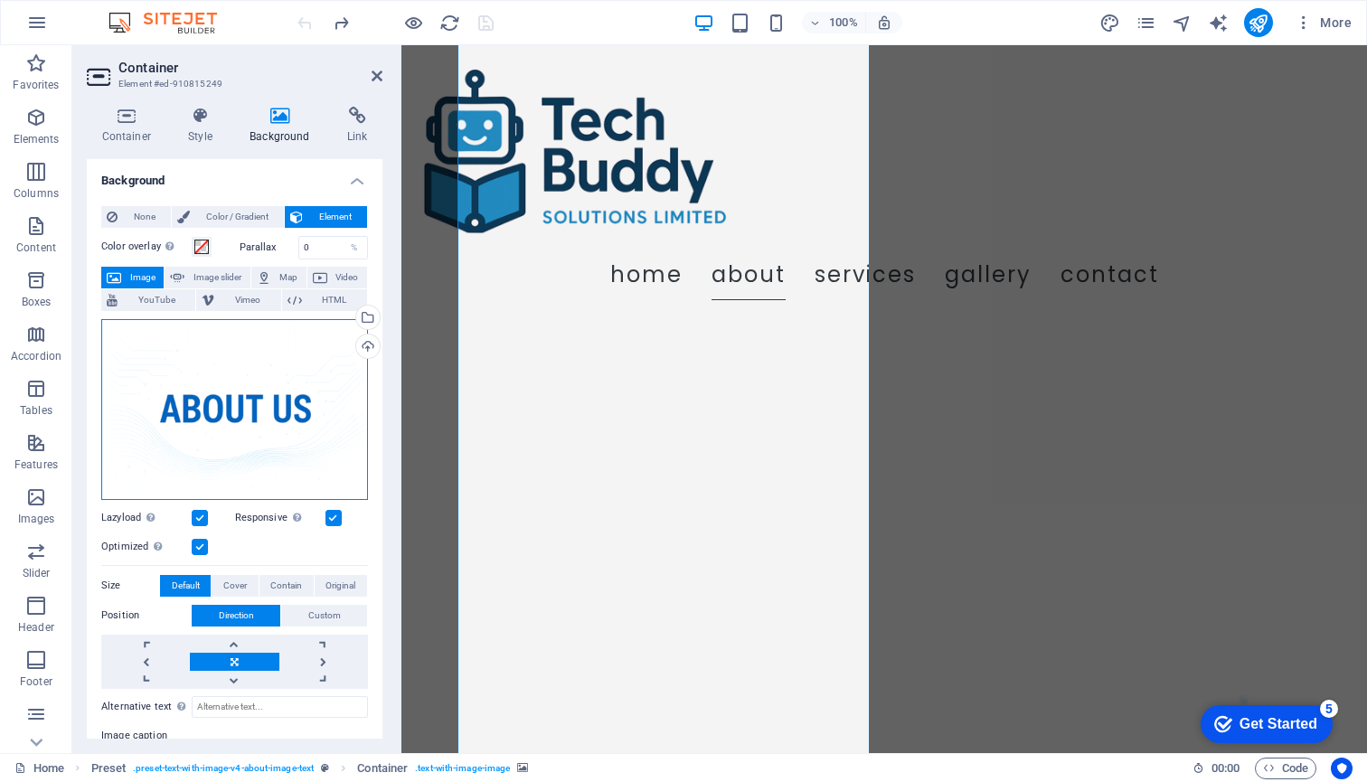
click at [255, 438] on div "Drag files here, click to choose files or select files from Files or our free s…" at bounding box center [234, 409] width 267 height 181
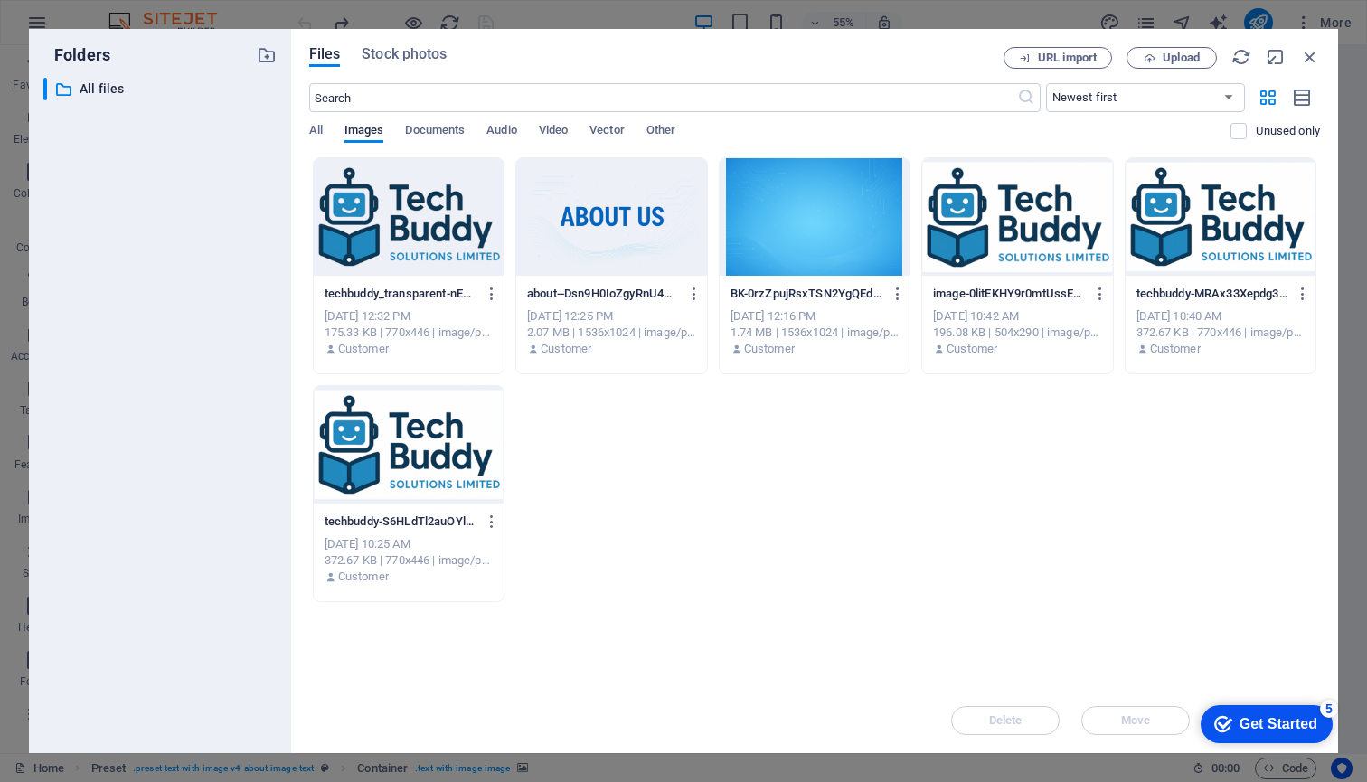
click at [579, 214] on div at bounding box center [611, 217] width 190 height 118
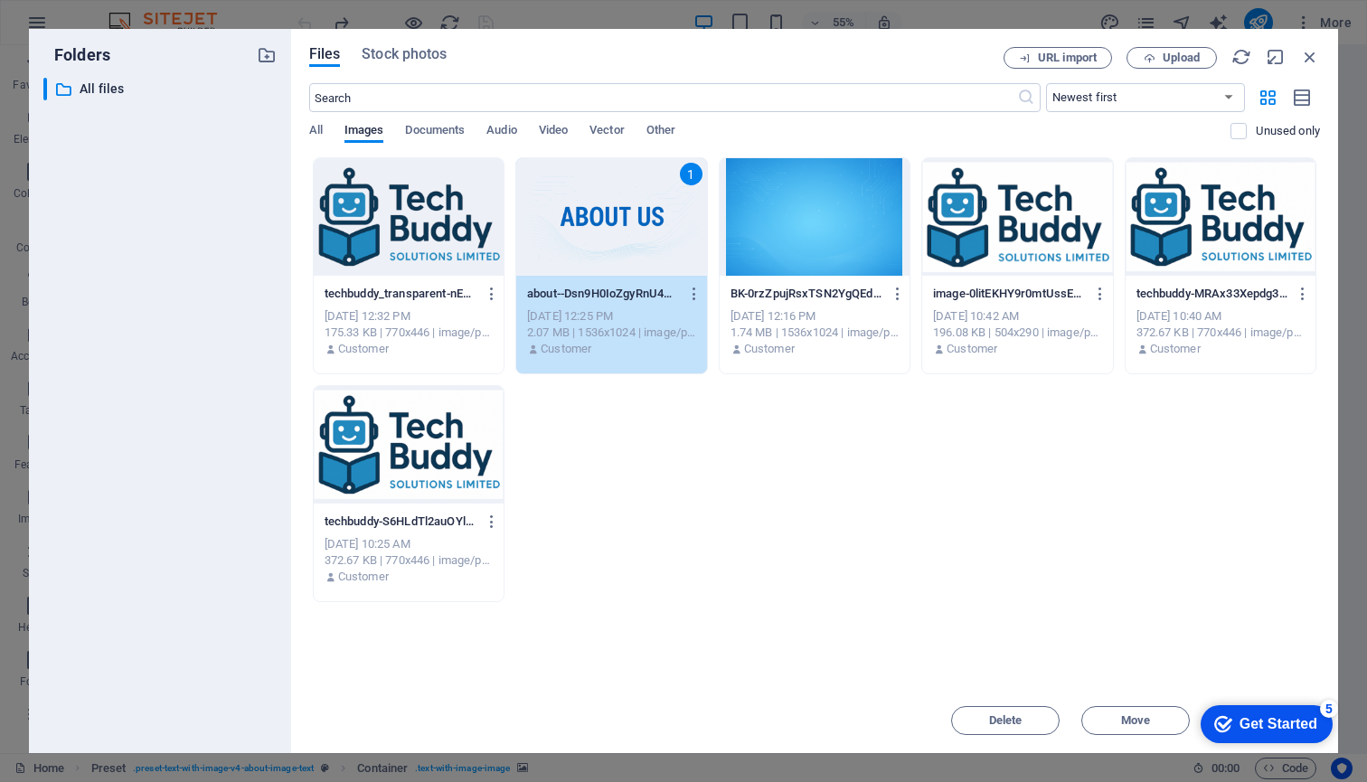
click at [579, 214] on div "1" at bounding box center [611, 217] width 190 height 118
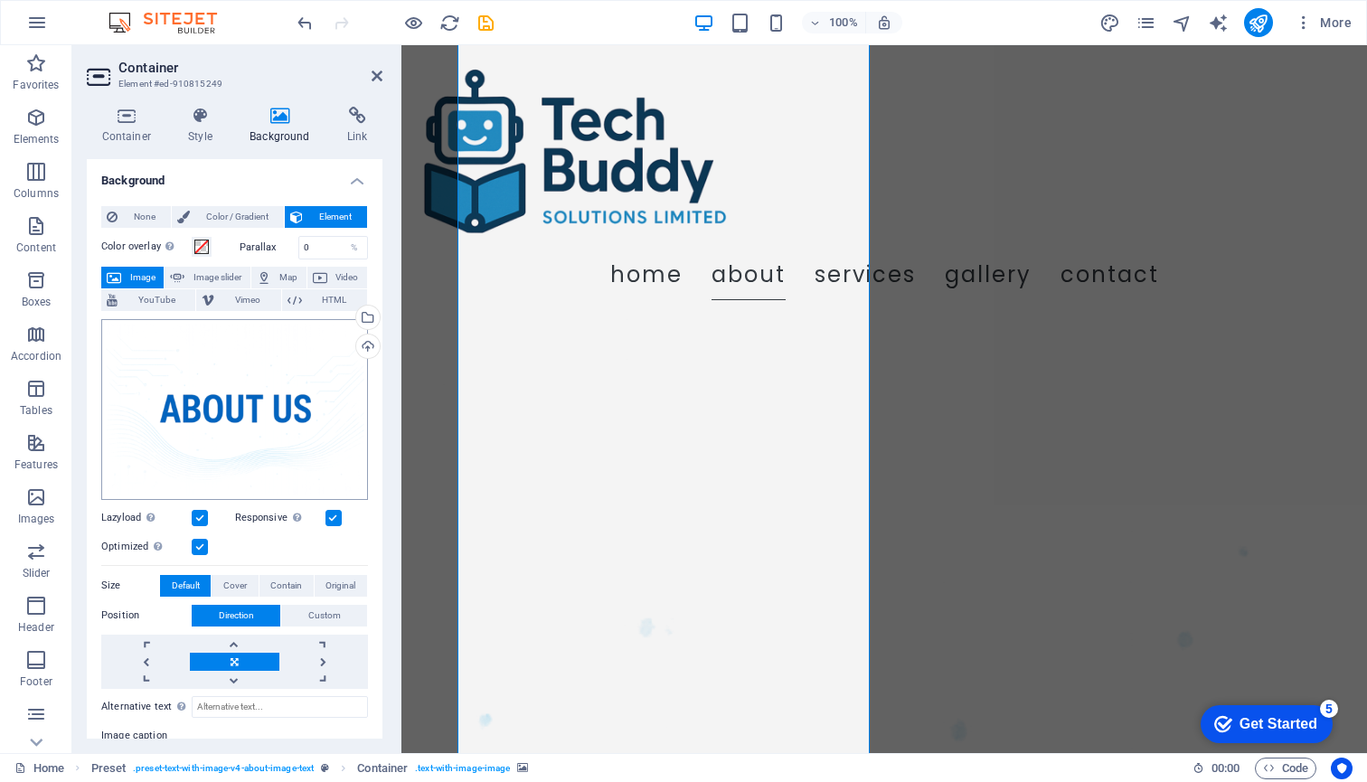
scroll to position [0, 0]
click at [199, 118] on icon at bounding box center [201, 116] width 54 height 18
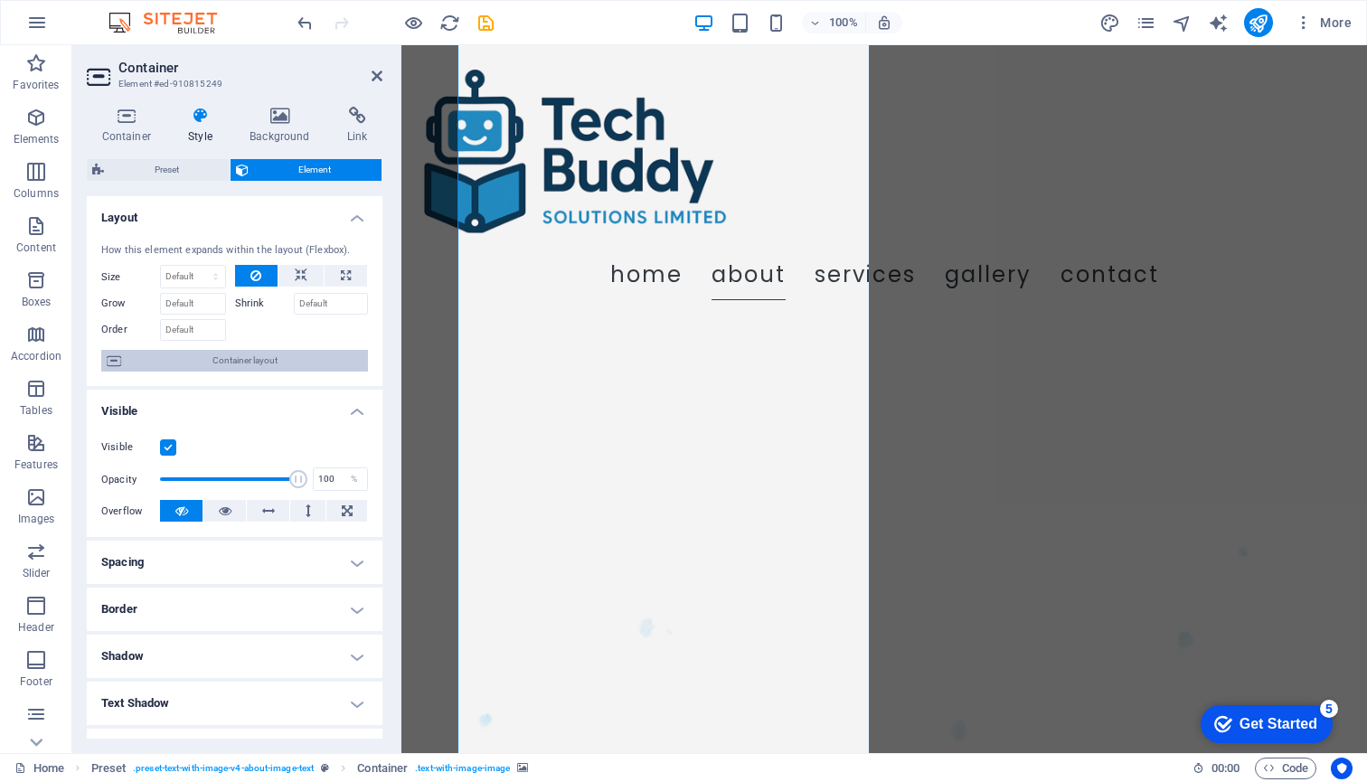
click at [238, 360] on span "Container layout" at bounding box center [245, 361] width 236 height 22
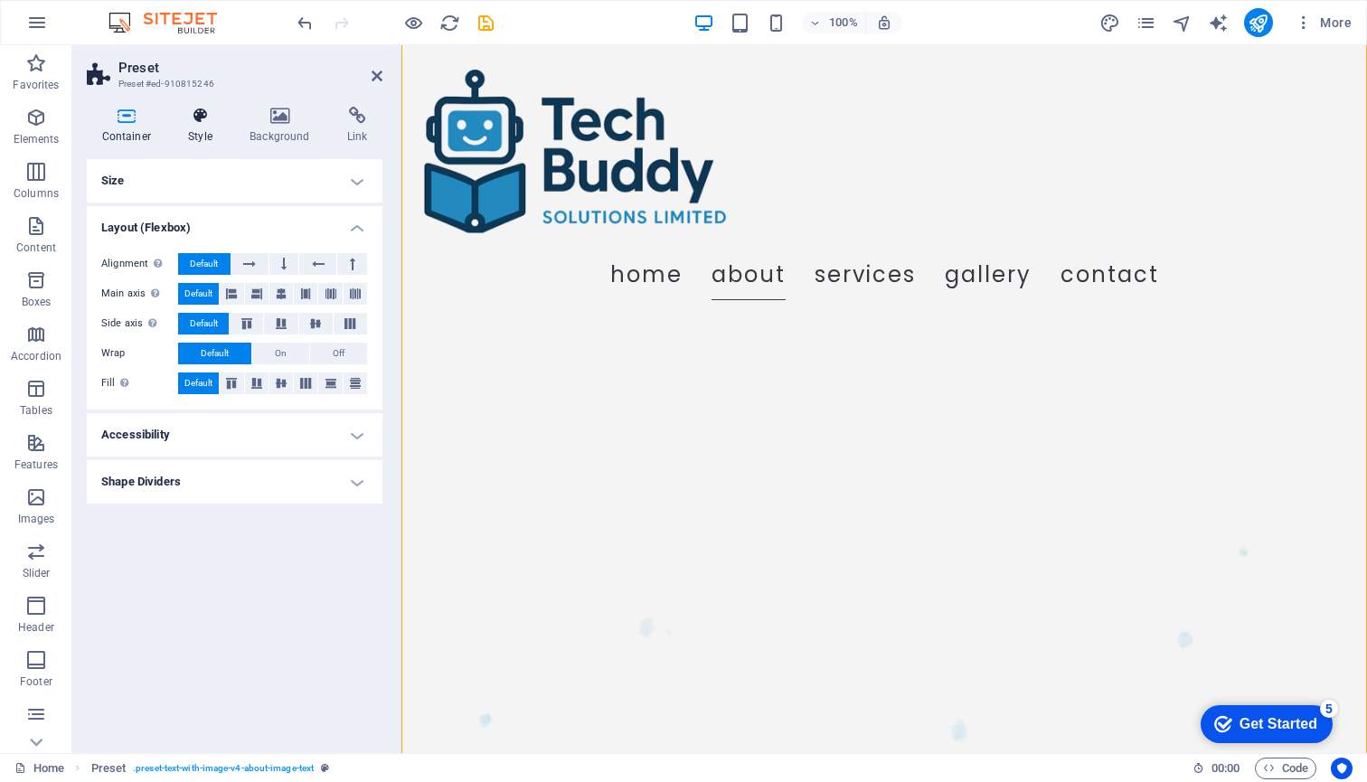
click at [199, 117] on icon at bounding box center [201, 116] width 54 height 18
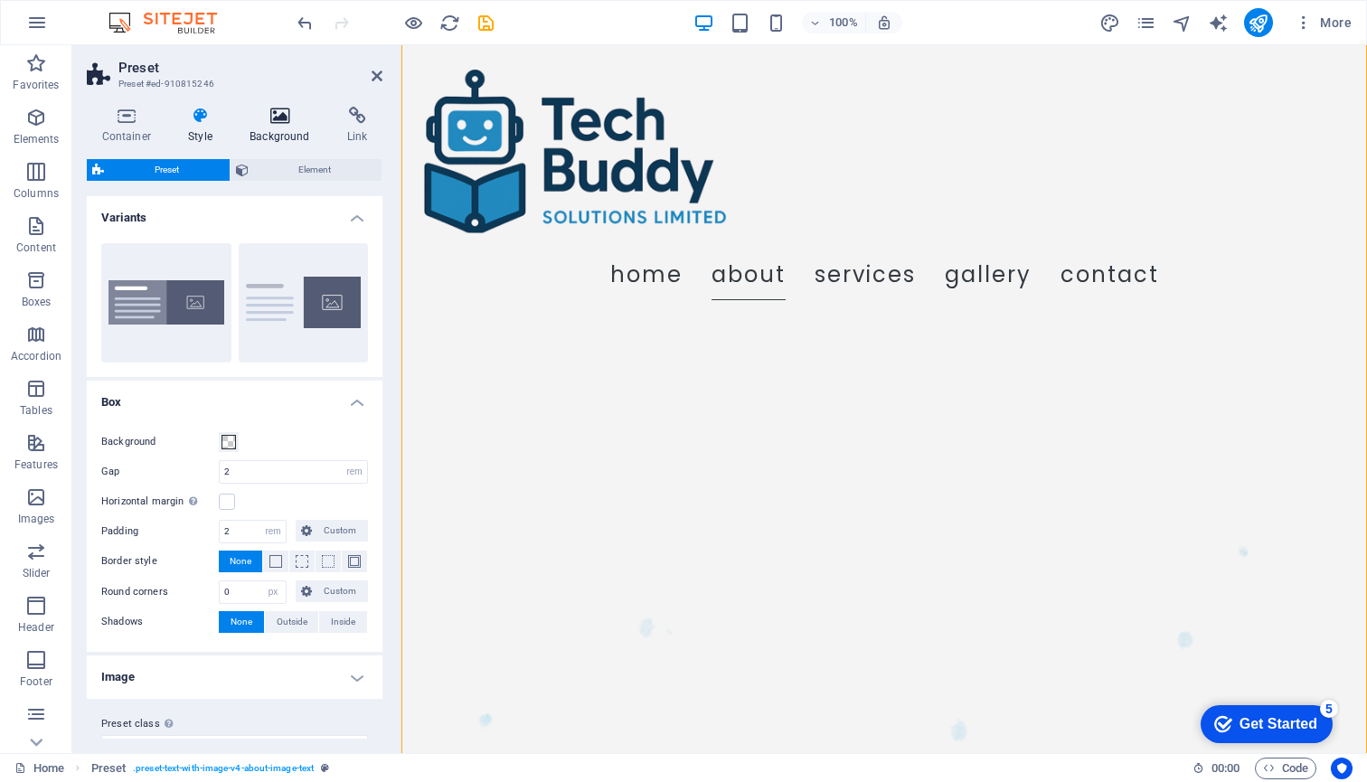
click at [278, 117] on icon at bounding box center [280, 116] width 90 height 18
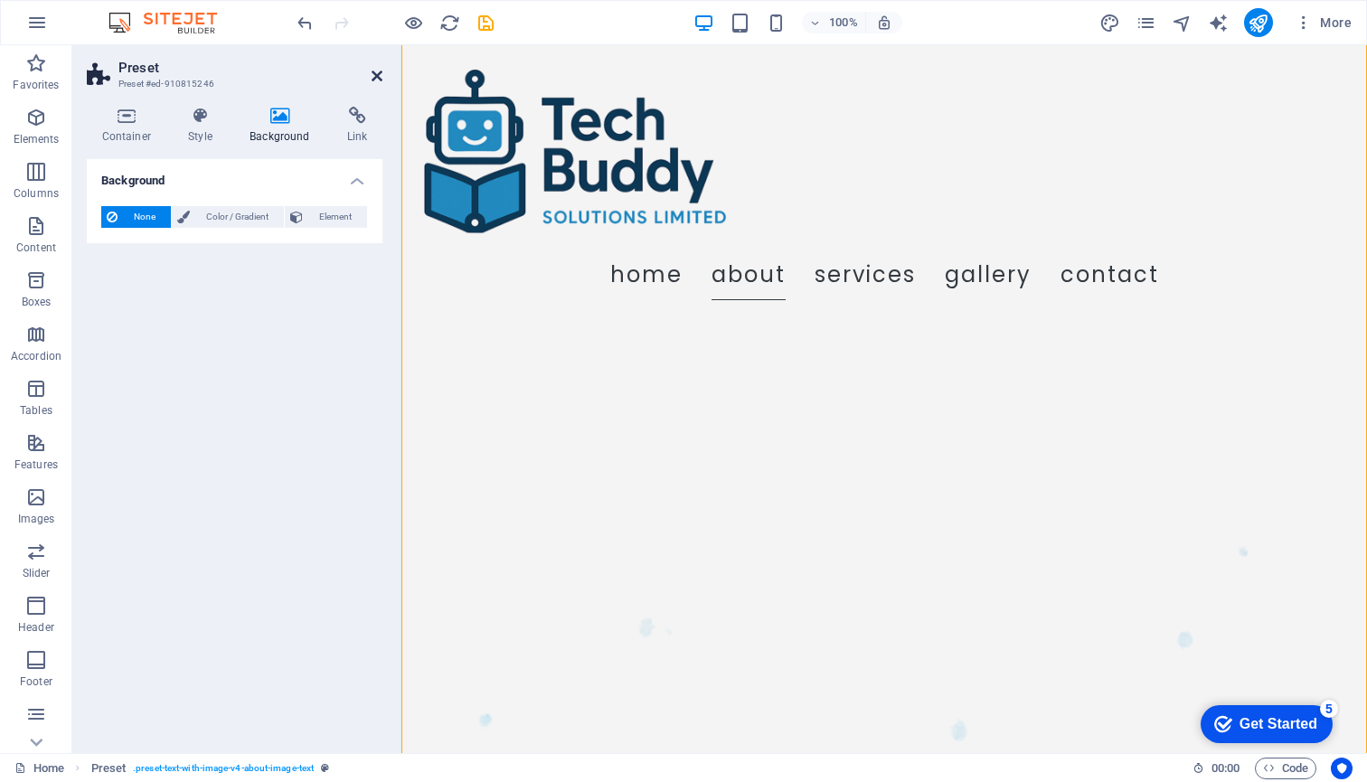
click at [379, 71] on icon at bounding box center [377, 76] width 11 height 14
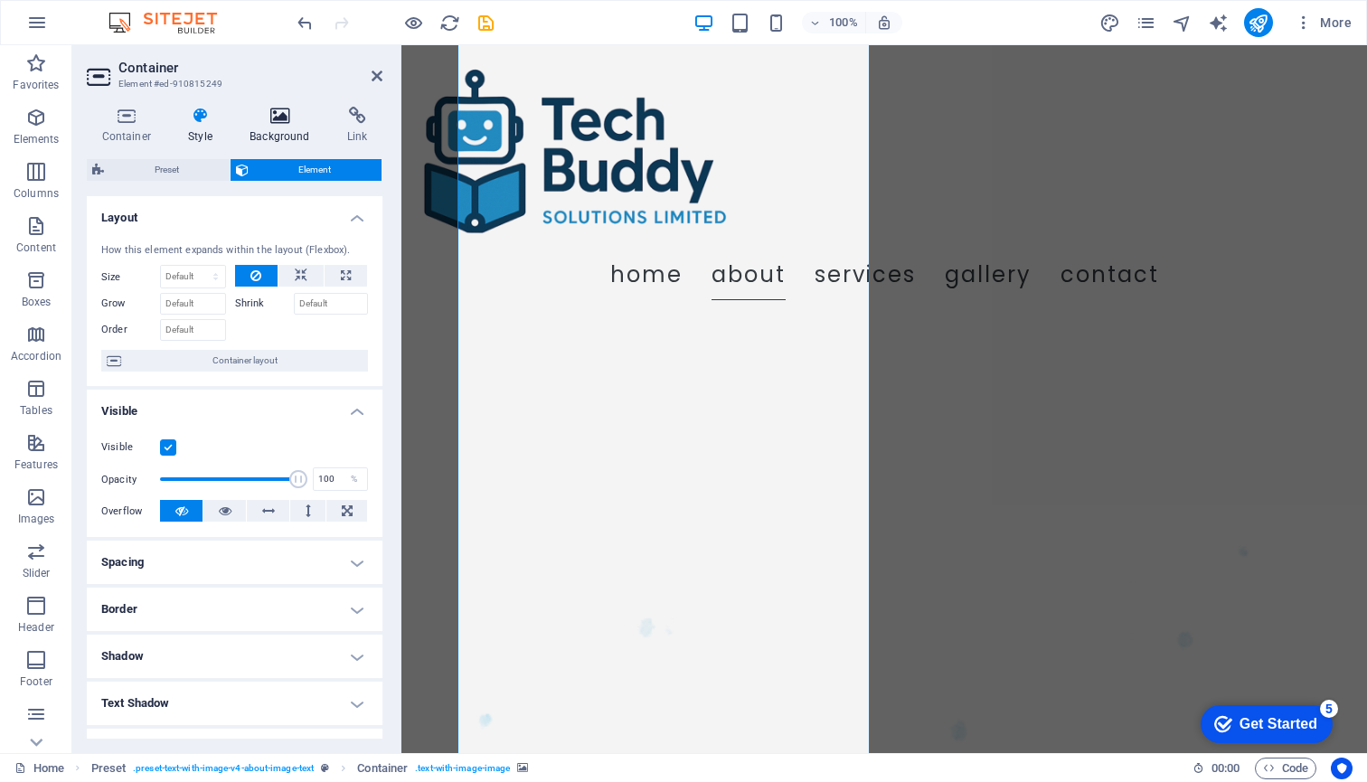
click at [271, 117] on icon at bounding box center [280, 116] width 90 height 18
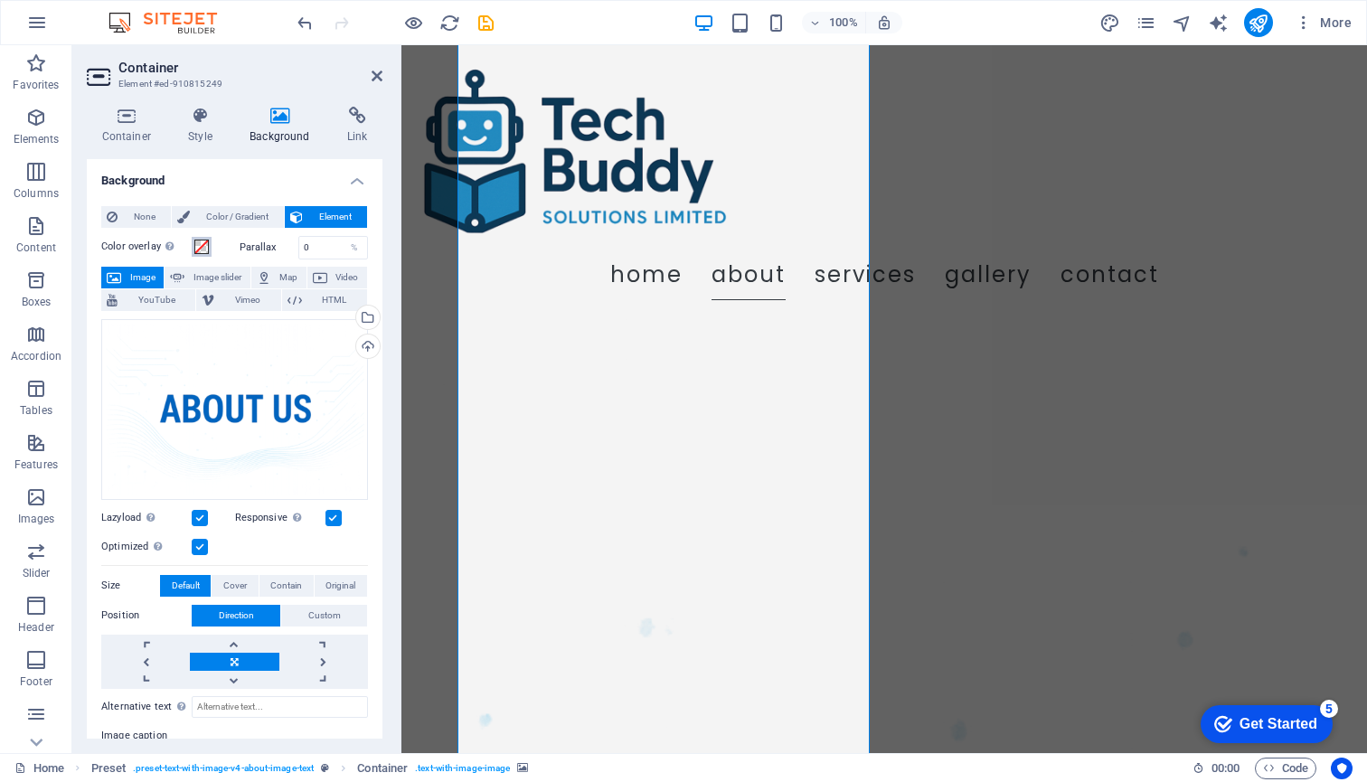
click at [205, 246] on span at bounding box center [201, 247] width 14 height 14
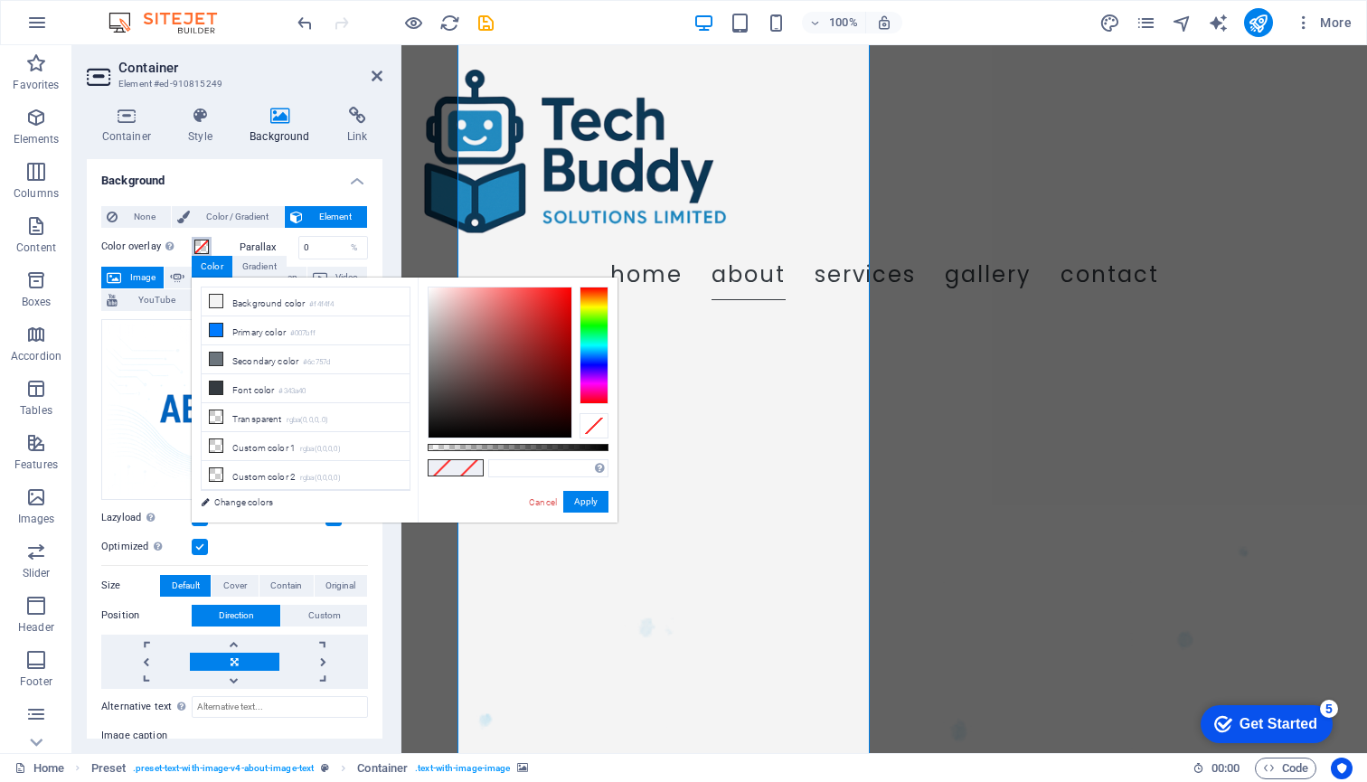
click at [205, 246] on span at bounding box center [201, 247] width 14 height 14
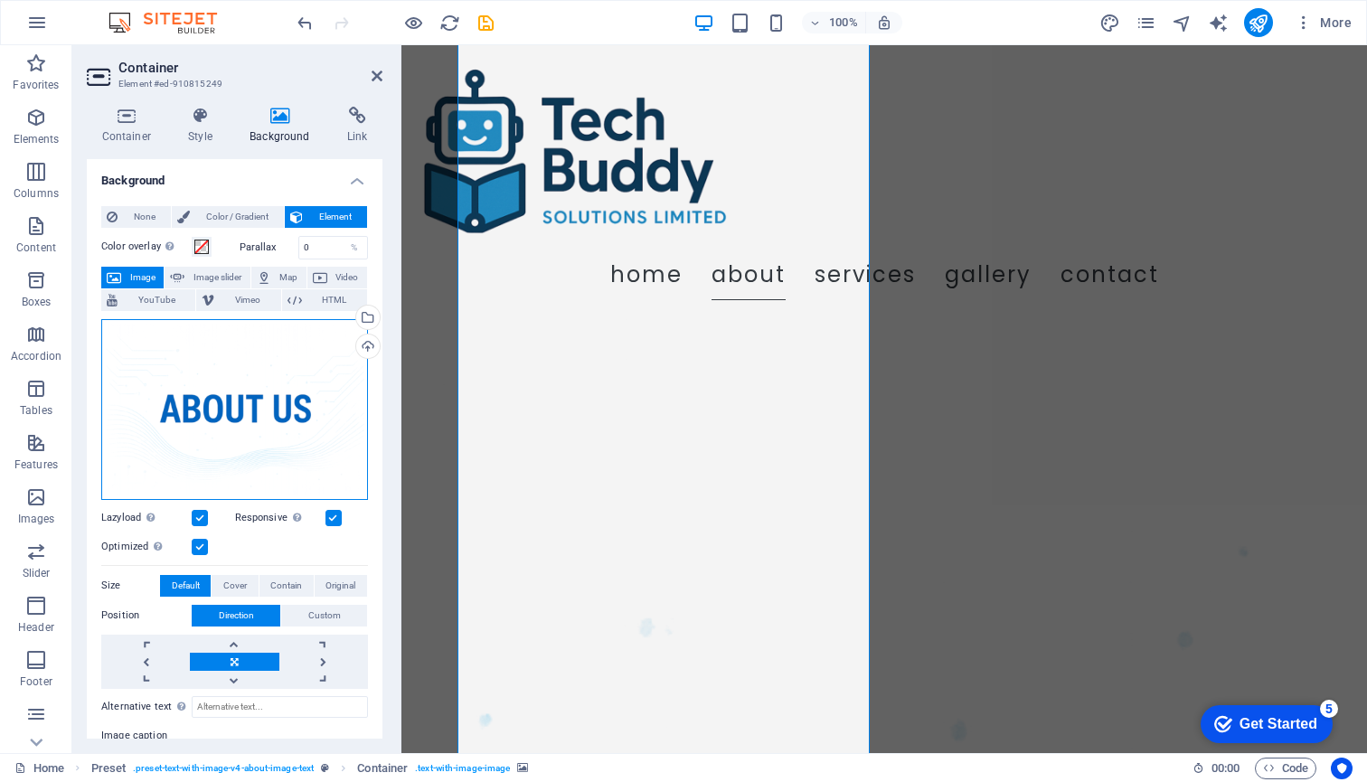
click at [196, 369] on div "Drag files here, click to choose files or select files from Files or our free s…" at bounding box center [234, 409] width 267 height 181
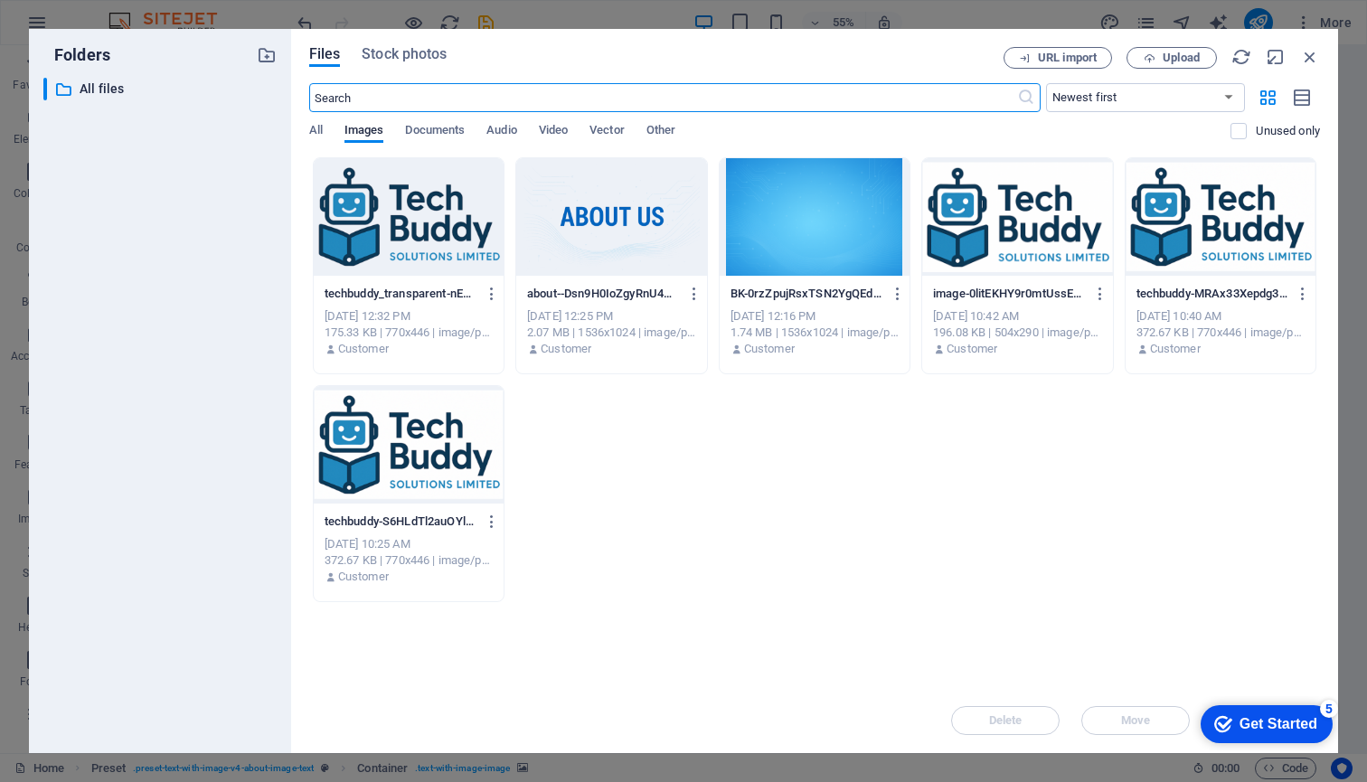
click at [592, 211] on div at bounding box center [611, 217] width 190 height 118
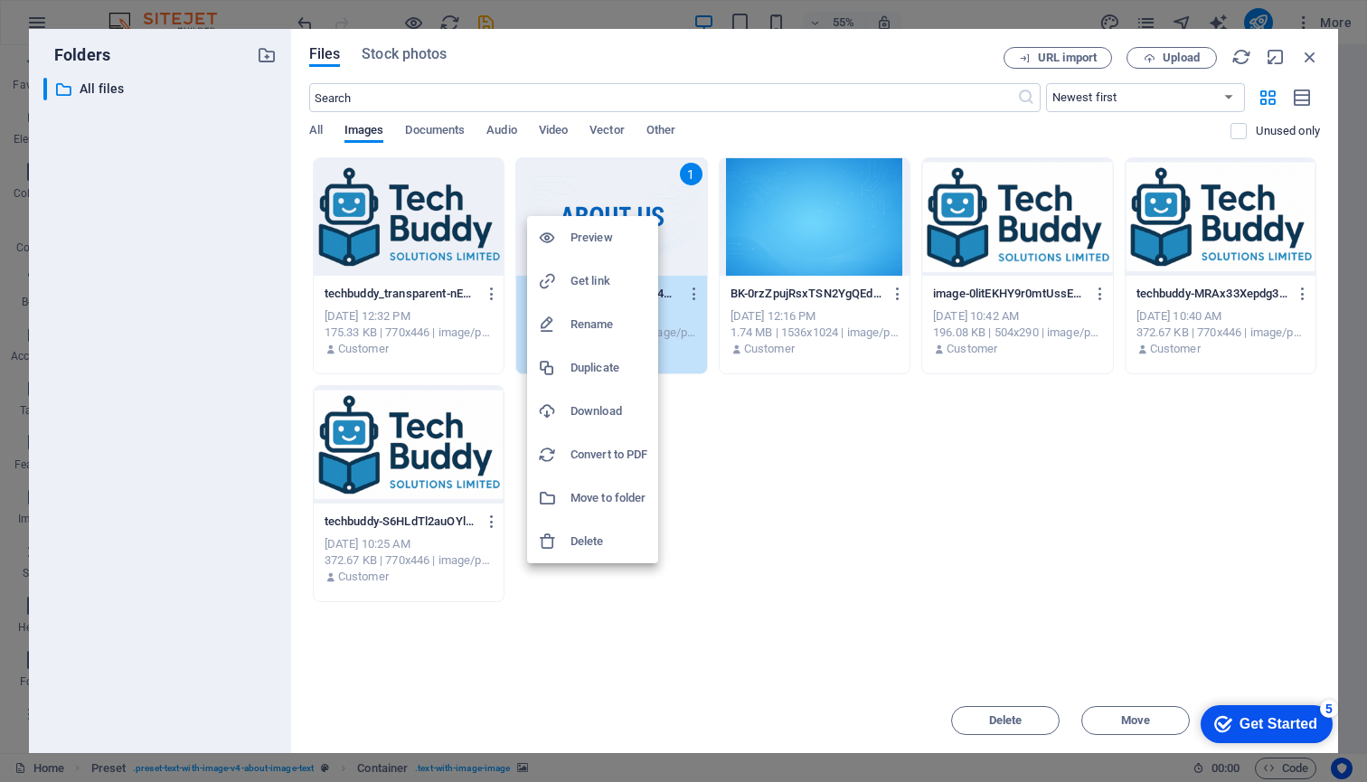
click at [599, 235] on h6 "Preview" at bounding box center [608, 238] width 77 height 22
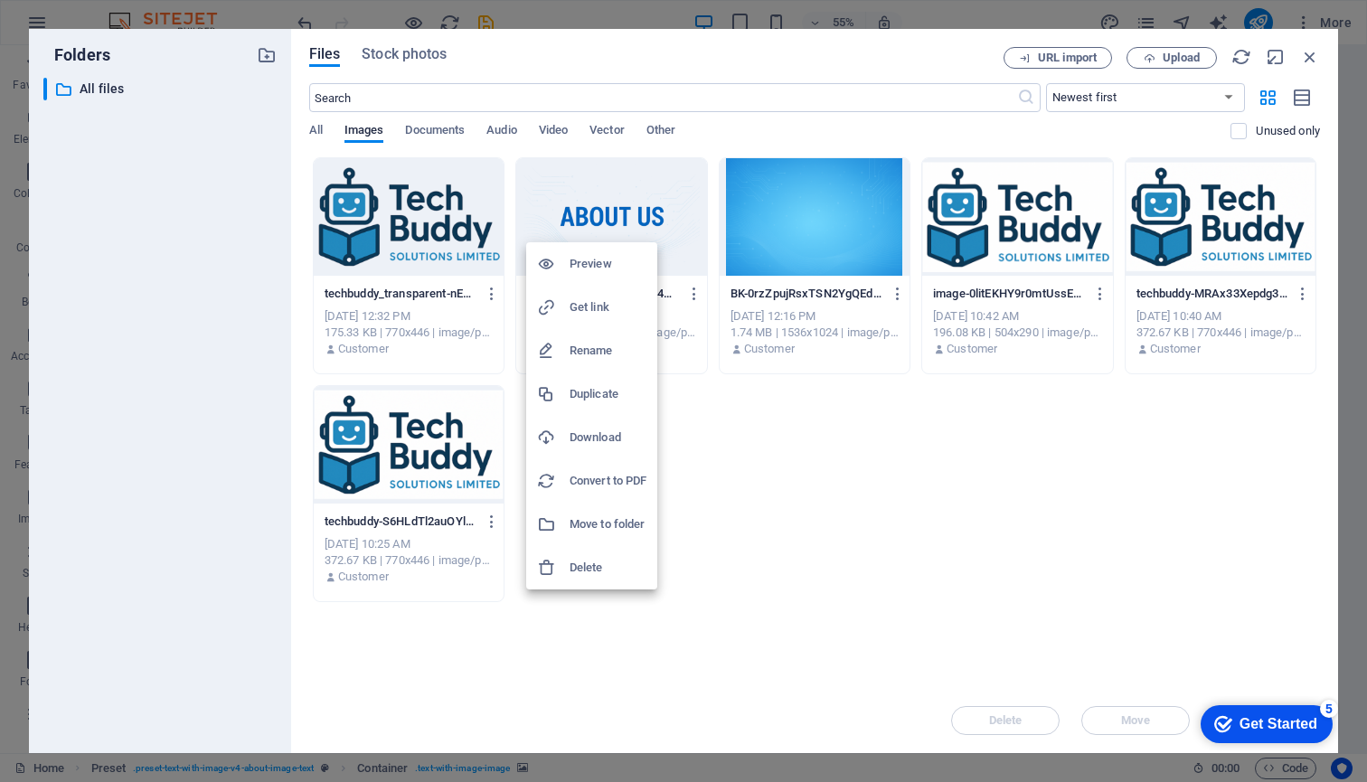
click at [745, 439] on div at bounding box center [683, 391] width 1367 height 782
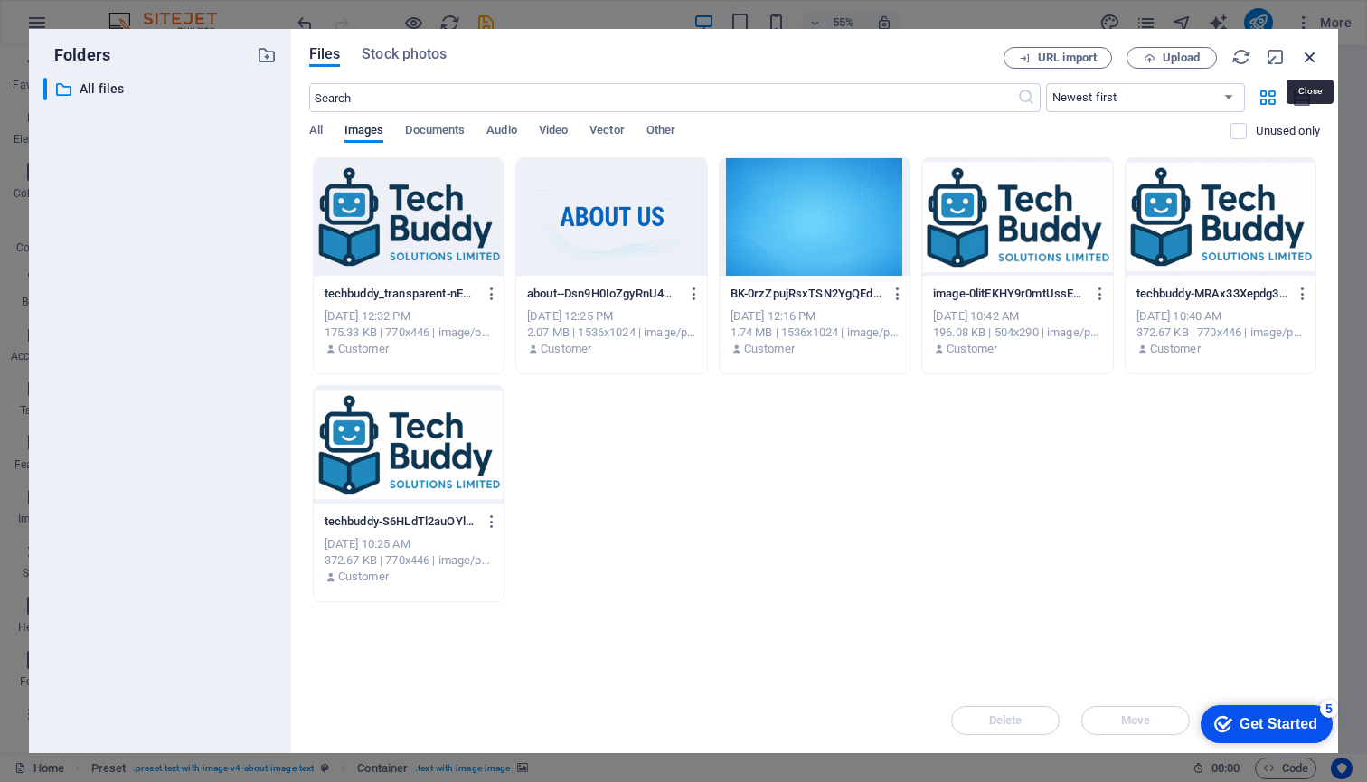
click at [1309, 53] on icon "button" at bounding box center [1310, 57] width 20 height 20
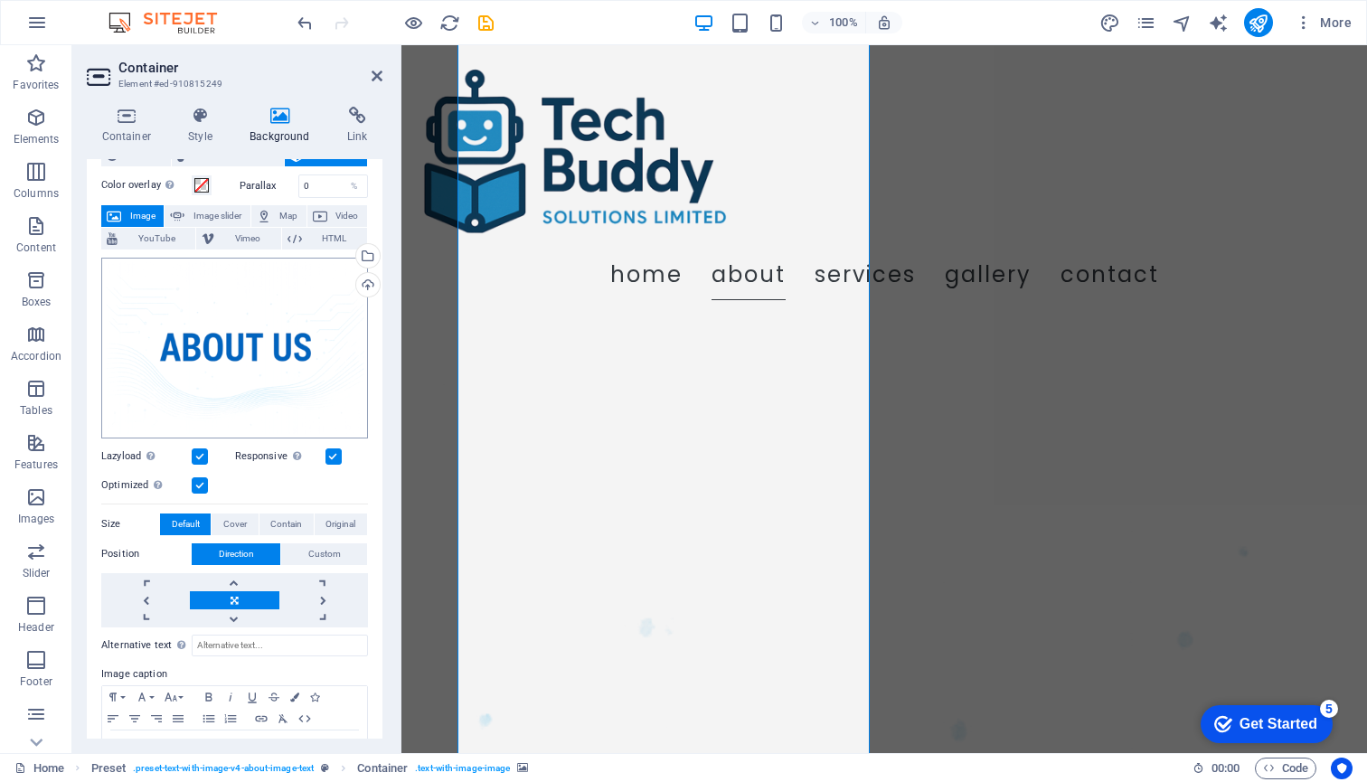
scroll to position [85, 0]
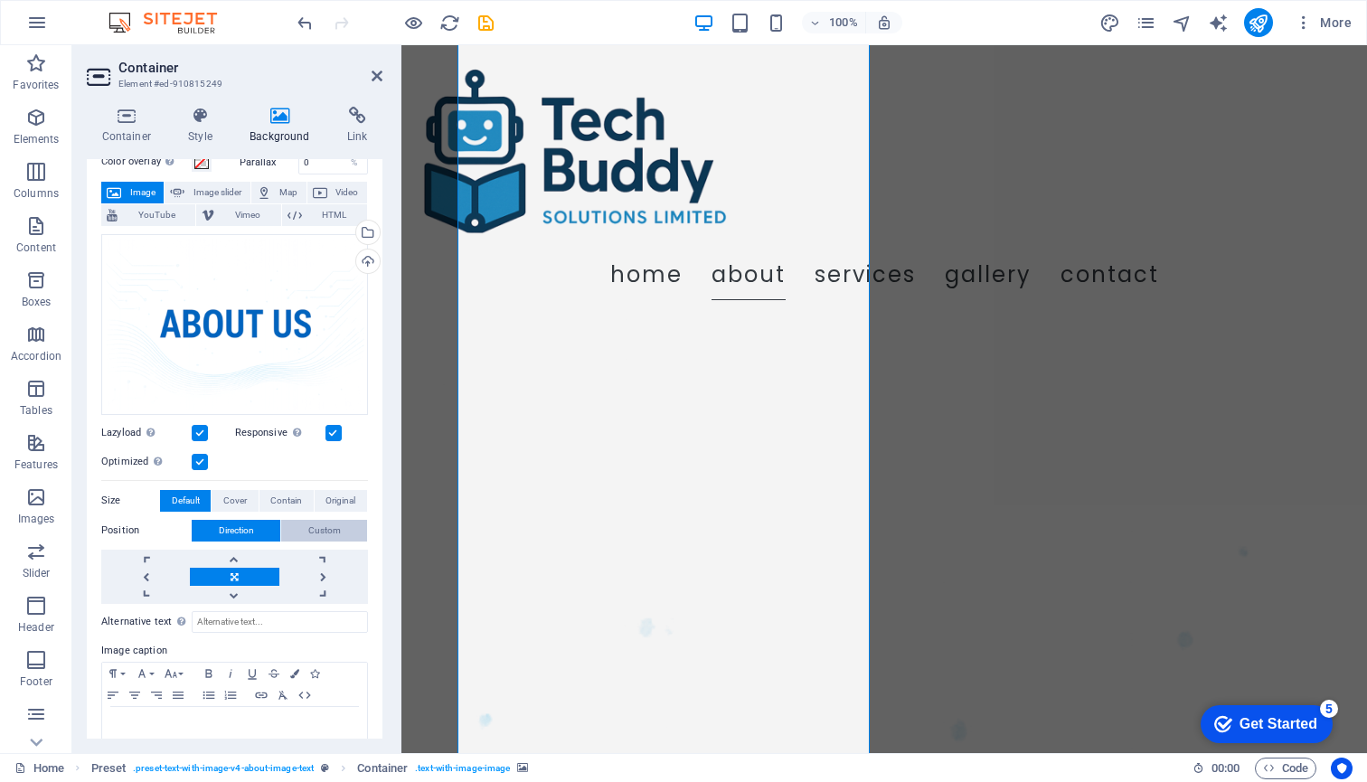
click at [324, 524] on span "Custom" at bounding box center [324, 531] width 33 height 22
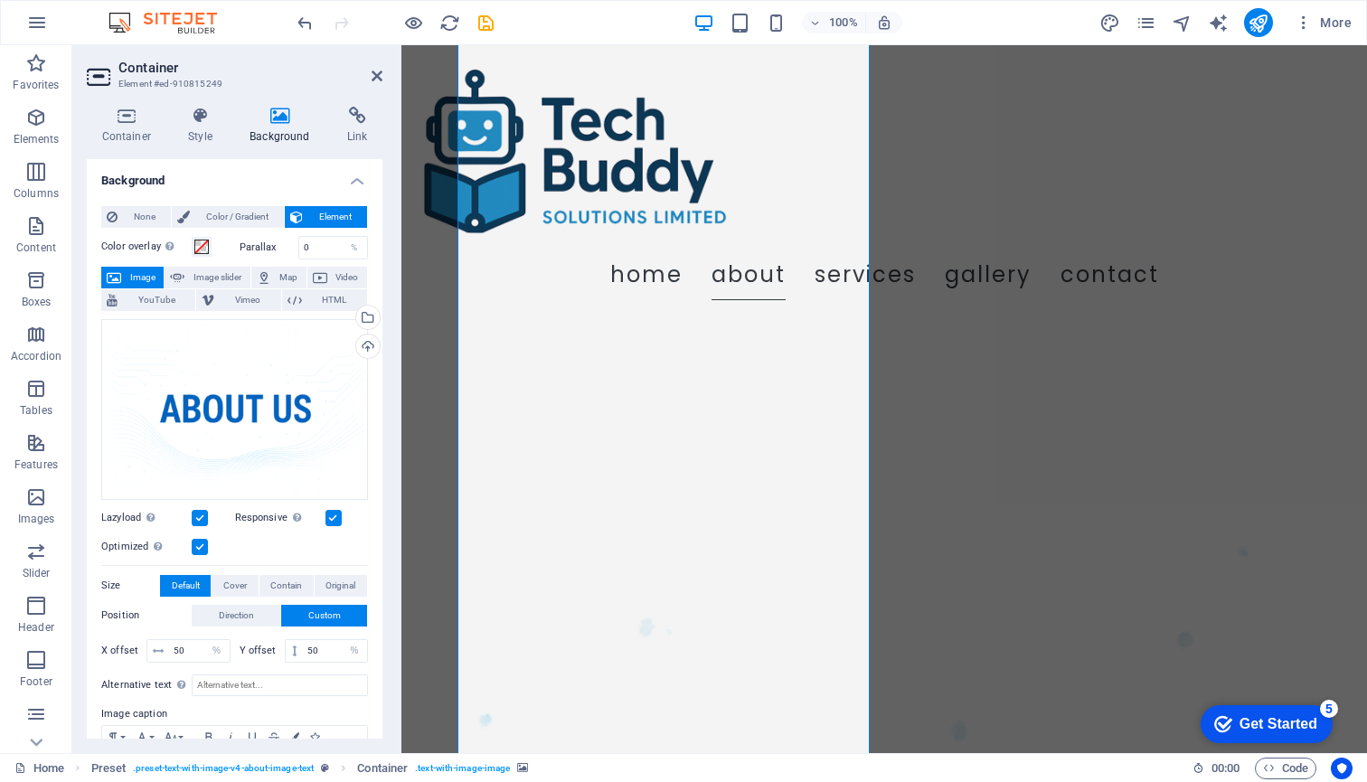
scroll to position [0, 0]
click at [199, 115] on icon at bounding box center [201, 116] width 54 height 18
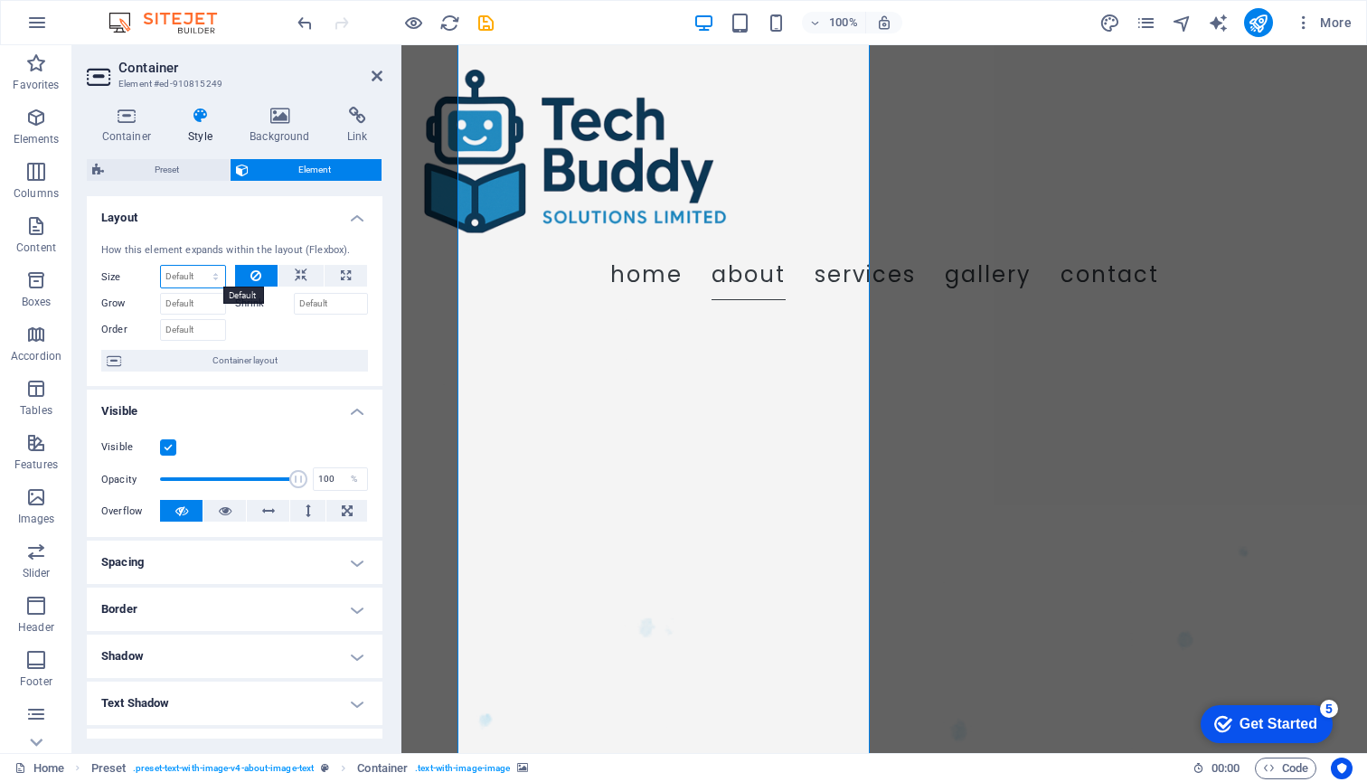
click at [177, 276] on select "Default auto px % 1/1 1/2 1/3 1/4 1/5 1/6 1/7 1/8 1/9 1/10" at bounding box center [193, 277] width 64 height 22
select select "px"
type input "0"
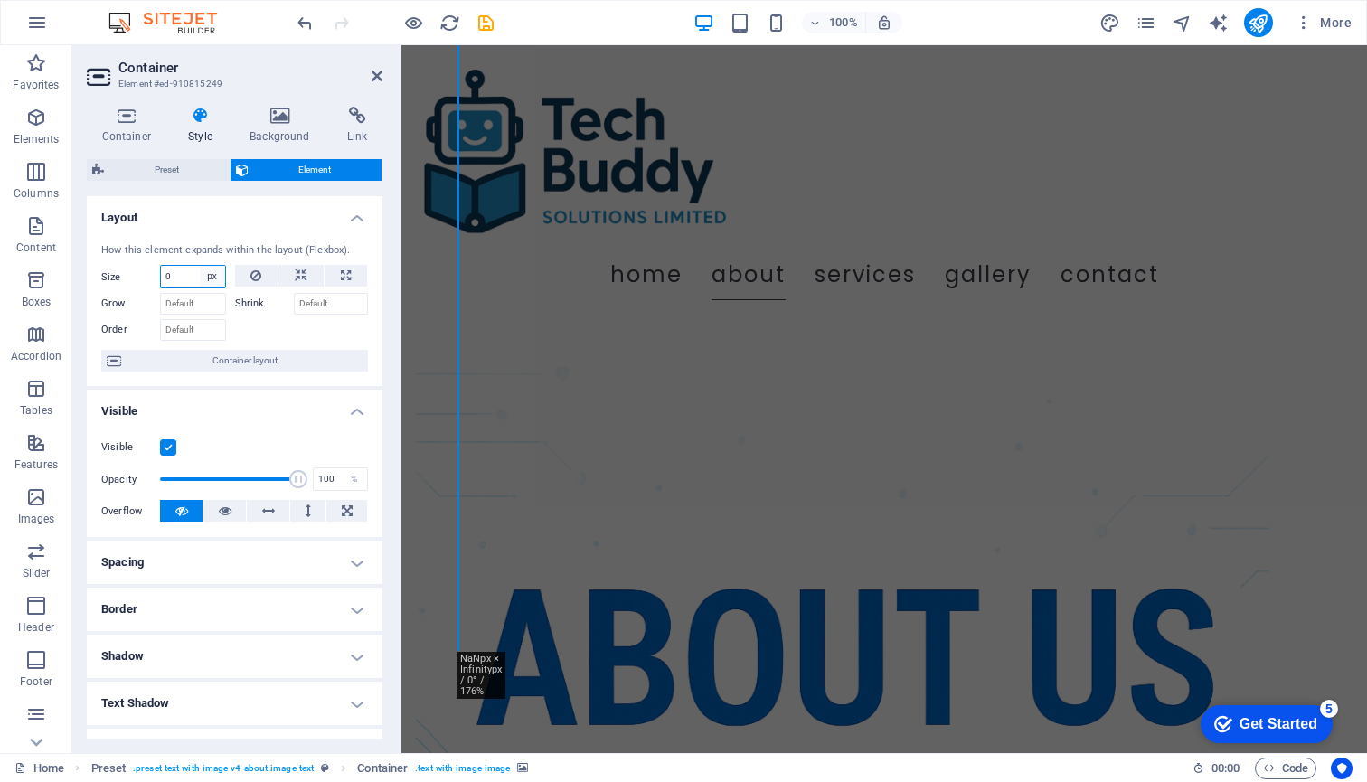
click at [211, 274] on select "Default auto px % 1/1 1/2 1/3 1/4 1/5 1/6 1/7 1/8 1/9 1/10" at bounding box center [212, 277] width 25 height 22
select select "auto"
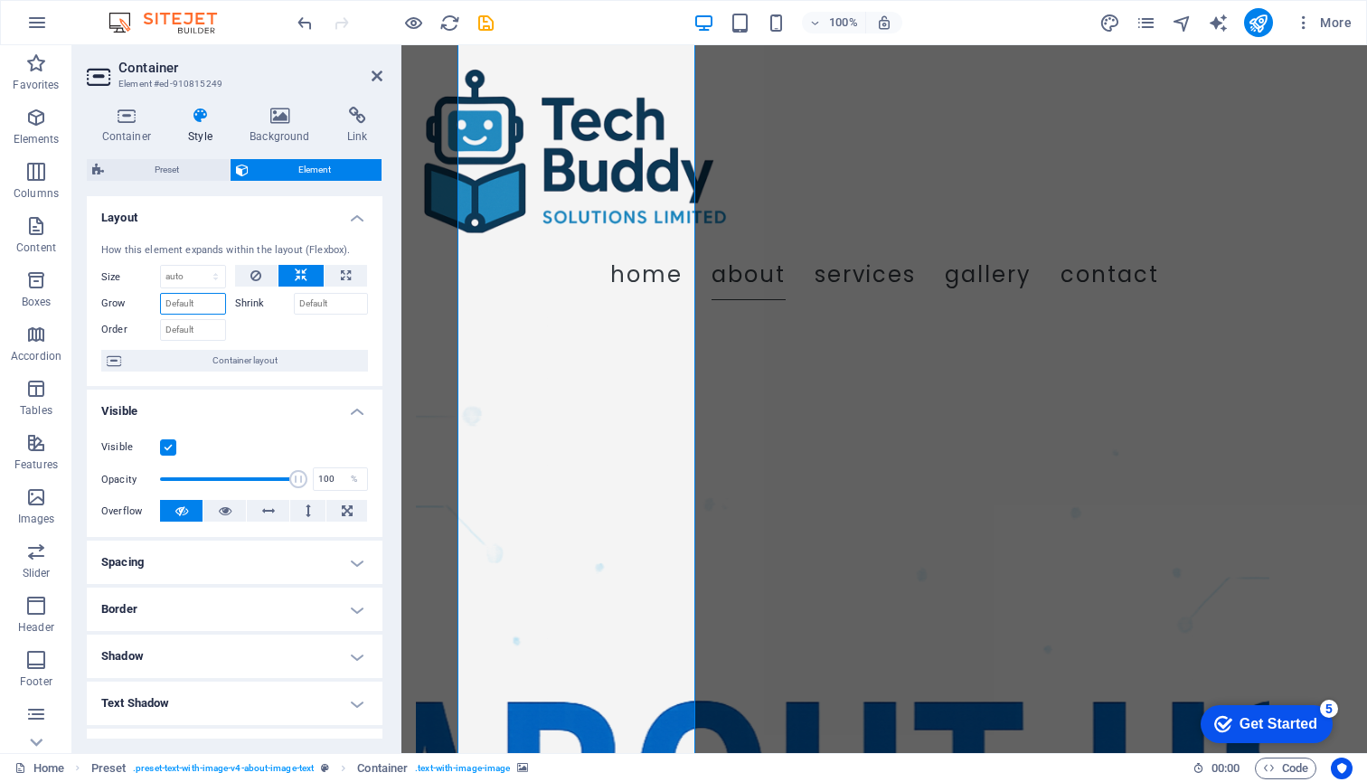
click at [183, 305] on input "Grow" at bounding box center [193, 304] width 66 height 22
click at [180, 271] on select "Default auto px % 1/1 1/2 1/3 1/4 1/5 1/6 1/7 1/8 1/9 1/10" at bounding box center [193, 277] width 64 height 22
select select "px"
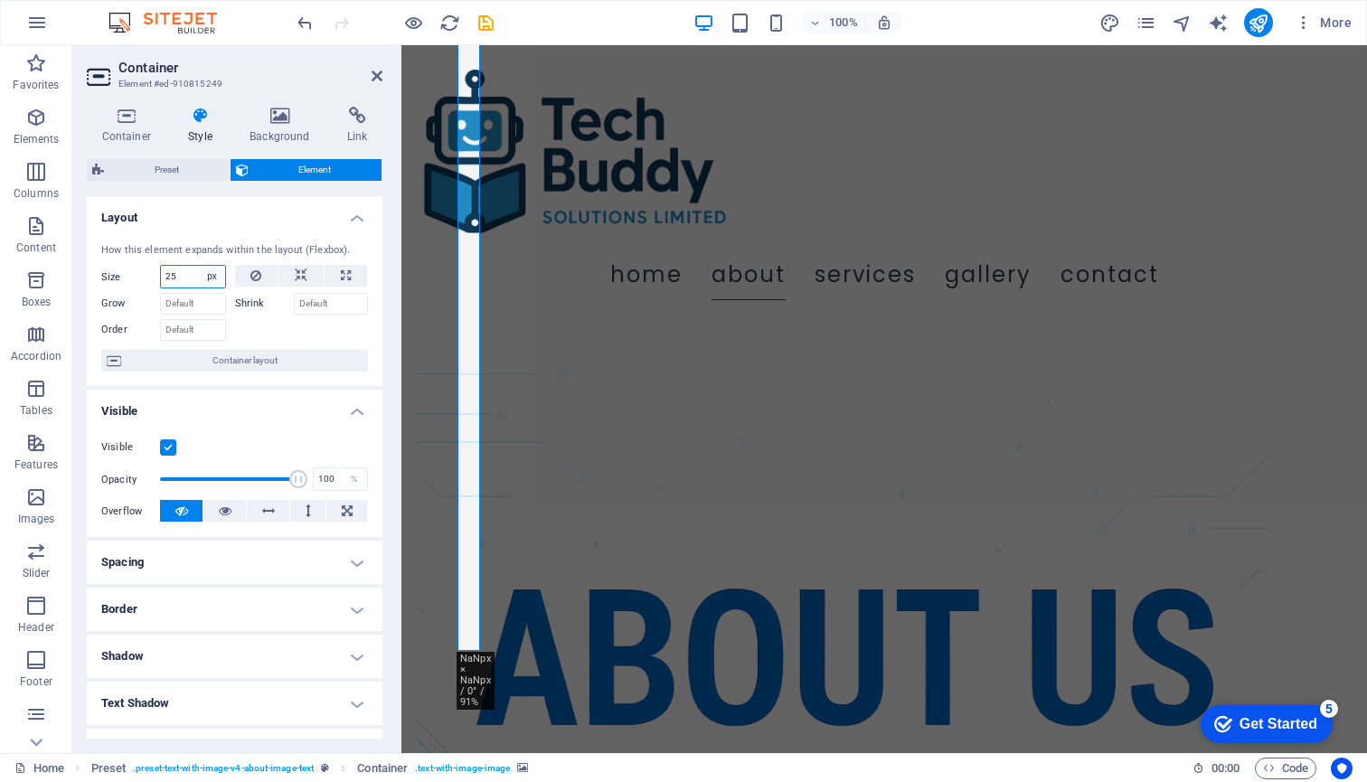
type input "25"
click at [212, 273] on select "Default auto px % 1/1 1/2 1/3 1/4 1/5 1/6 1/7 1/8 1/9 1/10" at bounding box center [212, 277] width 25 height 22
select select "auto"
select select "DISABLED_OPTION_VALUE"
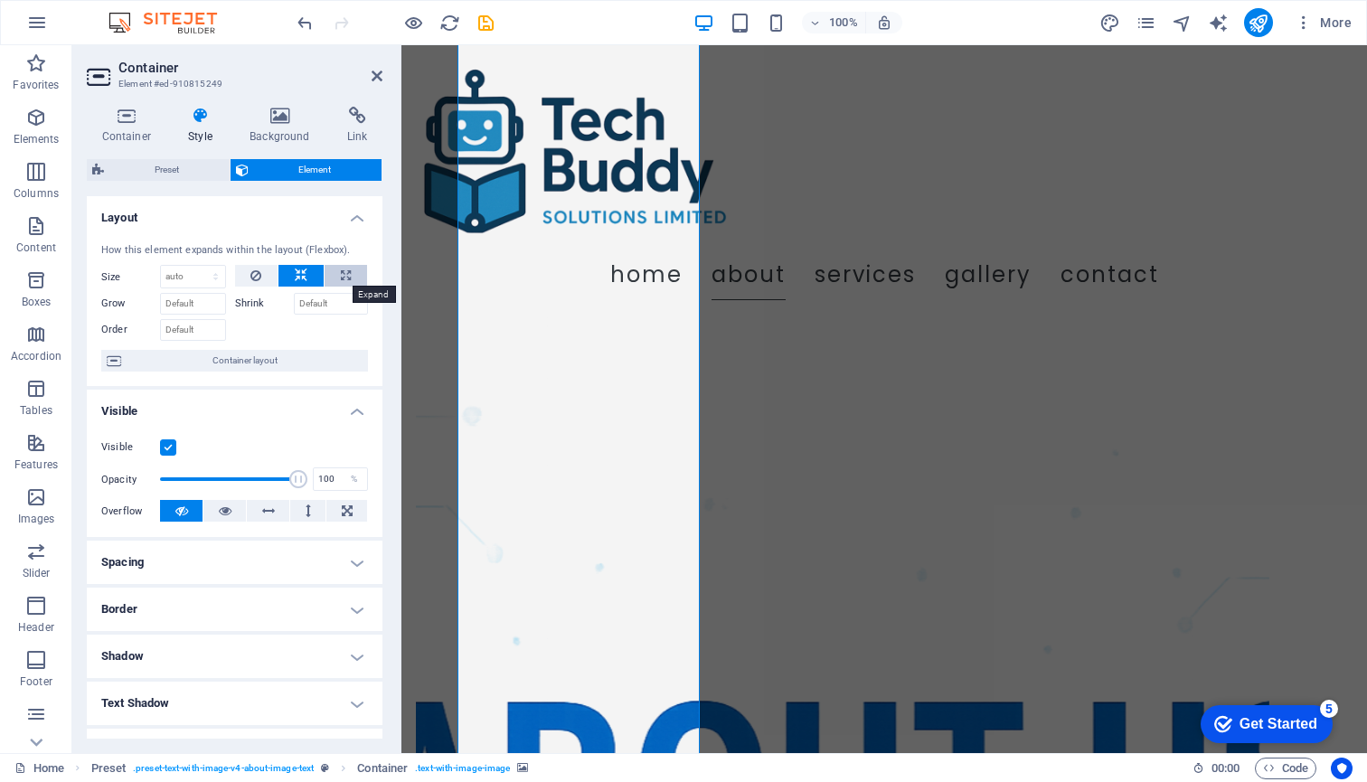
click at [344, 271] on icon at bounding box center [346, 276] width 10 height 22
type input "100"
select select "%"
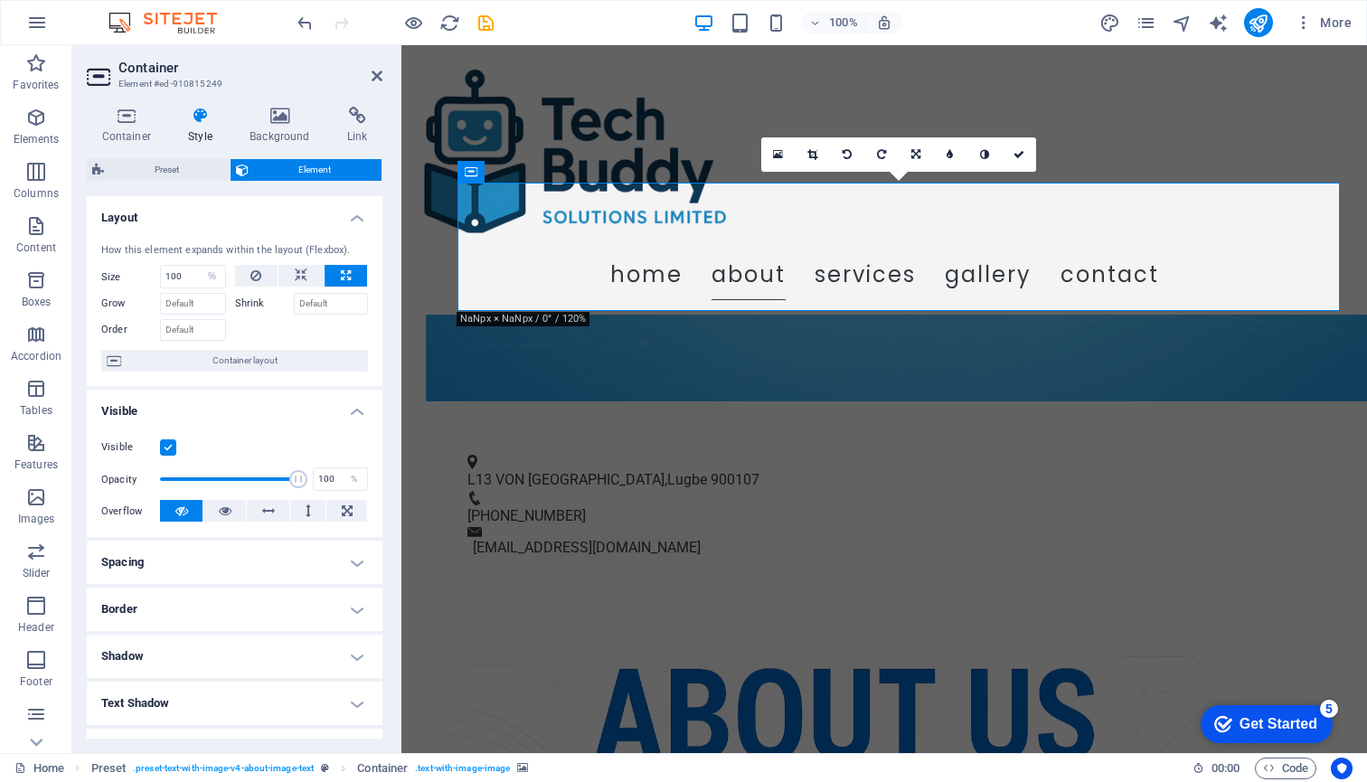
scroll to position [452, 0]
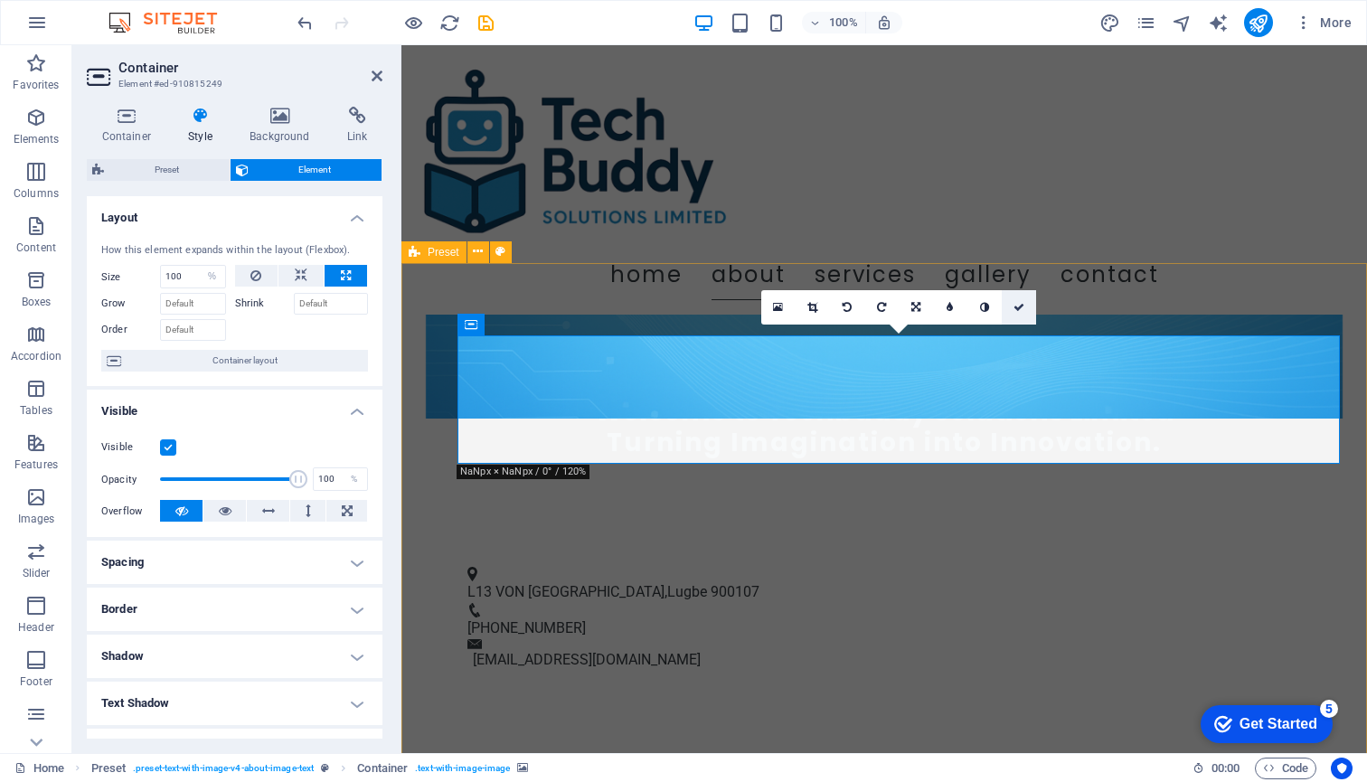
click at [1021, 303] on icon at bounding box center [1018, 307] width 11 height 11
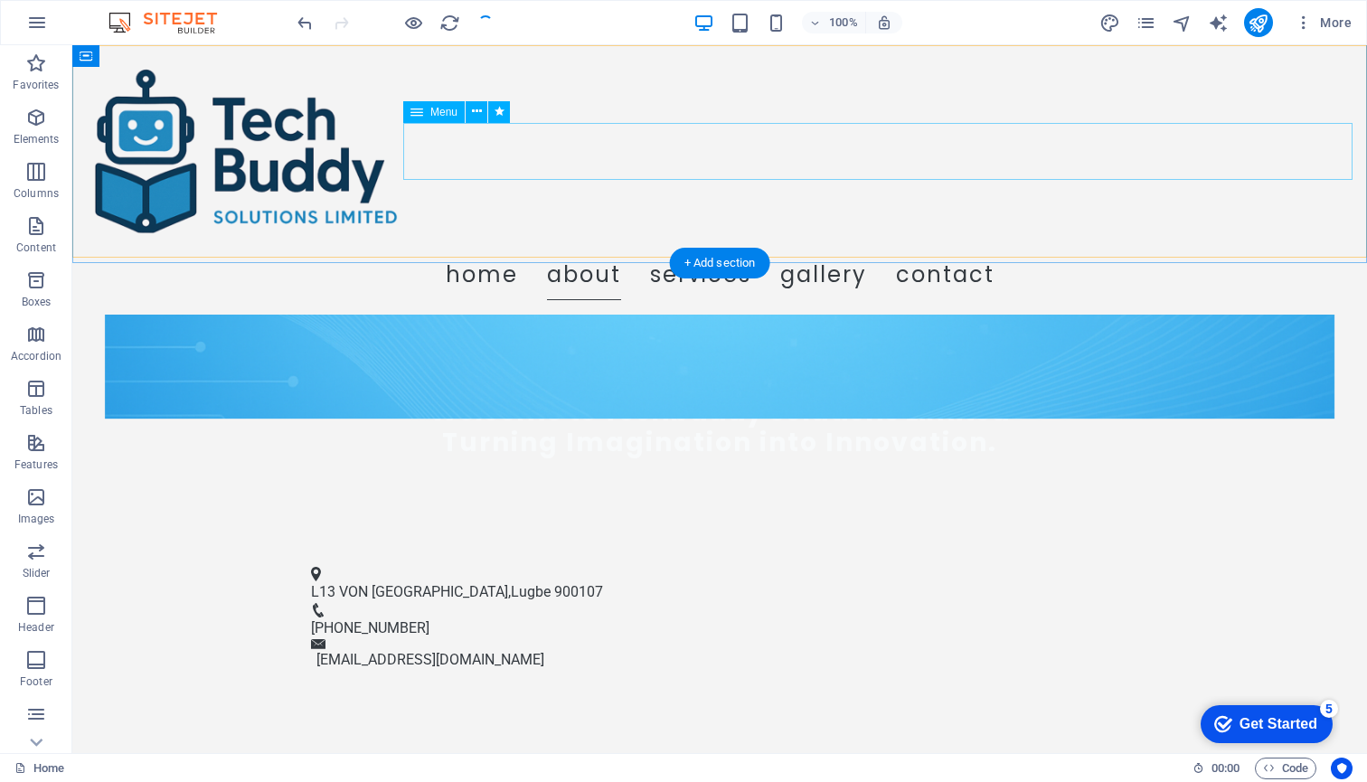
click at [634, 243] on nav "Home About Services Gallery Contact" at bounding box center [720, 271] width 1266 height 57
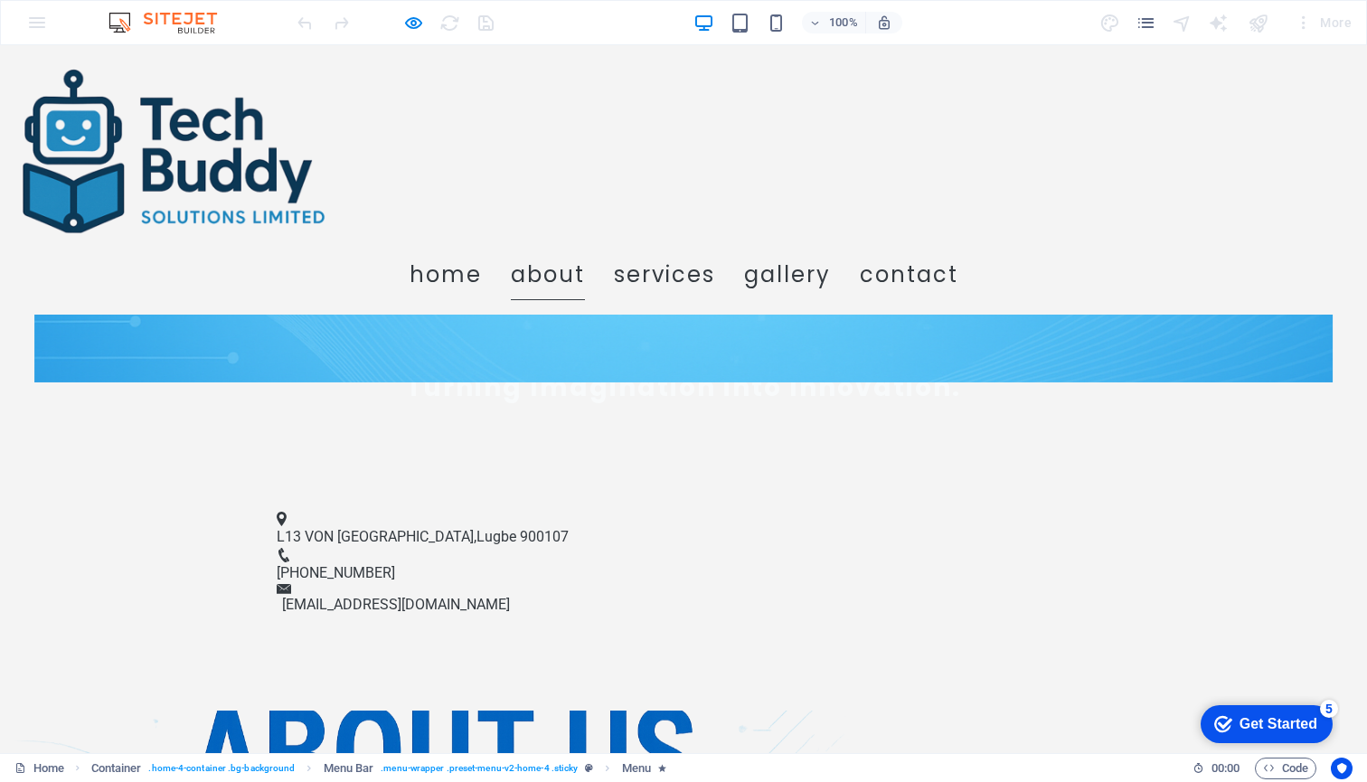
scroll to position [480, 0]
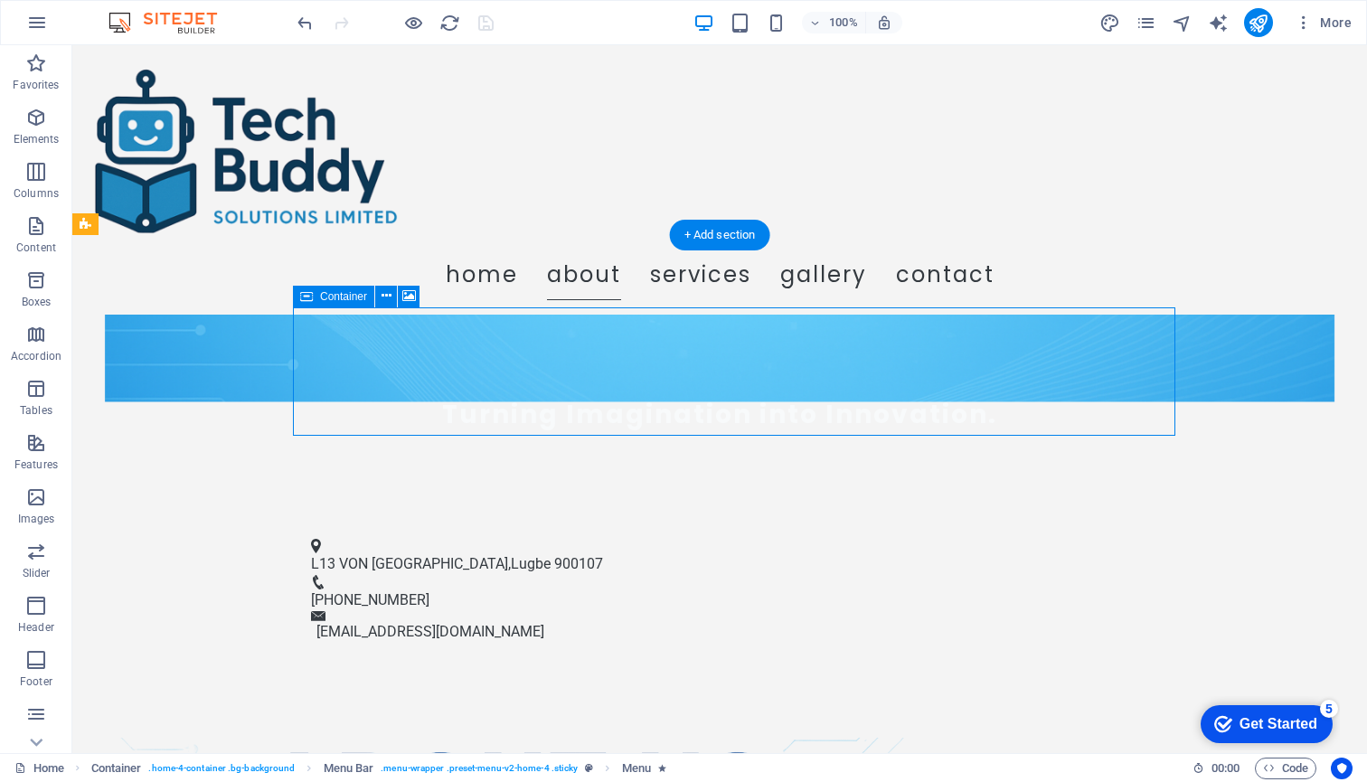
select select "%"
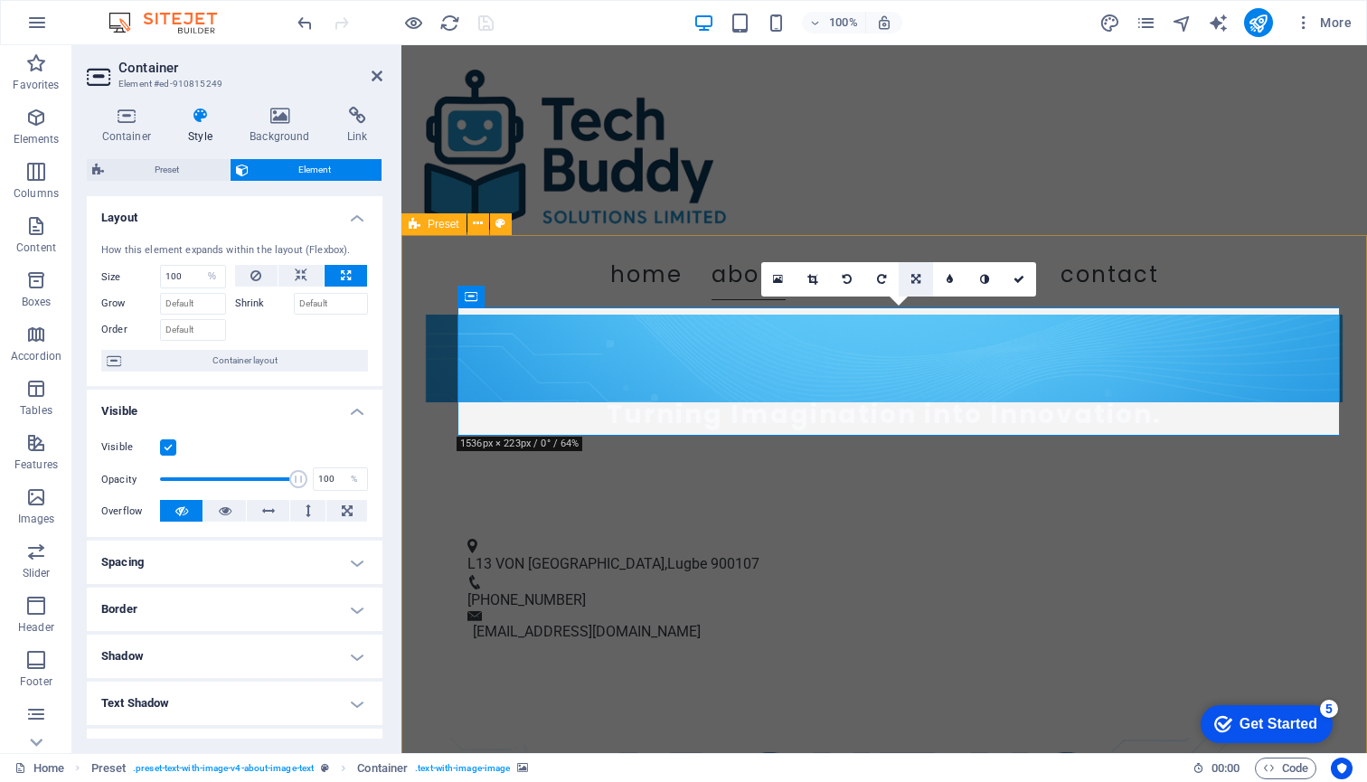
click at [922, 274] on link at bounding box center [916, 279] width 34 height 34
click at [920, 240] on icon at bounding box center [915, 245] width 11 height 11
click at [915, 275] on icon at bounding box center [915, 279] width 11 height 11
click at [918, 317] on icon at bounding box center [915, 313] width 11 height 11
click at [344, 508] on icon at bounding box center [347, 511] width 11 height 22
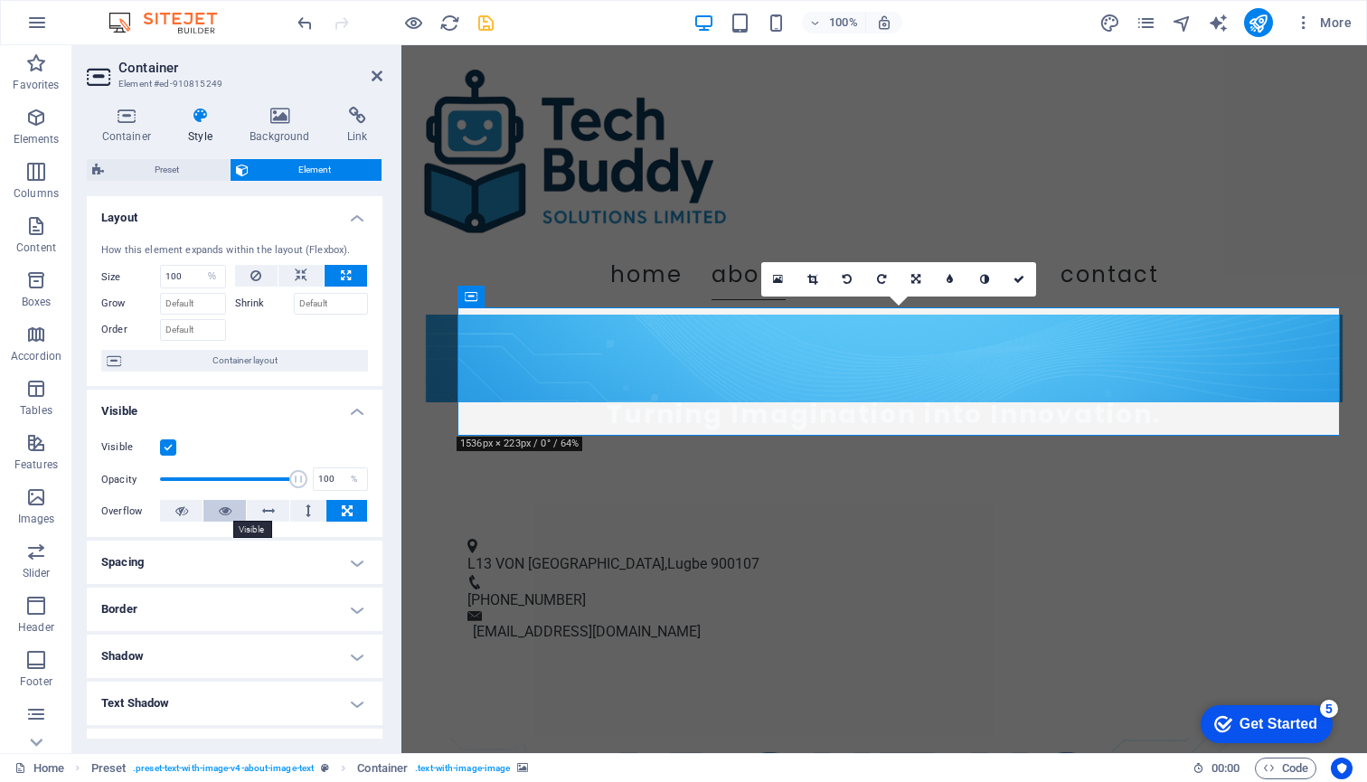
click at [223, 507] on icon at bounding box center [225, 511] width 13 height 22
click at [299, 265] on icon at bounding box center [301, 276] width 13 height 22
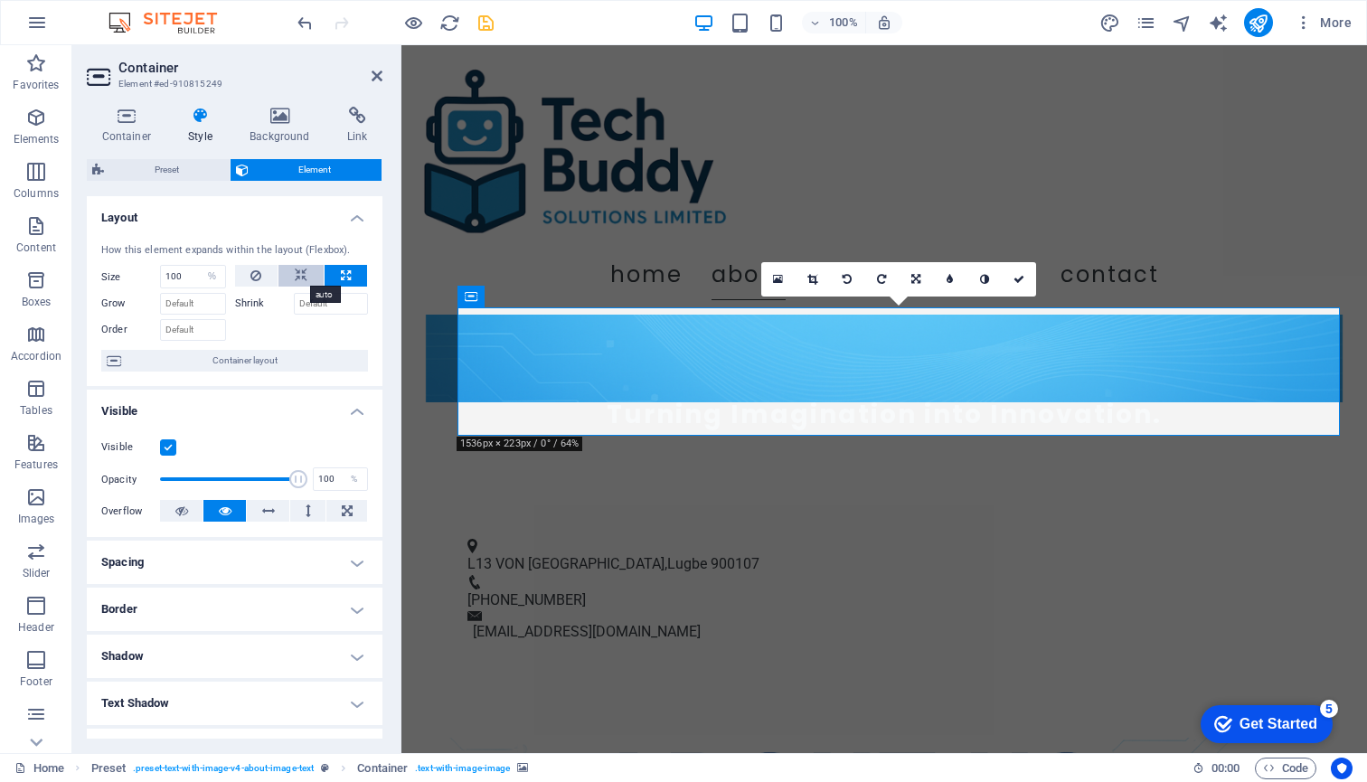
select select "DISABLED_OPTION_VALUE"
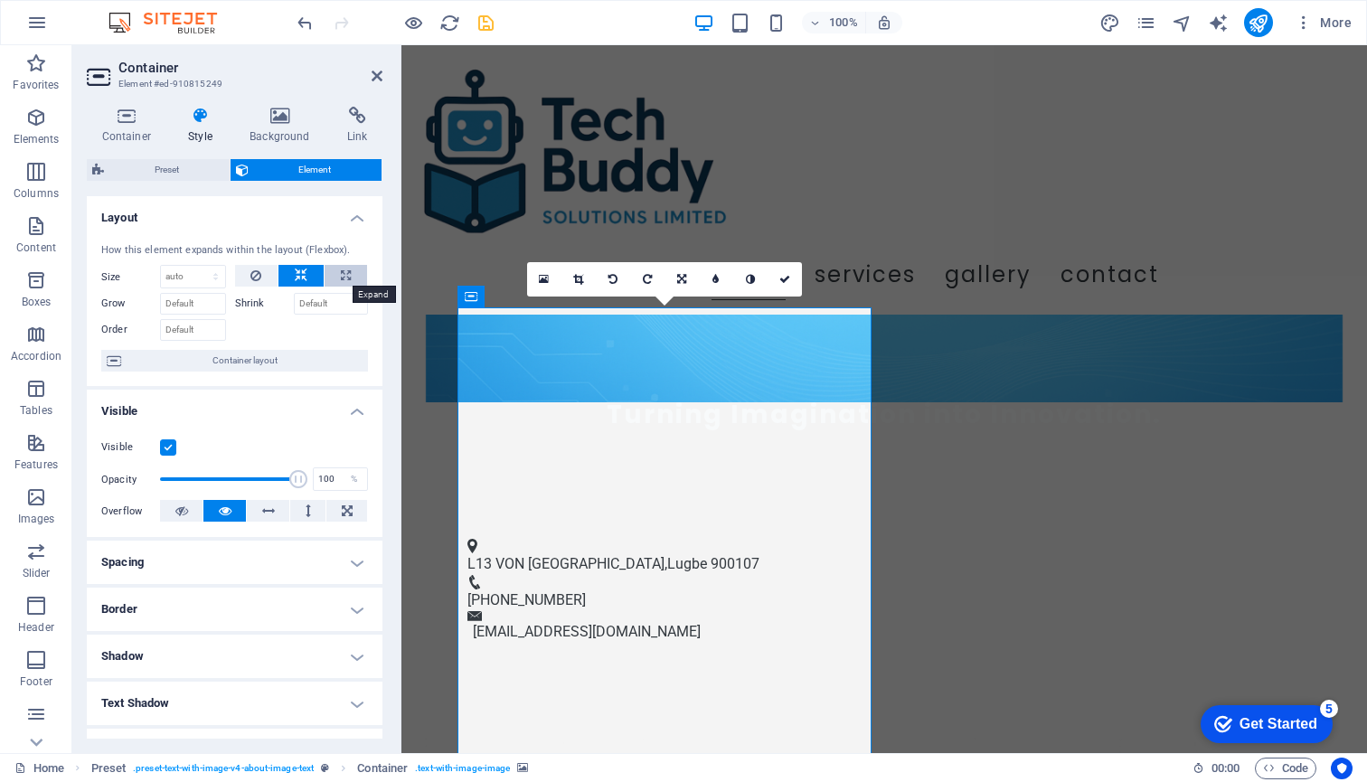
click at [342, 271] on icon at bounding box center [346, 276] width 10 height 22
type input "100"
select select "%"
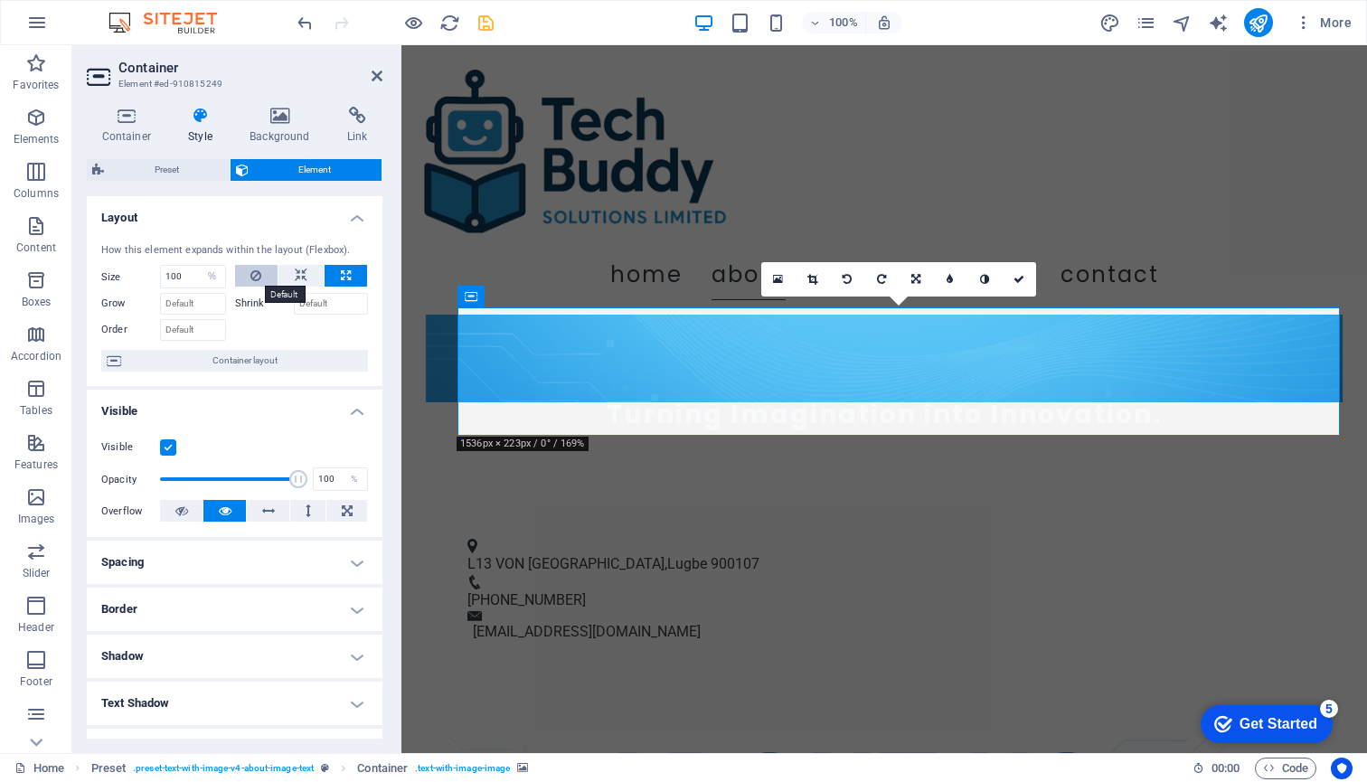
click at [251, 274] on icon at bounding box center [255, 276] width 11 height 22
select select "DISABLED_OPTION_VALUE"
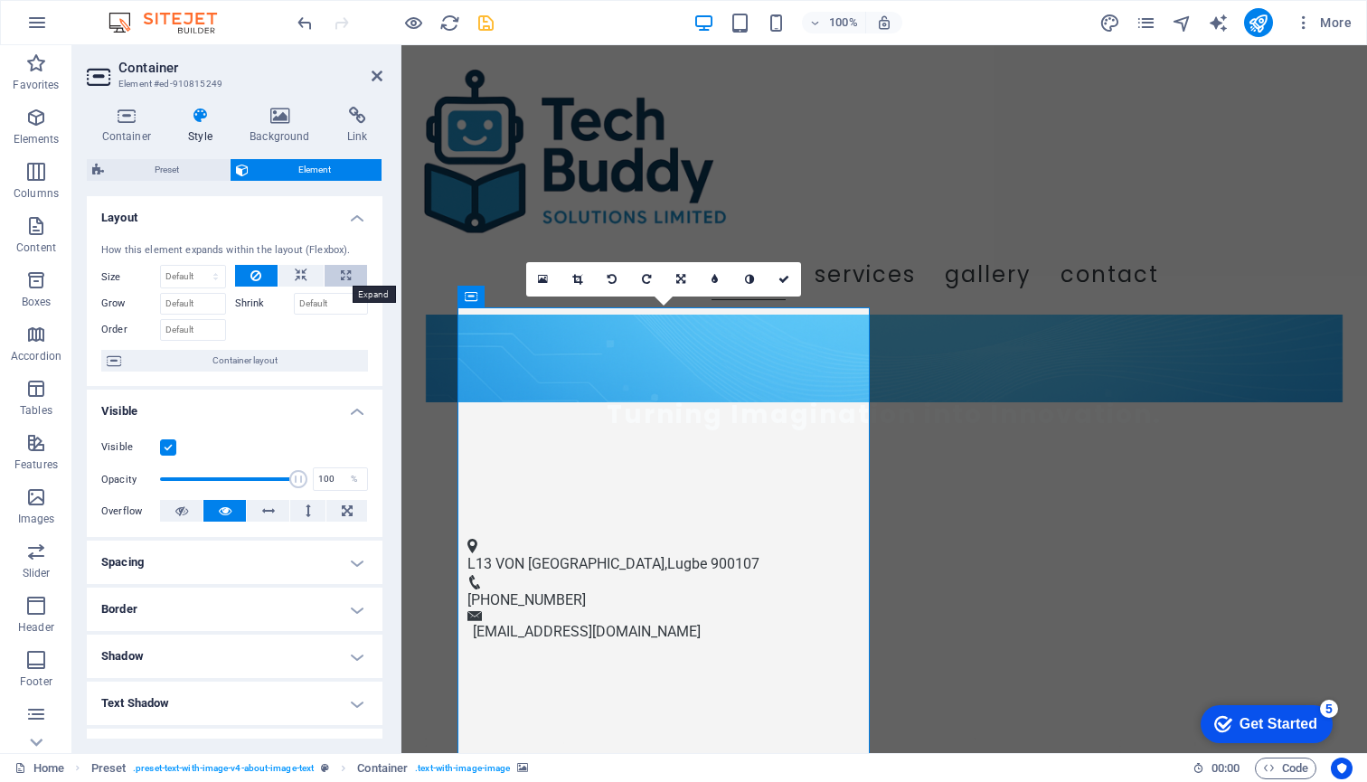
click at [348, 270] on button at bounding box center [346, 276] width 42 height 22
type input "100"
select select "%"
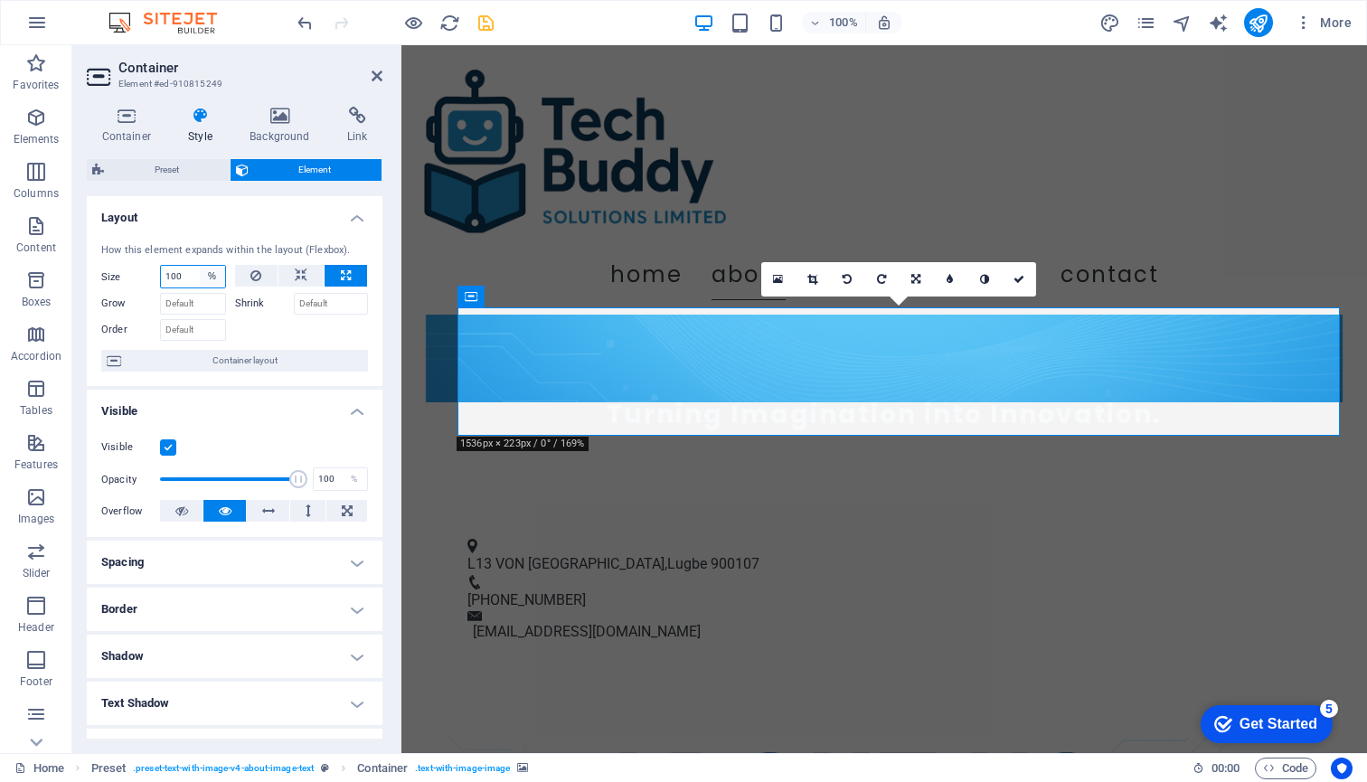
click at [211, 274] on select "Default auto px % 1/1 1/2 1/3 1/4 1/5 1/6 1/7 1/8 1/9 1/10" at bounding box center [212, 277] width 25 height 22
click at [186, 275] on input "100" at bounding box center [193, 277] width 64 height 22
type input "1"
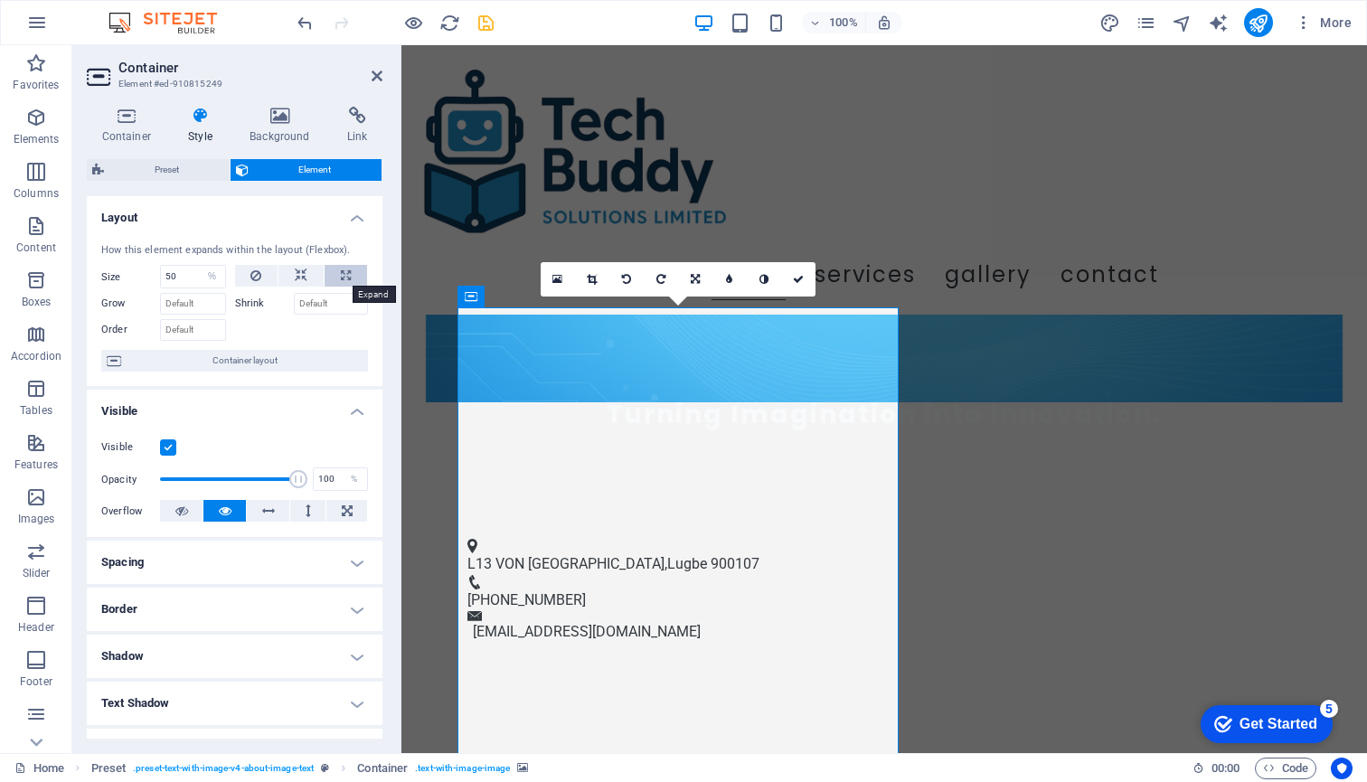
click at [332, 268] on button at bounding box center [346, 276] width 42 height 22
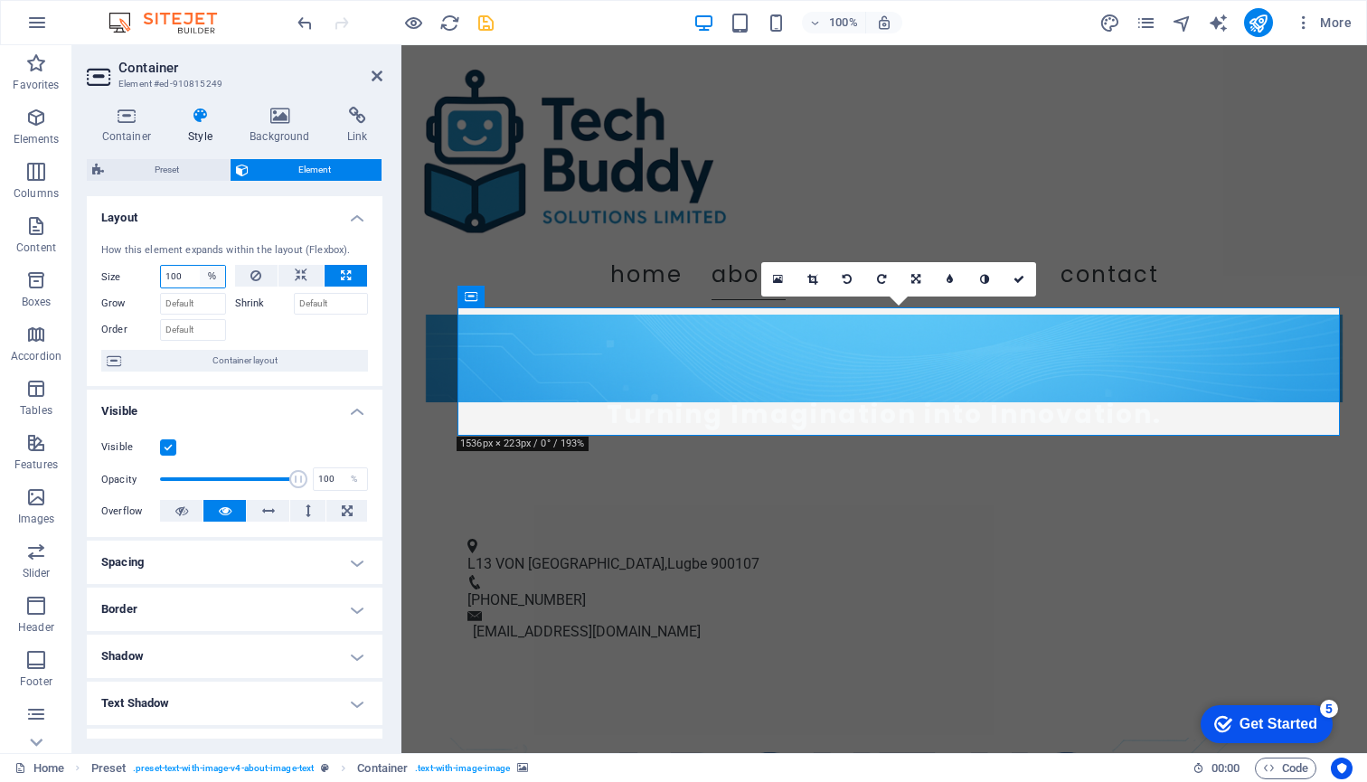
click at [216, 273] on select "Default auto px % 1/1 1/2 1/3 1/4 1/5 1/6 1/7 1/8 1/9 1/10" at bounding box center [212, 277] width 25 height 22
click at [185, 306] on input "Grow" at bounding box center [193, 304] width 66 height 22
click at [257, 301] on label "Shrink" at bounding box center [264, 304] width 59 height 22
click at [294, 301] on input "Shrink" at bounding box center [331, 304] width 75 height 22
click at [307, 305] on input "Shrink" at bounding box center [331, 304] width 75 height 22
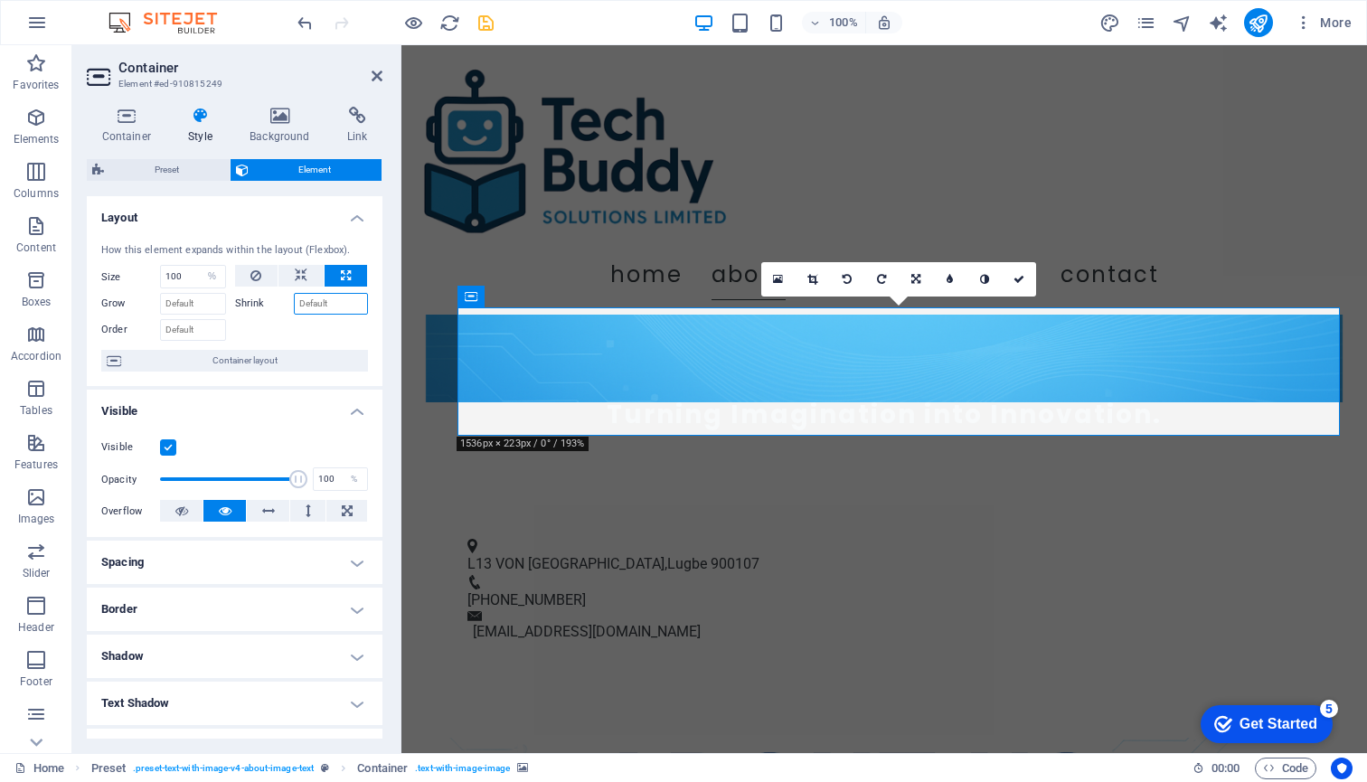
click at [307, 305] on input "Shrink" at bounding box center [331, 304] width 75 height 22
click at [190, 278] on input "100" at bounding box center [193, 277] width 64 height 22
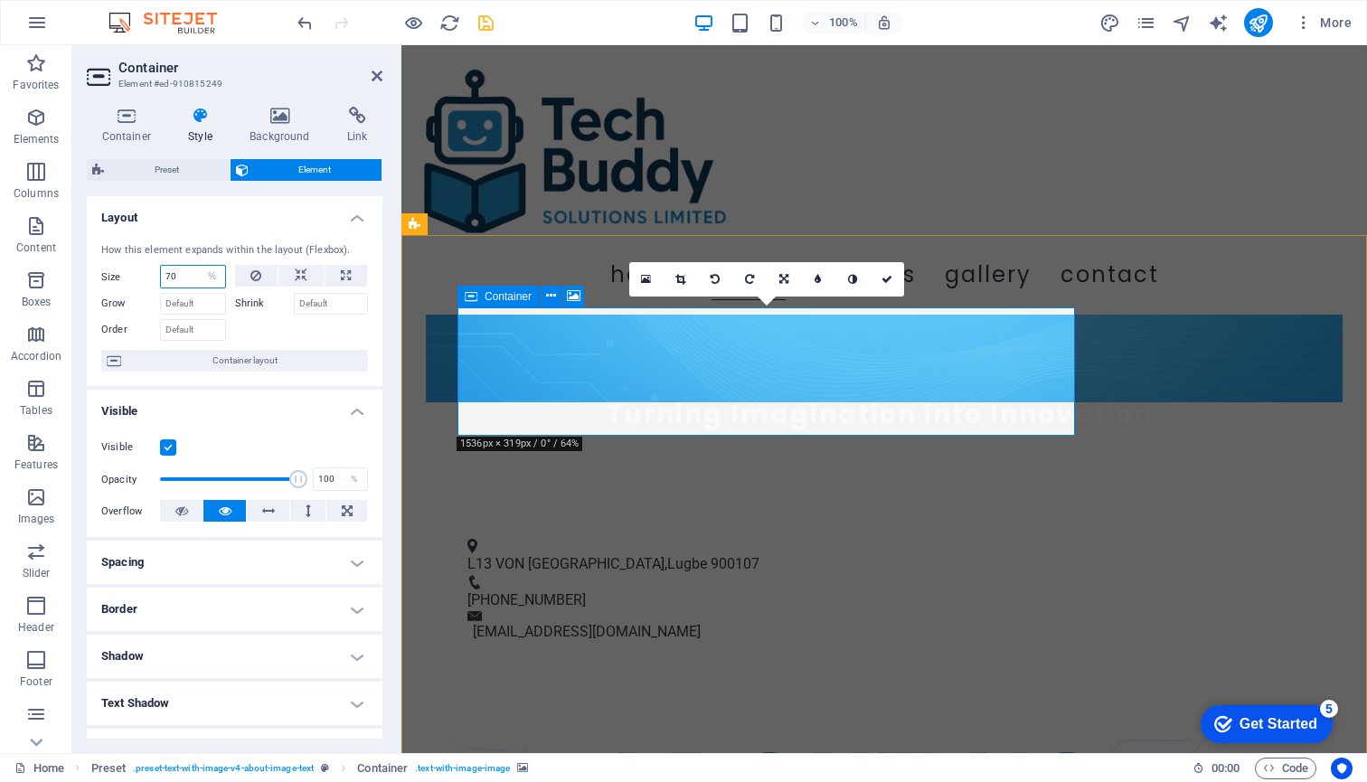
type input "7"
click at [297, 275] on icon at bounding box center [301, 276] width 13 height 22
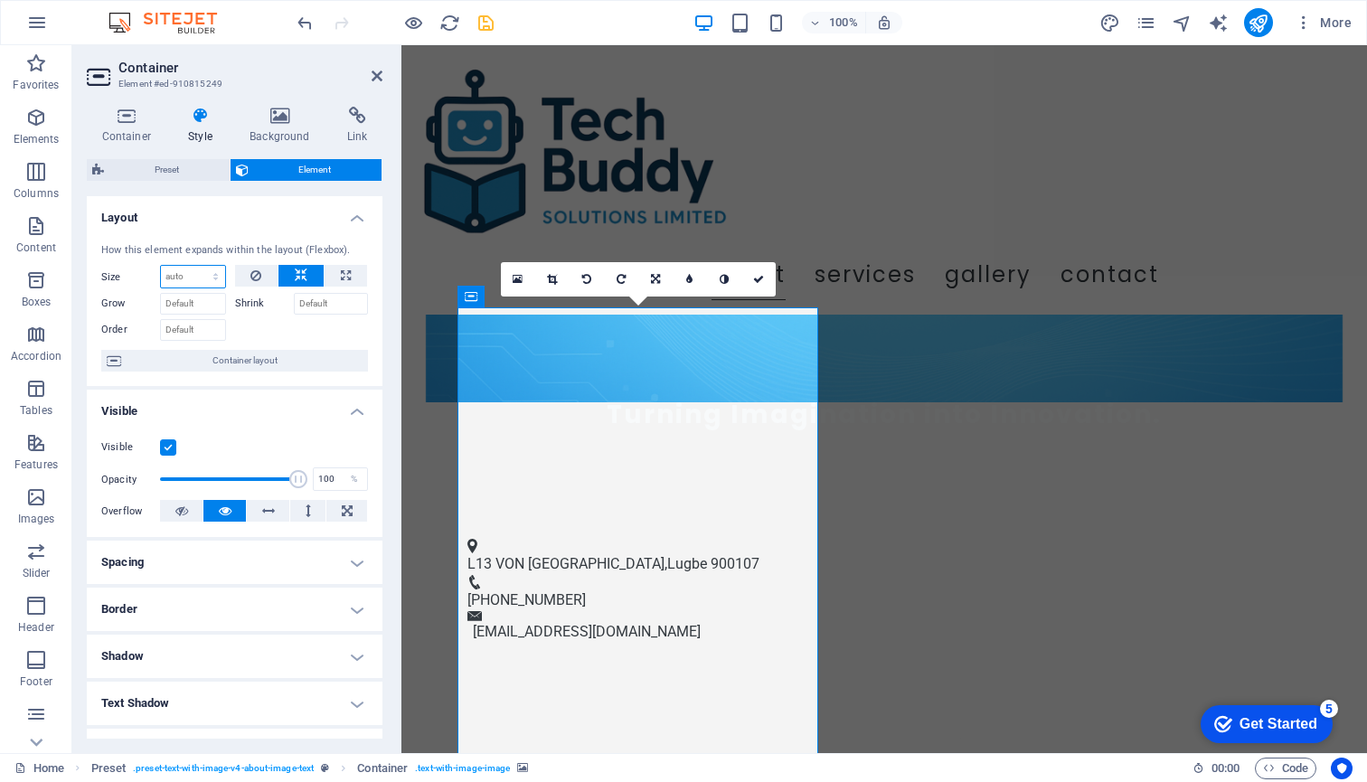
click at [193, 272] on select "Default auto px % 1/1 1/2 1/3 1/4 1/5 1/6 1/7 1/8 1/9 1/10" at bounding box center [193, 277] width 64 height 22
select select "%"
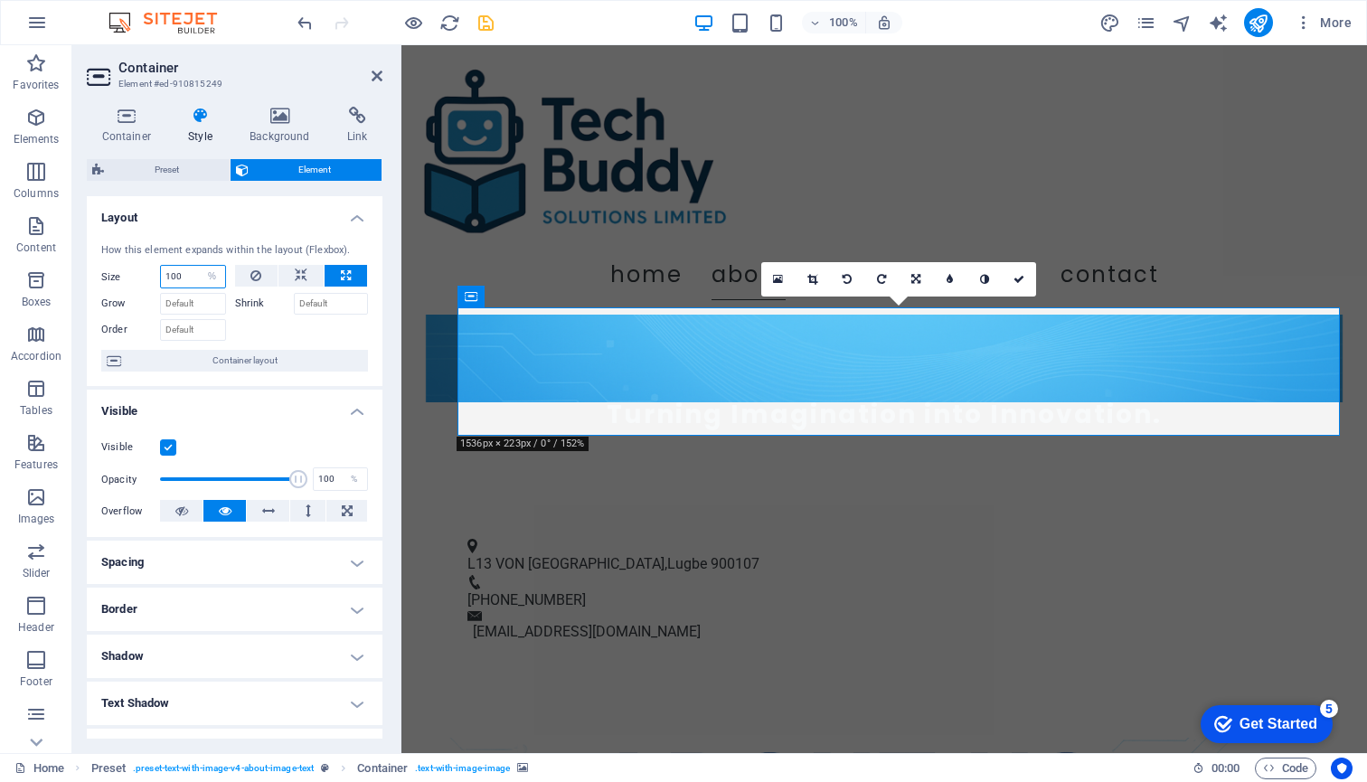
click at [194, 271] on input "100" at bounding box center [193, 277] width 64 height 22
type input "1"
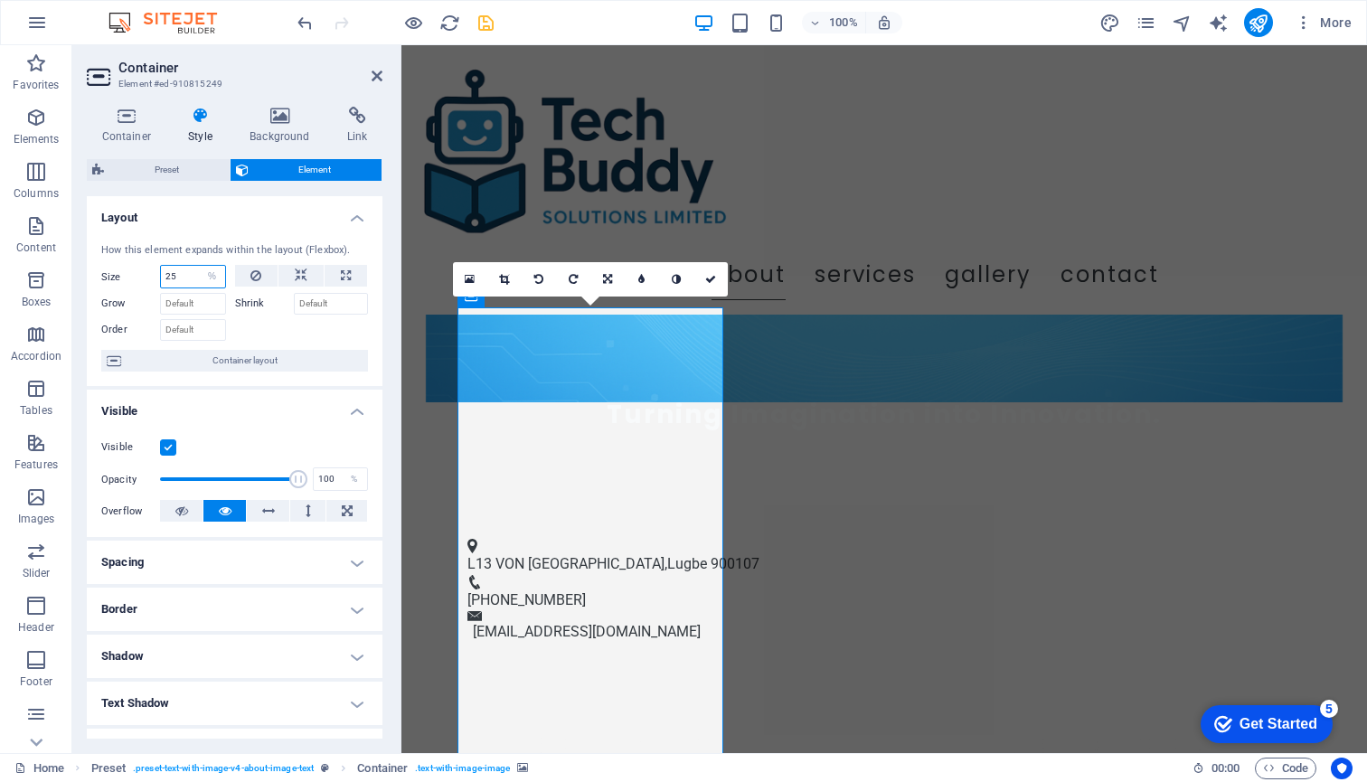
type input "25"
click at [320, 332] on div at bounding box center [302, 328] width 134 height 26
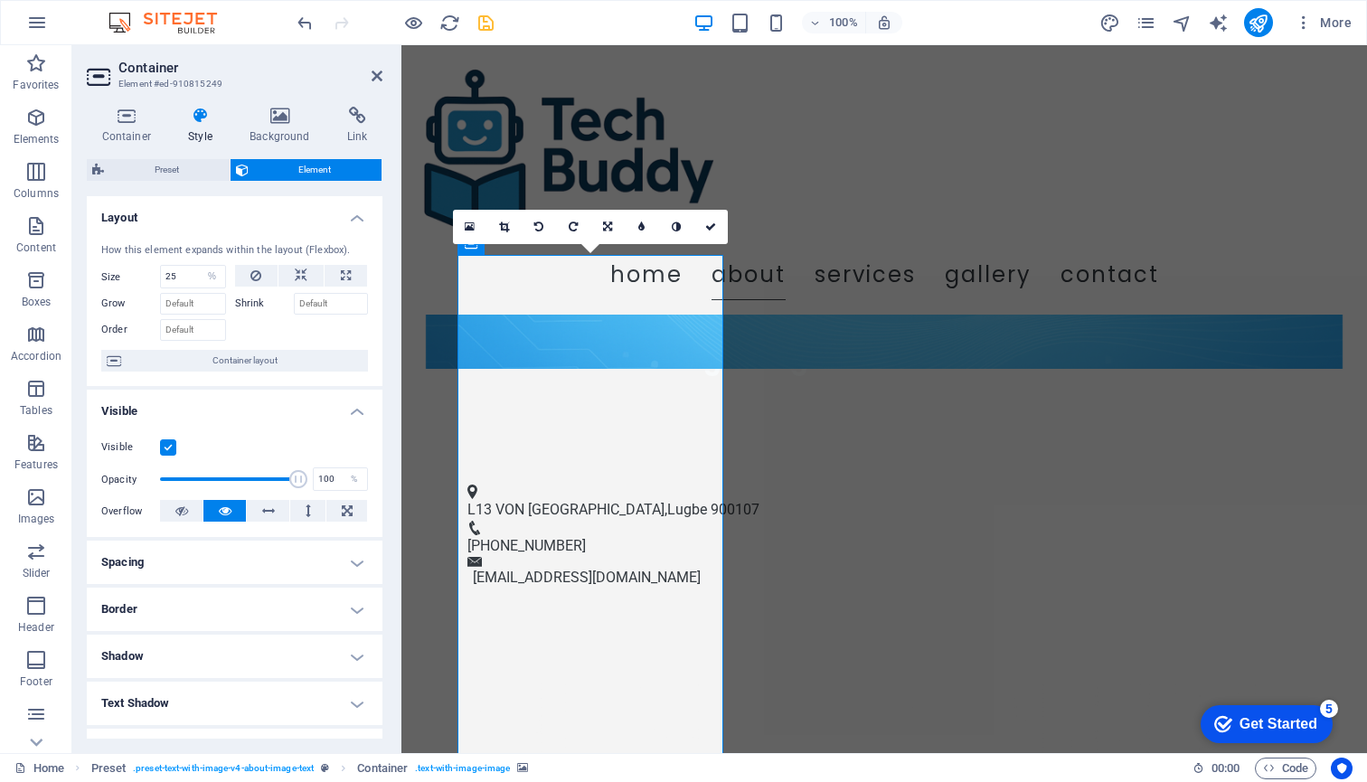
scroll to position [532, 0]
click at [188, 299] on input "Grow" at bounding box center [193, 304] width 66 height 22
click at [184, 328] on input "Order" at bounding box center [193, 330] width 66 height 22
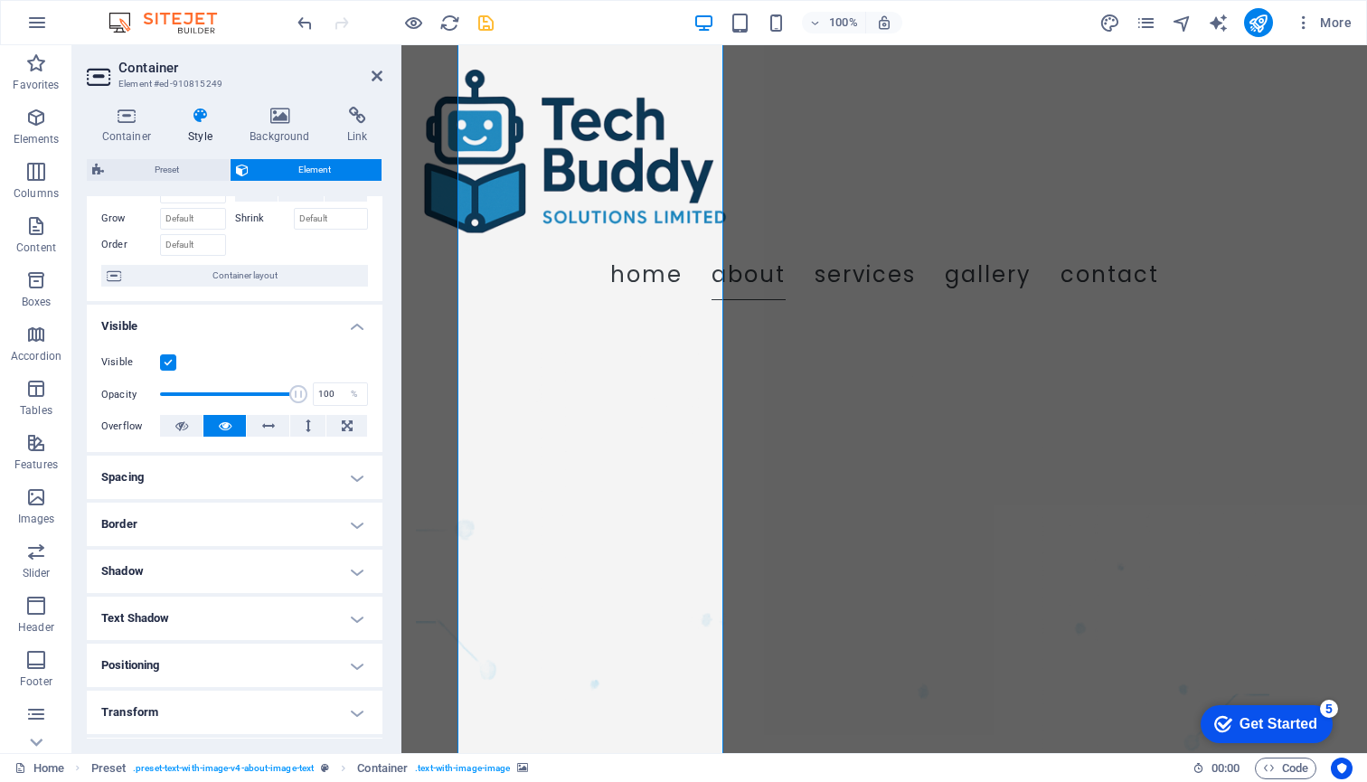
scroll to position [849, 0]
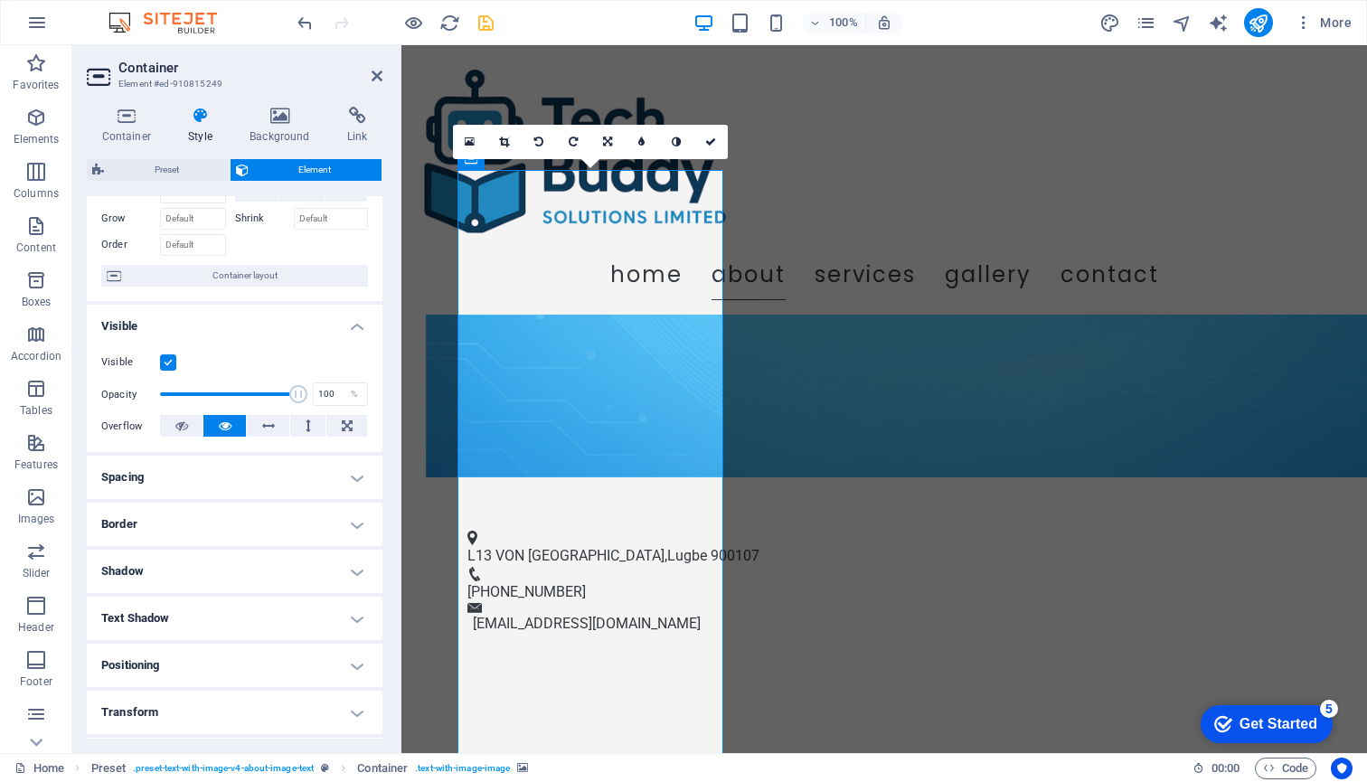
scroll to position [467, 0]
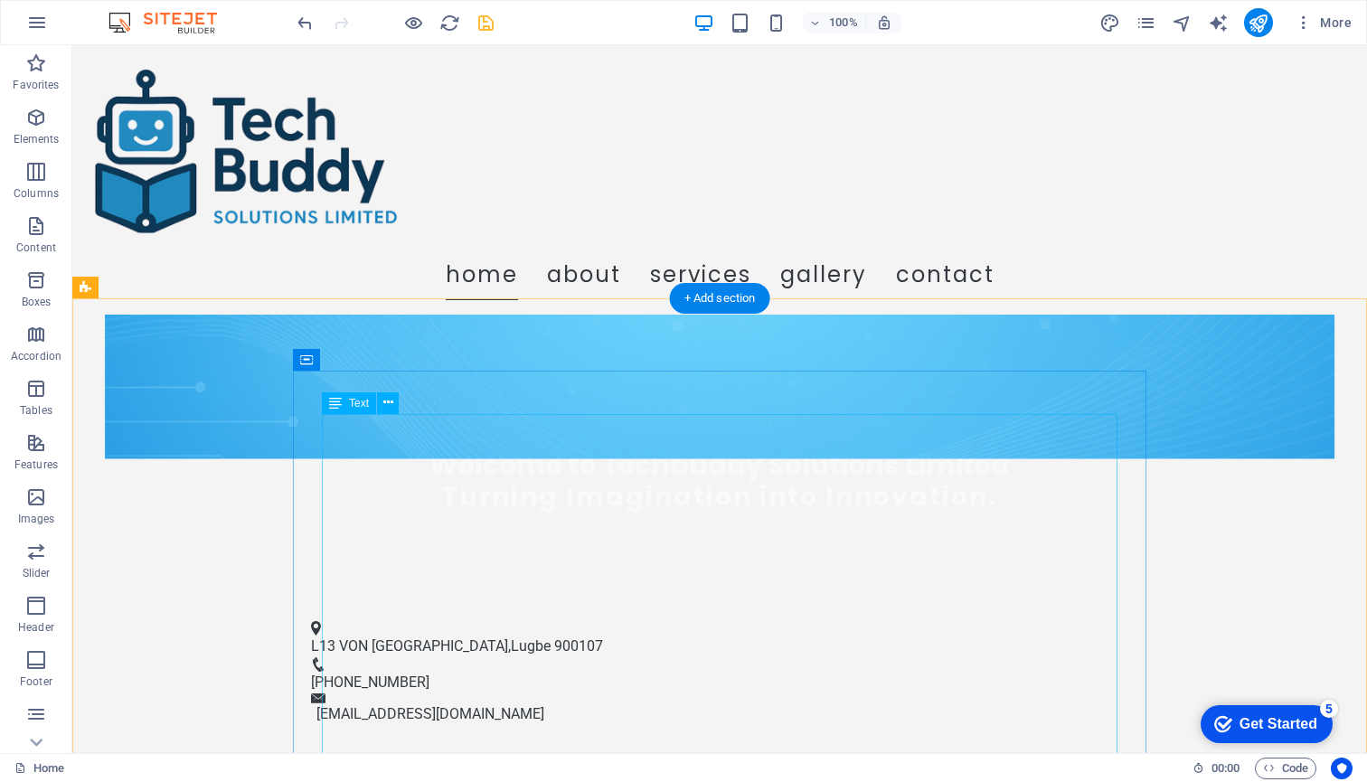
scroll to position [388, 0]
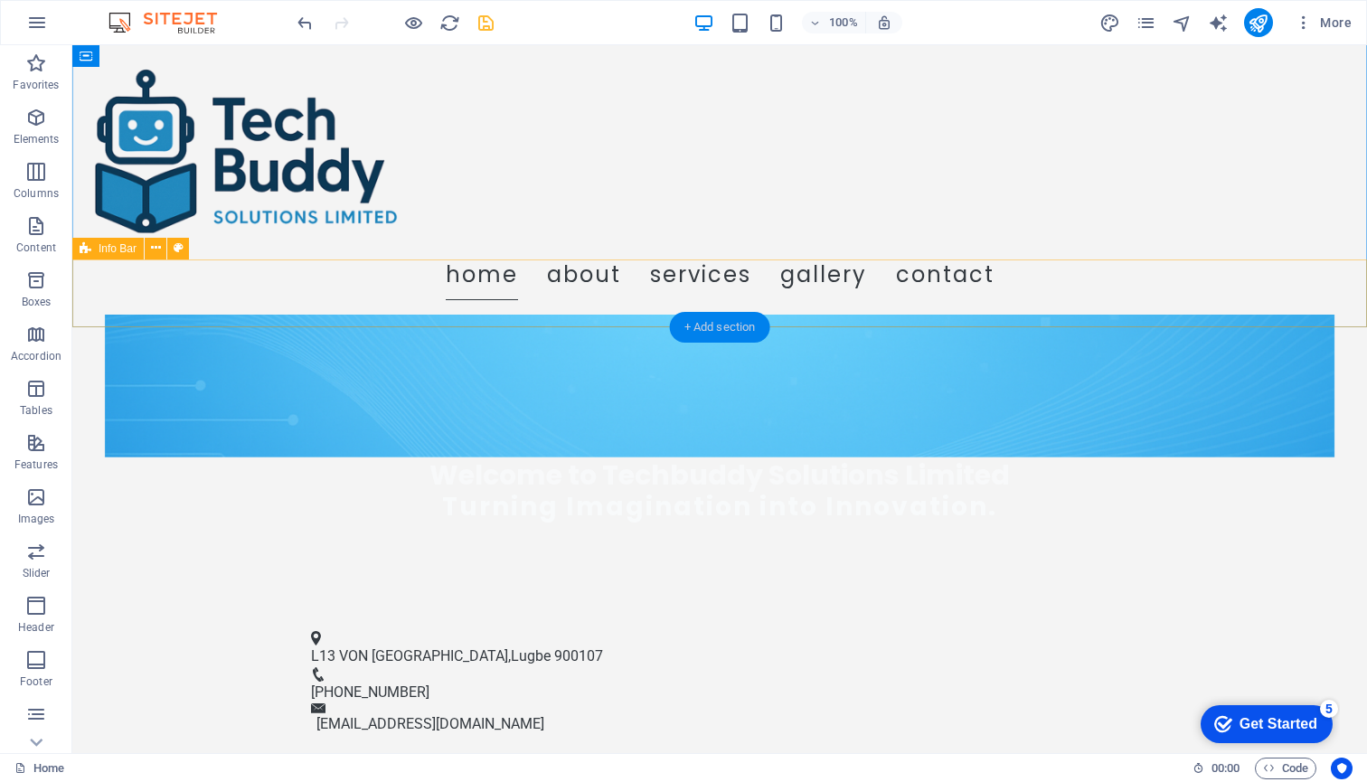
click at [701, 316] on div "+ Add section" at bounding box center [720, 327] width 100 height 31
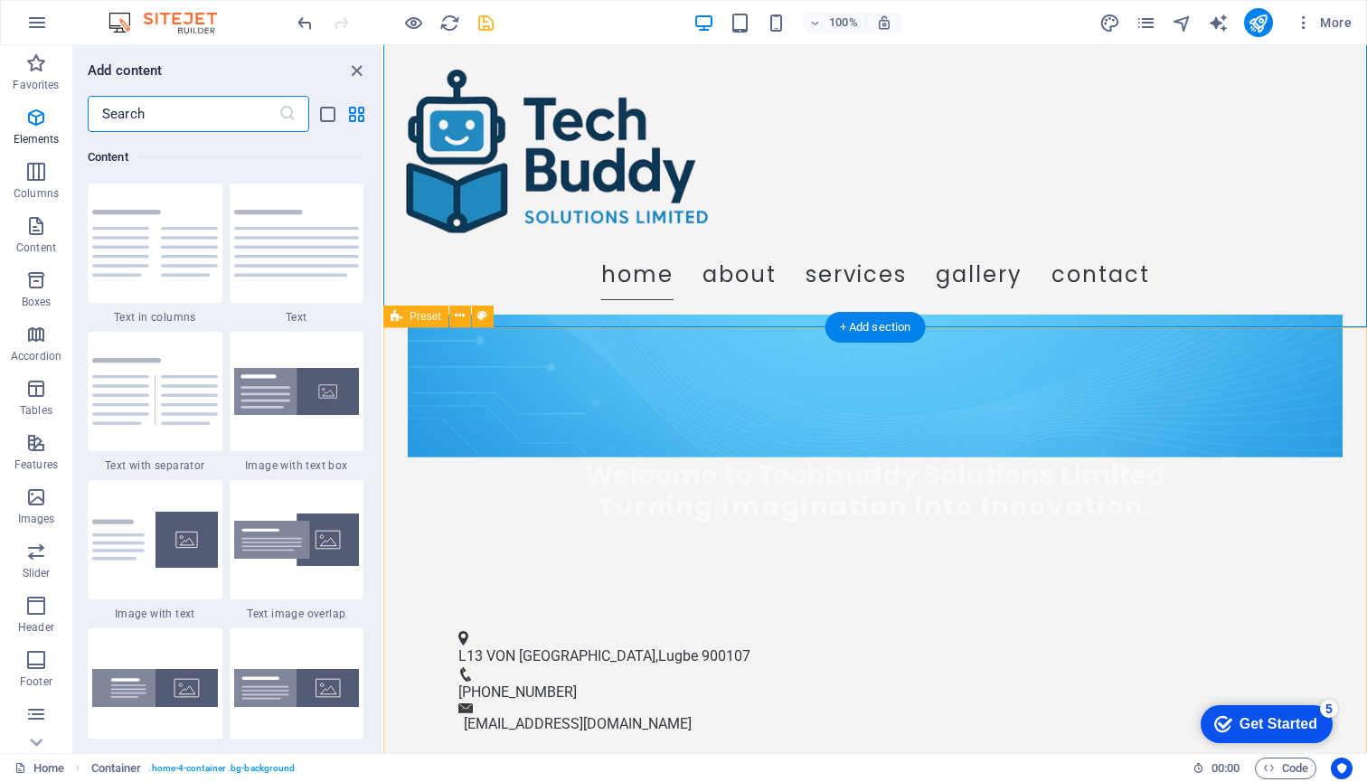
scroll to position [3163, 0]
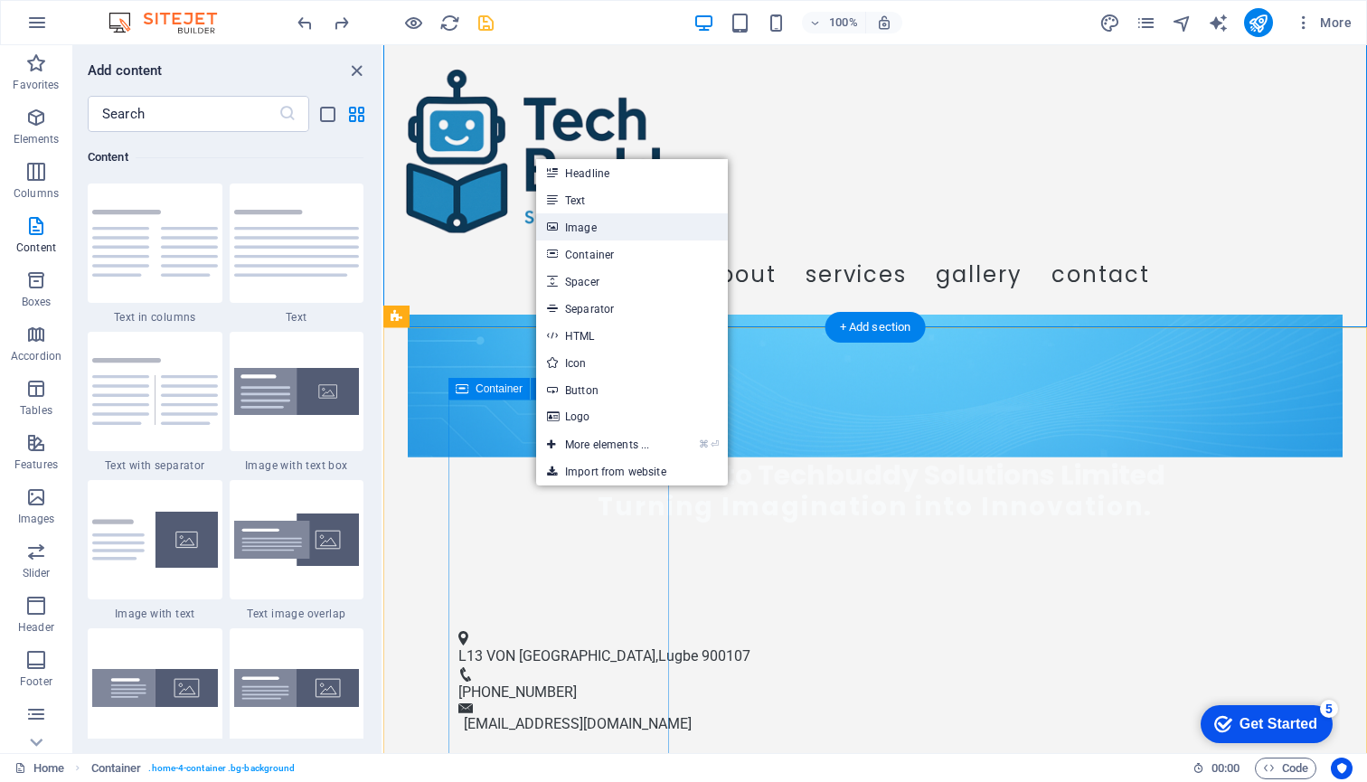
click at [582, 225] on link "Image" at bounding box center [632, 226] width 192 height 27
